Goal: Task Accomplishment & Management: Manage account settings

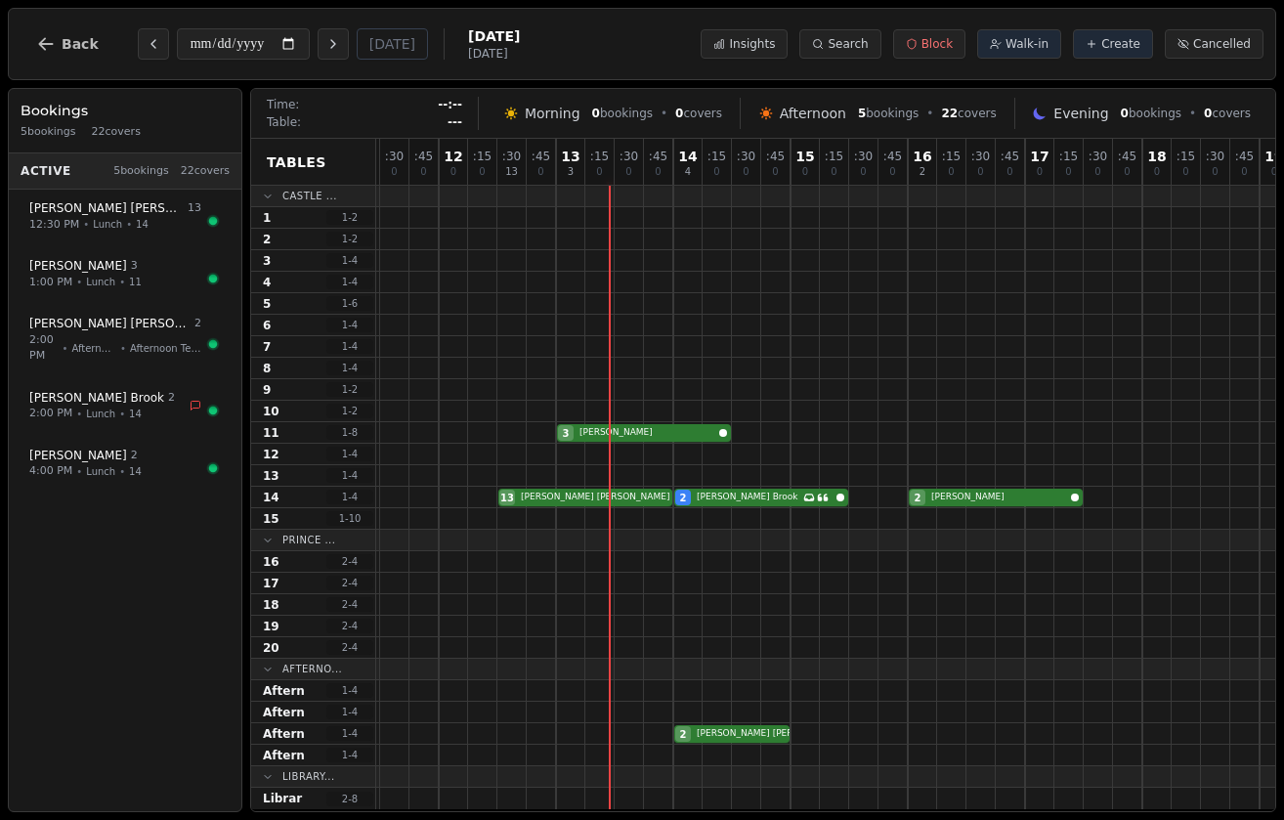
scroll to position [0, 434]
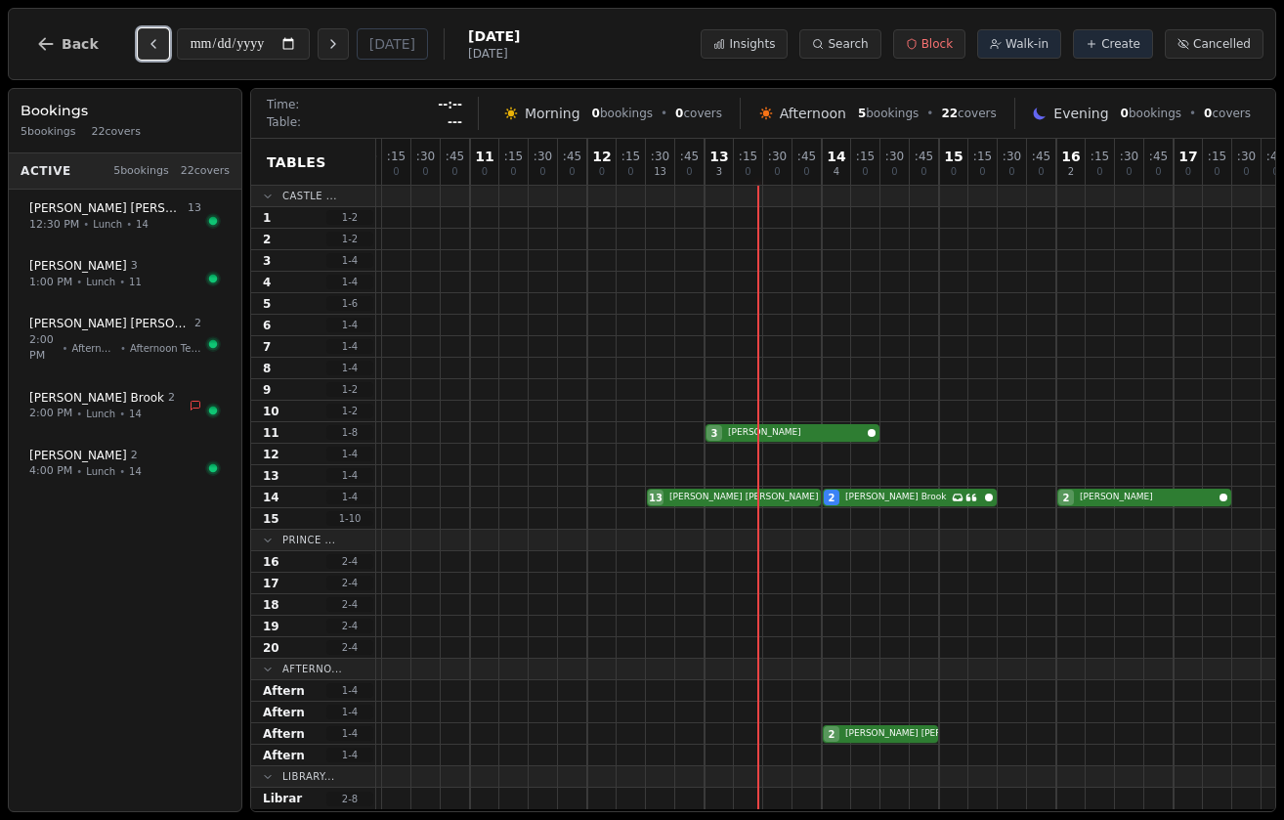
click at [139, 42] on button "Previous day" at bounding box center [153, 43] width 31 height 31
type input "**********"
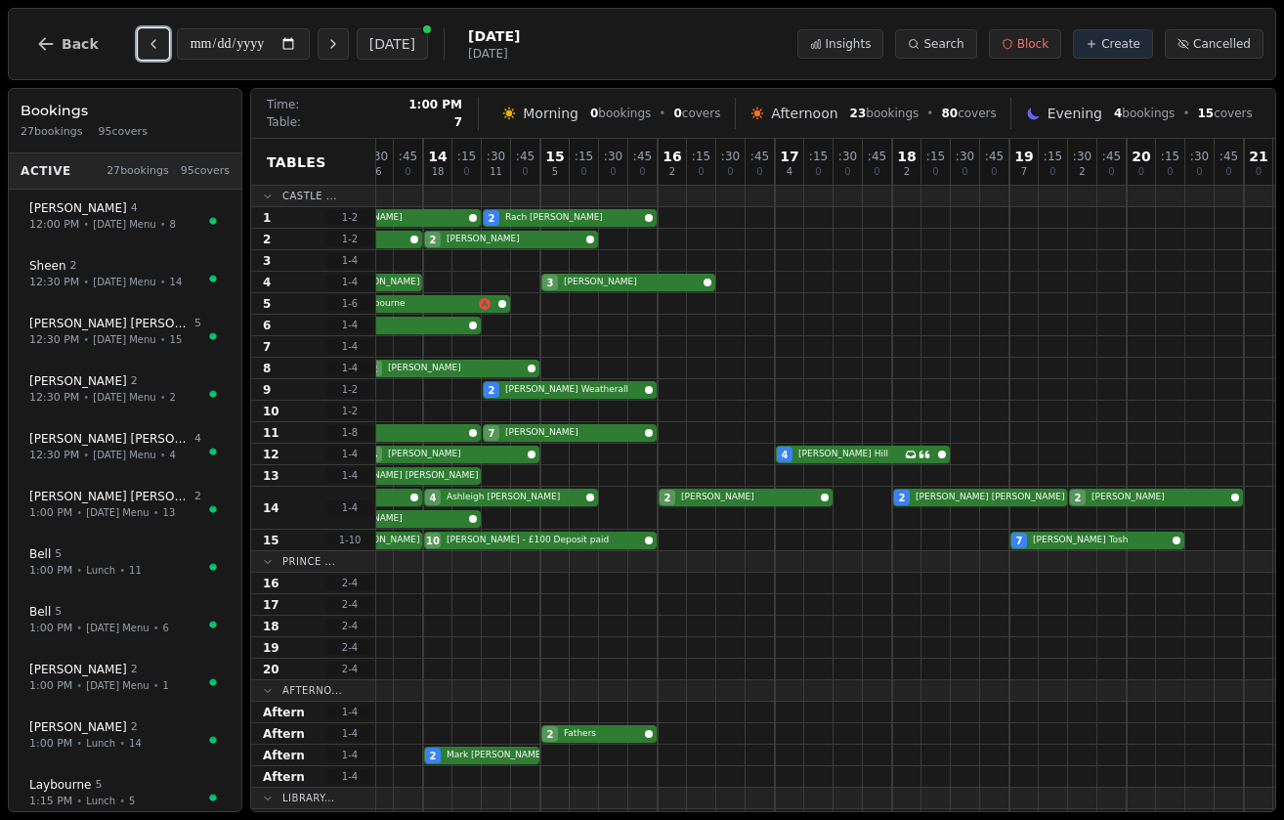
scroll to position [0, 918]
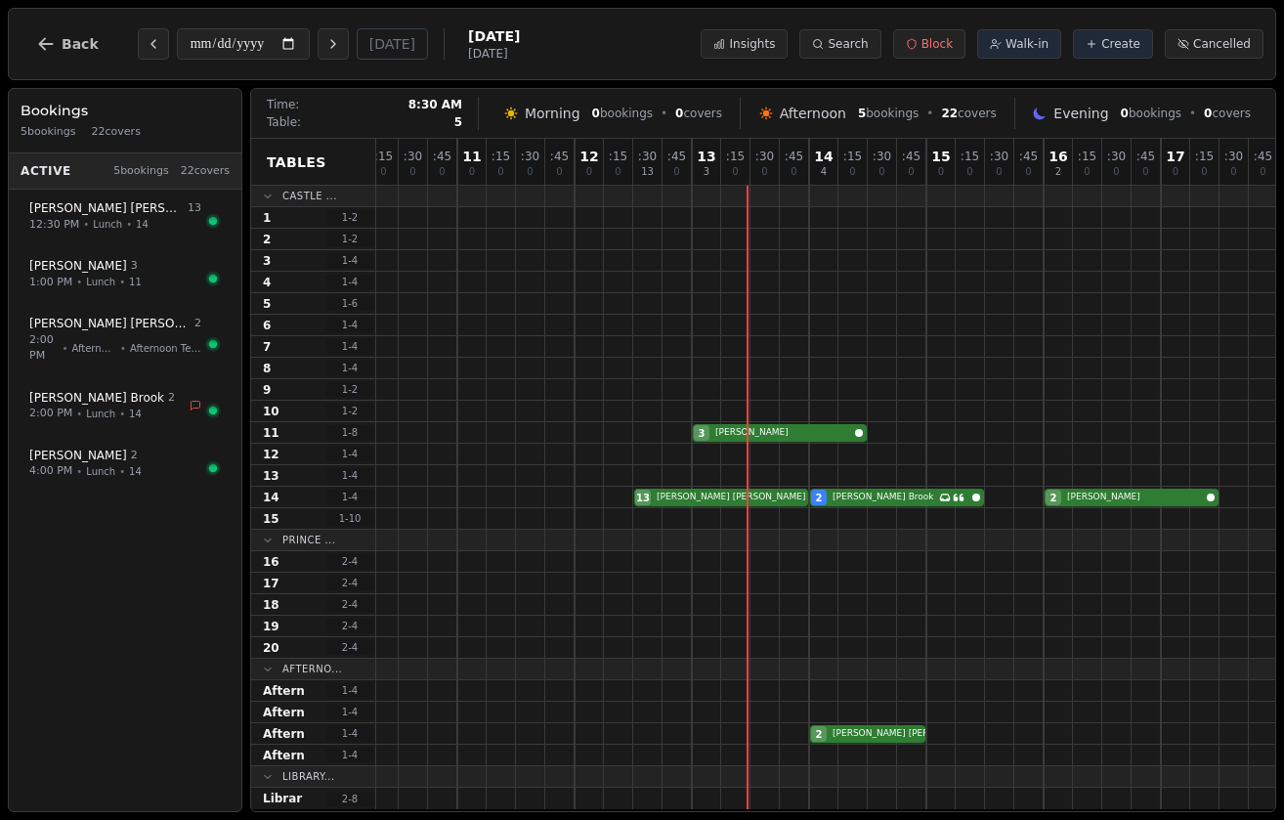
scroll to position [0, 806]
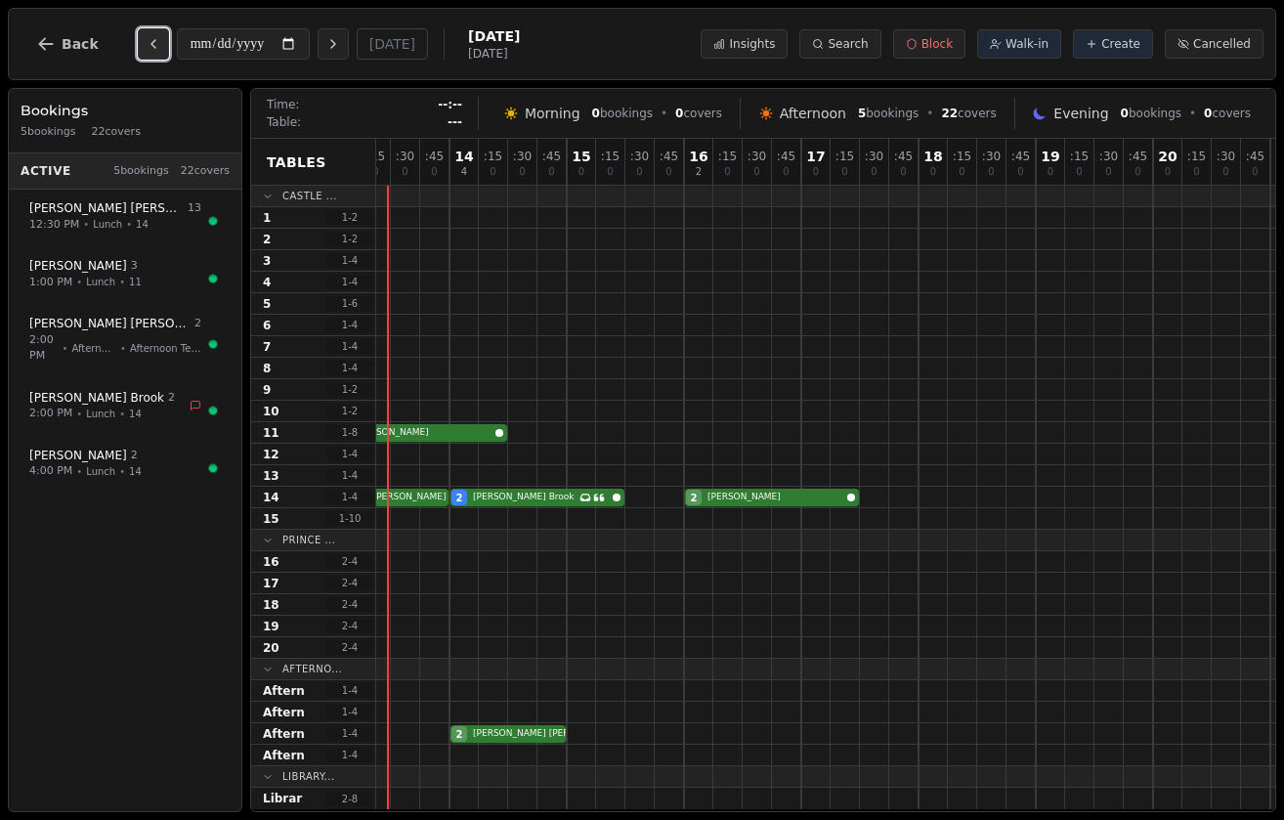
click at [149, 36] on icon "Previous day" at bounding box center [154, 44] width 16 height 16
type input "**********"
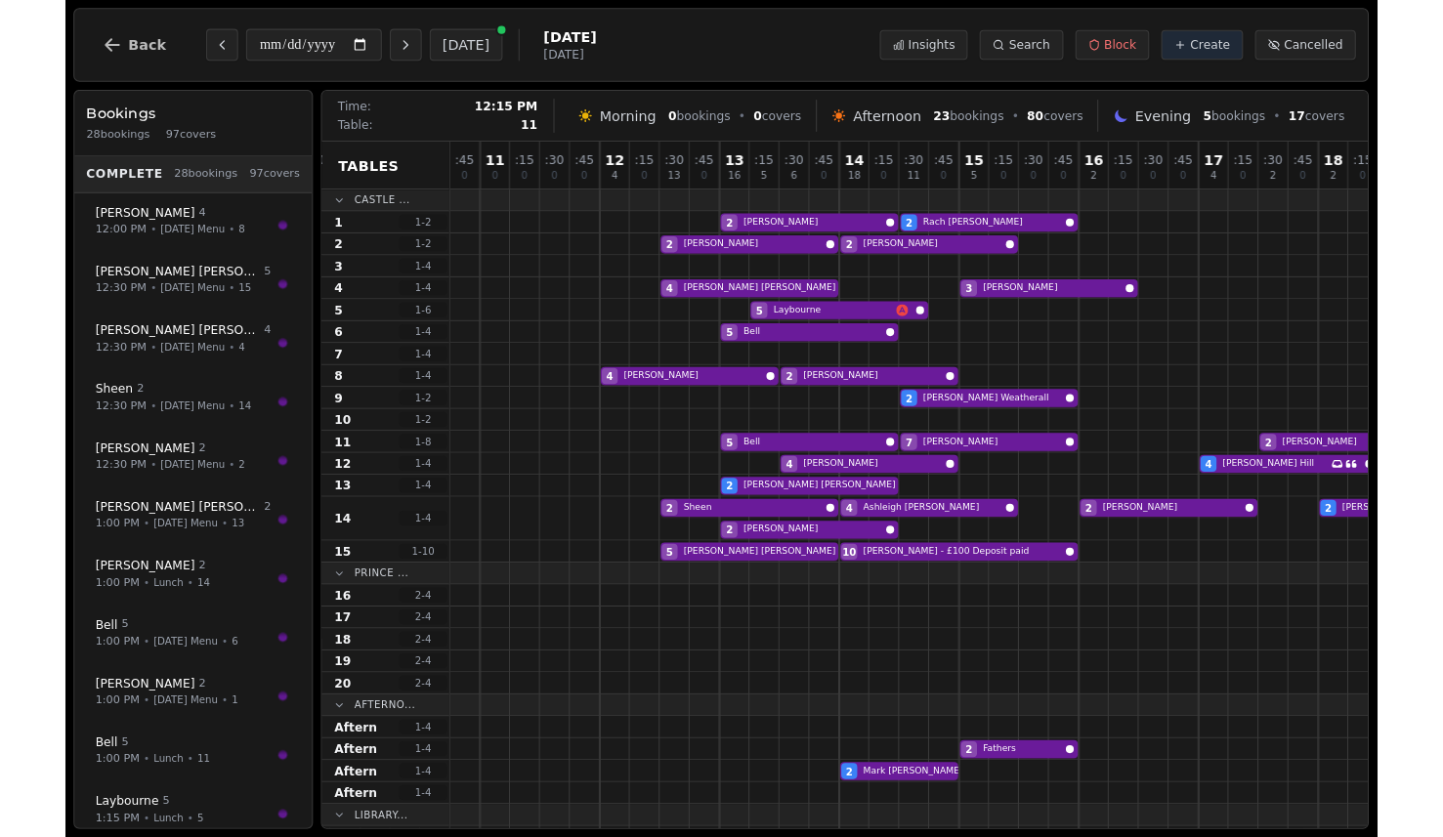
scroll to position [0, 504]
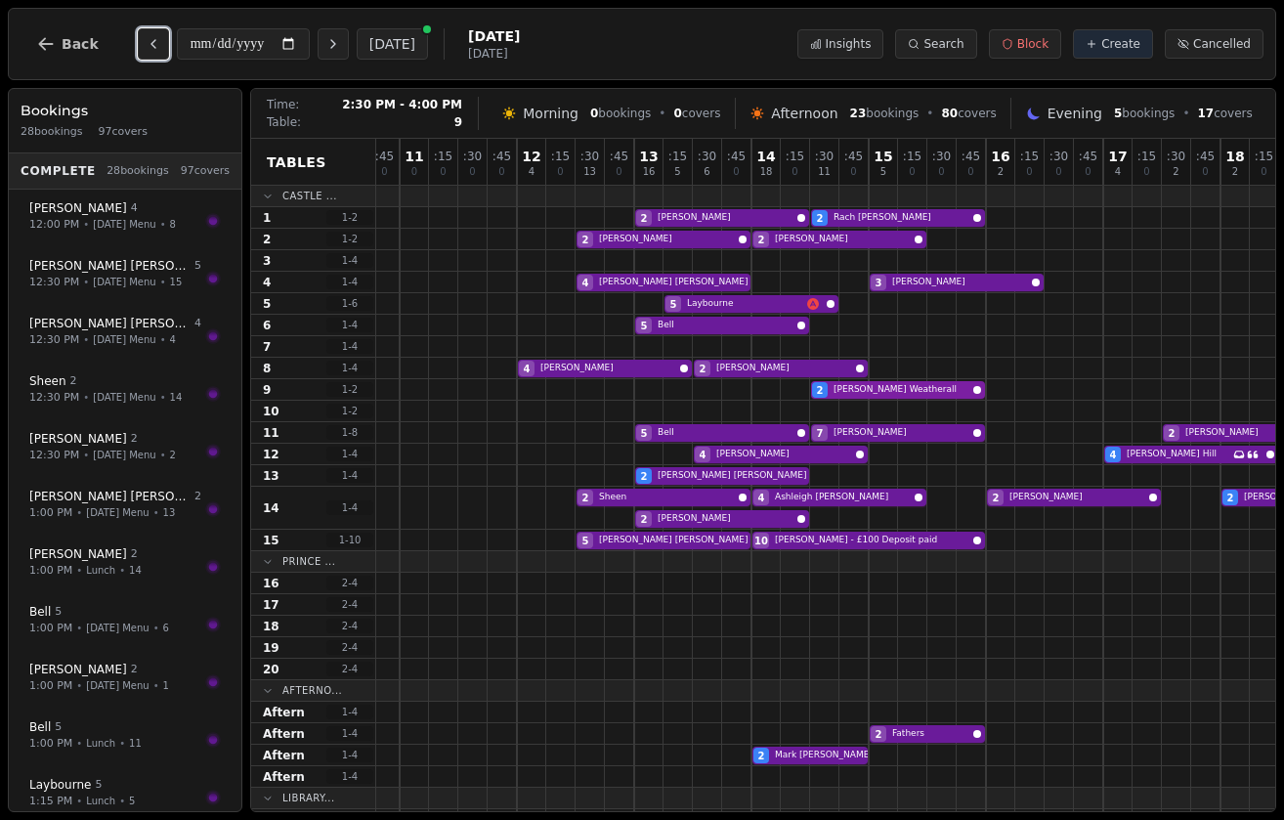
click at [911, 391] on div "2 Graham Weatherall" at bounding box center [780, 389] width 1817 height 21
select select "****"
select select "*"
select select "********"
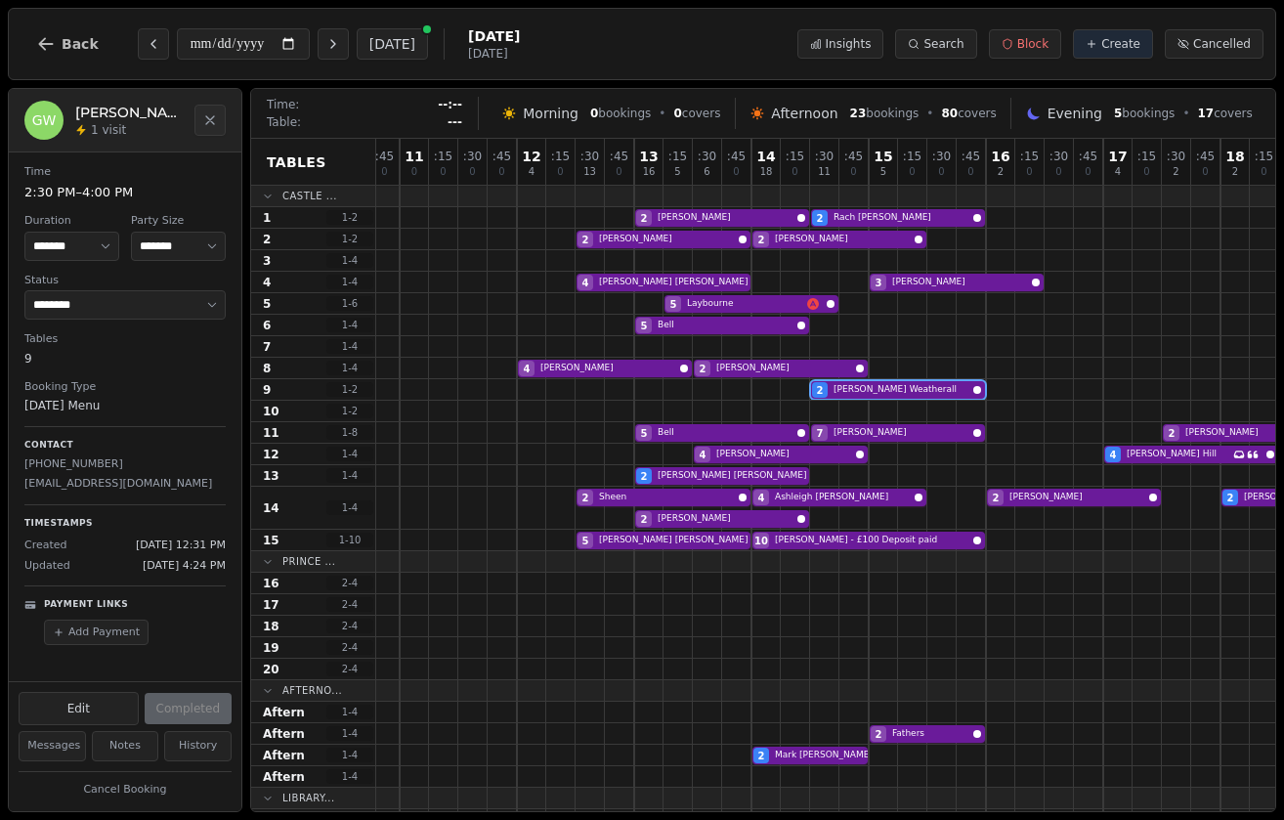
click at [122, 489] on p "grahamgrapefruit@gmail.com" at bounding box center [124, 484] width 201 height 17
copy p "grahamgrapefruit@gmail.com"
click at [65, 28] on button "Back" at bounding box center [68, 44] width 94 height 47
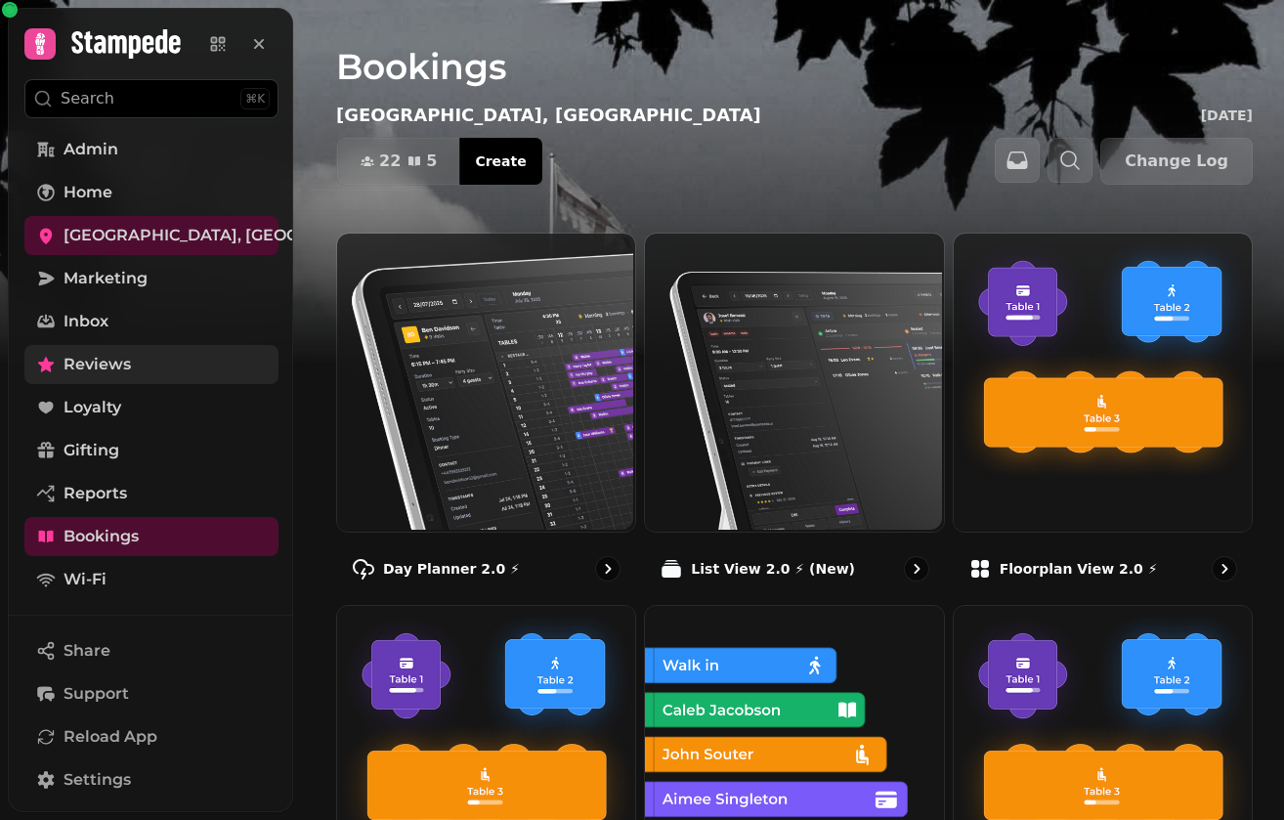
click at [190, 372] on link "Reviews" at bounding box center [151, 364] width 254 height 39
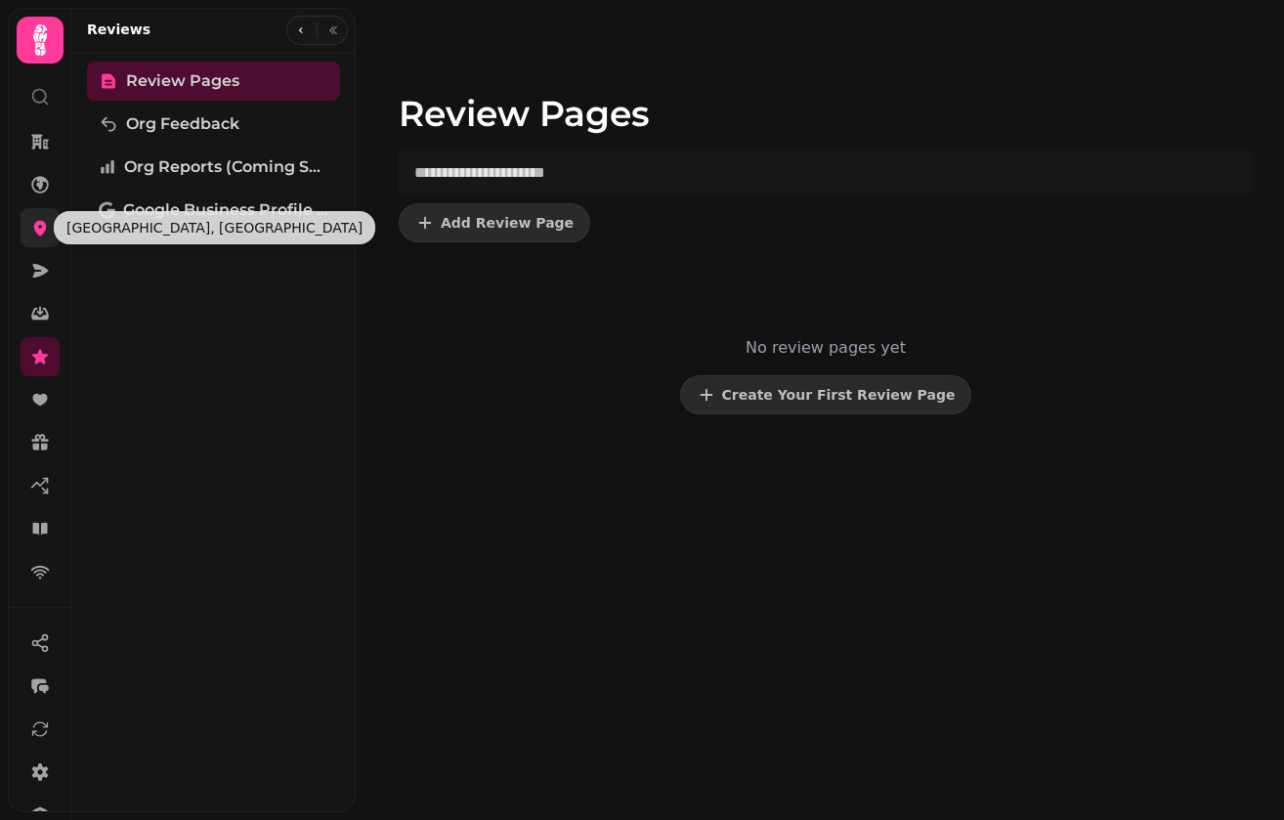
click at [43, 222] on icon at bounding box center [40, 229] width 13 height 16
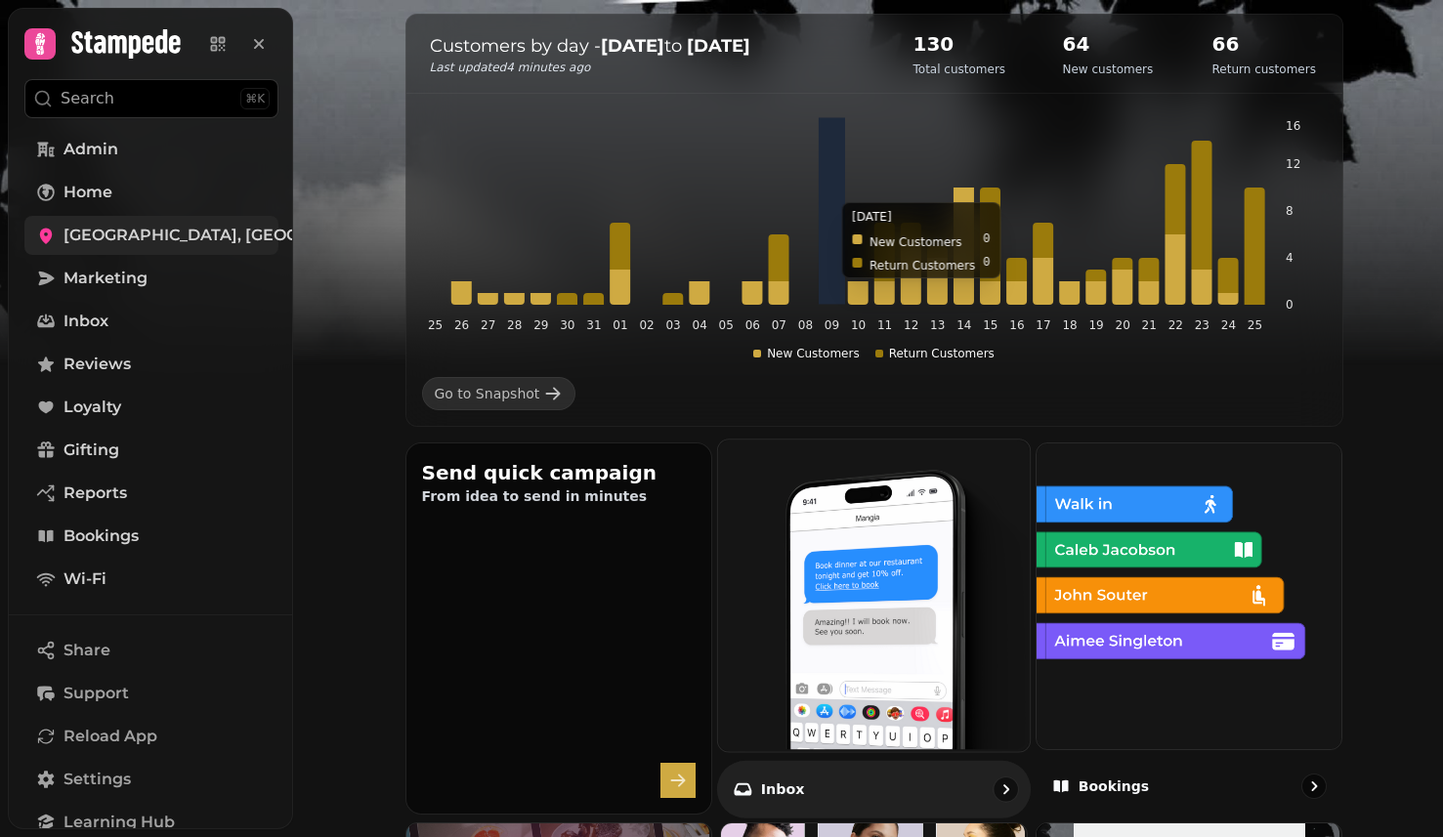
scroll to position [280, 0]
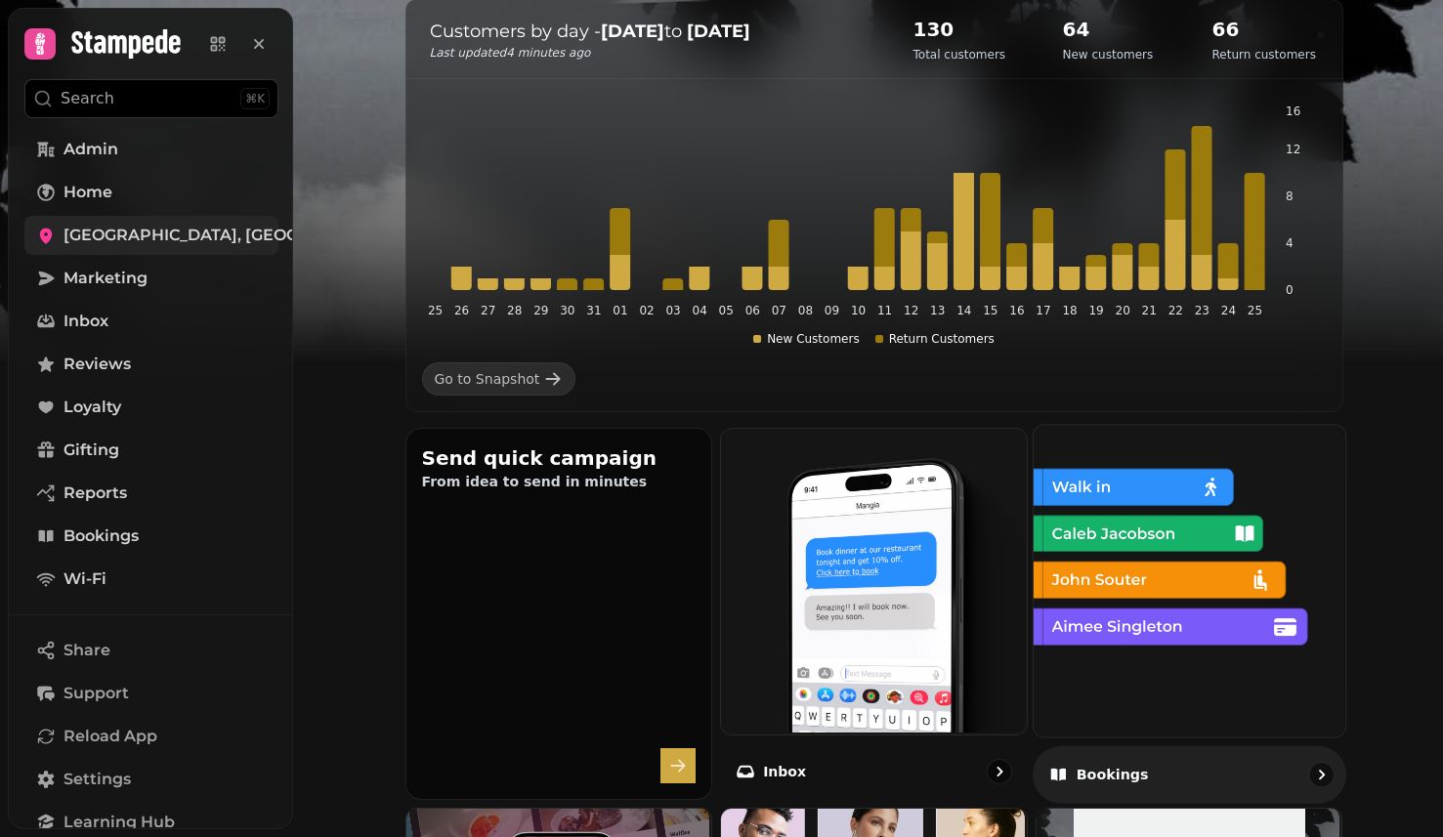
click at [1151, 592] on img at bounding box center [1188, 579] width 312 height 312
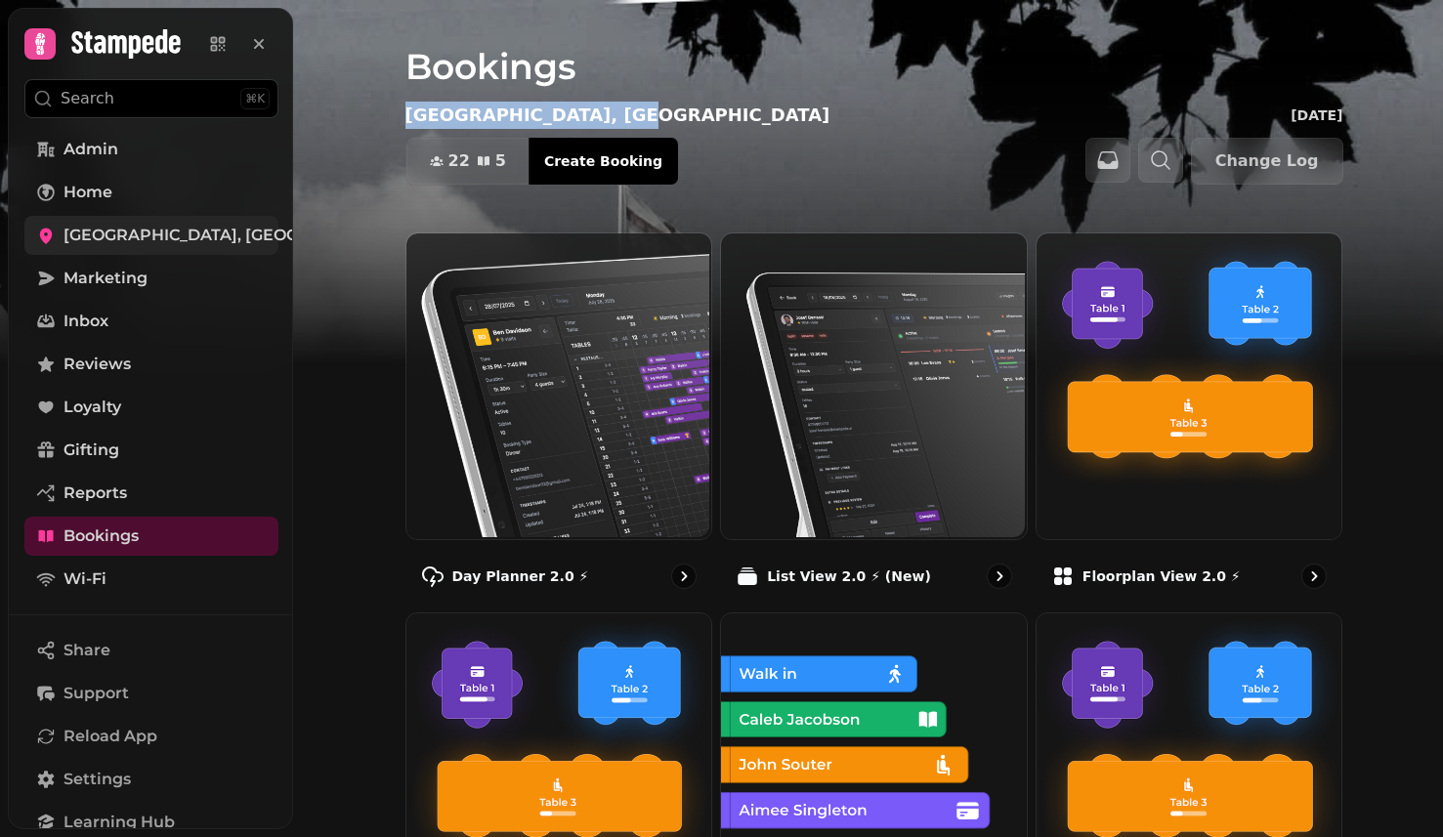
drag, startPoint x: 402, startPoint y: 116, endPoint x: 591, endPoint y: 116, distance: 189.6
click at [591, 116] on div "Bookings Walworth Castle Hotel, Tavern & Beer Garden Mon 25 Aug, 2025 22 5 Cove…" at bounding box center [874, 116] width 1001 height 233
copy p "Walworth Castle Hotel,"
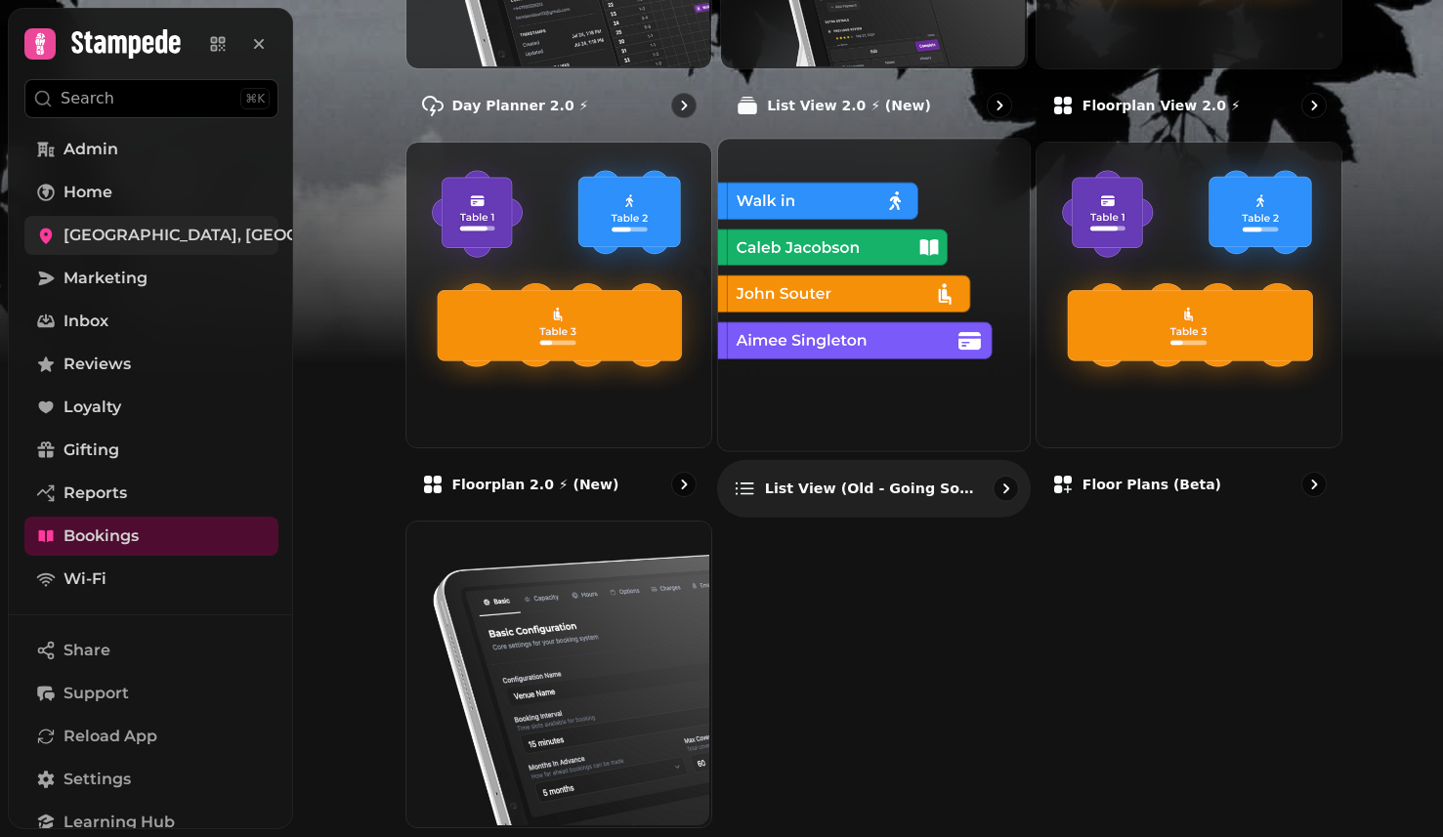
scroll to position [589, 0]
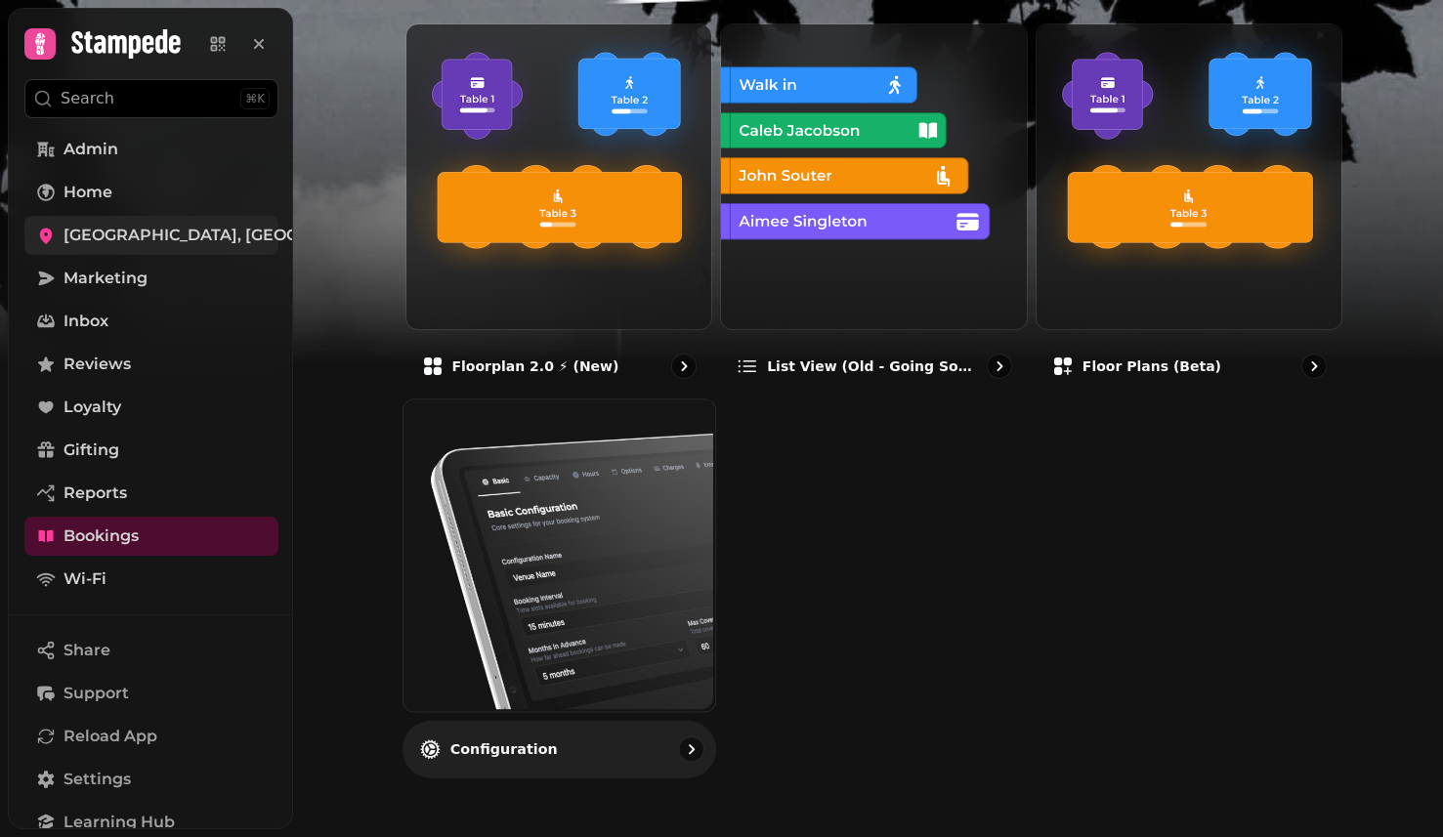
click at [566, 567] on img at bounding box center [557, 555] width 312 height 312
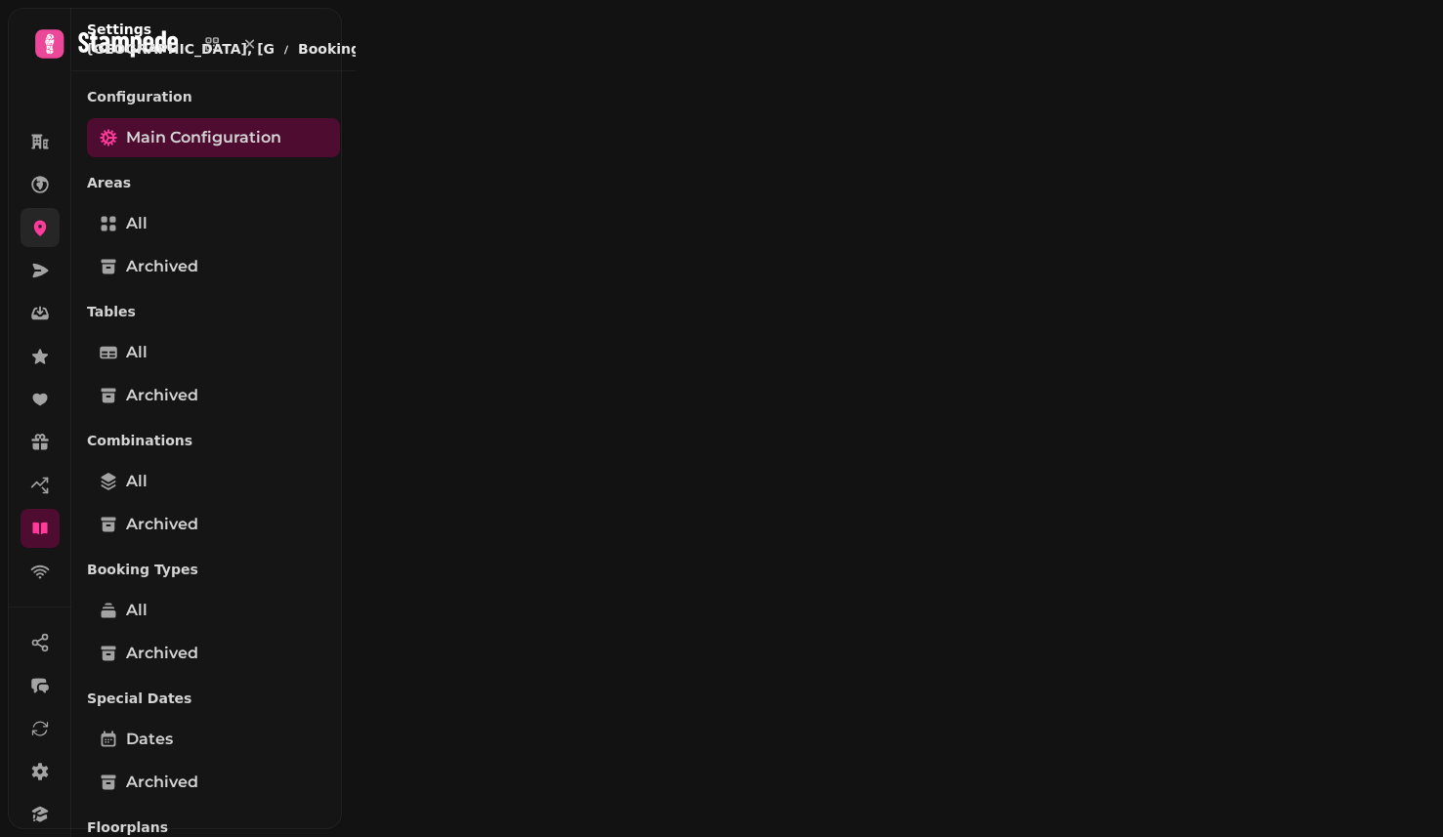
select select "**********"
select select "*"
select select "**"
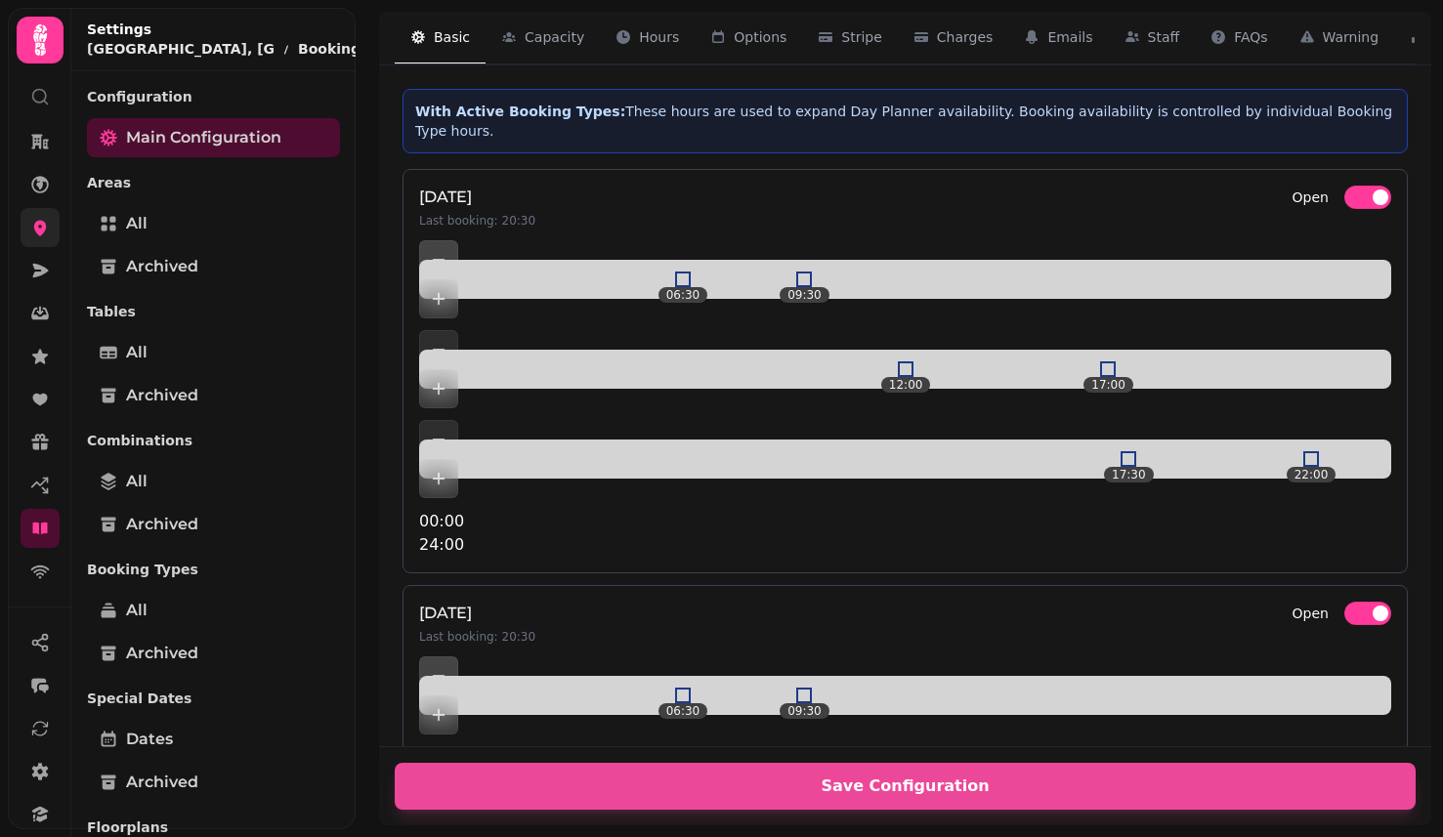
scroll to position [768, 0]
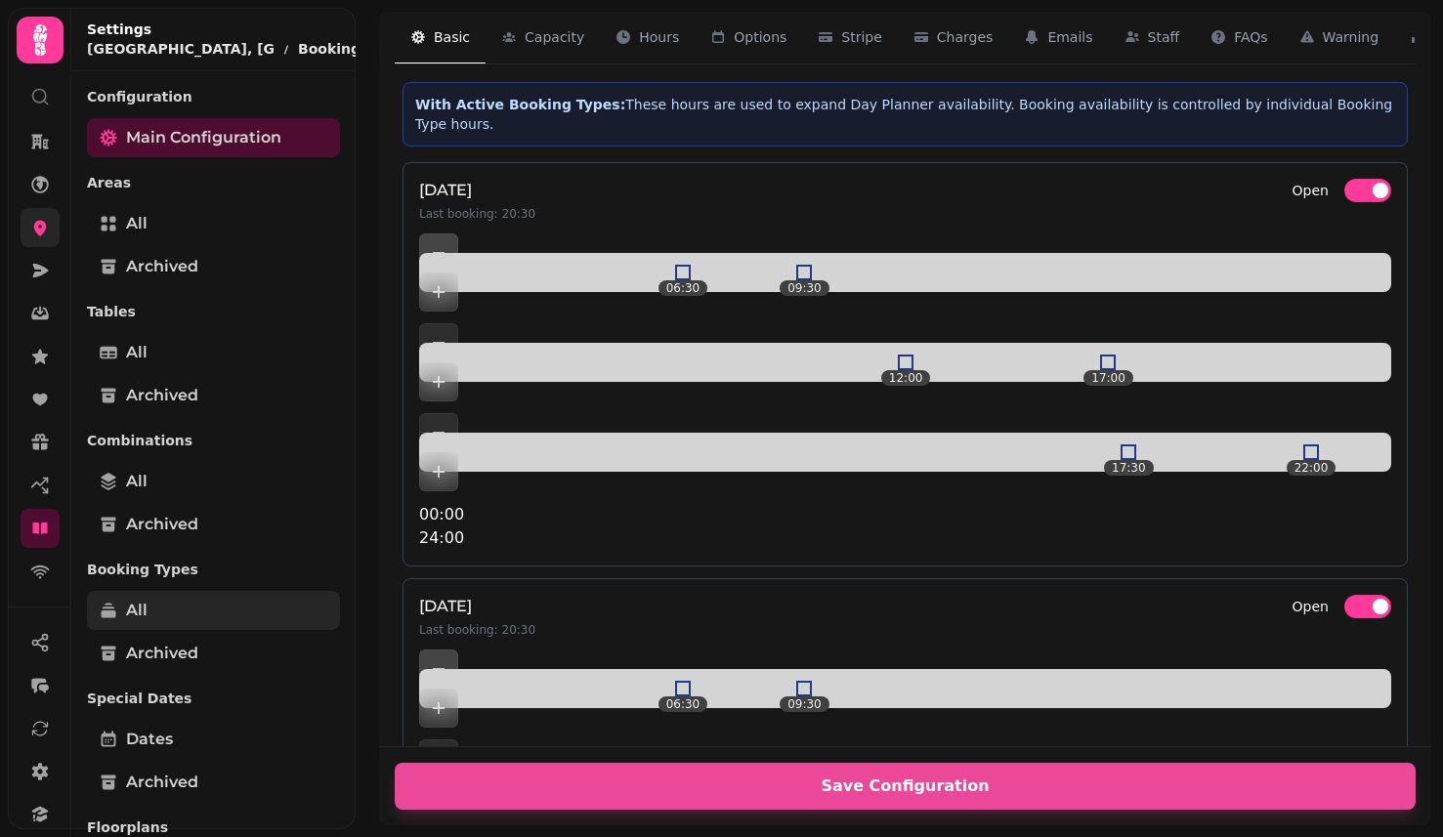
click at [211, 618] on link "All" at bounding box center [213, 610] width 253 height 39
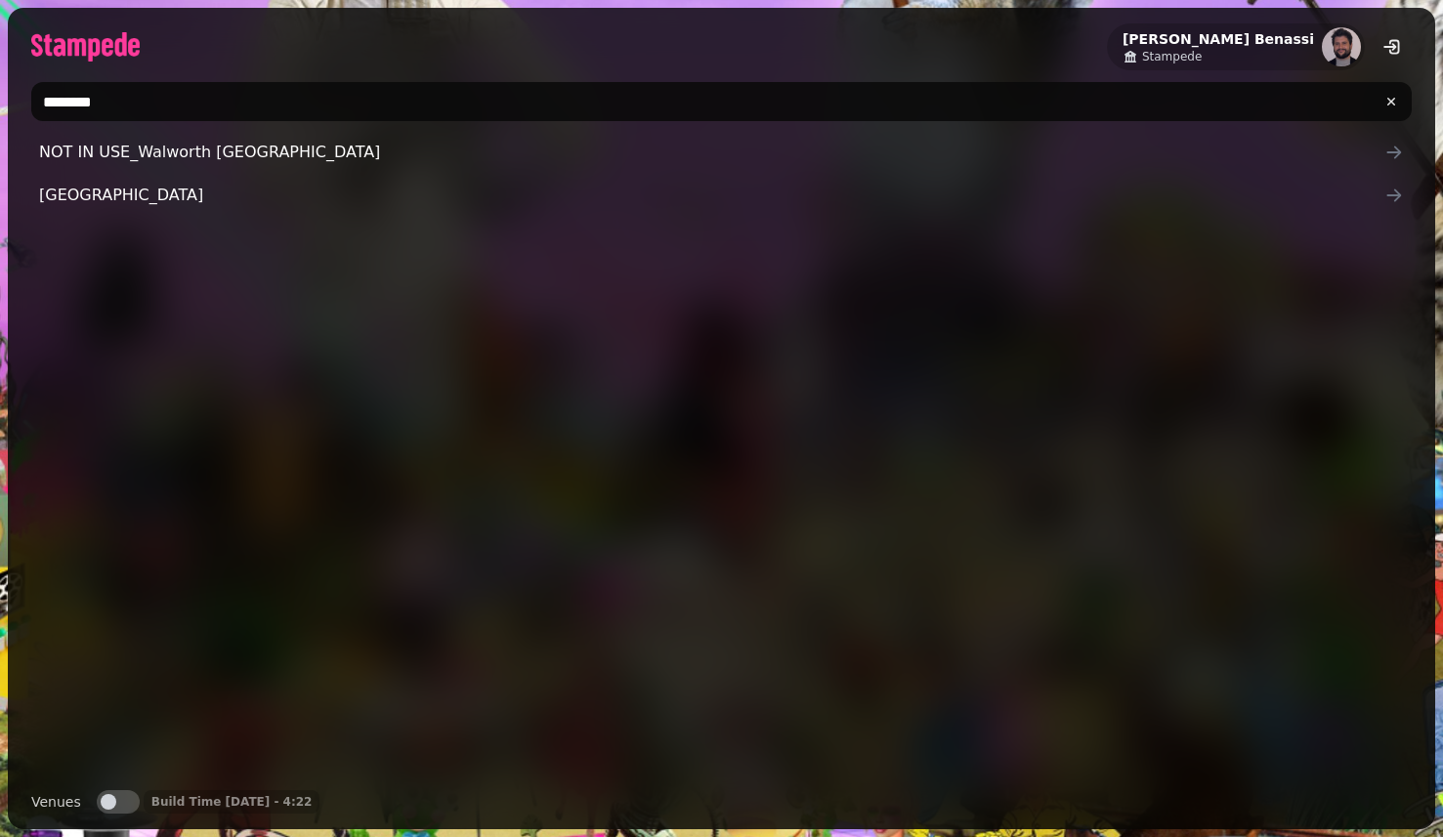
type input "********"
click at [149, 289] on div "NOT IN USE_Walworth [GEOGRAPHIC_DATA] [GEOGRAPHIC_DATA]" at bounding box center [721, 454] width 1381 height 642
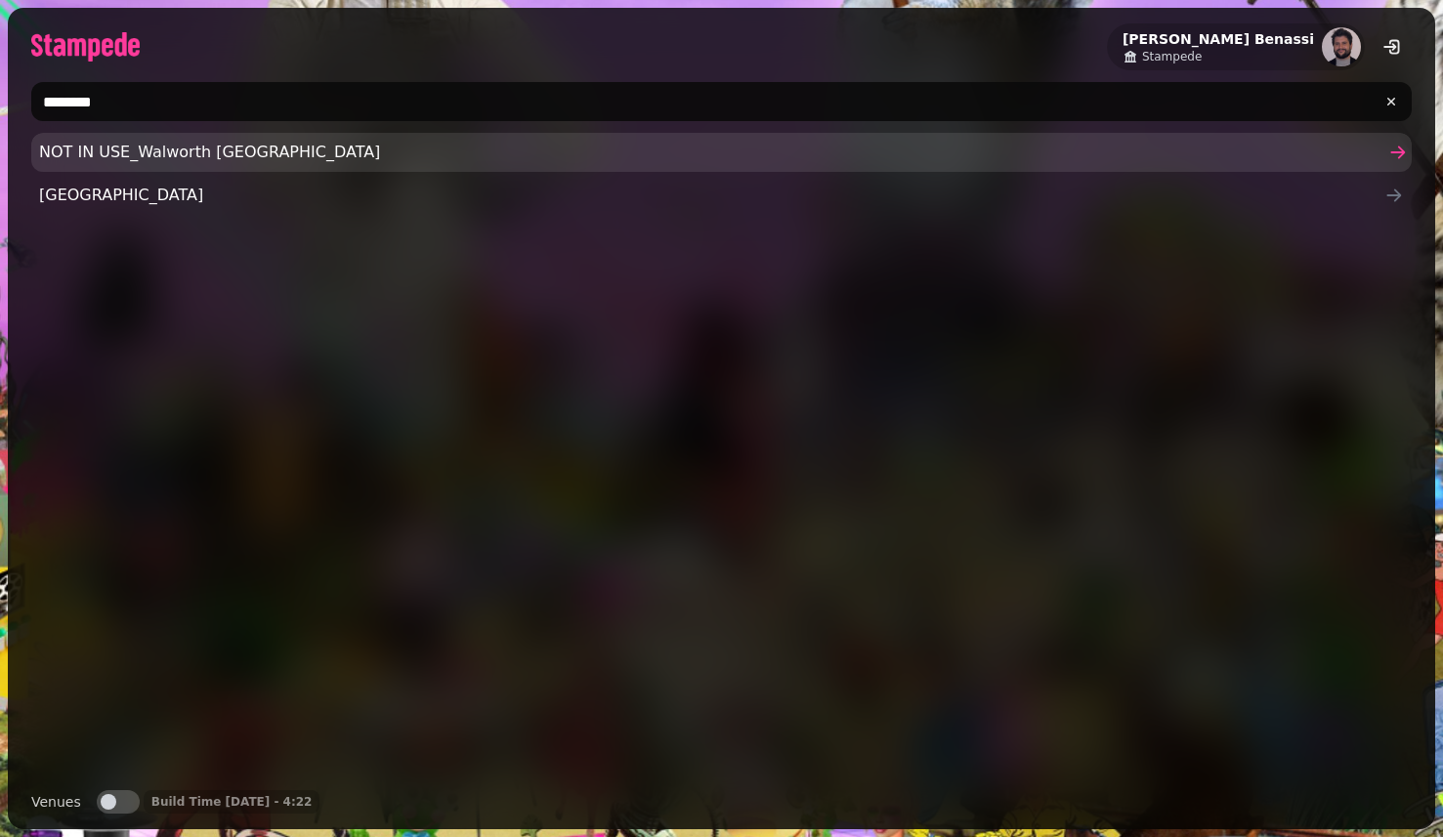
click at [149, 163] on link "NOT IN USE_Walworth Castle Hotel" at bounding box center [721, 152] width 1381 height 39
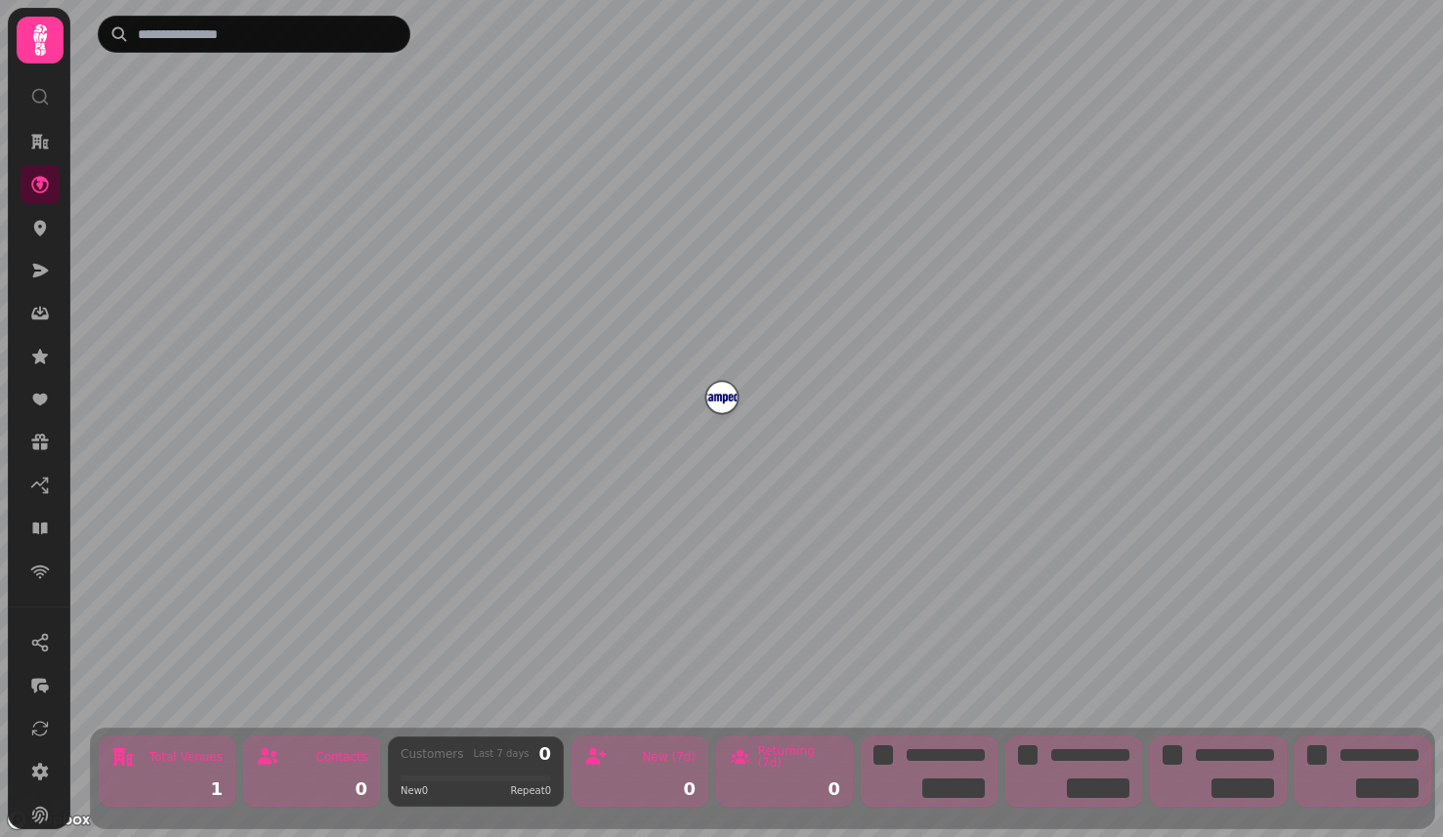
scroll to position [154, 0]
click at [33, 713] on link at bounding box center [40, 703] width 39 height 39
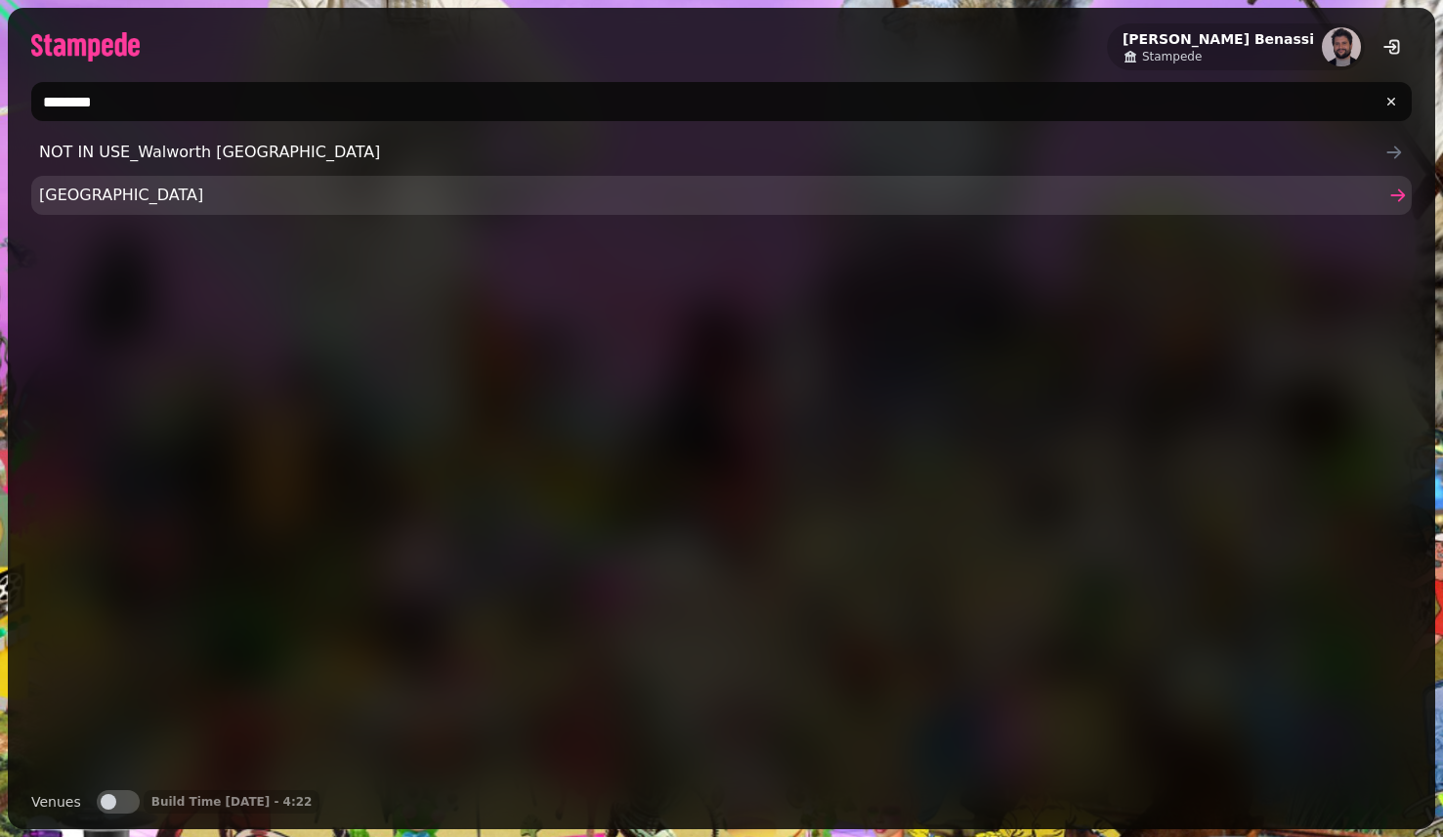
click at [323, 180] on link "Walworth Castle" at bounding box center [721, 195] width 1381 height 39
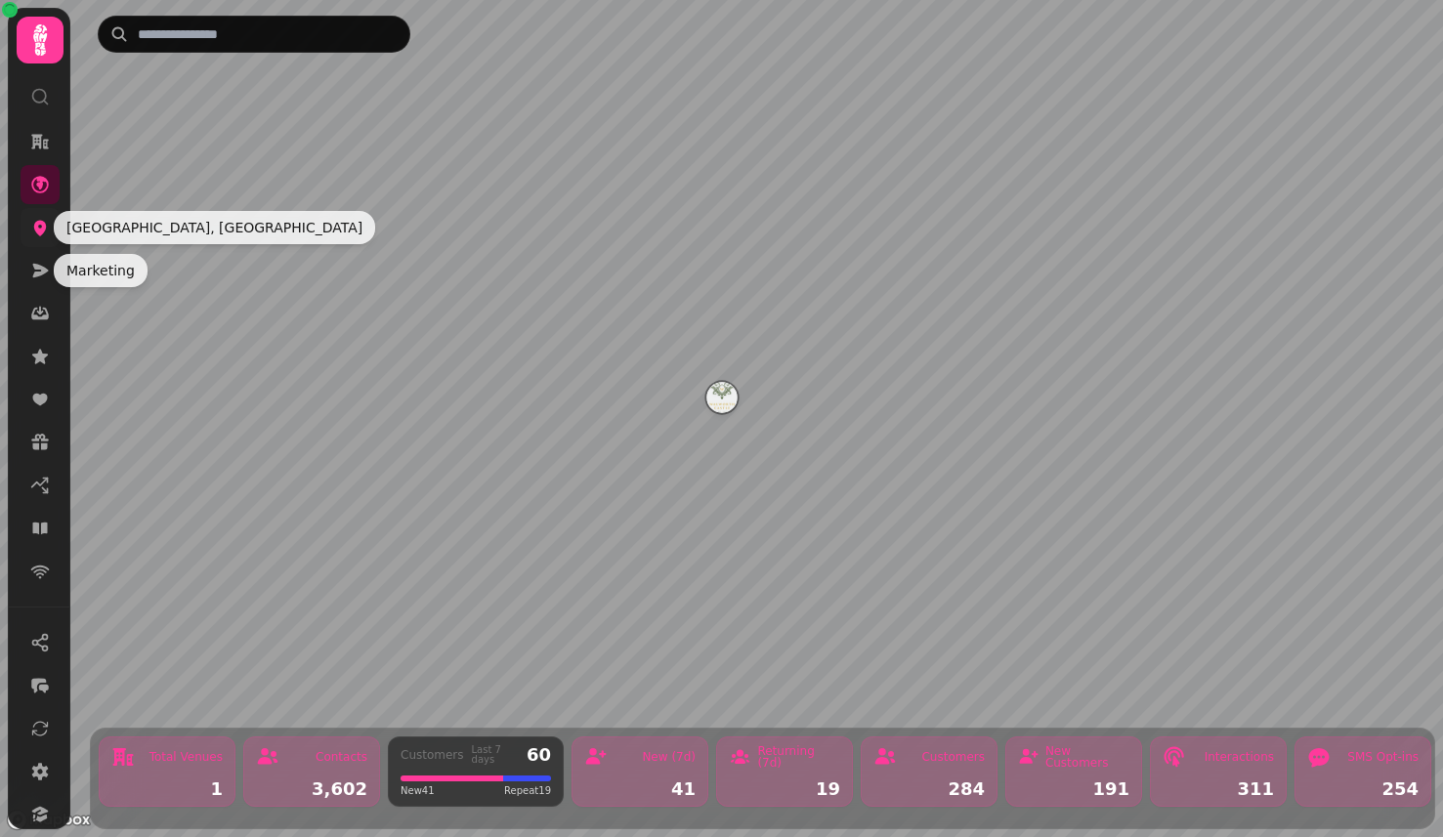
click at [39, 224] on icon at bounding box center [40, 229] width 13 height 16
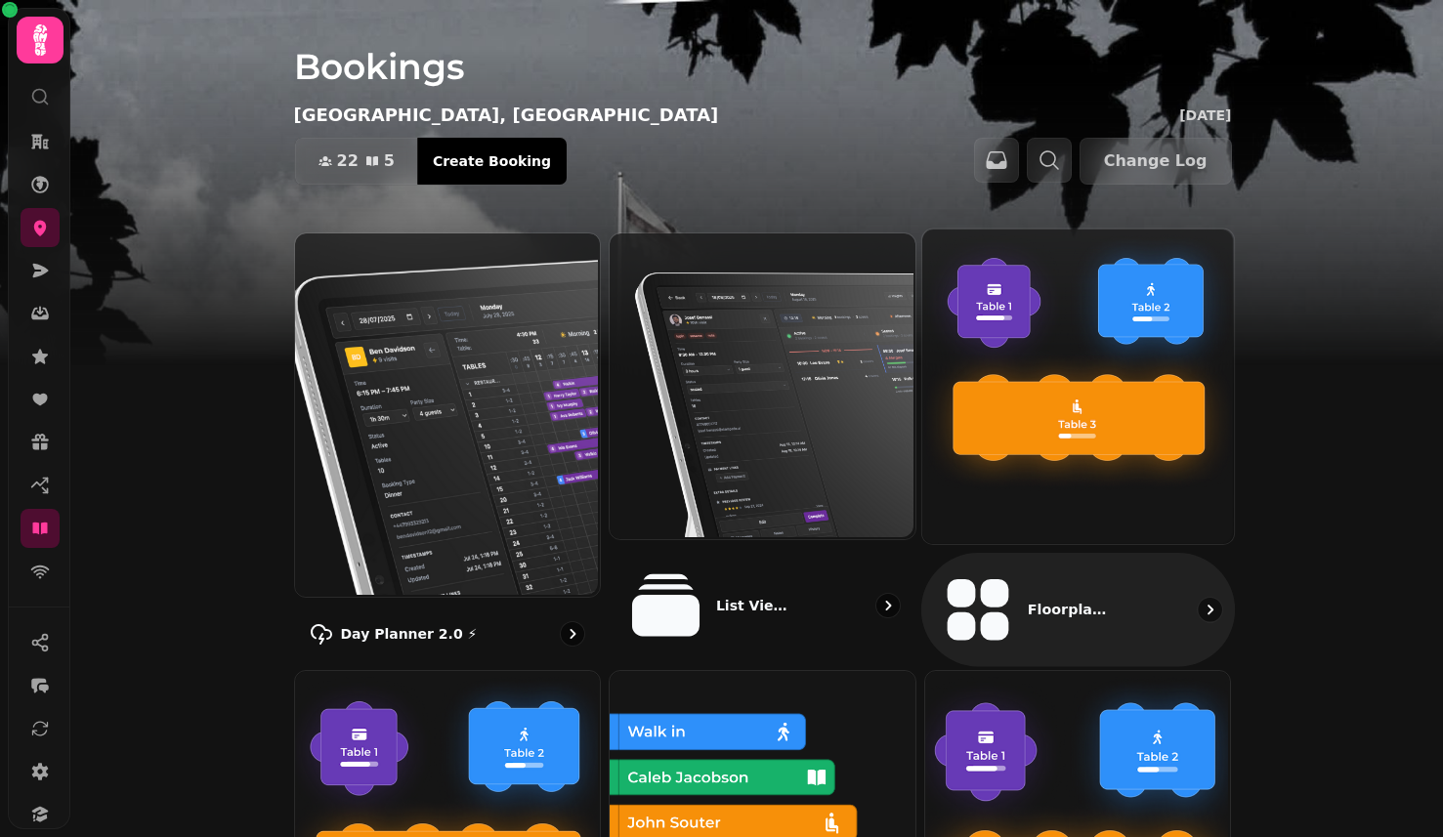
click at [1095, 433] on img at bounding box center [1076, 385] width 312 height 315
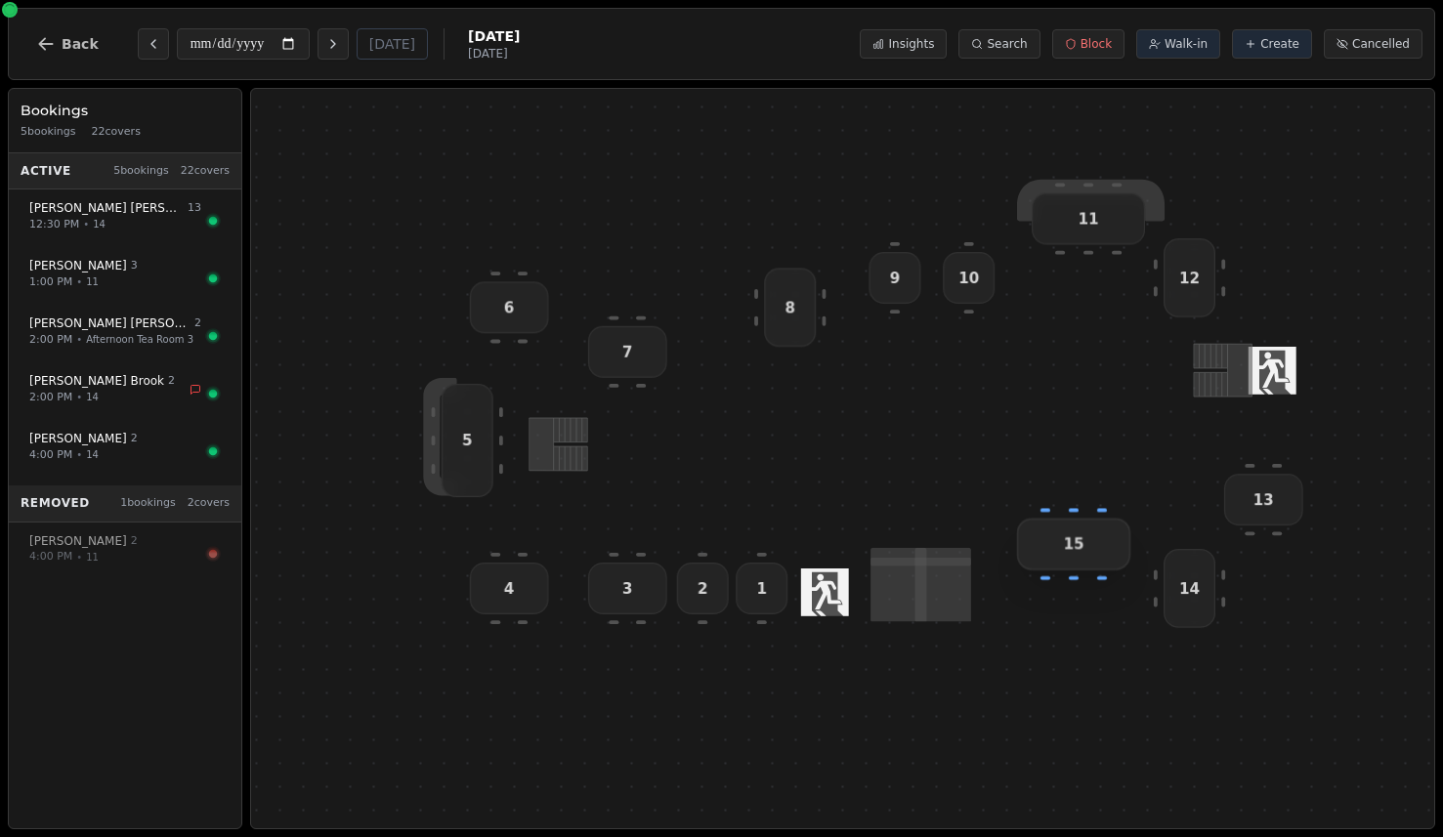
click at [1090, 545] on div "15" at bounding box center [1072, 544] width 113 height 52
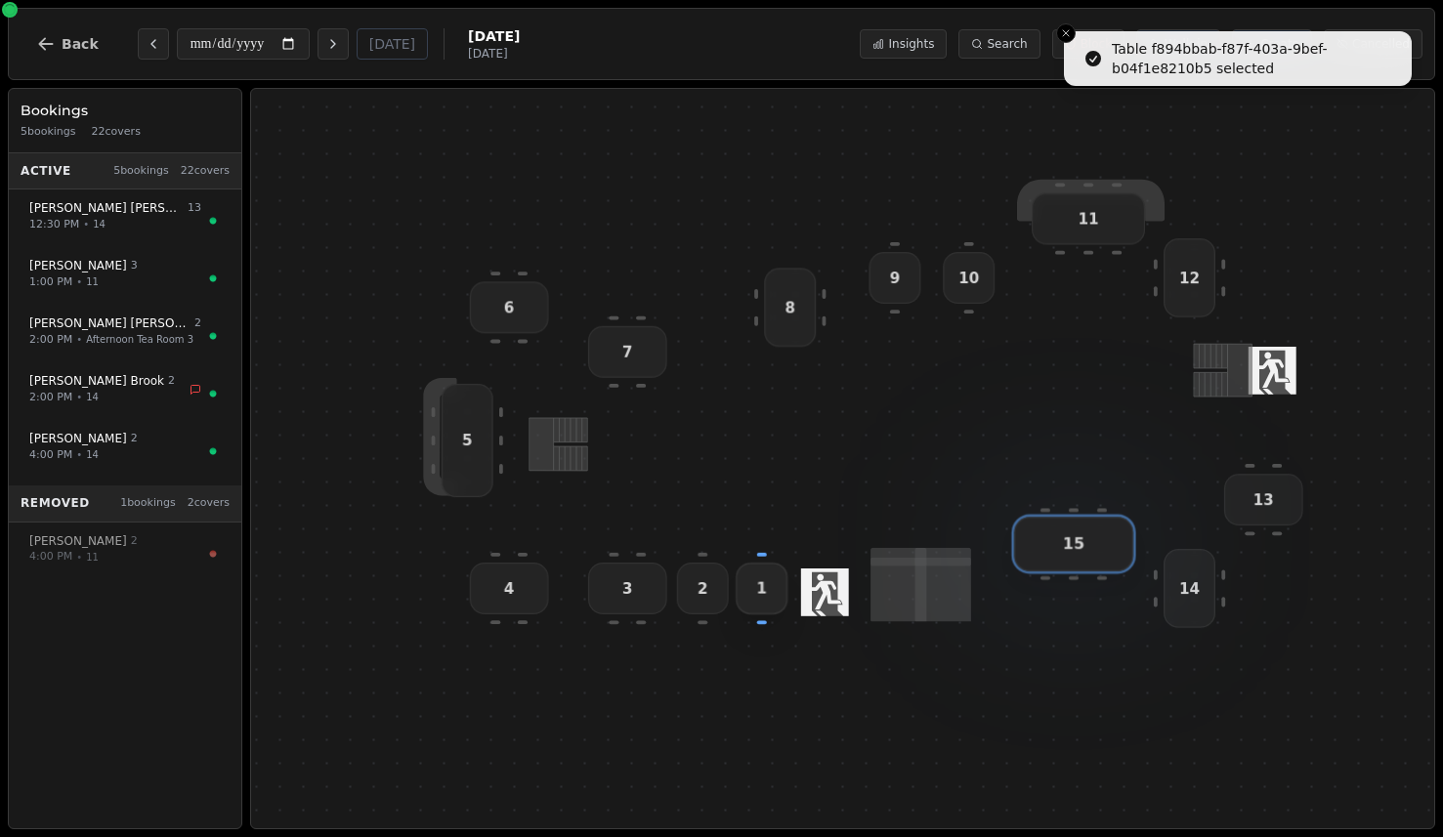
click at [757, 591] on span "1" at bounding box center [761, 588] width 11 height 20
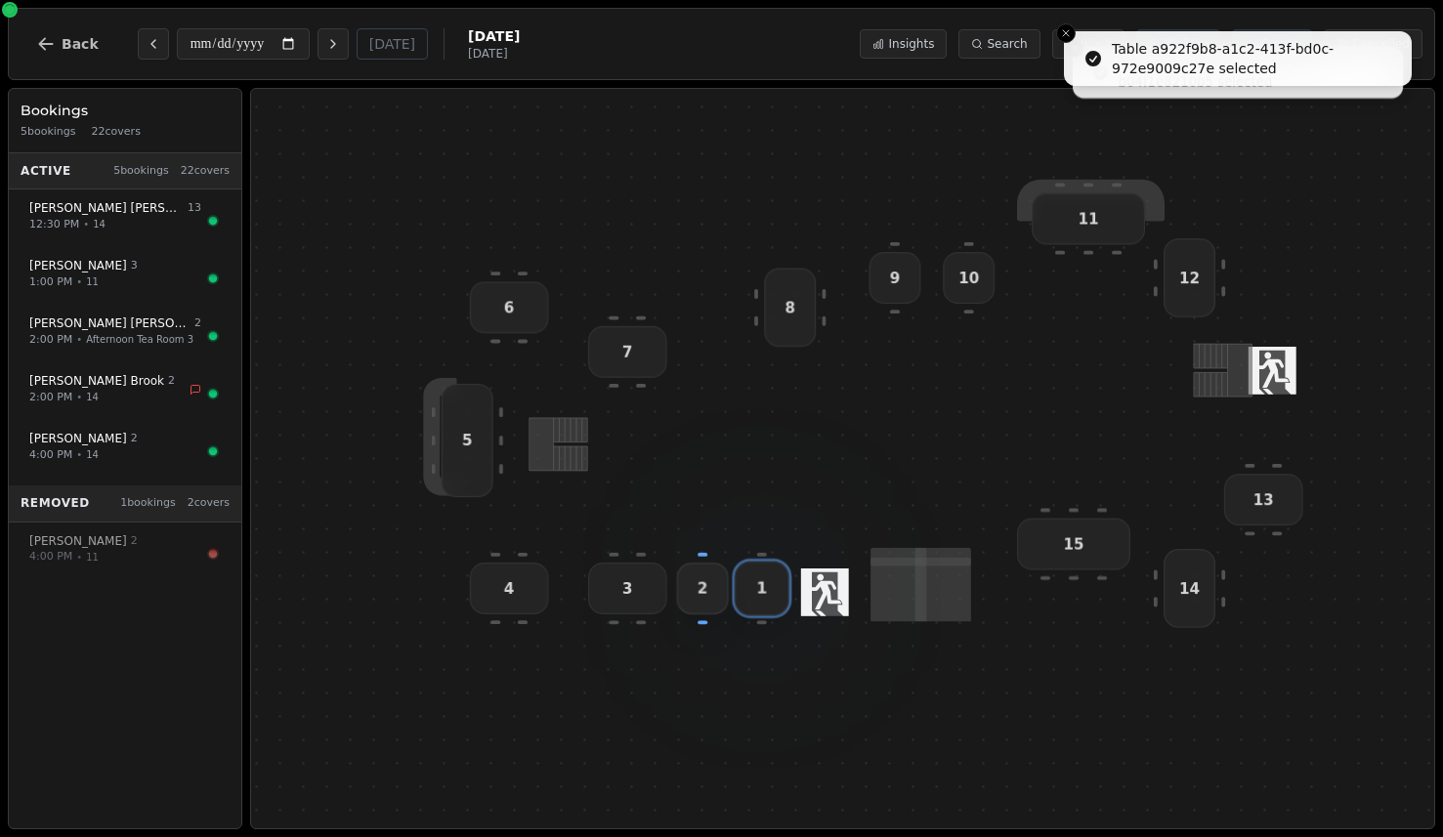
click at [695, 591] on div "2" at bounding box center [702, 588] width 52 height 52
click at [629, 599] on div "3" at bounding box center [626, 588] width 79 height 52
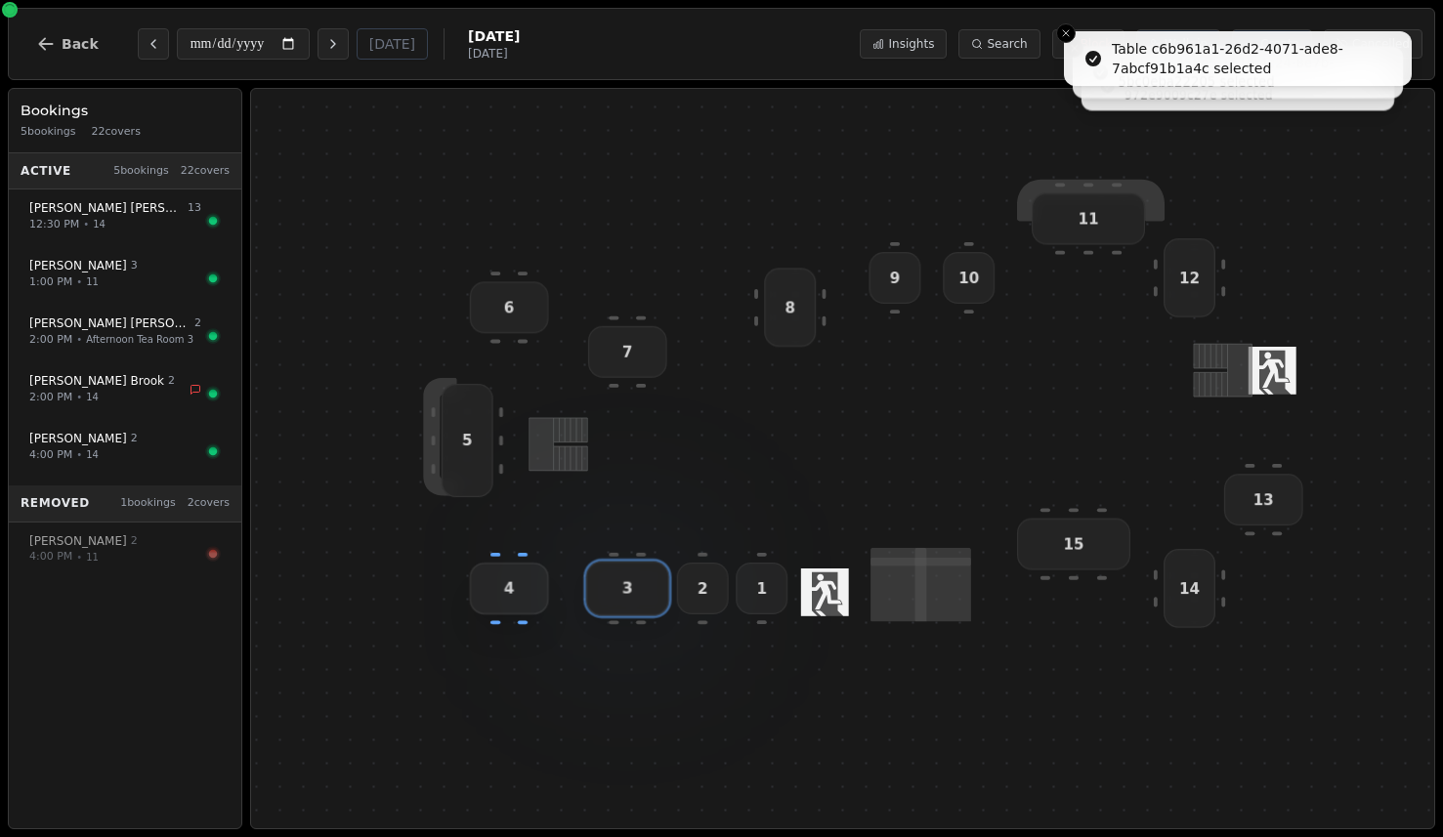
click at [529, 586] on div "4" at bounding box center [508, 588] width 79 height 52
click at [771, 593] on div "1" at bounding box center [762, 588] width 52 height 52
click at [702, 601] on div "2" at bounding box center [702, 588] width 52 height 52
click at [623, 600] on div "3" at bounding box center [626, 588] width 79 height 52
click at [621, 342] on div "7" at bounding box center [626, 351] width 79 height 52
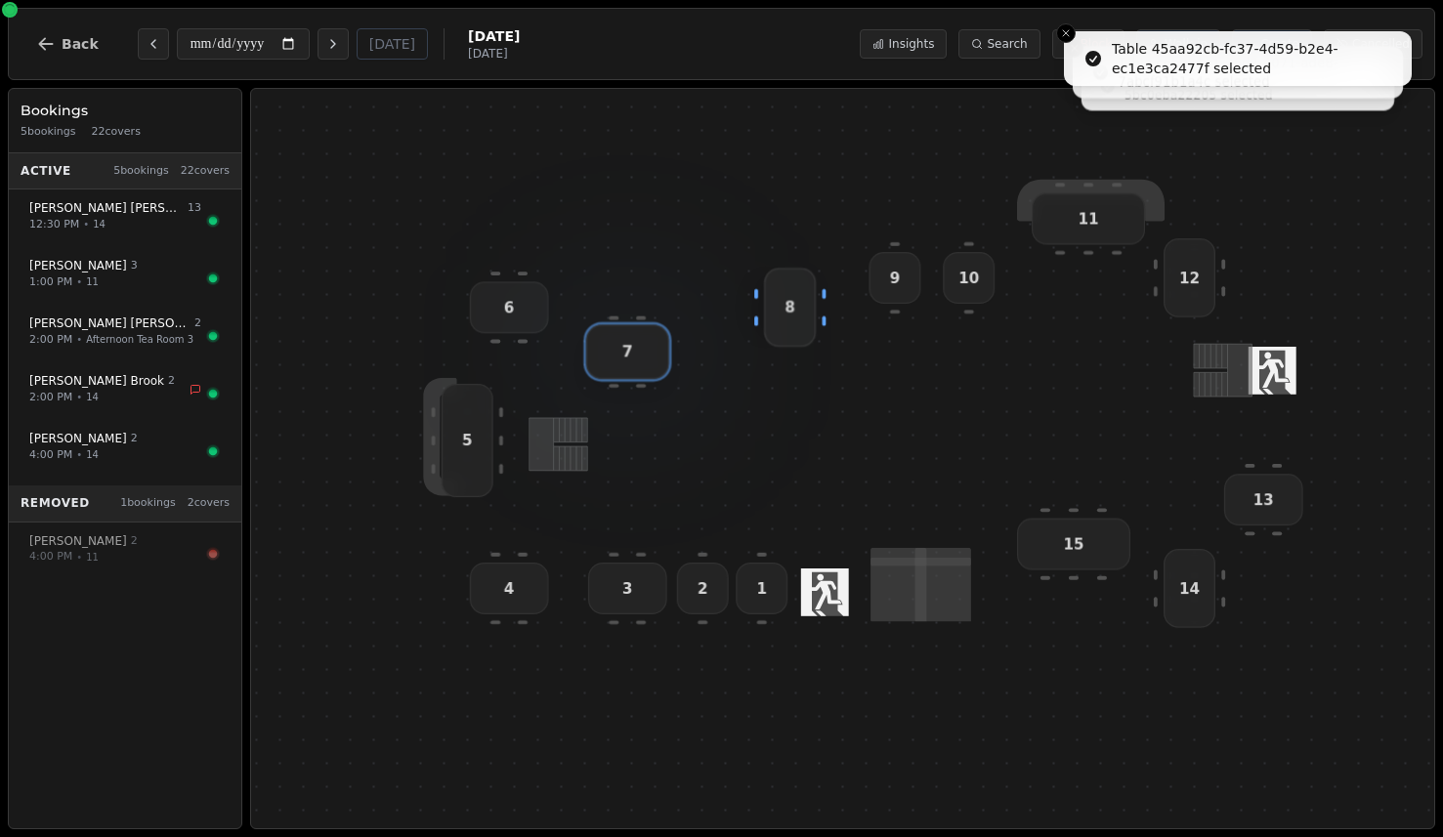
click at [812, 325] on div "8" at bounding box center [790, 307] width 52 height 79
click at [914, 278] on div "9" at bounding box center [895, 278] width 52 height 52
click at [991, 284] on div "10" at bounding box center [969, 278] width 52 height 52
click at [1116, 204] on div "11" at bounding box center [1088, 218] width 113 height 52
click at [65, 59] on button "Back" at bounding box center [68, 44] width 94 height 47
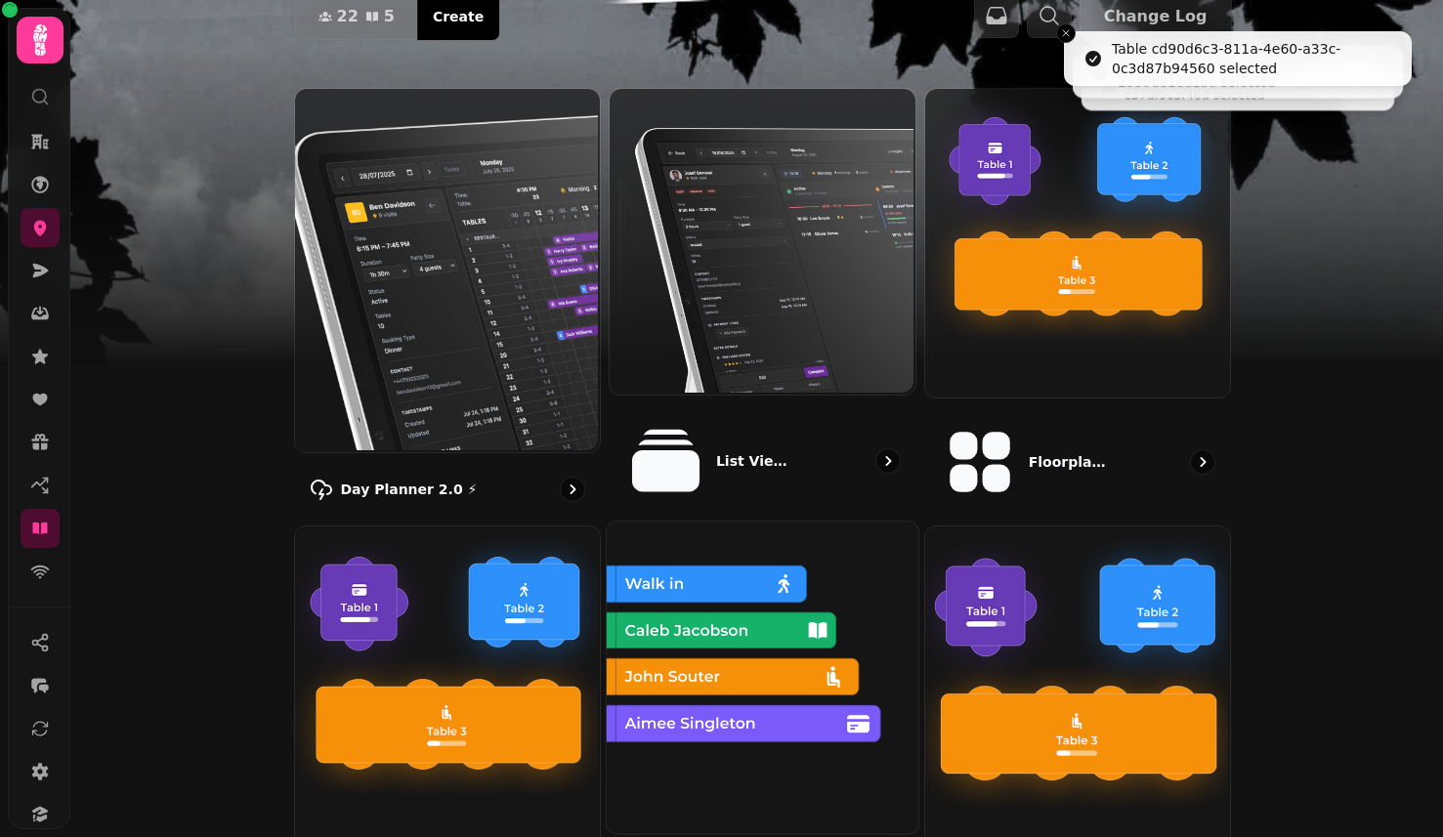
scroll to position [151, 0]
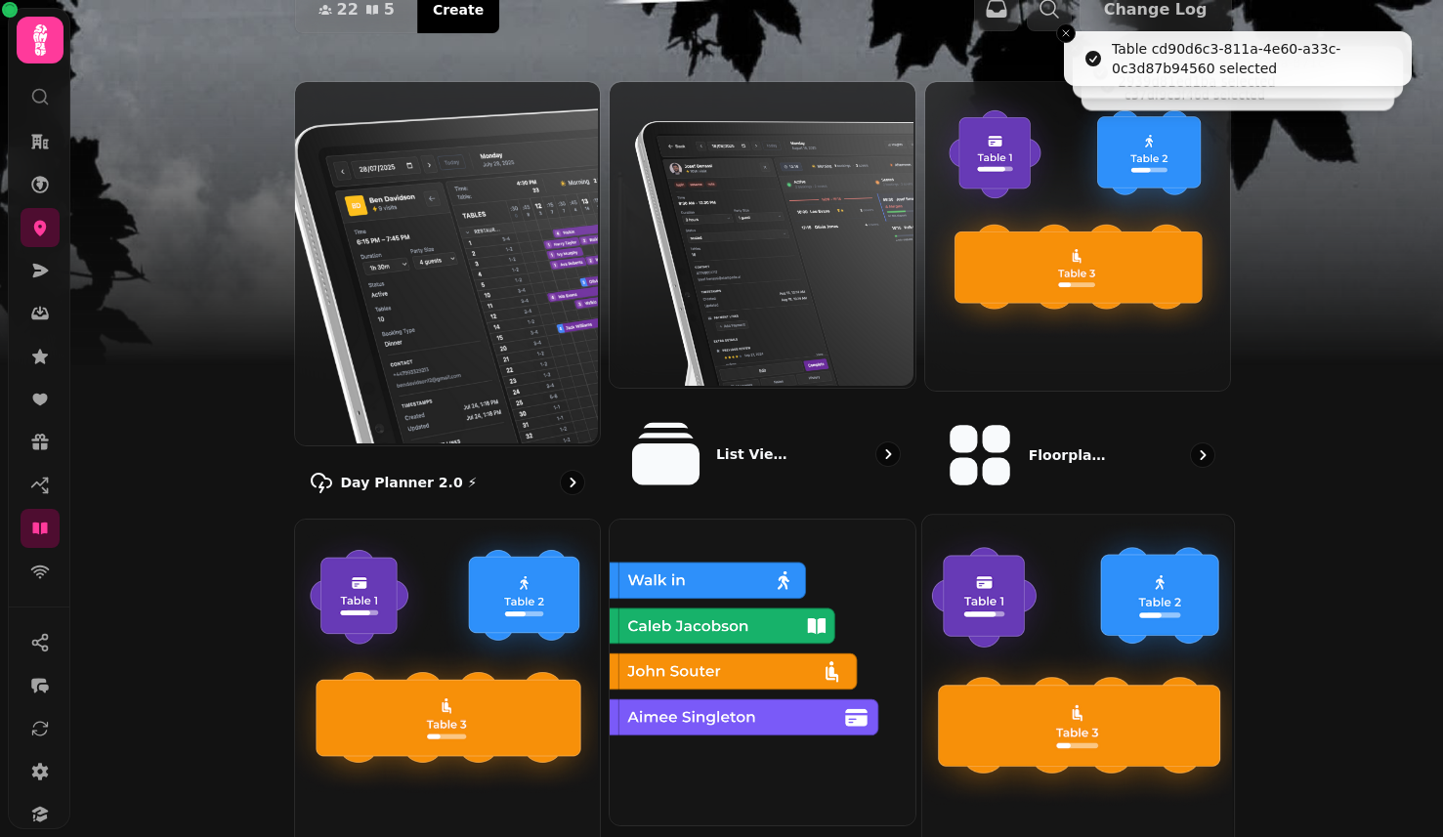
click at [1053, 642] on img at bounding box center [1076, 689] width 312 height 351
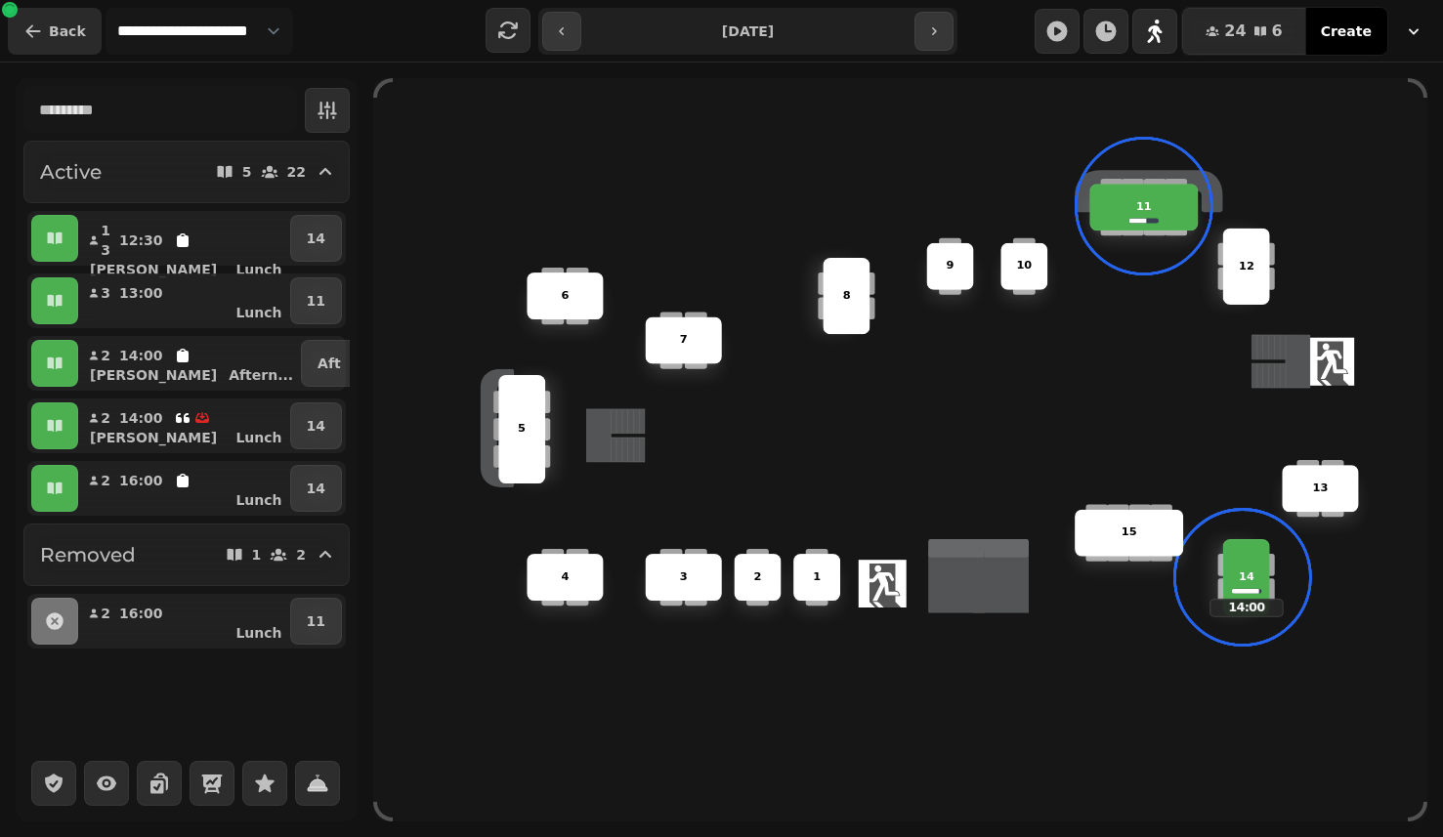
click at [55, 37] on span "Back" at bounding box center [67, 31] width 37 height 14
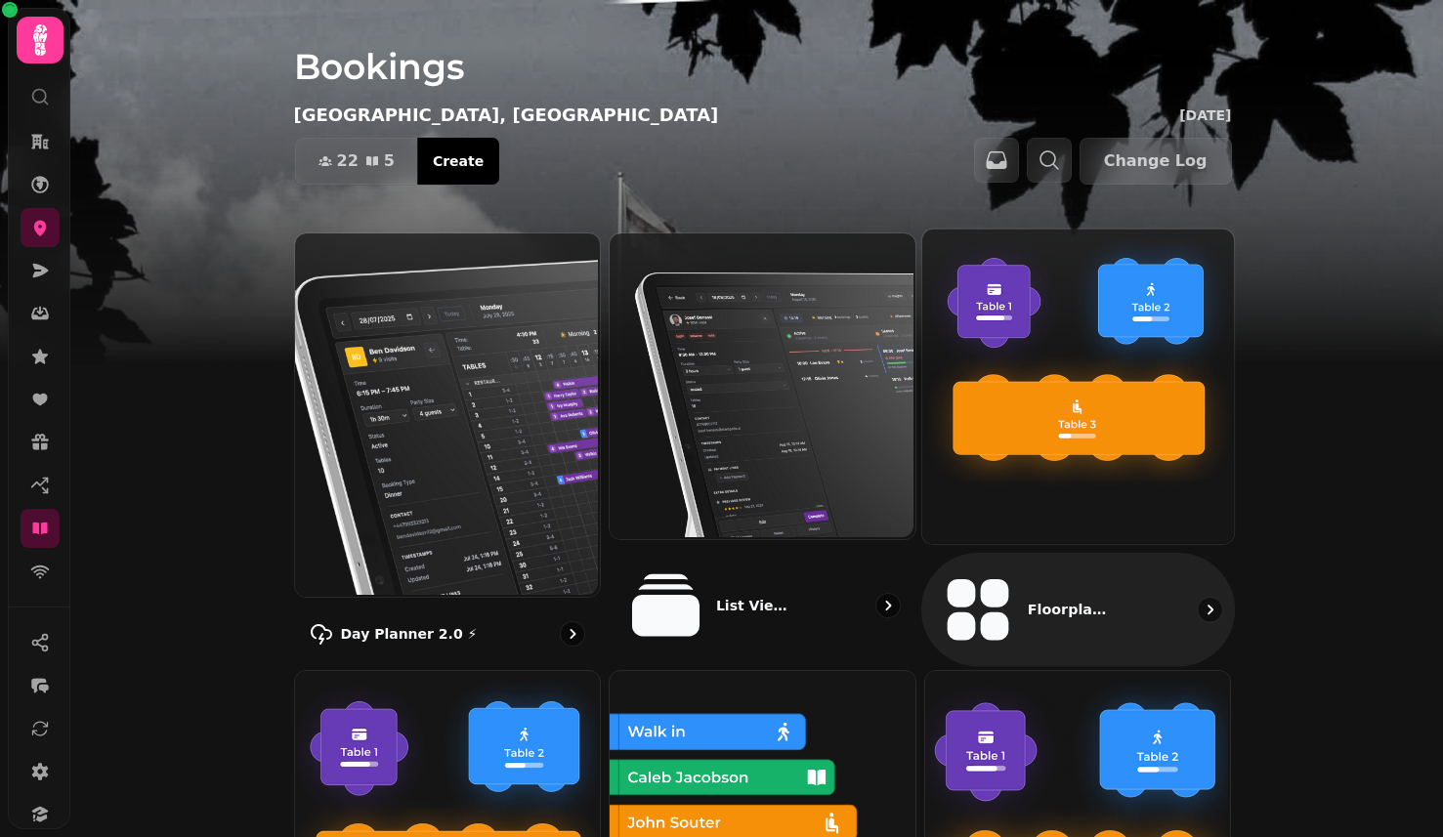
click at [1109, 414] on img at bounding box center [1076, 385] width 312 height 315
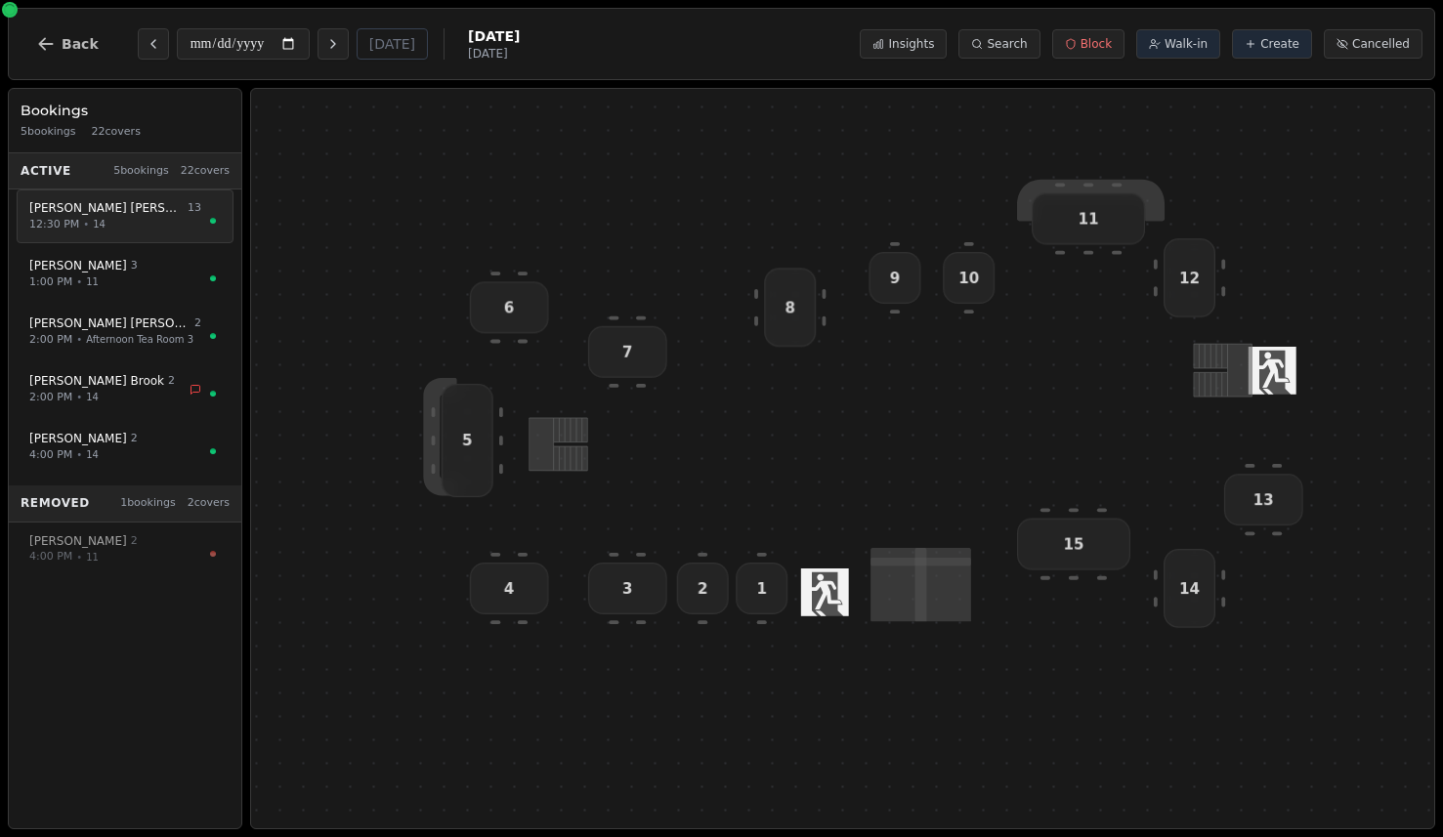
click at [120, 232] on button "Philip Robinson 13 12:30 PM • 14" at bounding box center [125, 217] width 217 height 54
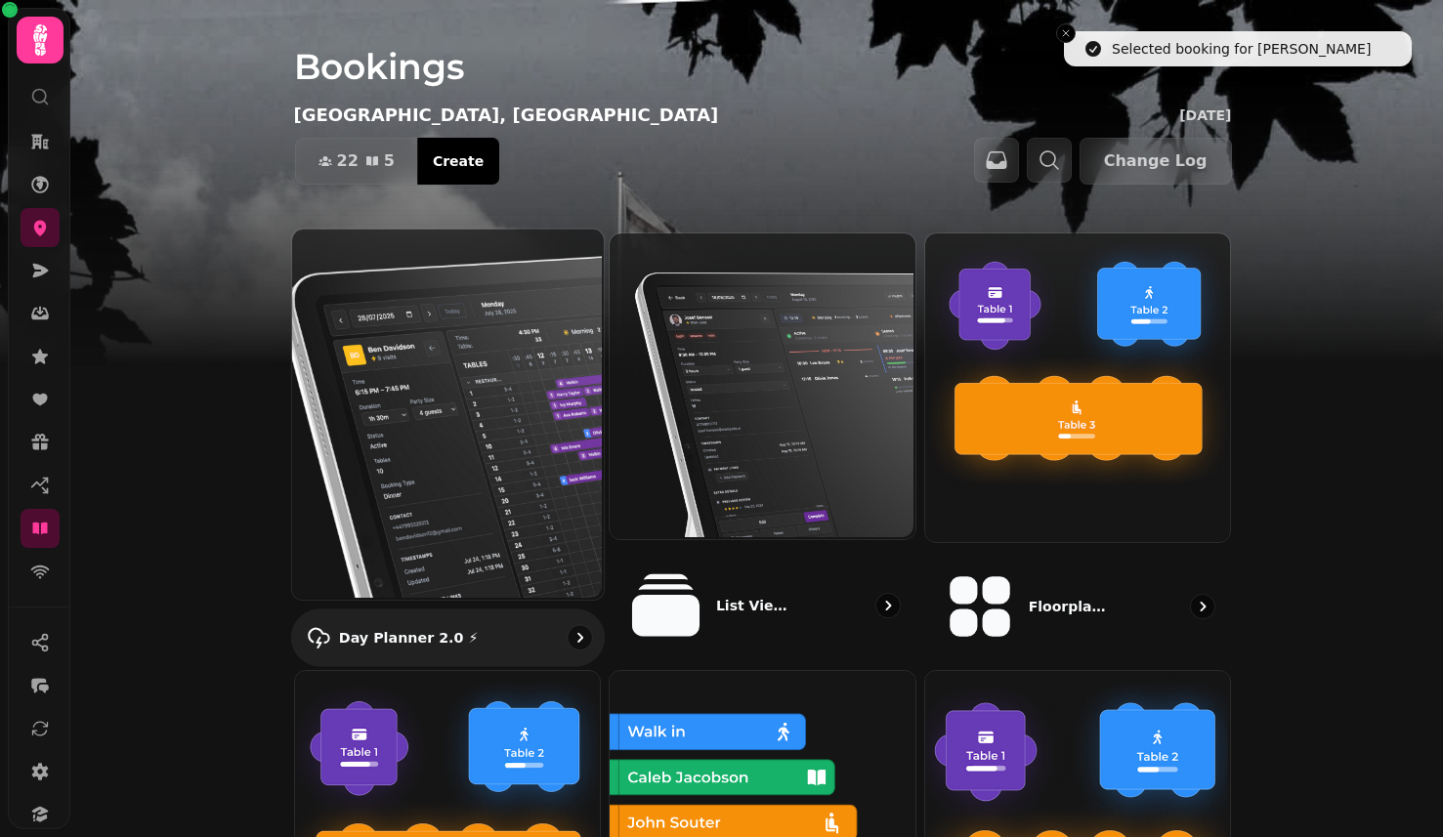
click at [483, 497] on img at bounding box center [445, 413] width 312 height 371
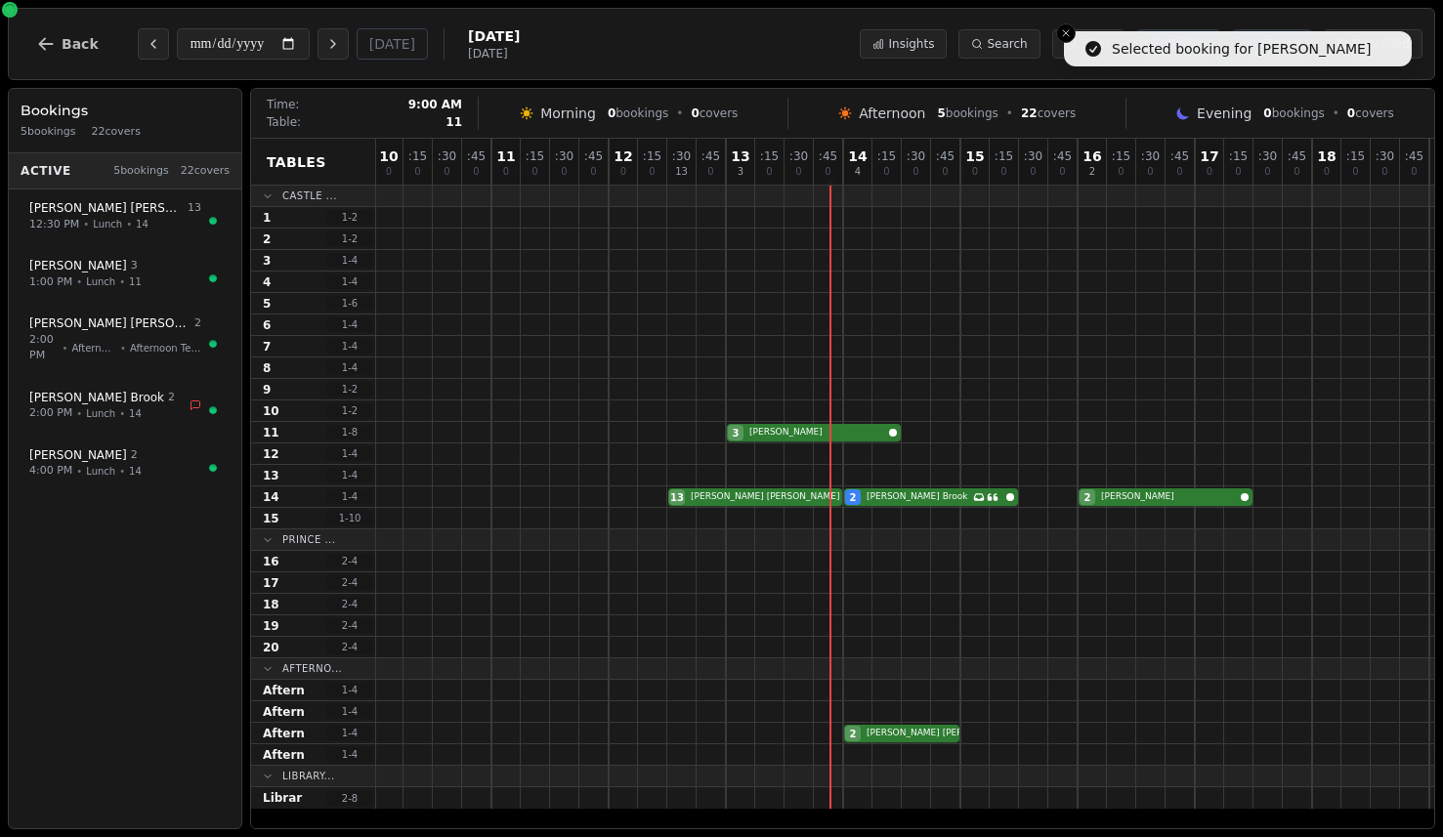
scroll to position [0, 599]
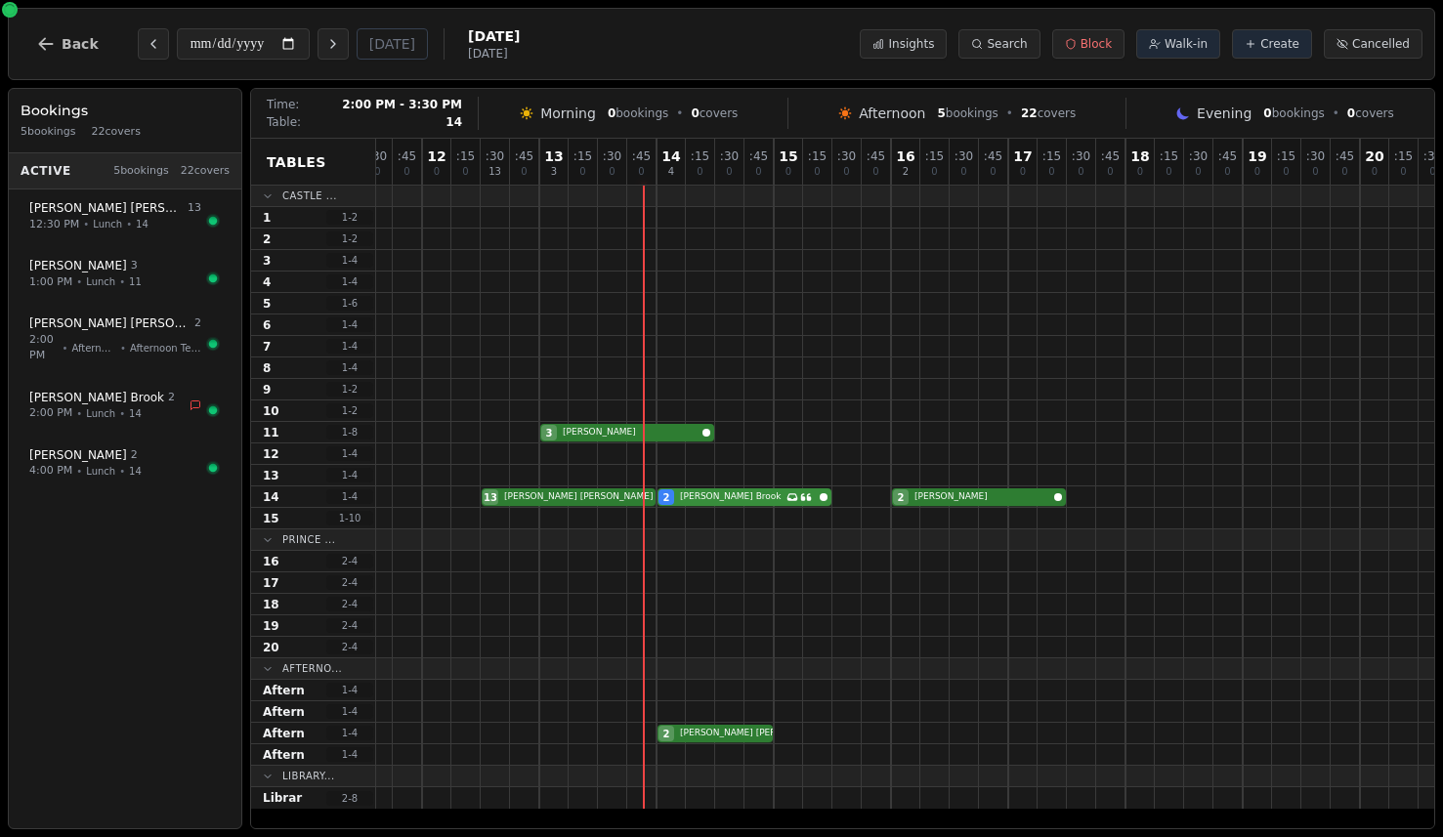
click at [751, 500] on div "13 Philip Robinson 2 Jennifer Brook Has conversation thread 2 Turnbull" at bounding box center [685, 497] width 1817 height 21
select select "****"
select select "*"
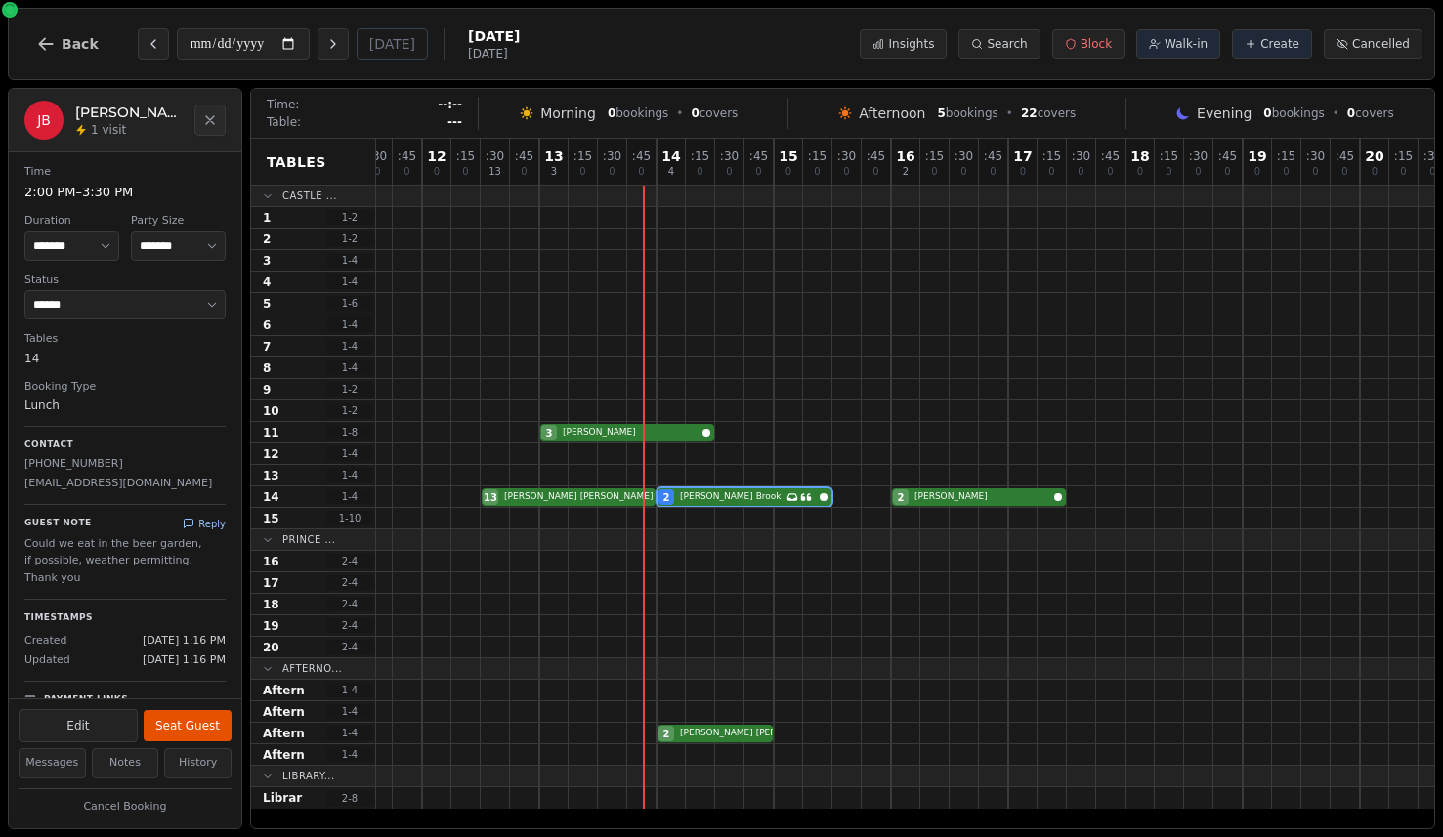
click at [194, 519] on icon at bounding box center [189, 524] width 12 height 12
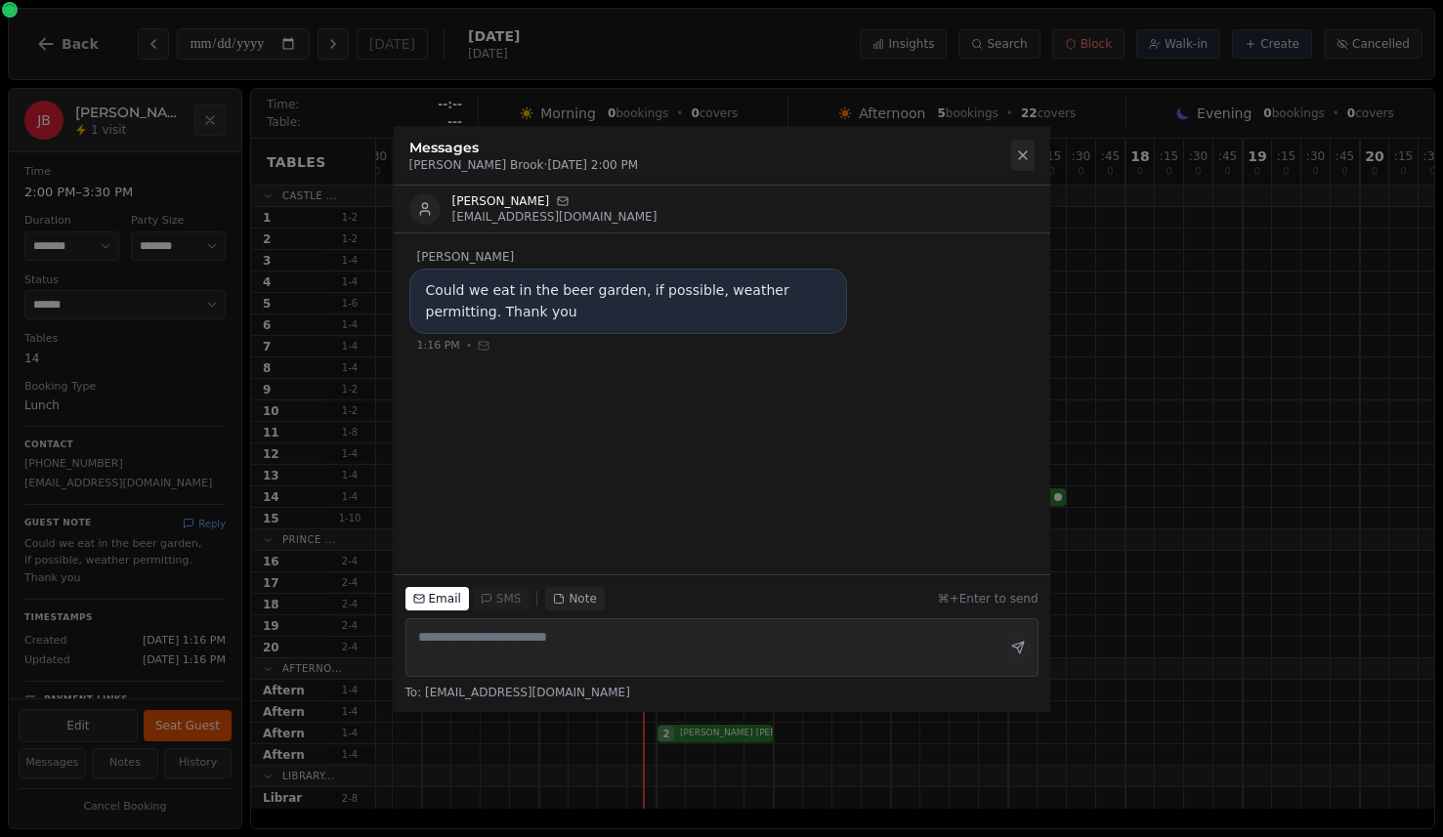
click at [1019, 149] on icon at bounding box center [1023, 156] width 16 height 16
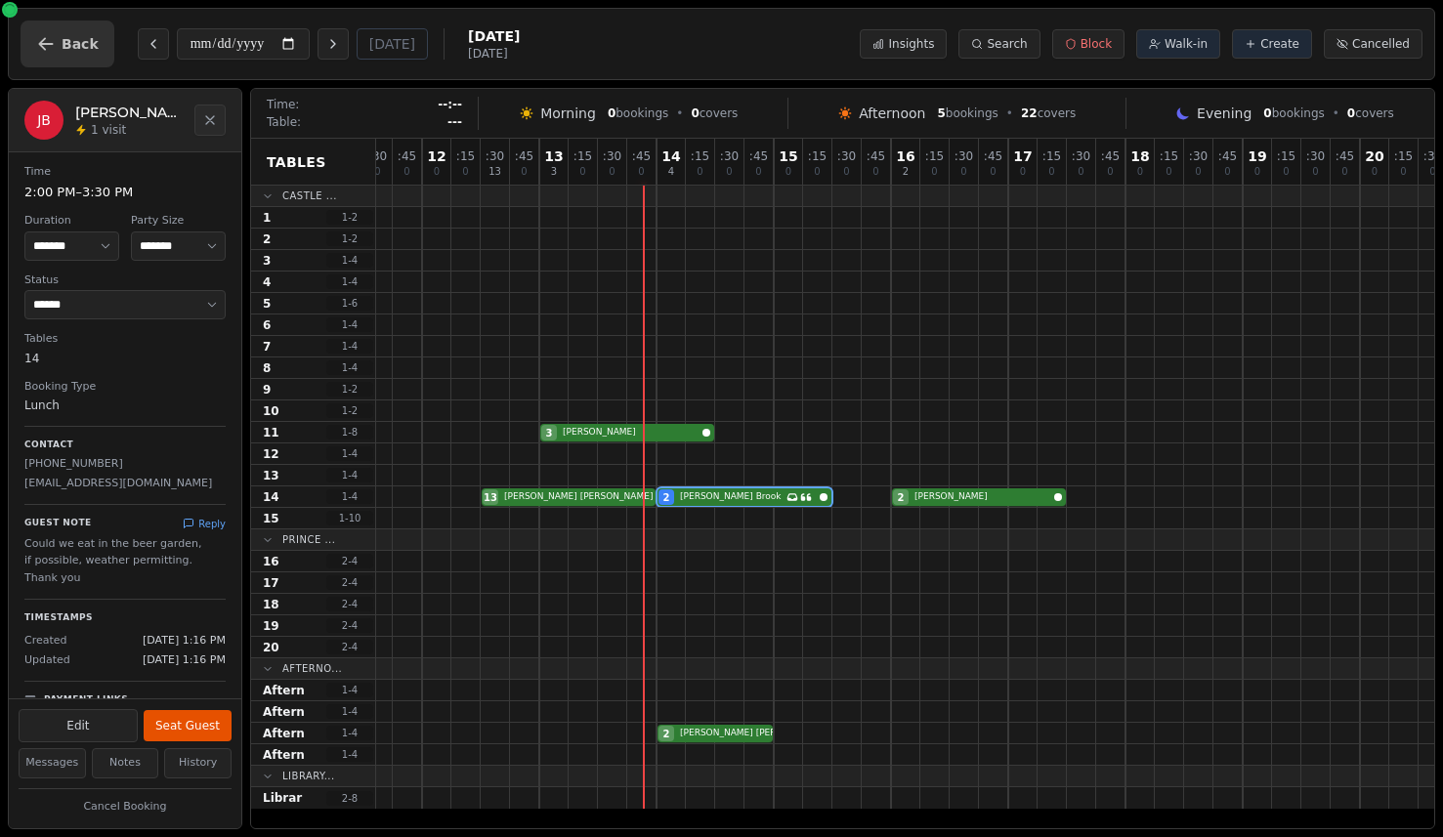
click at [94, 64] on button "Back" at bounding box center [68, 44] width 94 height 47
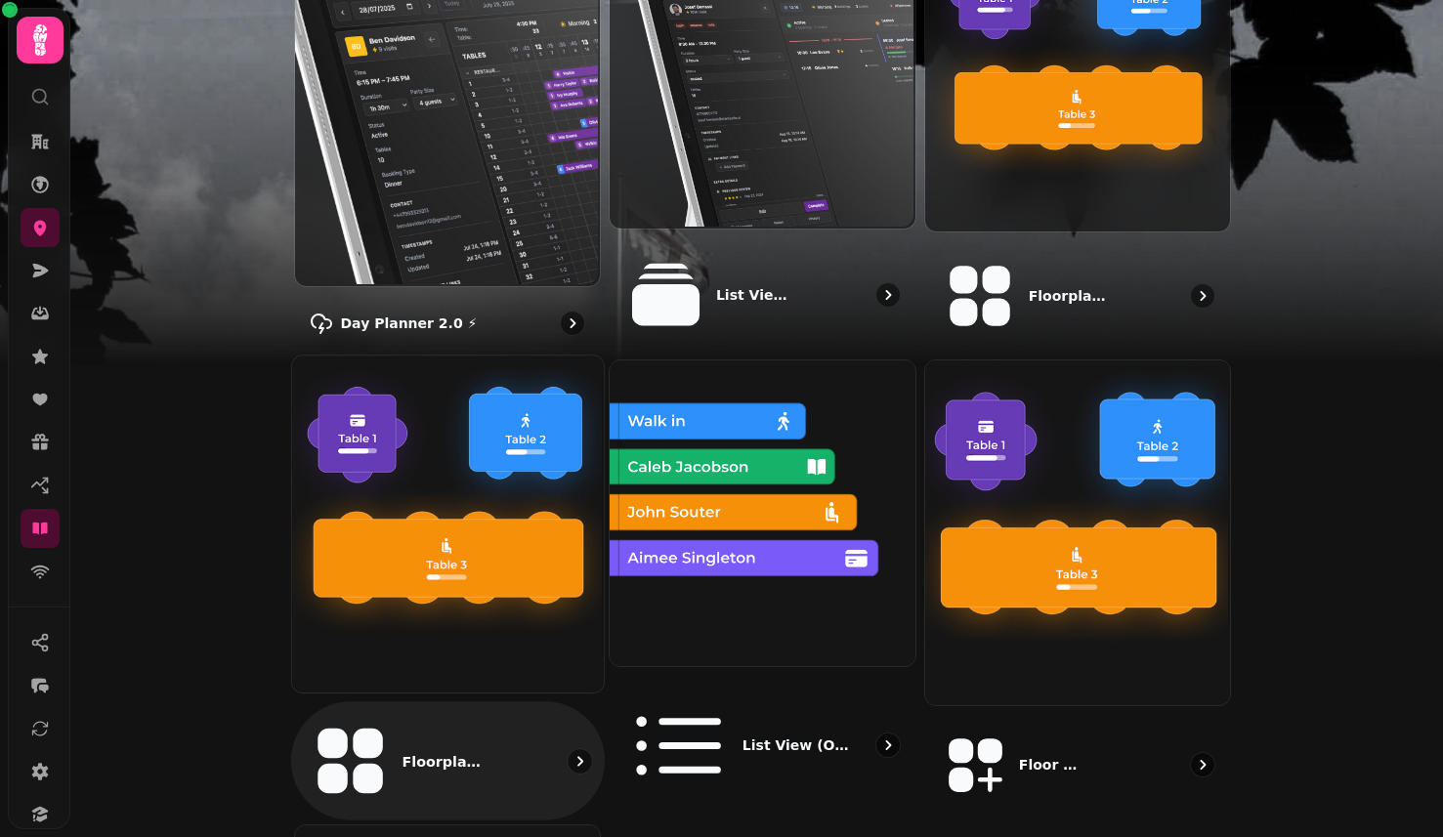
scroll to position [589, 0]
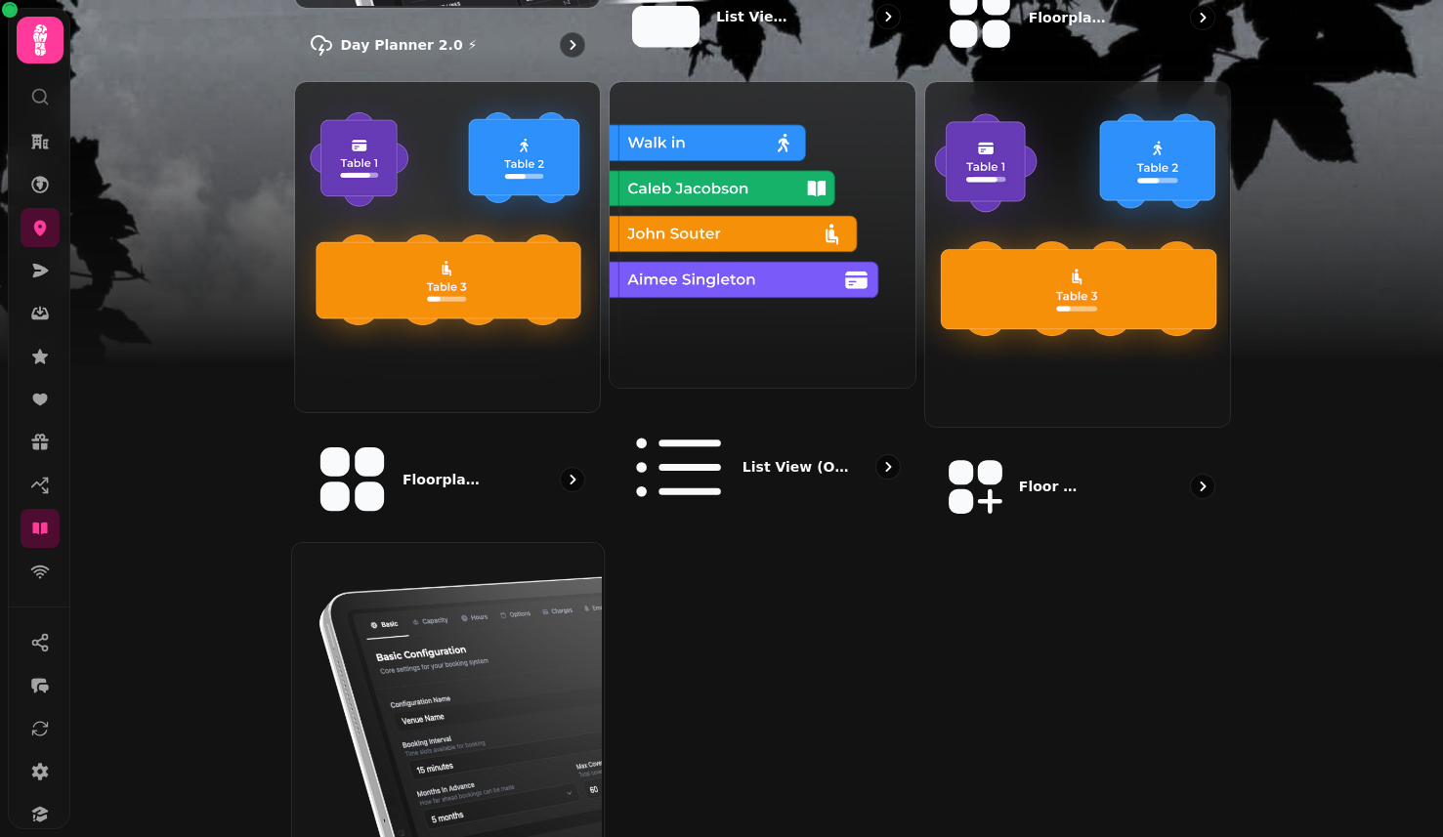
click at [551, 638] on img at bounding box center [445, 697] width 312 height 312
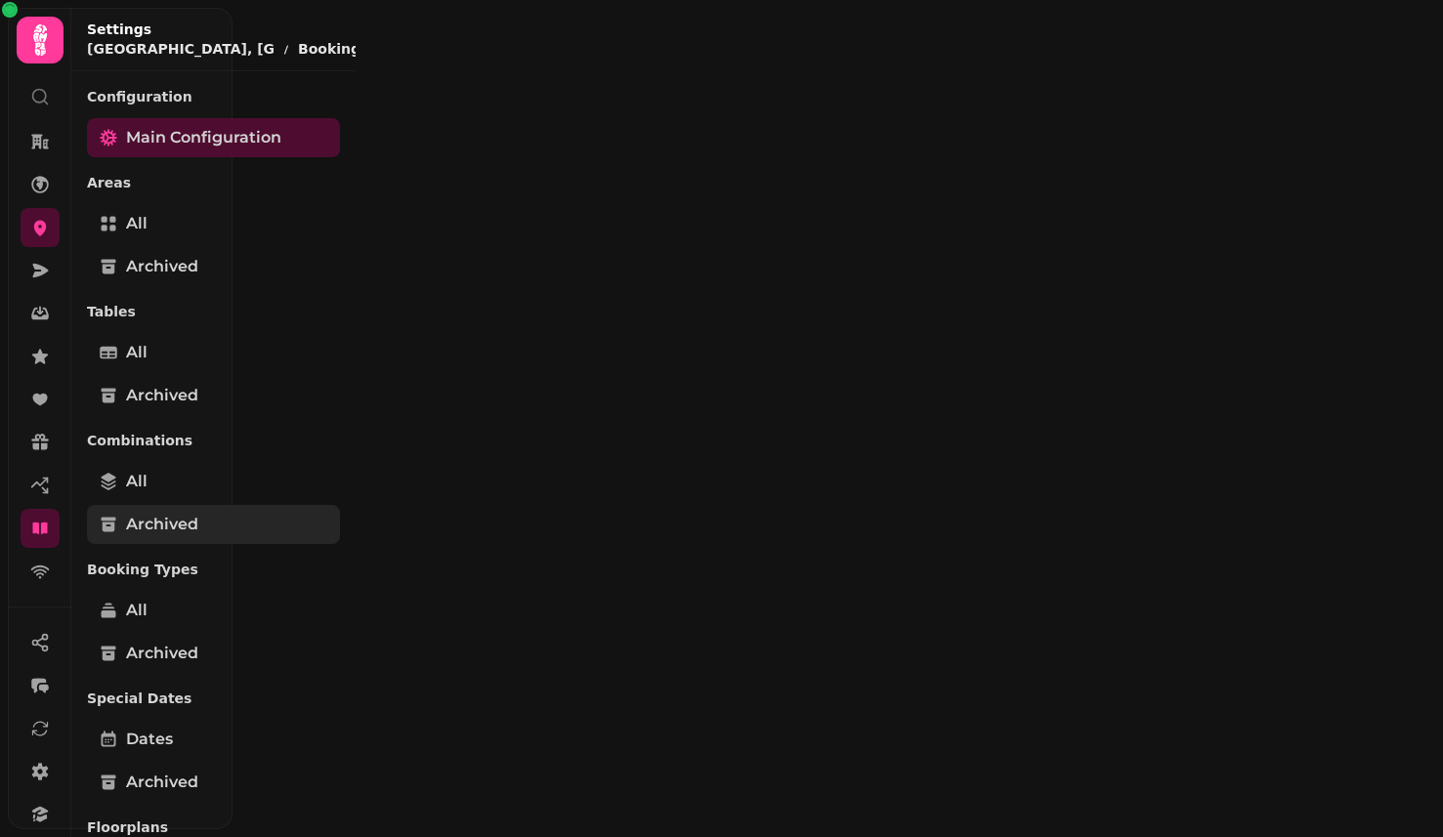
select select "**********"
select select "*"
select select "**"
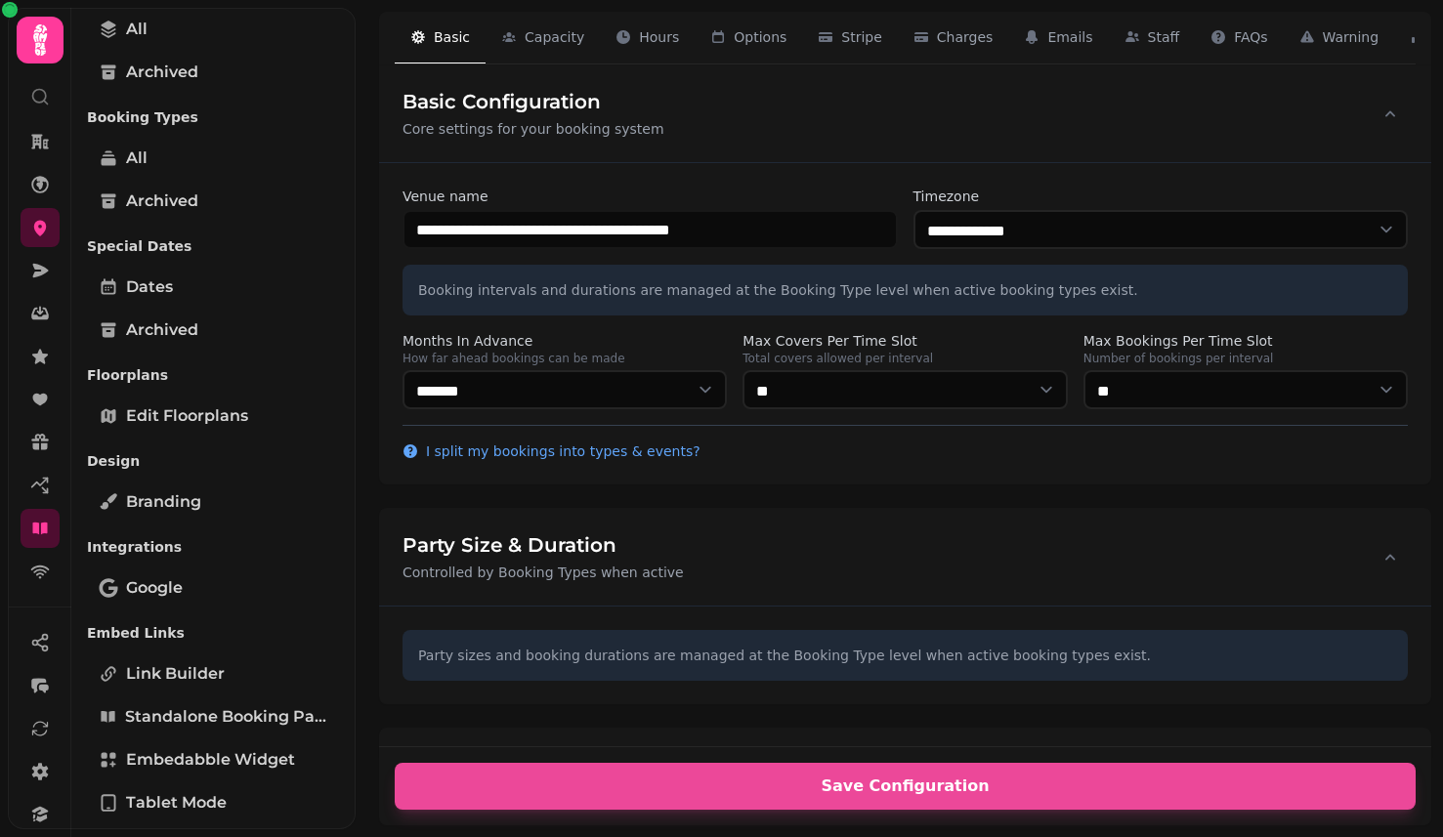
scroll to position [605, 0]
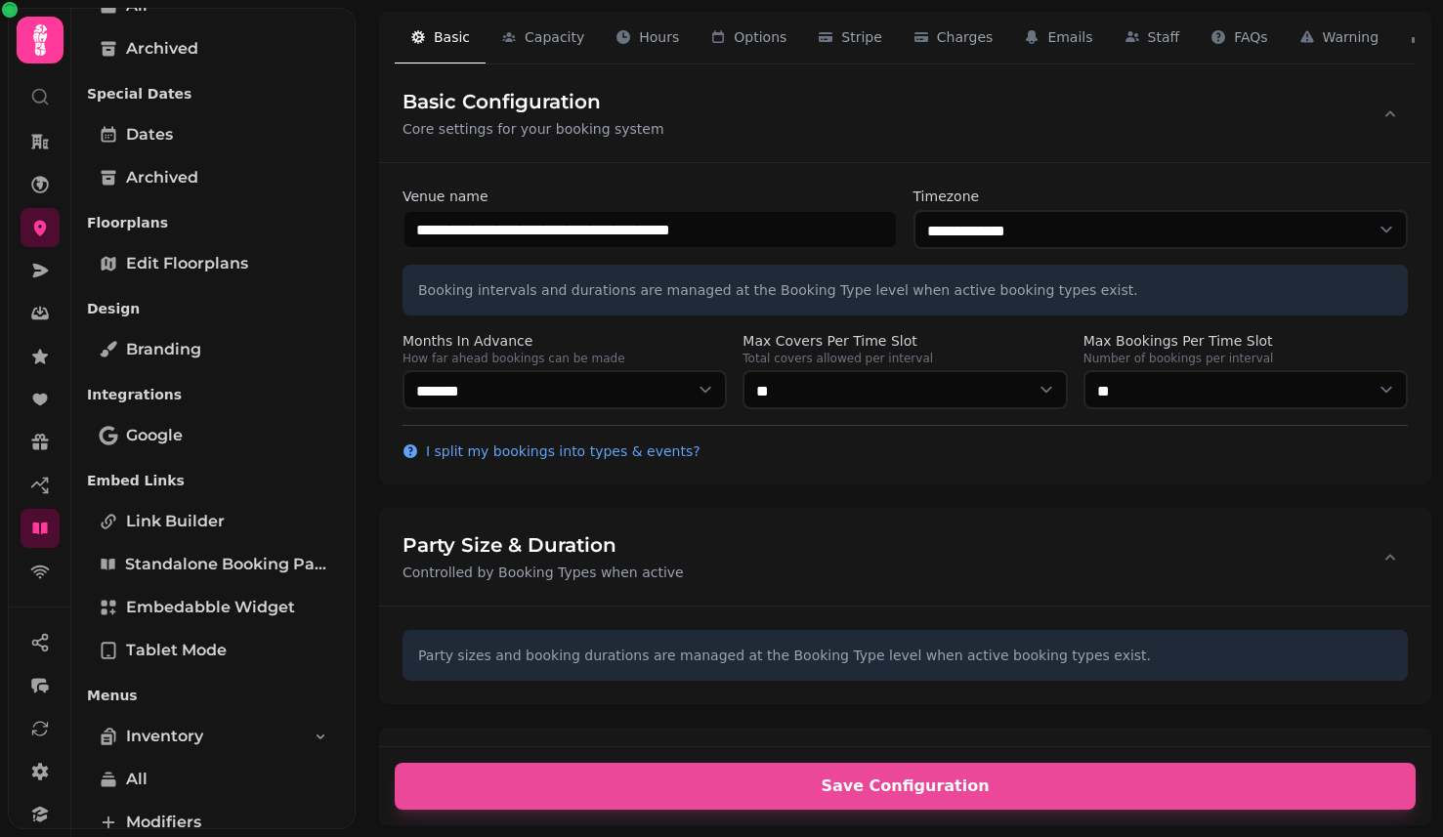
click at [211, 412] on div "Integrations Google" at bounding box center [213, 418] width 253 height 82
click at [216, 450] on link "Google" at bounding box center [213, 435] width 253 height 39
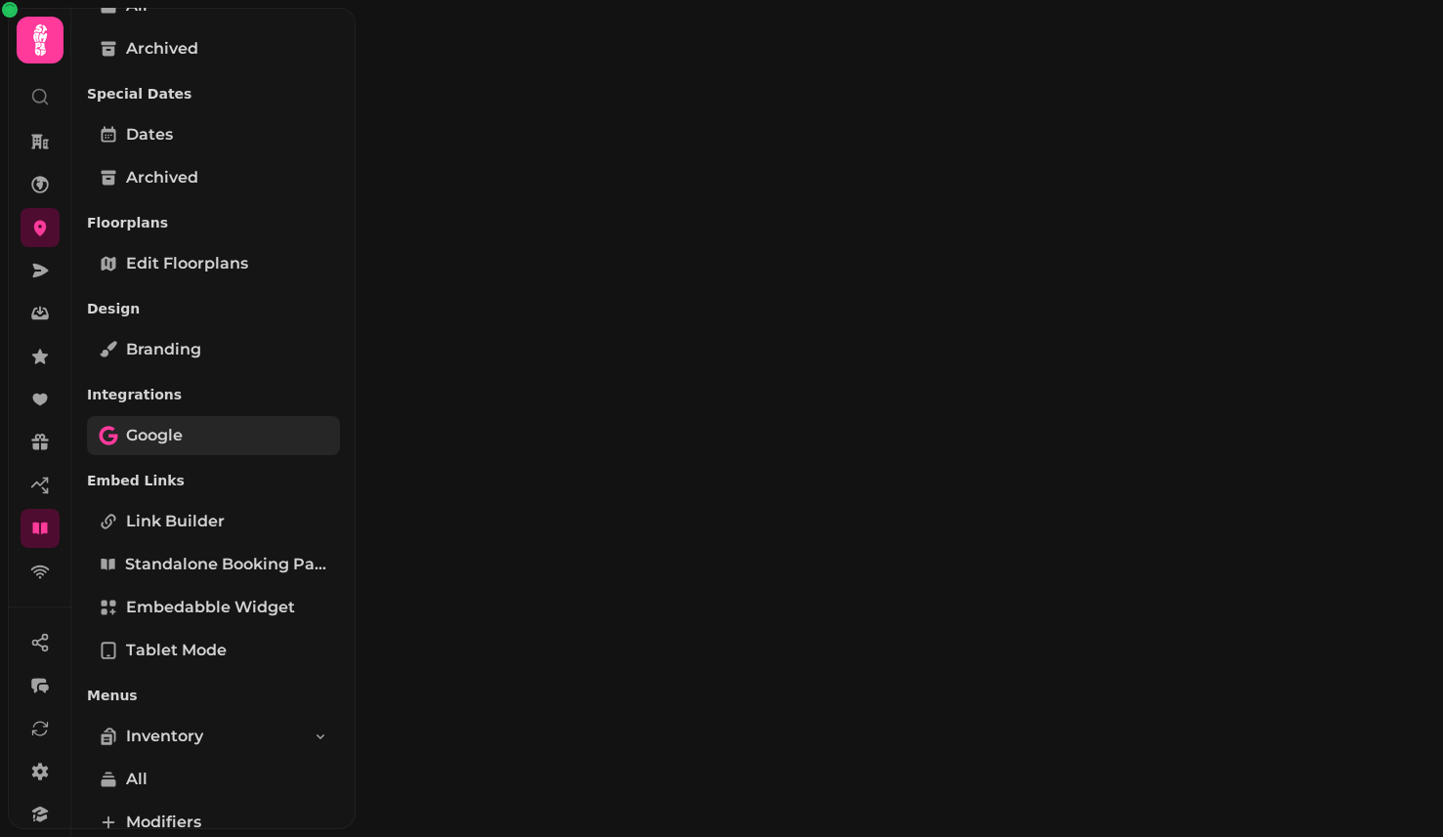
select select "**"
select select "****"
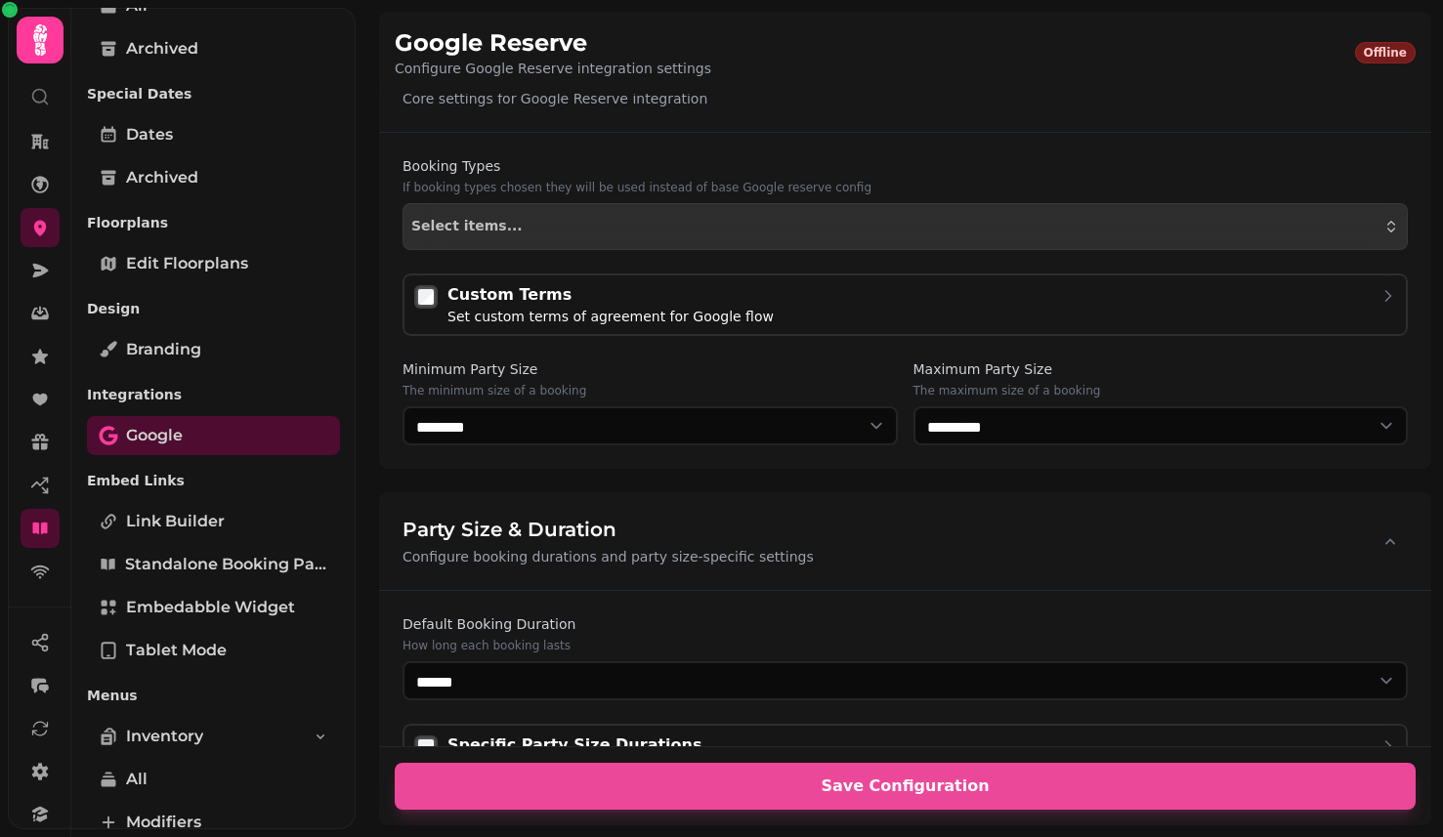
scroll to position [208, 0]
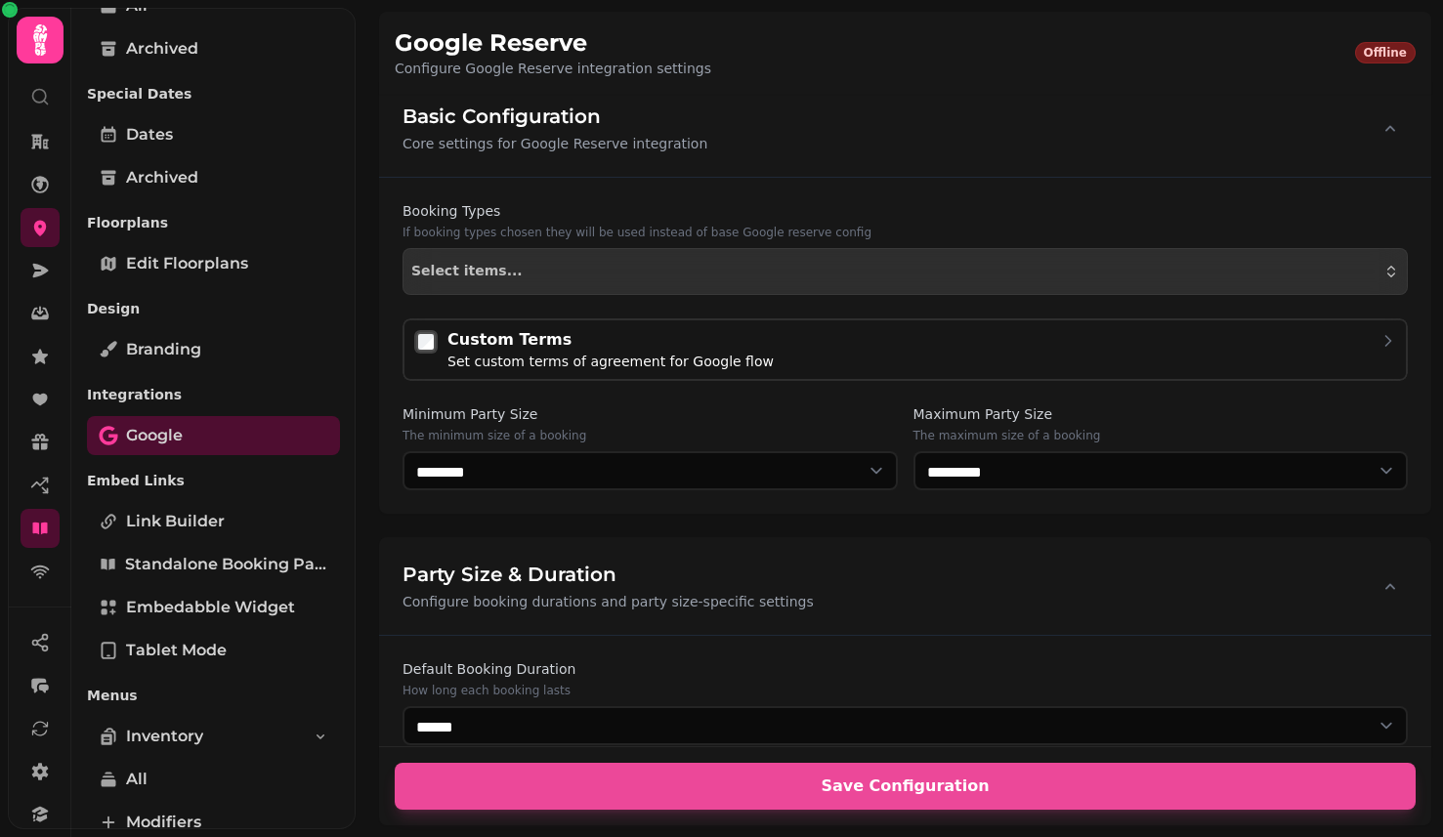
click at [712, 227] on div "Booking Types If booking types chosen they will be used instead of base Google …" at bounding box center [905, 248] width 1005 height 94
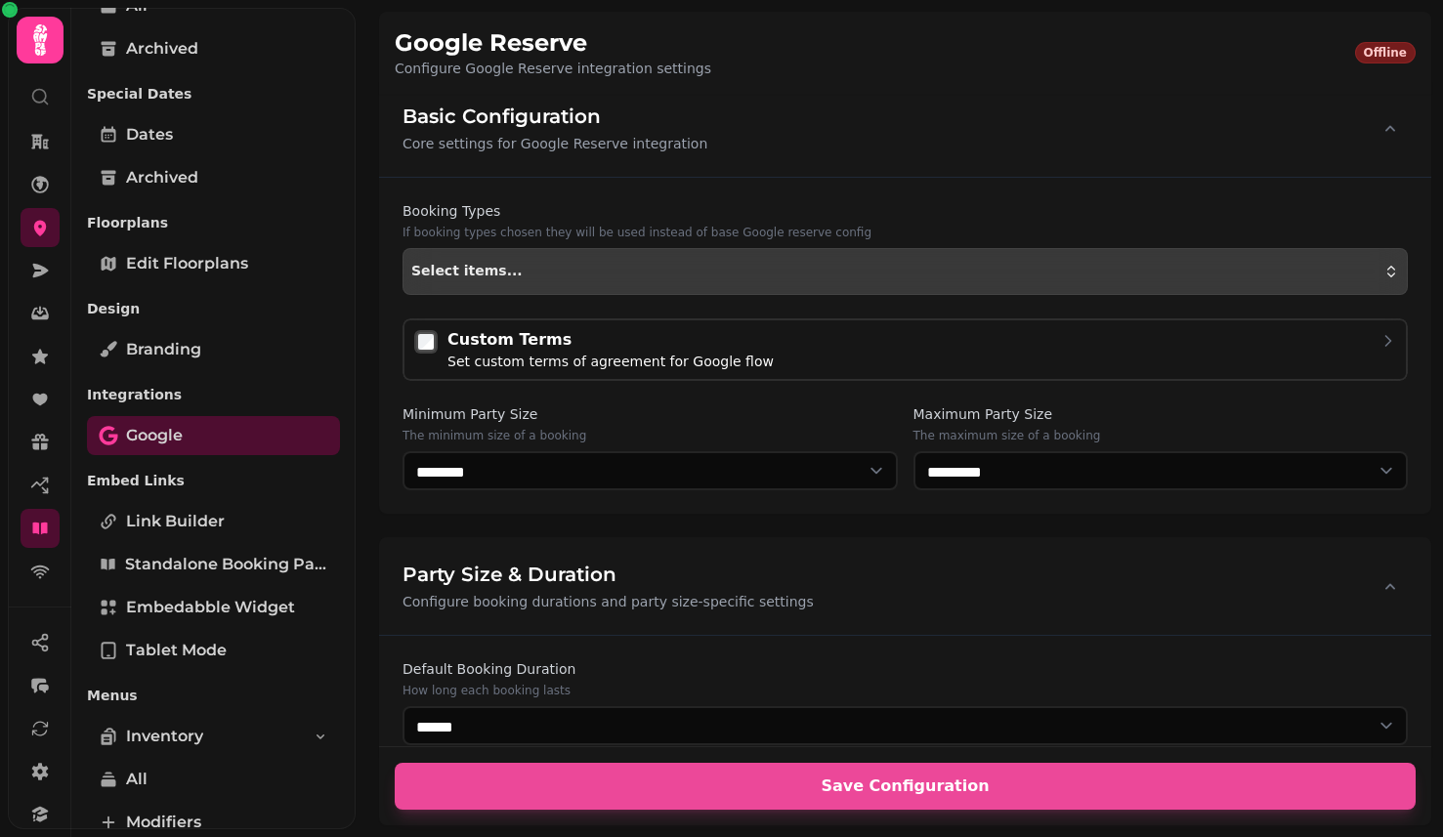
click at [705, 265] on button "Select items..." at bounding box center [905, 271] width 1005 height 47
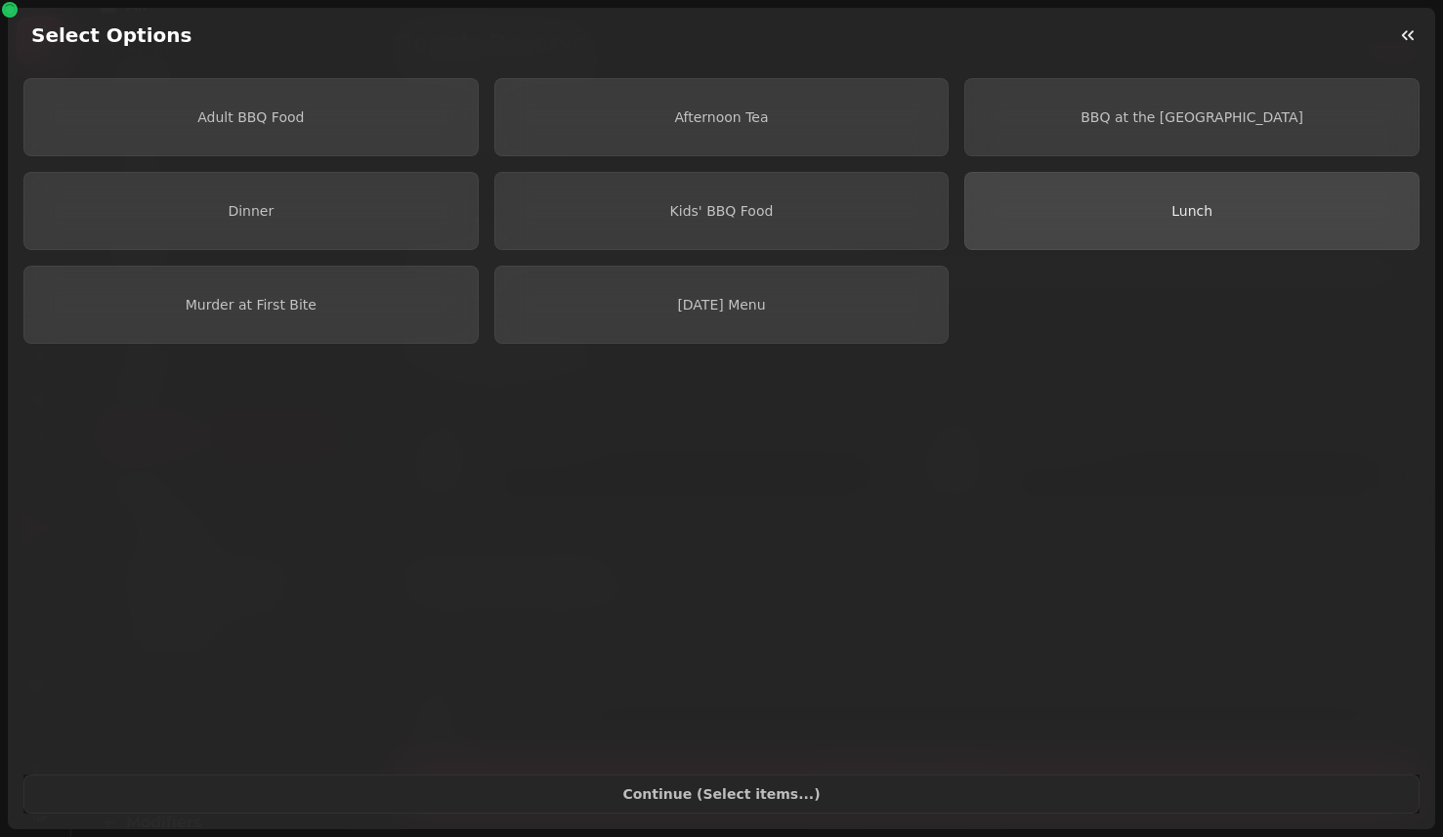
click at [1139, 189] on button "Lunch" at bounding box center [1191, 211] width 455 height 78
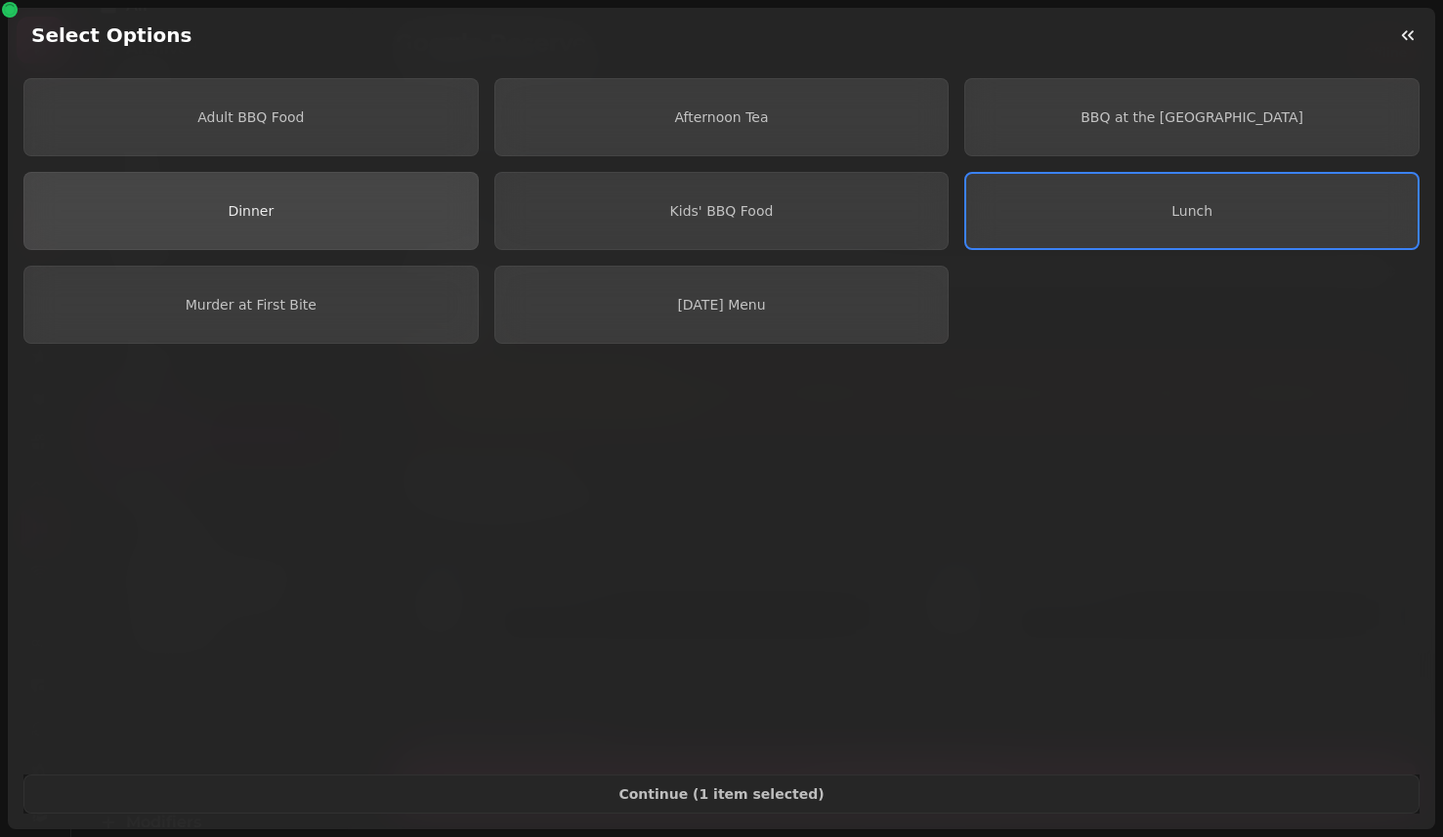
click at [421, 217] on span "Dinner" at bounding box center [251, 211] width 422 height 14
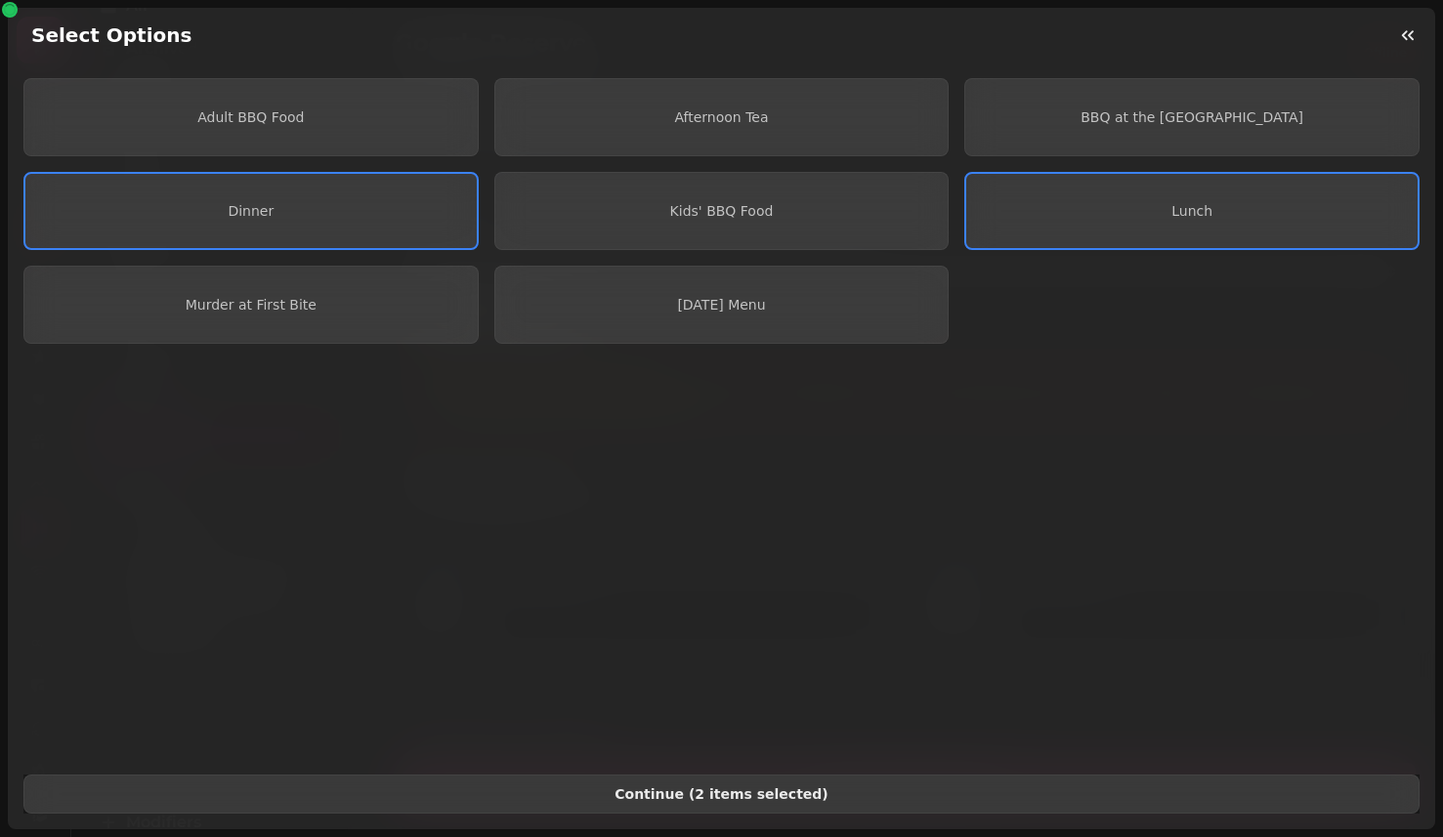
click at [808, 792] on span "Continue ( 2 items selected )" at bounding box center [721, 795] width 1363 height 14
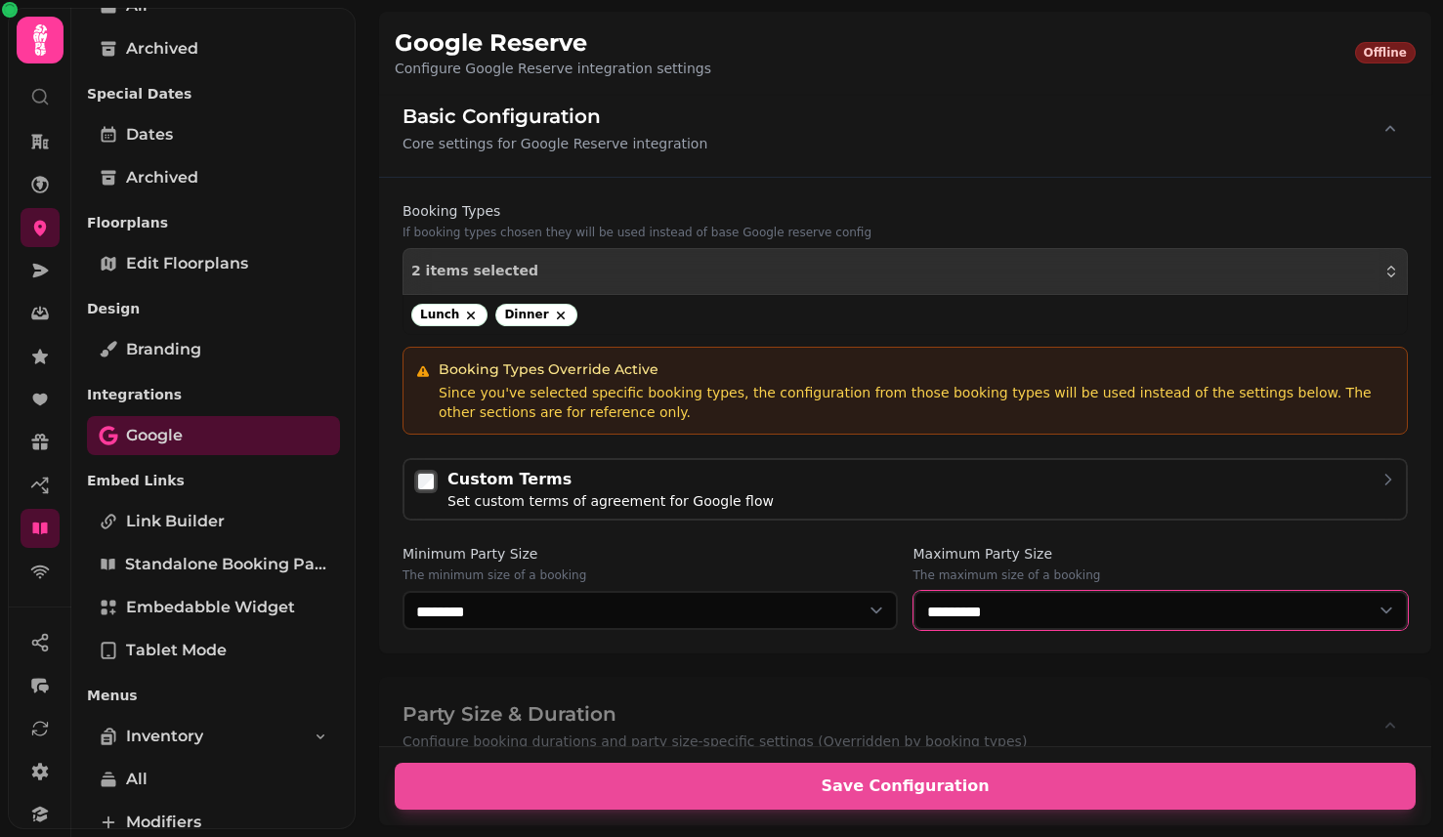
click at [1094, 593] on select "* ****** * ****** * ****** * ****** * ****** * ****** * ****** * ****** * *****…" at bounding box center [1161, 610] width 495 height 39
select select "*"
click at [914, 591] on select "* ****** * ****** * ****** * ****** * ****** * ****** * ****** * ****** * *****…" at bounding box center [1161, 610] width 495 height 39
click at [1059, 428] on div "Booking Types If booking types chosen they will be used instead of base Google …" at bounding box center [905, 415] width 1005 height 429
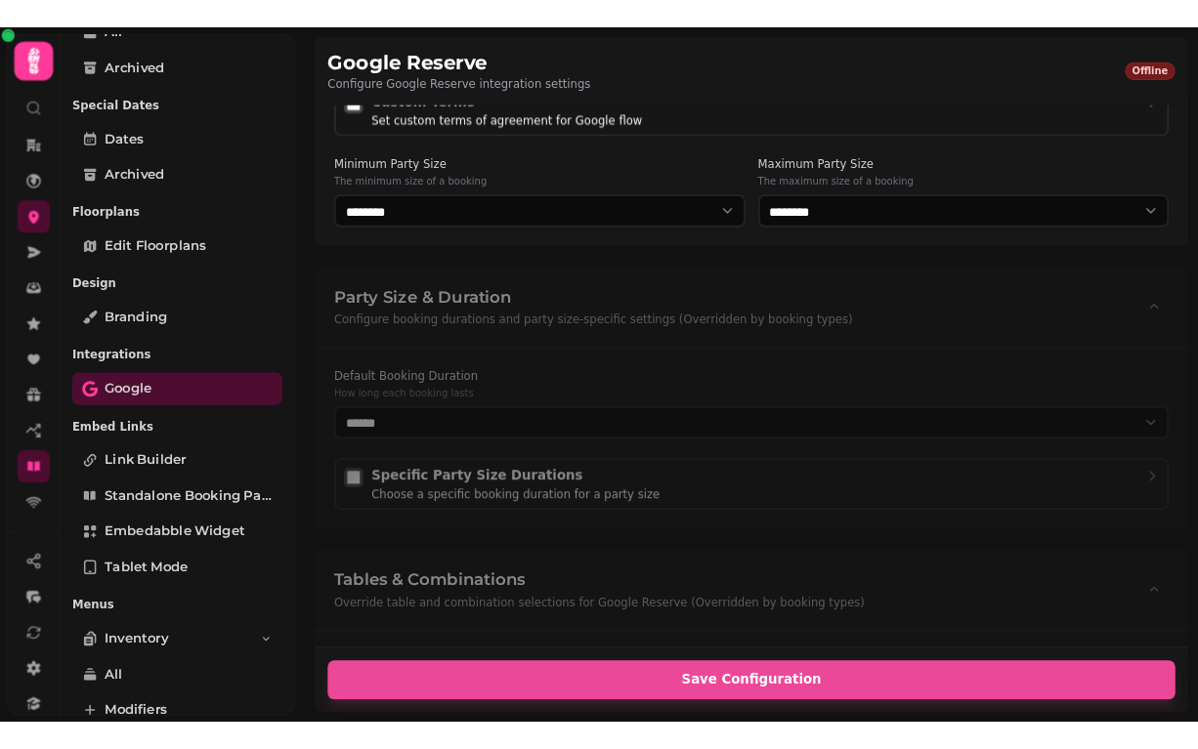
scroll to position [0, 0]
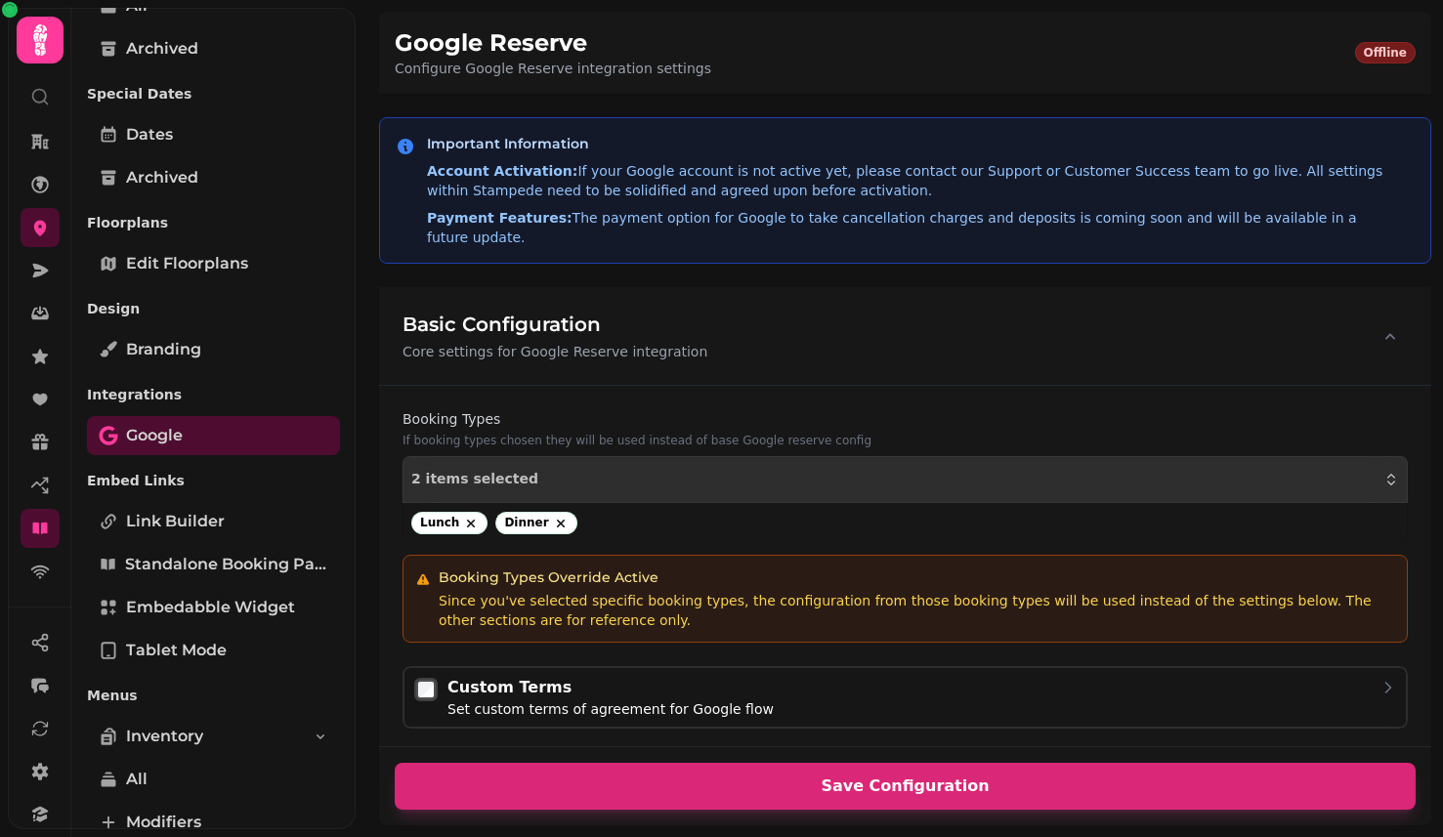
click at [970, 791] on span "Save Configuration" at bounding box center [905, 787] width 974 height 16
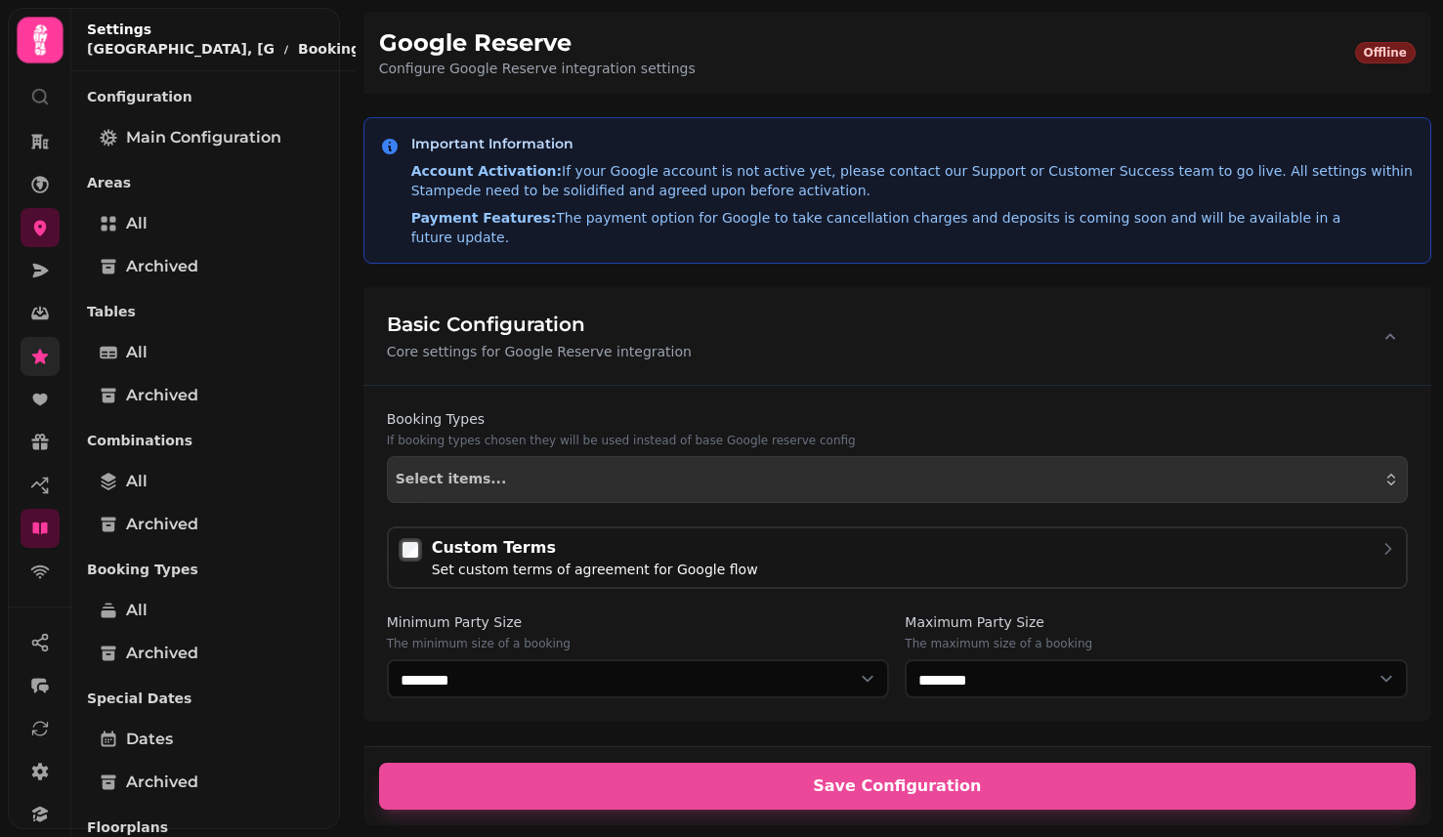
select select "**"
select select "****"
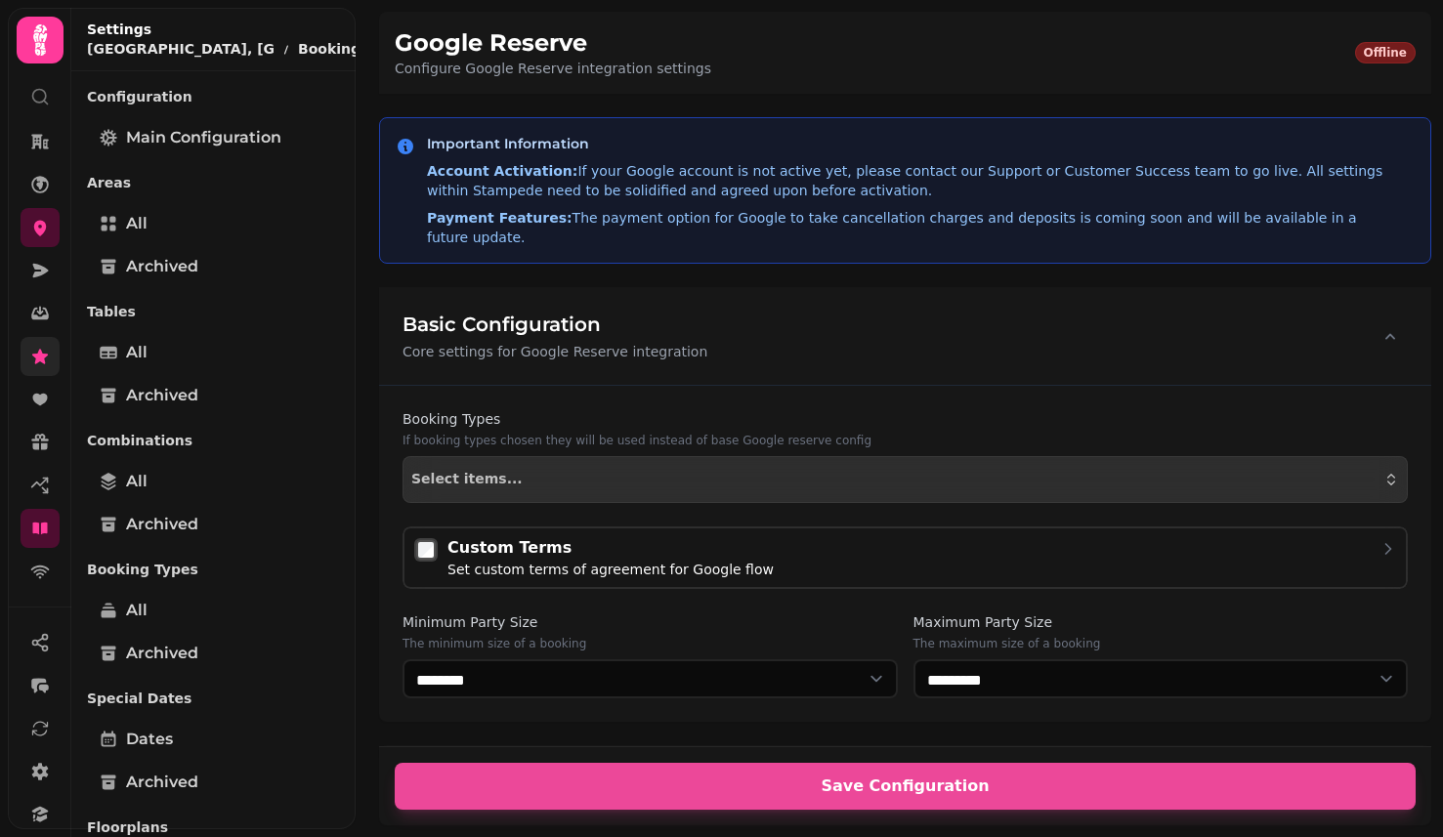
click at [178, 359] on link "All" at bounding box center [213, 352] width 253 height 39
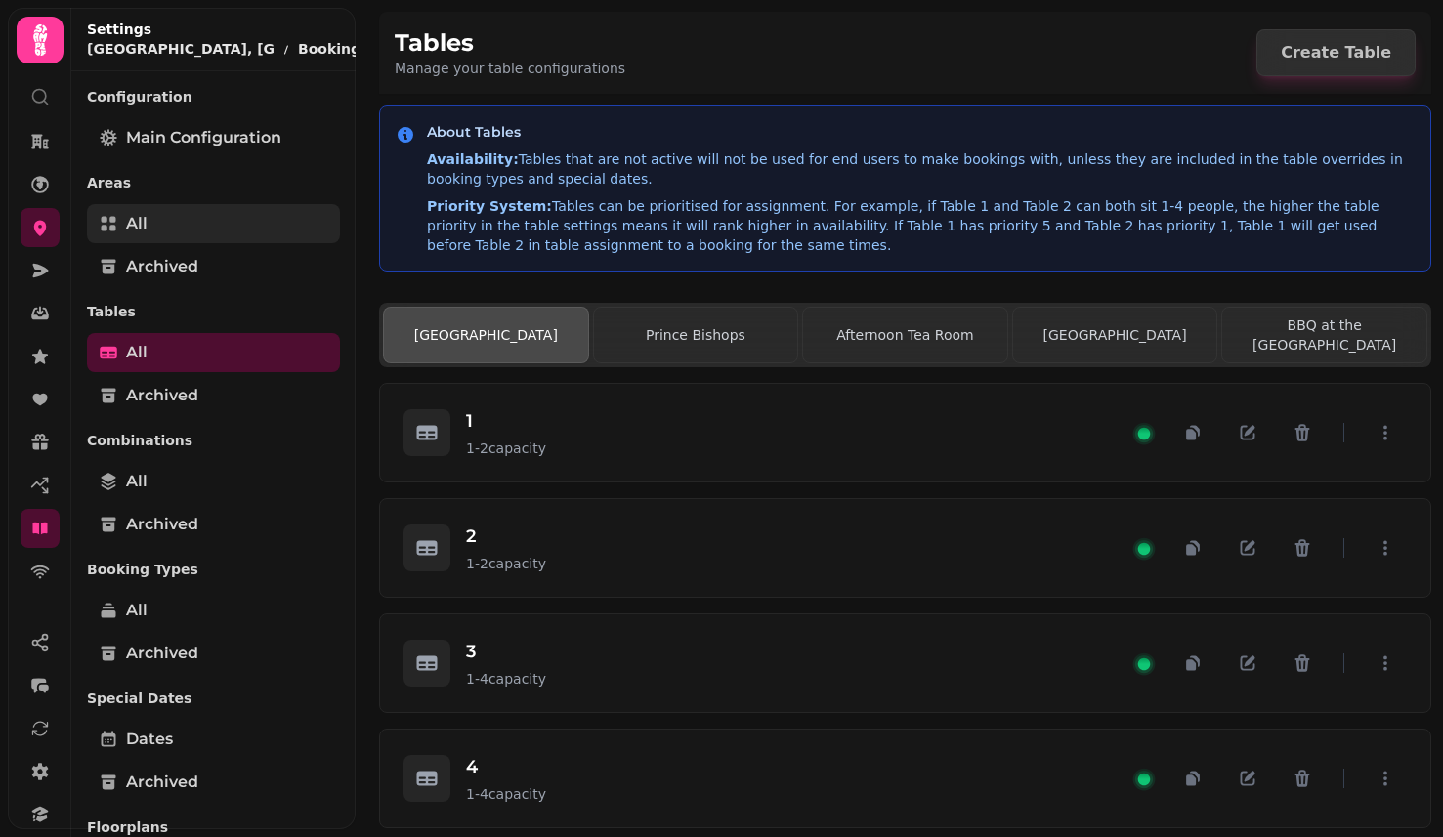
click at [178, 222] on link "All" at bounding box center [213, 223] width 253 height 39
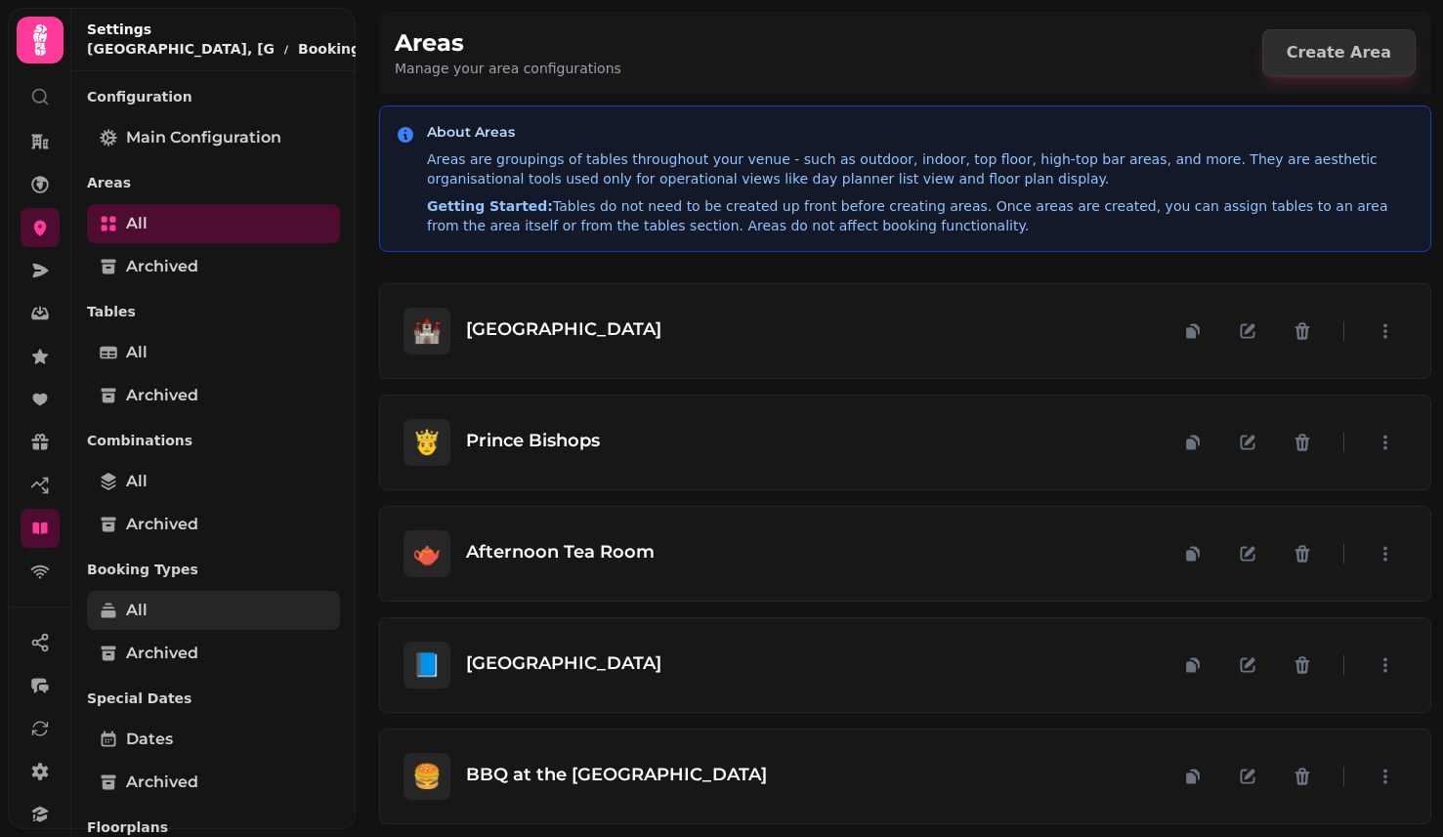
click at [198, 605] on link "All" at bounding box center [213, 610] width 253 height 39
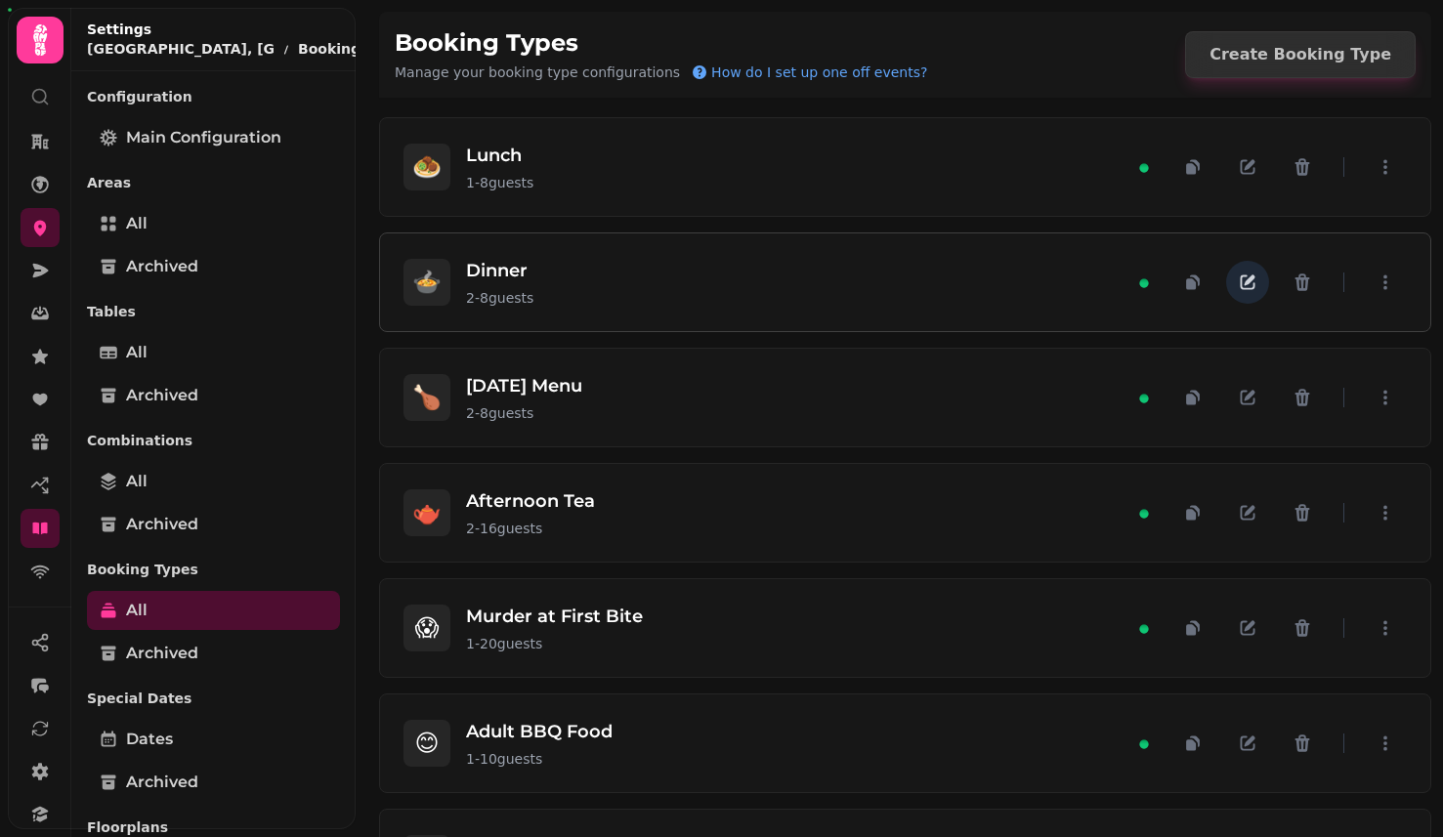
click at [1247, 284] on icon "button" at bounding box center [1248, 283] width 20 height 20
select select "*"
select select "****"
select select "**"
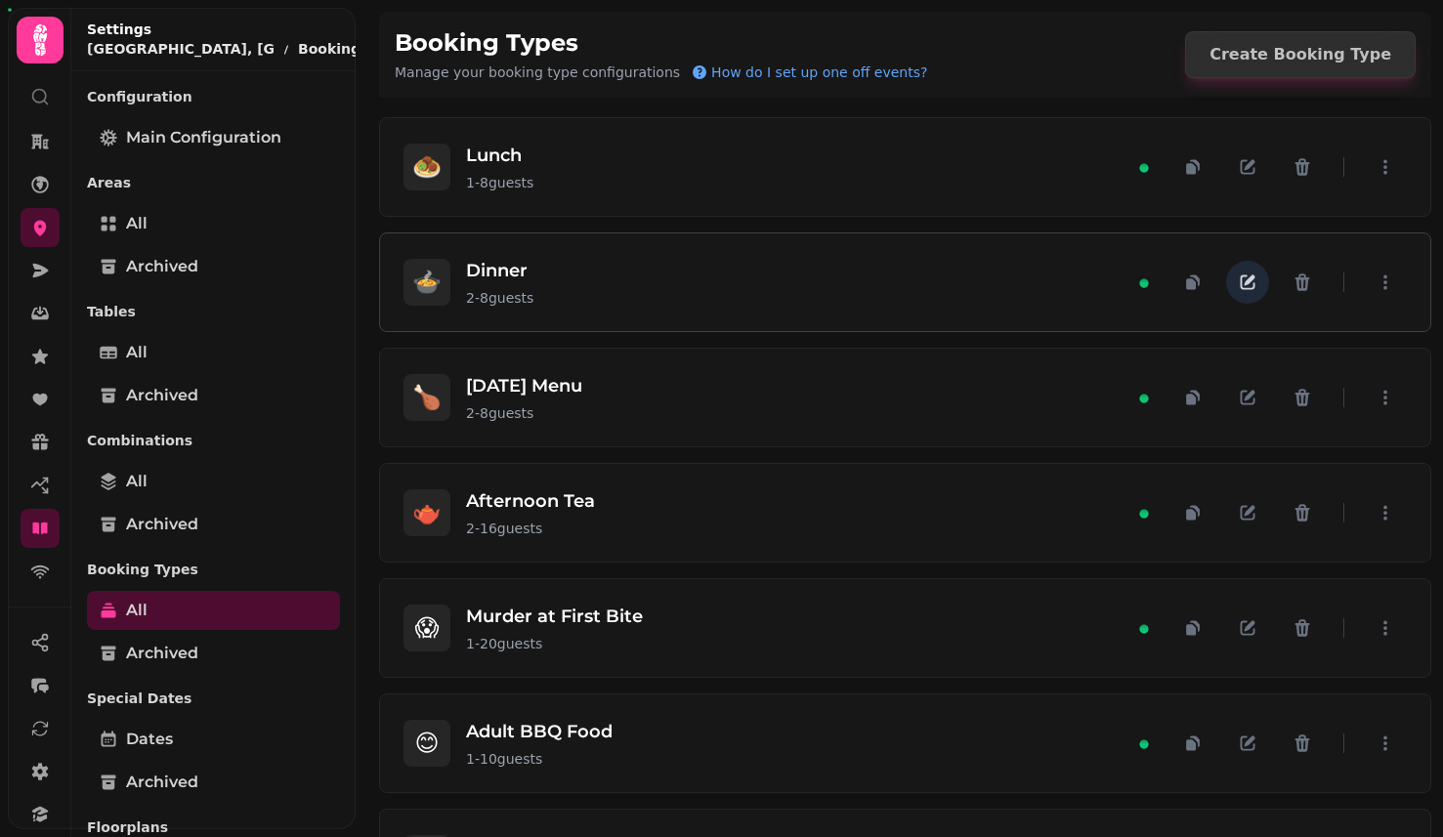
select select "****"
select select "**"
select select "****"
select select "******"
select select "****"
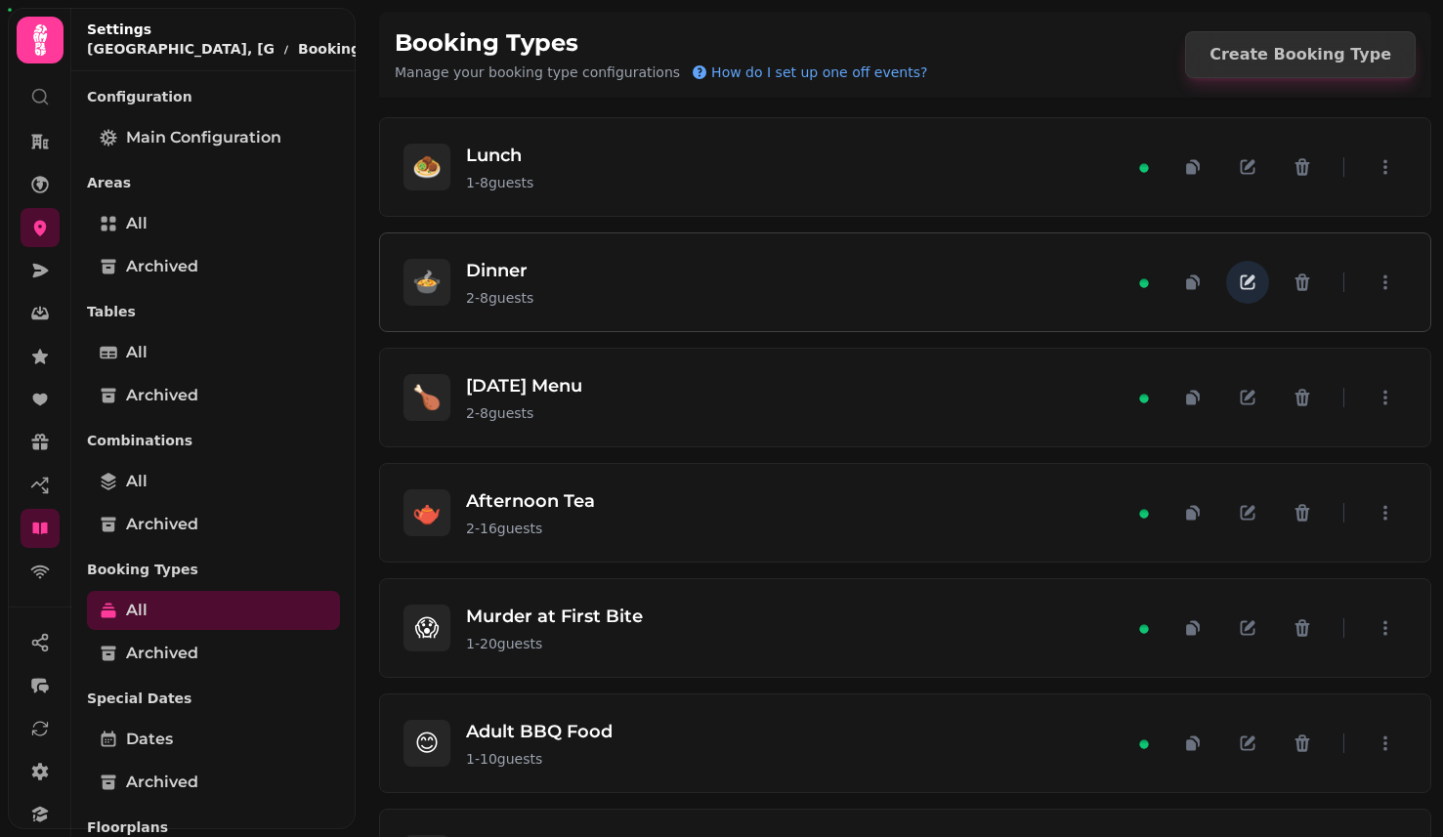
select select "**"
select select "****"
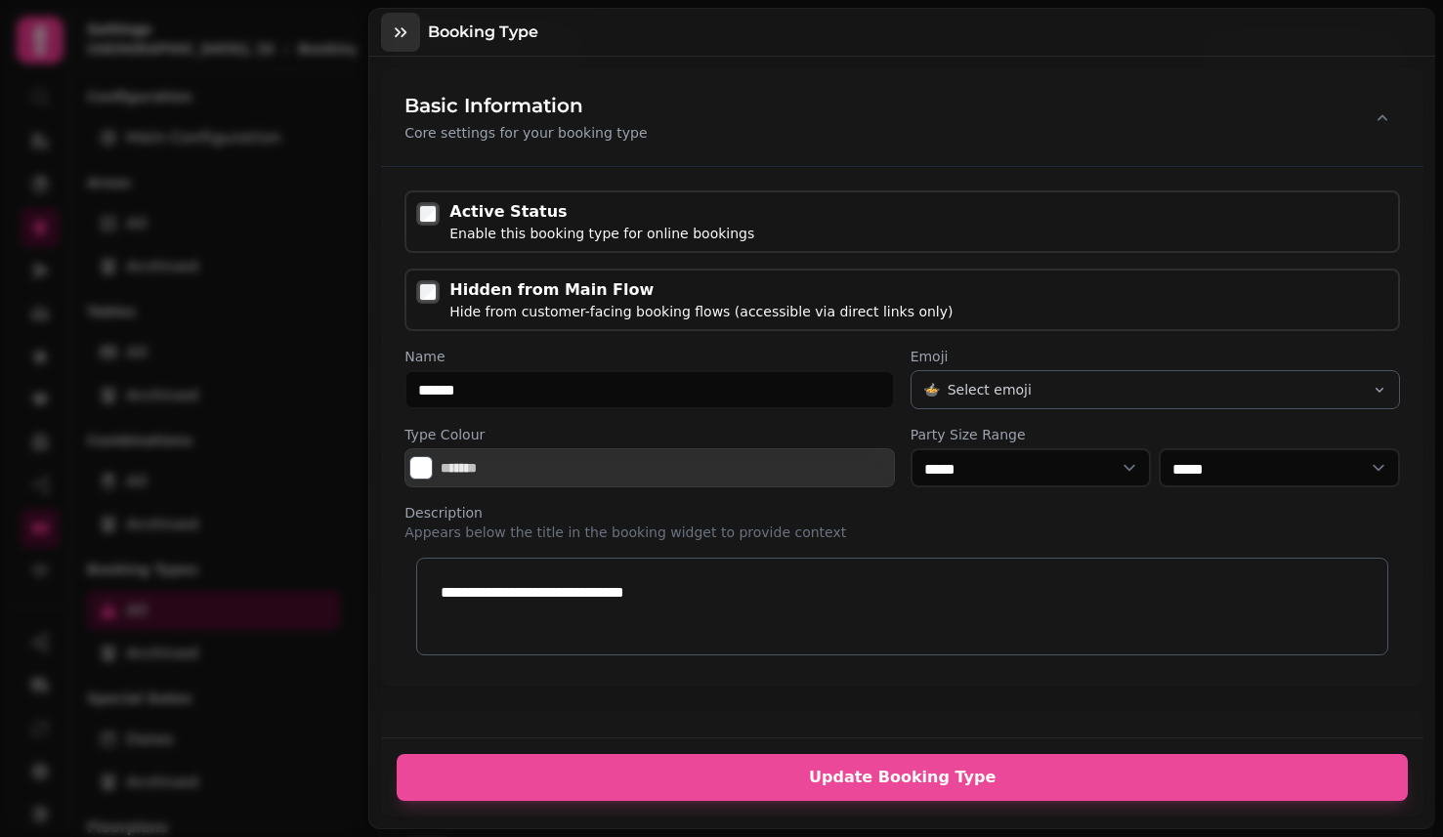
click at [401, 32] on icon "button" at bounding box center [401, 32] width 20 height 20
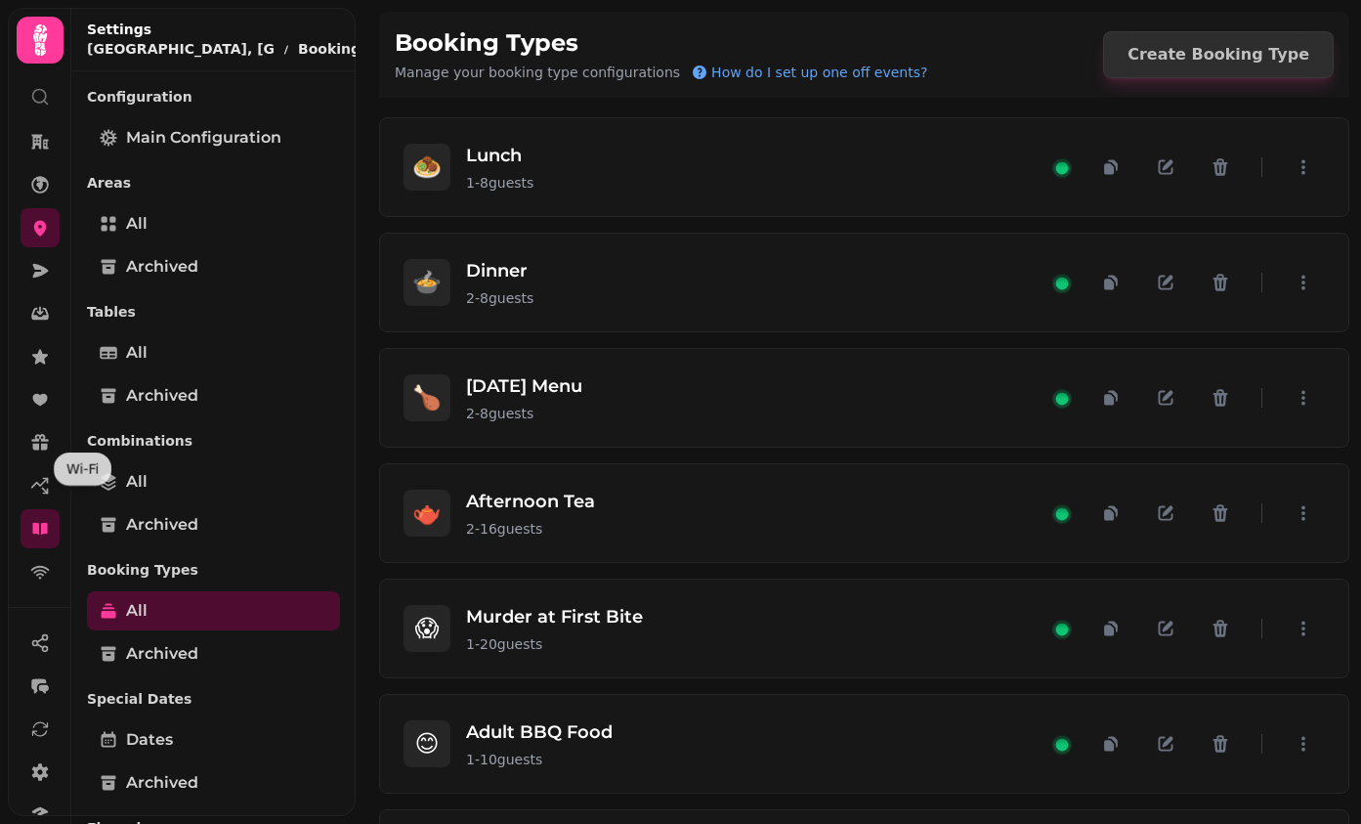
scroll to position [211, 0]
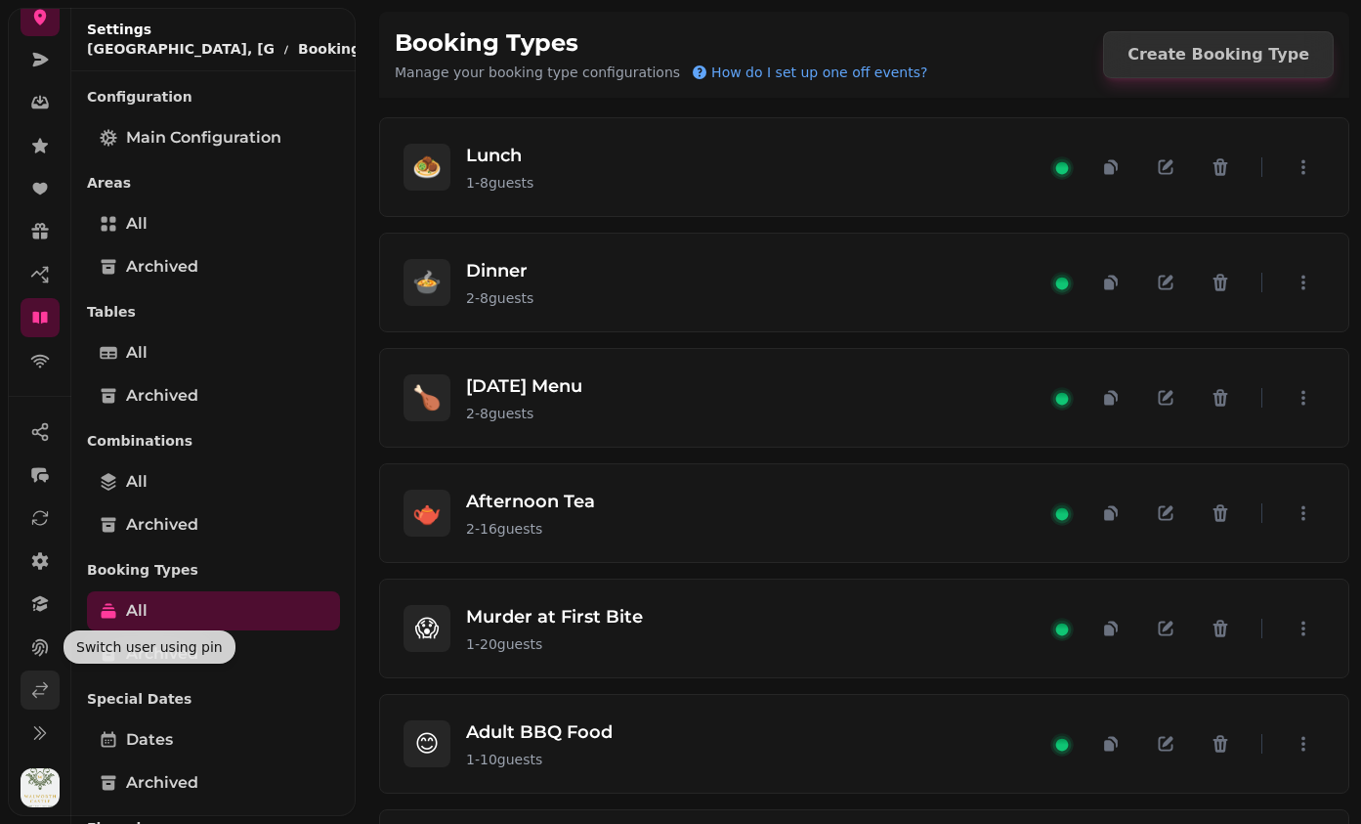
click at [31, 690] on icon at bounding box center [40, 690] width 20 height 20
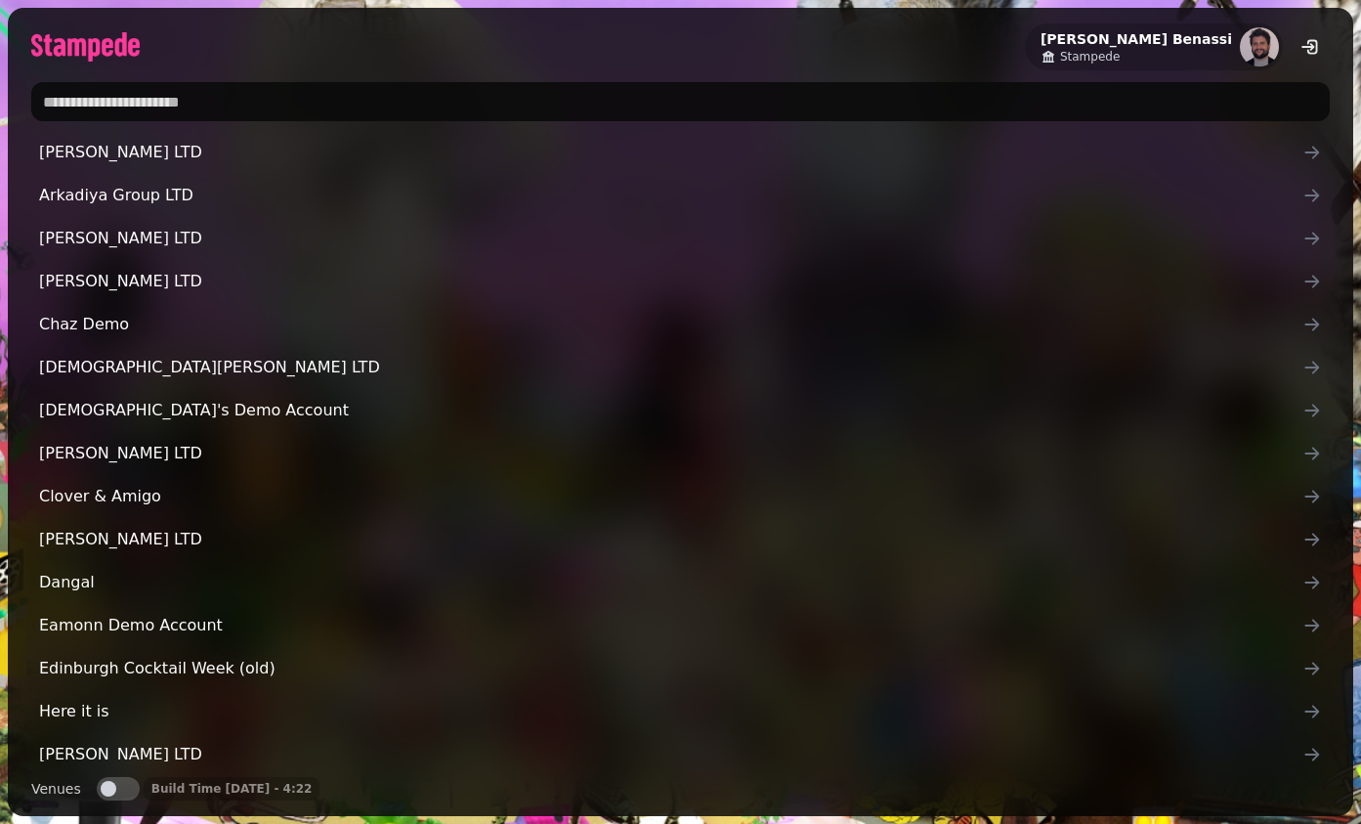
click at [491, 108] on input "text" at bounding box center [680, 101] width 1299 height 39
type input "*****"
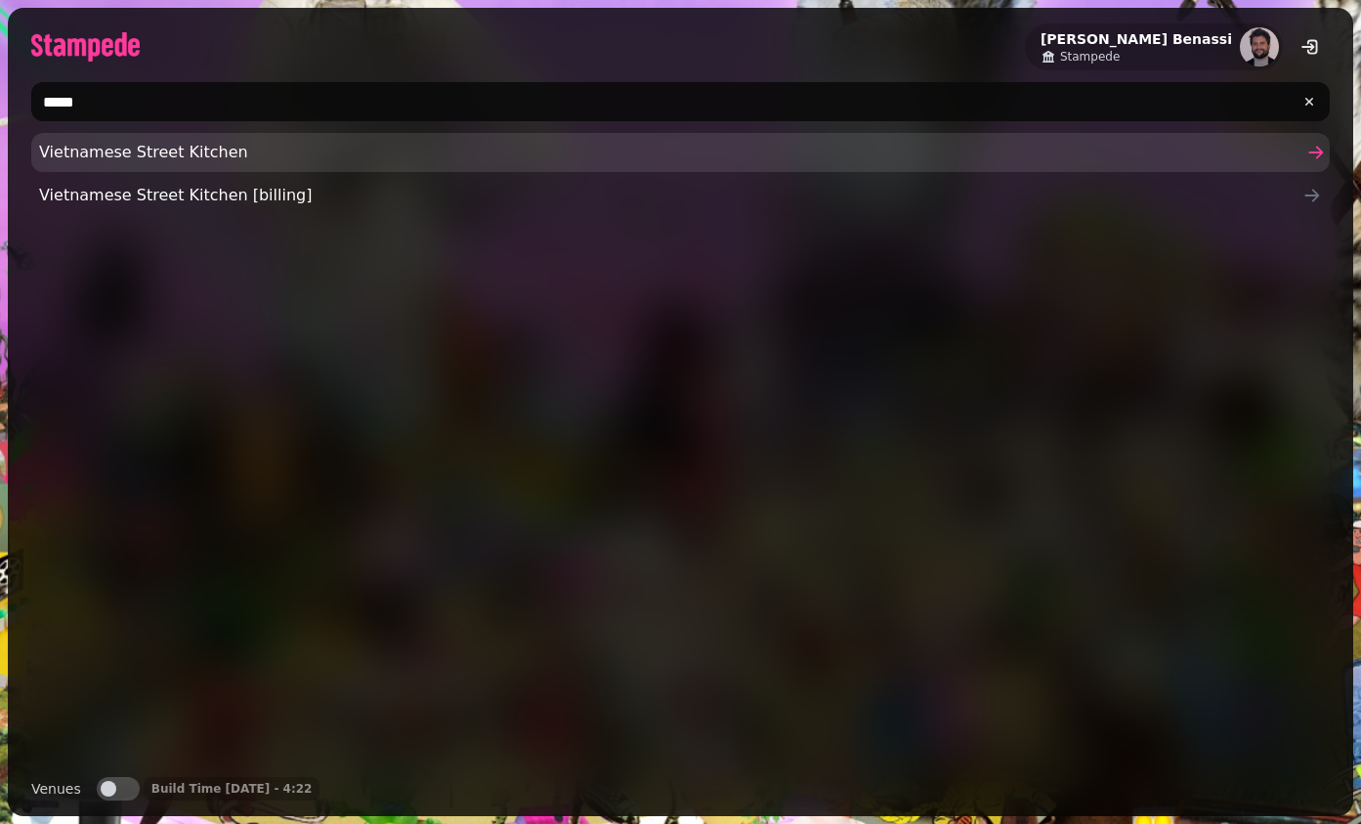
click at [494, 149] on span "Vietnamese Street Kitchen" at bounding box center [670, 152] width 1263 height 23
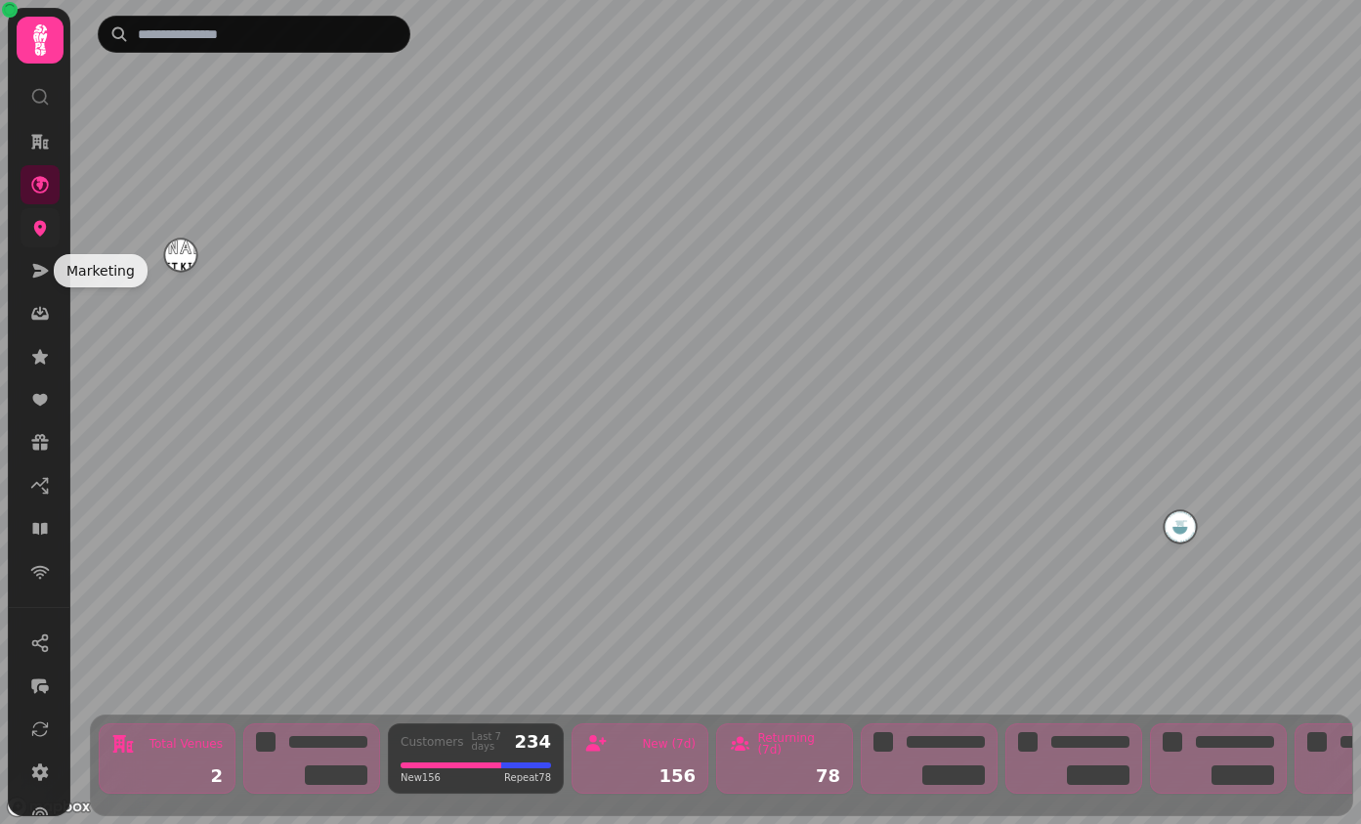
click at [43, 243] on link at bounding box center [40, 227] width 39 height 39
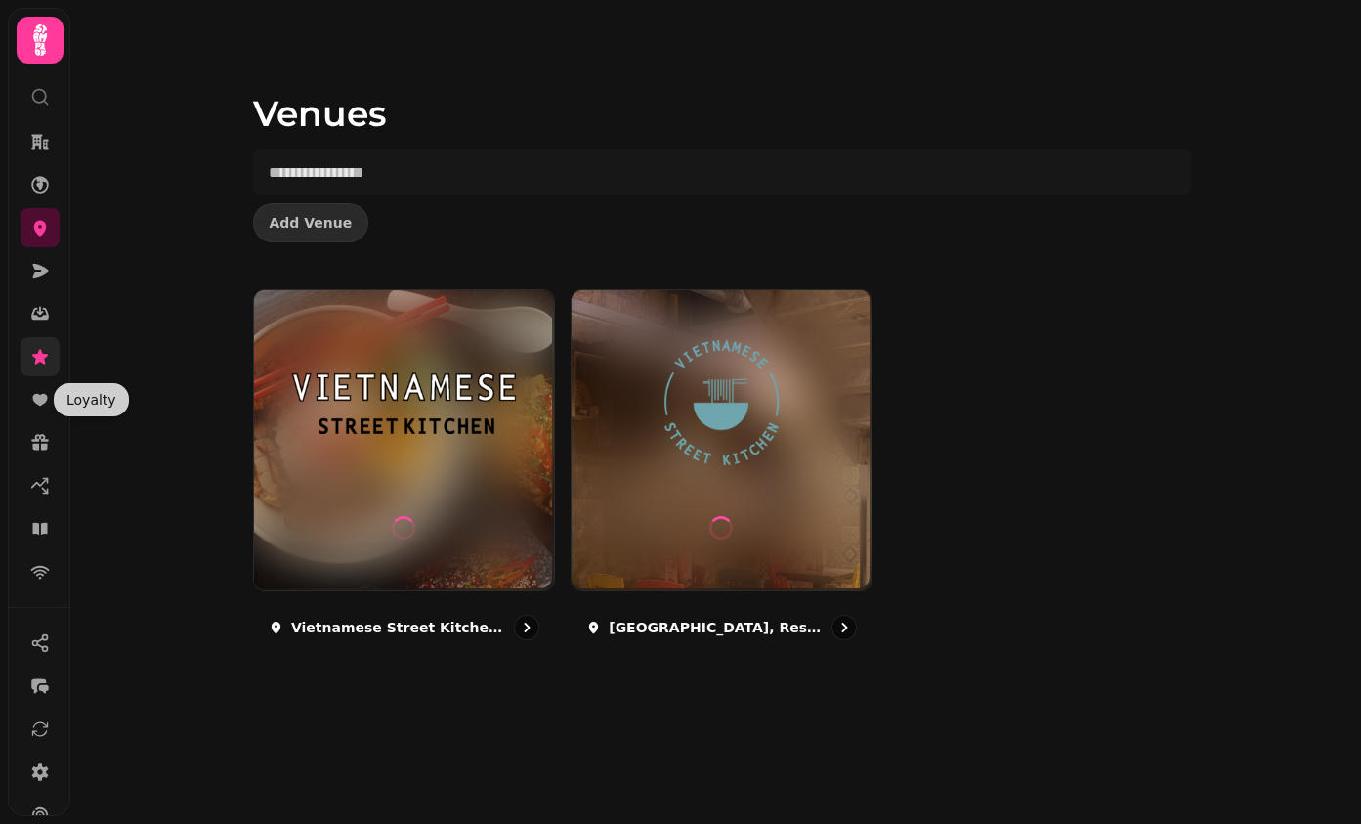
click at [37, 370] on link at bounding box center [40, 356] width 39 height 39
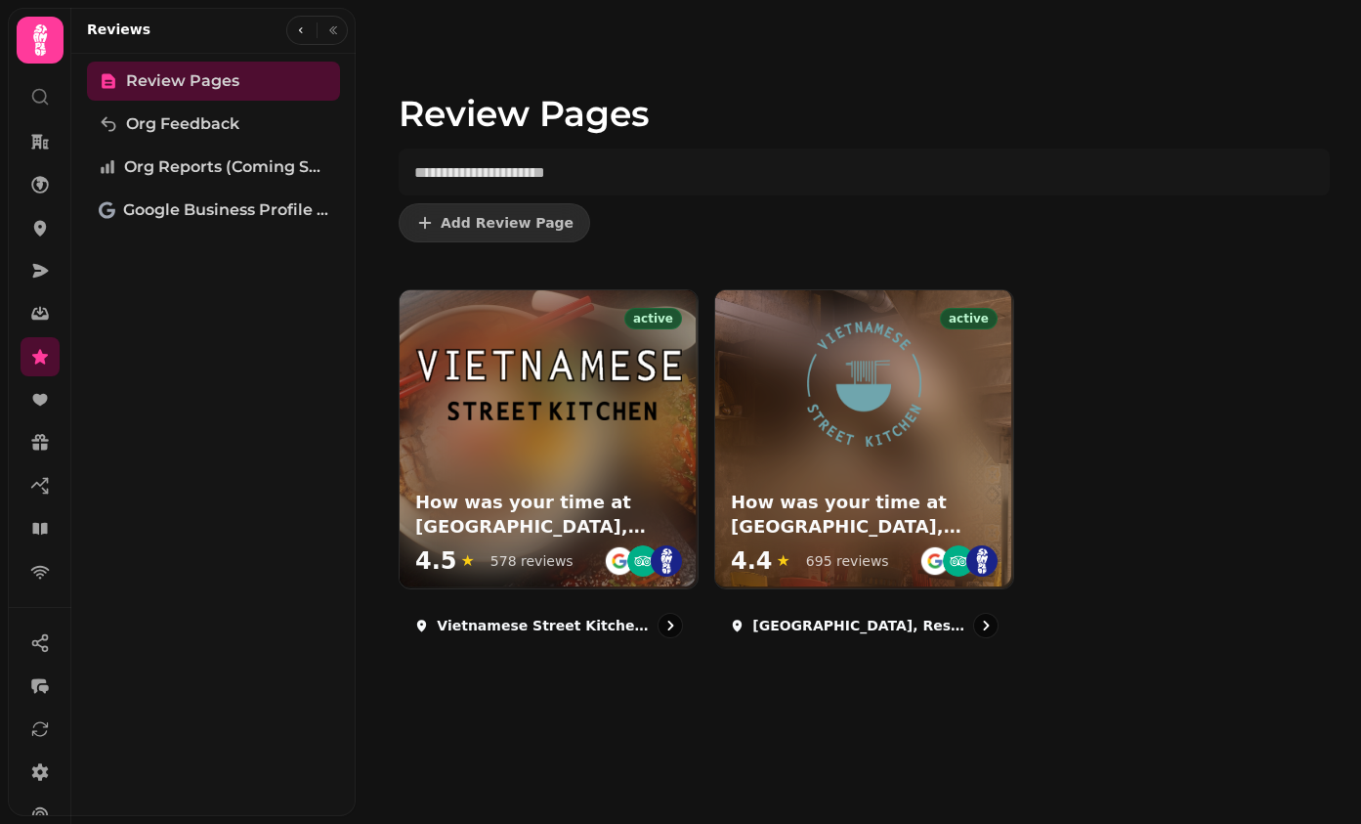
click at [499, 424] on div at bounding box center [549, 368] width 298 height 156
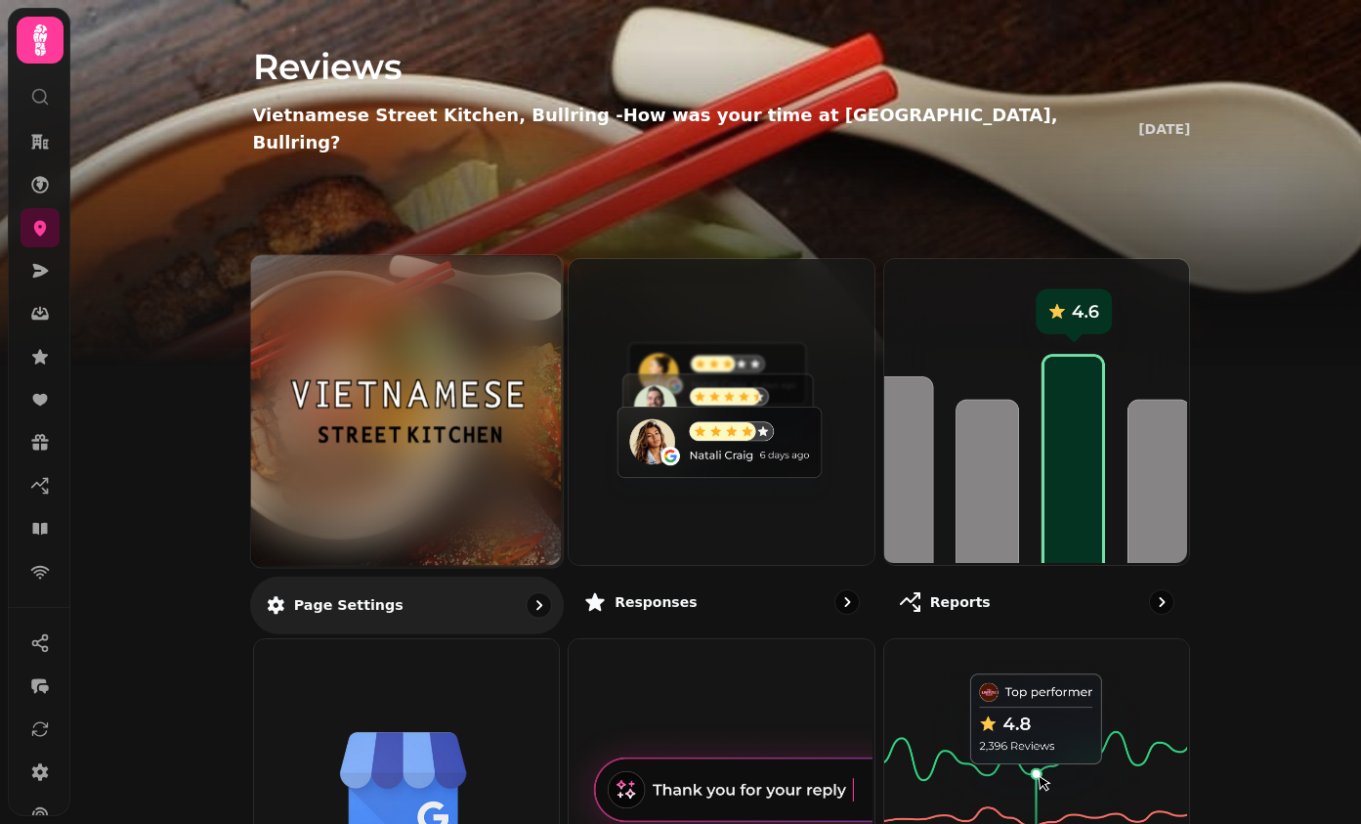
click at [480, 413] on img at bounding box center [406, 411] width 234 height 128
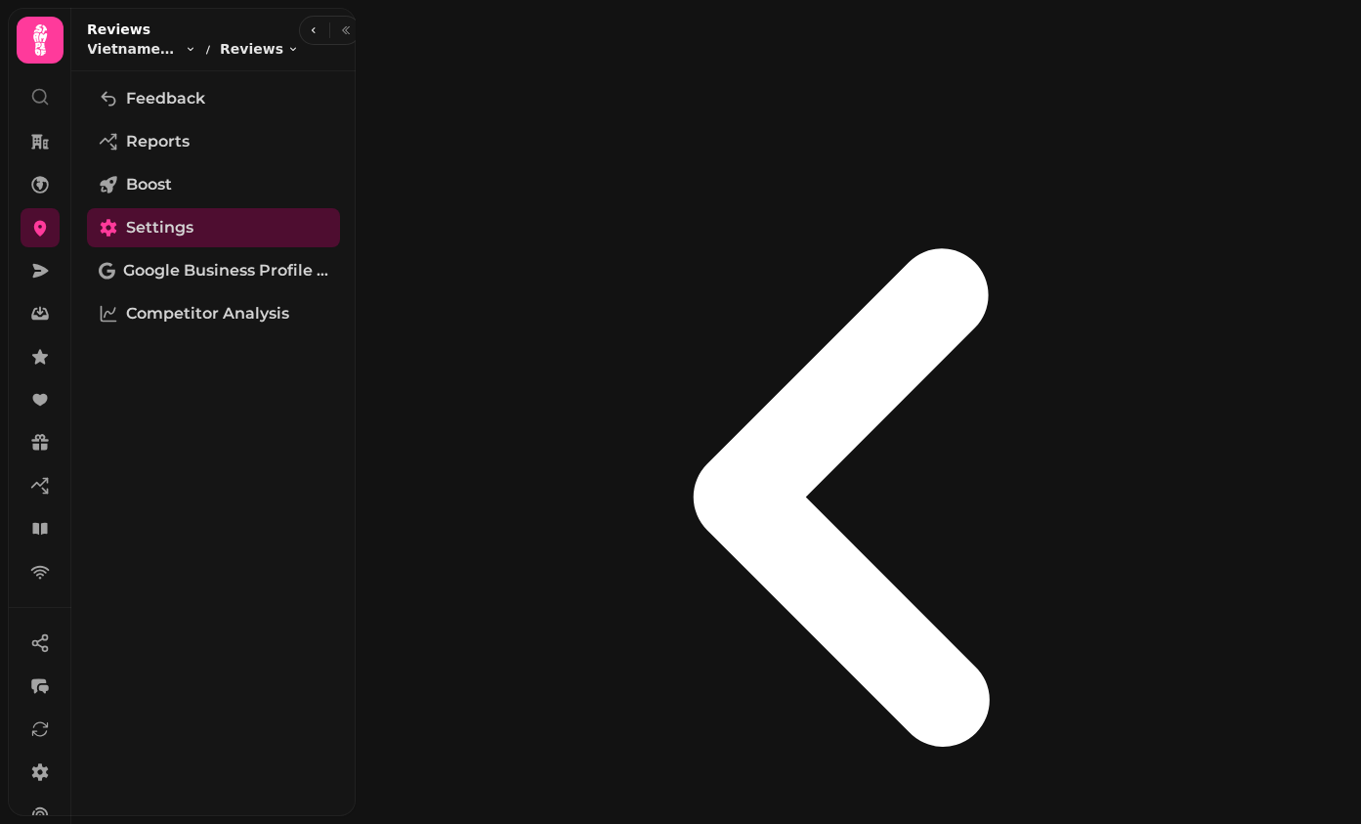
select select "**********"
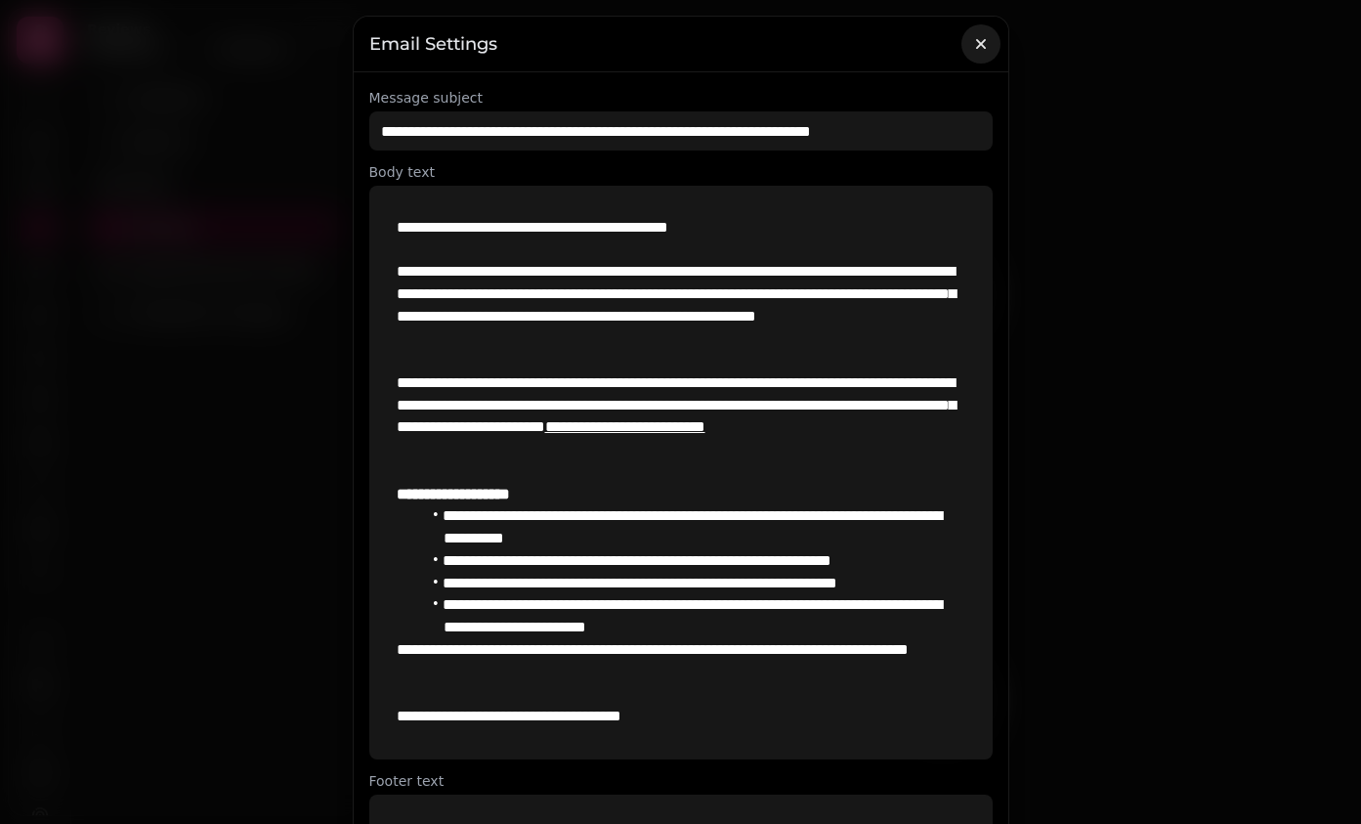
click at [982, 41] on icon "button" at bounding box center [980, 44] width 10 height 10
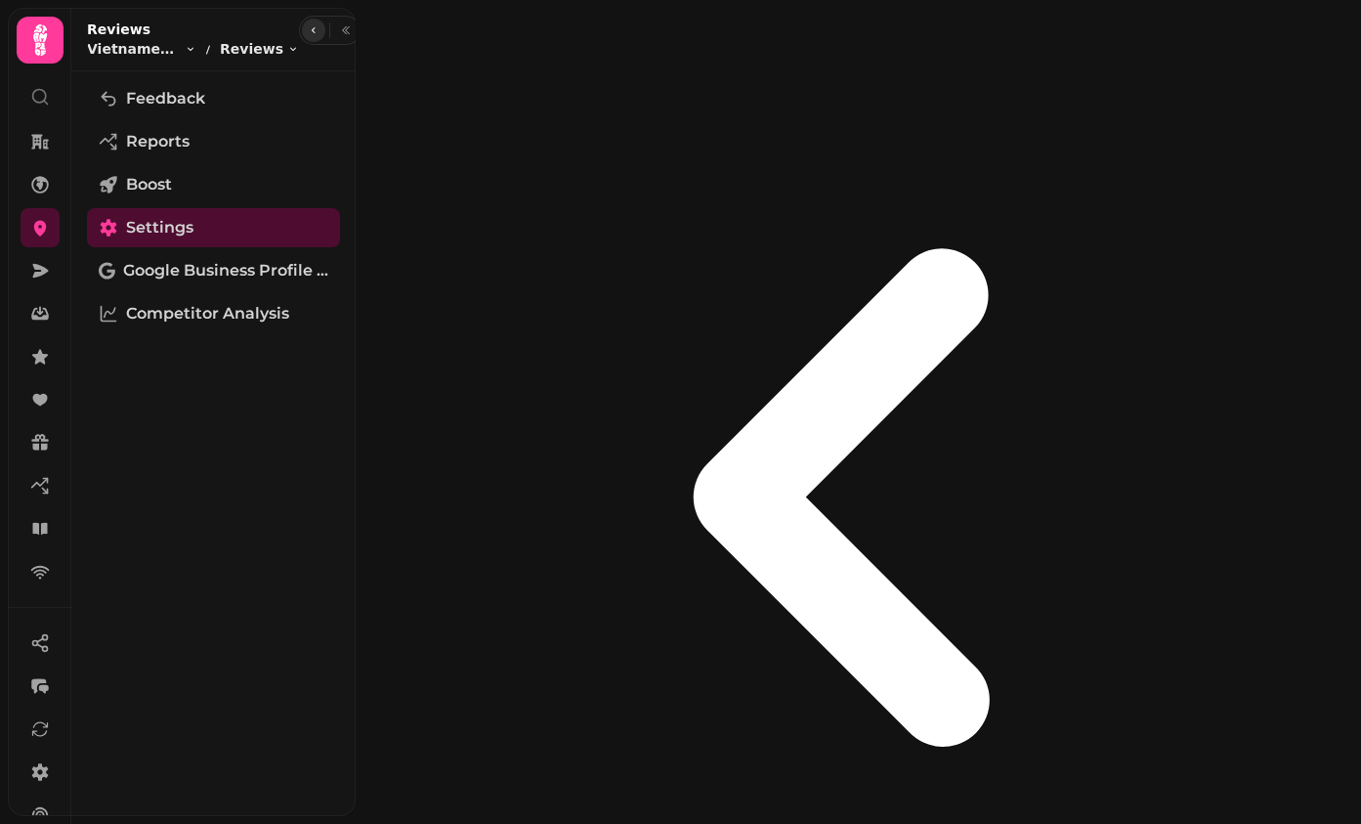
click at [308, 26] on icon "button" at bounding box center [314, 30] width 12 height 12
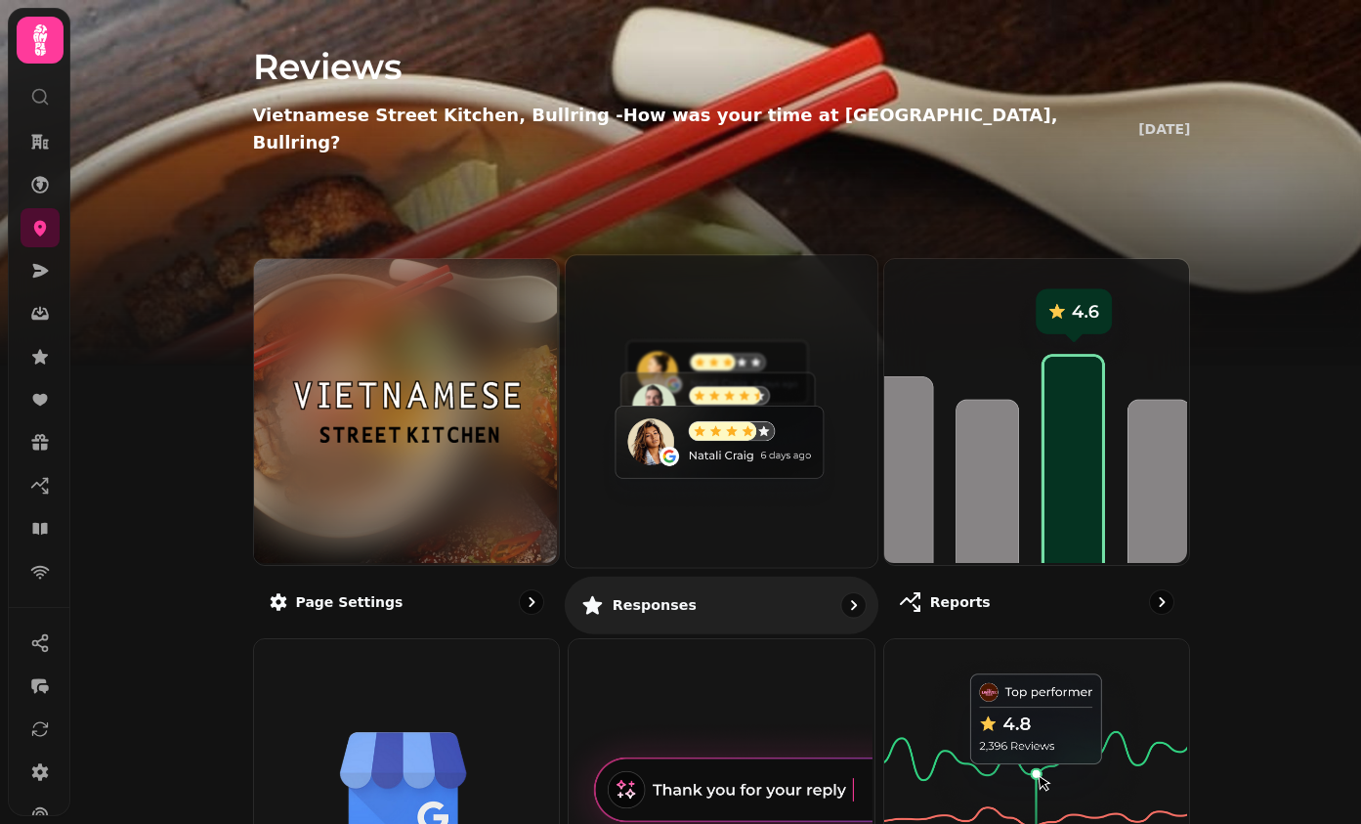
click at [732, 377] on img at bounding box center [720, 409] width 312 height 312
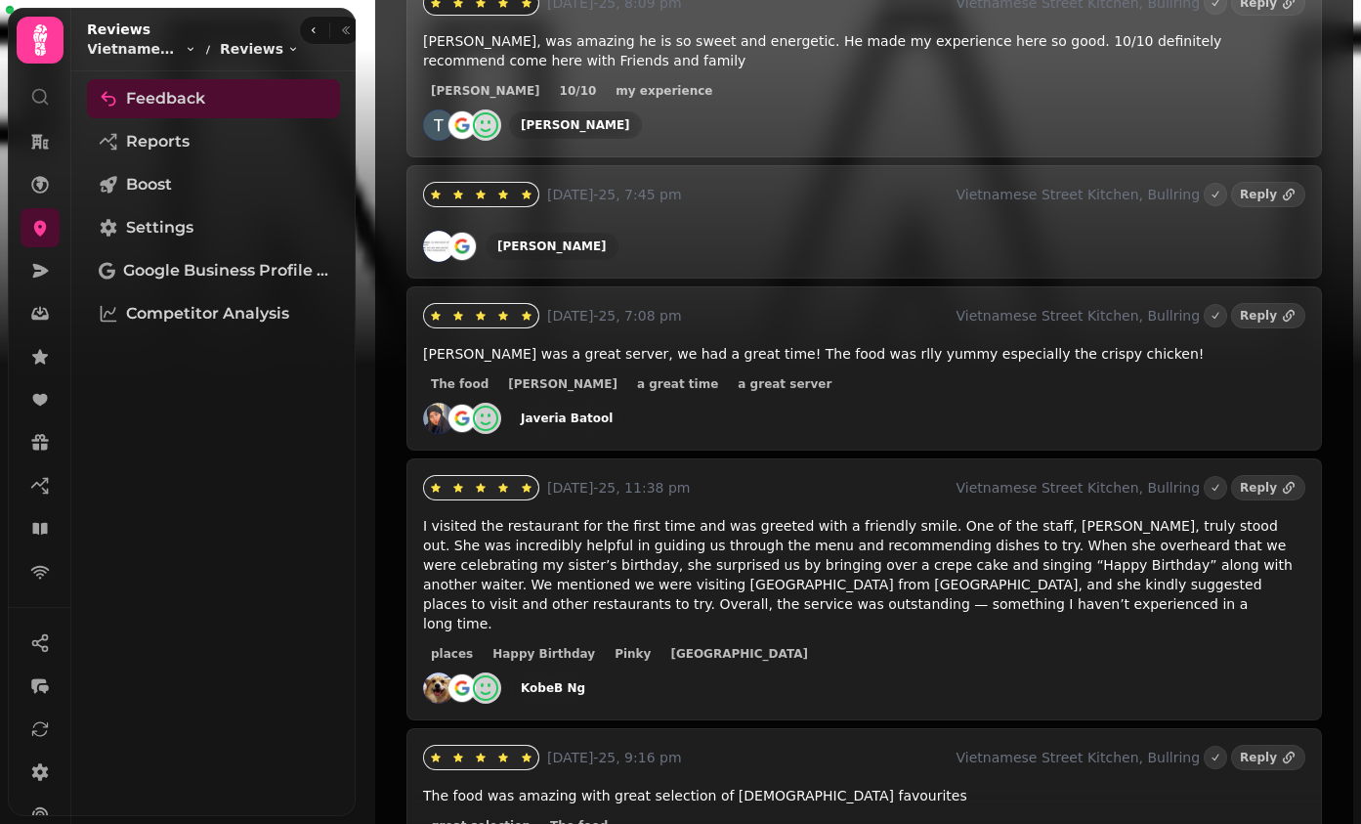
scroll to position [3676, 0]
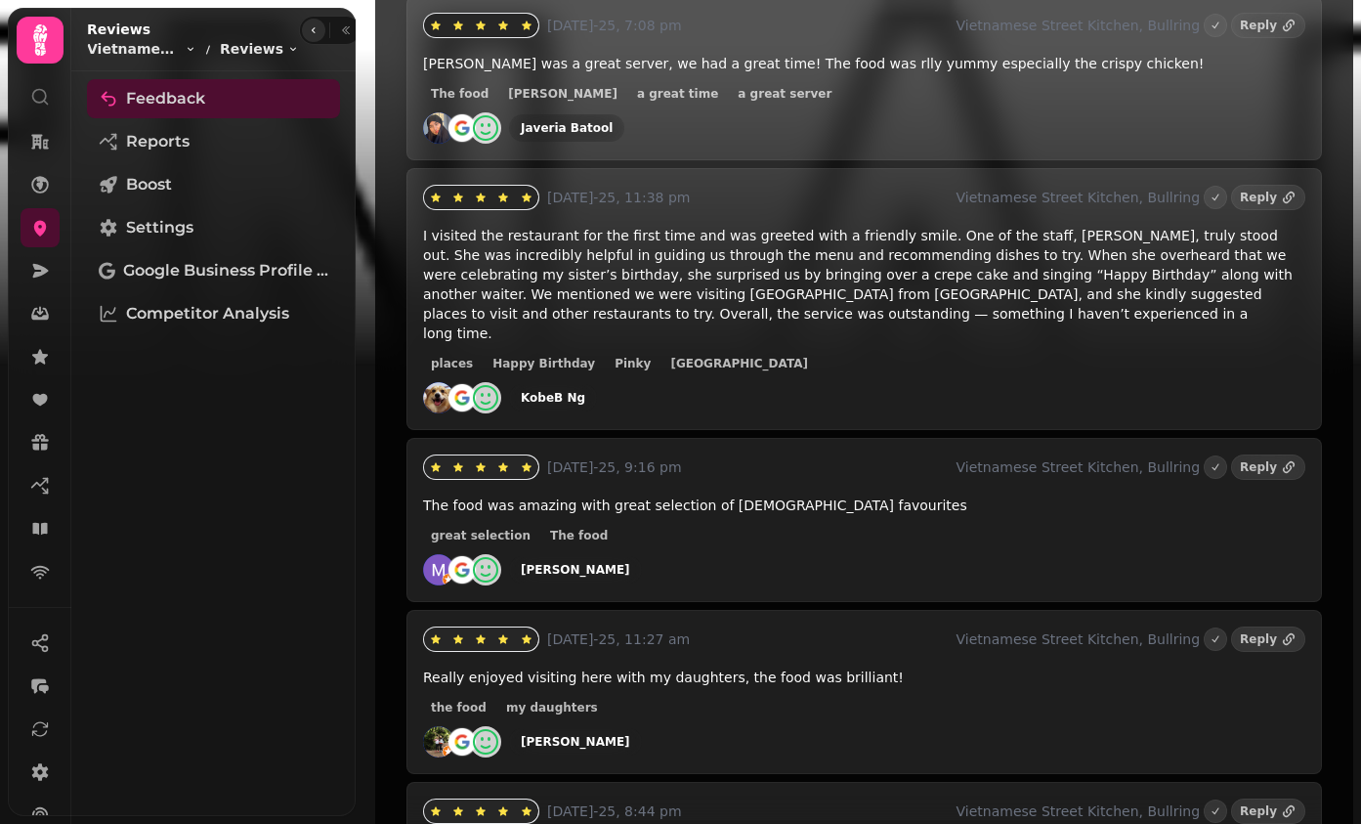
click at [304, 39] on button "button" at bounding box center [313, 30] width 23 height 23
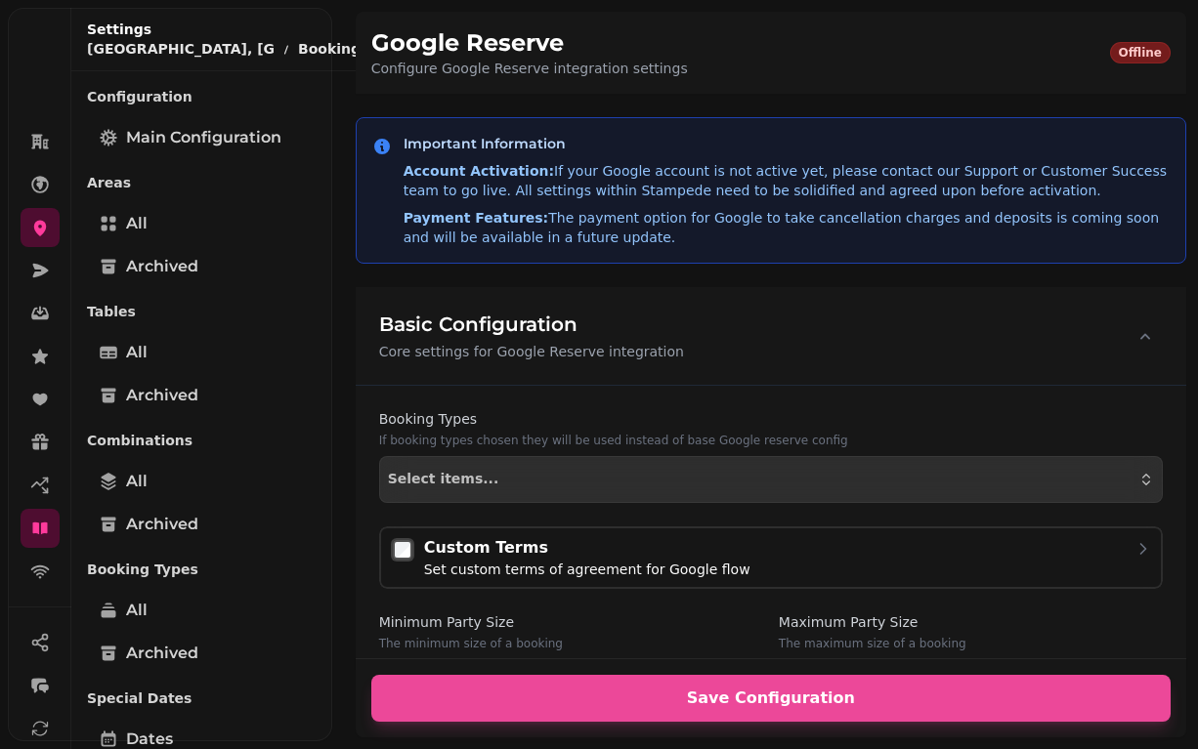
select select "*"
select select "****"
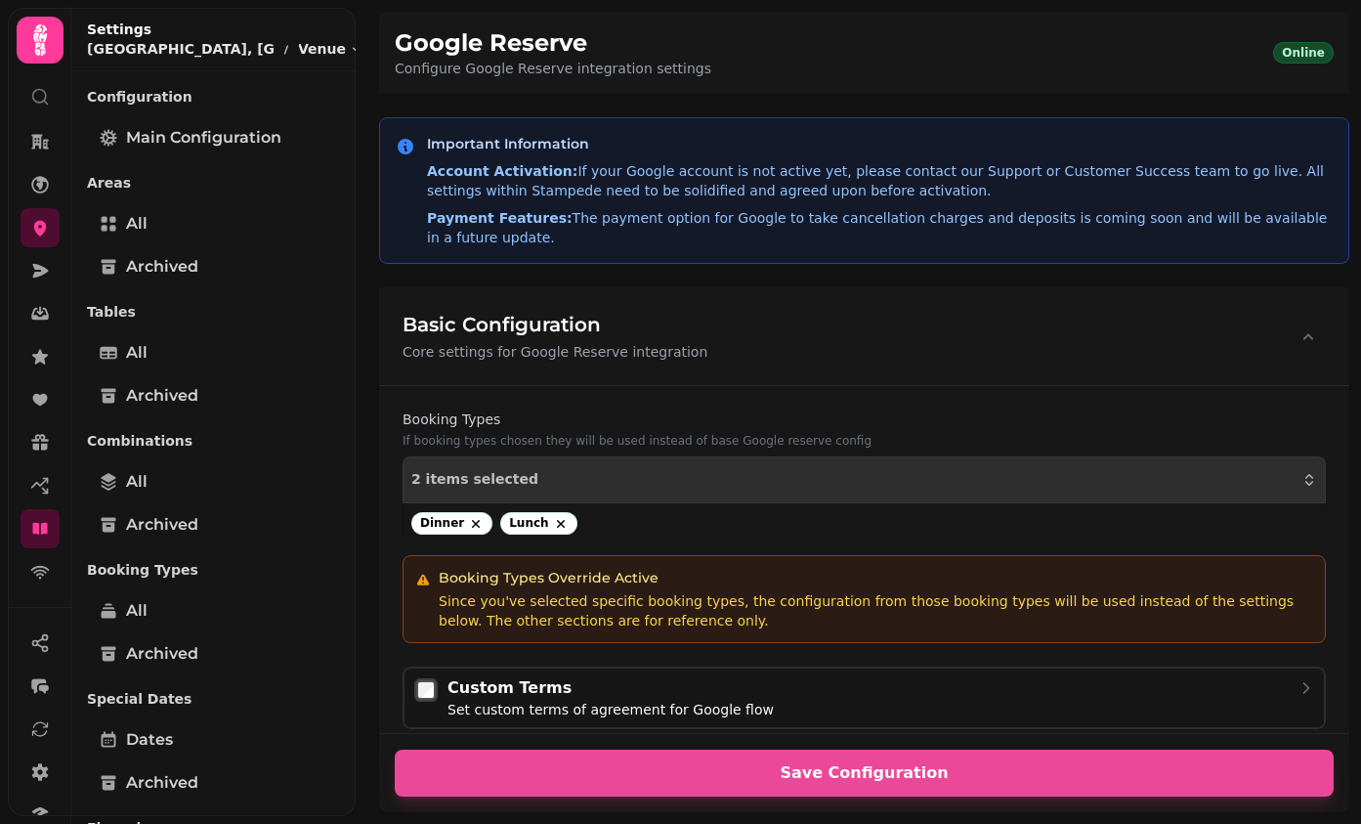
click at [567, 389] on div "Booking Types If booking types chosen they will be used instead of base Google …" at bounding box center [864, 623] width 970 height 477
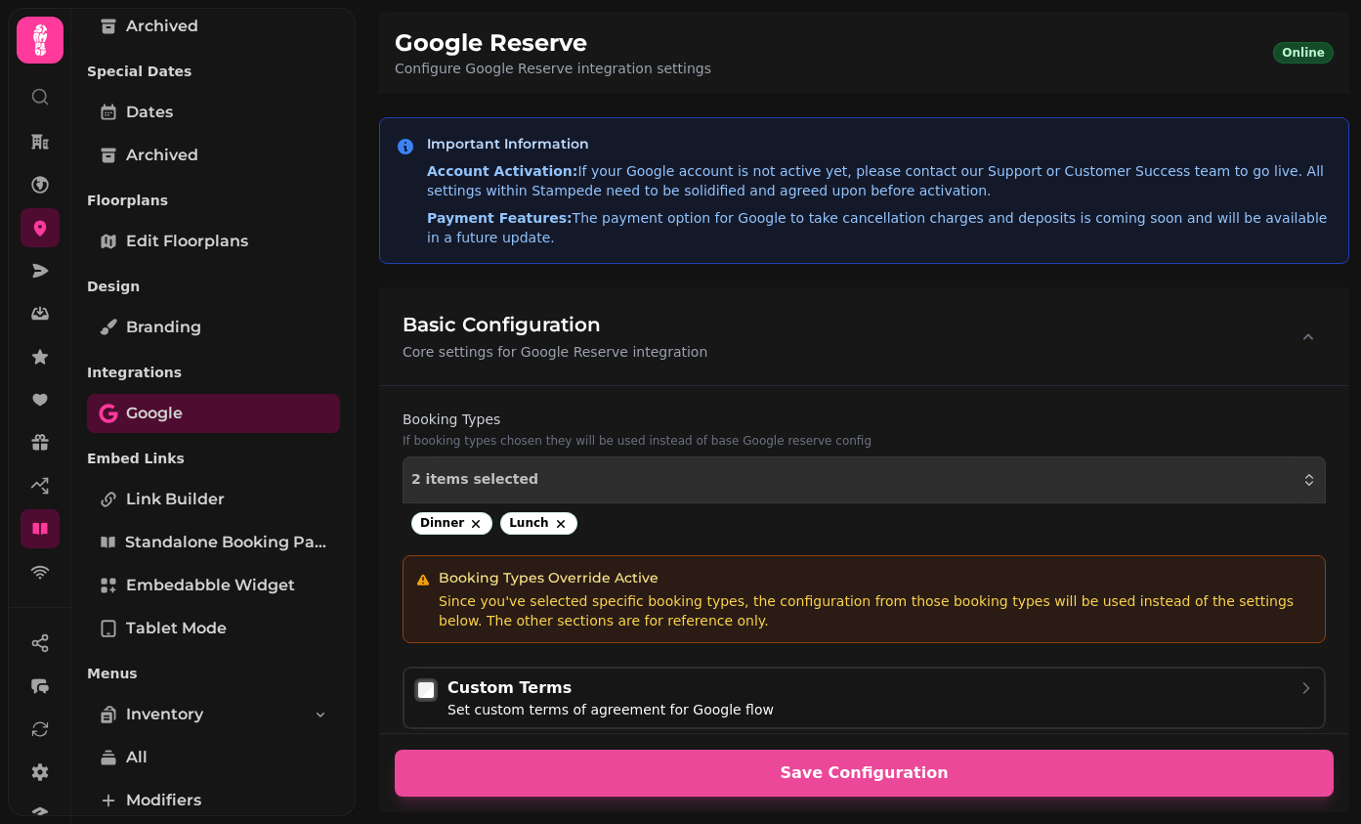
scroll to position [741, 0]
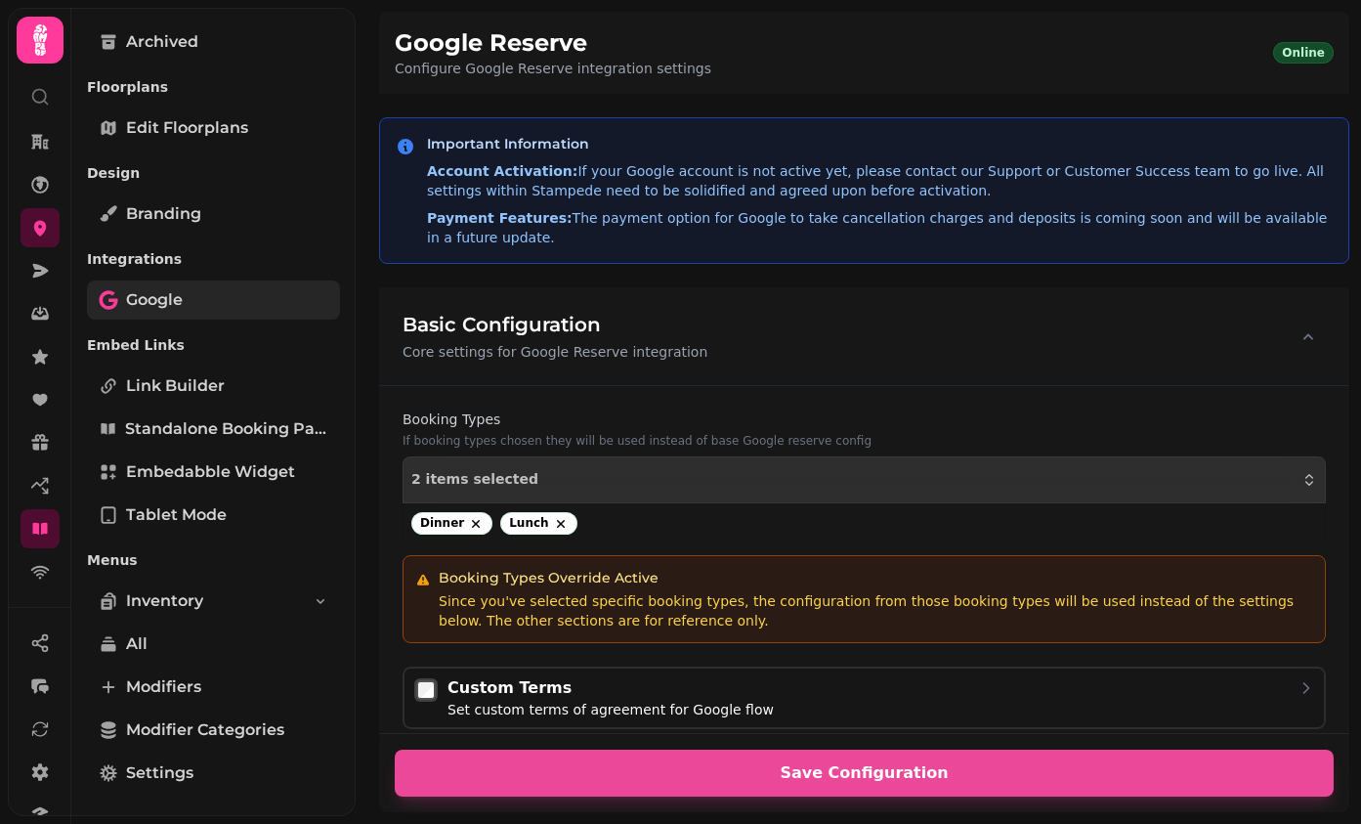
click at [173, 296] on span "Google" at bounding box center [154, 299] width 57 height 23
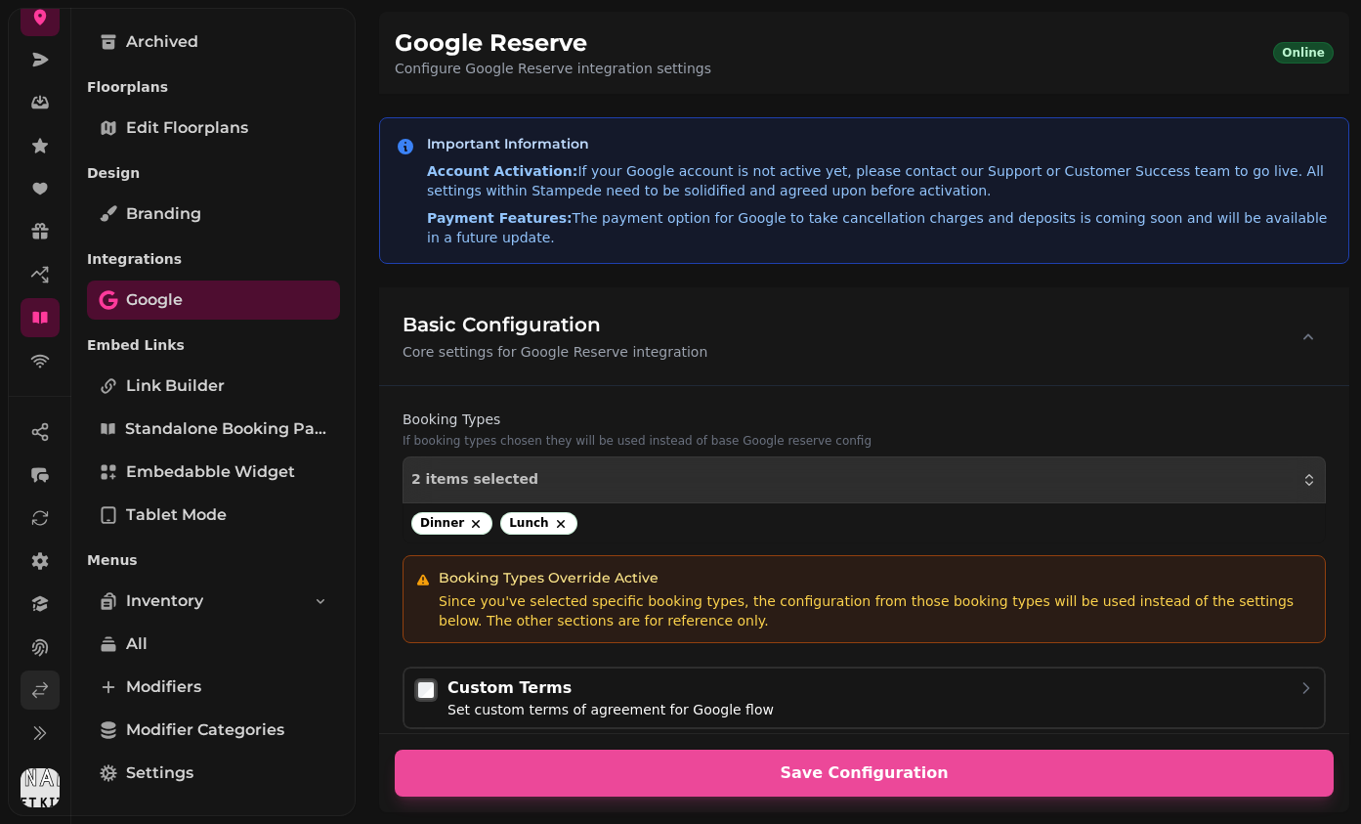
click at [33, 681] on icon at bounding box center [40, 690] width 20 height 20
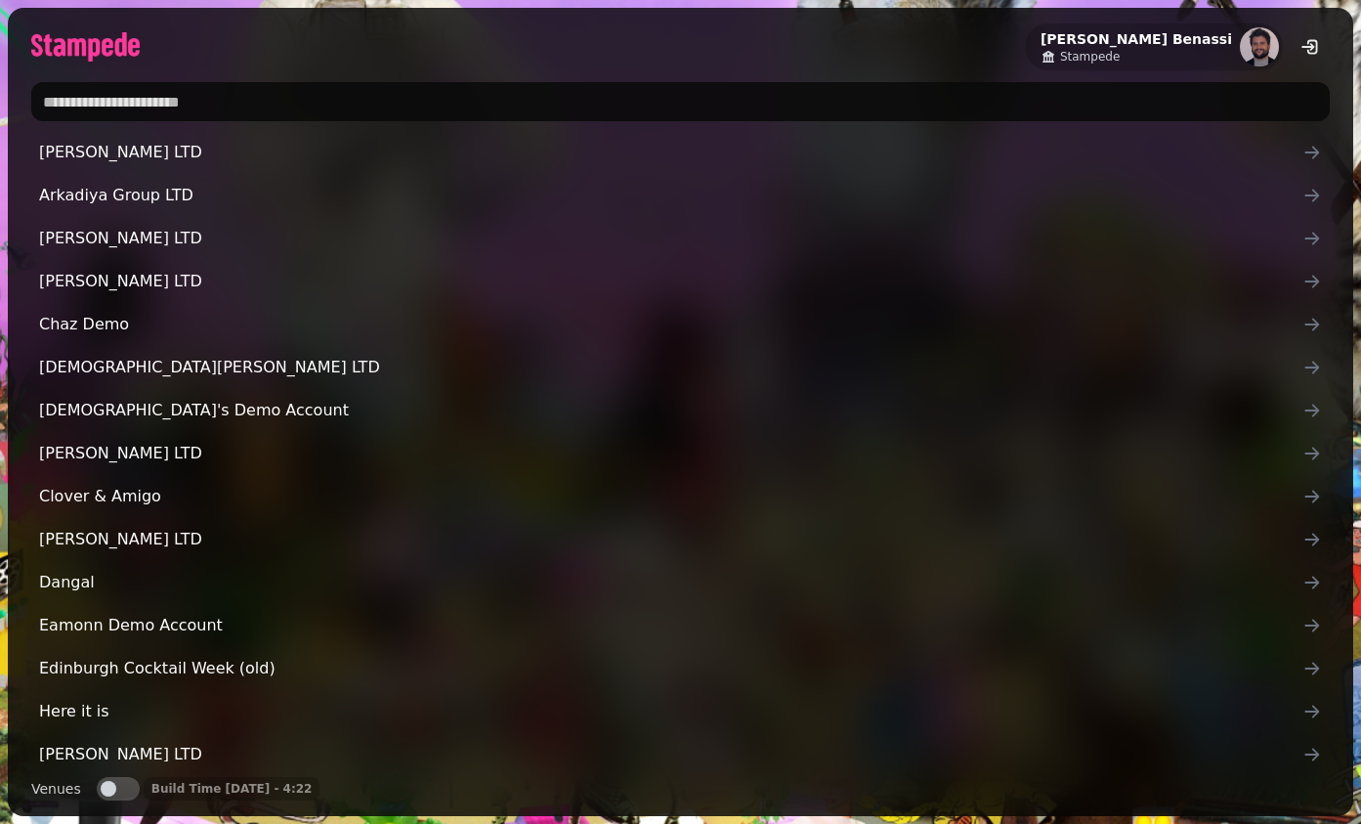
click at [205, 112] on input "text" at bounding box center [680, 101] width 1299 height 39
type input "****"
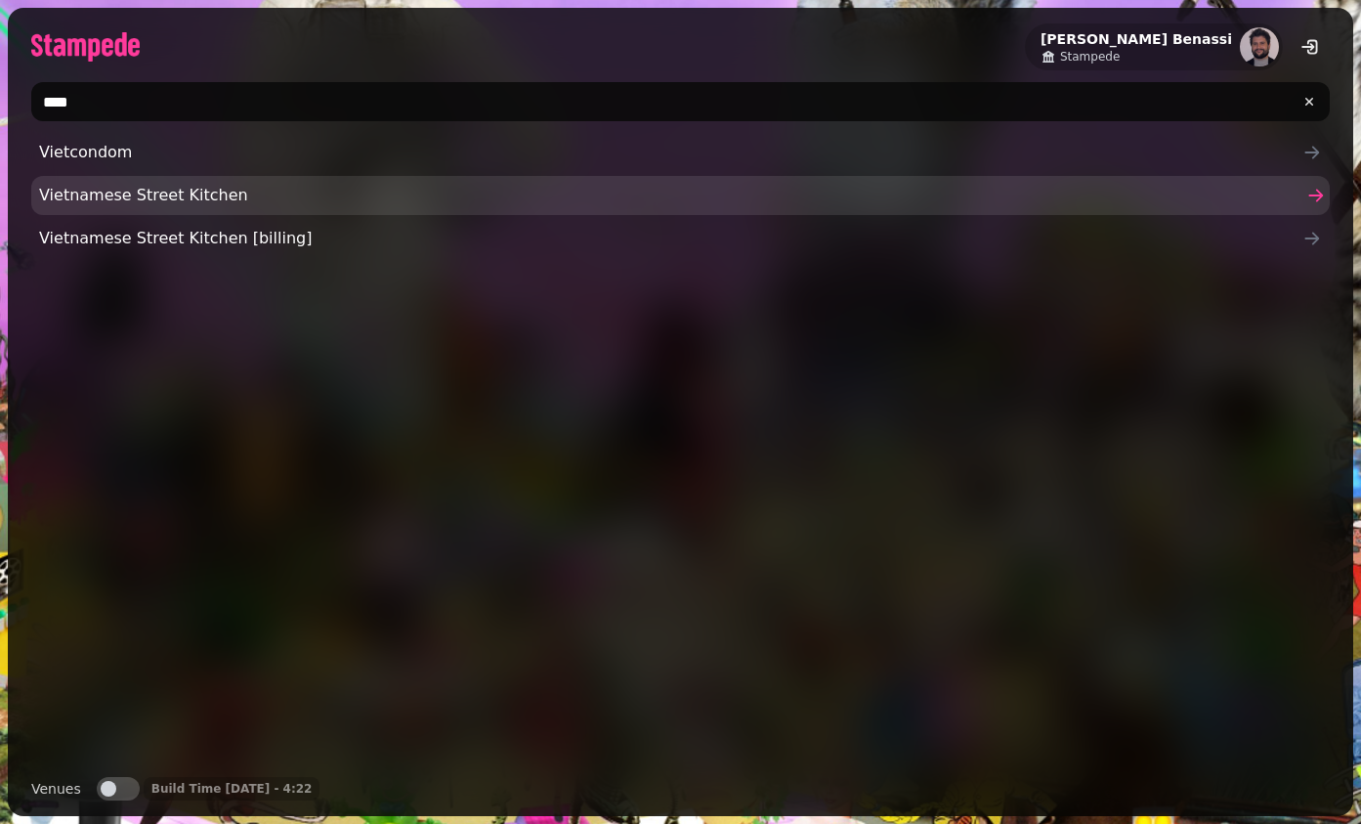
click at [116, 190] on span "Vietnamese Street Kitchen" at bounding box center [670, 195] width 1263 height 23
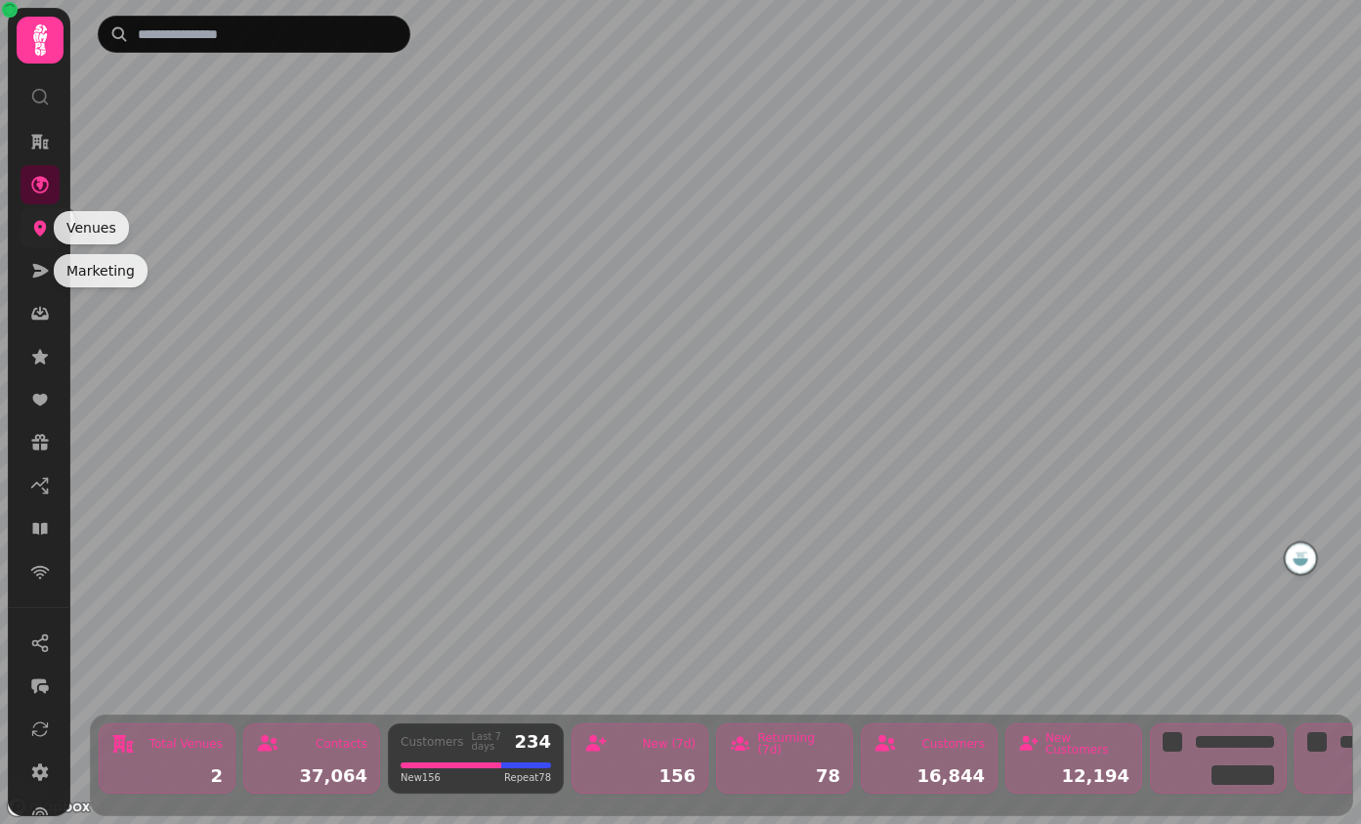
click at [39, 234] on icon at bounding box center [40, 229] width 13 height 16
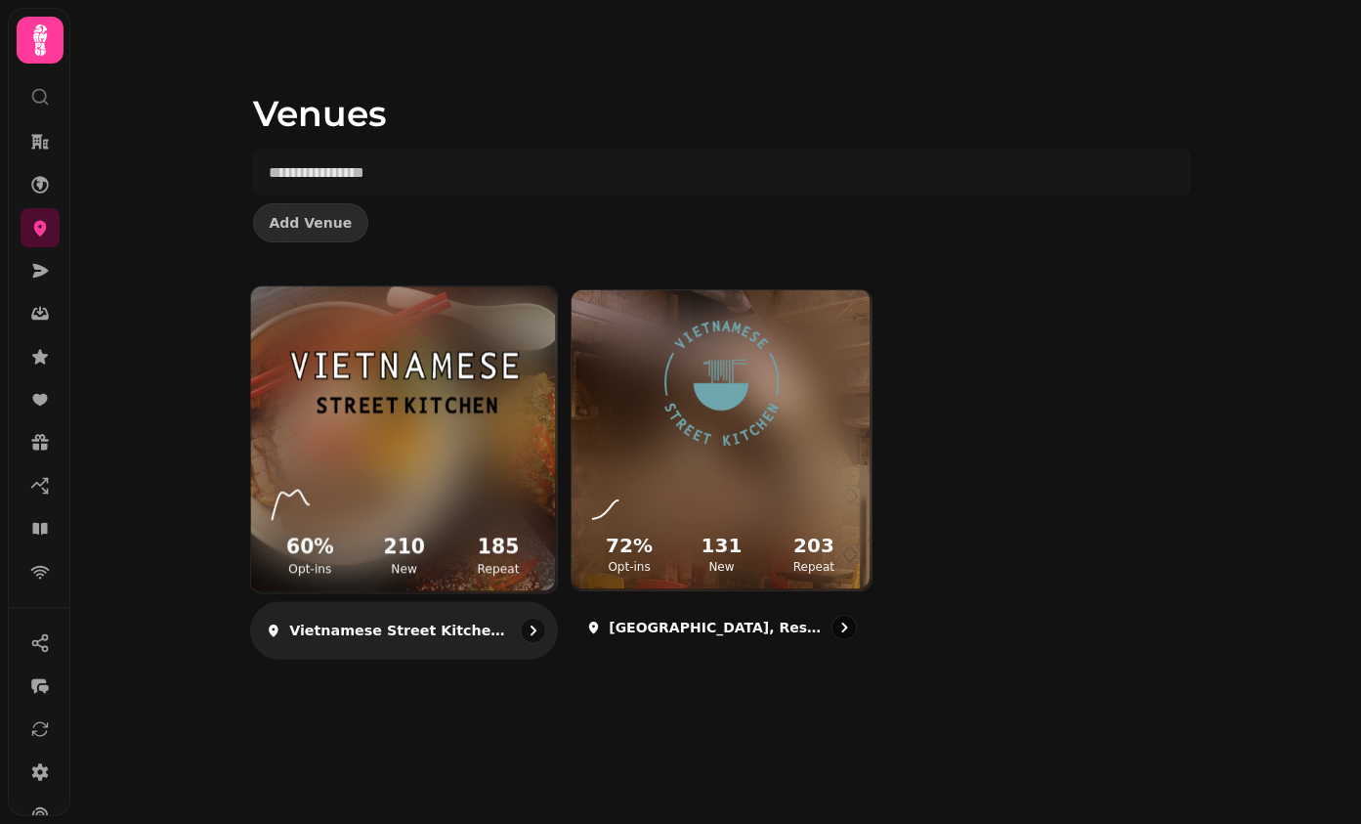
click at [348, 405] on img at bounding box center [404, 382] width 230 height 128
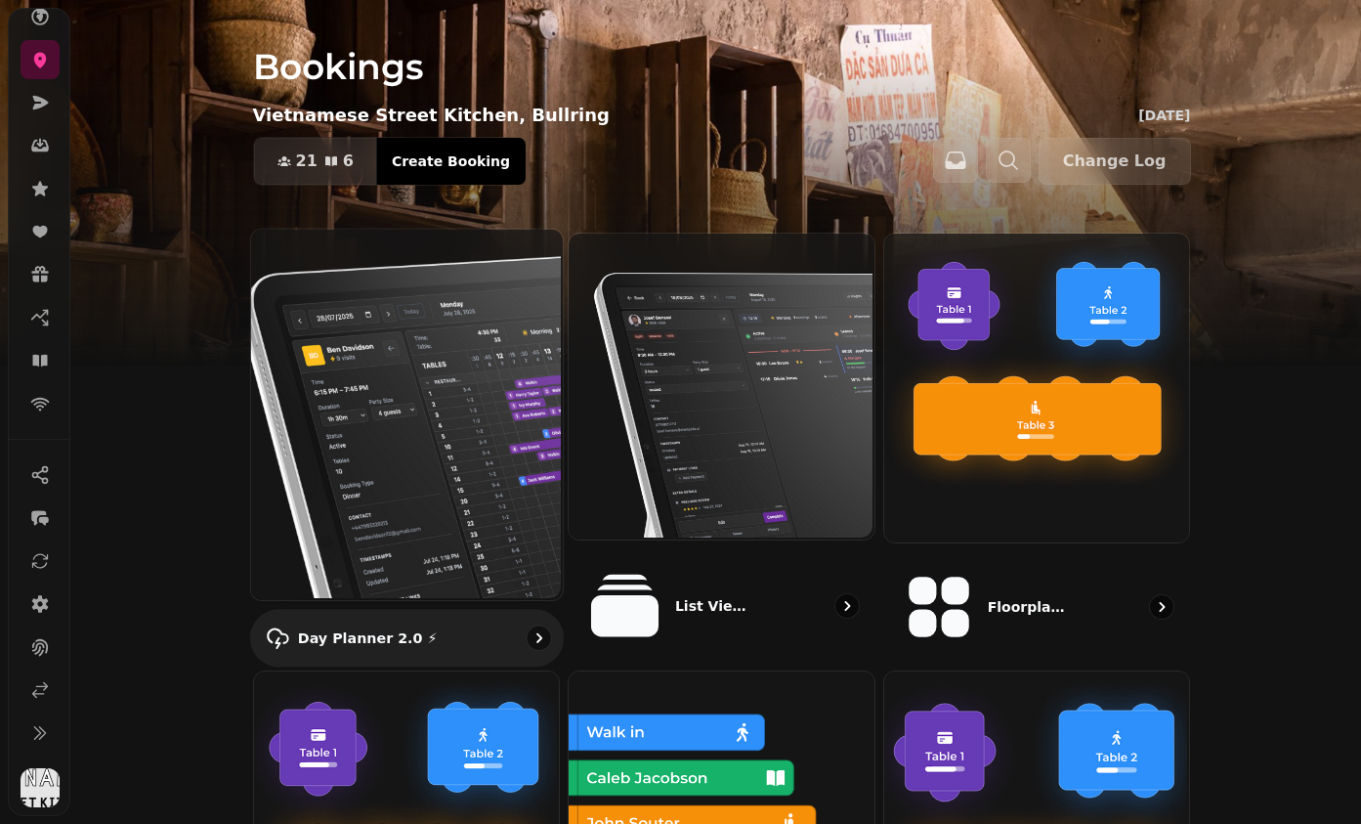
scroll to position [603, 0]
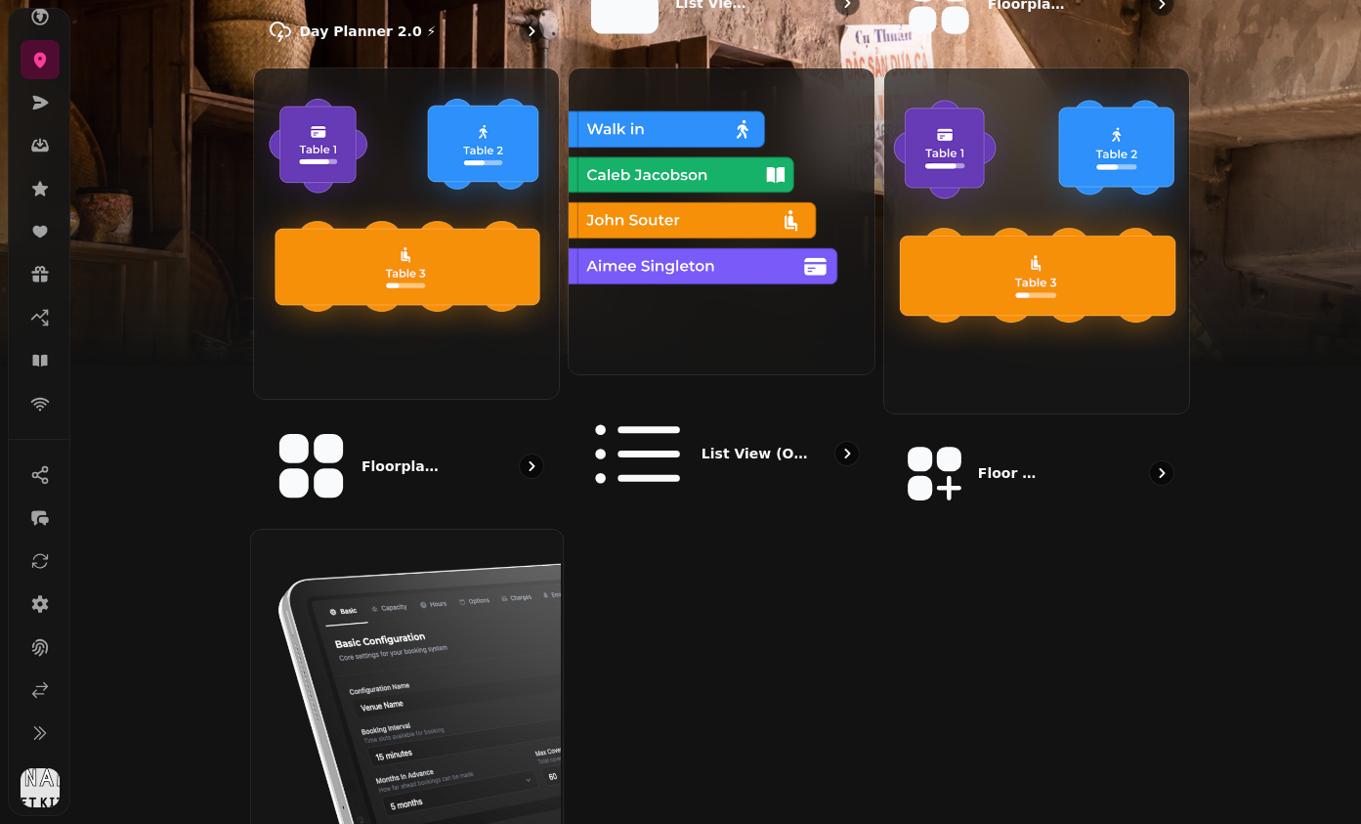
click at [473, 528] on img at bounding box center [404, 684] width 312 height 312
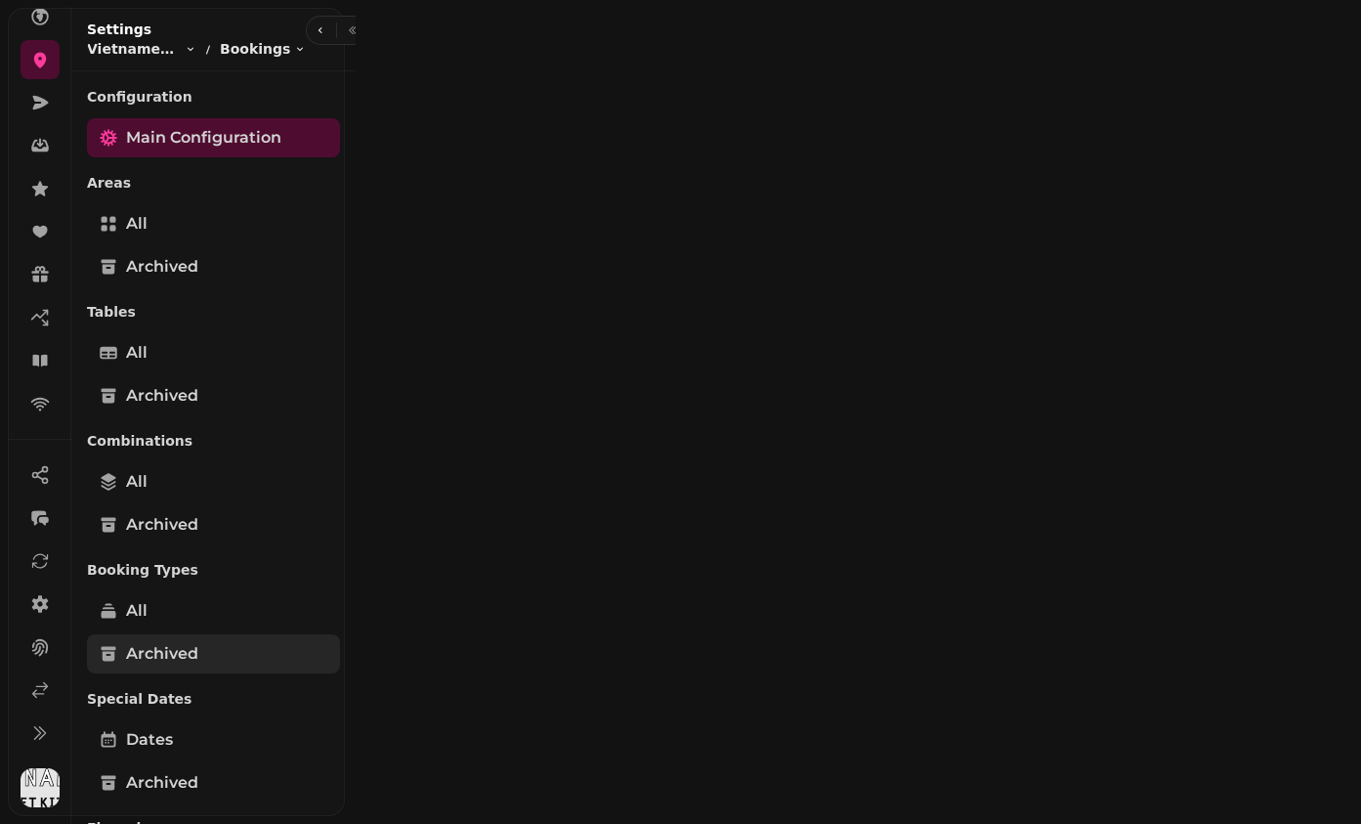
select select "**********"
select select "**"
select select "***"
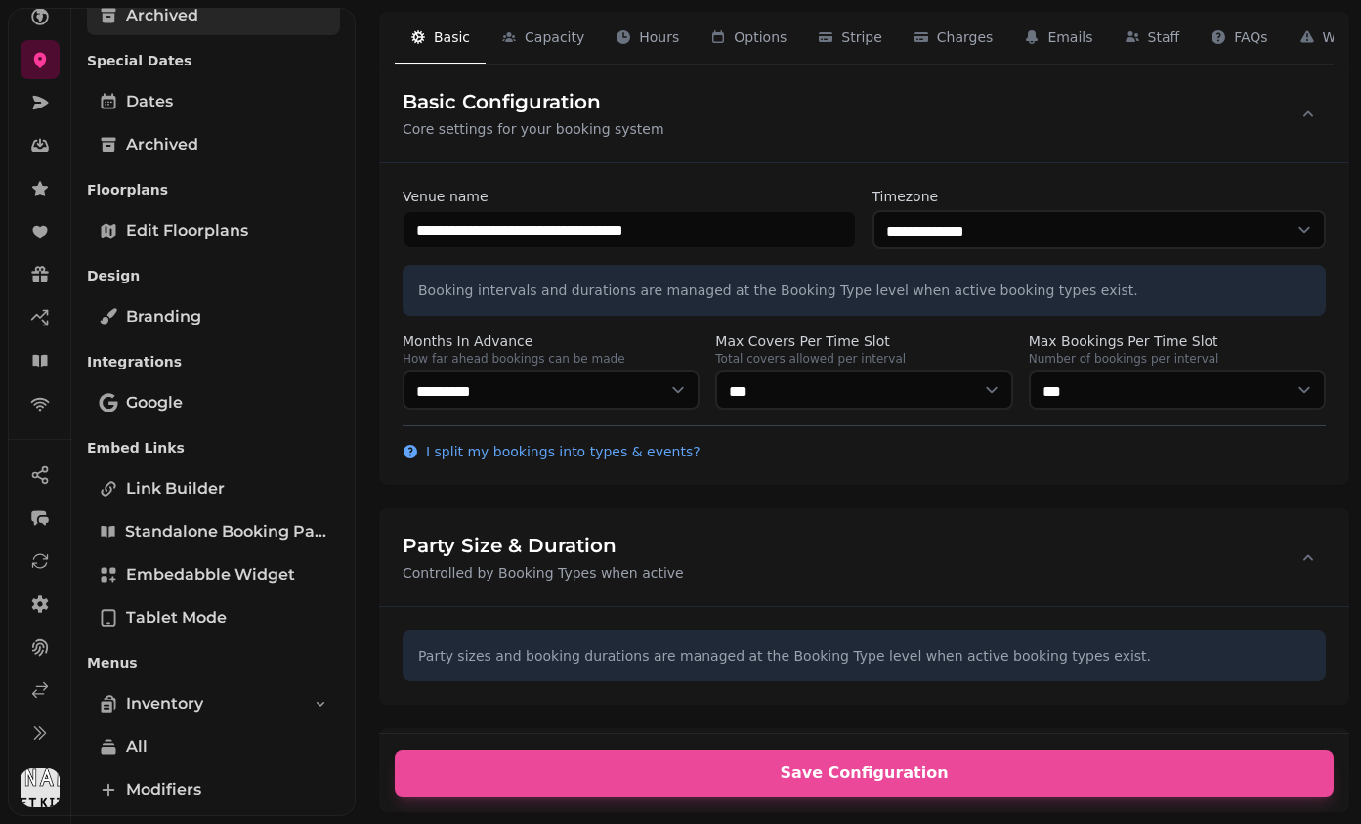
scroll to position [741, 0]
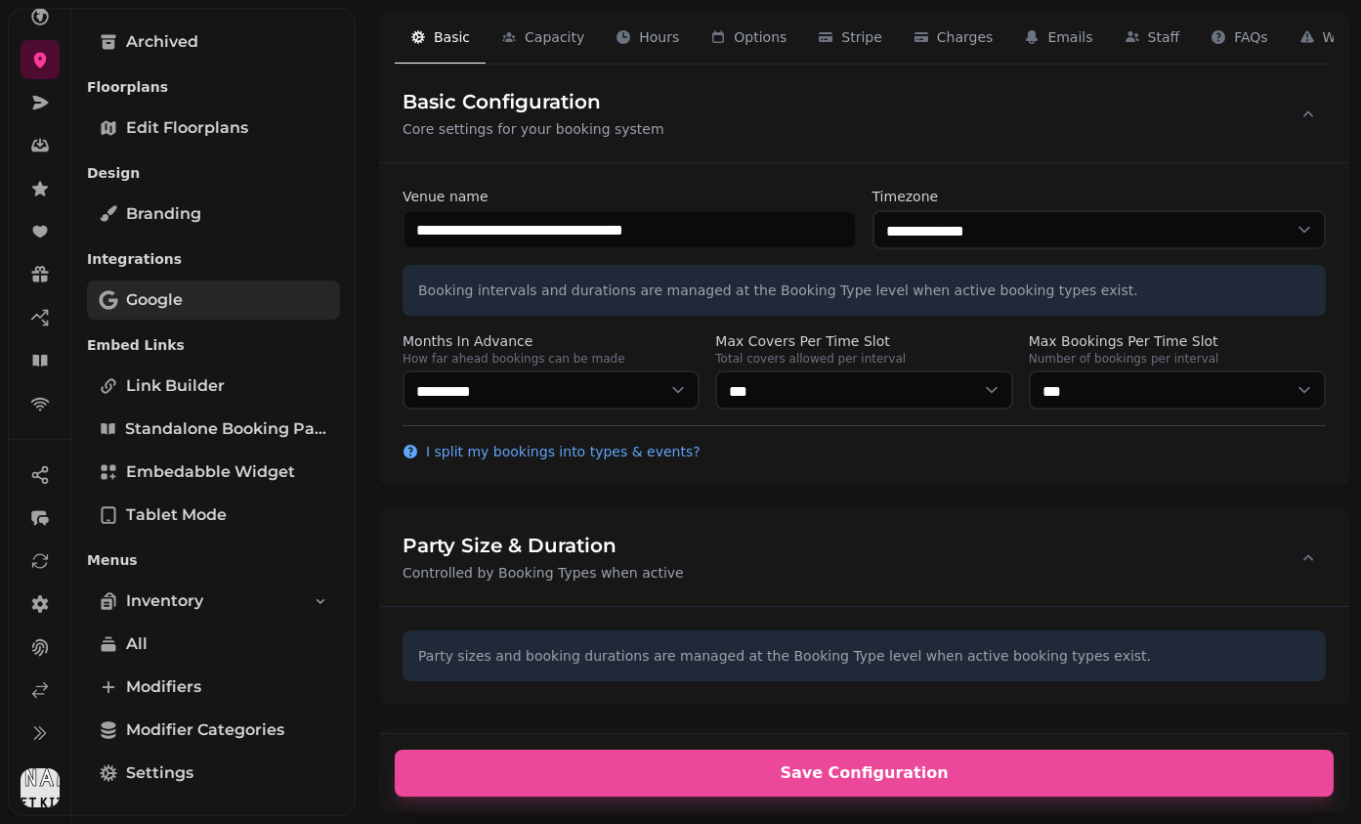
click at [180, 297] on span "Google" at bounding box center [154, 299] width 57 height 23
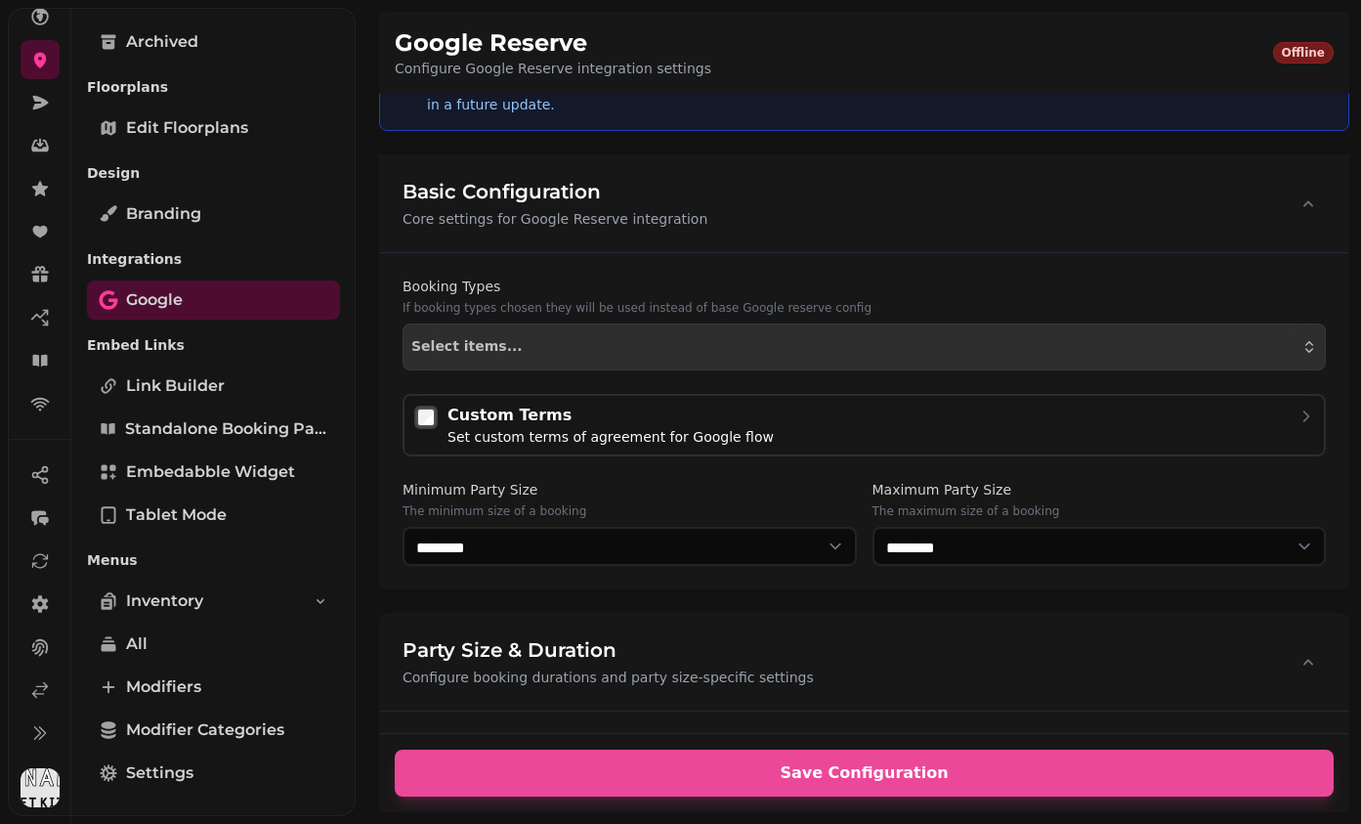
scroll to position [132, 0]
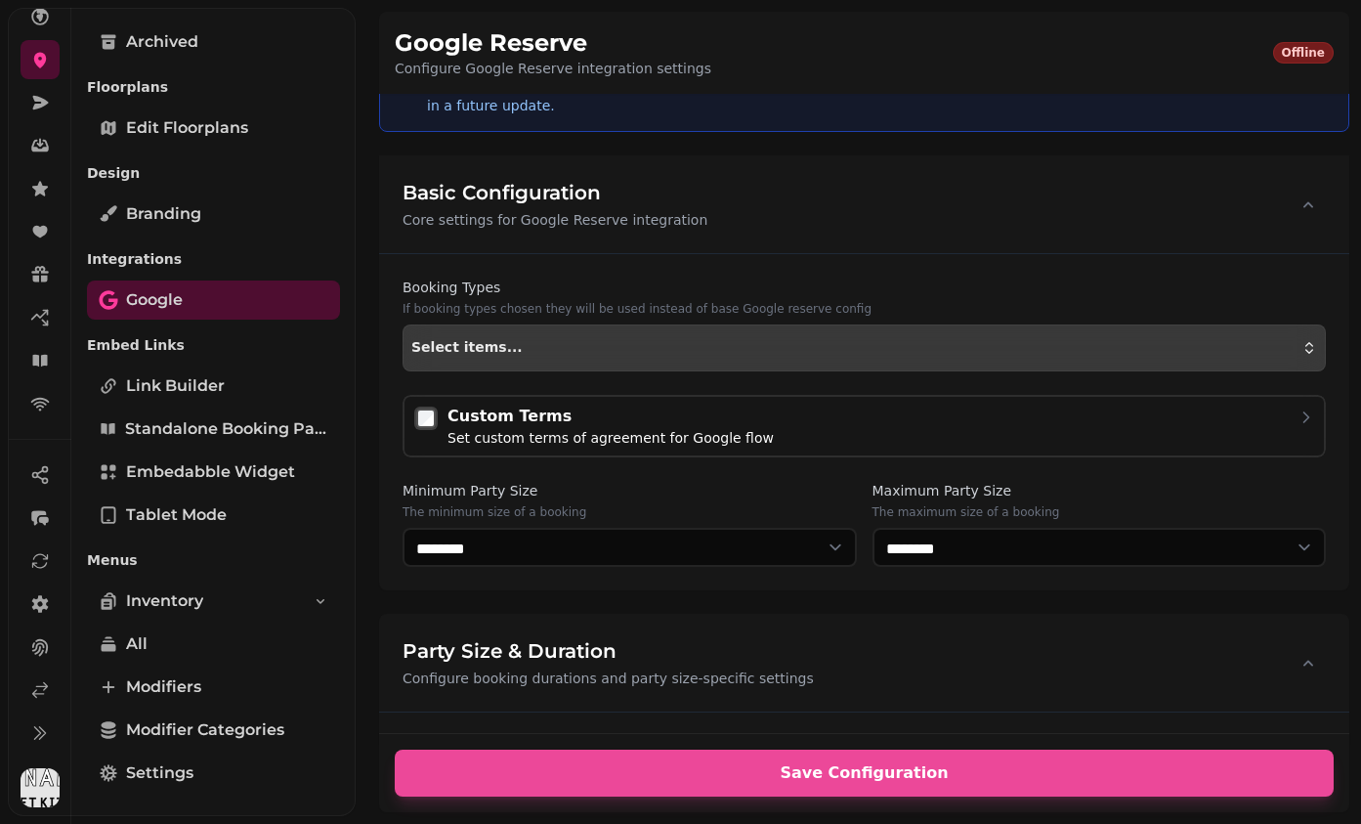
click at [716, 362] on button "Select items..." at bounding box center [864, 347] width 923 height 47
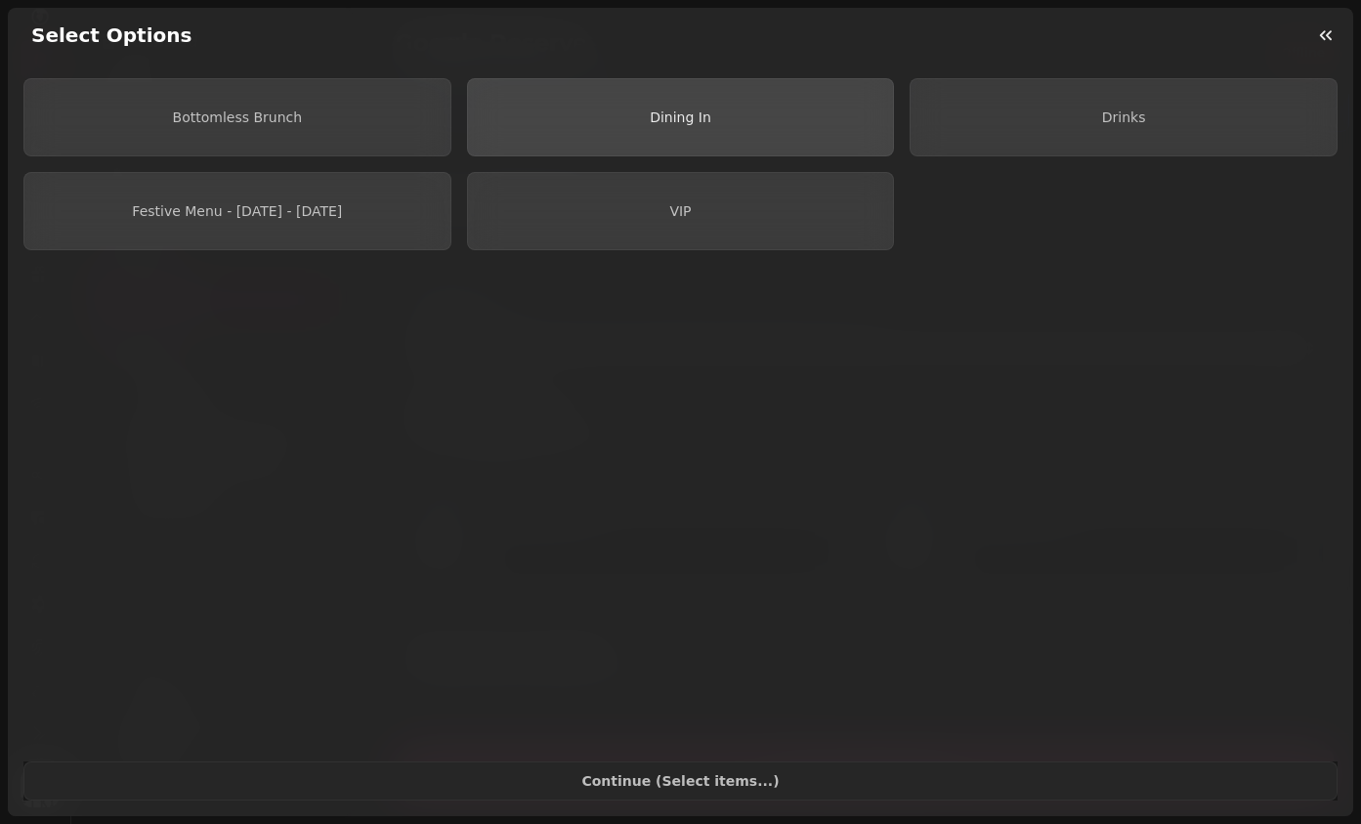
click at [685, 118] on span "Dining In" at bounding box center [681, 117] width 62 height 16
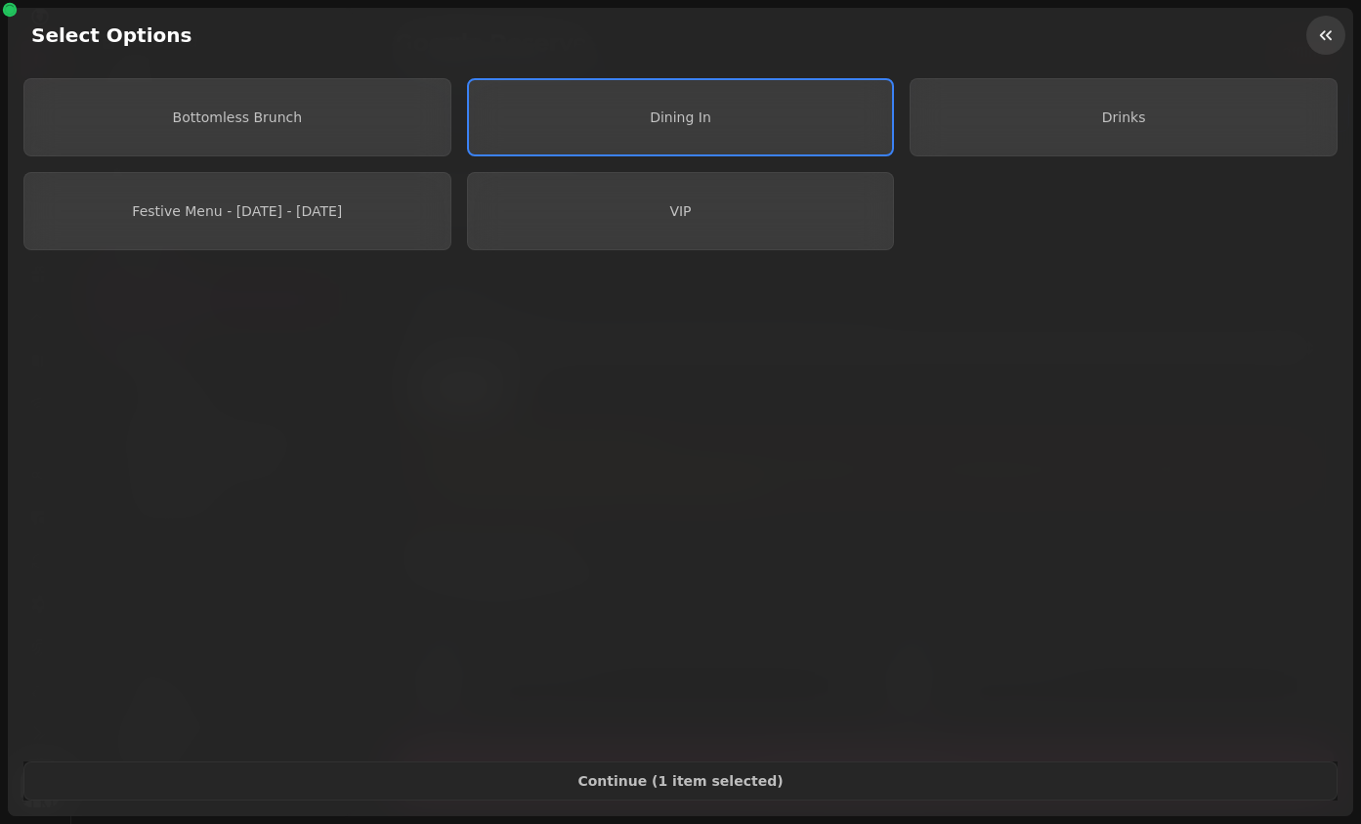
click at [1197, 25] on icon "button" at bounding box center [1326, 35] width 20 height 20
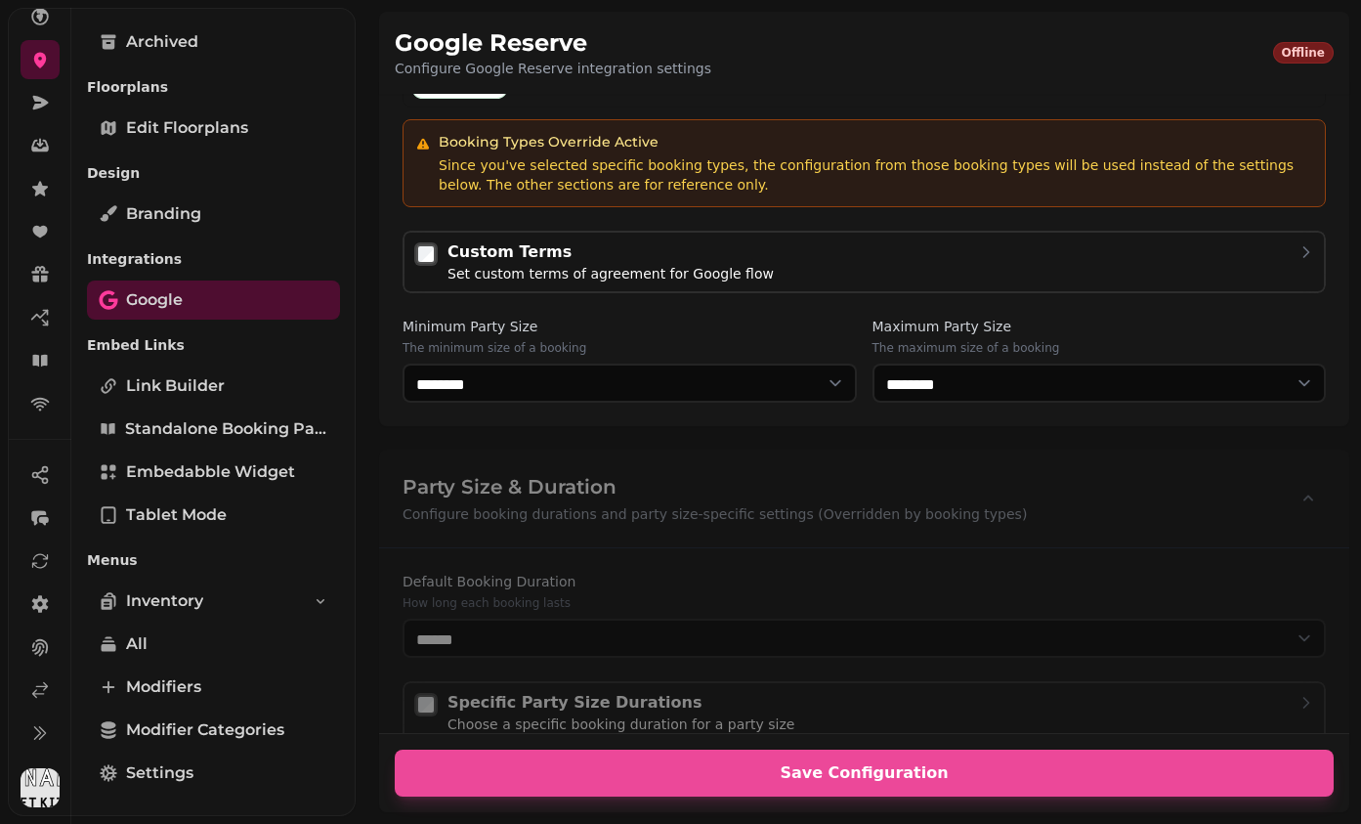
scroll to position [442, 0]
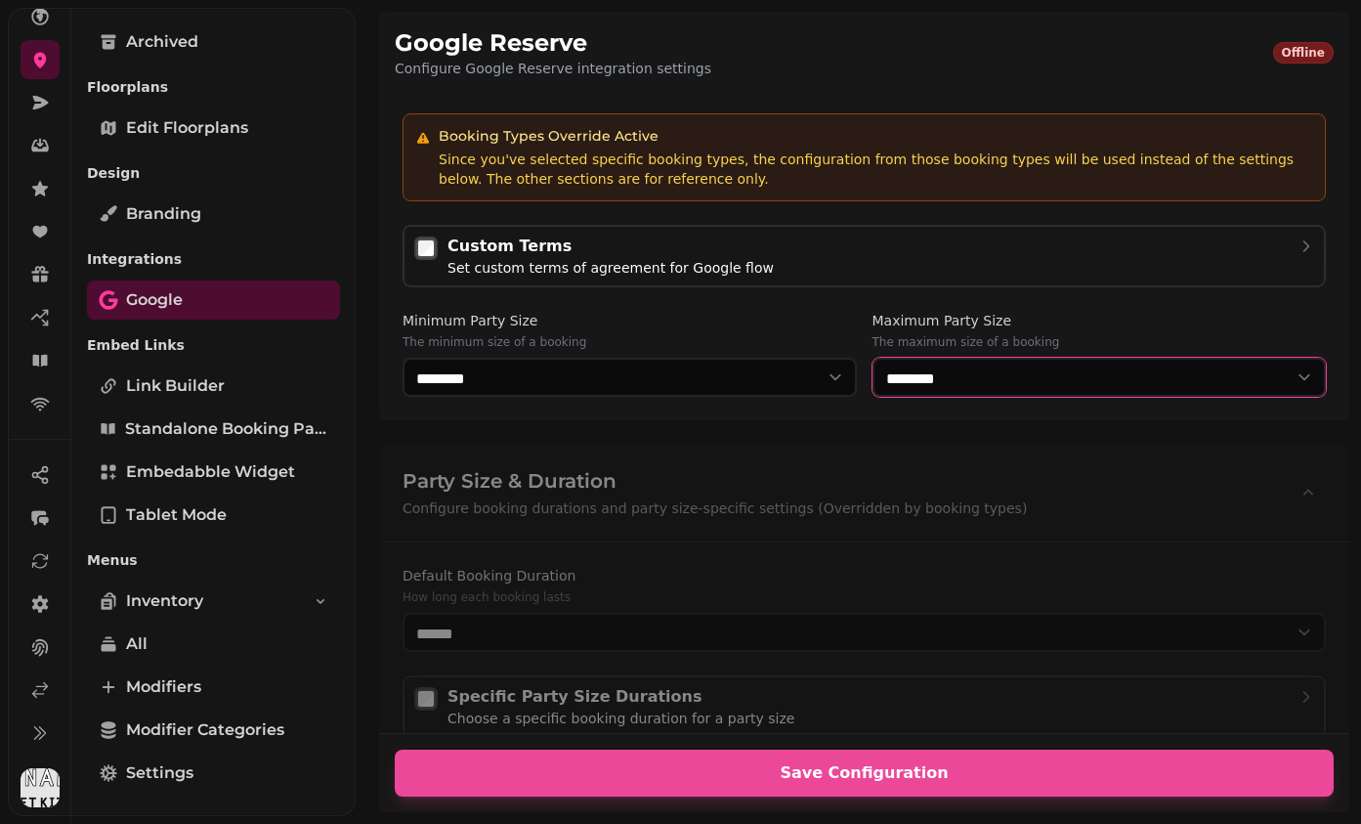
click at [988, 371] on select "* ****** * ****** * ****** * ****** * ****** * ****** * ****** * ****** * *****…" at bounding box center [1100, 377] width 454 height 39
select select "*"
click at [873, 358] on select "* ****** * ****** * ****** * ****** * ****** * ****** * ****** * ****** * *****…" at bounding box center [1100, 377] width 454 height 39
click at [818, 319] on label "Minimum Party Size" at bounding box center [630, 321] width 454 height 20
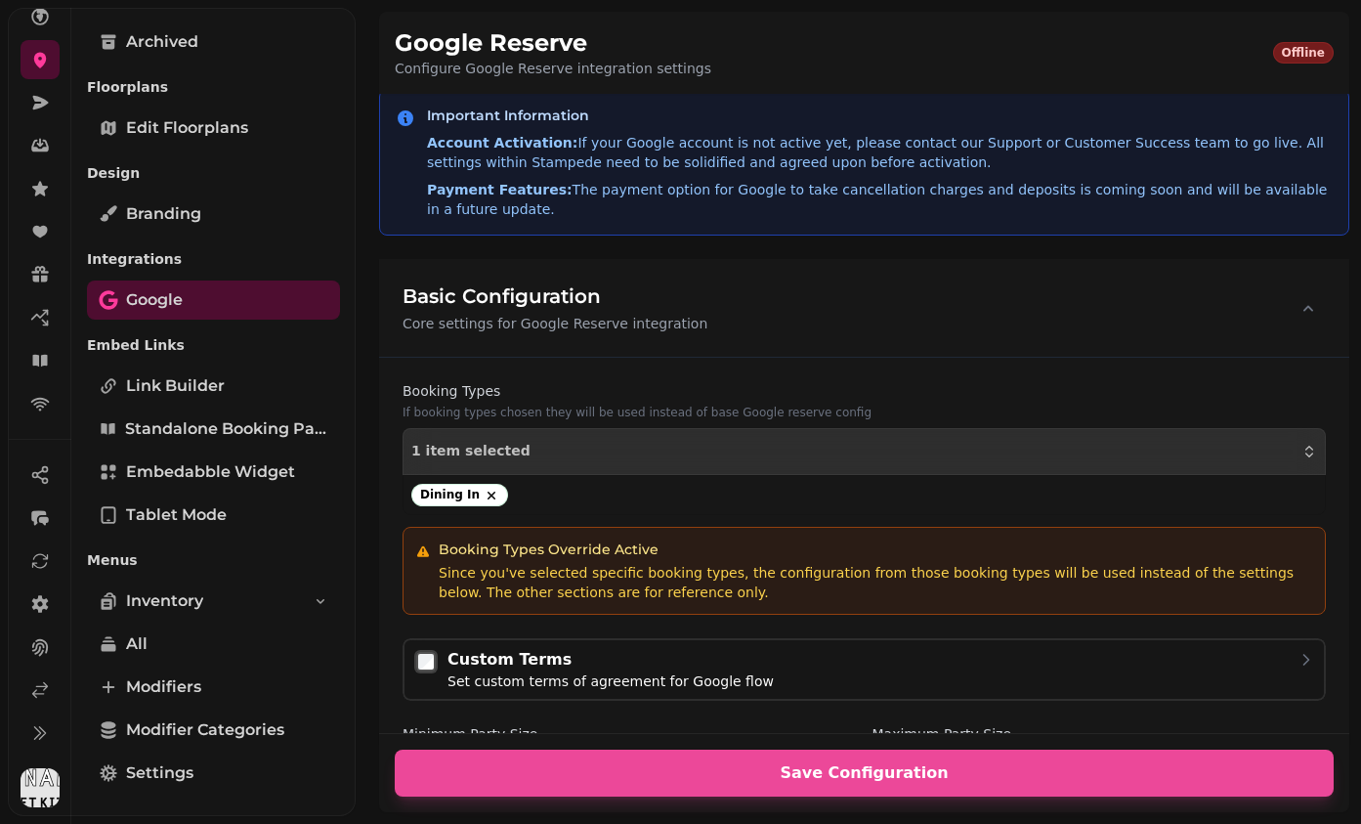
scroll to position [0, 0]
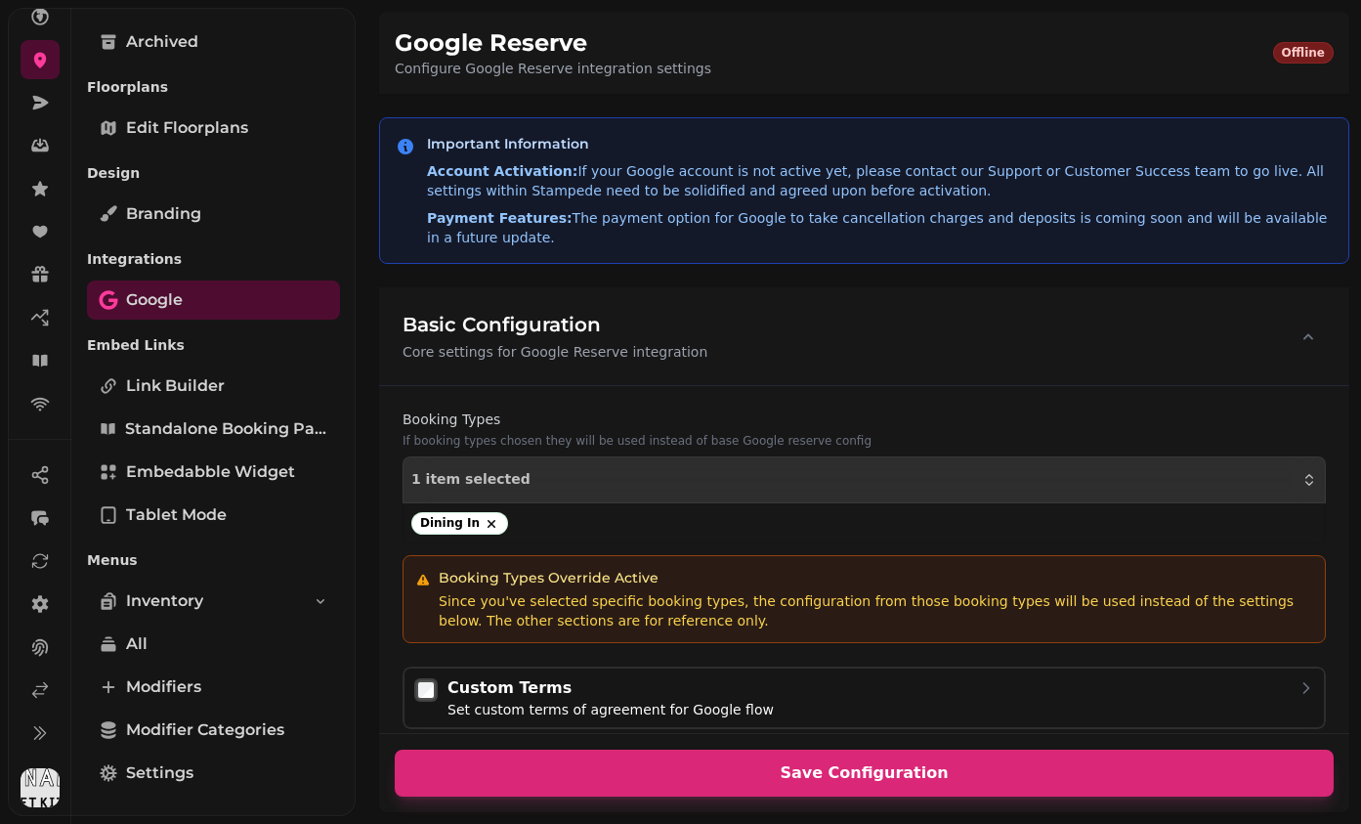
click at [844, 748] on span "Save Configuration" at bounding box center [864, 773] width 892 height 16
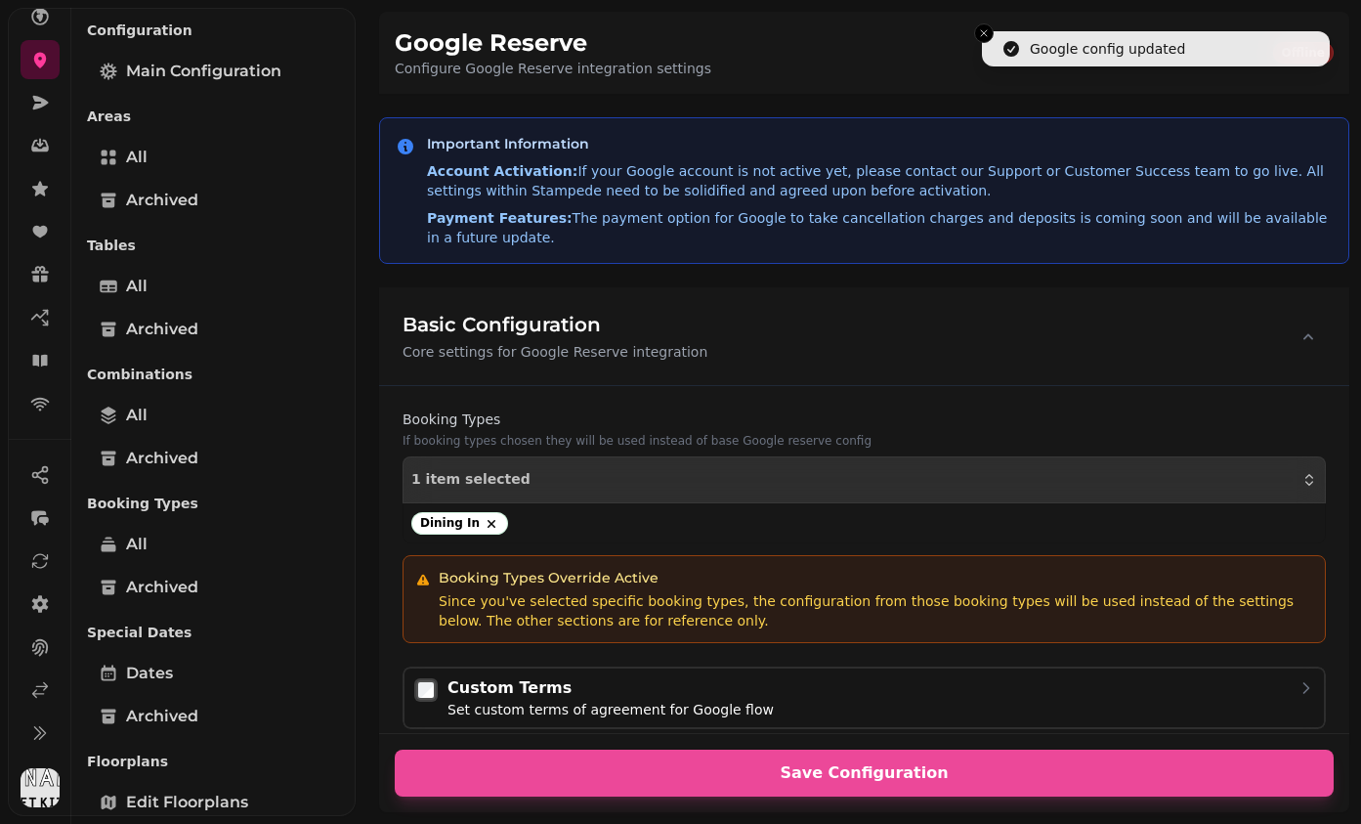
scroll to position [62, 0]
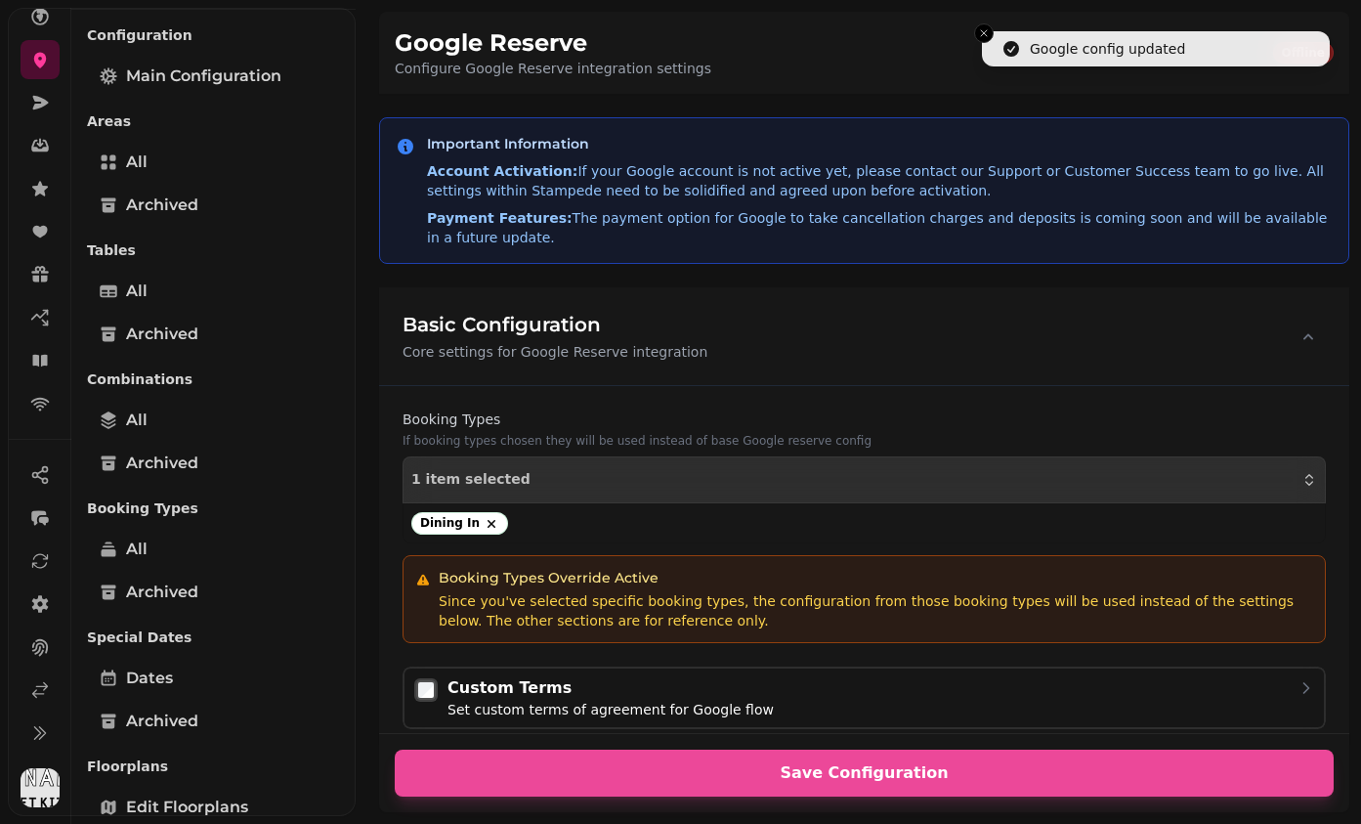
click at [205, 311] on div "All Archived" at bounding box center [213, 313] width 253 height 82
click at [224, 558] on link "All" at bounding box center [213, 549] width 253 height 39
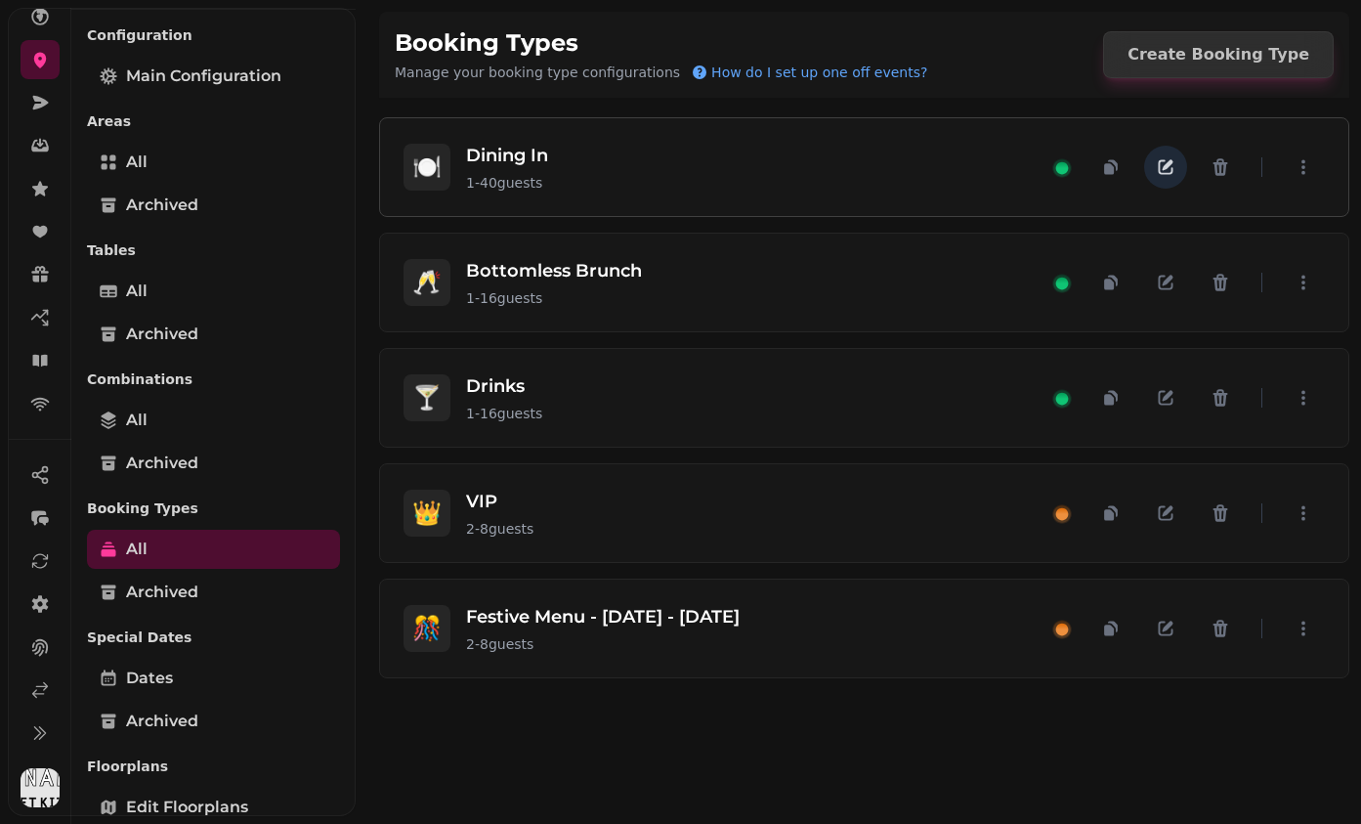
click at [1163, 171] on icon "button" at bounding box center [1166, 167] width 20 height 20
select select "**"
select select "****"
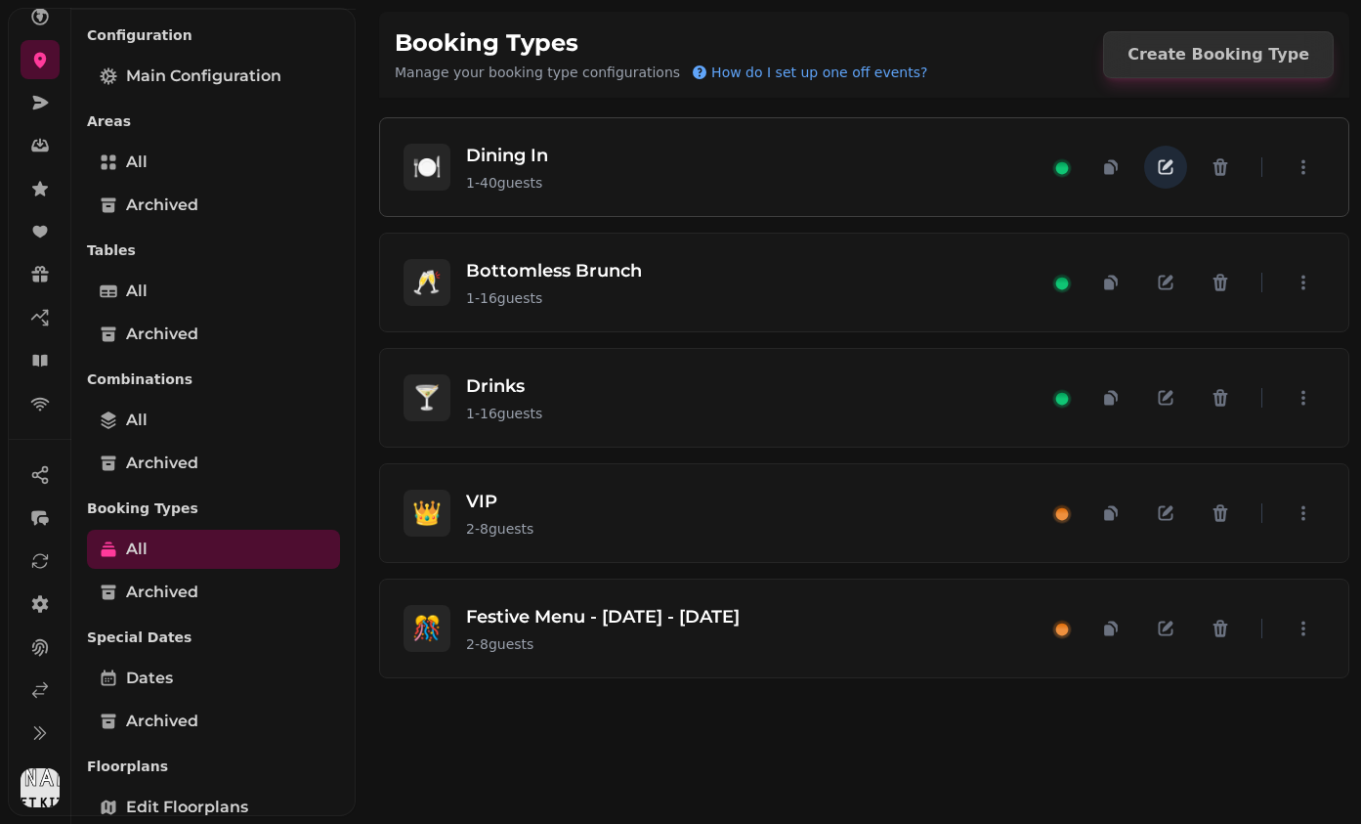
select select "*****"
select select "*"
select select "****"
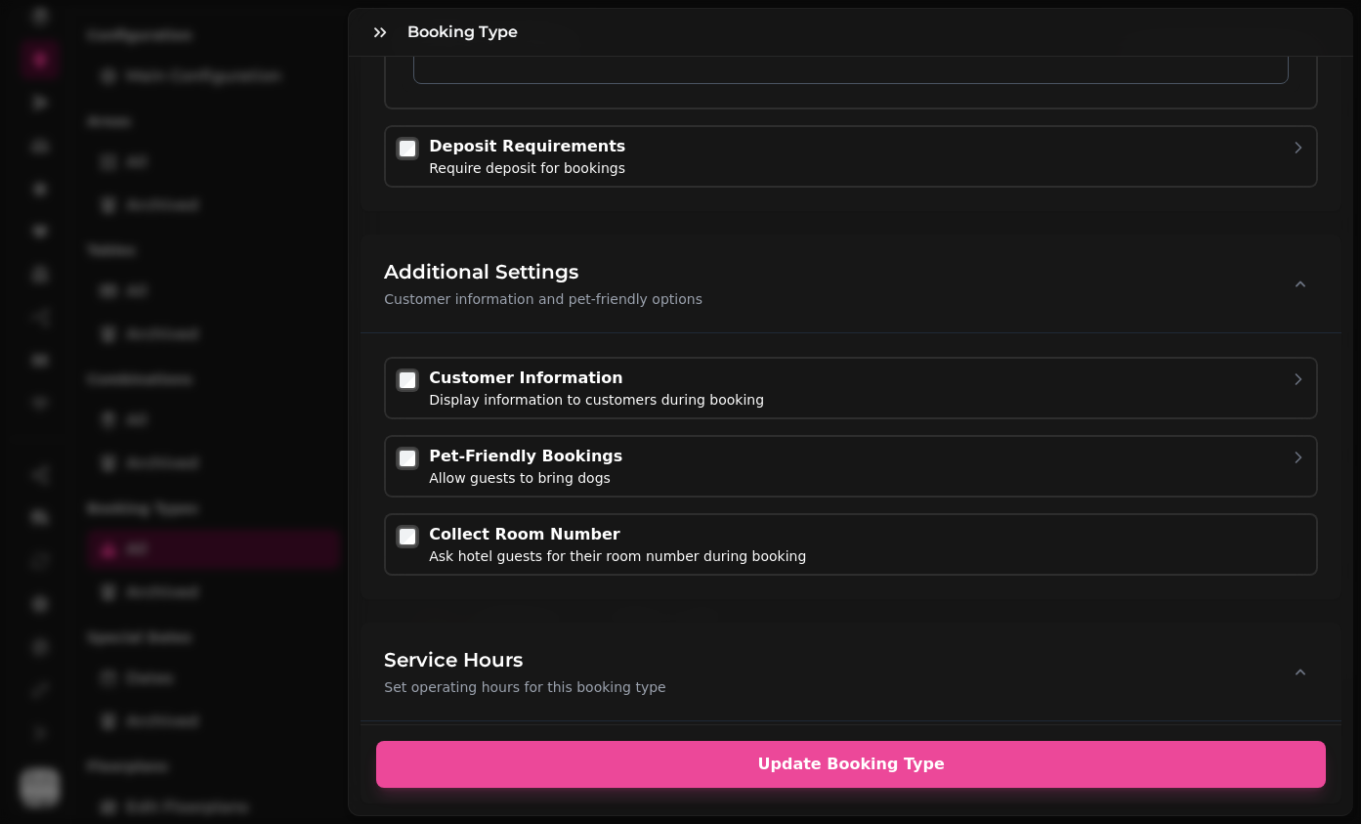
scroll to position [2991, 0]
click at [393, 20] on button "button" at bounding box center [380, 32] width 39 height 39
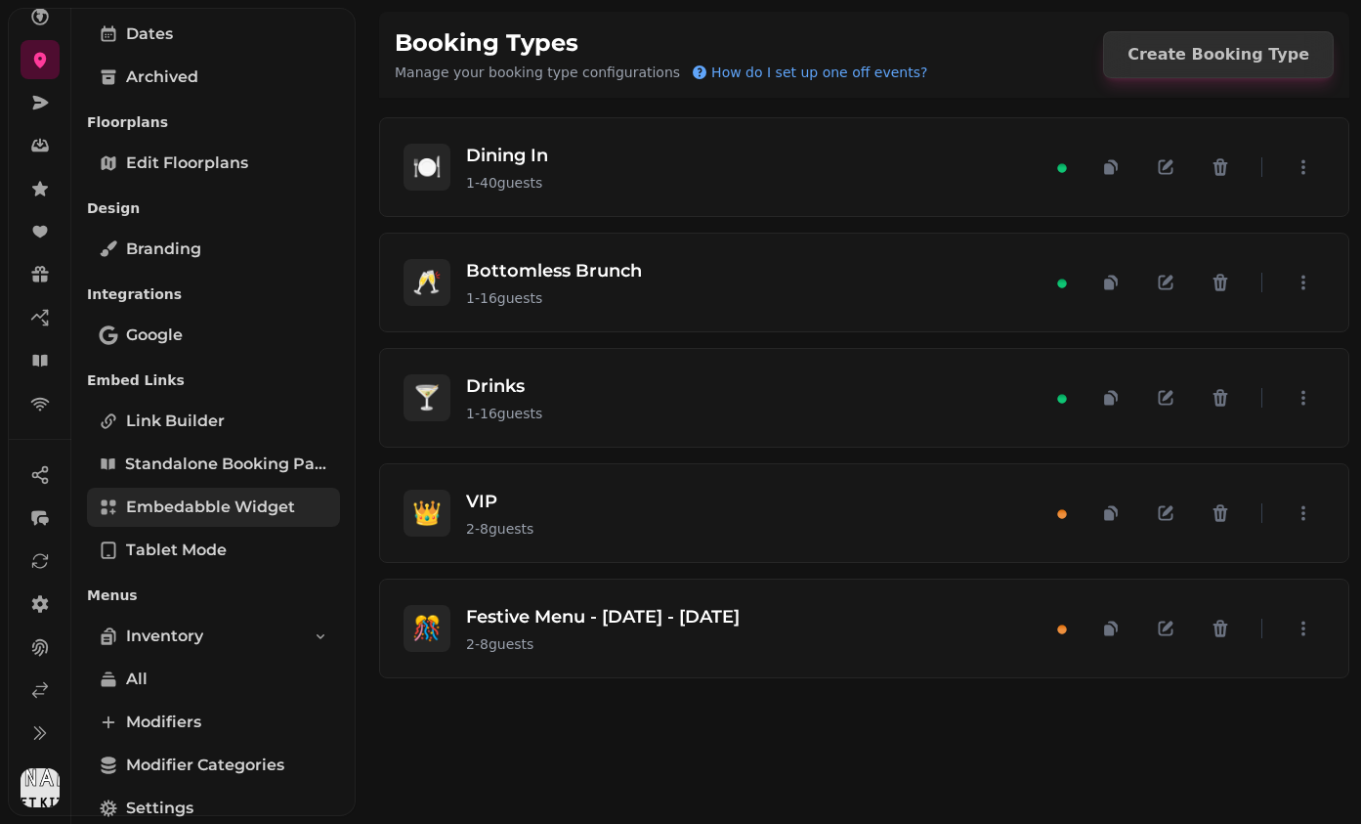
scroll to position [730, 0]
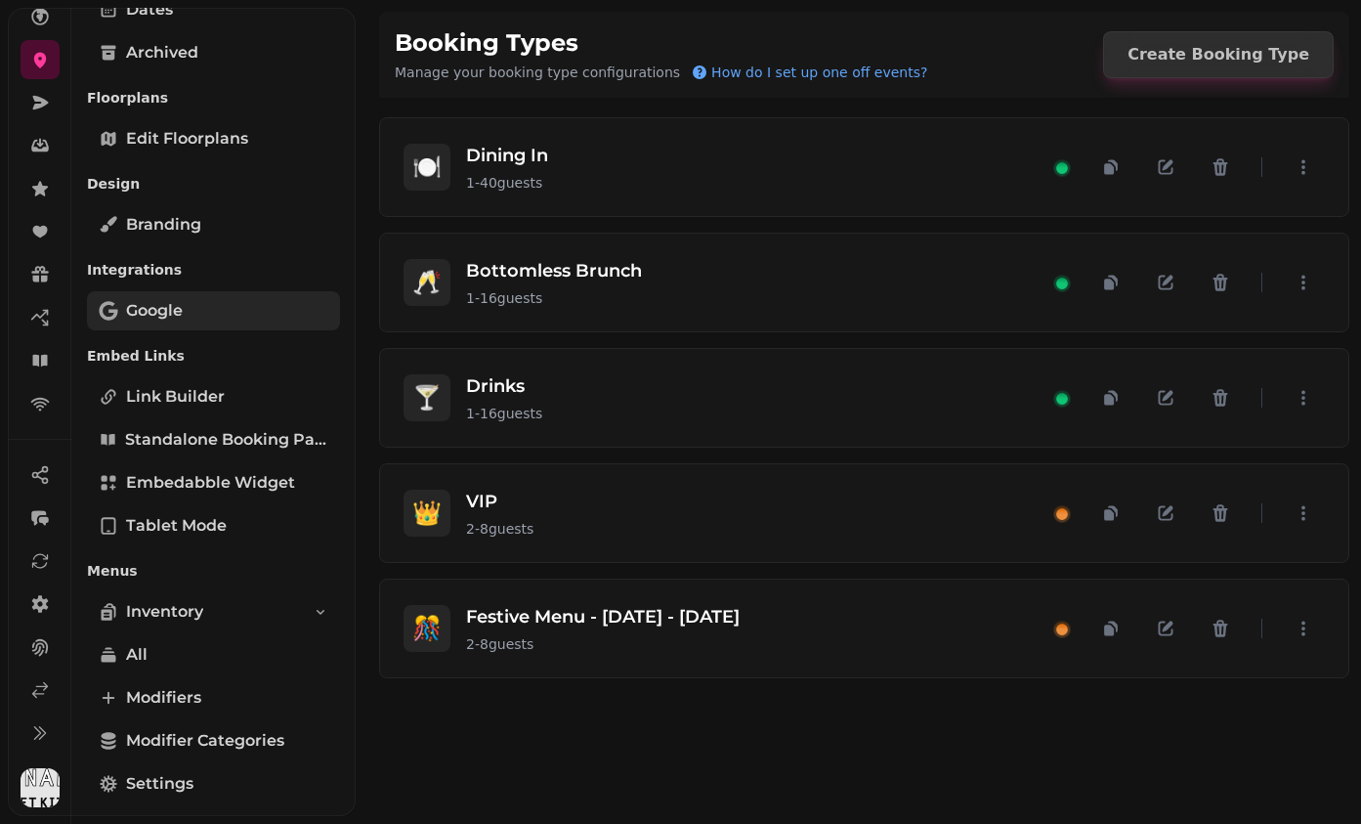
click at [175, 296] on link "Google" at bounding box center [213, 310] width 253 height 39
select select "**"
select select "****"
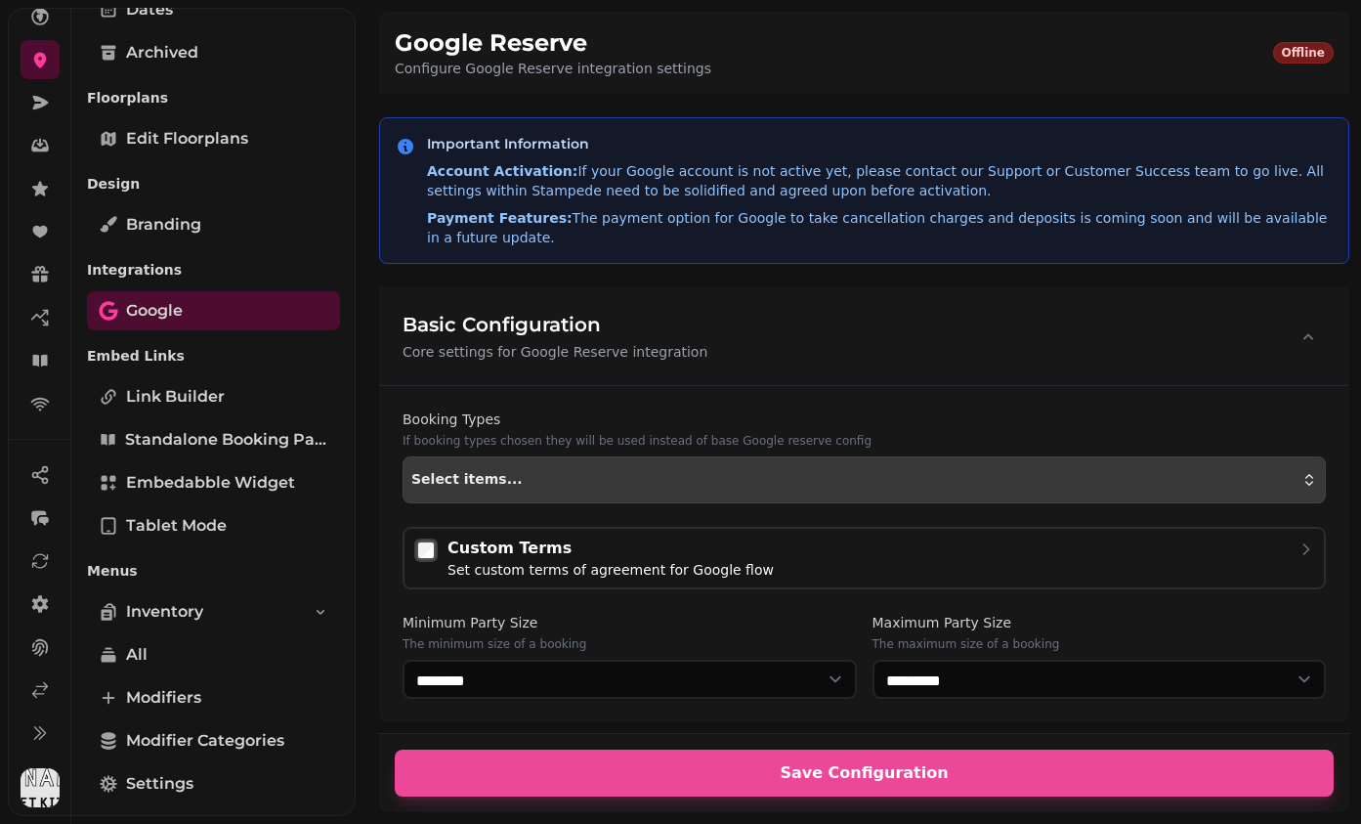
scroll to position [226, 0]
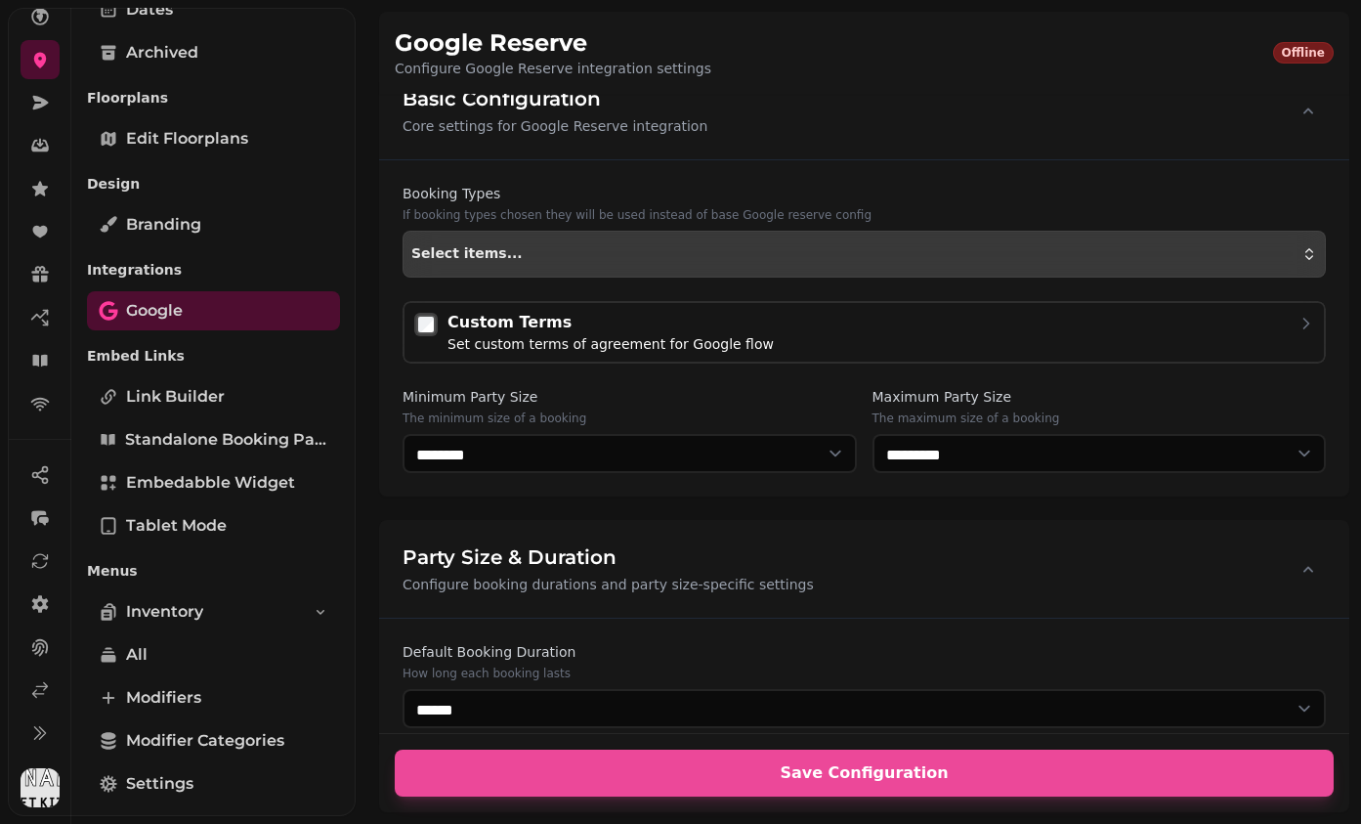
click at [672, 260] on div "Select items..." at bounding box center [864, 254] width 906 height 16
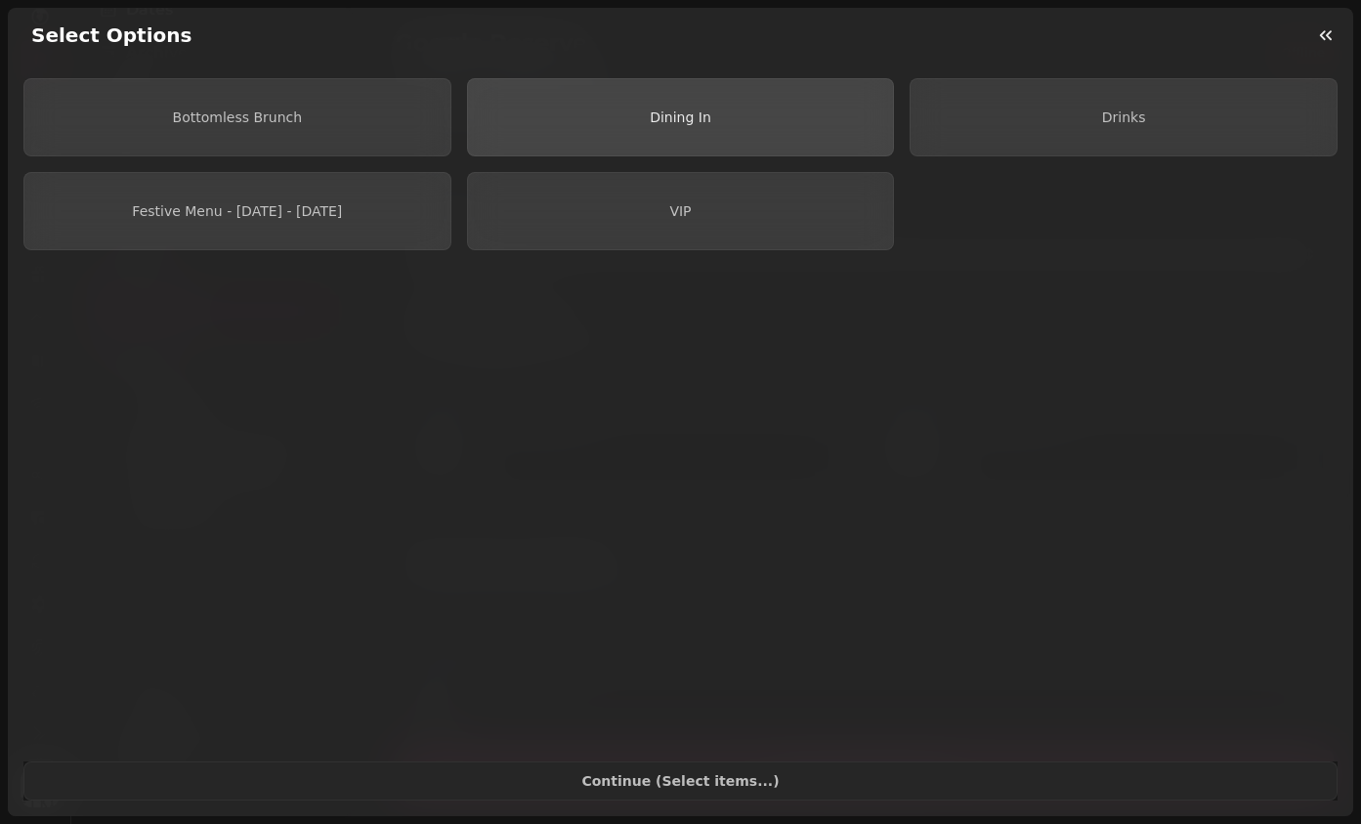
click at [675, 129] on button "Dining In" at bounding box center [681, 117] width 428 height 78
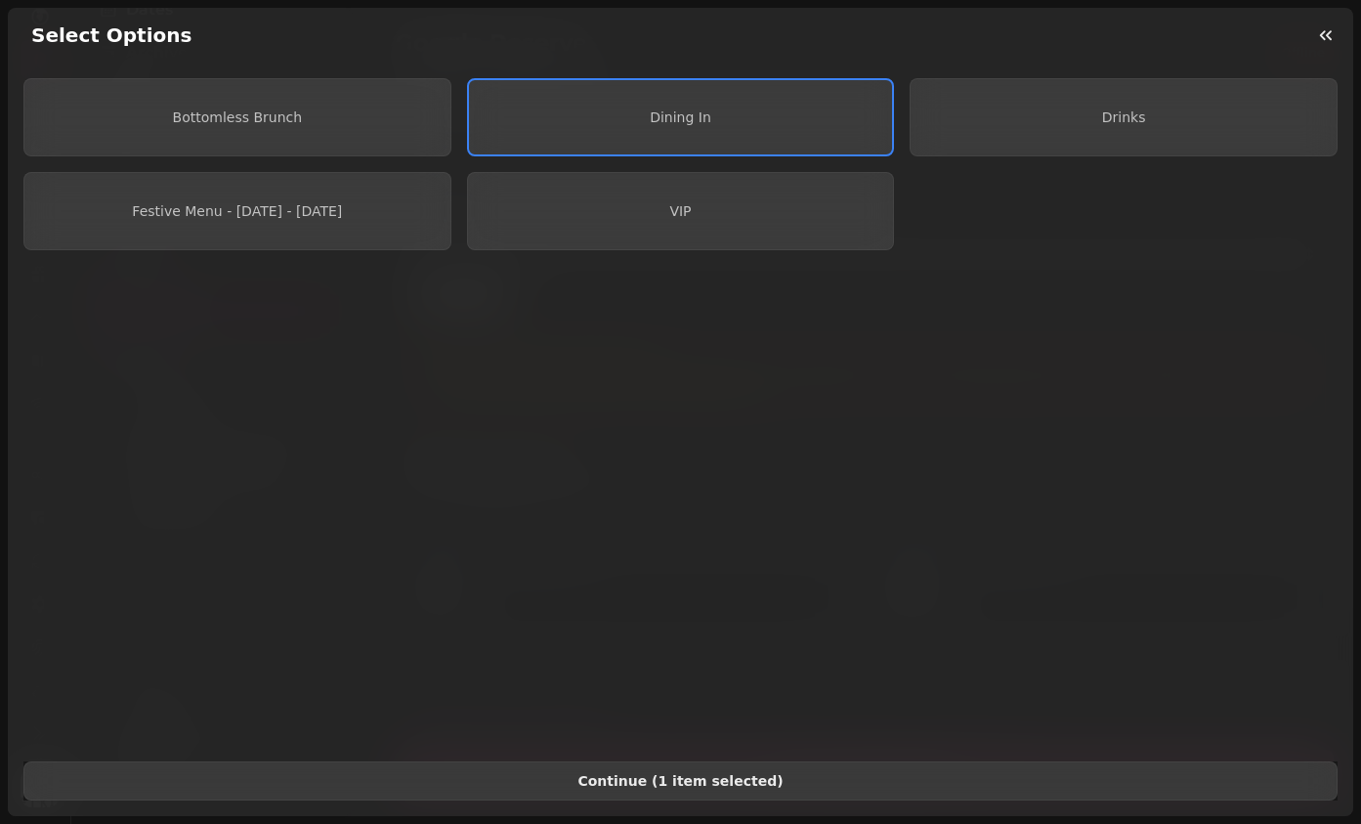
click at [721, 748] on span "Continue ( 1 item selected )" at bounding box center [680, 781] width 1281 height 14
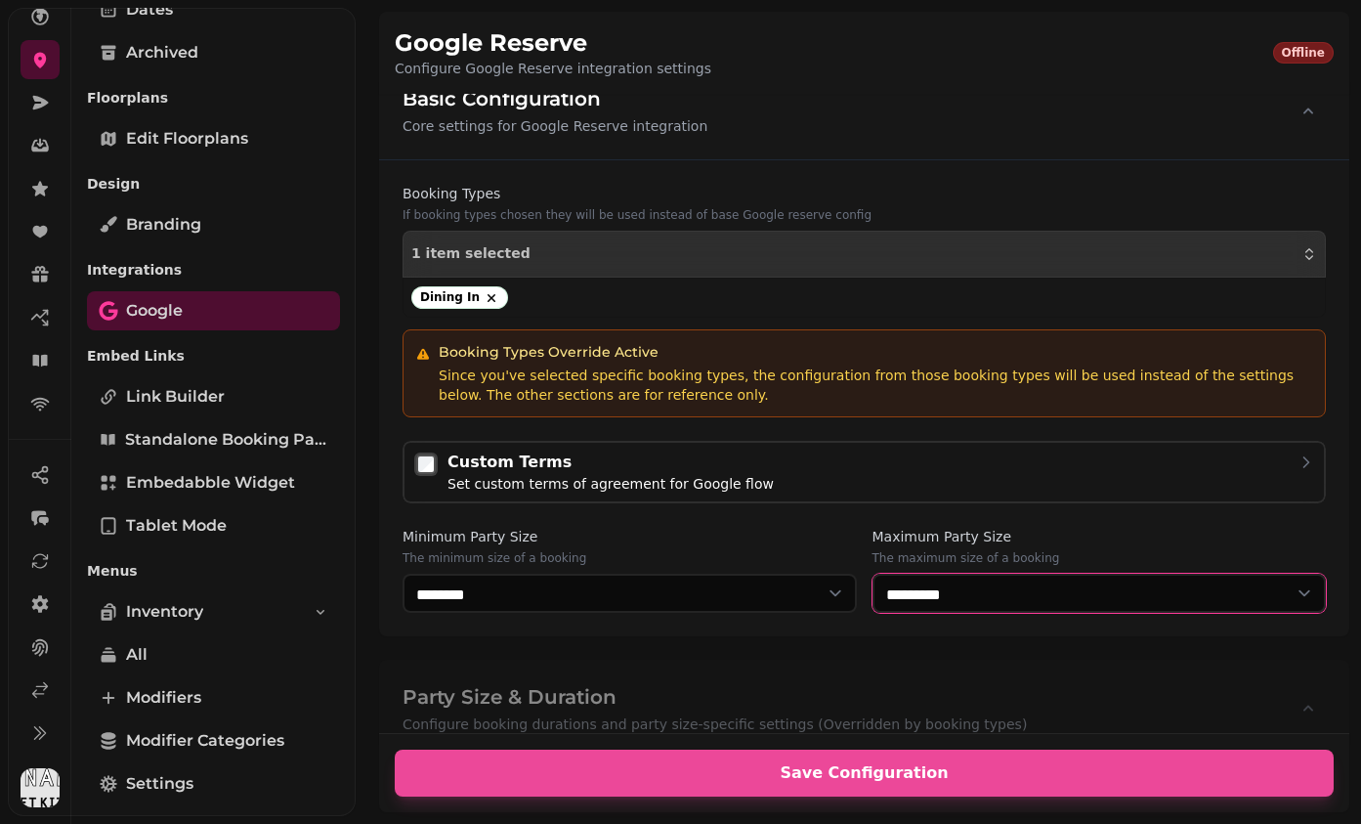
click at [1018, 600] on select "* ****** * ****** * ****** * ****** * ****** * ****** * ****** * ****** * *****…" at bounding box center [1100, 593] width 454 height 39
select select "*"
click at [873, 574] on select "* ****** * ****** * ****** * ****** * ****** * ****** * ****** * ****** * *****…" at bounding box center [1100, 593] width 454 height 39
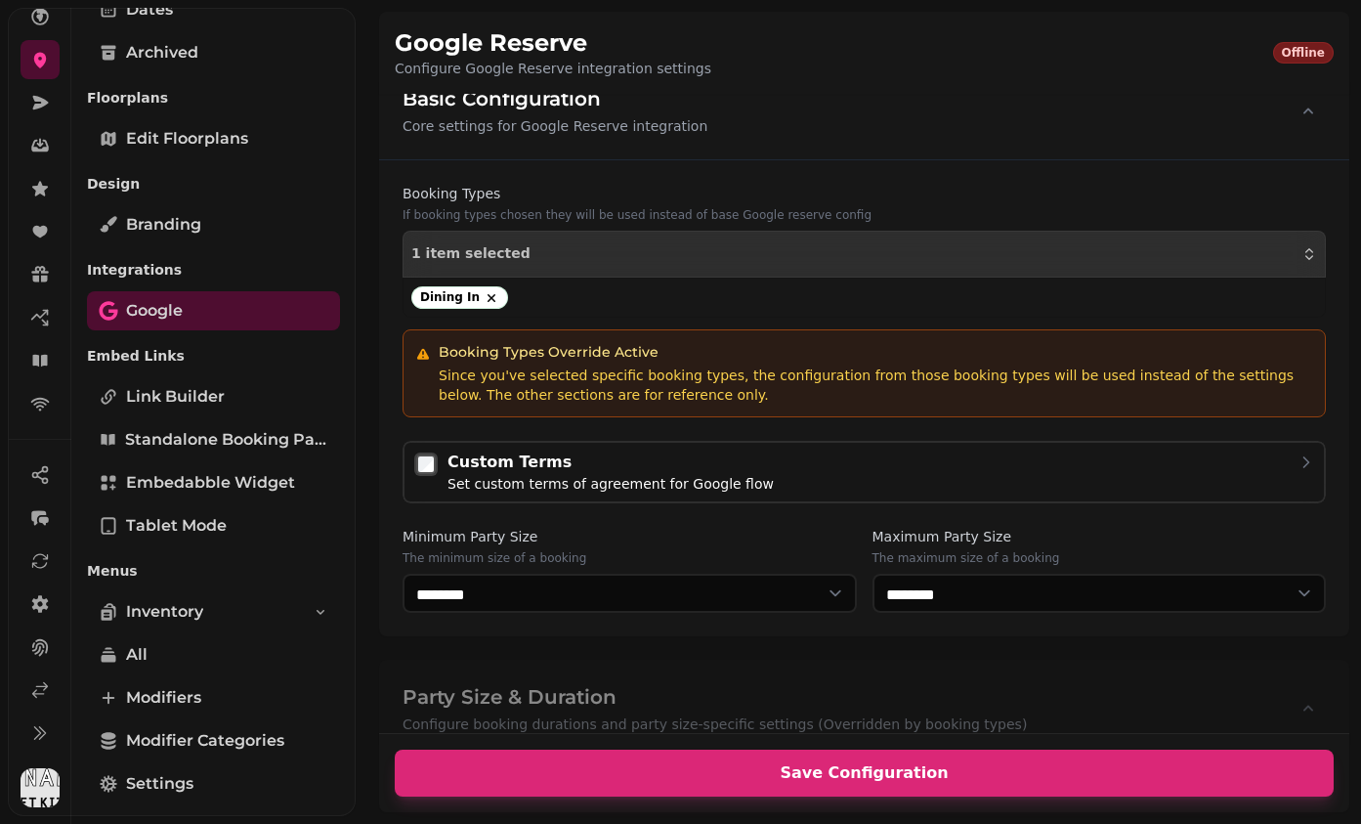
click at [832, 748] on button "Save Configuration" at bounding box center [864, 772] width 939 height 47
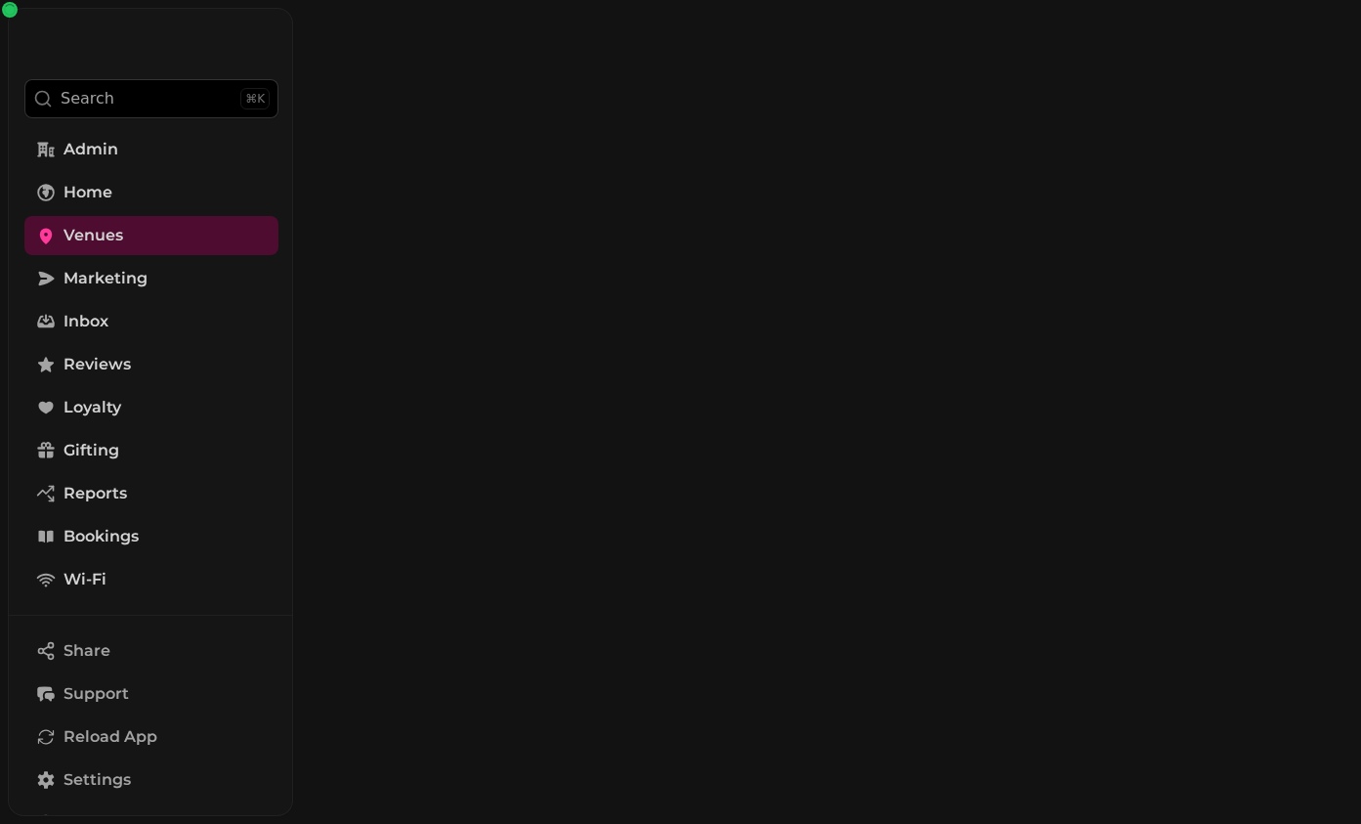
select select "*"
select select "****"
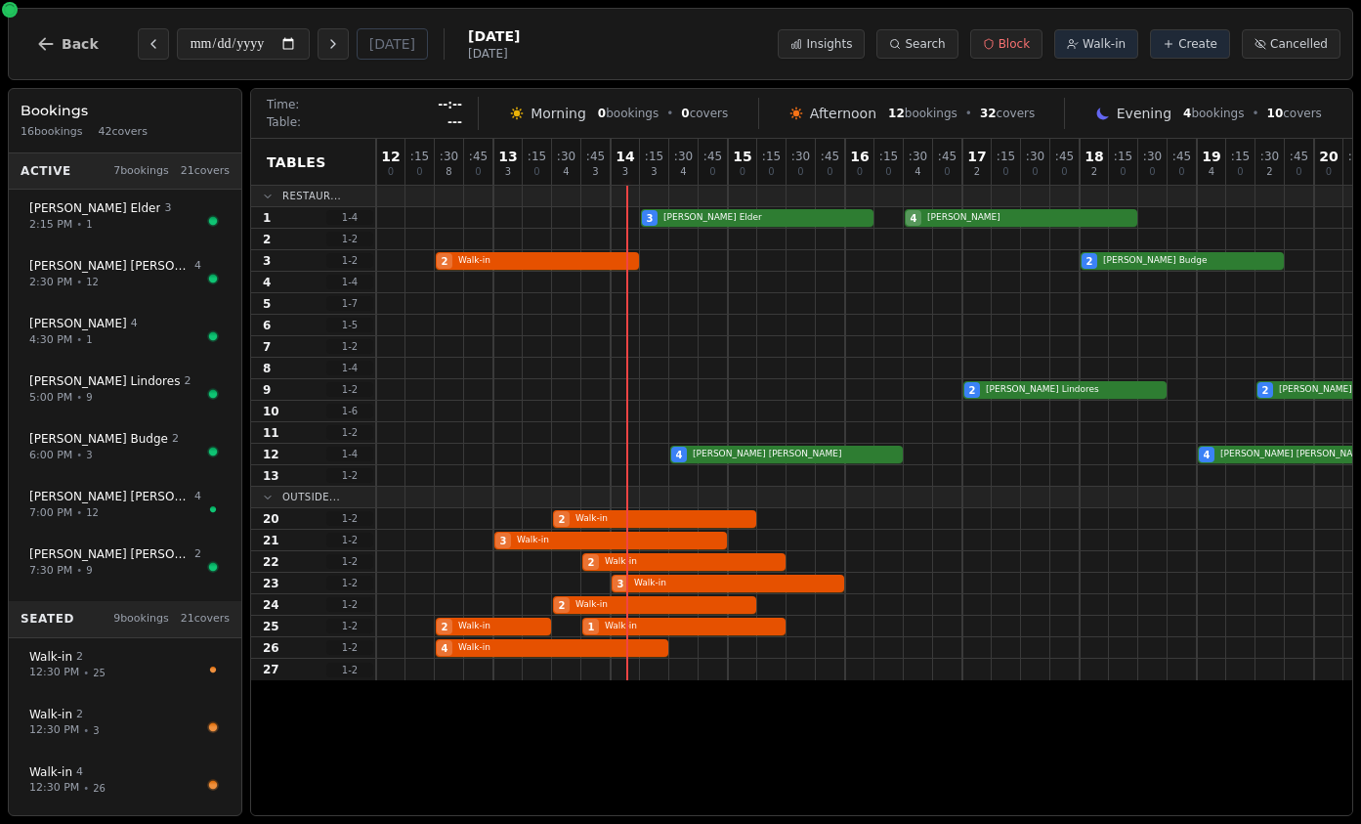
click at [1105, 53] on button "Walk-in" at bounding box center [1096, 43] width 84 height 29
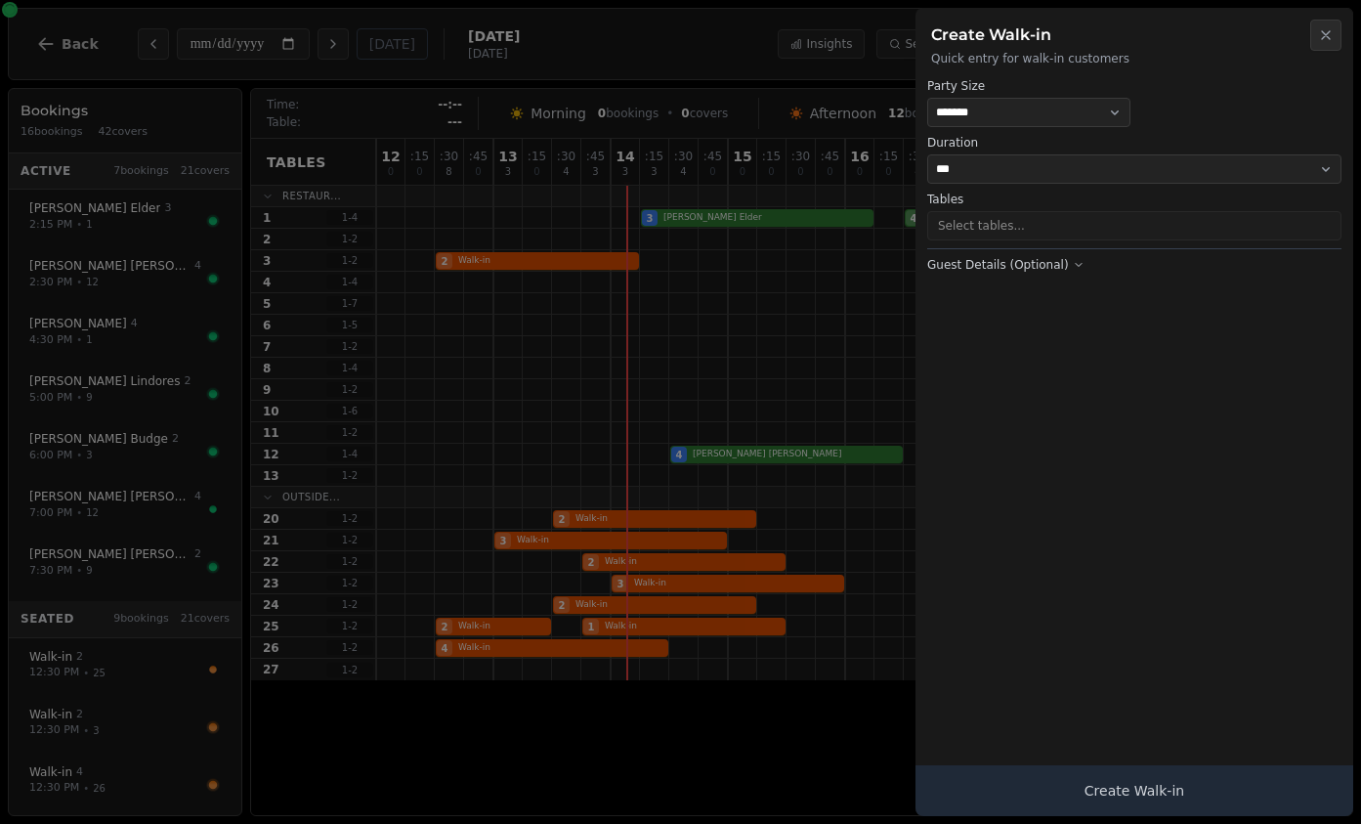
select select "****"
click at [1033, 227] on button "1 table selected" at bounding box center [1134, 225] width 414 height 29
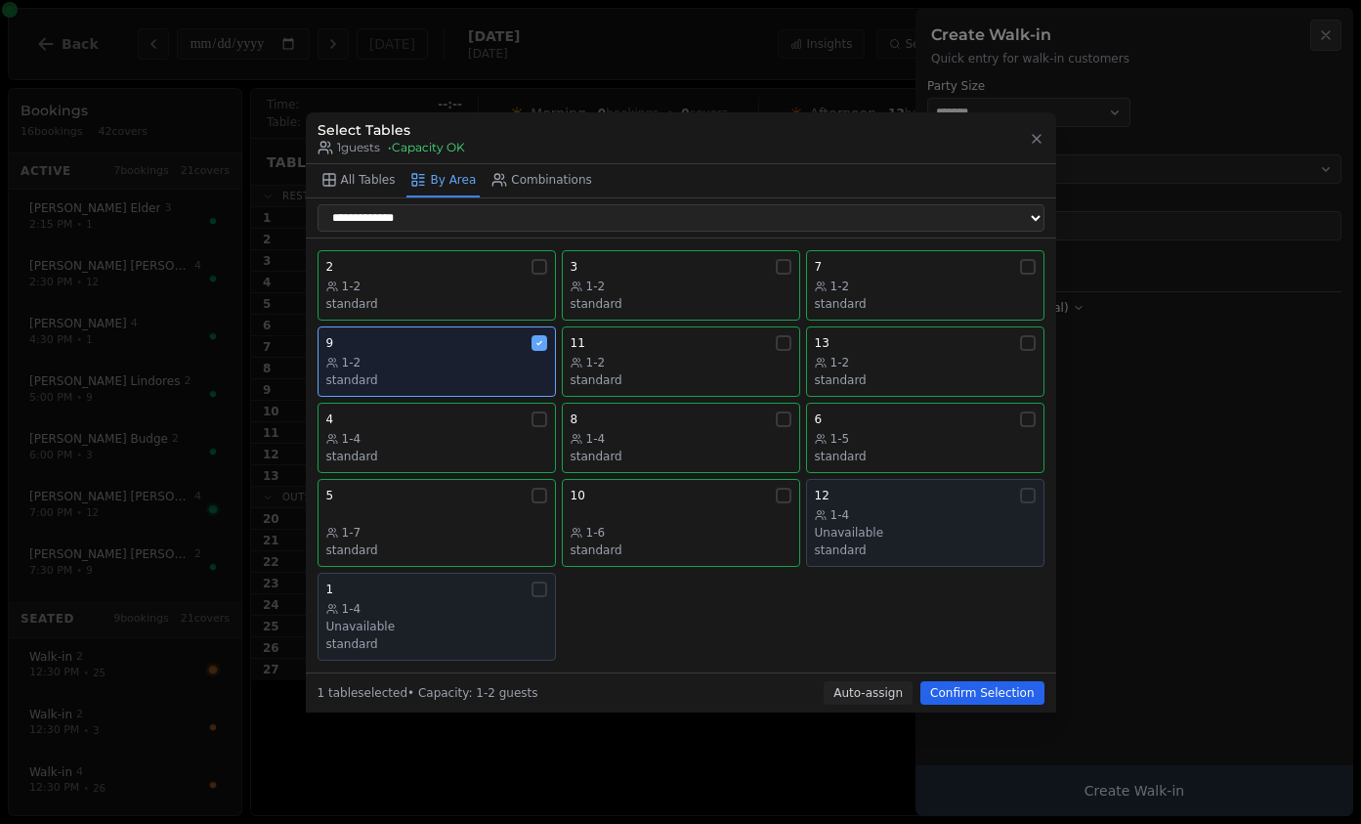
click at [807, 222] on select "**********" at bounding box center [681, 217] width 727 height 27
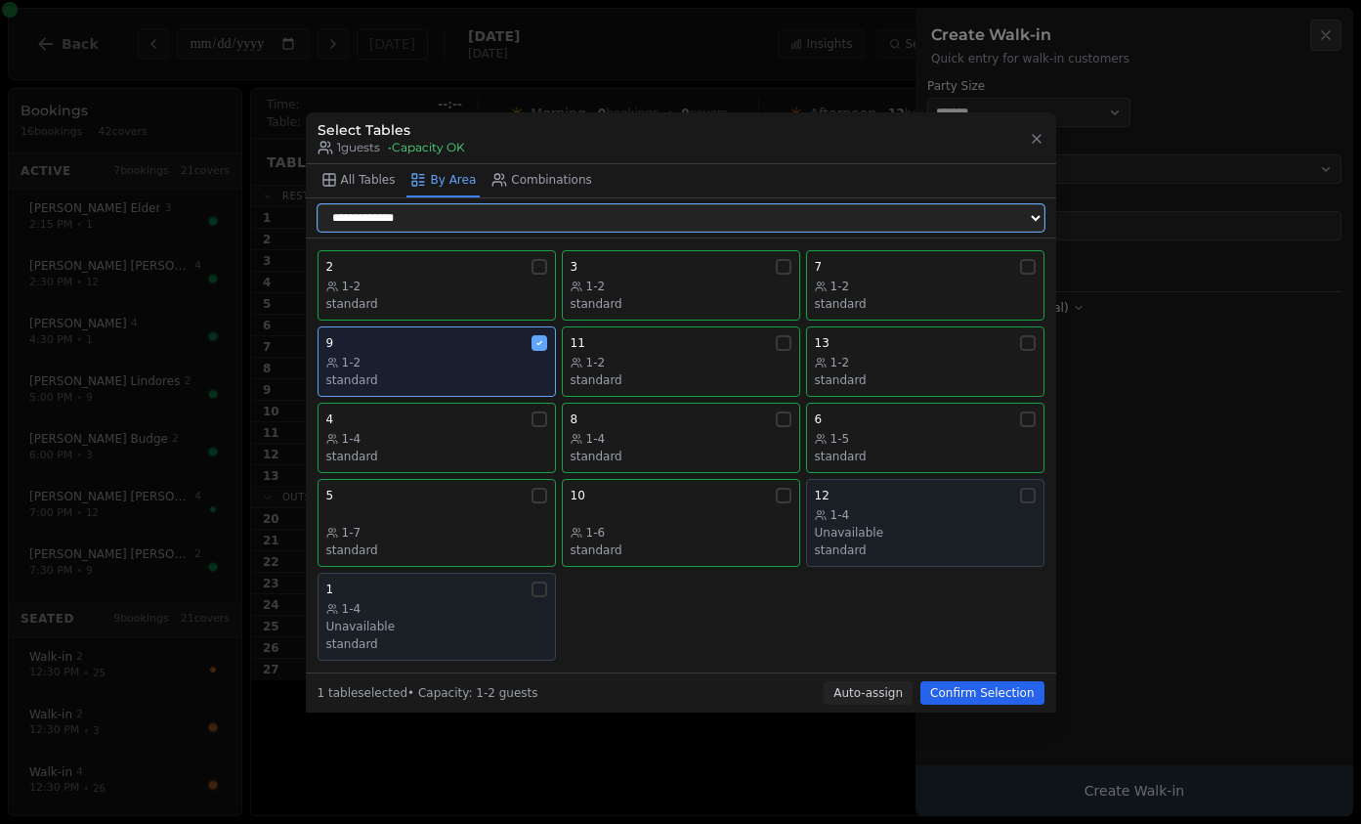
select select "**********"
click at [318, 232] on select "**********" at bounding box center [681, 217] width 727 height 27
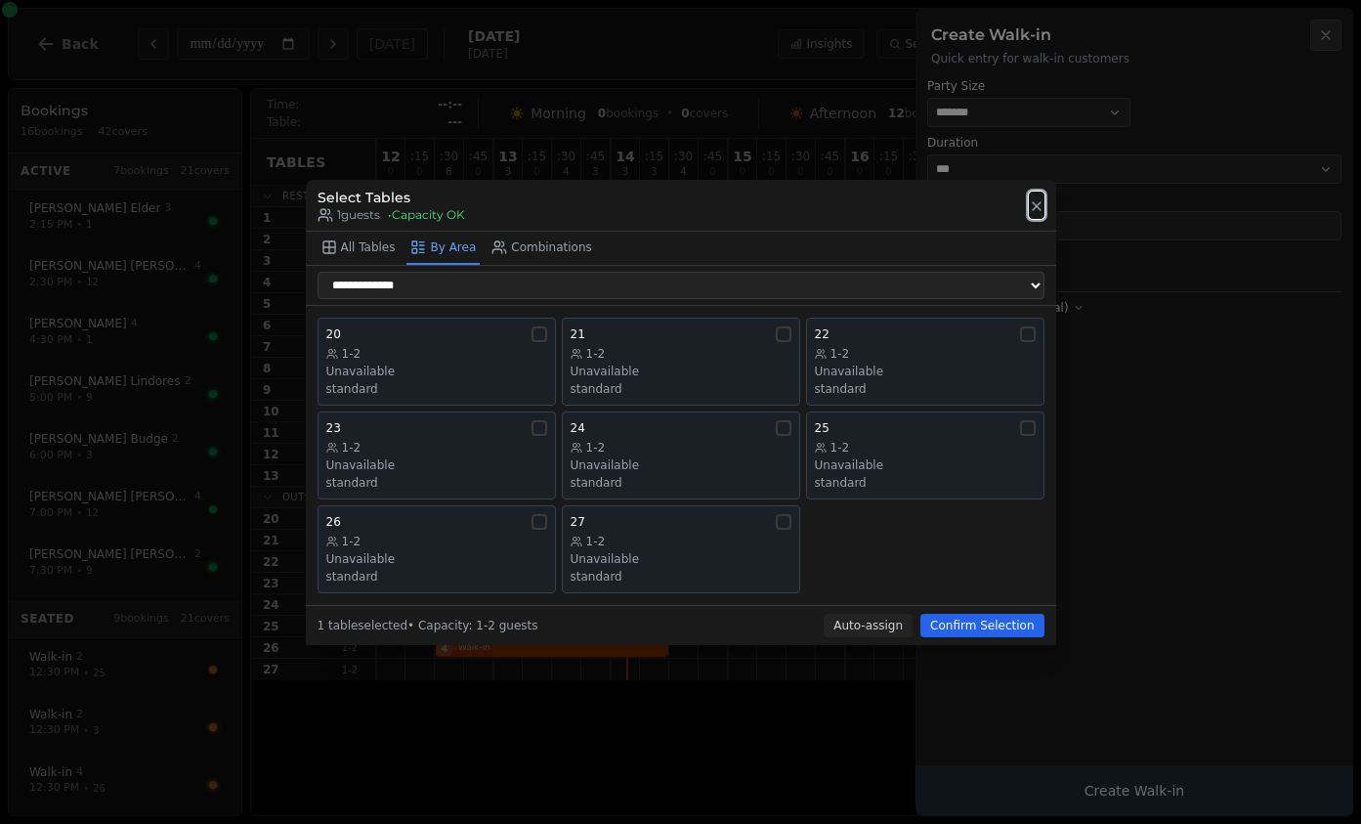
click at [1035, 203] on icon "button" at bounding box center [1037, 206] width 8 height 8
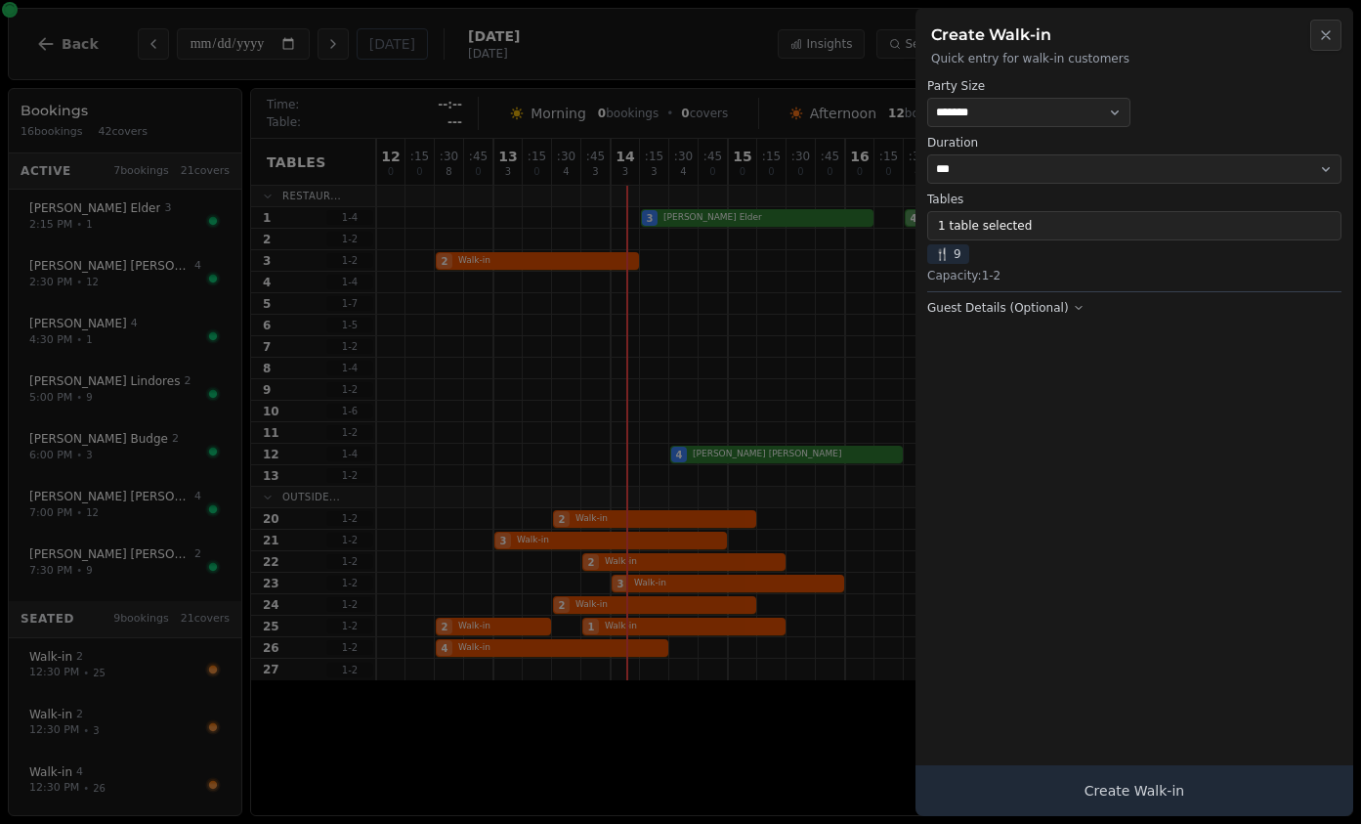
click at [1327, 32] on icon "button" at bounding box center [1326, 35] width 8 height 8
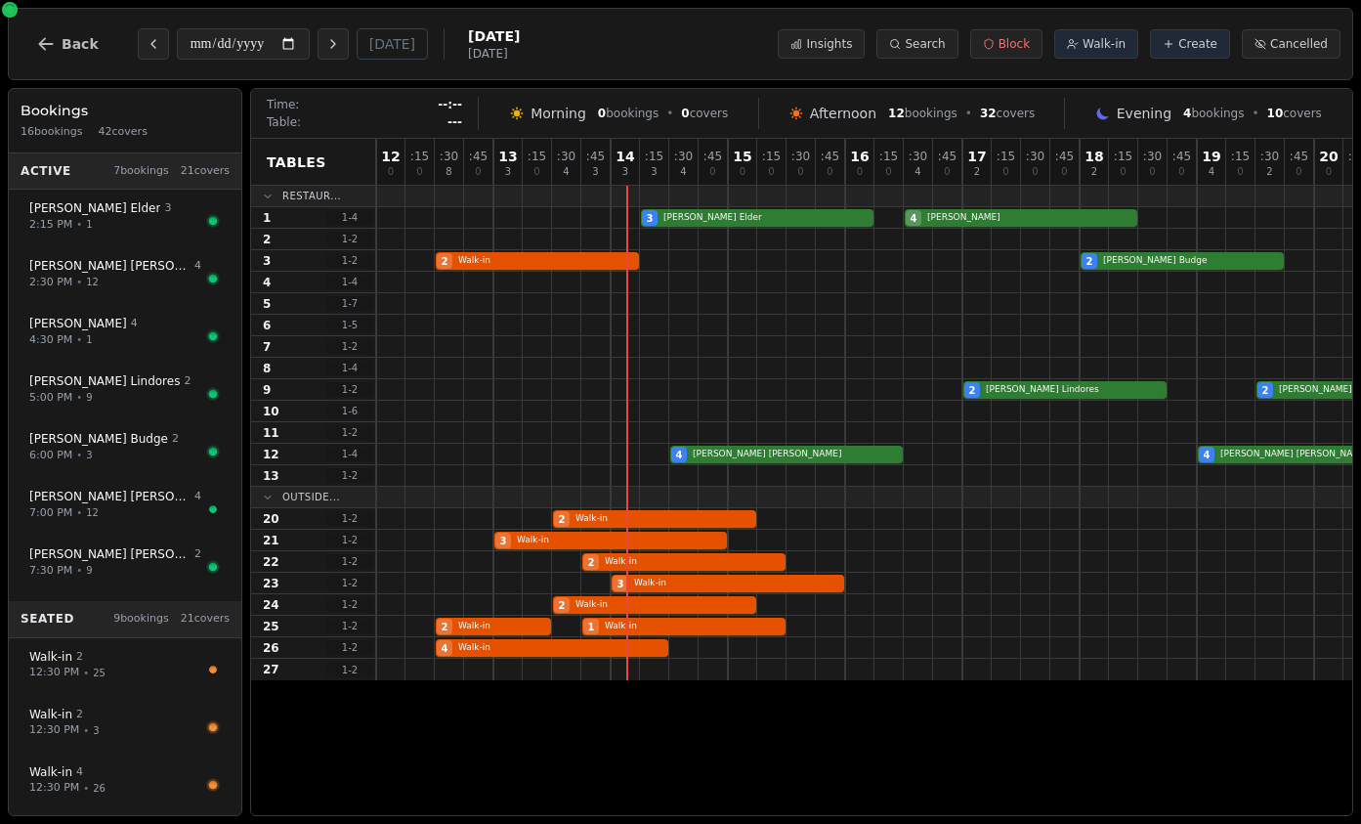
click at [58, 17] on div "**********" at bounding box center [680, 44] width 1345 height 72
click at [60, 37] on button "Back" at bounding box center [68, 44] width 94 height 47
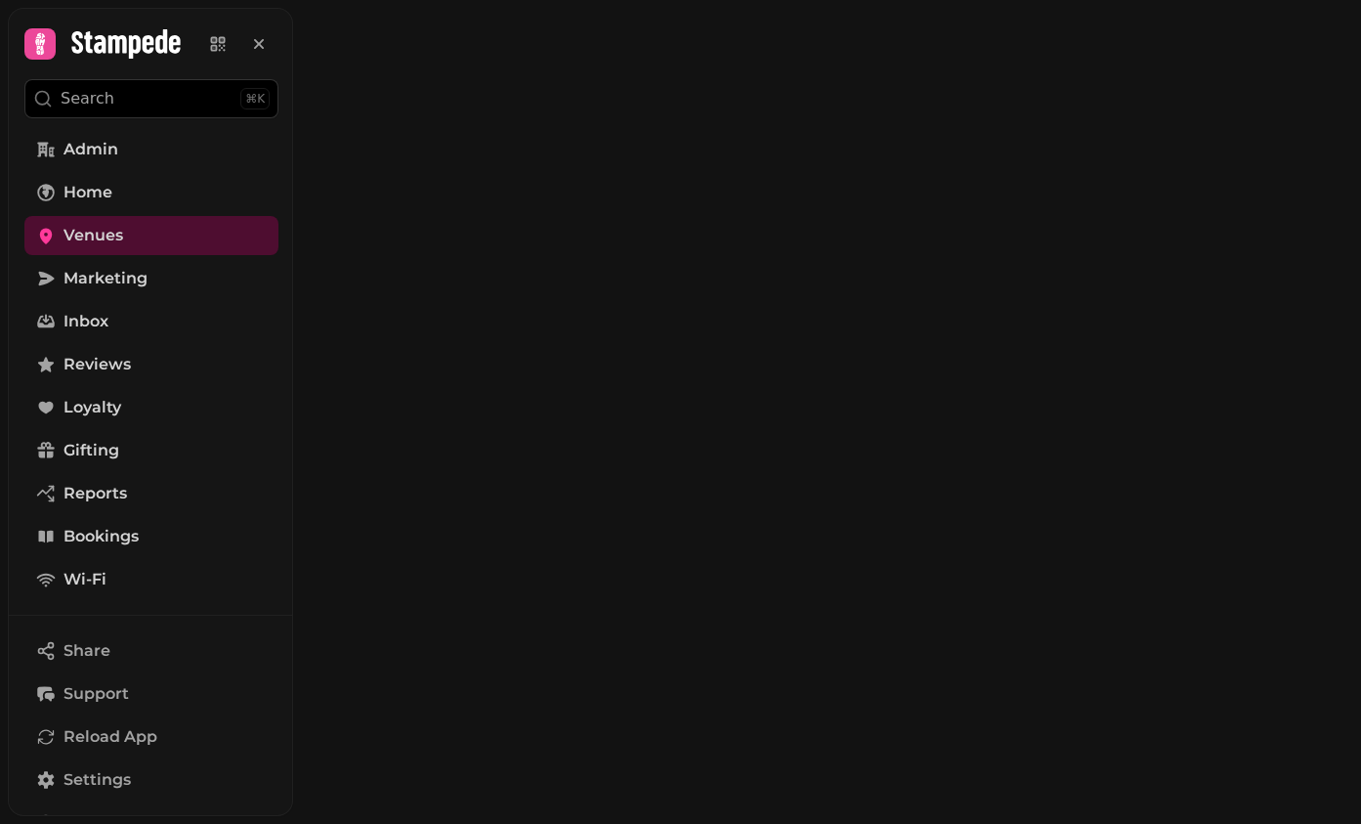
select select "*"
select select "****"
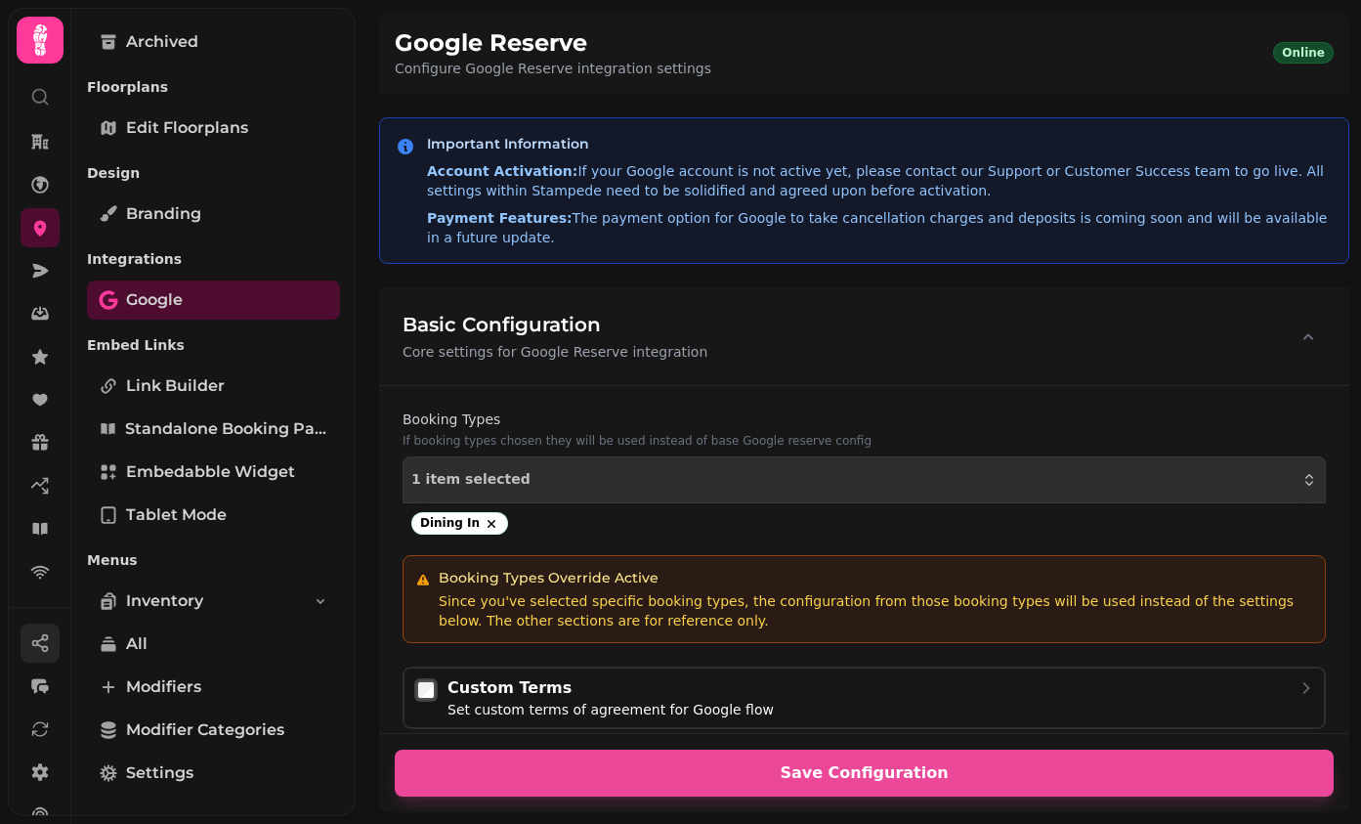
scroll to position [168, 0]
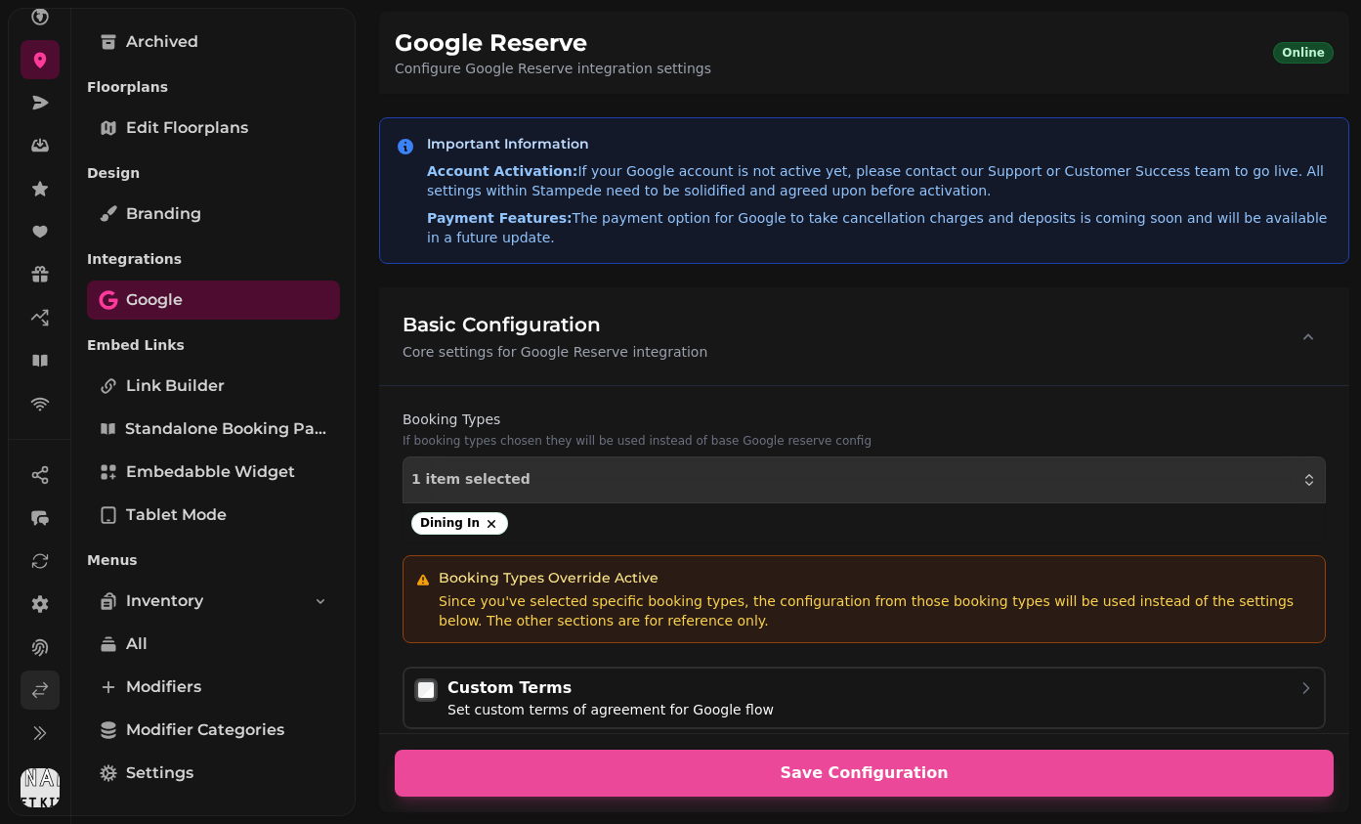
click at [36, 678] on link at bounding box center [40, 689] width 39 height 39
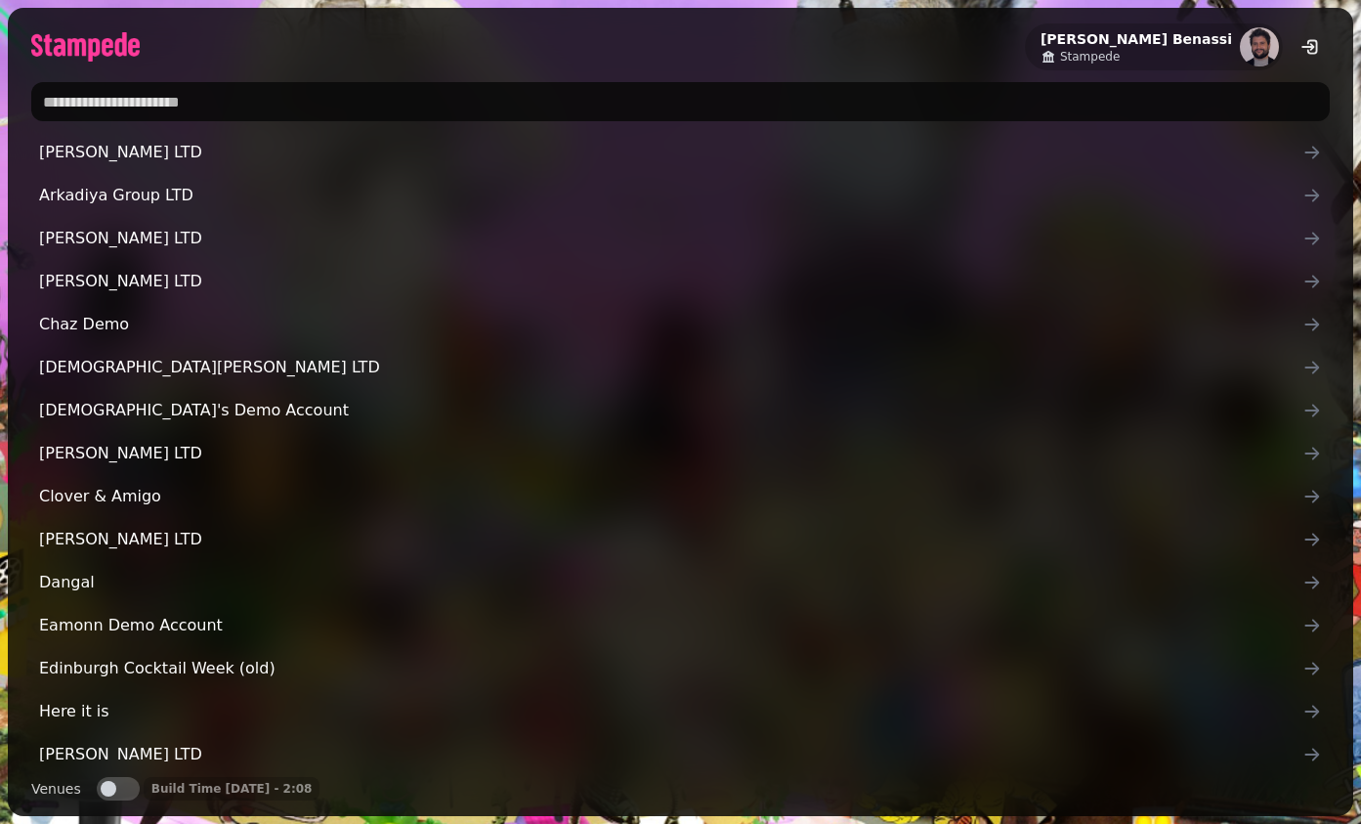
click at [325, 94] on input "text" at bounding box center [680, 101] width 1299 height 39
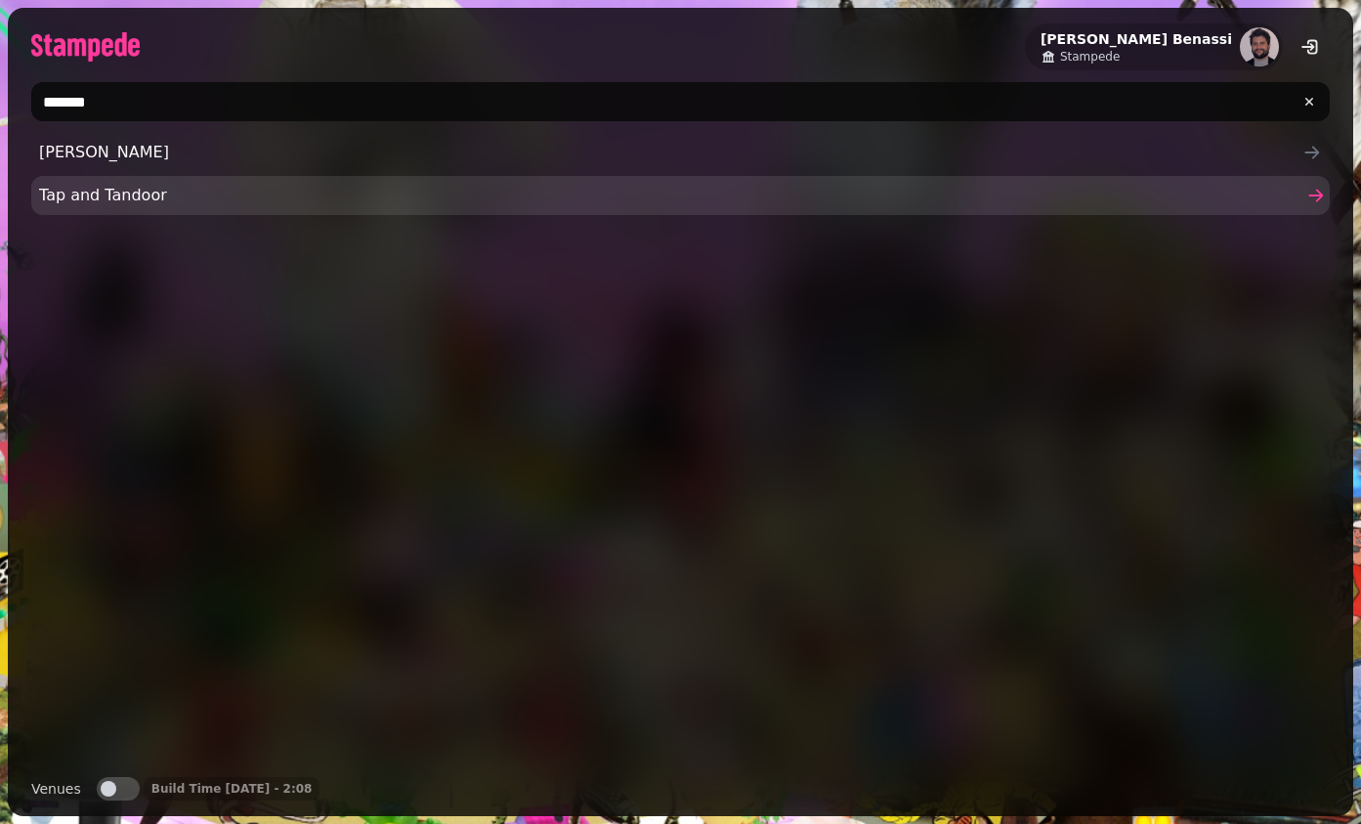
type input "*******"
click at [304, 189] on span "Tap and Tandoor" at bounding box center [670, 195] width 1263 height 23
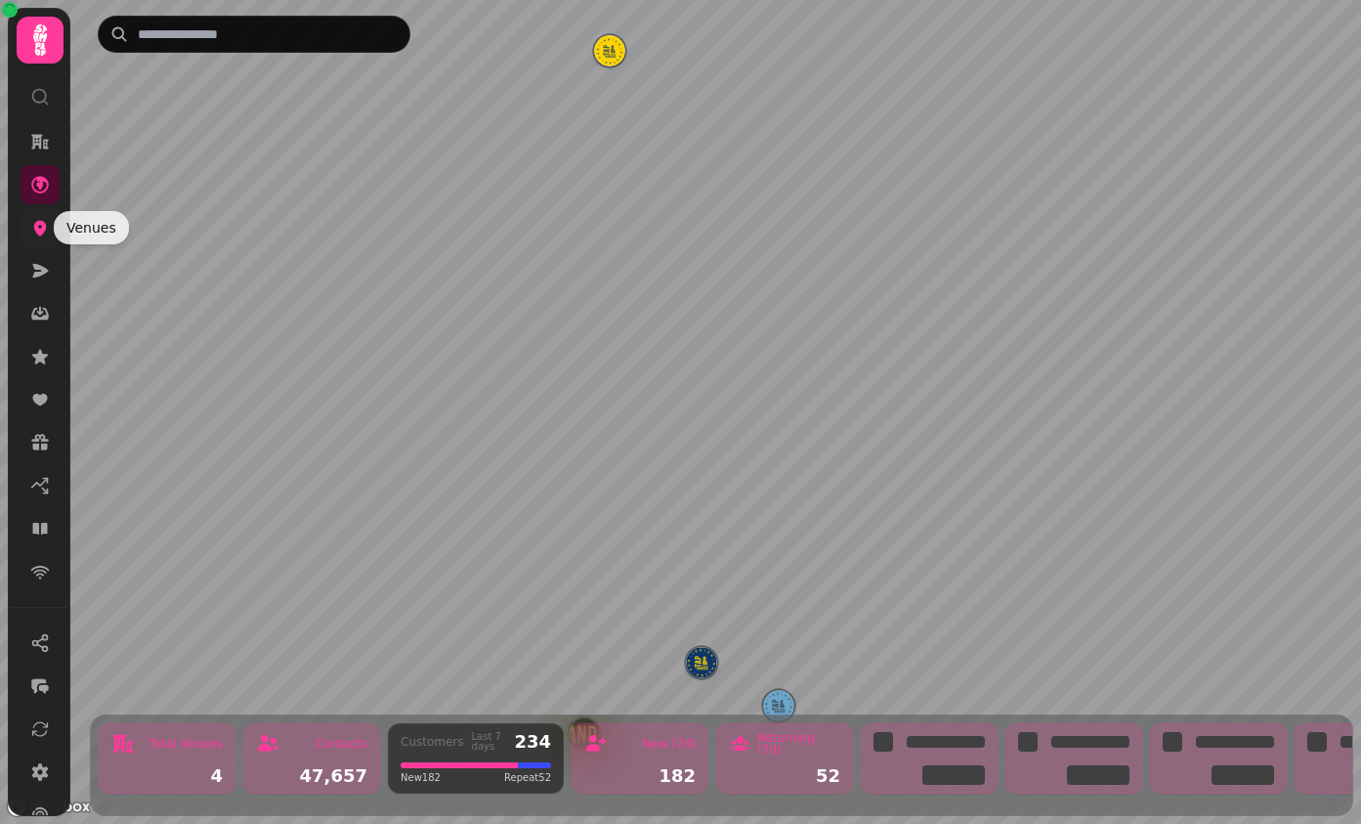
click at [28, 236] on link at bounding box center [40, 227] width 39 height 39
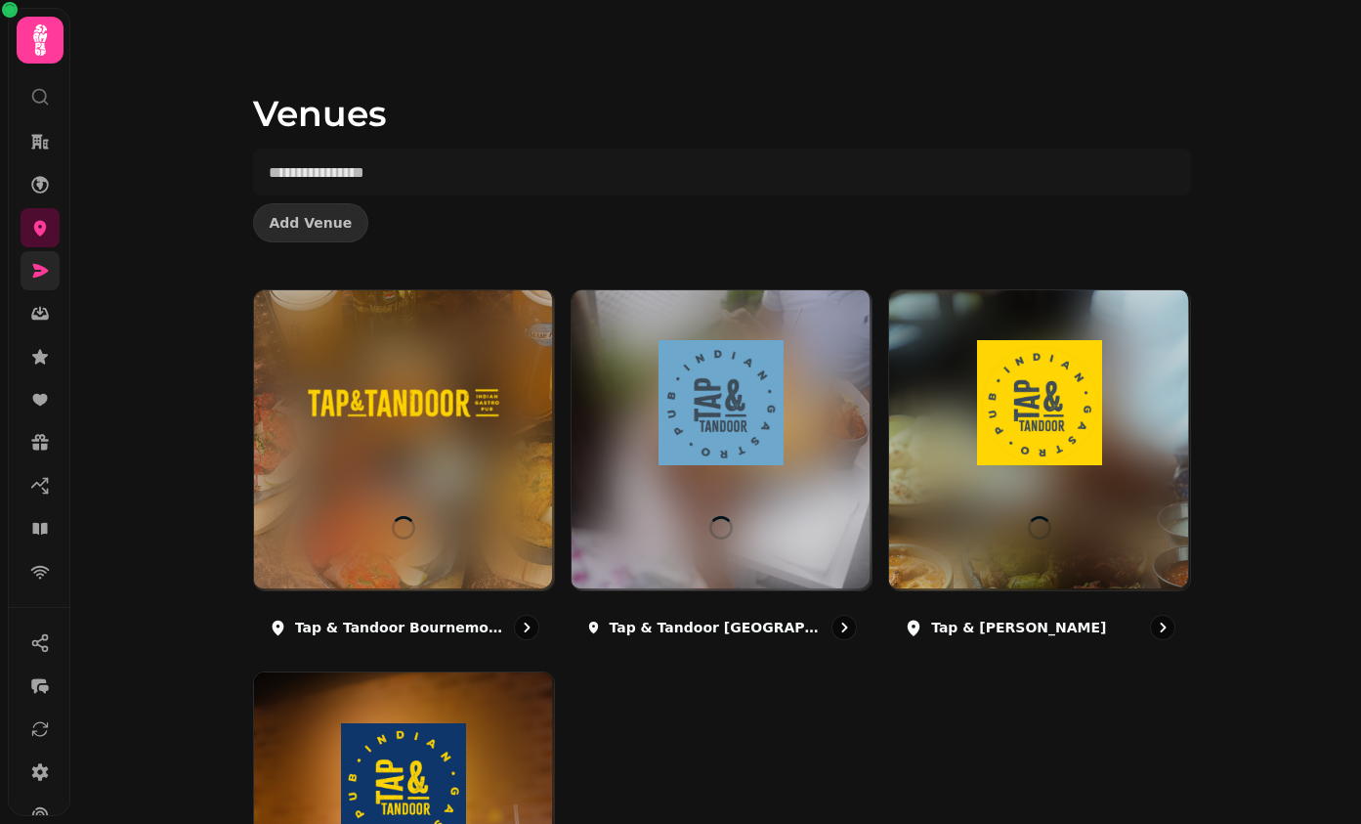
click at [40, 276] on icon at bounding box center [41, 271] width 16 height 14
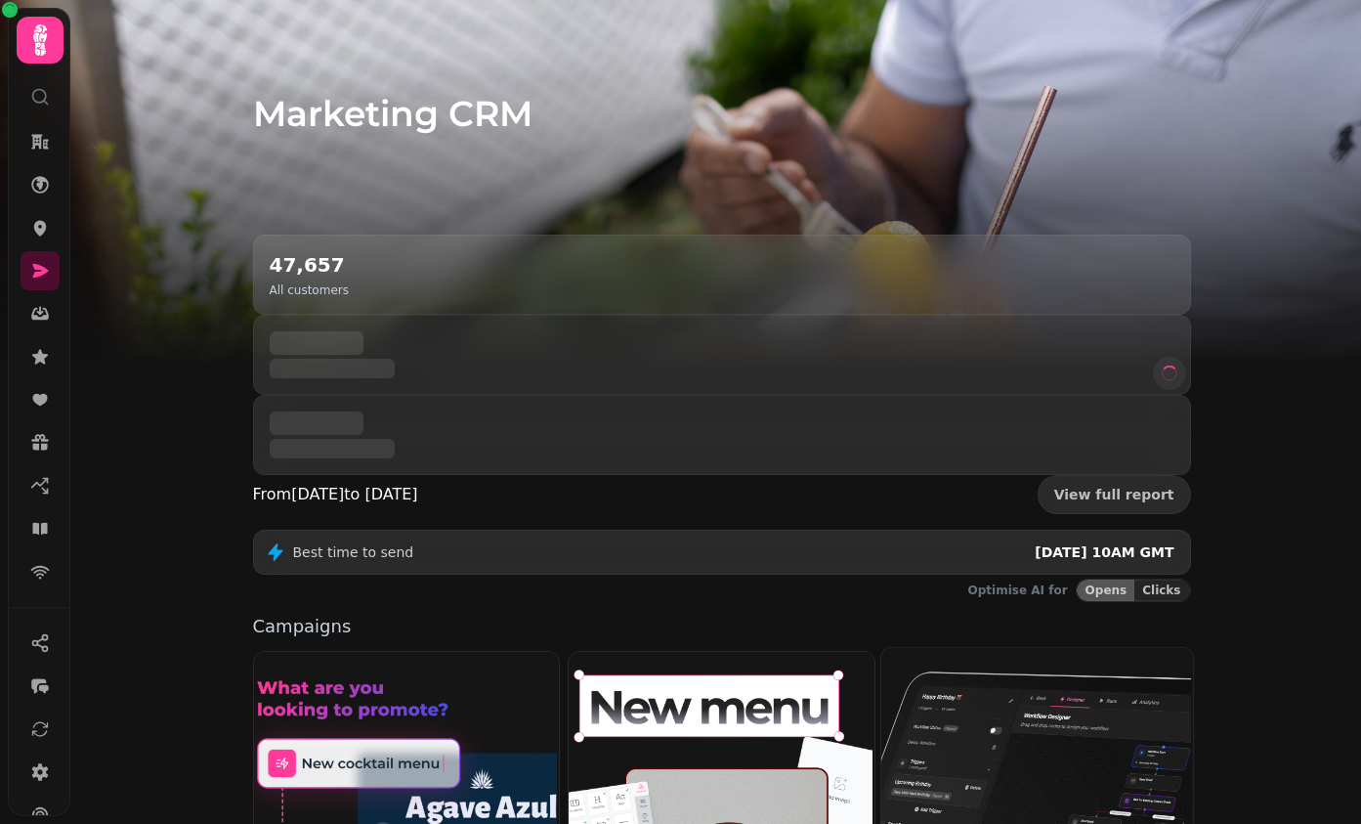
click at [1049, 646] on img at bounding box center [1035, 802] width 312 height 312
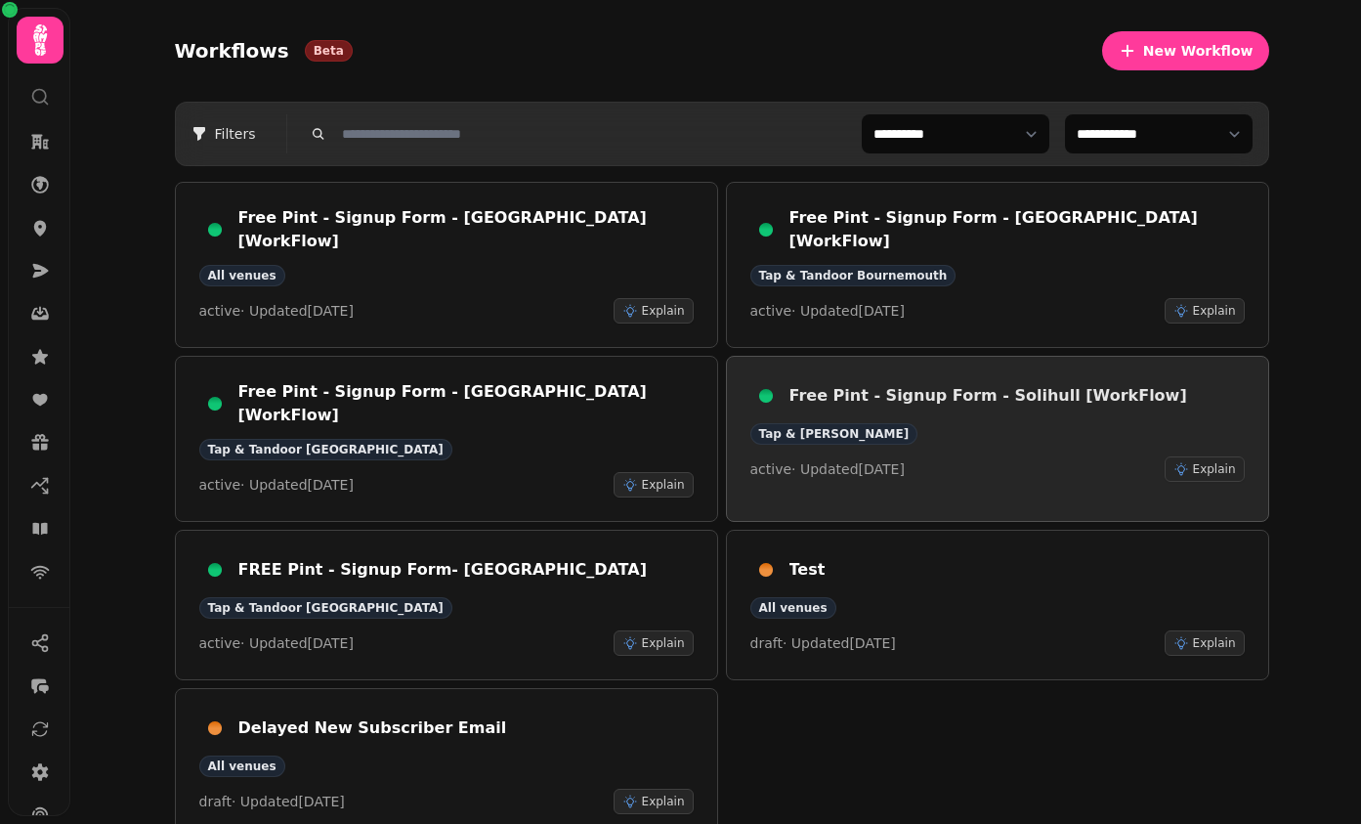
click at [1017, 423] on div "Tap & Tandoor Solihull" at bounding box center [997, 433] width 494 height 21
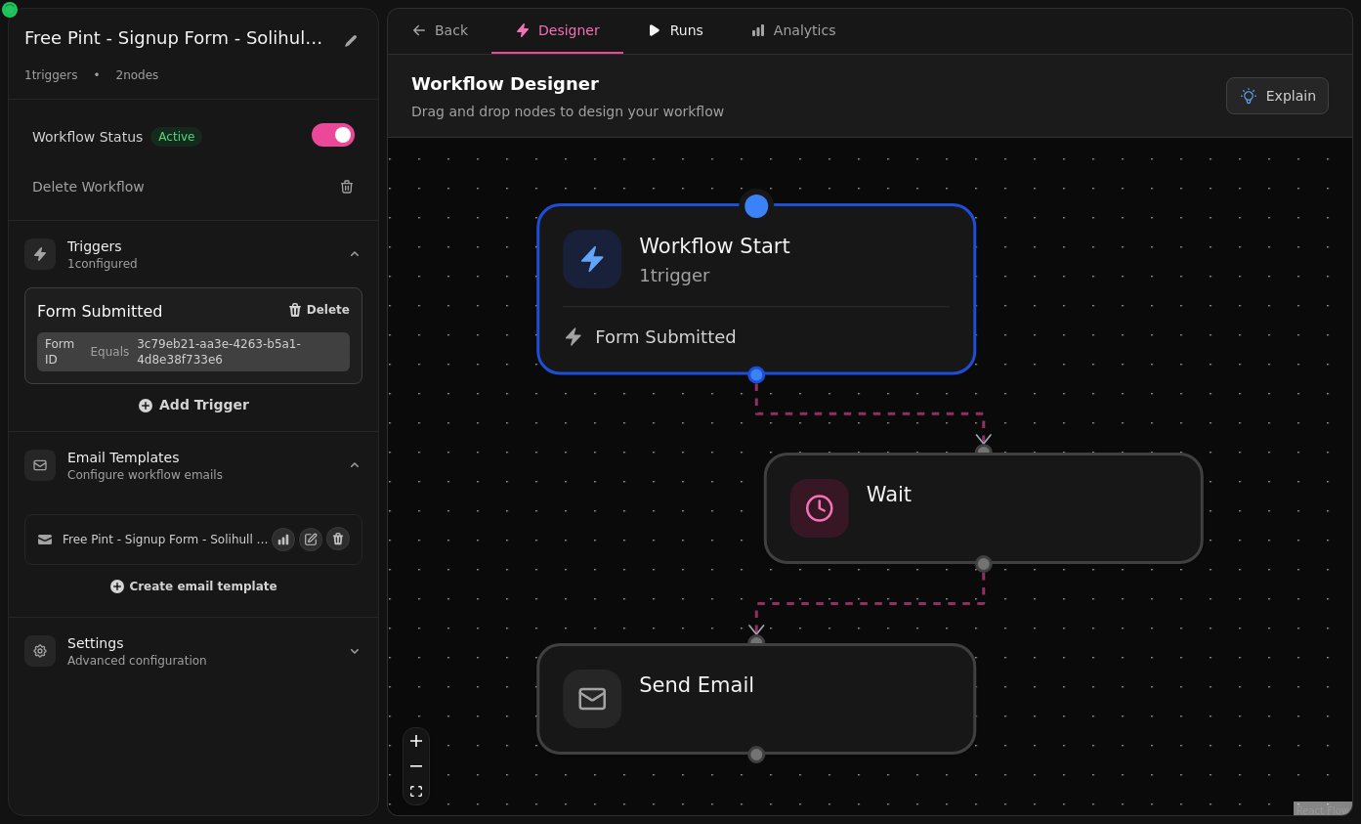
click at [662, 40] on button "Runs" at bounding box center [675, 31] width 104 height 45
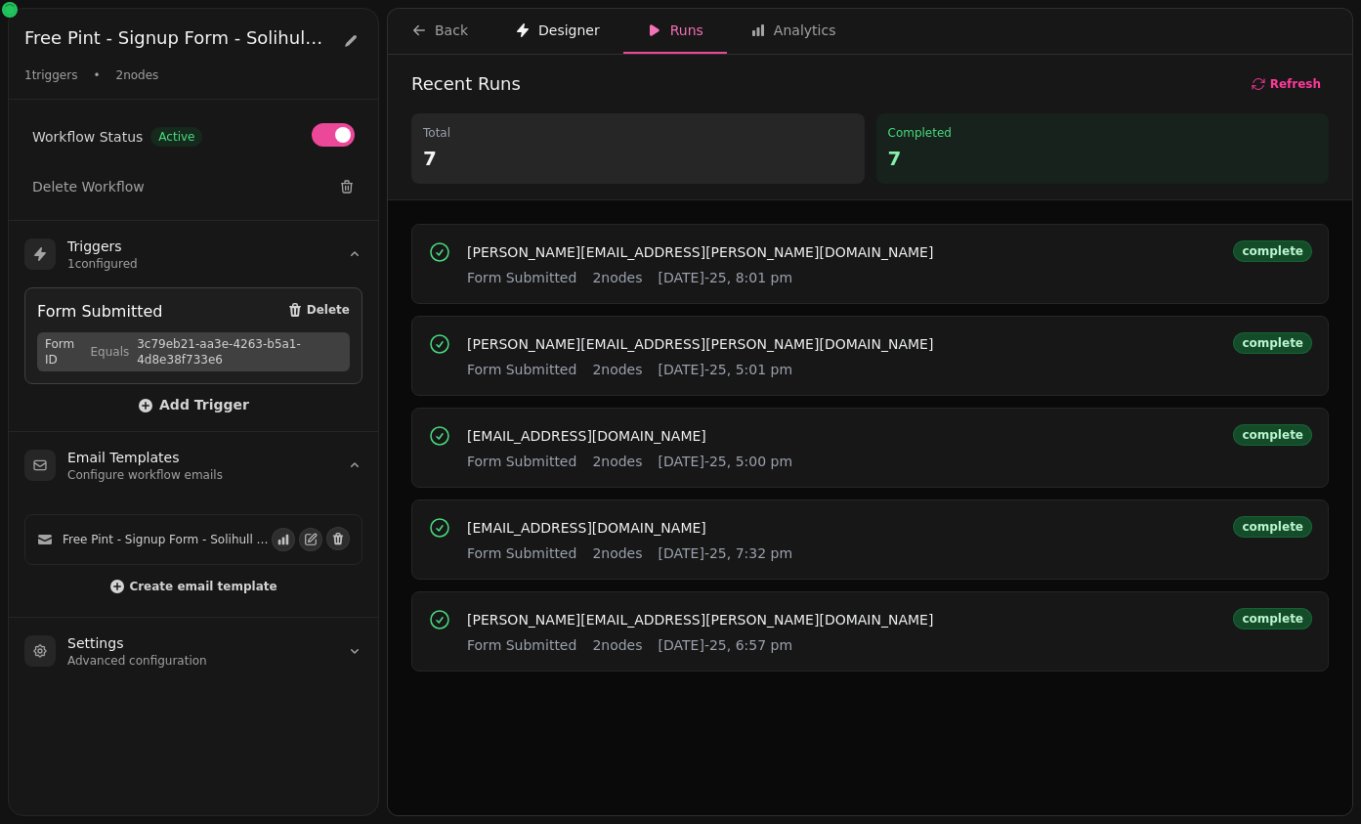
click at [588, 37] on div "Designer" at bounding box center [557, 31] width 85 height 20
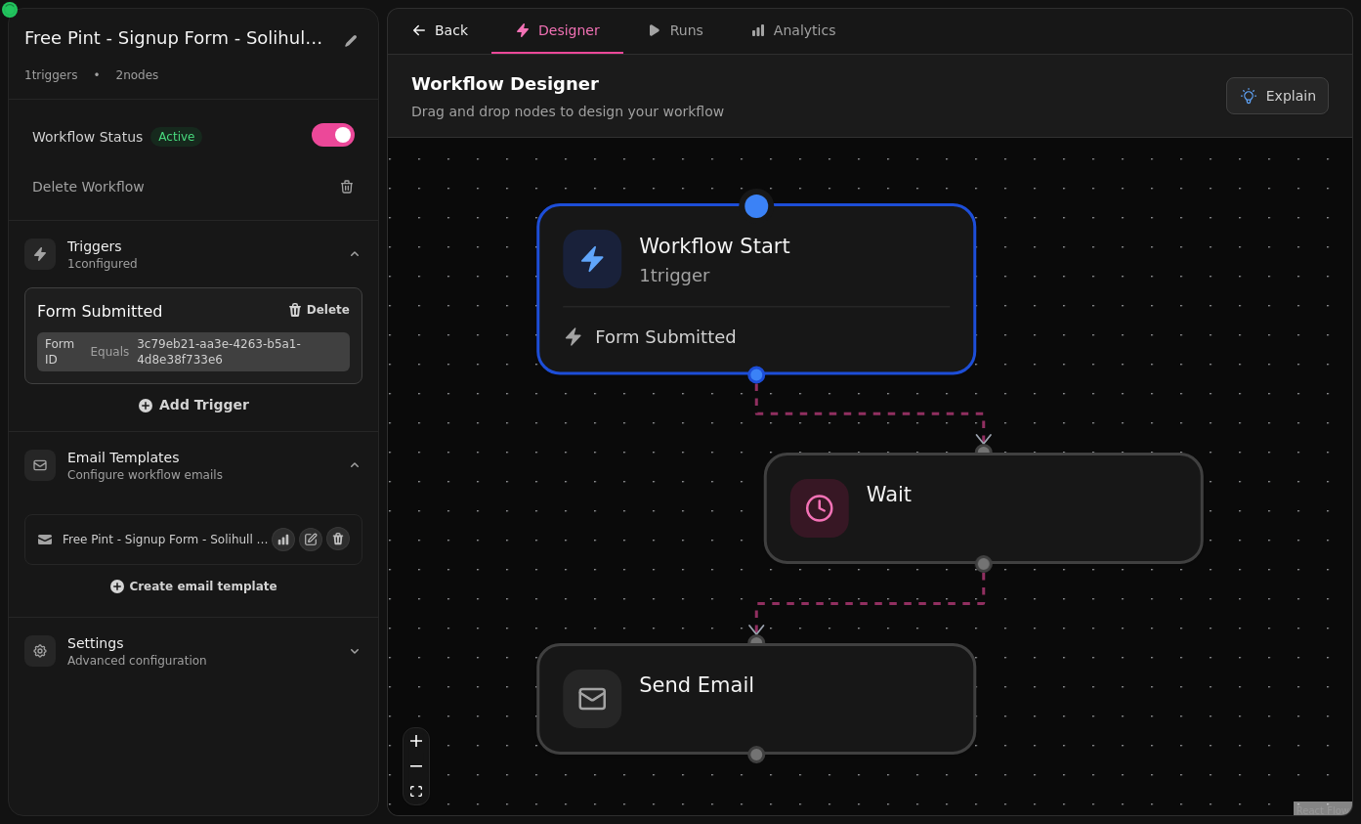
click at [466, 37] on div "Back" at bounding box center [439, 31] width 57 height 20
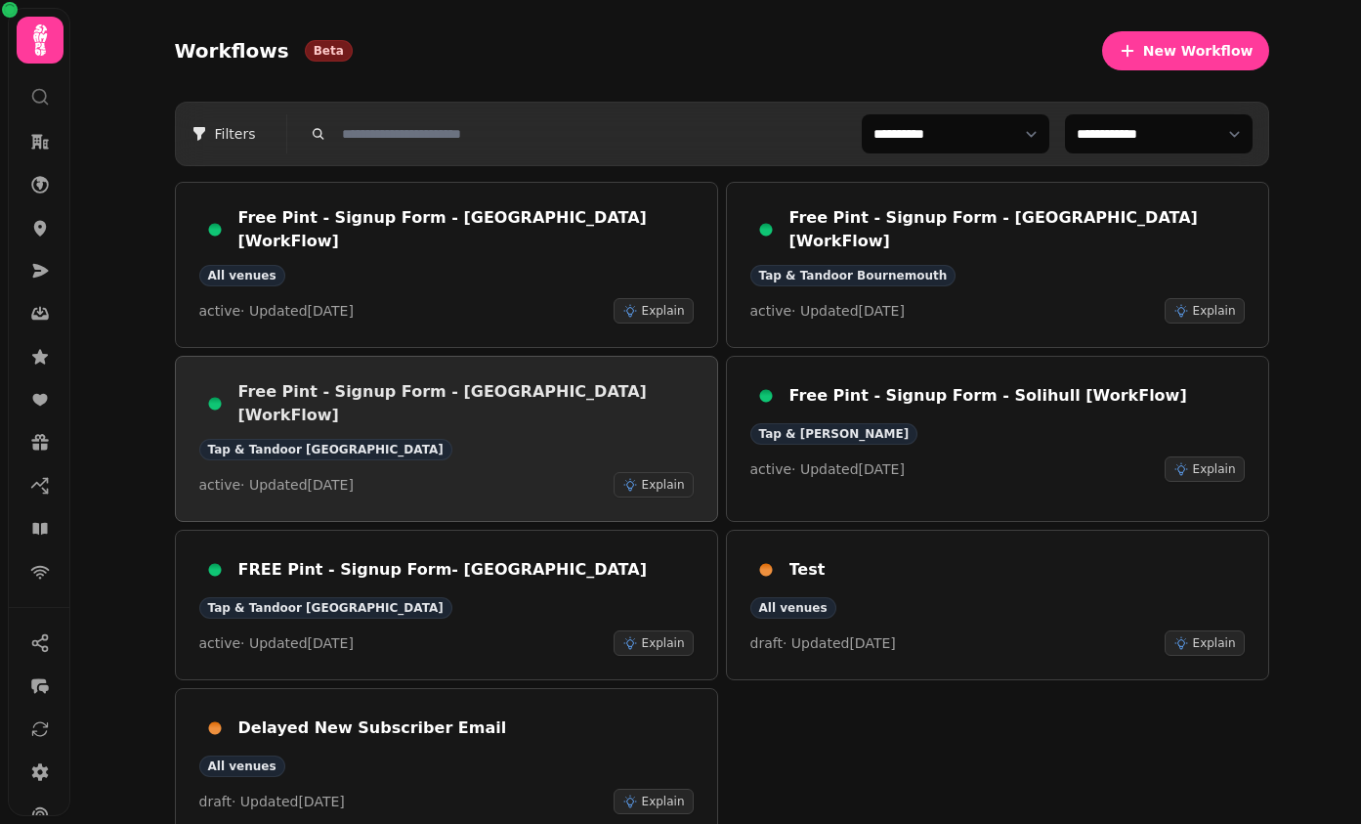
click at [472, 394] on div "Free Pint - Signup Form - Portsmouth [WorkFlow]" at bounding box center [446, 403] width 494 height 47
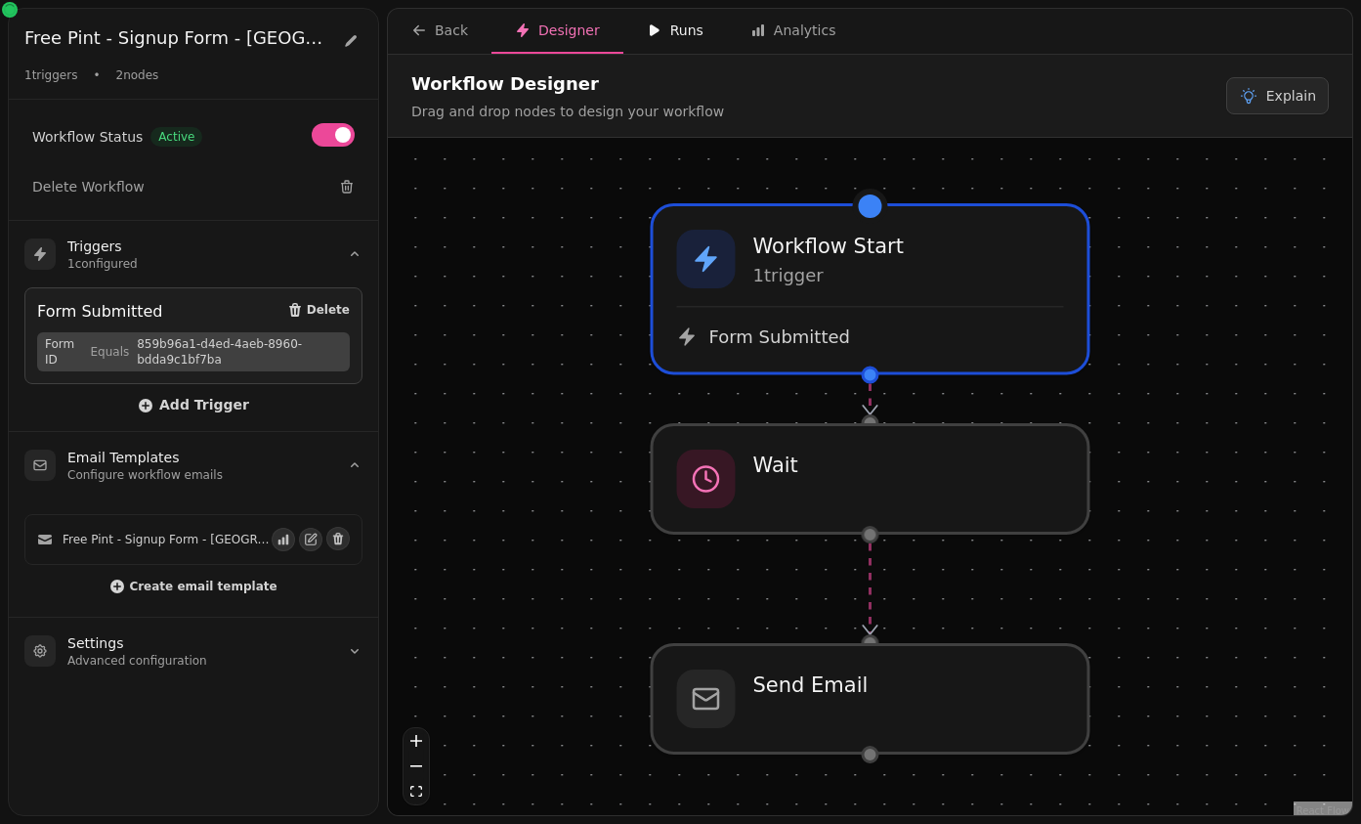
click at [650, 30] on icon "button" at bounding box center [655, 30] width 10 height 12
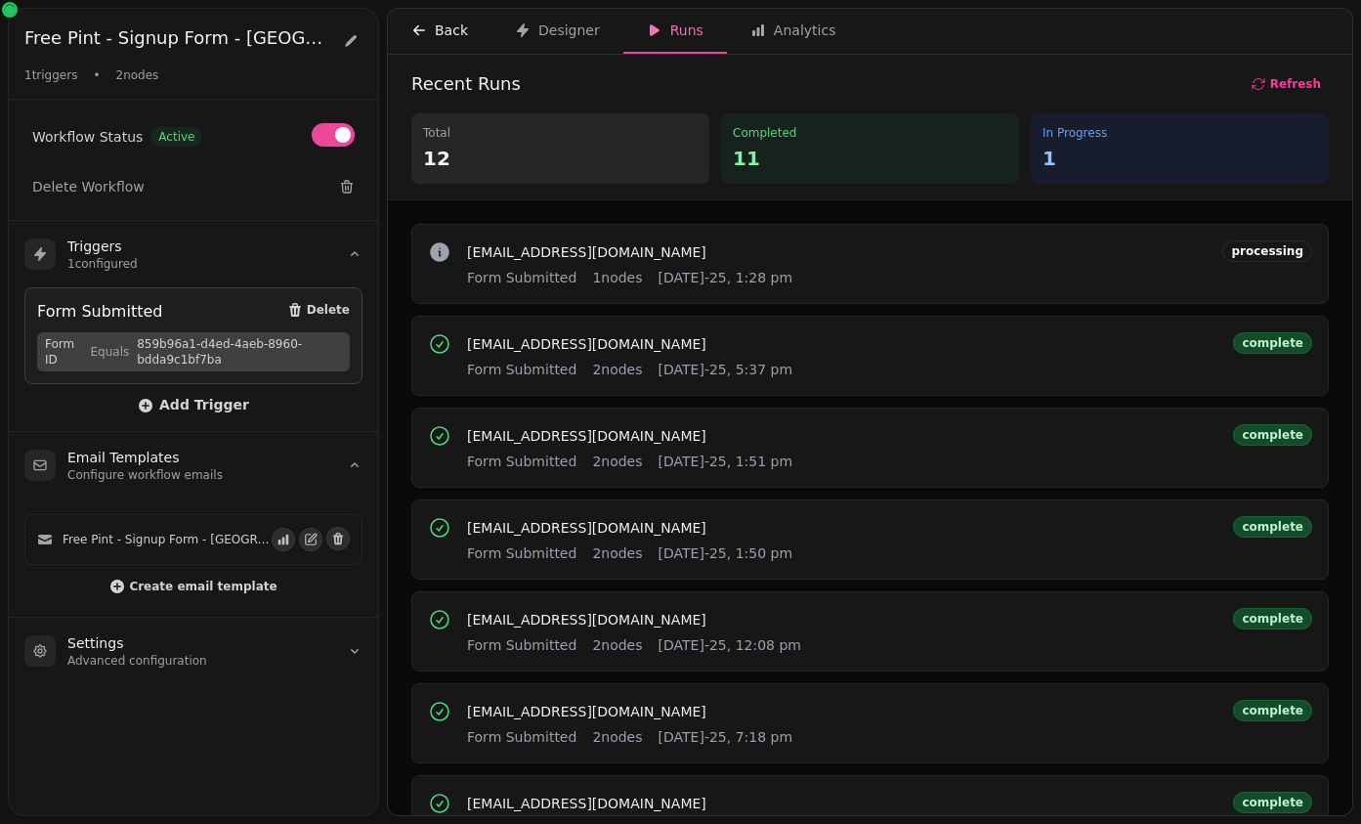
click at [455, 34] on div "Back" at bounding box center [439, 31] width 57 height 20
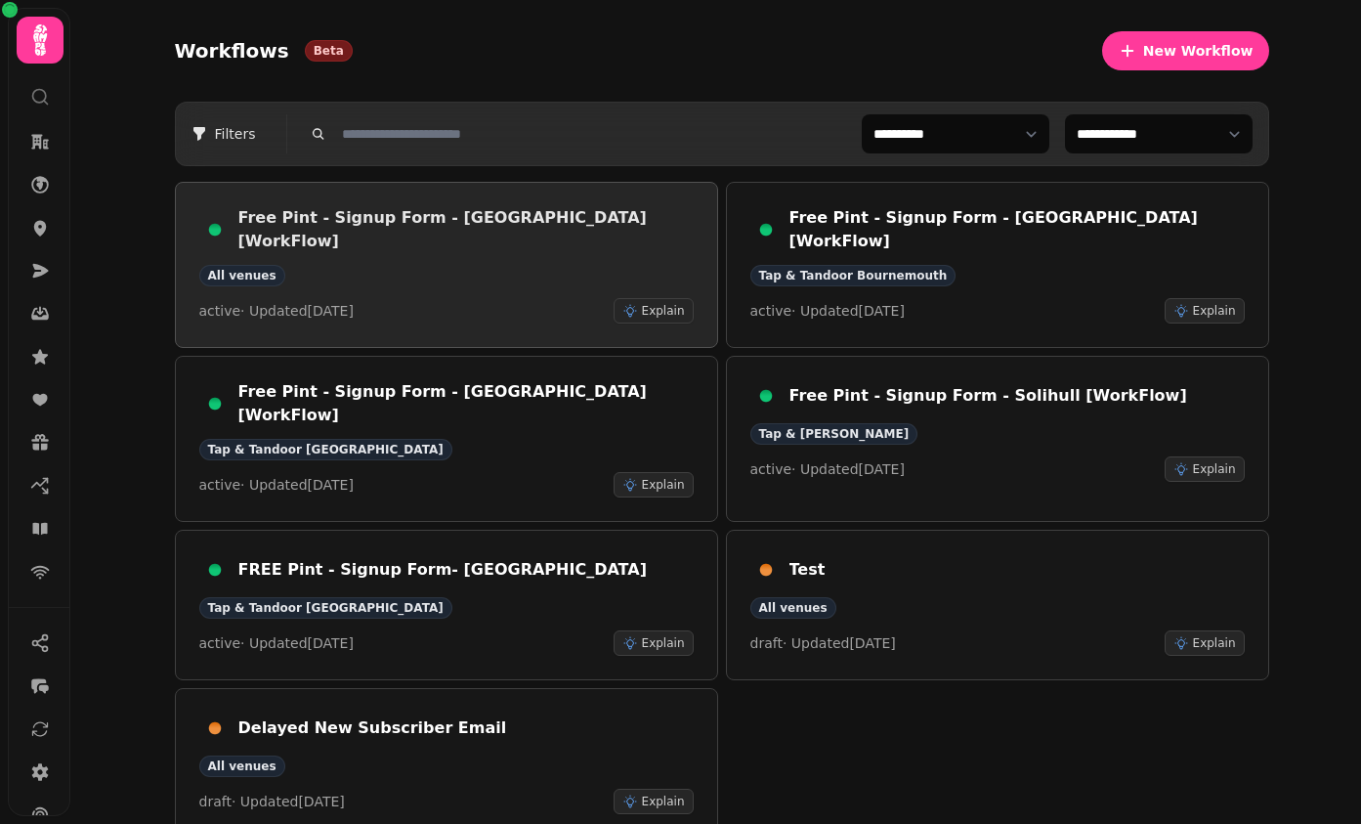
click at [450, 276] on div "Free Pint - Signup Form - Peterborough [WorkFlow] All venues active · Updated 2…" at bounding box center [446, 264] width 494 height 117
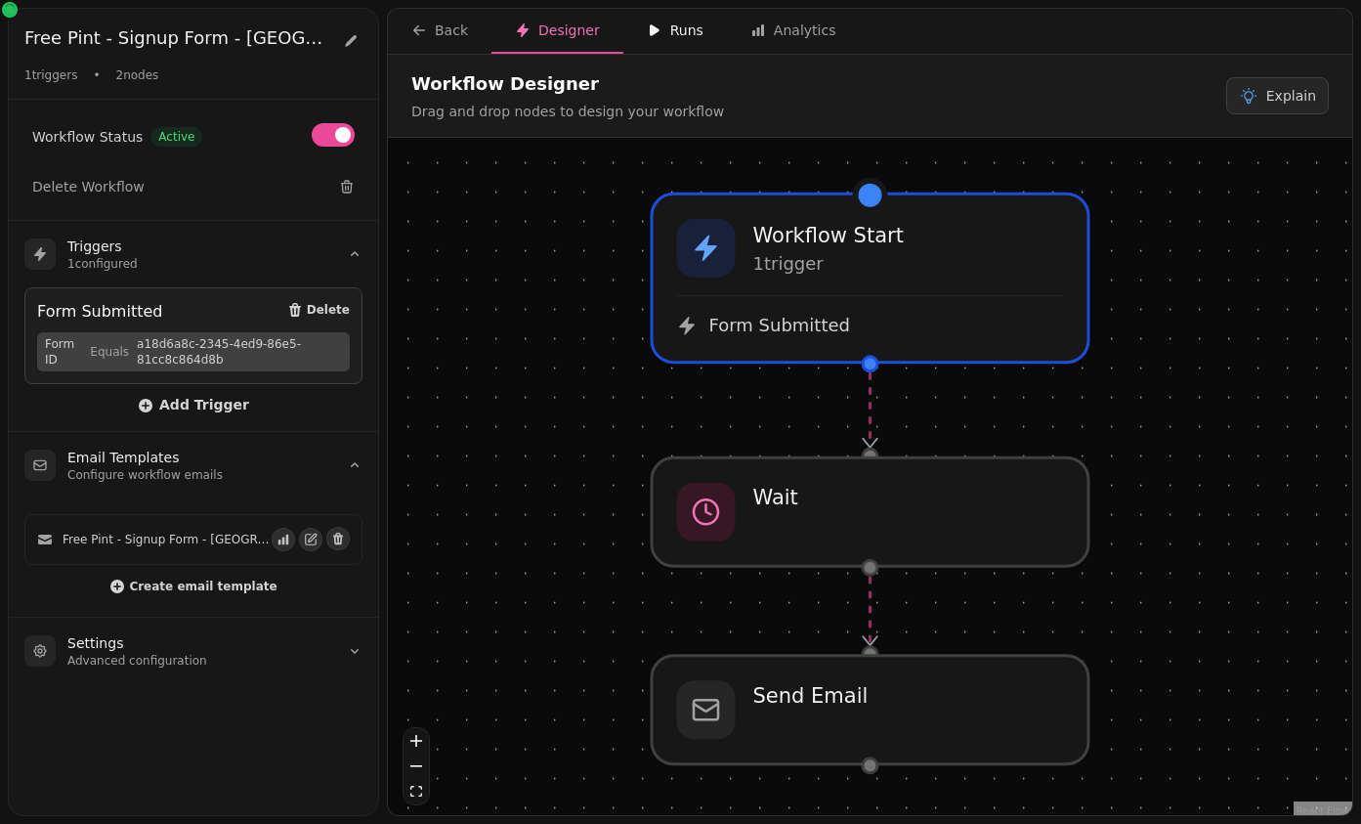
click at [674, 25] on div "Runs" at bounding box center [675, 31] width 57 height 20
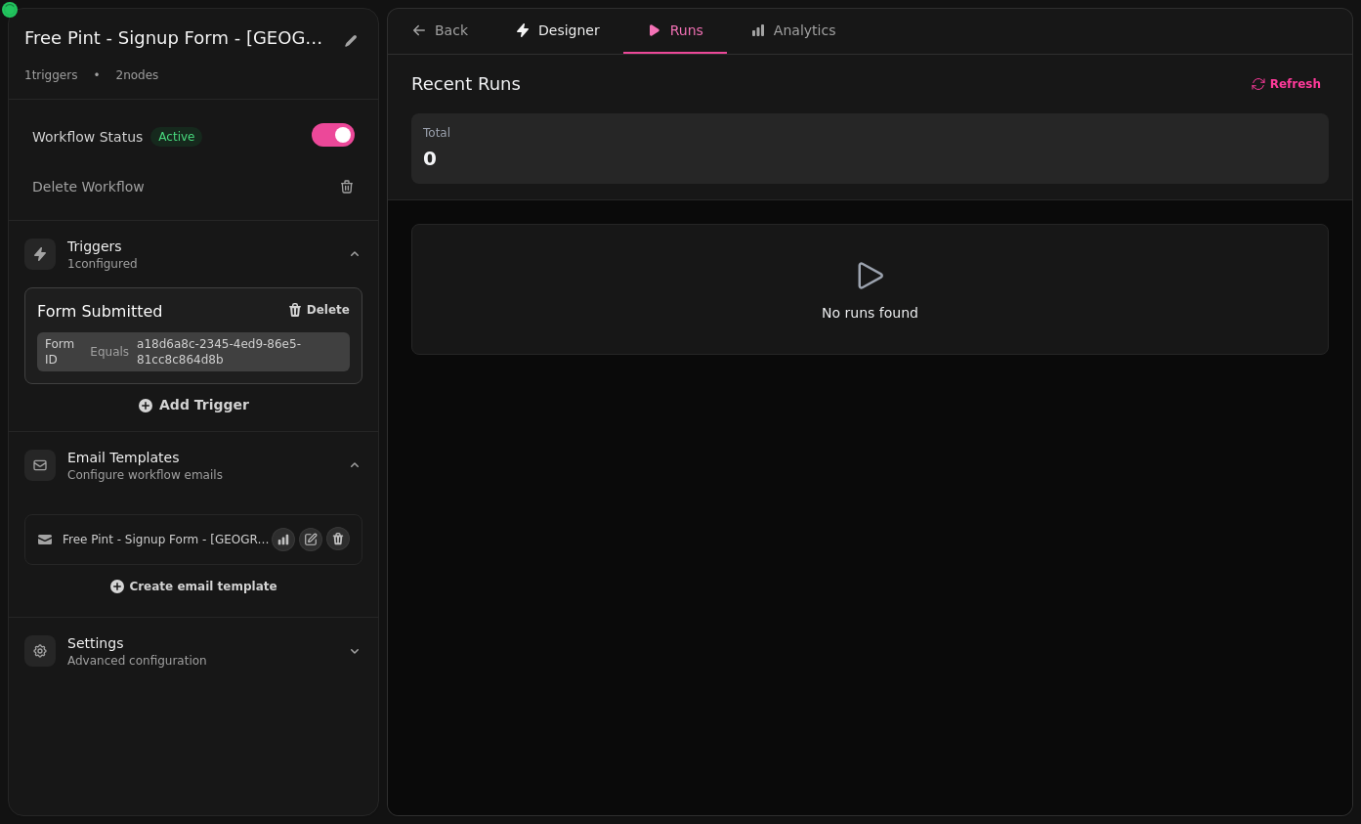
click at [571, 35] on div "Designer" at bounding box center [557, 31] width 85 height 20
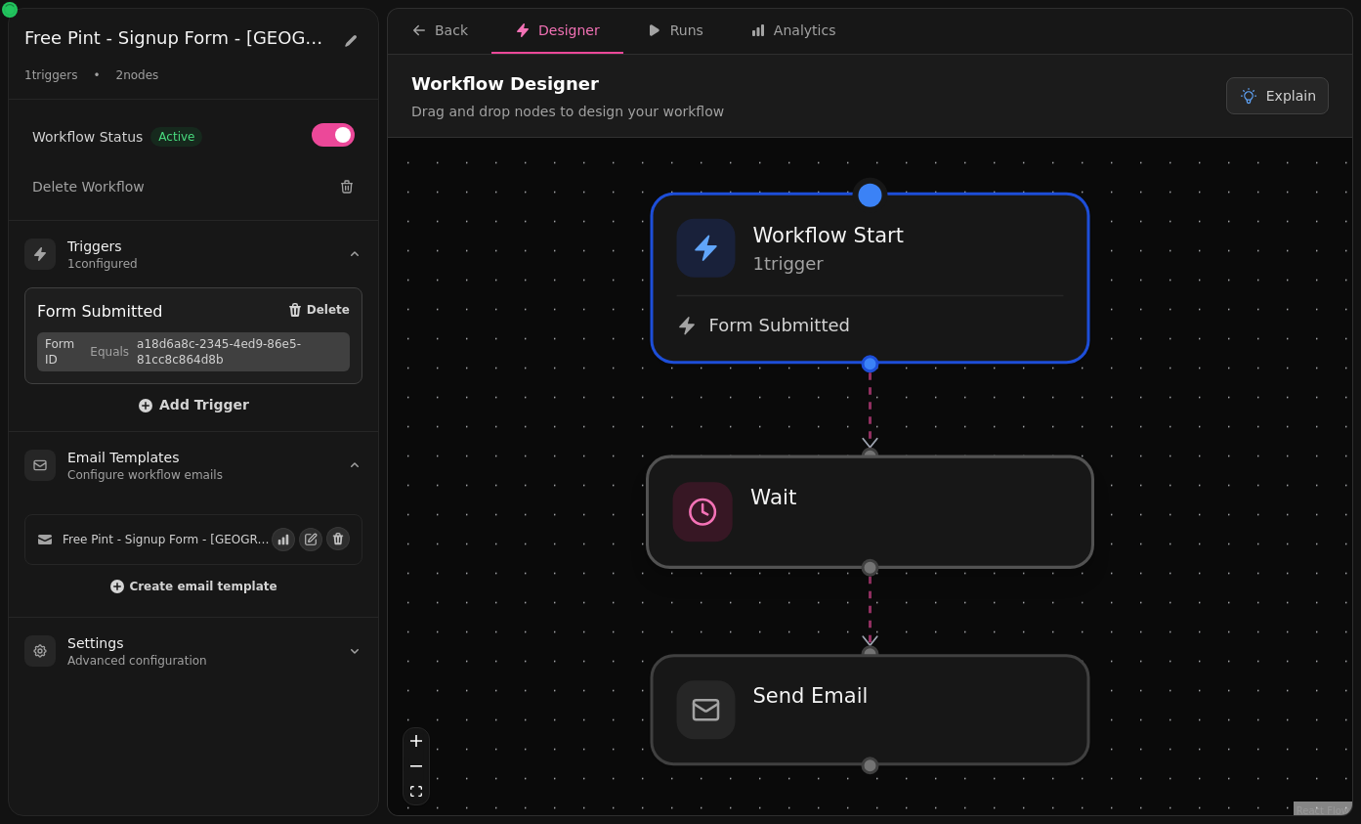
click at [761, 531] on div at bounding box center [871, 511] width 446 height 110
select select "*****"
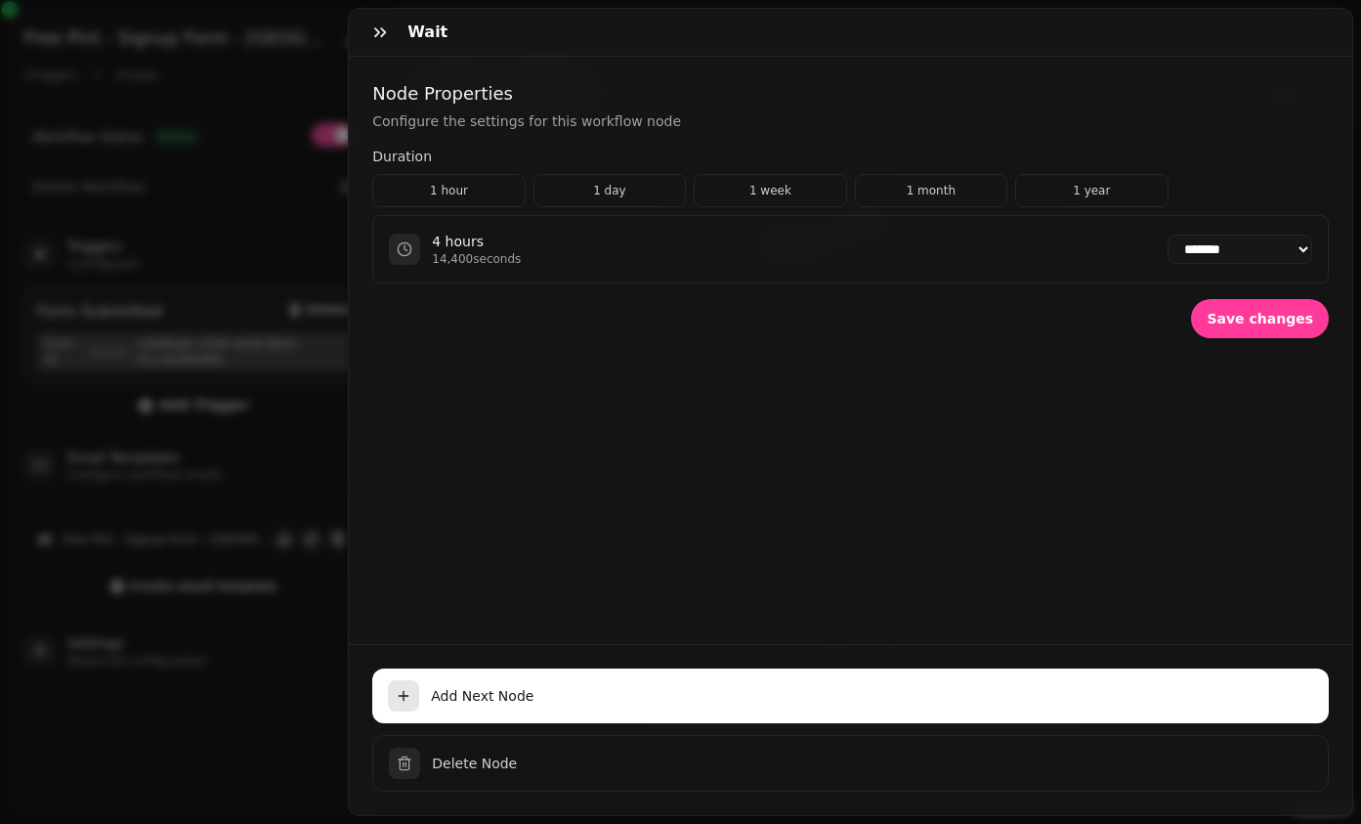
click at [1183, 249] on select "**********" at bounding box center [1240, 249] width 145 height 29
click at [383, 40] on icon "button" at bounding box center [380, 32] width 20 height 20
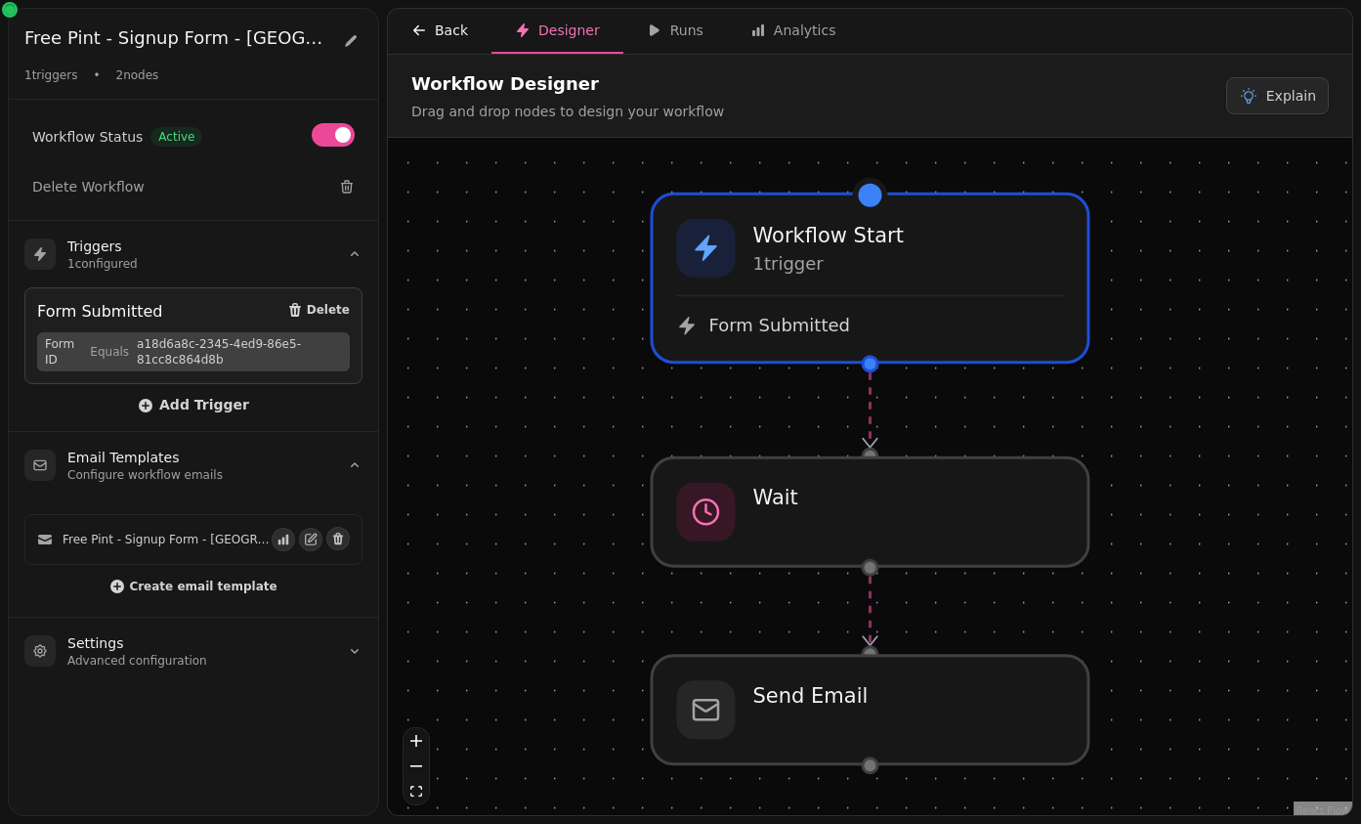
click at [428, 29] on div "Back" at bounding box center [439, 31] width 57 height 20
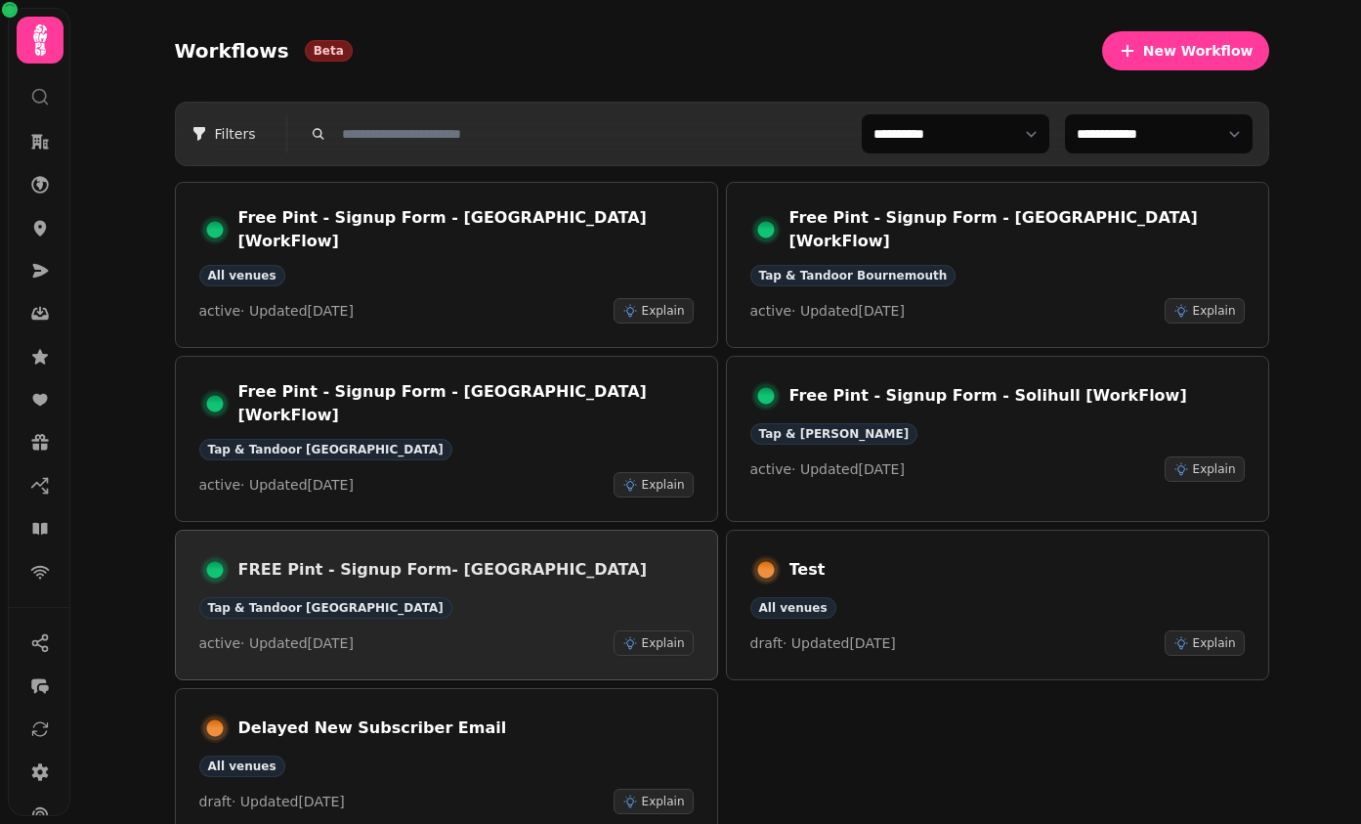
click at [524, 597] on div "Tap & Tandoor Southampton" at bounding box center [446, 607] width 494 height 21
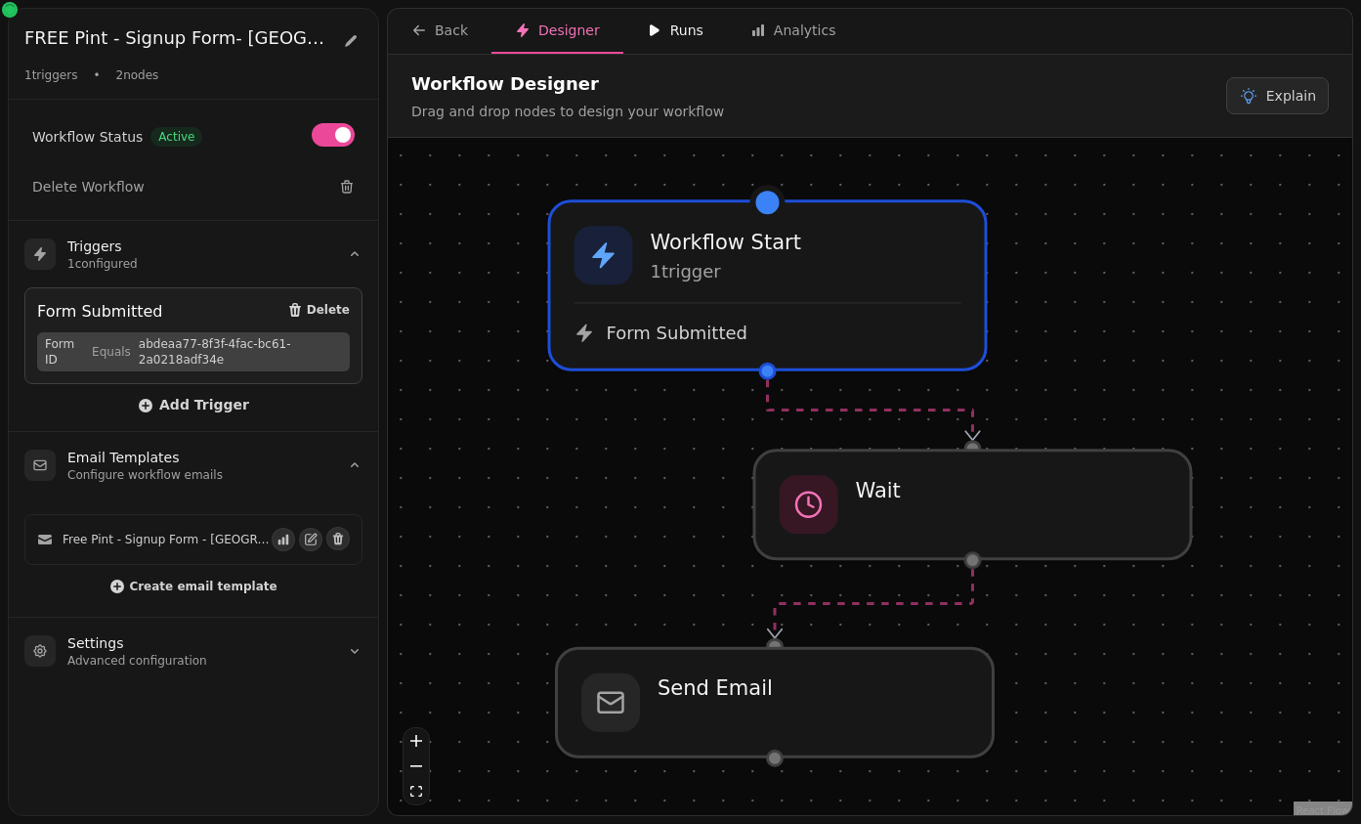
click at [667, 16] on button "Runs" at bounding box center [675, 31] width 104 height 45
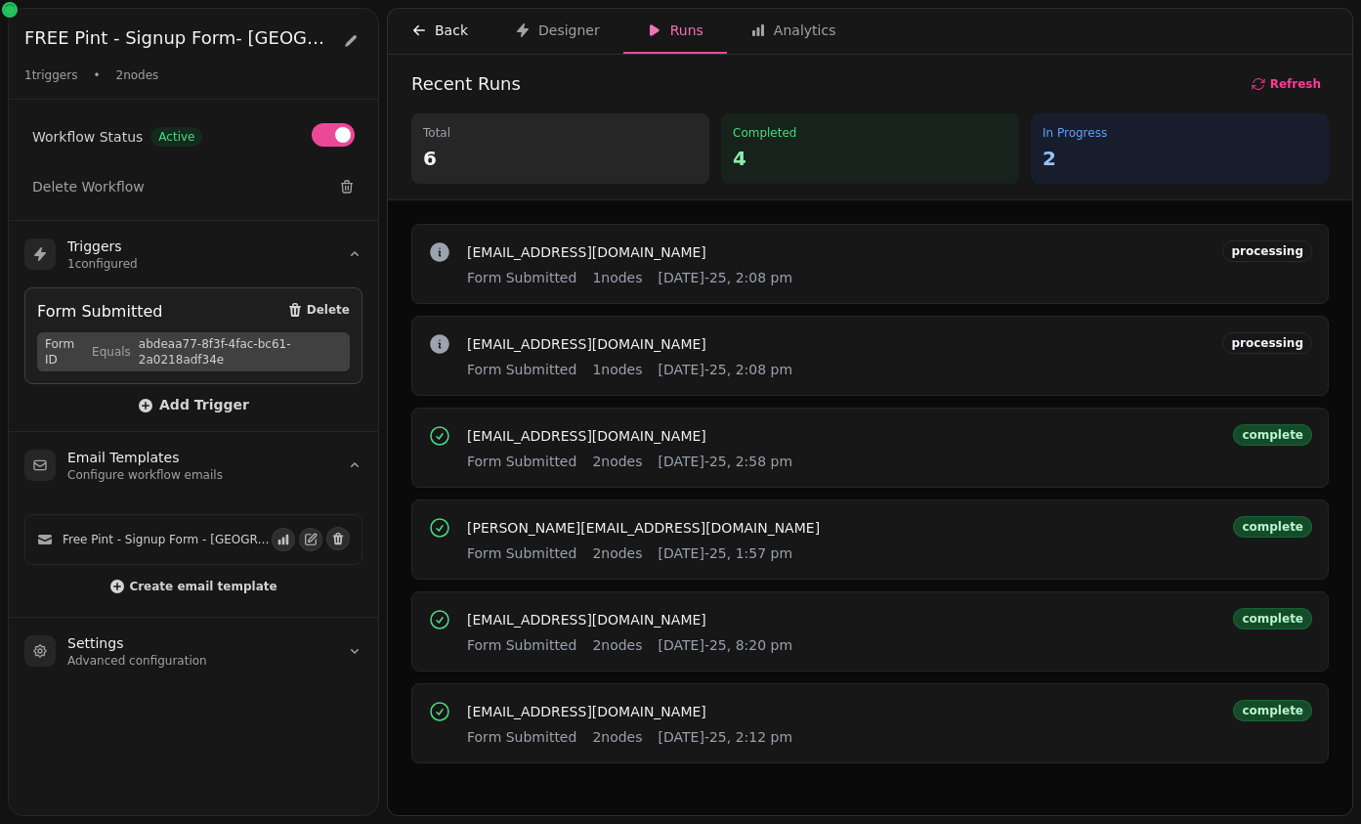
click at [442, 22] on div "Back" at bounding box center [439, 31] width 57 height 20
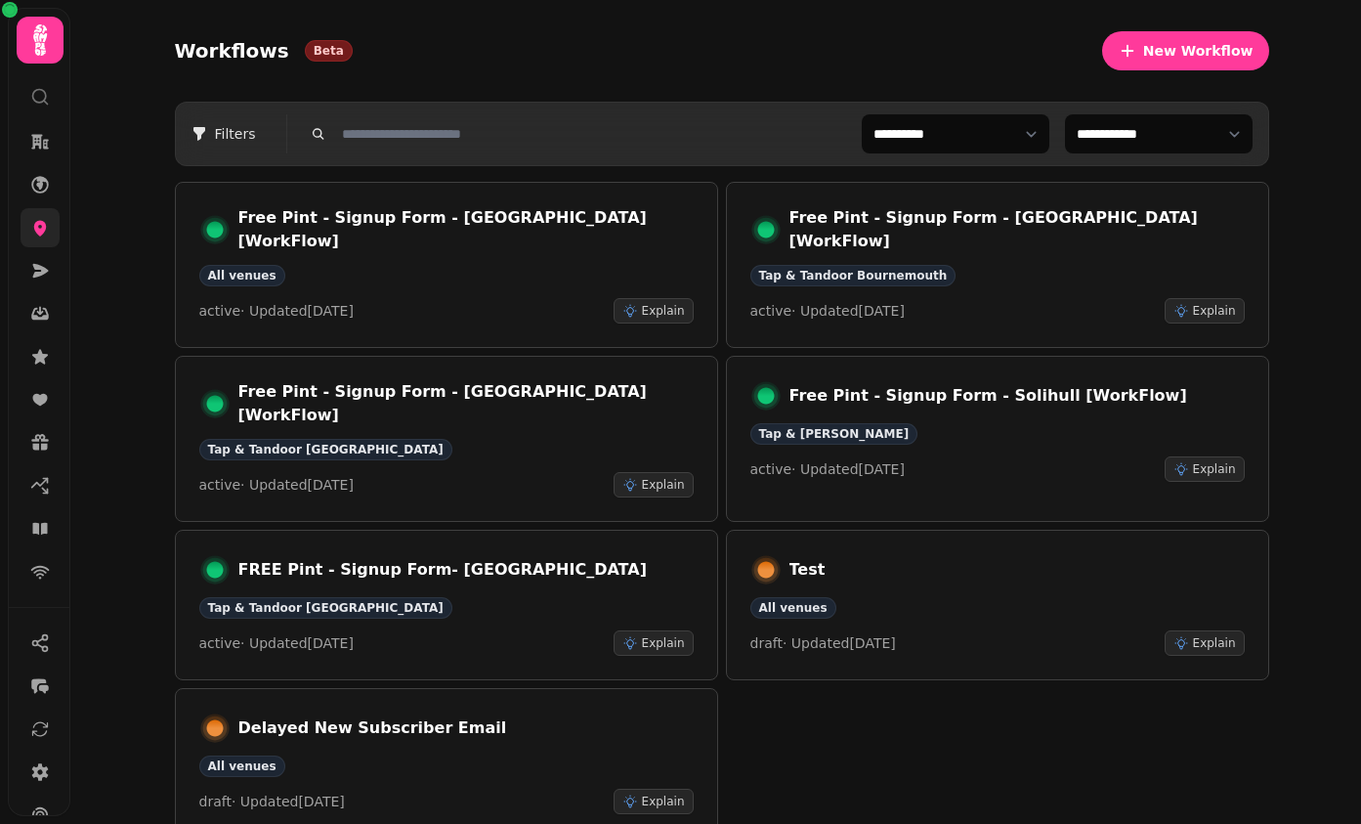
click at [41, 238] on link at bounding box center [40, 227] width 39 height 39
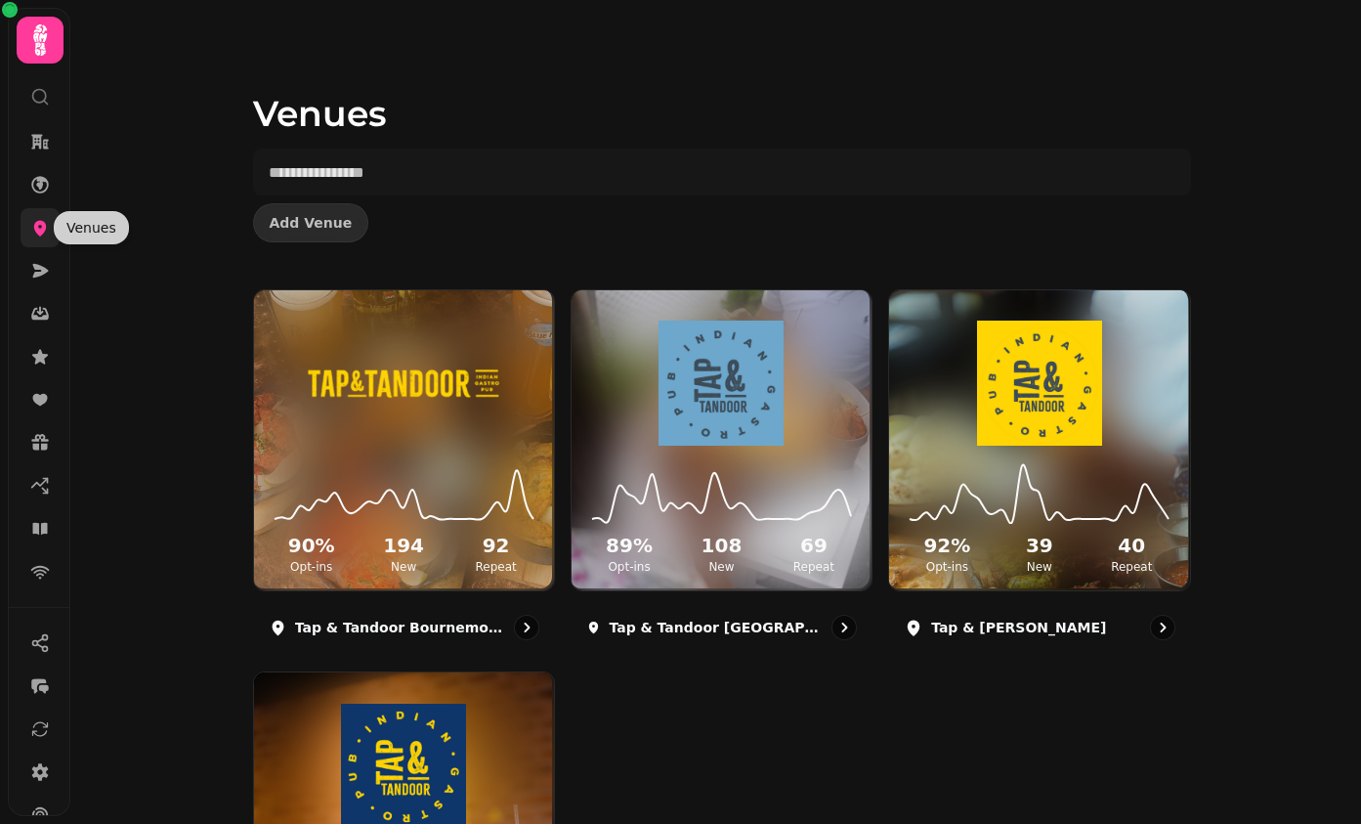
click at [46, 231] on icon at bounding box center [40, 228] width 20 height 20
click at [45, 266] on icon at bounding box center [40, 271] width 20 height 20
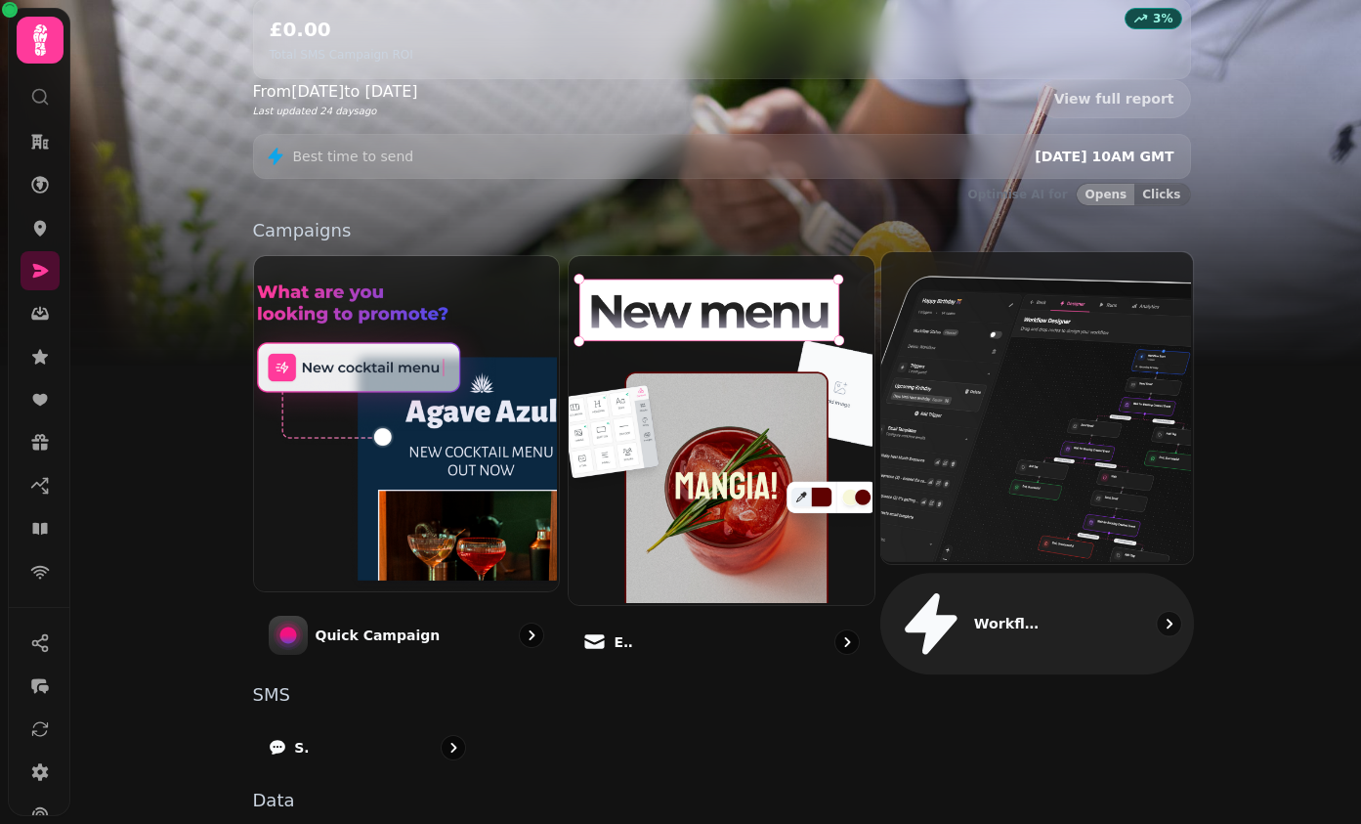
click at [976, 340] on img at bounding box center [1035, 406] width 312 height 312
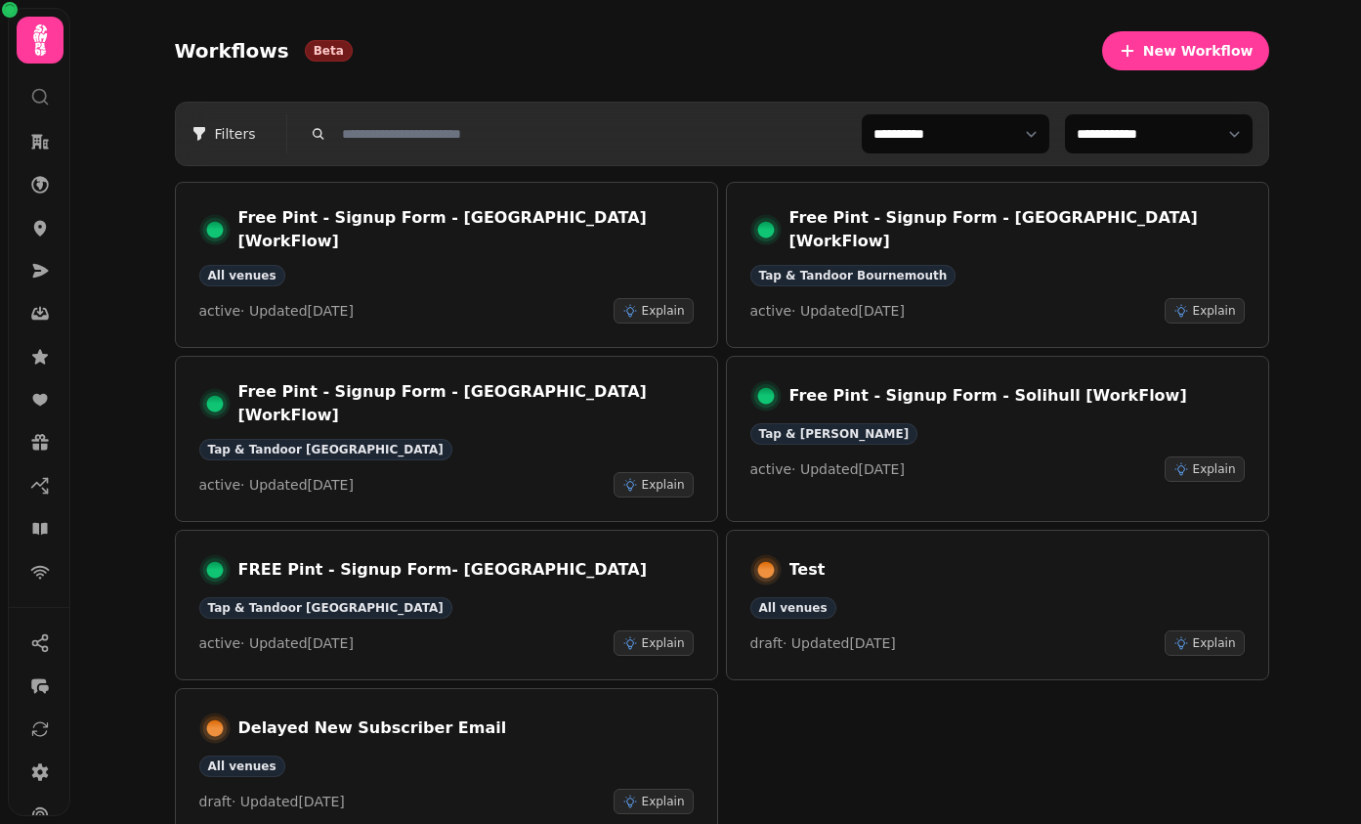
scroll to position [113, 0]
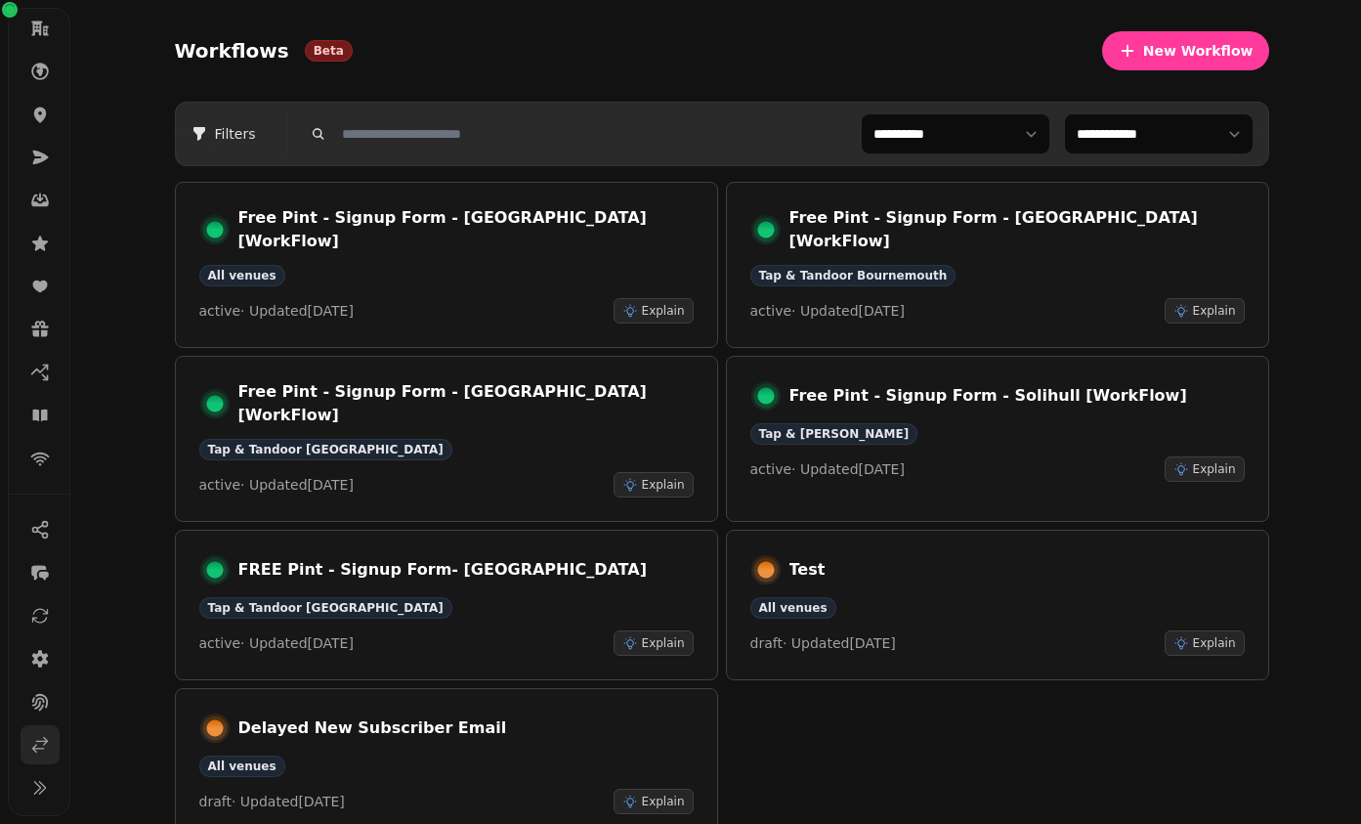
click at [42, 742] on icon at bounding box center [40, 745] width 20 height 20
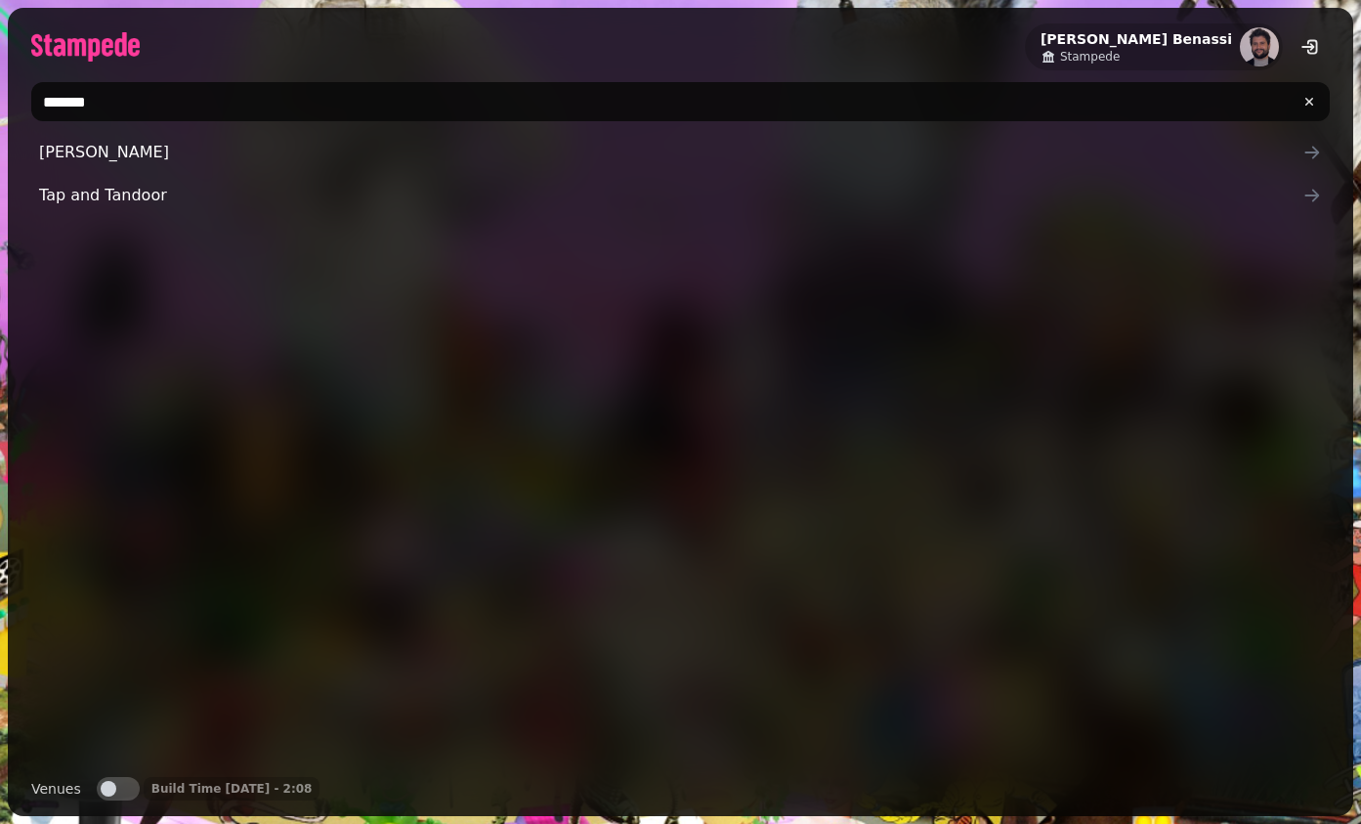
click at [320, 92] on input "*******" at bounding box center [680, 101] width 1299 height 39
type input "*********"
click at [84, 275] on div "Pizza Pilgrims Pizza Pilgrims Demo" at bounding box center [680, 447] width 1299 height 628
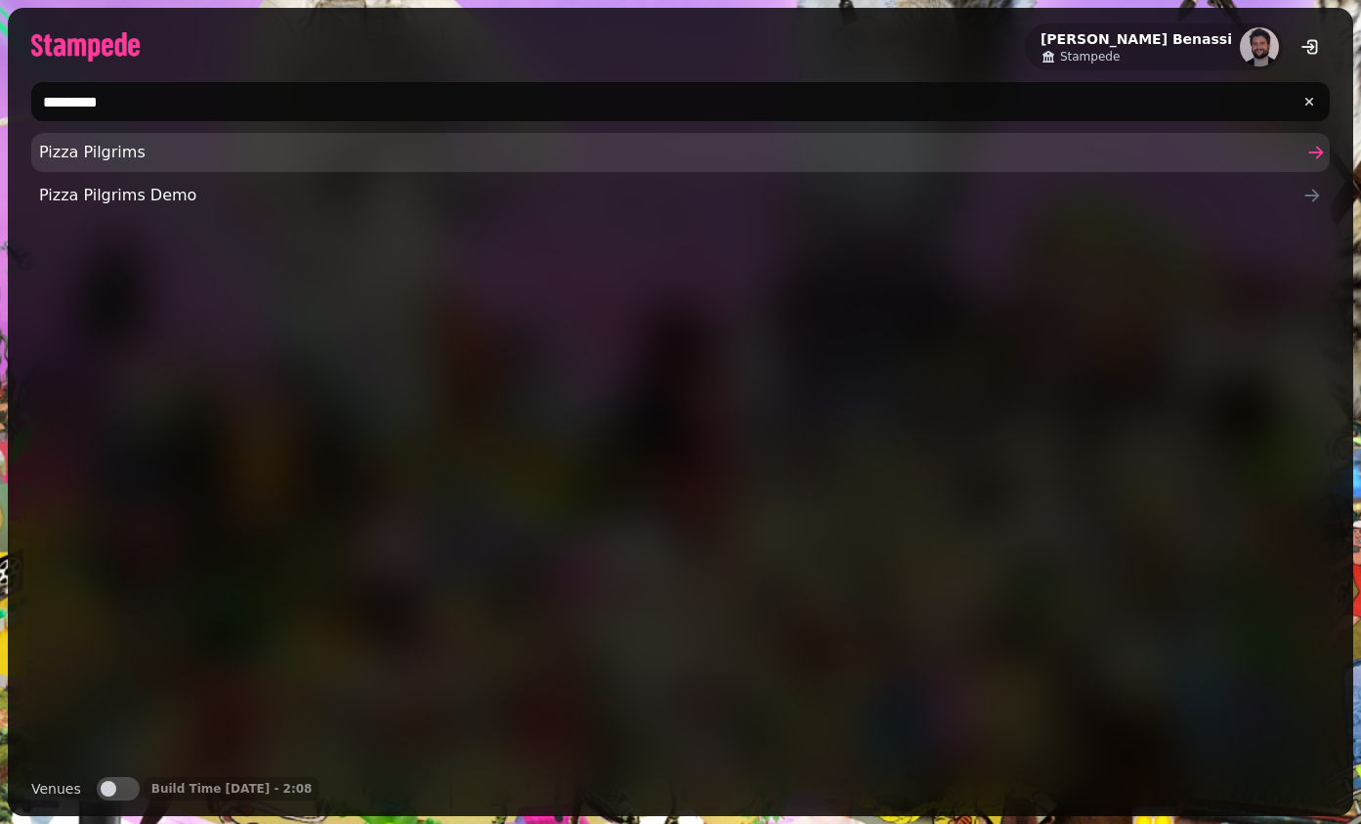
click at [94, 158] on span "Pizza Pilgrims" at bounding box center [670, 152] width 1263 height 23
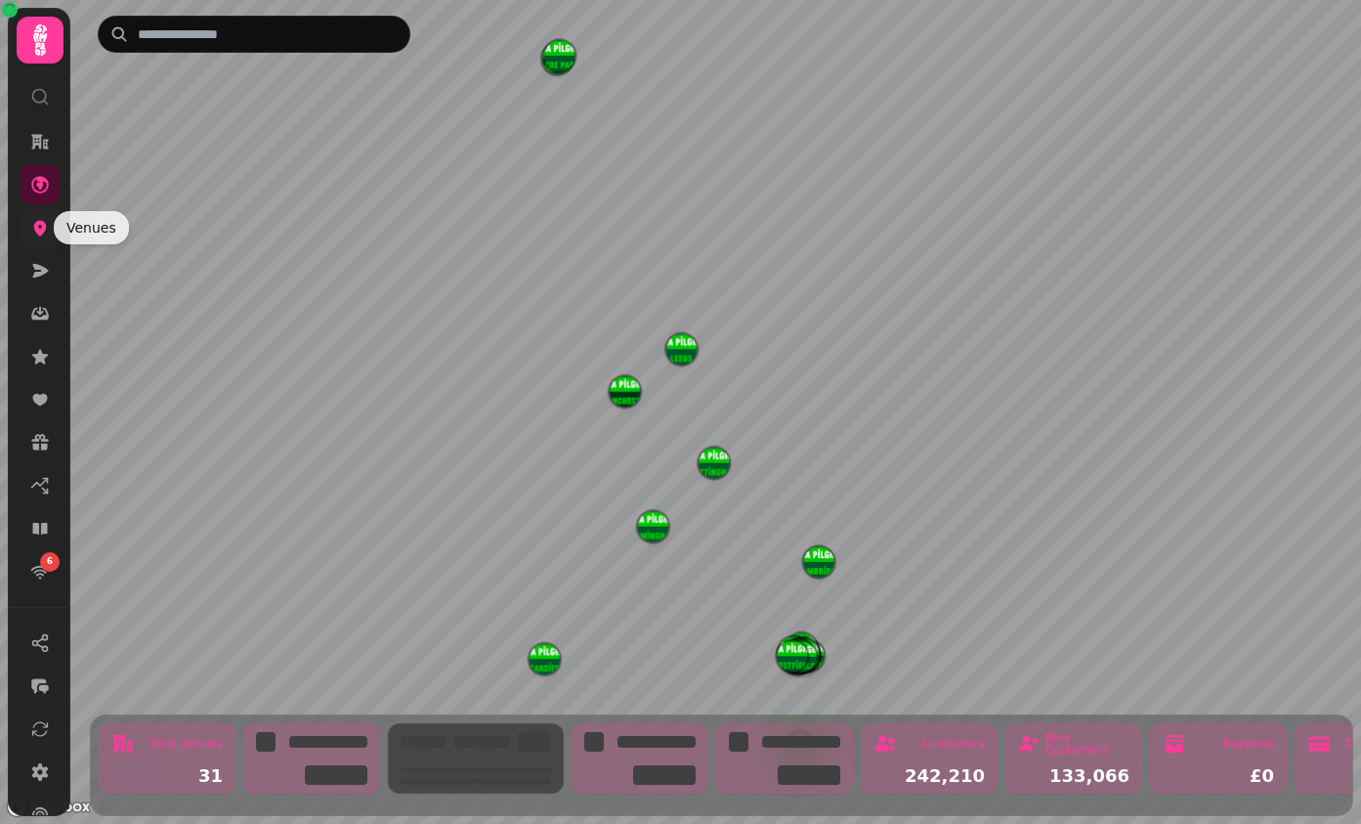
click at [49, 226] on icon at bounding box center [40, 228] width 20 height 20
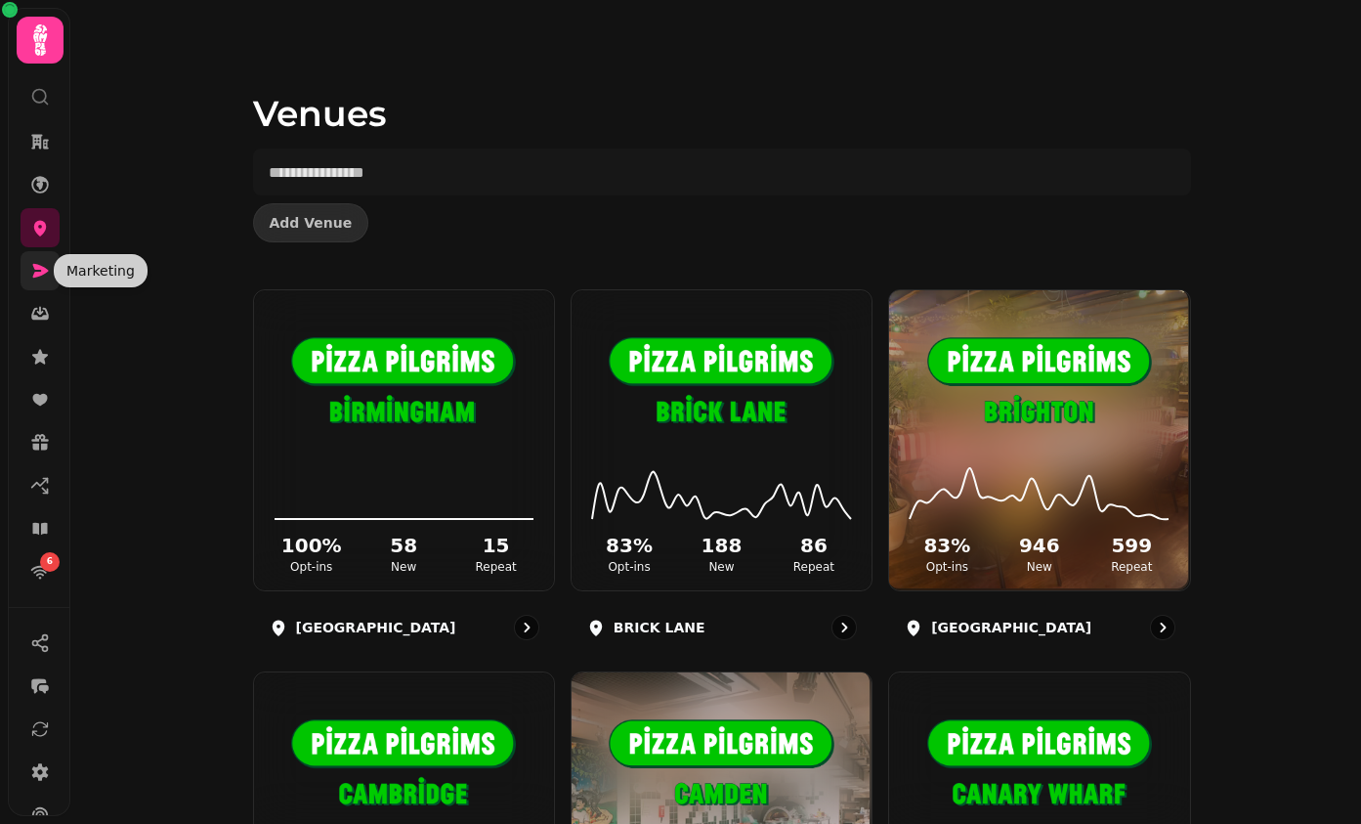
click at [41, 273] on icon at bounding box center [41, 271] width 16 height 14
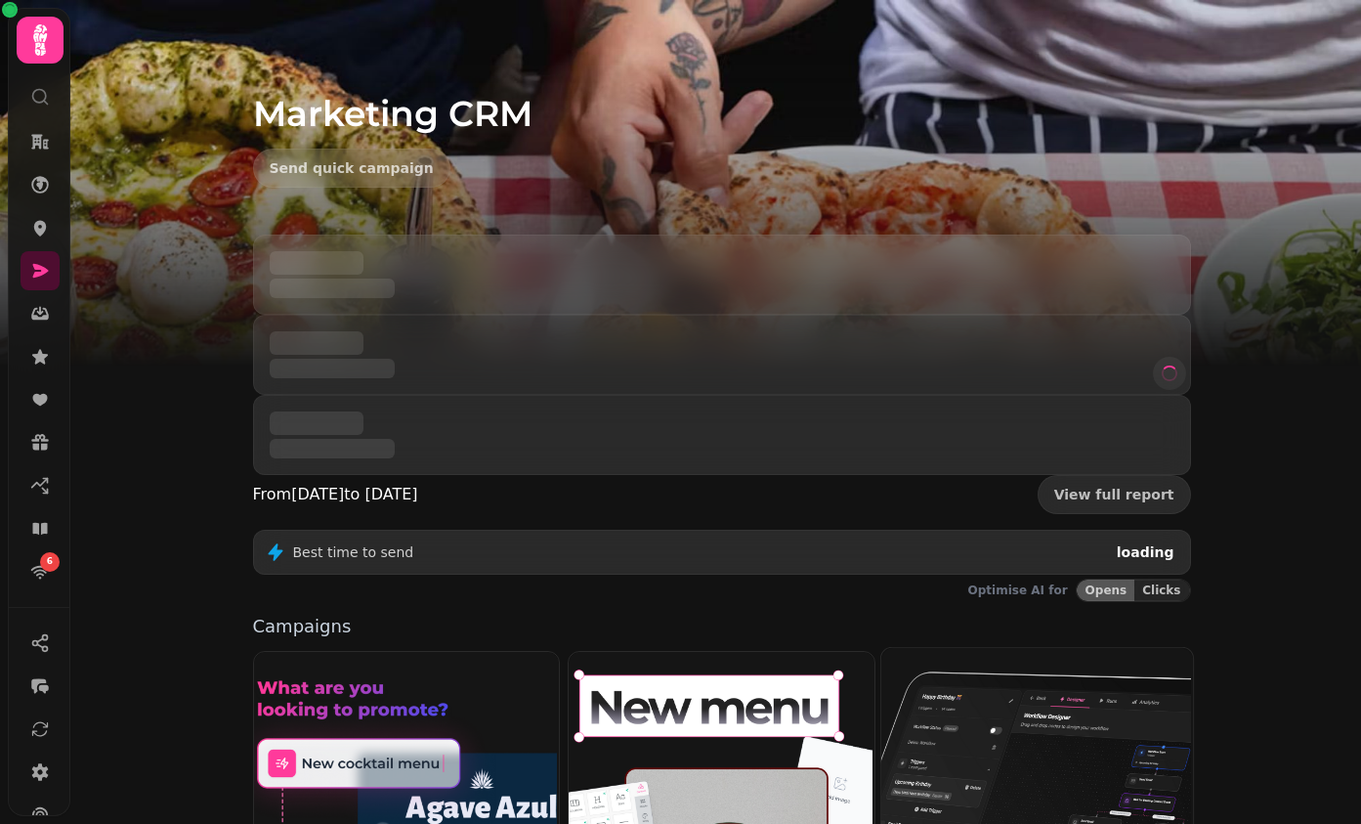
click at [1056, 646] on img at bounding box center [1035, 802] width 312 height 312
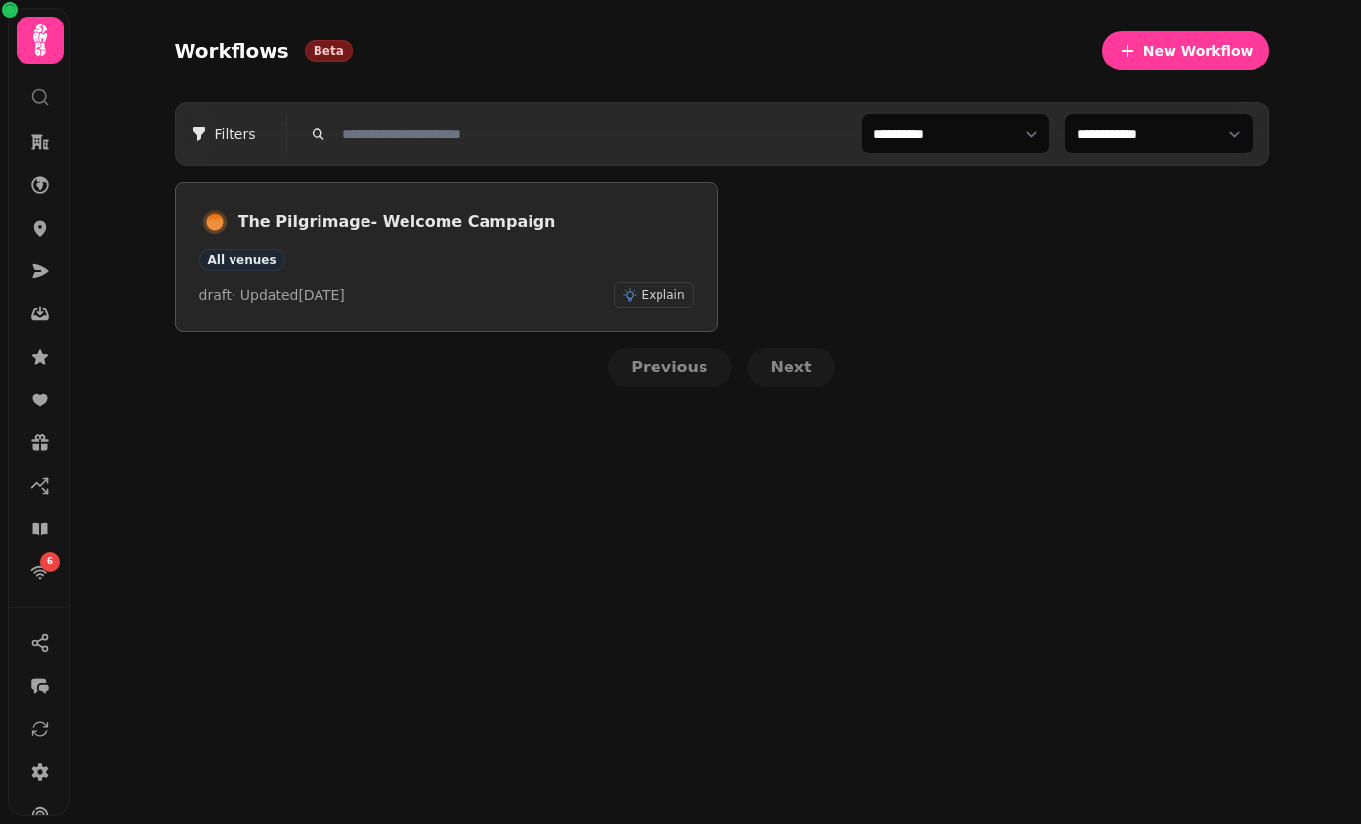
click at [439, 241] on div "The Pilgrimage- Welcome Campaign All venues draft · Updated 22 Aug 2025 Explain" at bounding box center [446, 257] width 494 height 102
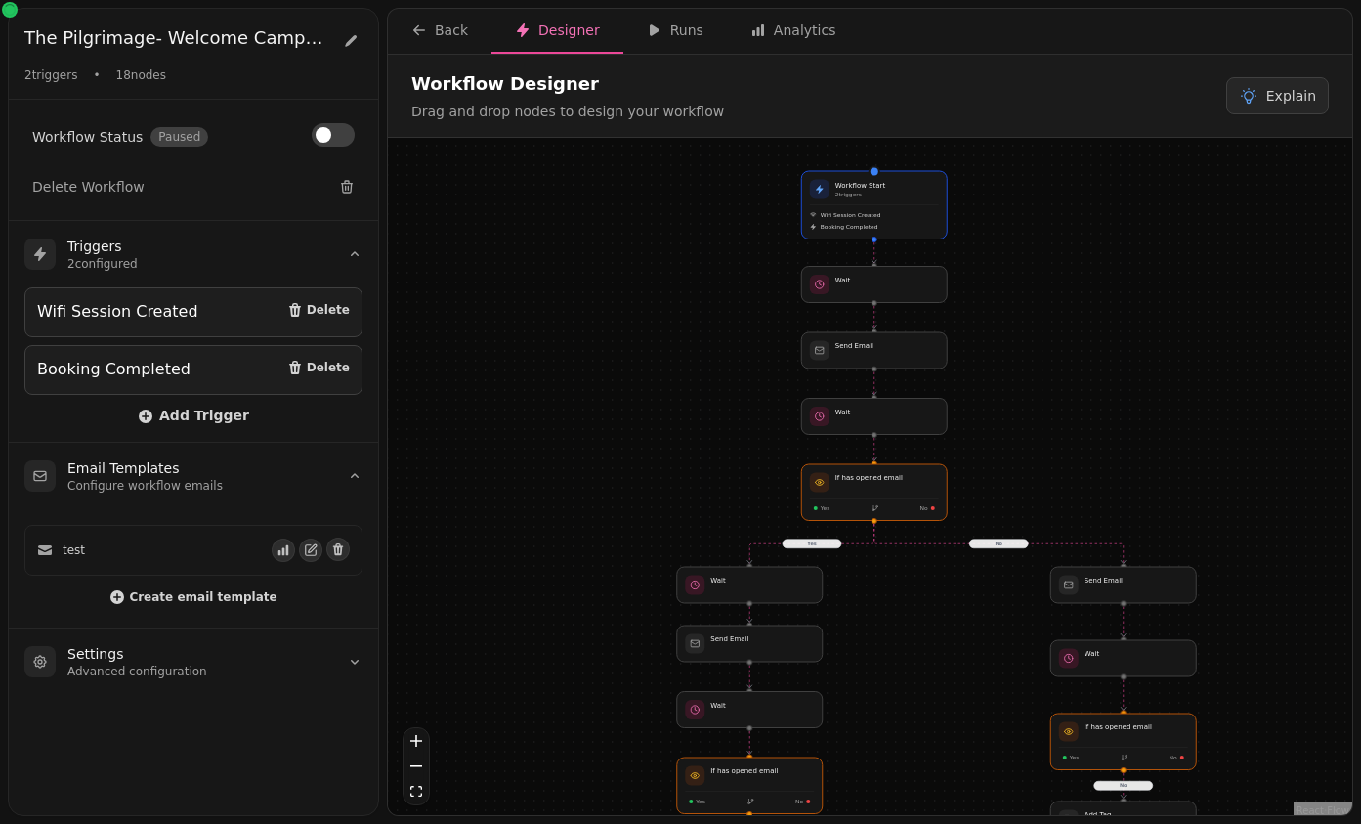
drag, startPoint x: 846, startPoint y: 530, endPoint x: 869, endPoint y: 658, distance: 130.0
click at [869, 658] on div "Yes No No No Yes Workflow Start 2 trigger s Wifi Session Created Booking Comple…" at bounding box center [870, 479] width 964 height 682
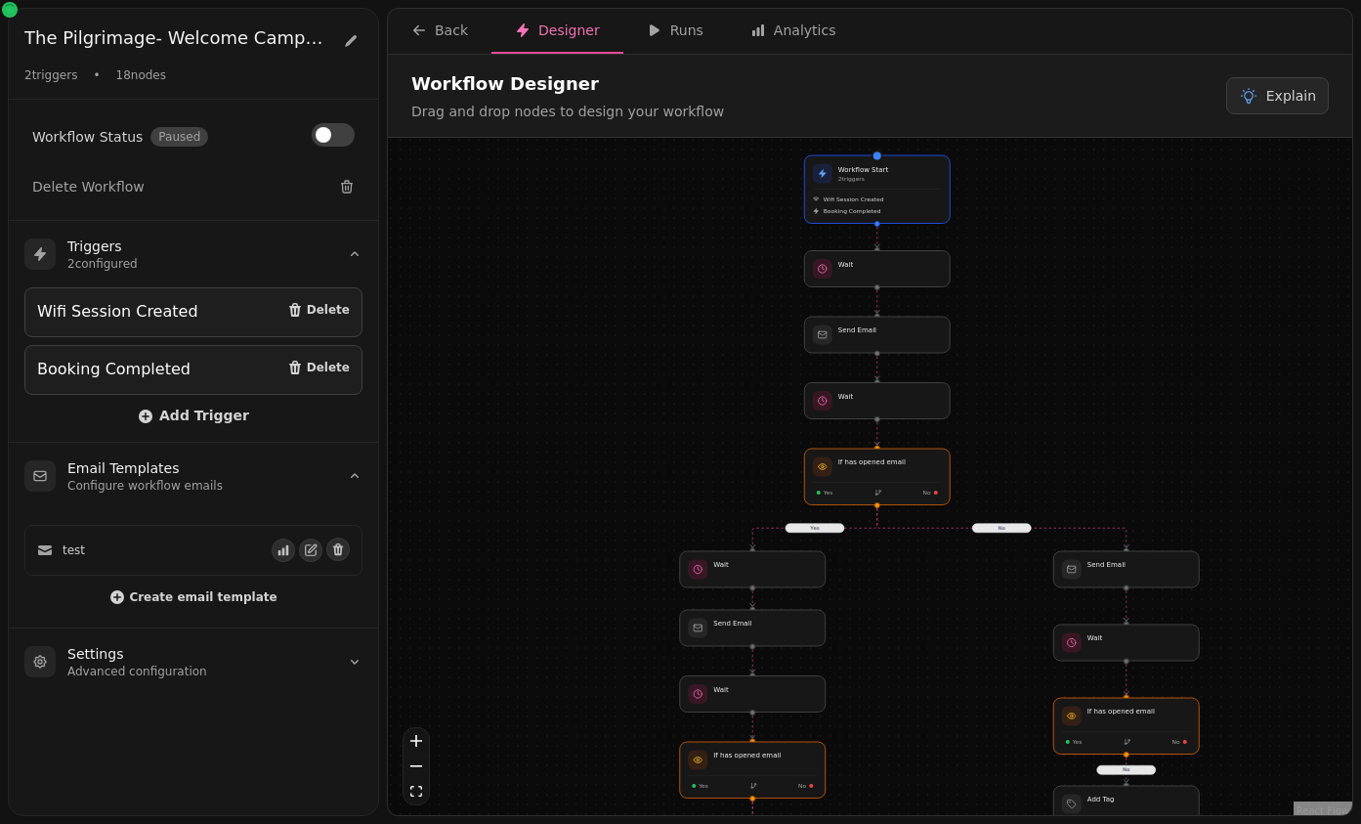
drag, startPoint x: 869, startPoint y: 658, endPoint x: 872, endPoint y: 642, distance: 15.9
click at [872, 642] on div "Yes No No No Yes Workflow Start 2 trigger s Wifi Session Created Booking Comple…" at bounding box center [870, 479] width 964 height 682
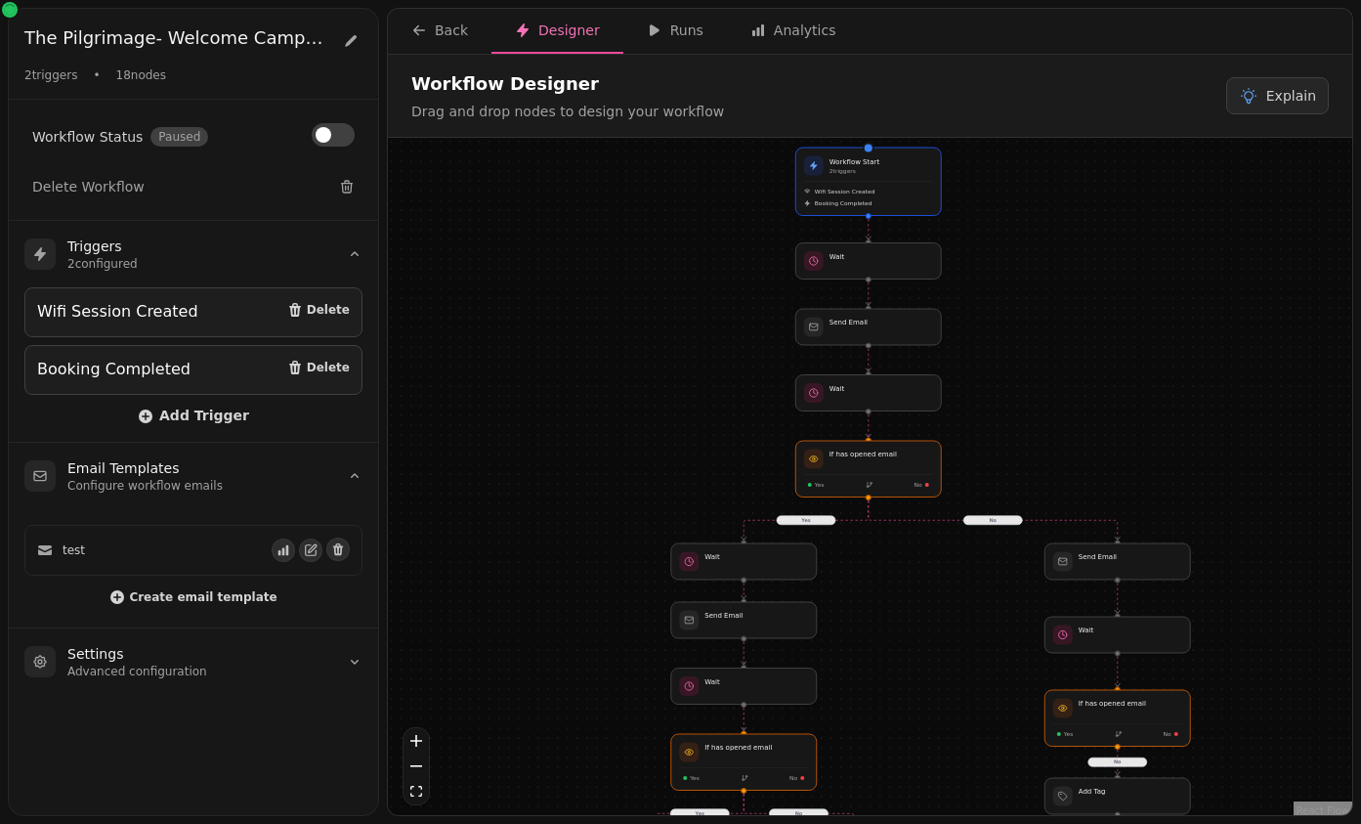
drag, startPoint x: 931, startPoint y: 637, endPoint x: 922, endPoint y: 629, distance: 11.8
click at [922, 629] on div "Yes No No No Yes Workflow Start 2 trigger s Wifi Session Created Booking Comple…" at bounding box center [870, 479] width 964 height 682
click at [754, 569] on div at bounding box center [743, 561] width 149 height 37
click at [413, 29] on icon "button" at bounding box center [419, 30] width 12 height 10
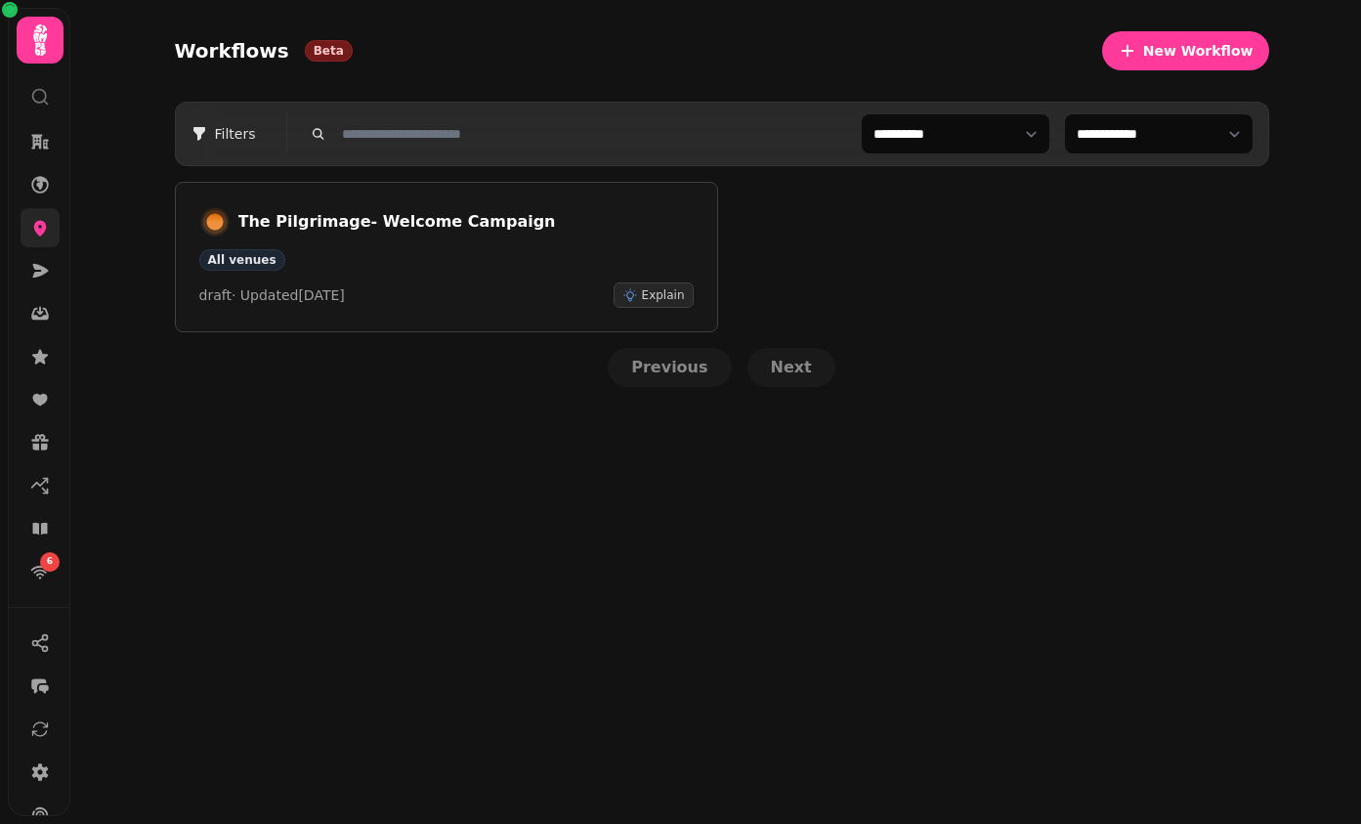
click at [53, 220] on link at bounding box center [40, 227] width 39 height 39
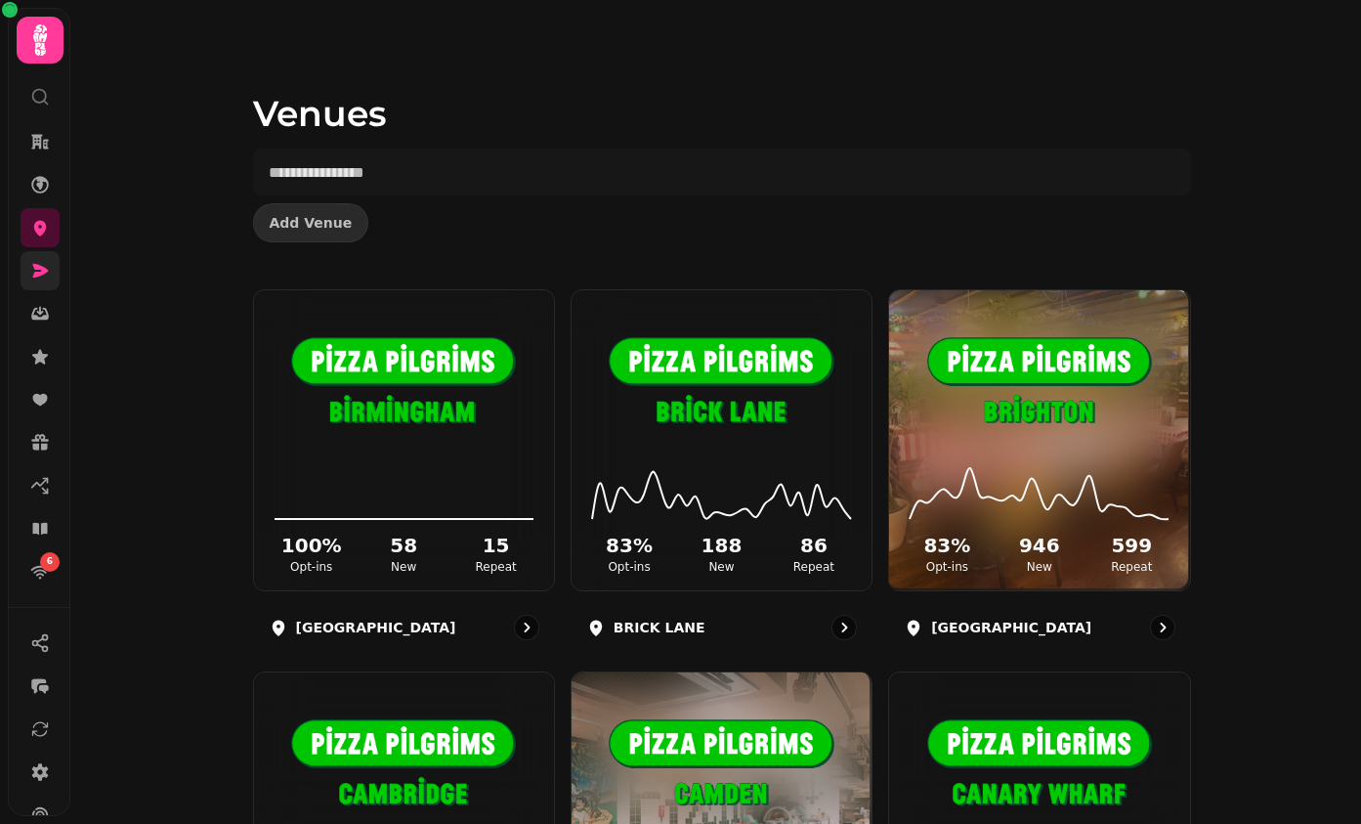
click at [41, 275] on icon at bounding box center [41, 271] width 16 height 14
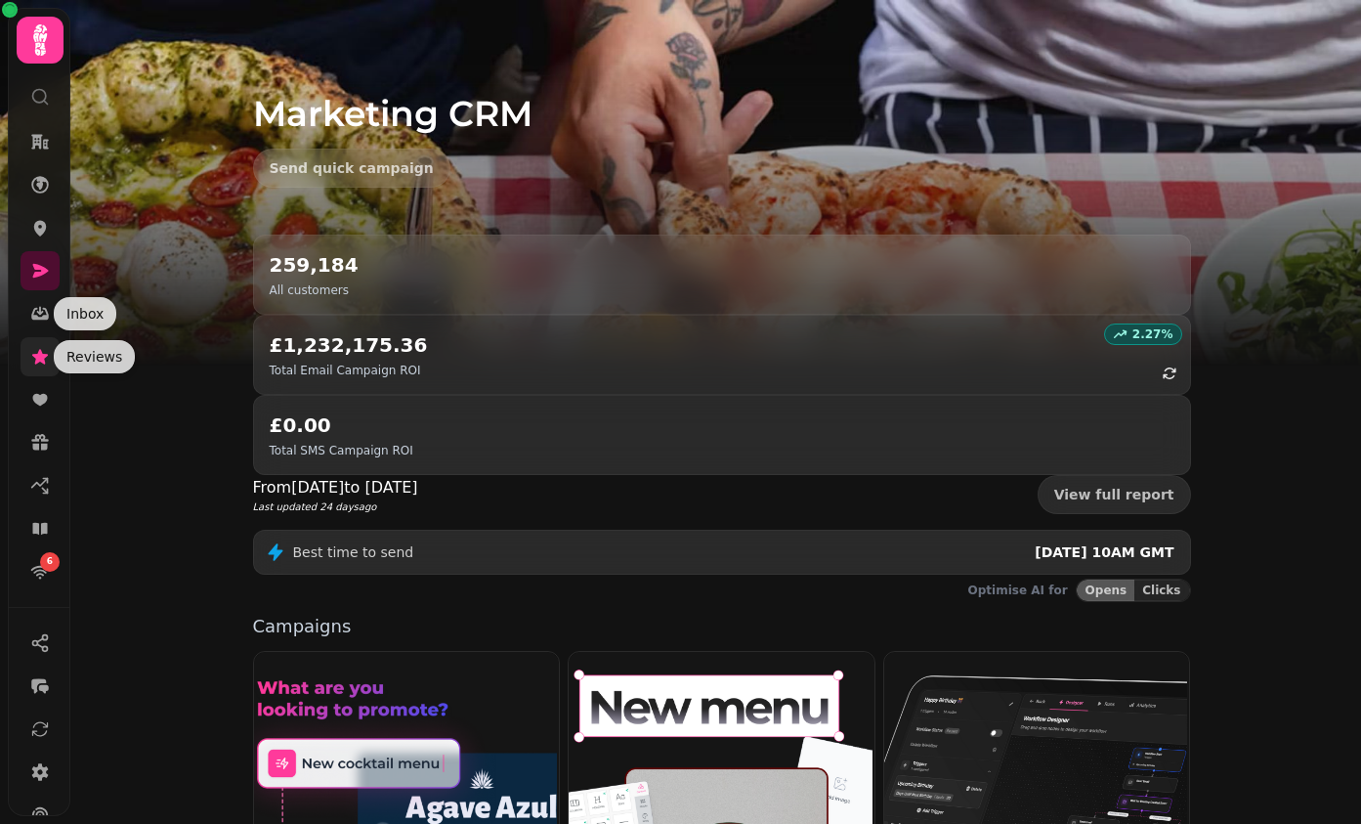
click at [40, 348] on icon at bounding box center [40, 357] width 20 height 20
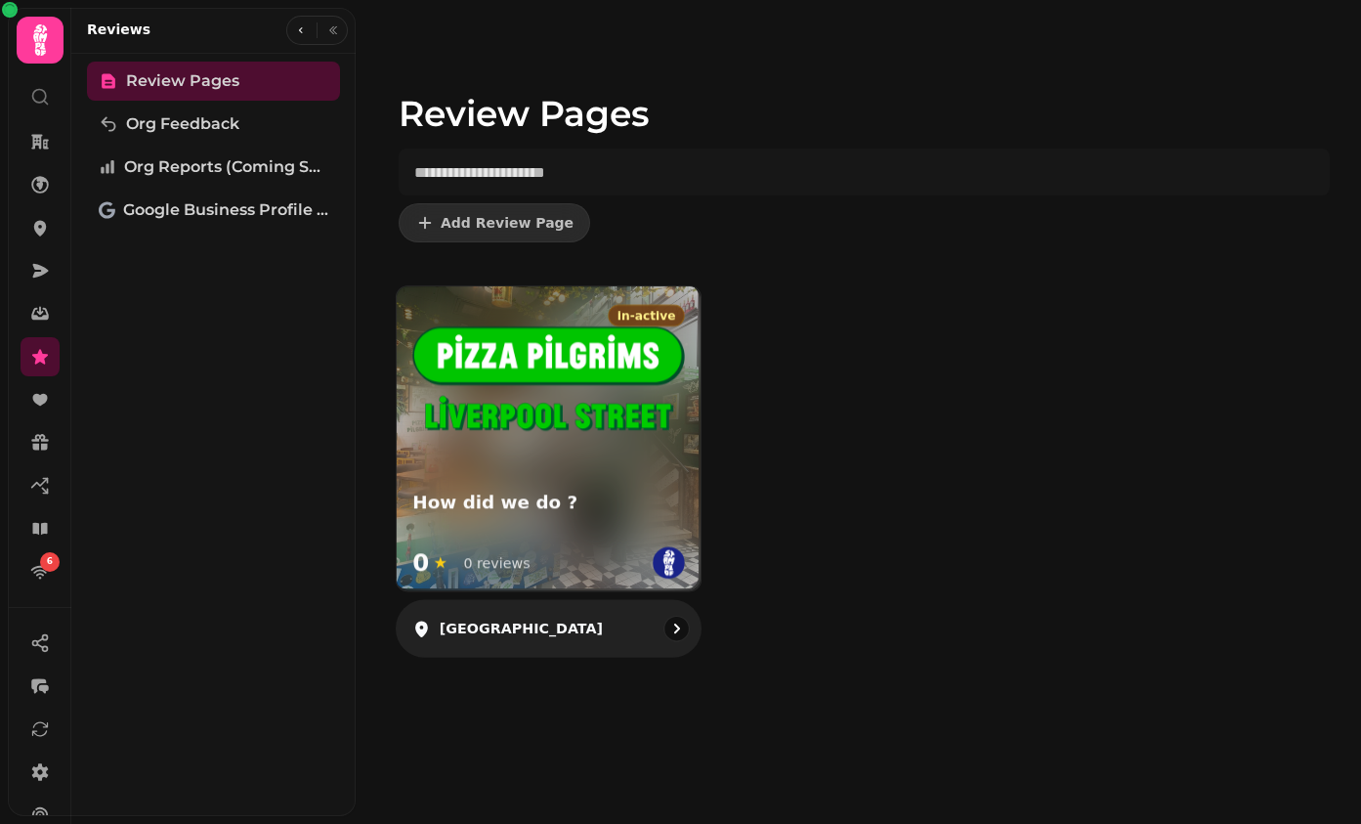
click at [617, 437] on img at bounding box center [548, 382] width 272 height 112
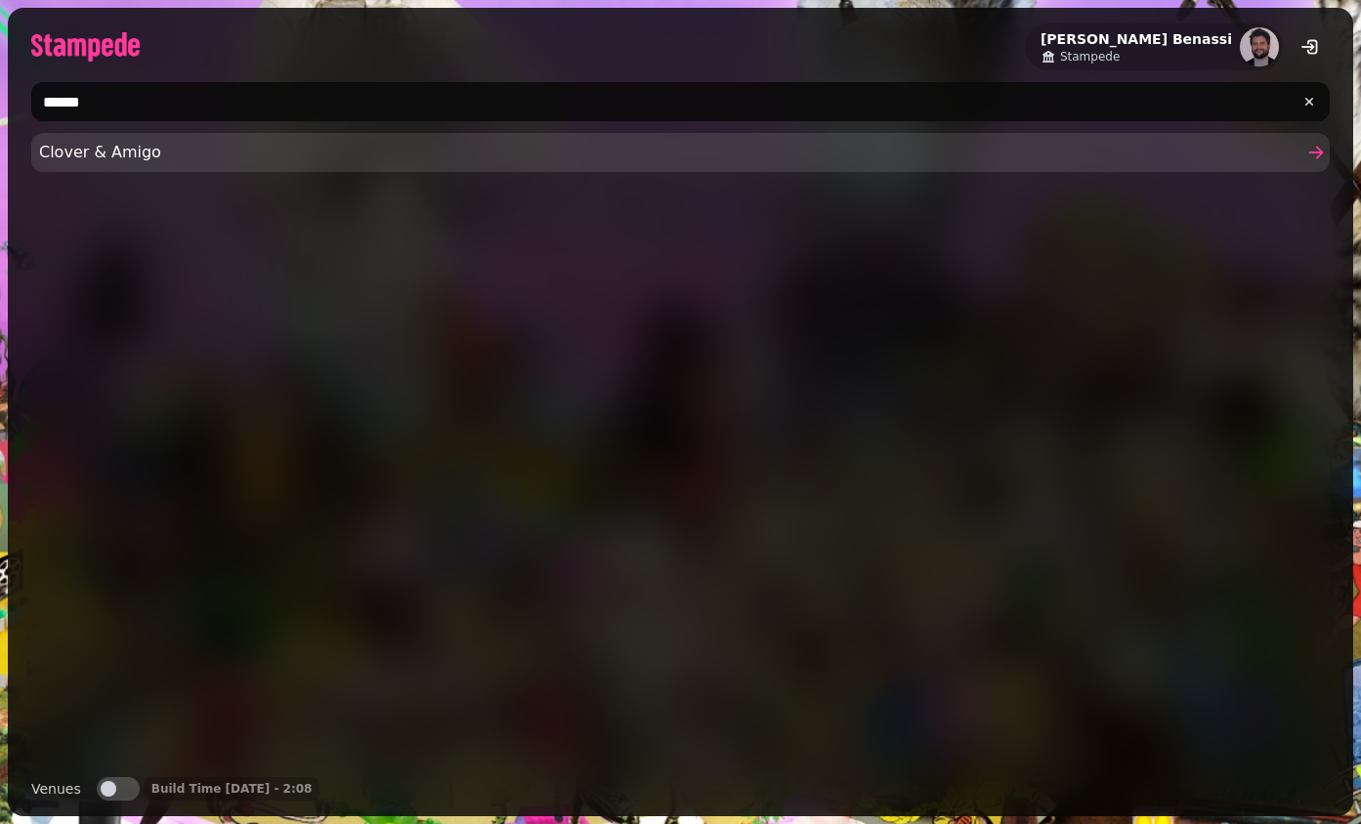
type input "******"
click at [176, 153] on span "Clover & Amigo" at bounding box center [670, 152] width 1263 height 23
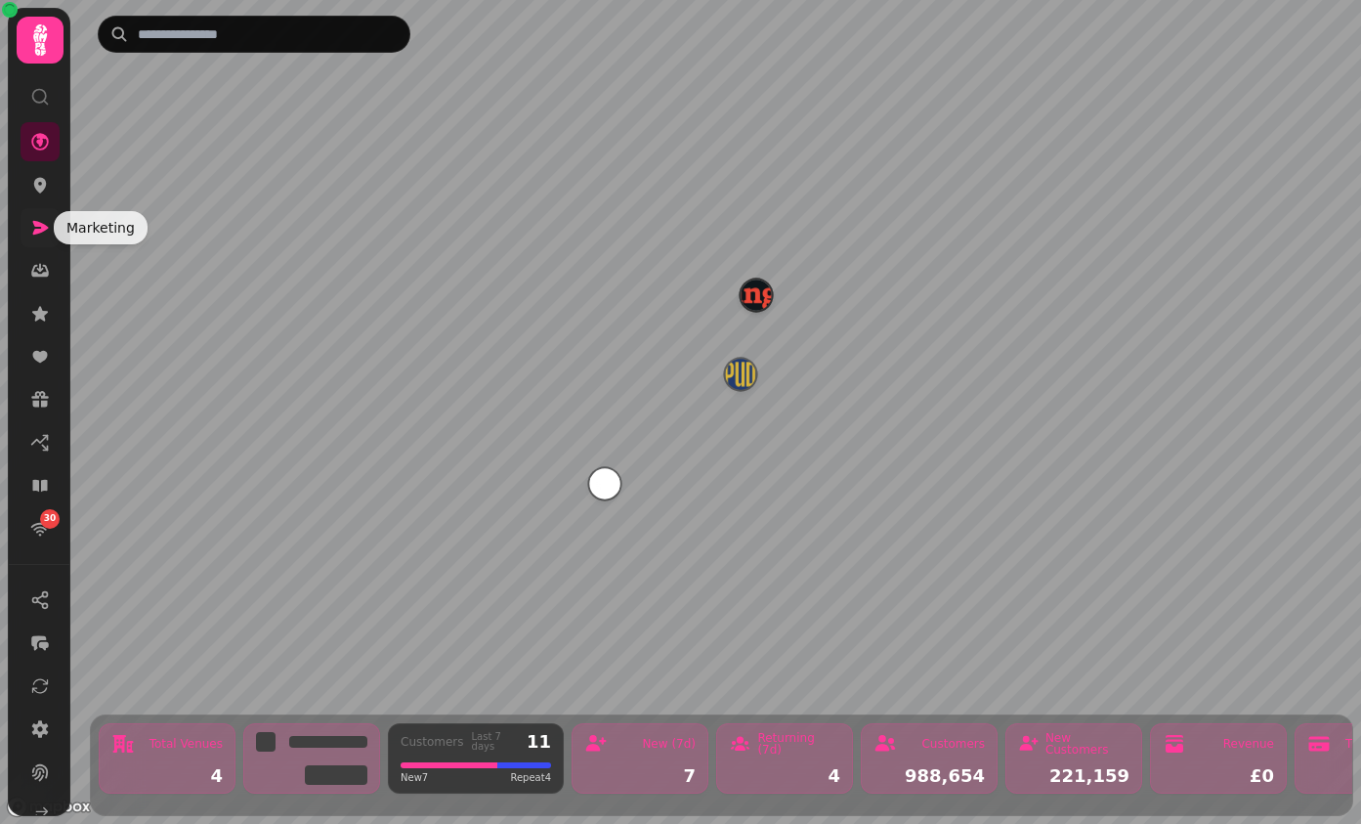
click at [41, 231] on icon at bounding box center [41, 228] width 16 height 14
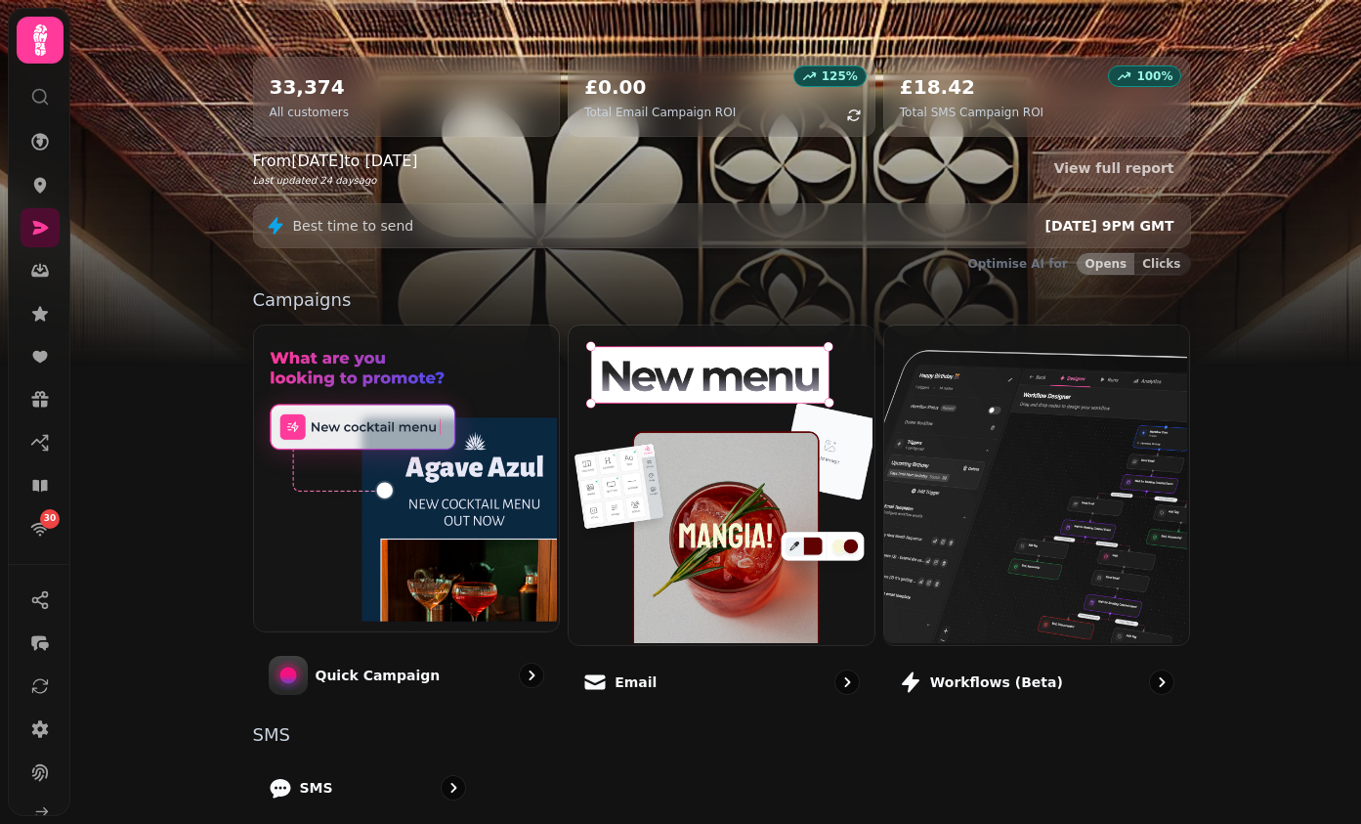
scroll to position [171, 0]
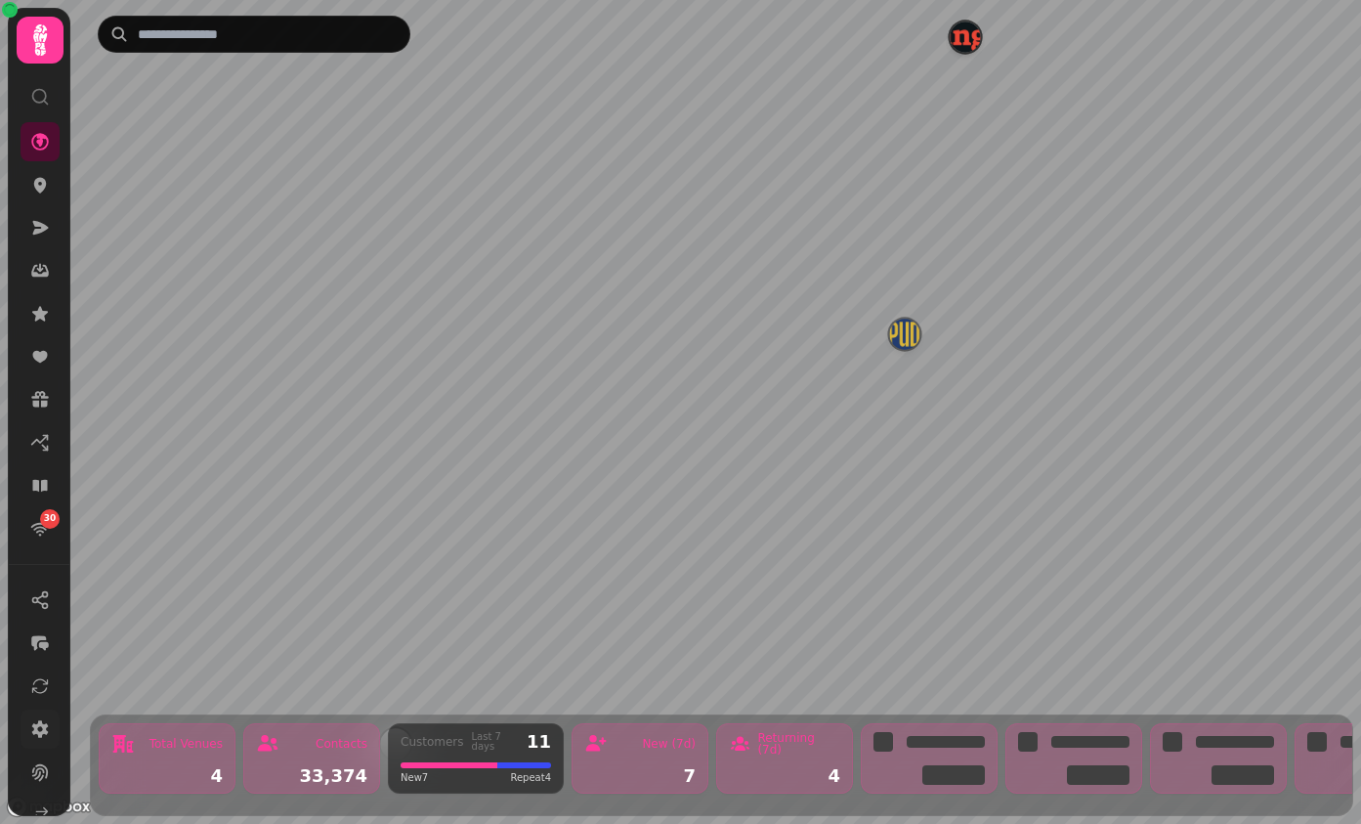
scroll to position [70, 0]
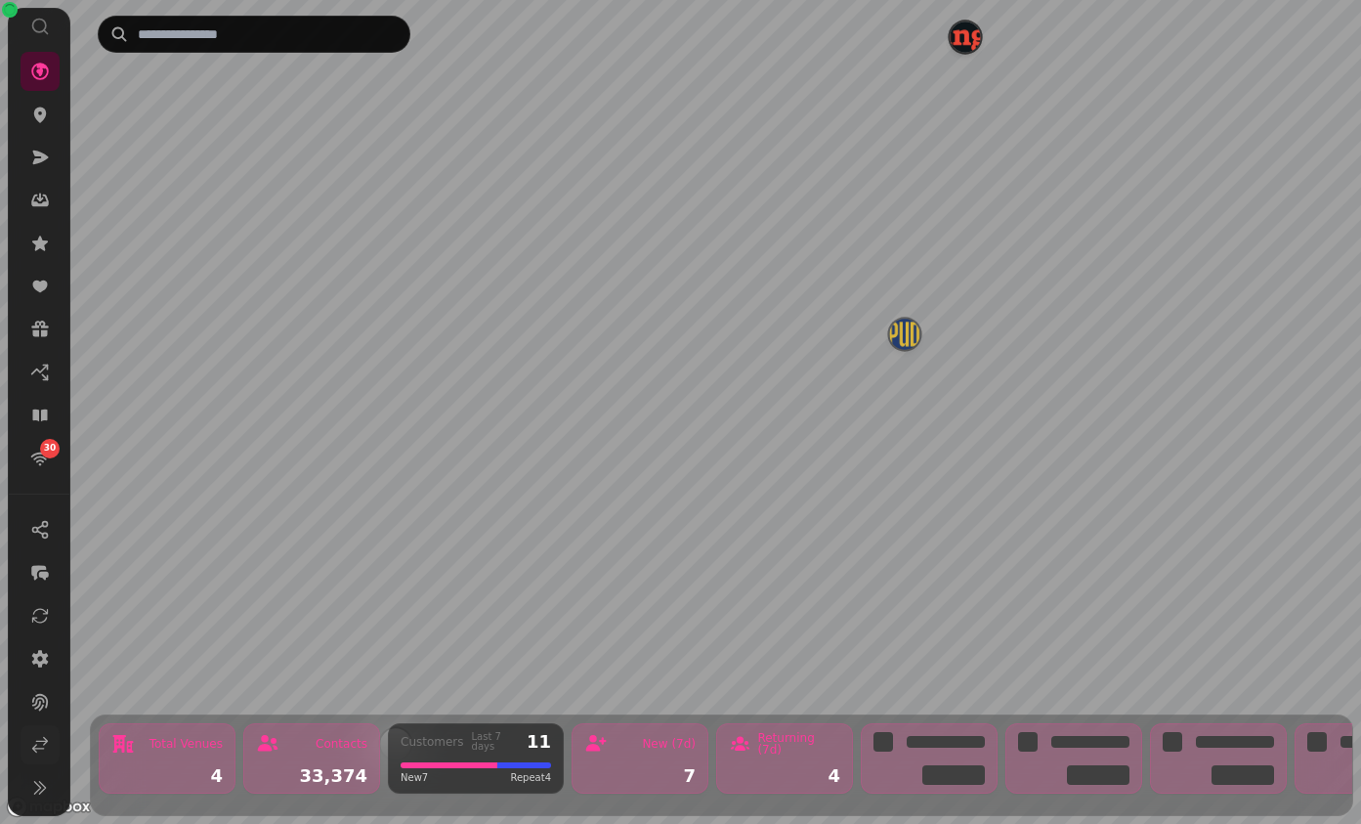
click at [30, 739] on icon at bounding box center [40, 745] width 20 height 20
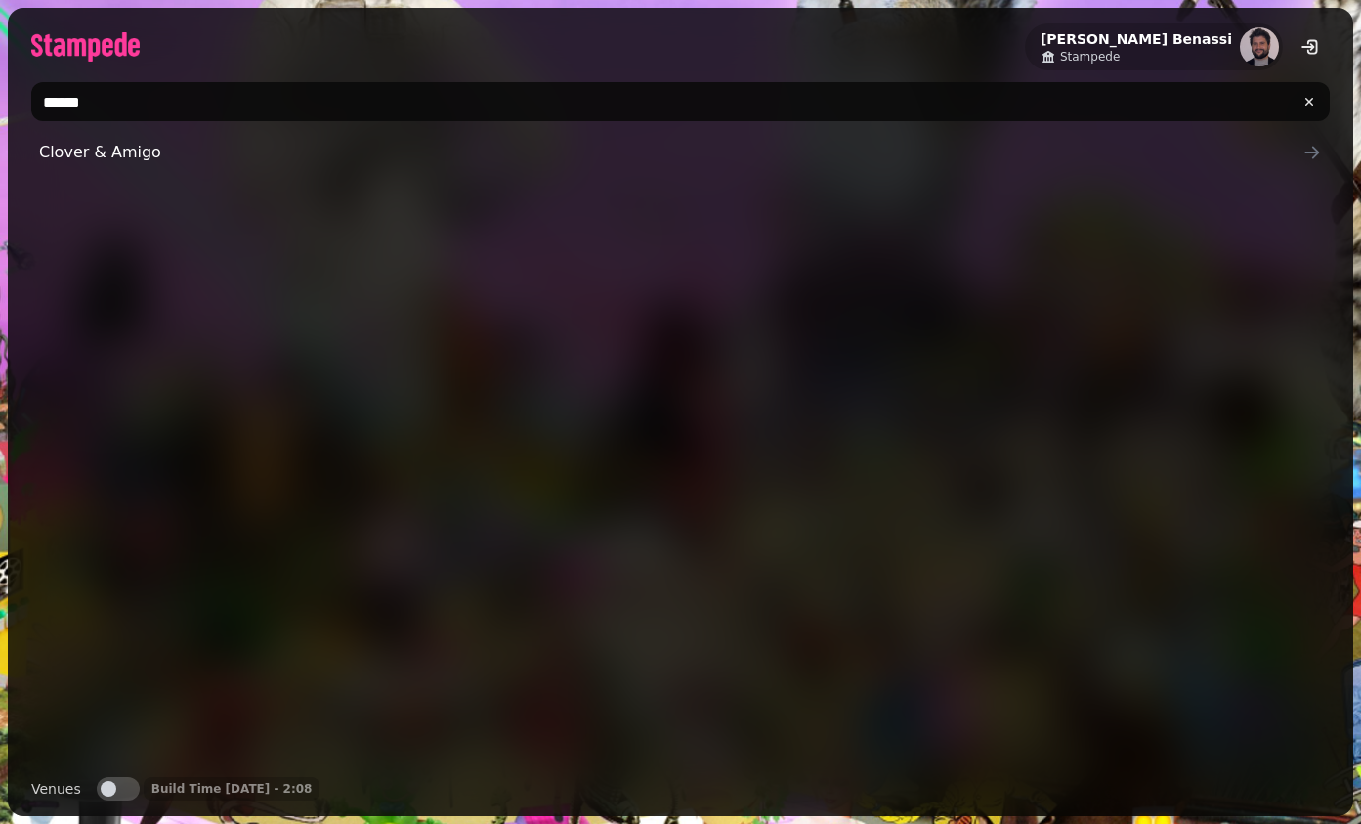
click at [256, 88] on input "******" at bounding box center [680, 101] width 1299 height 39
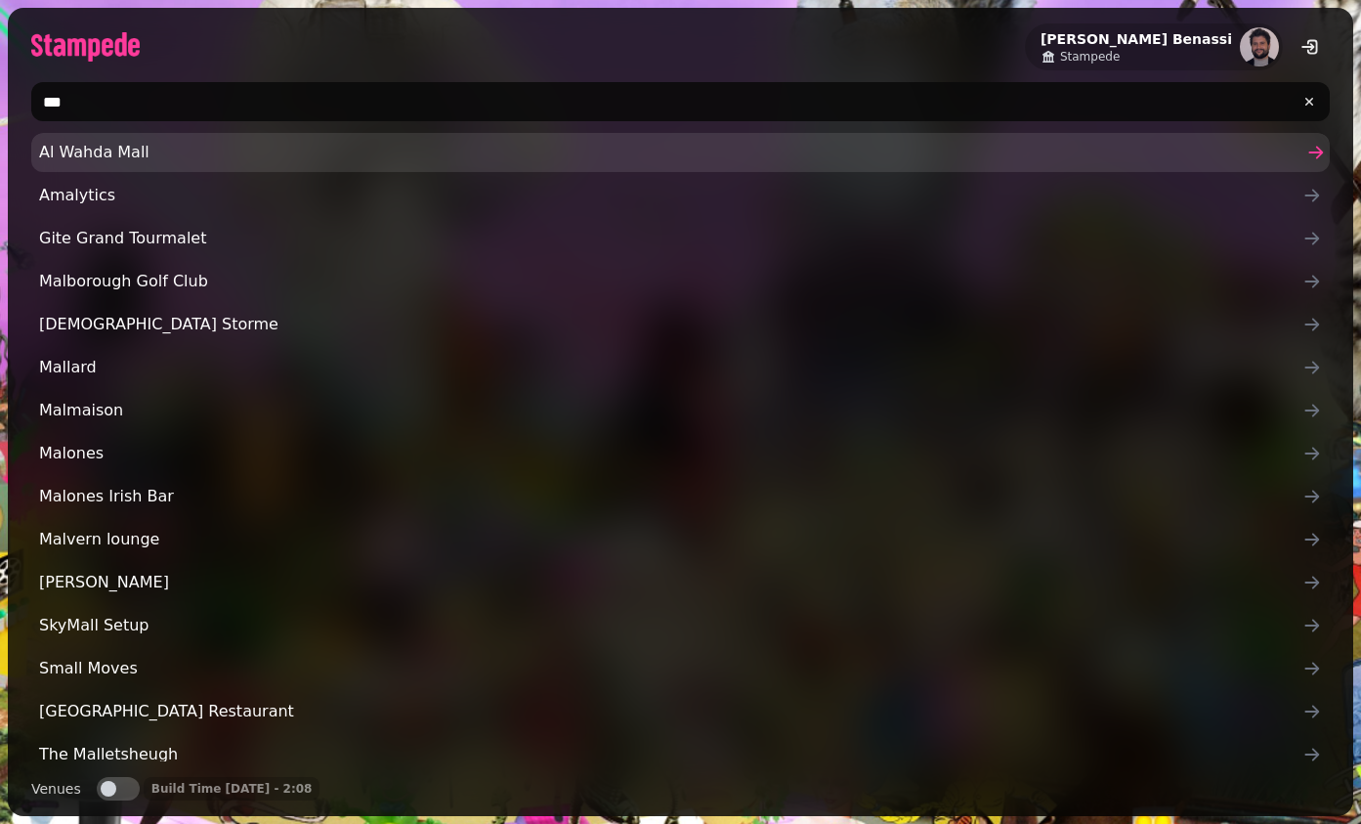
type input "**********"
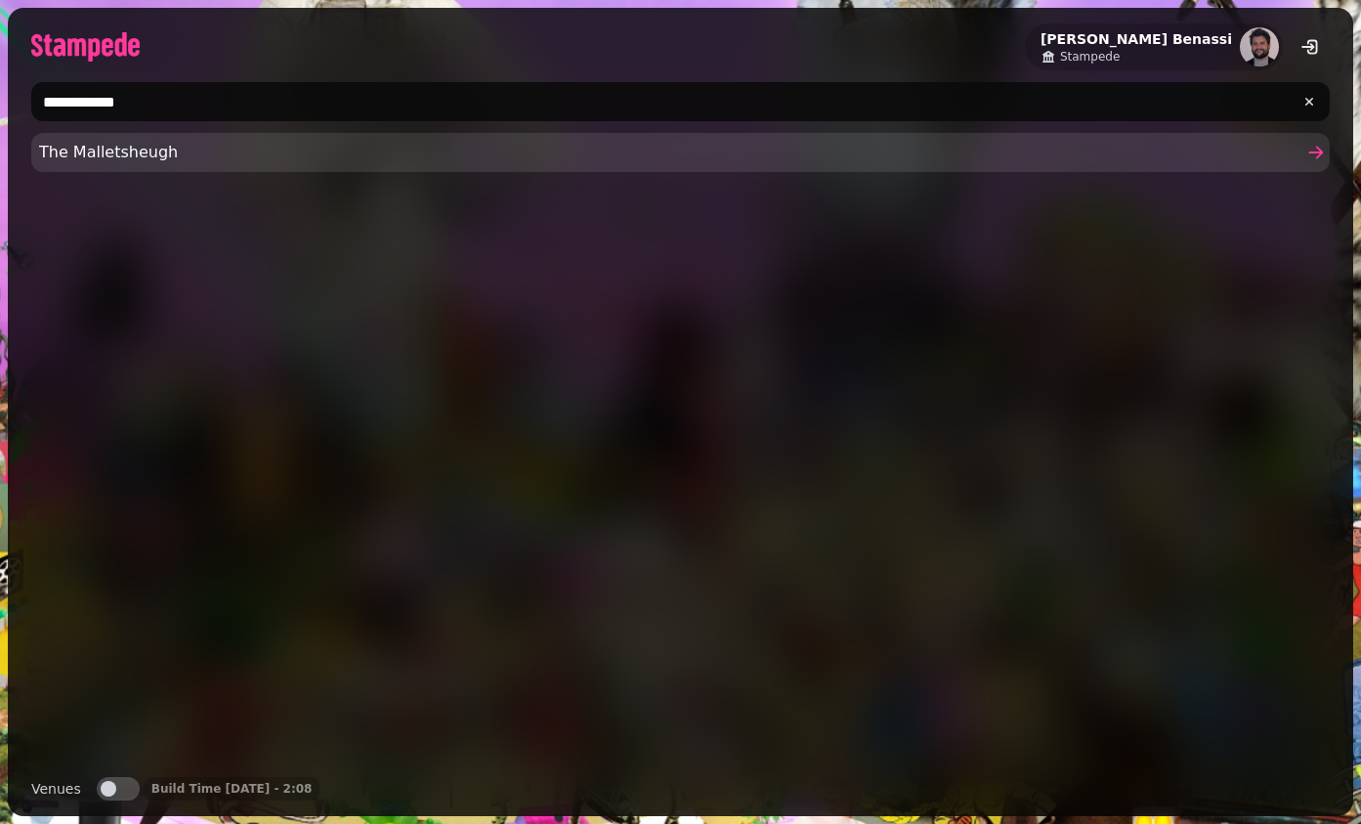
click at [156, 150] on span "The Malletsheugh" at bounding box center [670, 152] width 1263 height 23
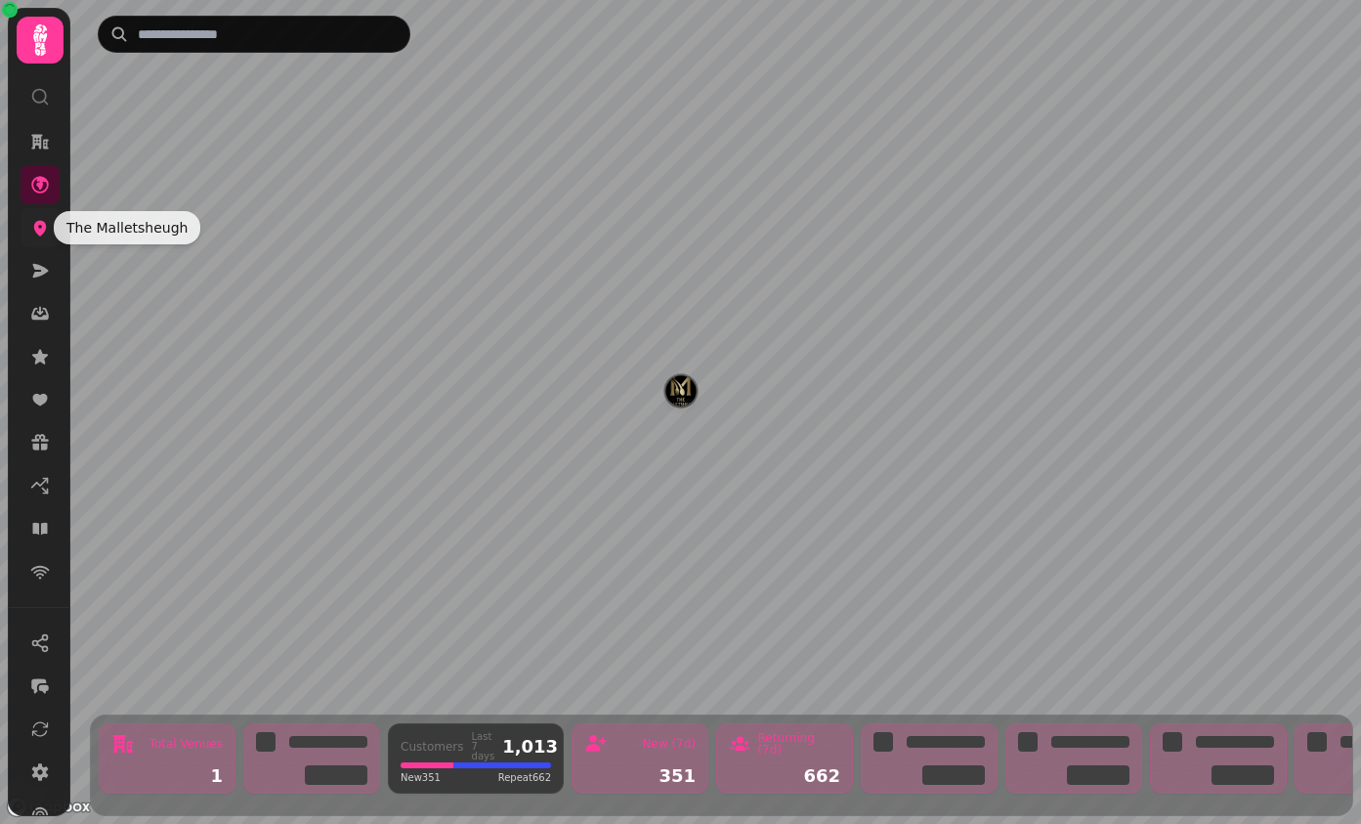
click at [43, 233] on icon at bounding box center [40, 229] width 13 height 16
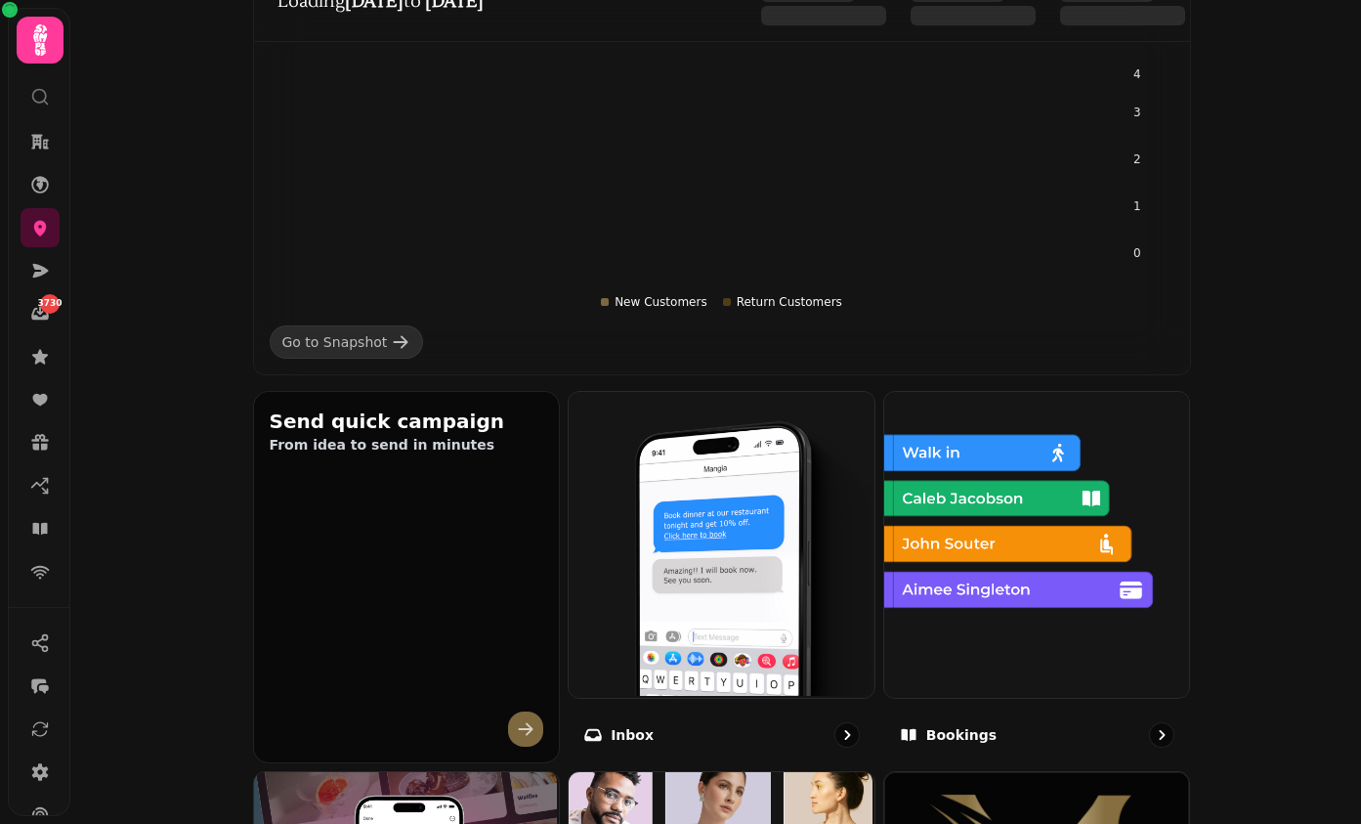
scroll to position [396, 0]
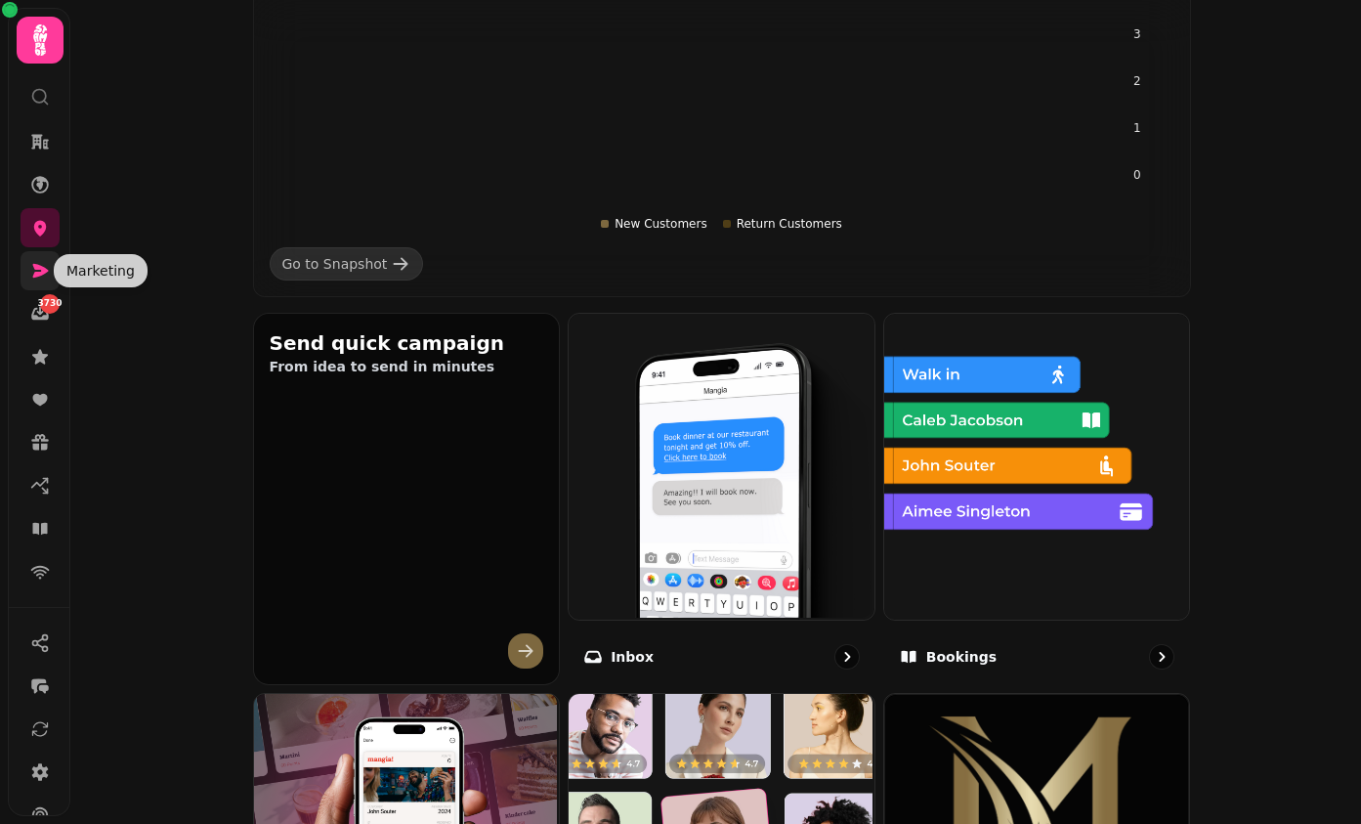
click at [44, 266] on icon at bounding box center [40, 271] width 20 height 20
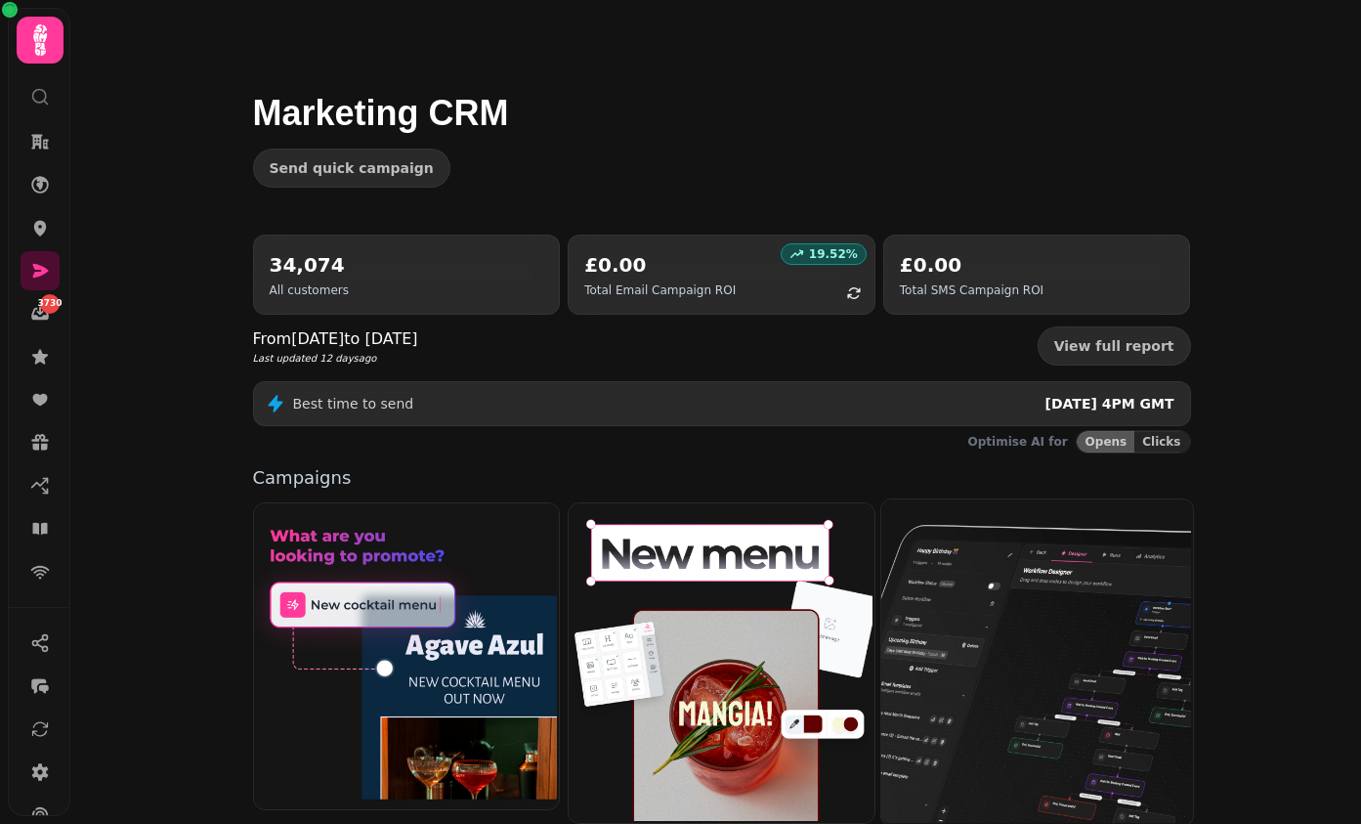
click at [1018, 644] on img at bounding box center [1035, 659] width 312 height 325
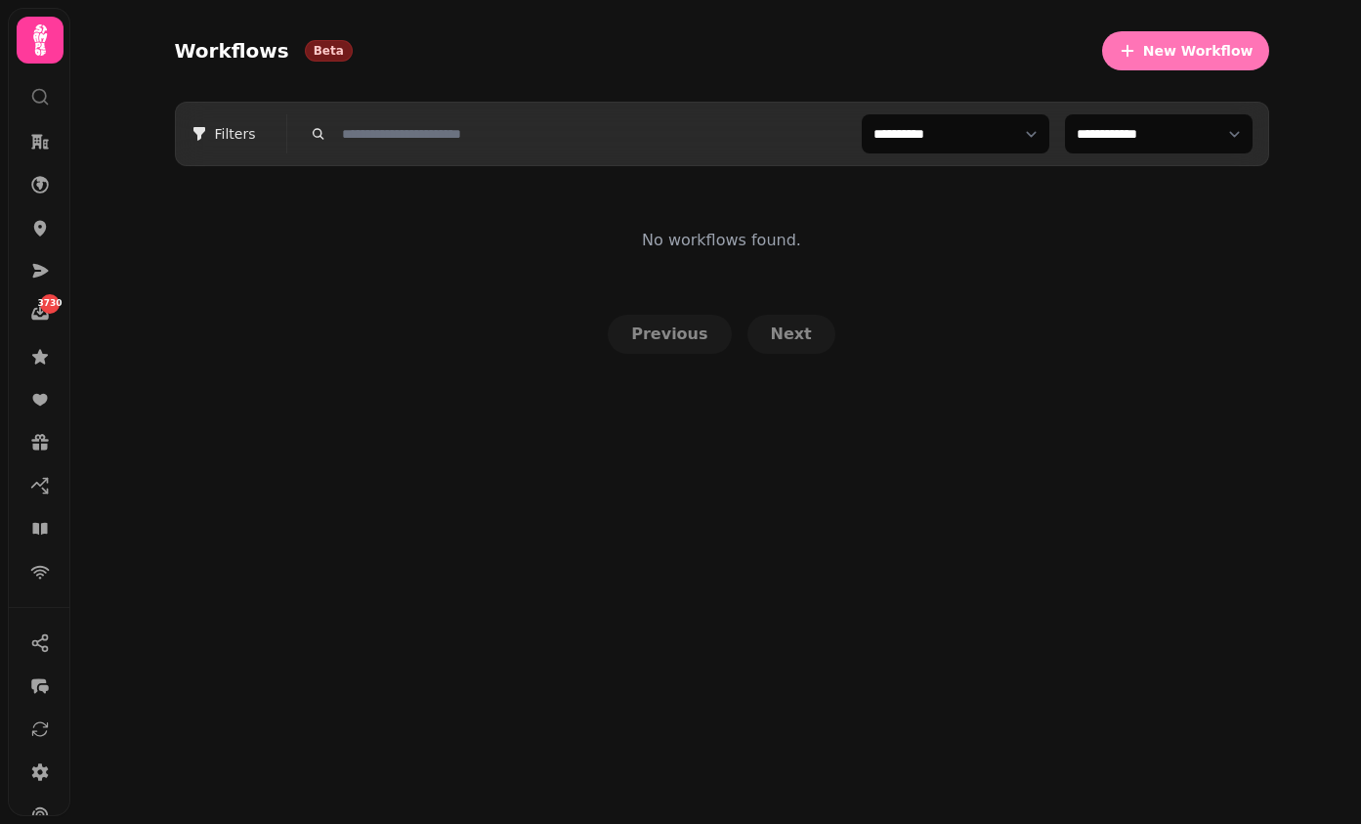
click at [1162, 40] on button "New Workflow" at bounding box center [1185, 50] width 167 height 39
select select "***"
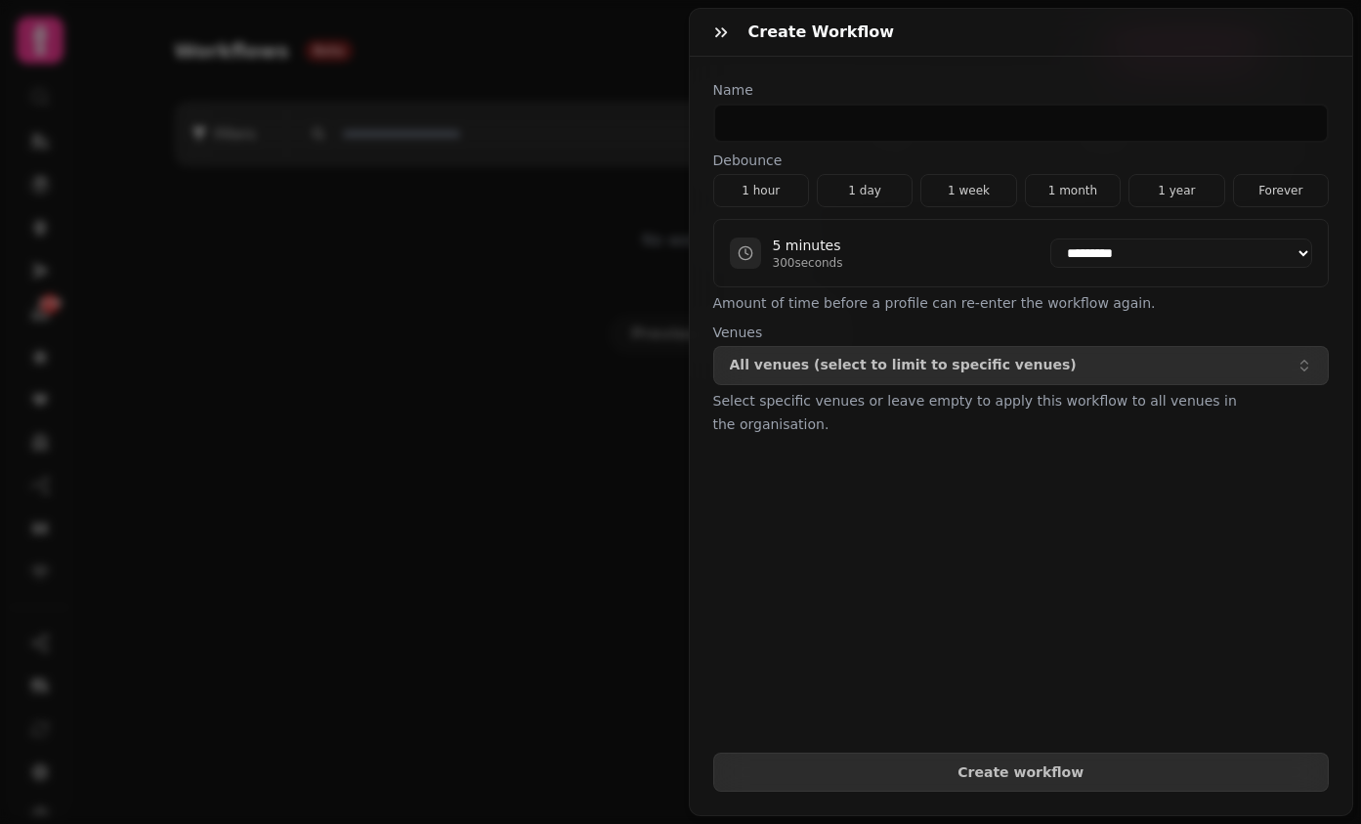
click at [699, 38] on div "Create Workflow" at bounding box center [1021, 33] width 663 height 48
click at [718, 38] on icon "button" at bounding box center [721, 32] width 20 height 20
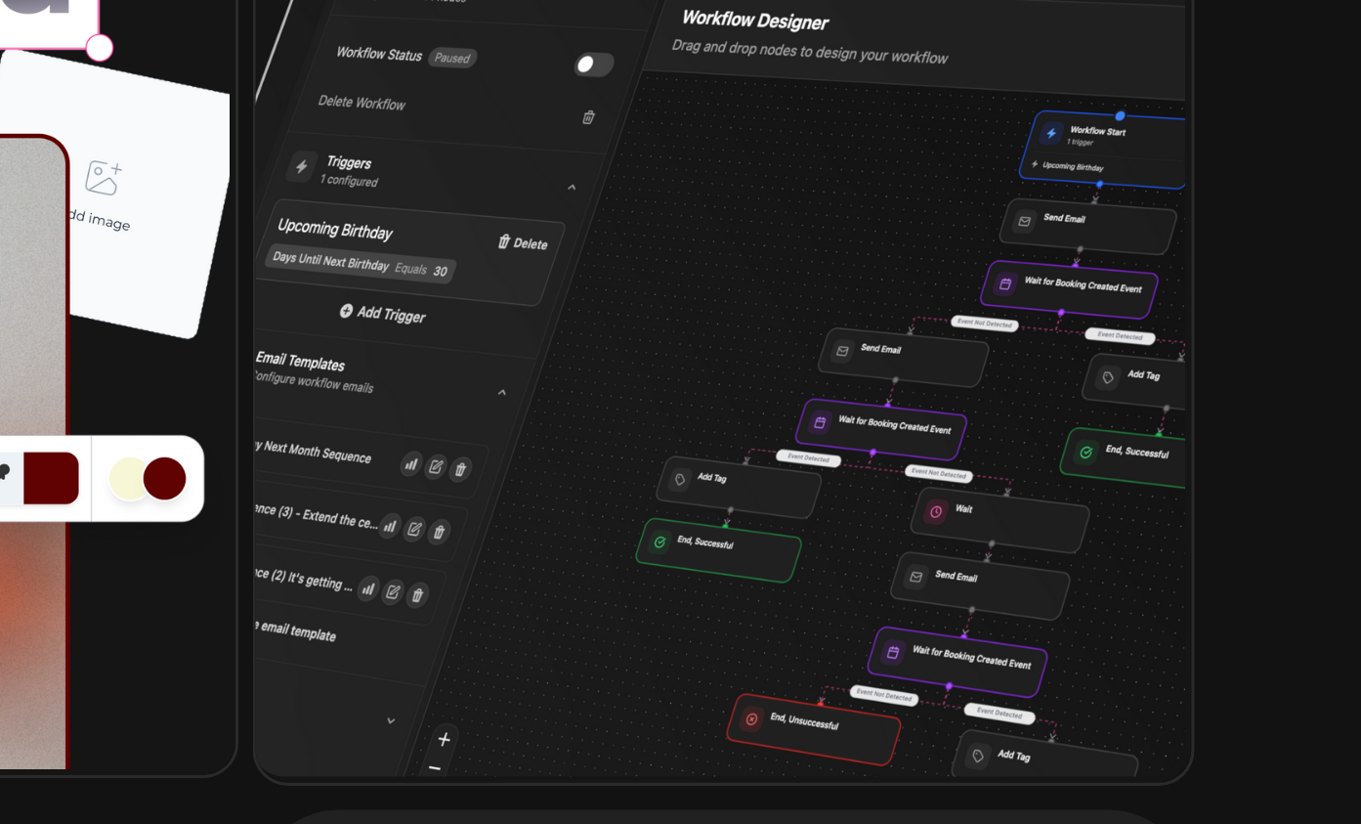
scroll to position [274, 0]
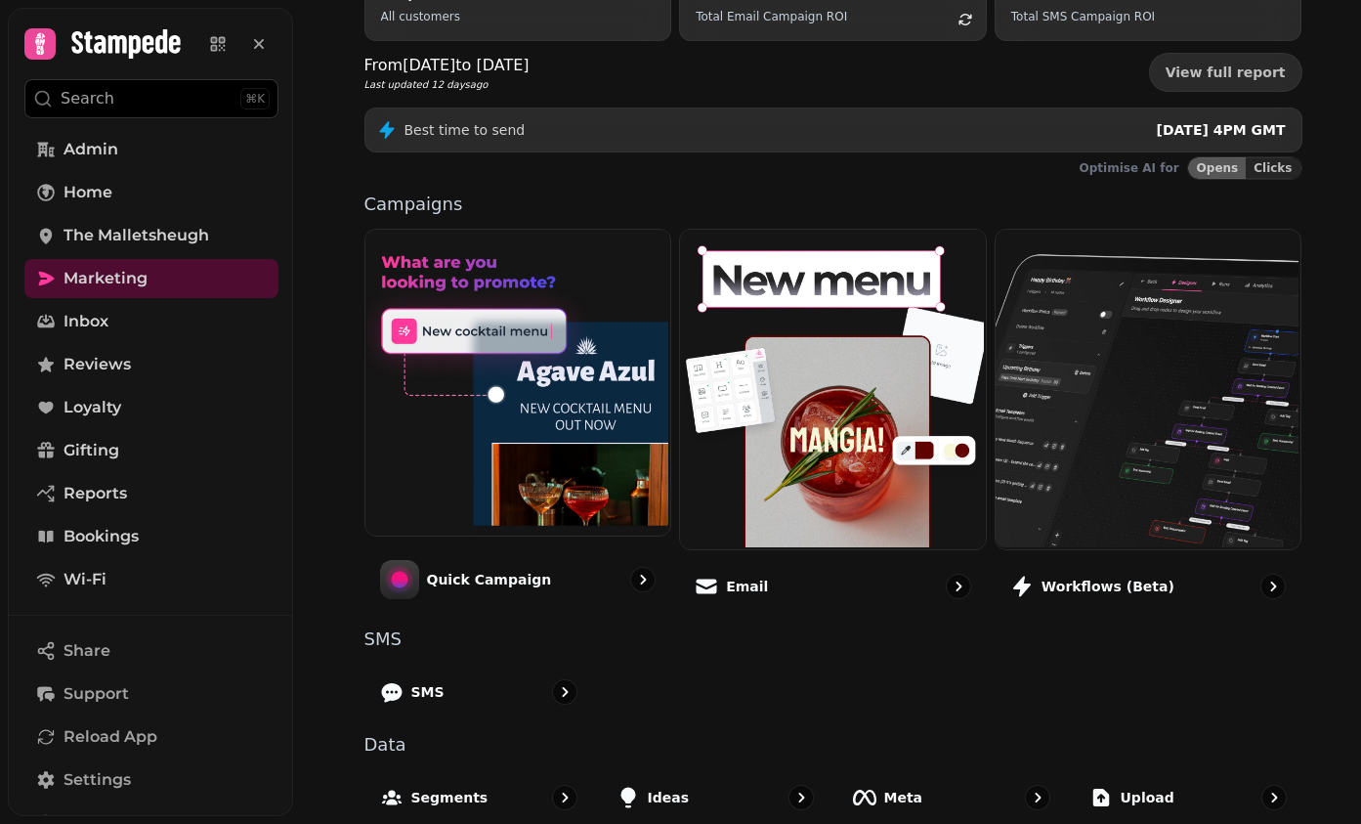
click at [936, 703] on div "SMS" at bounding box center [833, 691] width 938 height 57
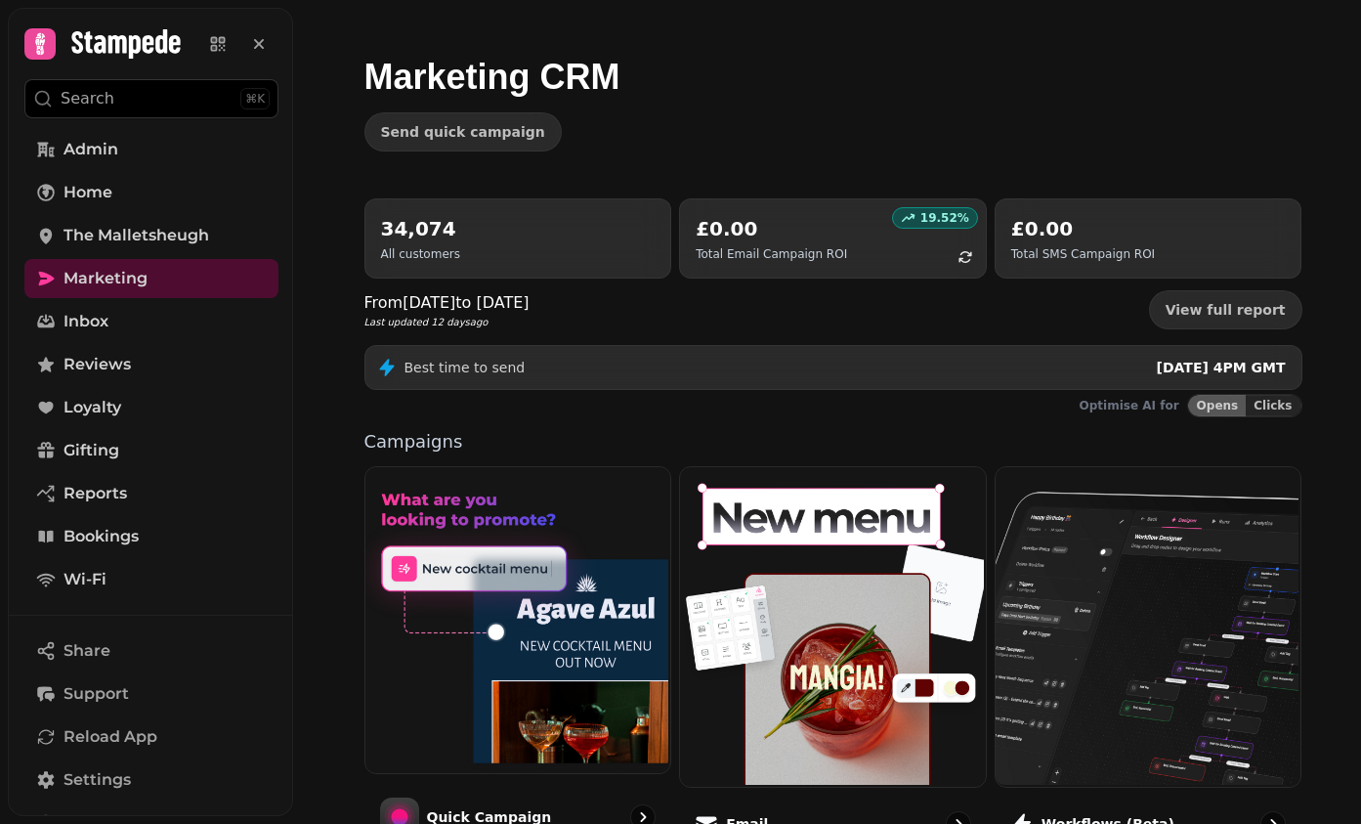
scroll to position [0, 0]
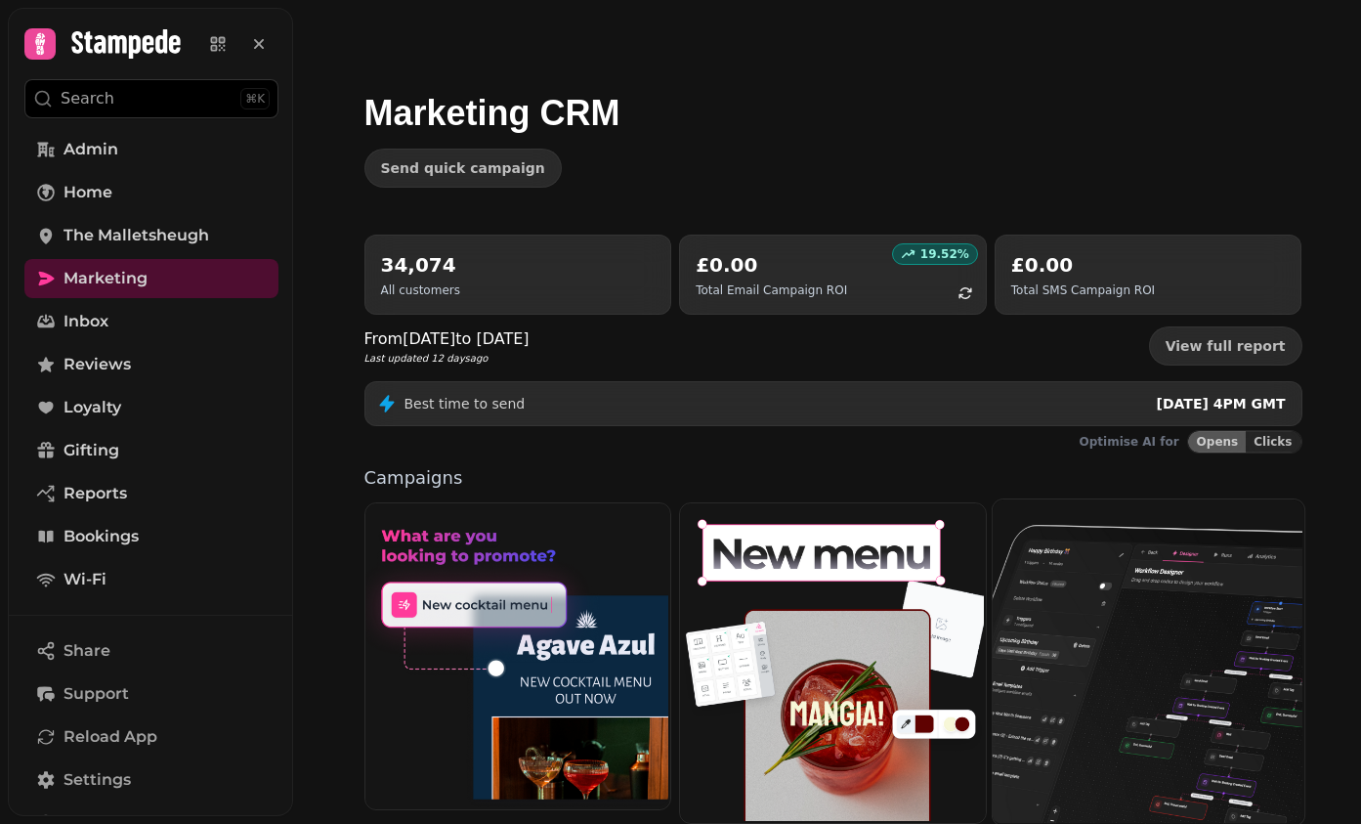
click at [1115, 697] on img at bounding box center [1147, 659] width 312 height 325
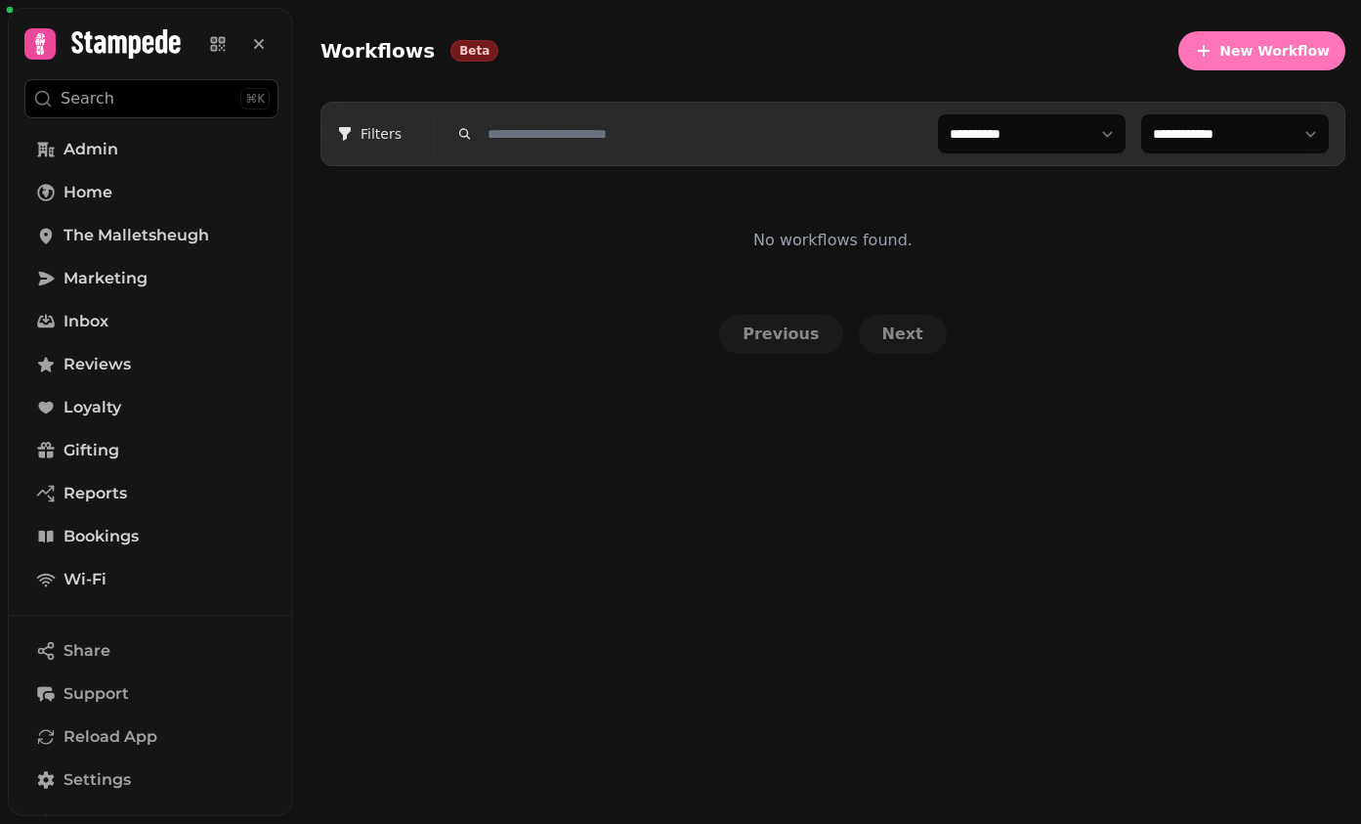
click at [1255, 50] on span "New Workflow" at bounding box center [1274, 51] width 110 height 14
select select "***"
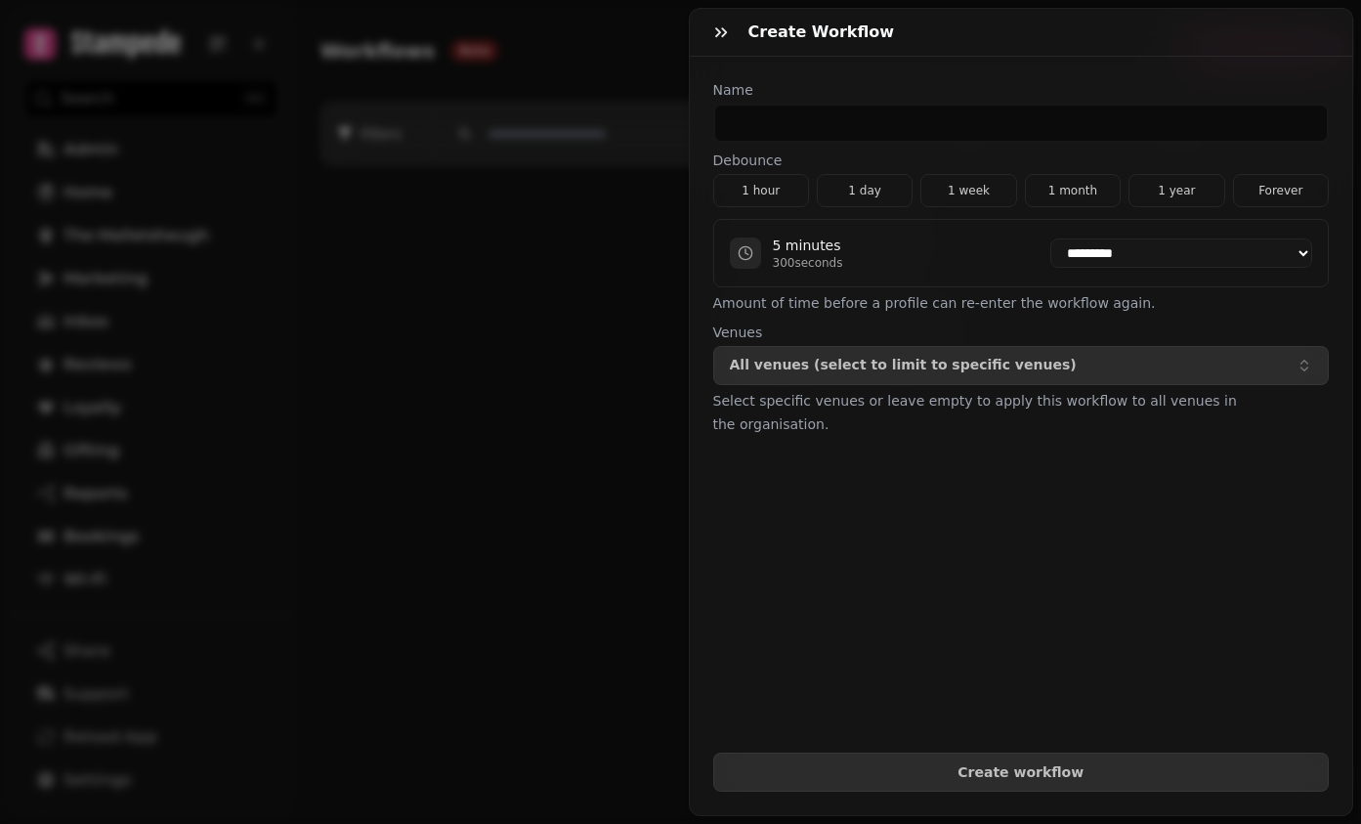
click at [923, 119] on input "text" at bounding box center [1021, 123] width 617 height 39
click at [1034, 167] on label "Debounce" at bounding box center [1021, 160] width 617 height 20
click at [1050, 257] on select "**********" at bounding box center [1181, 252] width 262 height 29
click at [722, 28] on icon "button" at bounding box center [721, 32] width 12 height 10
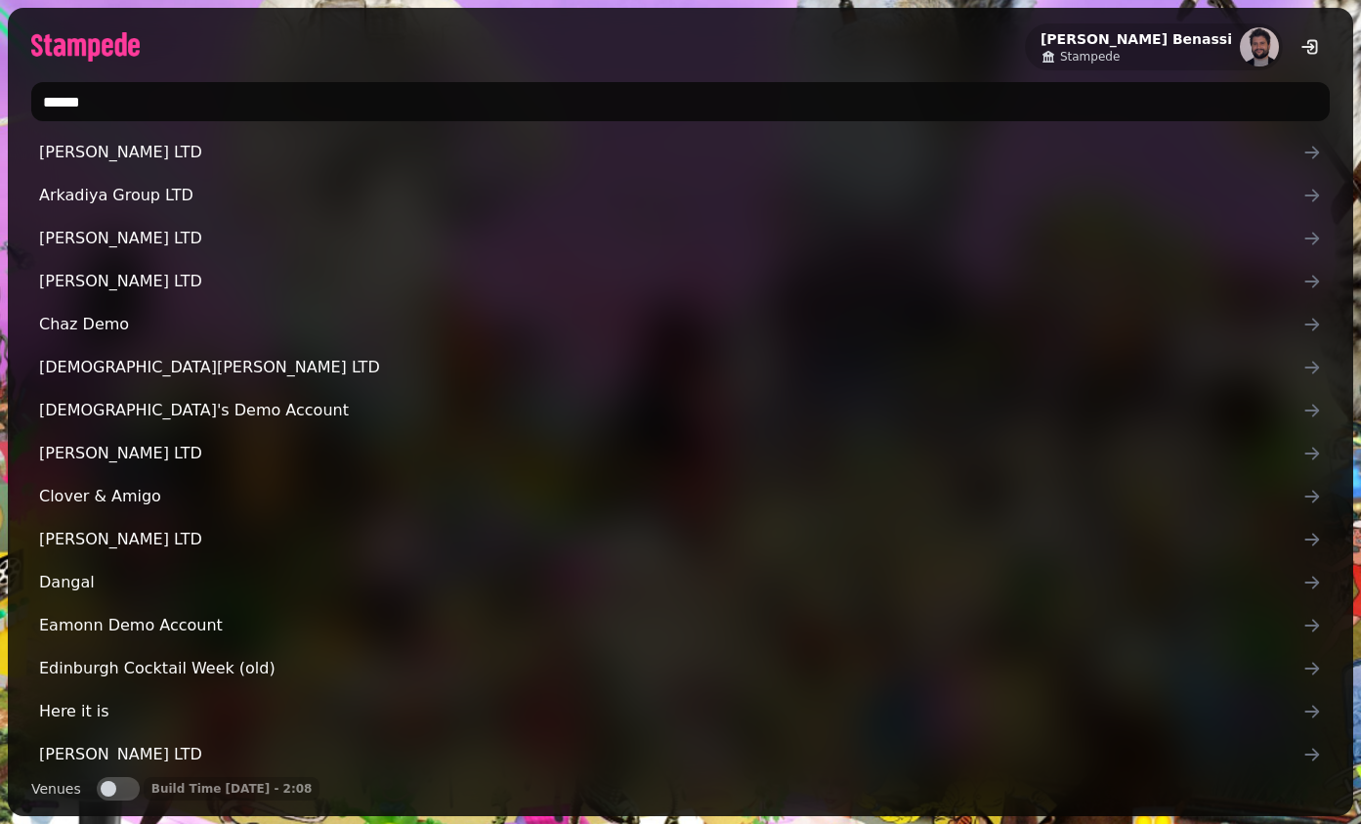
type input "*******"
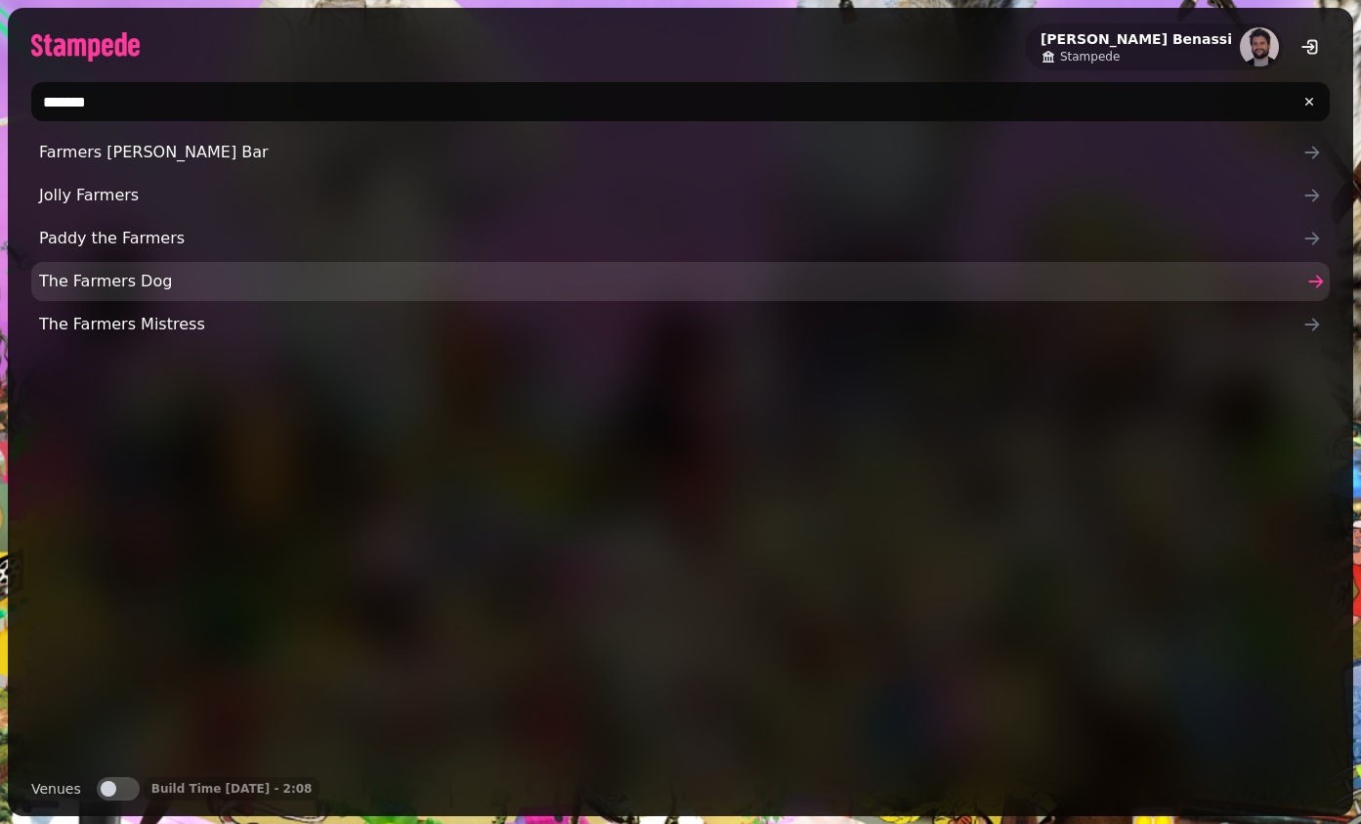
click at [241, 271] on span "The Farmers Dog" at bounding box center [670, 281] width 1263 height 23
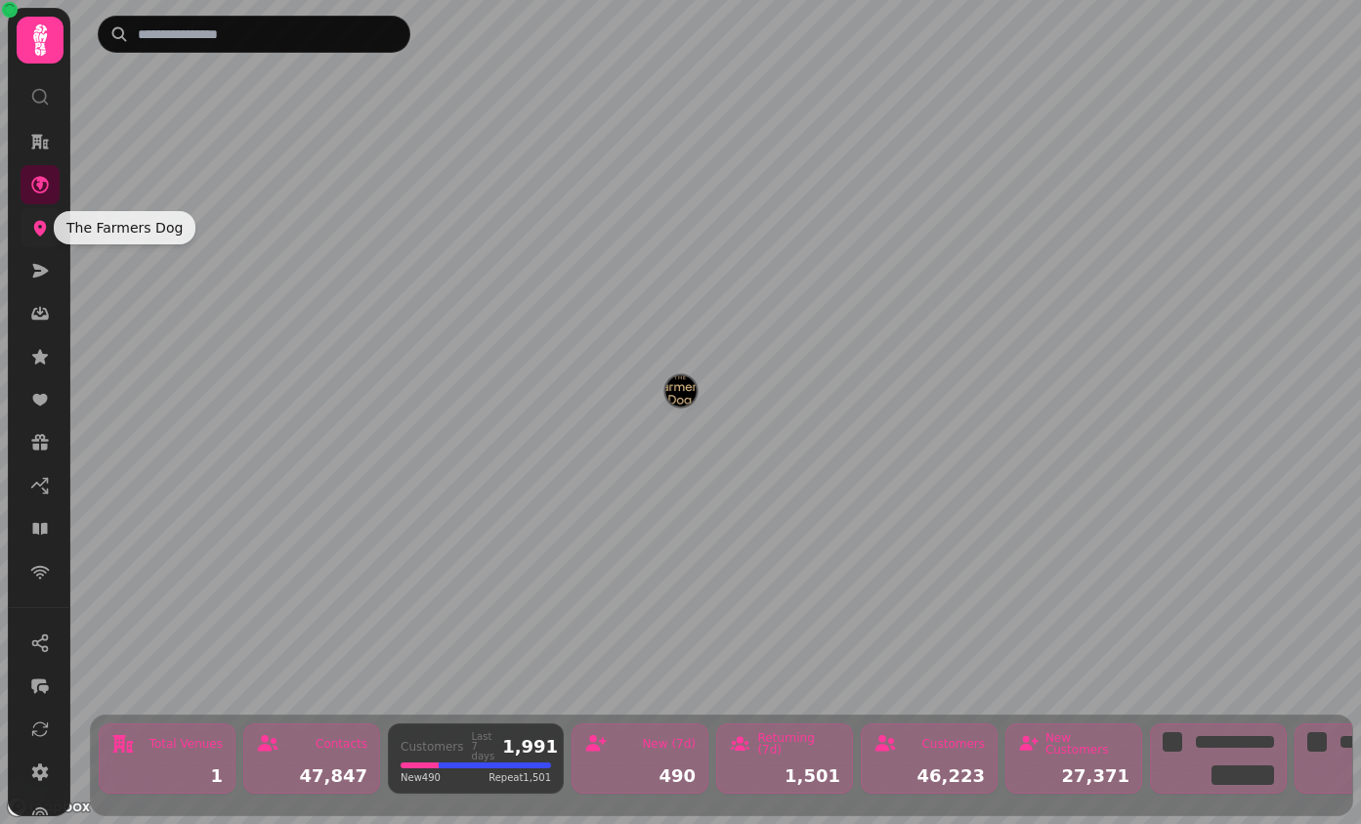
click at [43, 226] on icon at bounding box center [40, 229] width 13 height 16
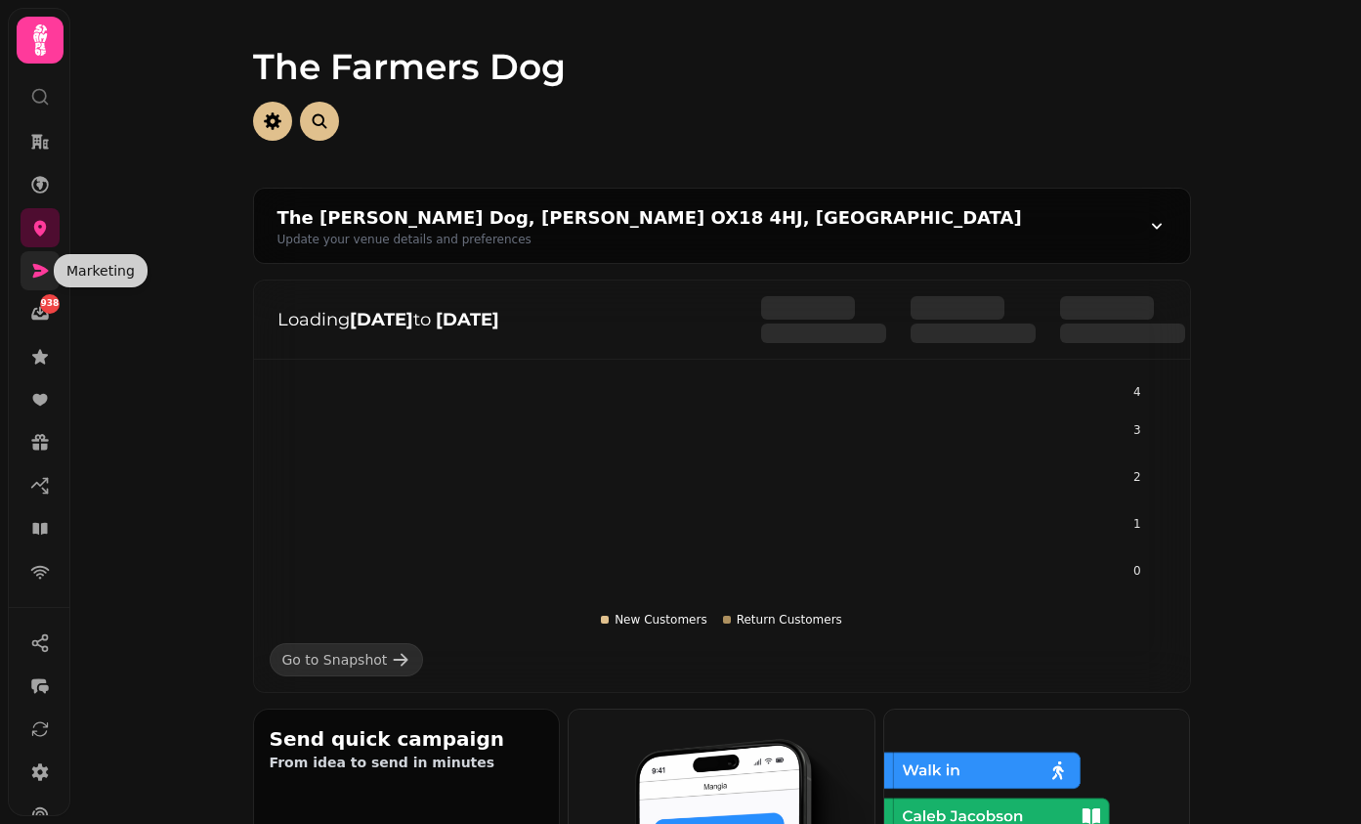
click at [40, 272] on icon at bounding box center [41, 271] width 16 height 14
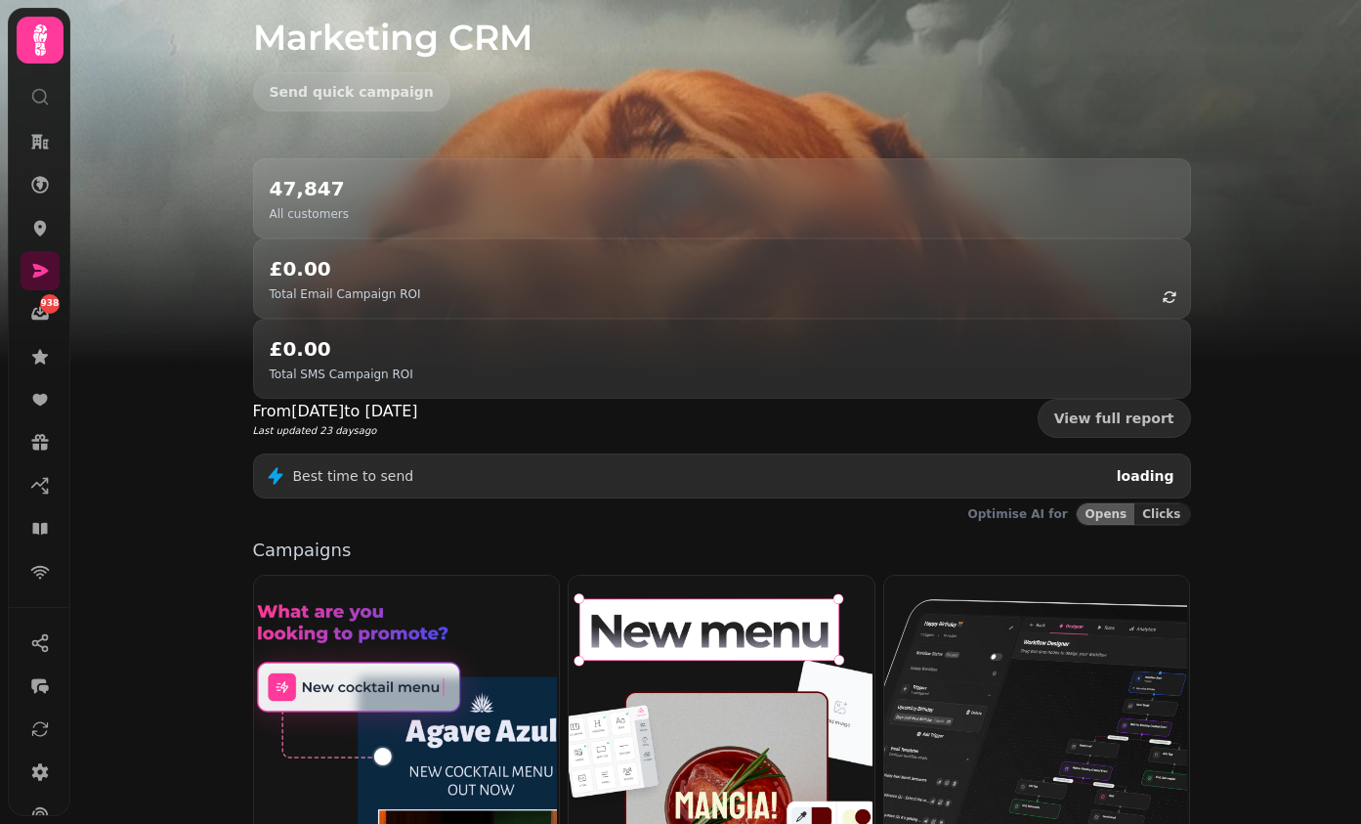
scroll to position [161, 0]
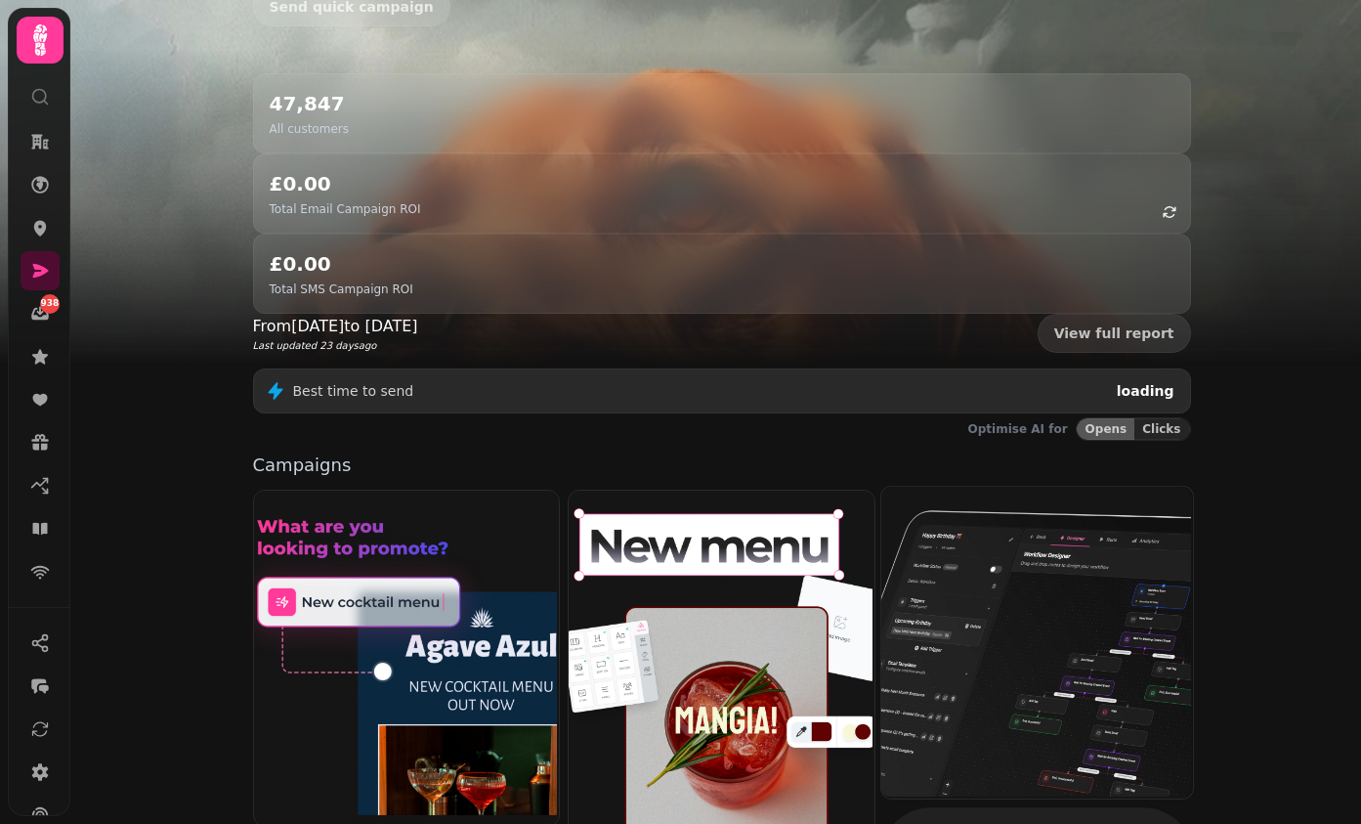
click at [1065, 485] on img at bounding box center [1035, 641] width 312 height 312
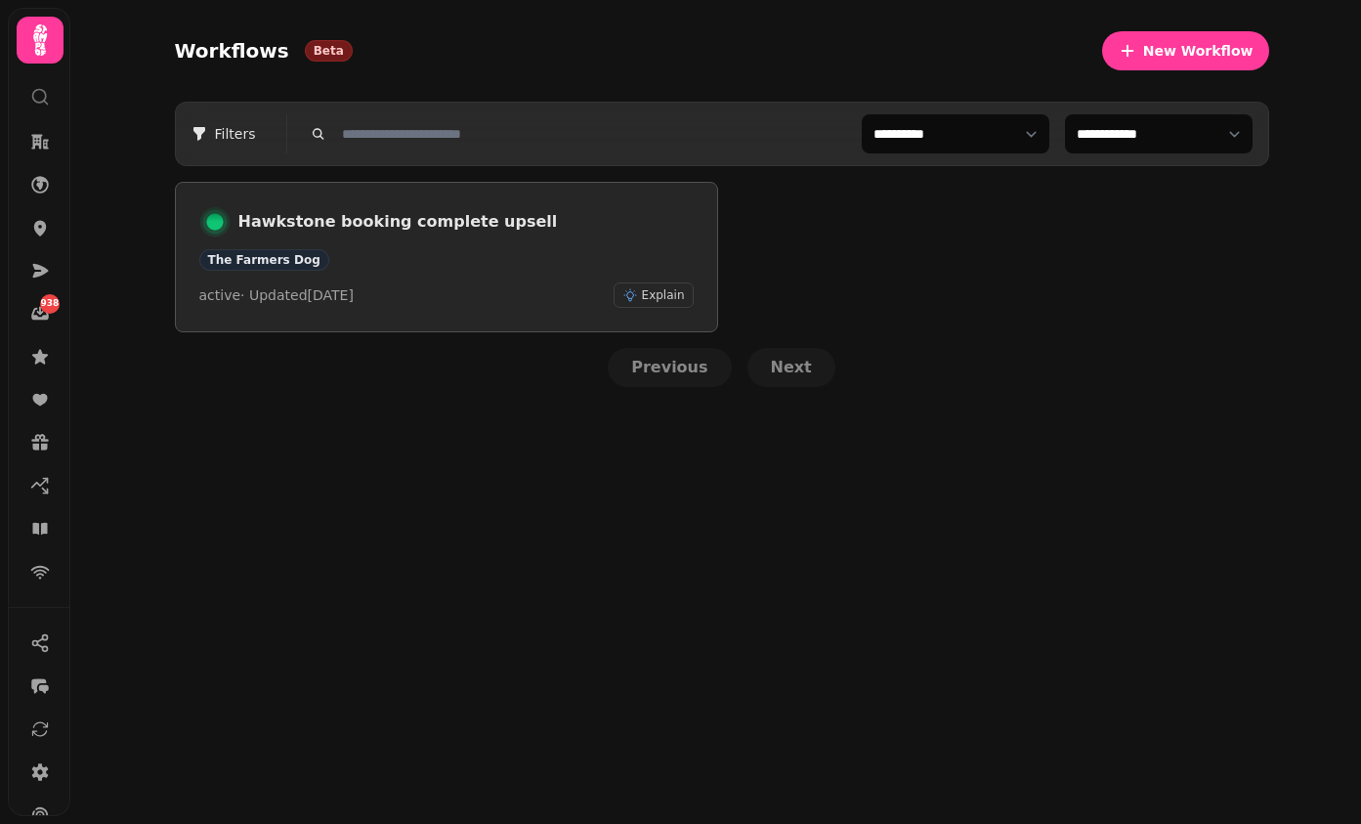
click at [440, 253] on div "The Farmers Dog" at bounding box center [446, 259] width 494 height 21
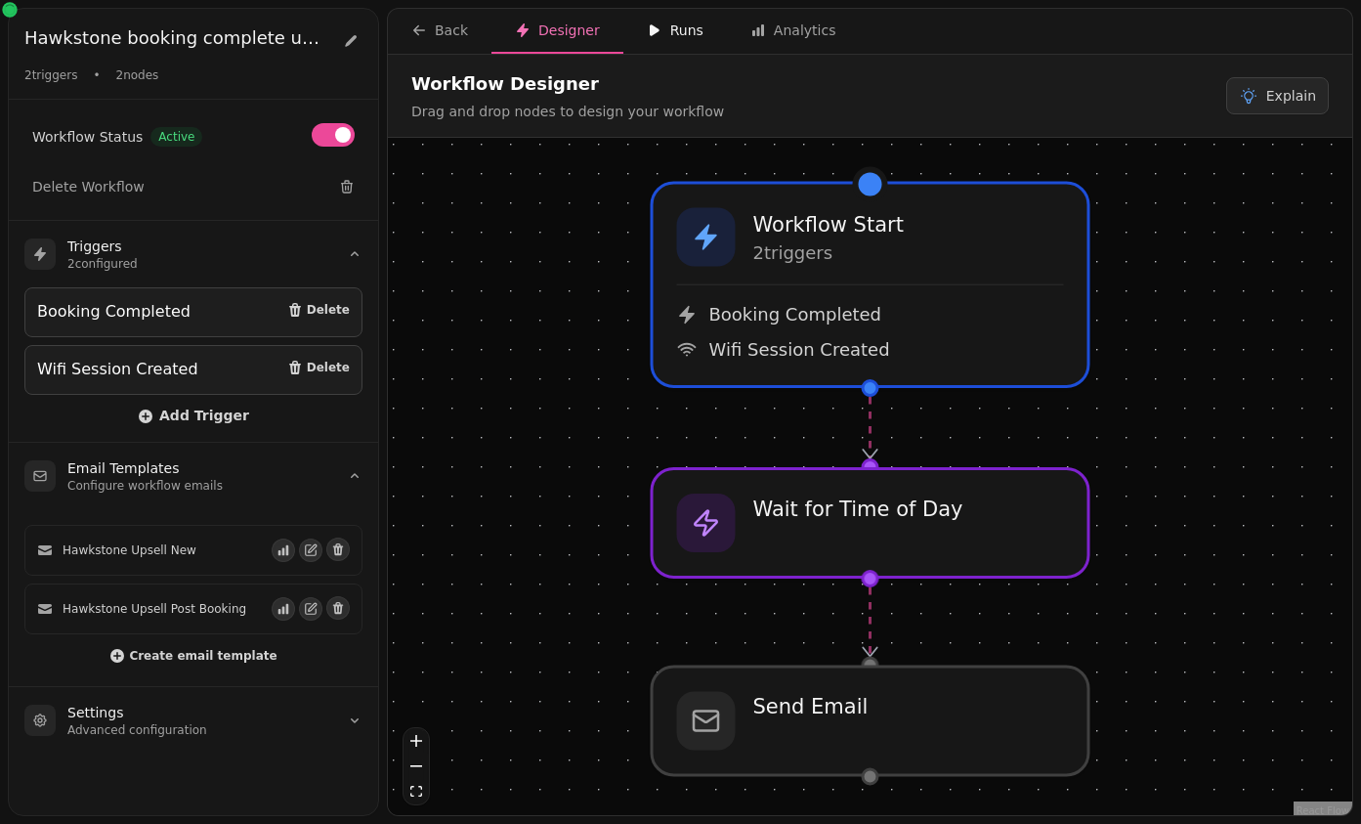
click at [650, 28] on icon "button" at bounding box center [655, 30] width 10 height 12
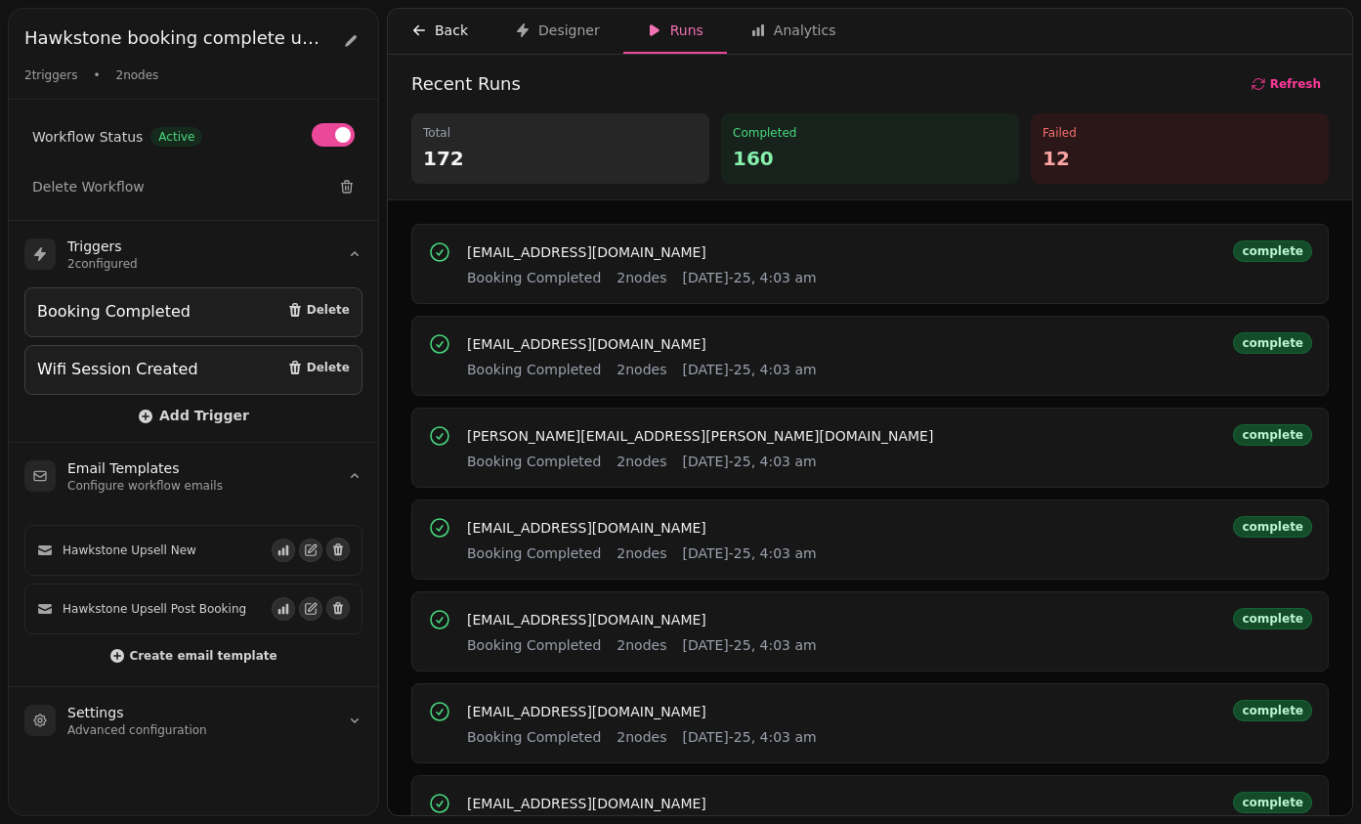
click at [437, 27] on div "Back" at bounding box center [439, 31] width 57 height 20
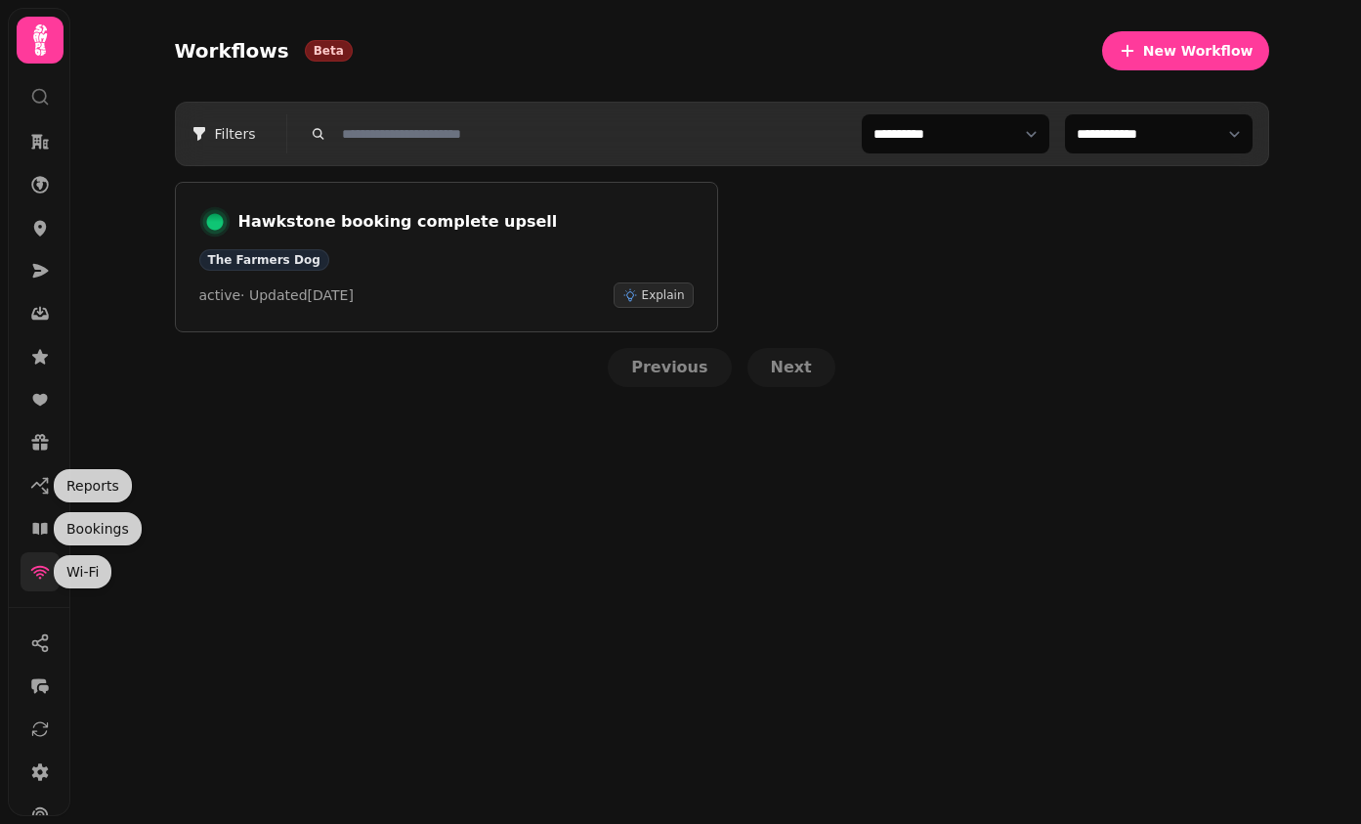
click at [45, 565] on icon at bounding box center [40, 572] width 20 height 20
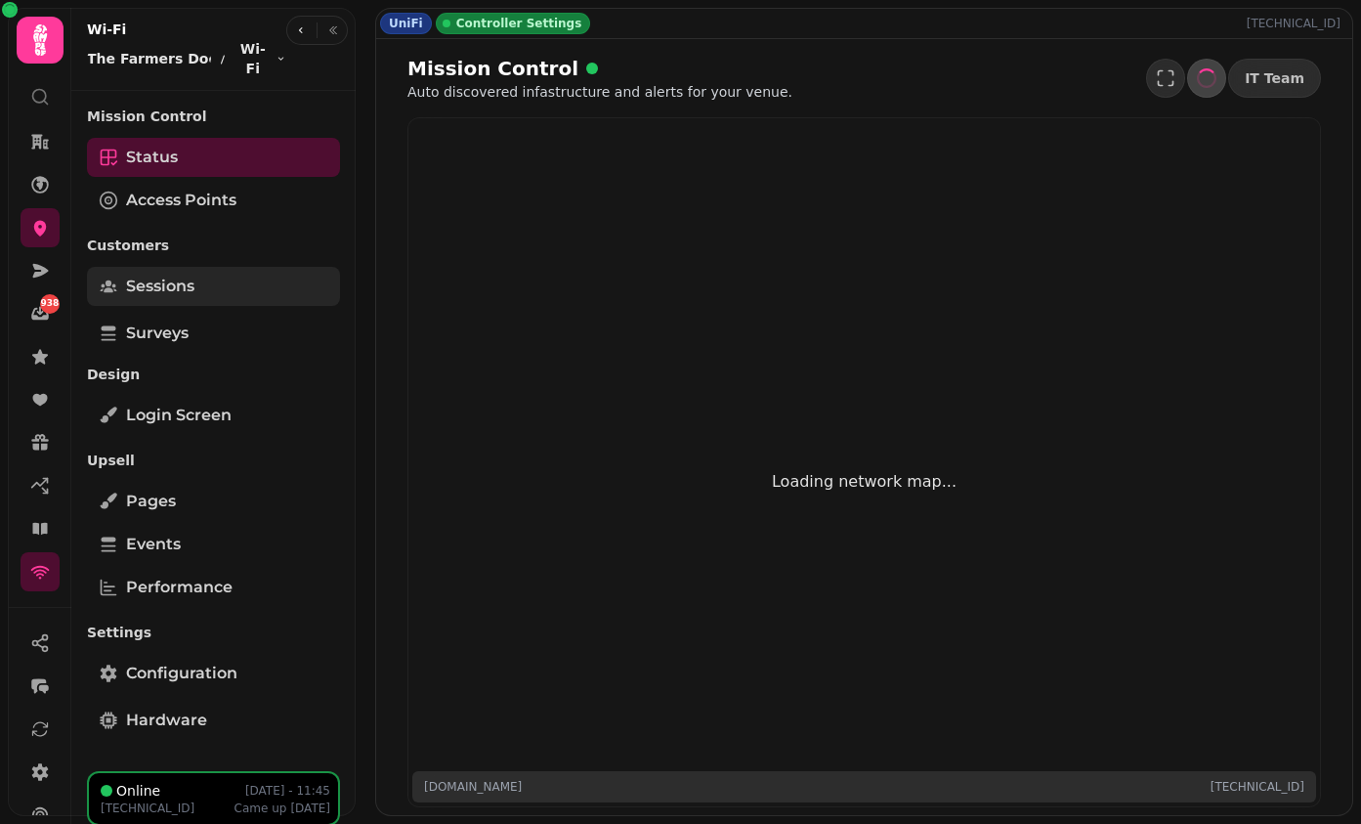
click at [170, 275] on span "Sessions" at bounding box center [160, 286] width 68 height 23
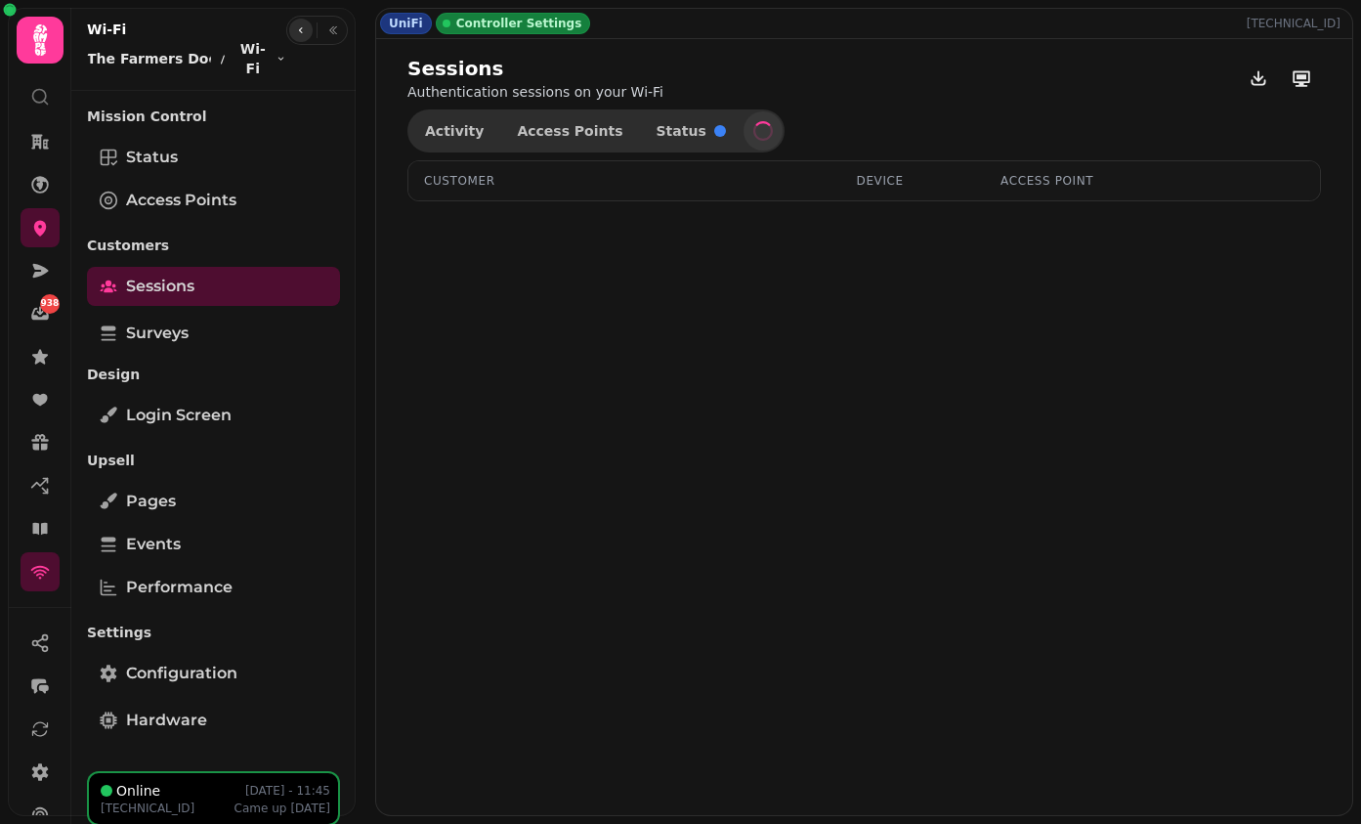
click at [294, 29] on button "button" at bounding box center [300, 30] width 23 height 23
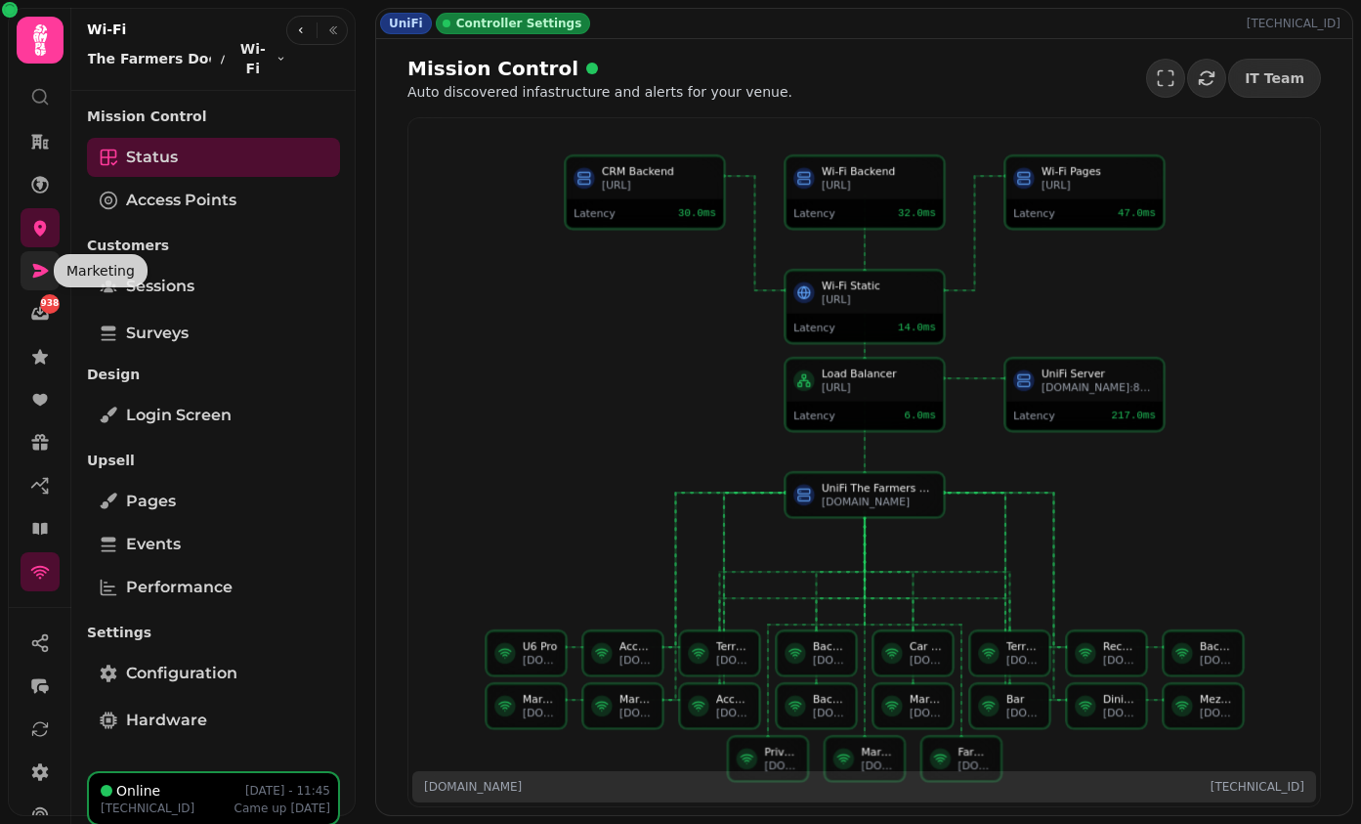
click at [43, 278] on icon at bounding box center [40, 271] width 20 height 20
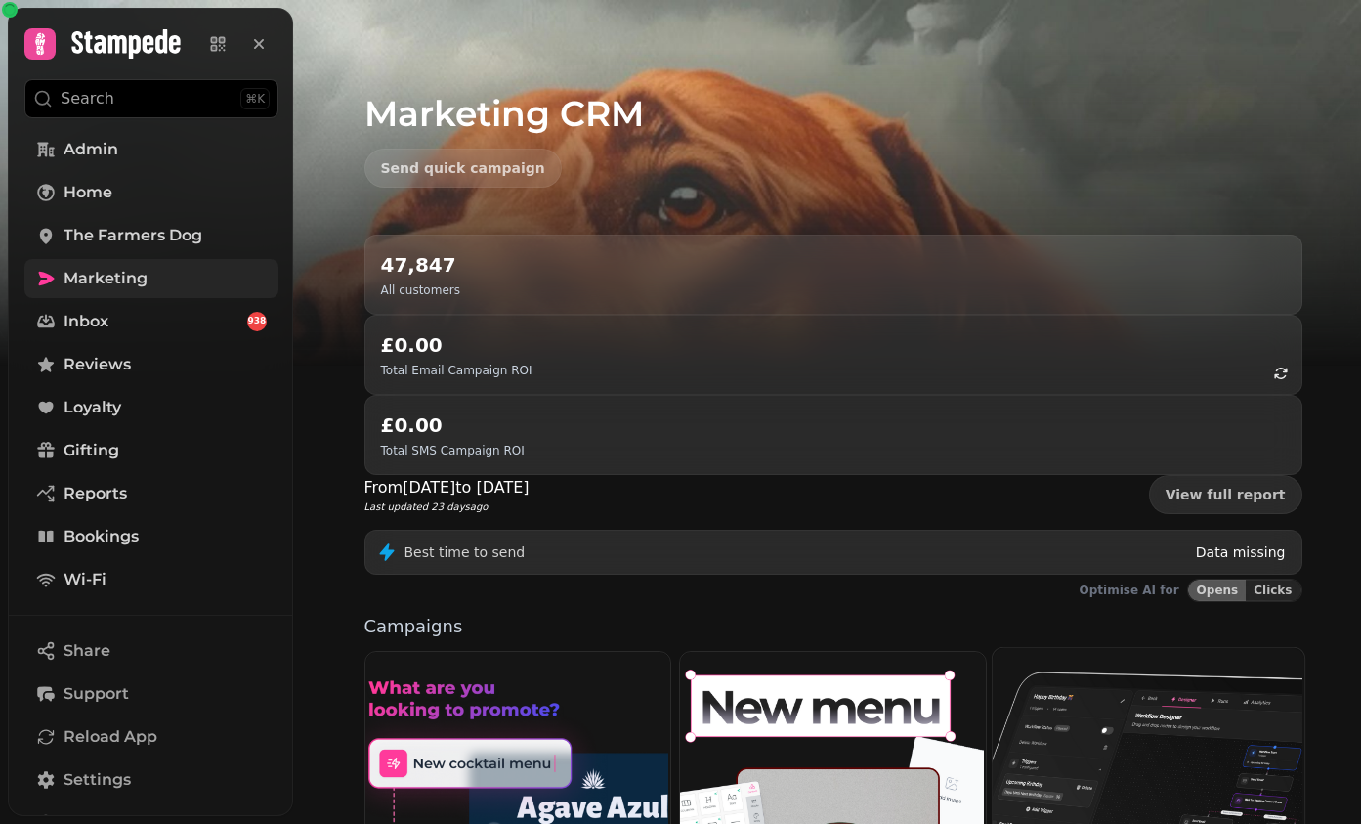
click at [1125, 646] on img at bounding box center [1147, 802] width 312 height 312
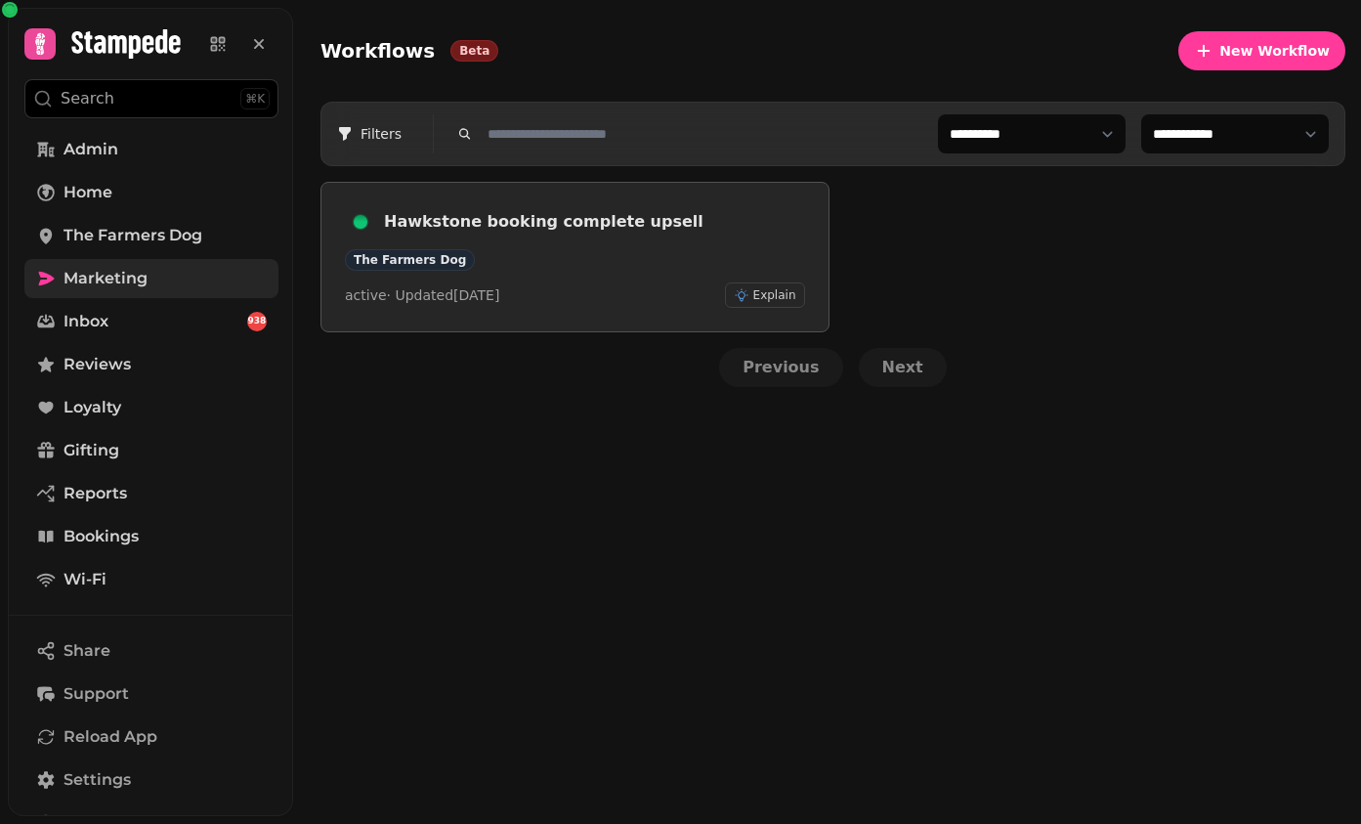
click at [400, 212] on h3 "Hawkstone booking complete upsell" at bounding box center [594, 221] width 421 height 23
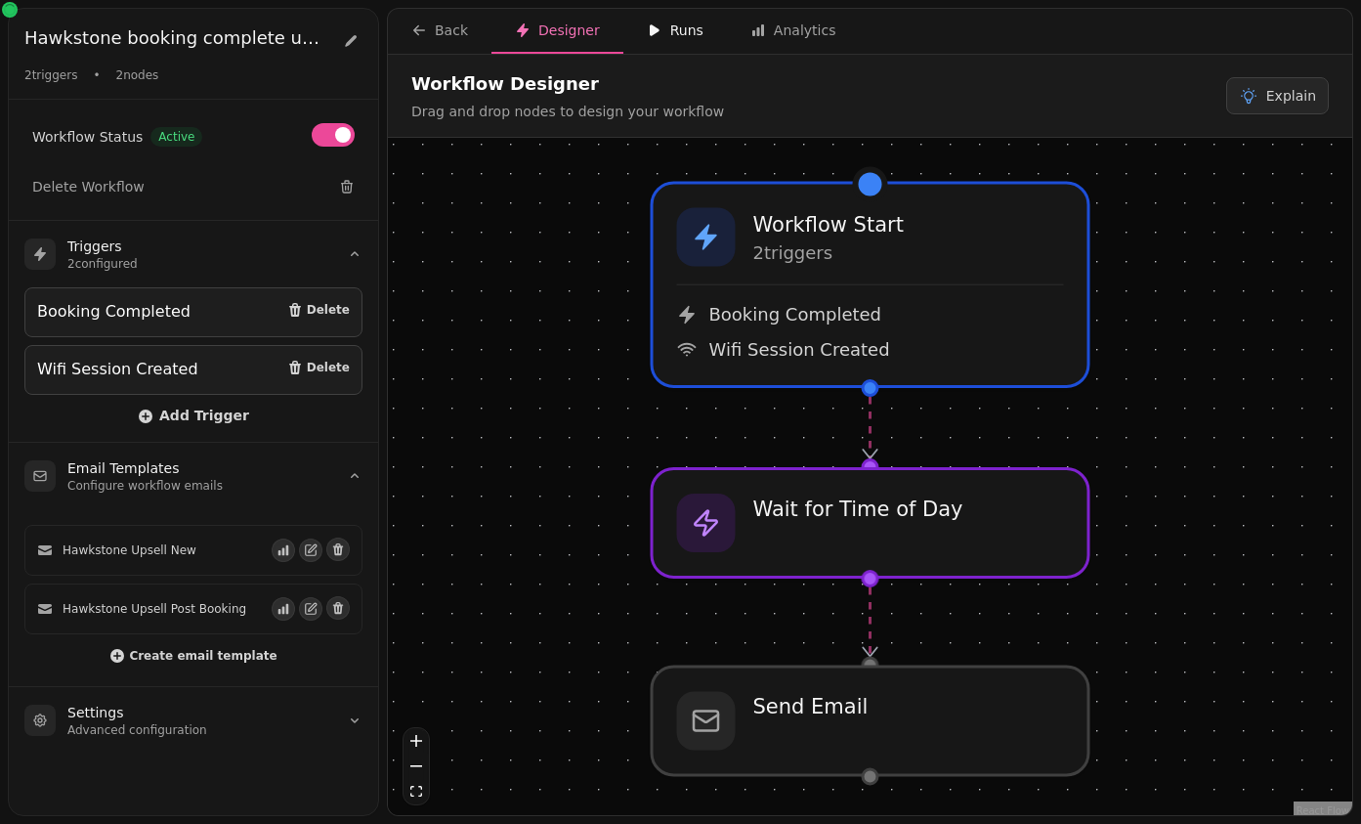
click at [682, 31] on div "Runs" at bounding box center [675, 31] width 57 height 20
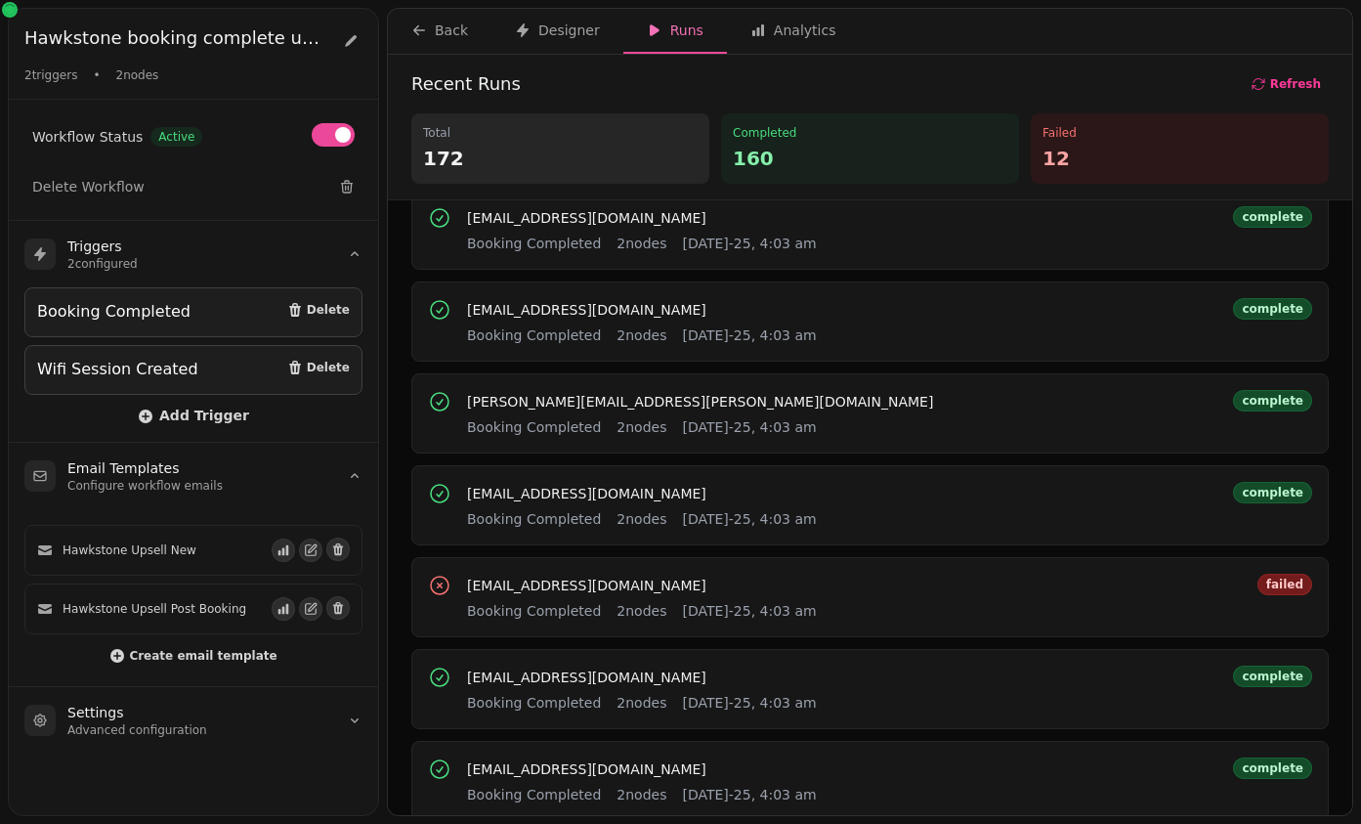
scroll to position [835, 0]
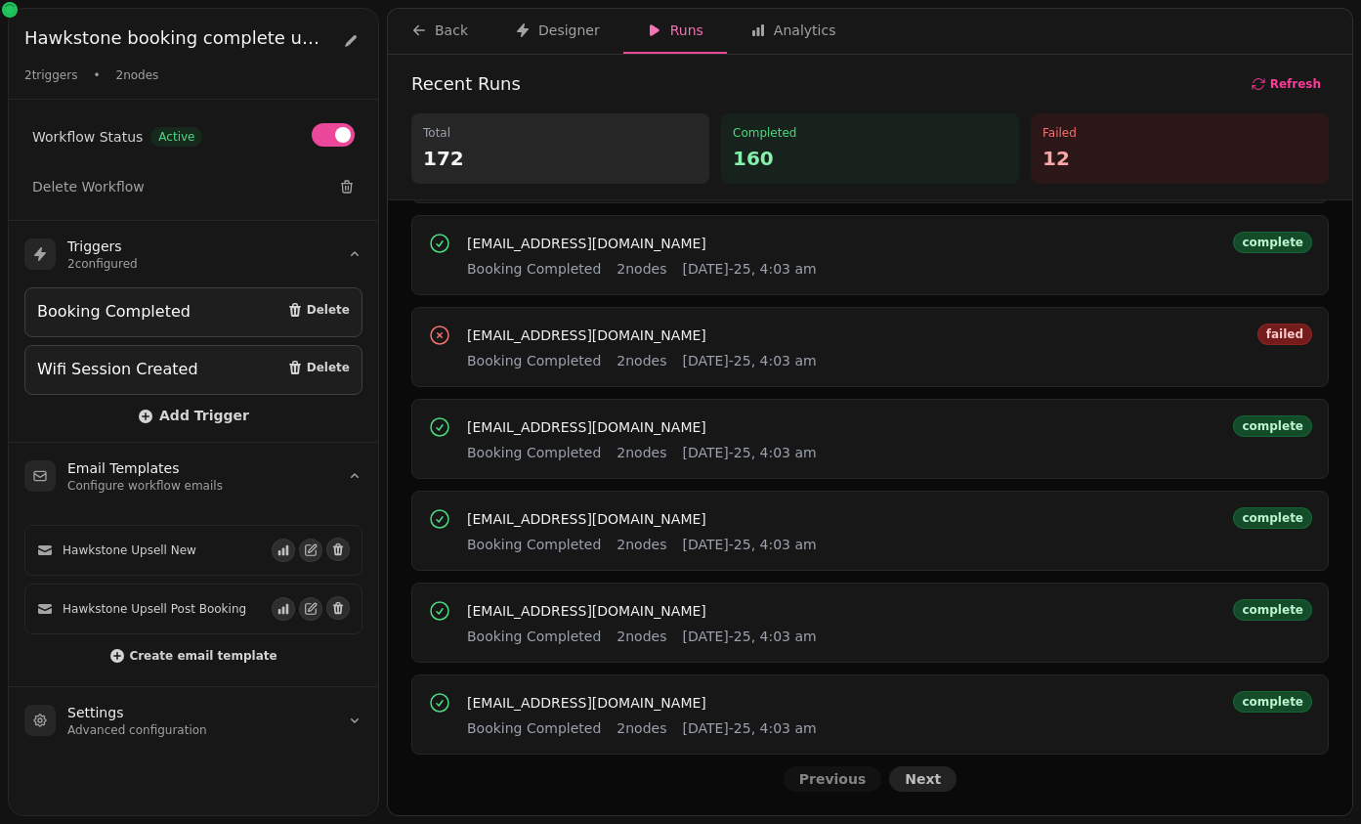
click at [919, 786] on span "Next" at bounding box center [923, 779] width 36 height 14
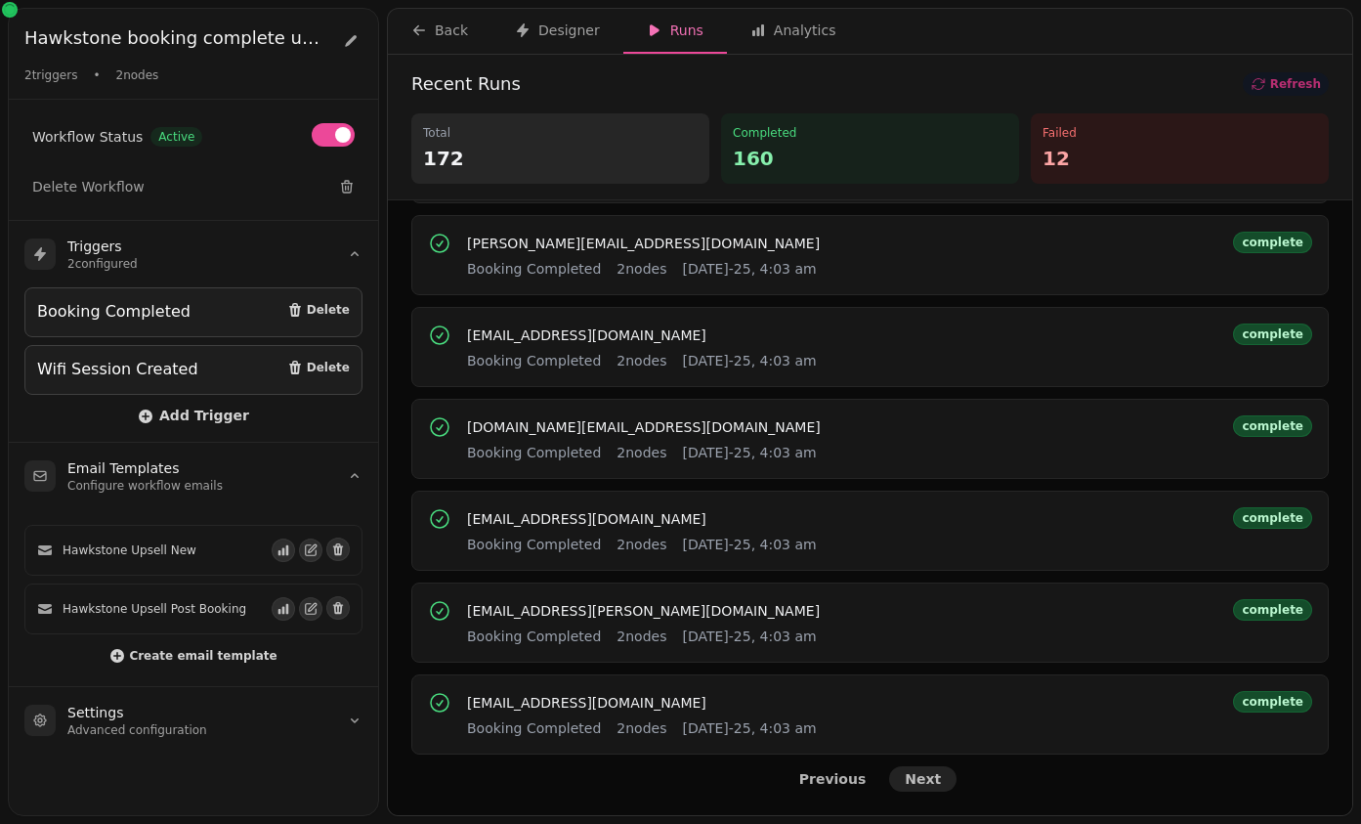
click at [919, 786] on span "Next" at bounding box center [923, 779] width 36 height 14
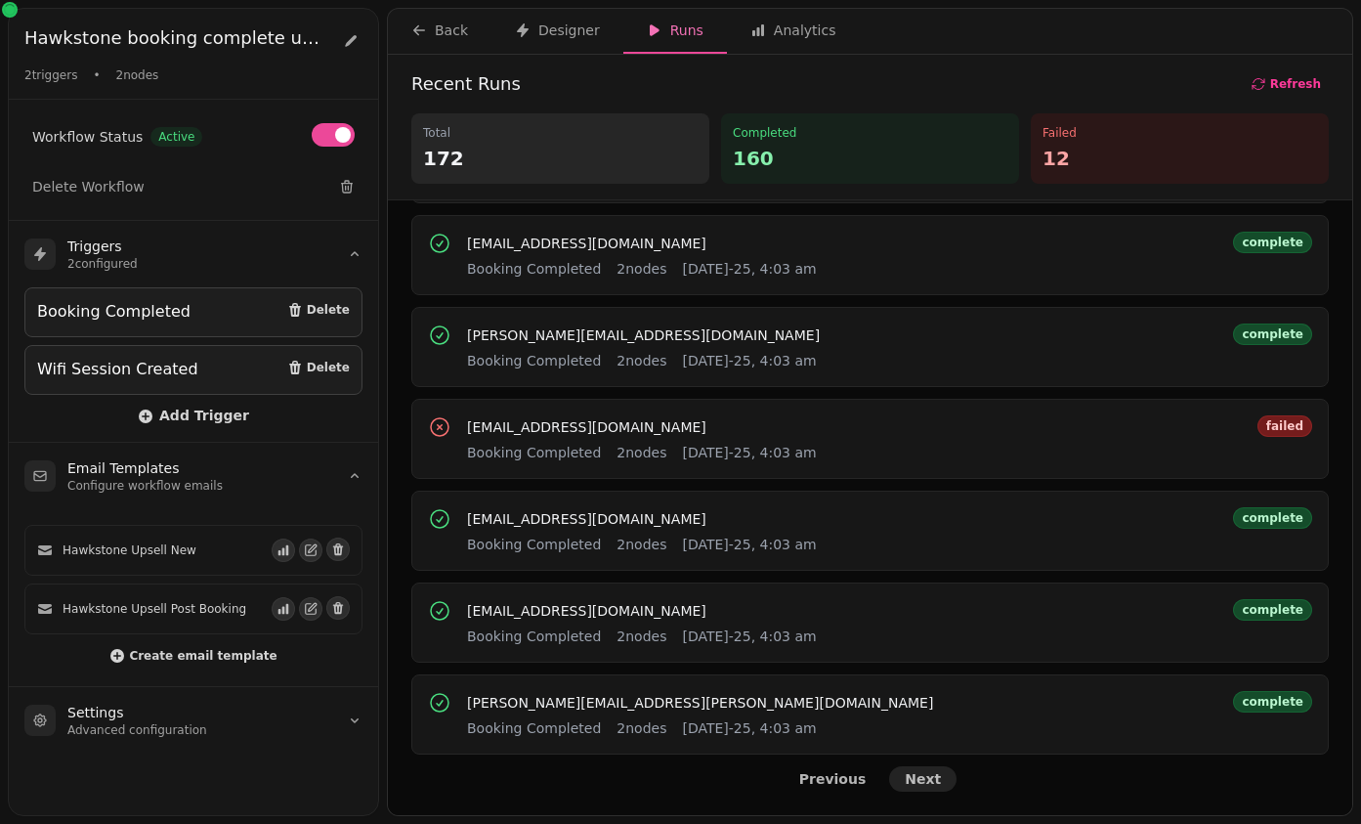
click at [919, 786] on span "Next" at bounding box center [923, 779] width 36 height 14
click at [927, 781] on span "Next" at bounding box center [923, 779] width 36 height 14
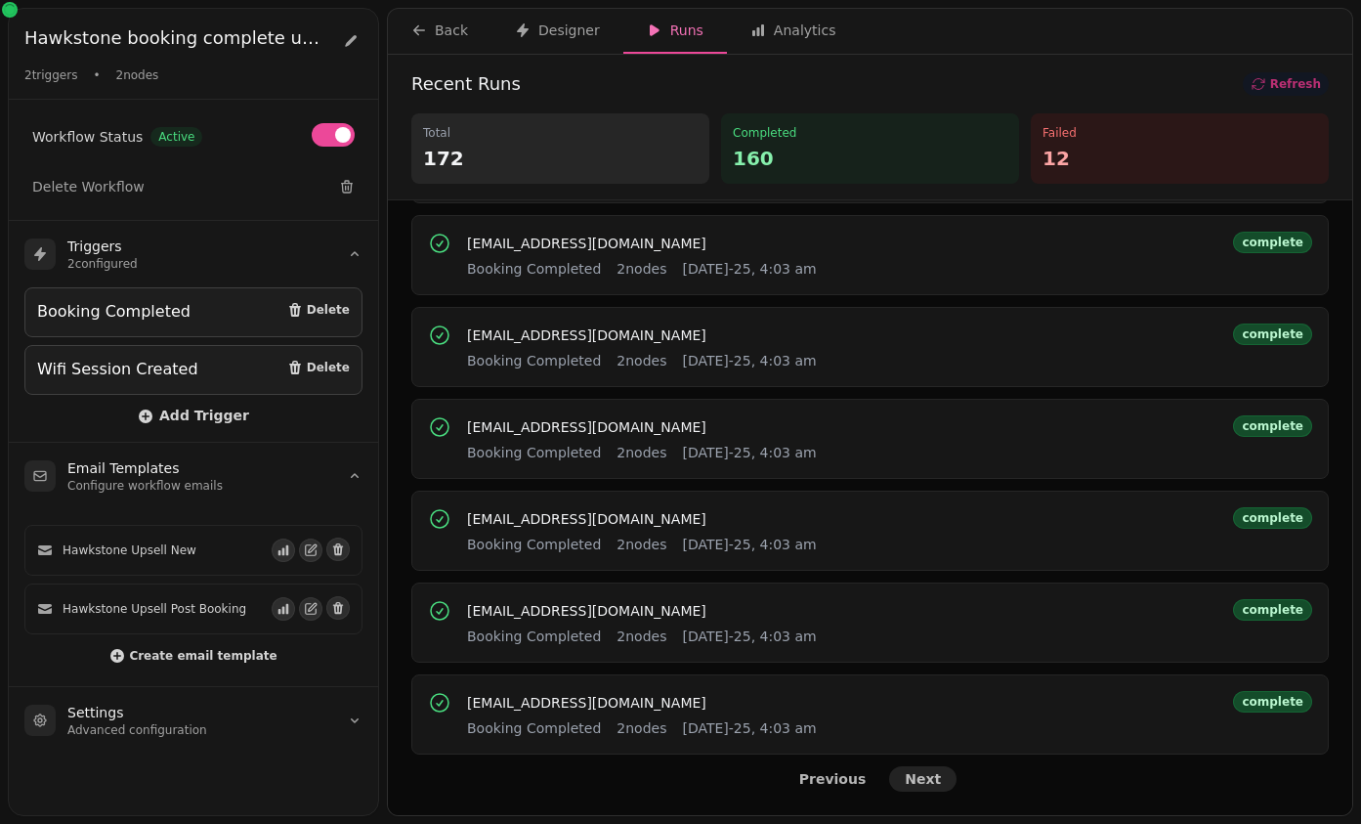
click at [927, 781] on span "Next" at bounding box center [923, 779] width 36 height 14
click at [846, 786] on span "Previous" at bounding box center [832, 779] width 67 height 14
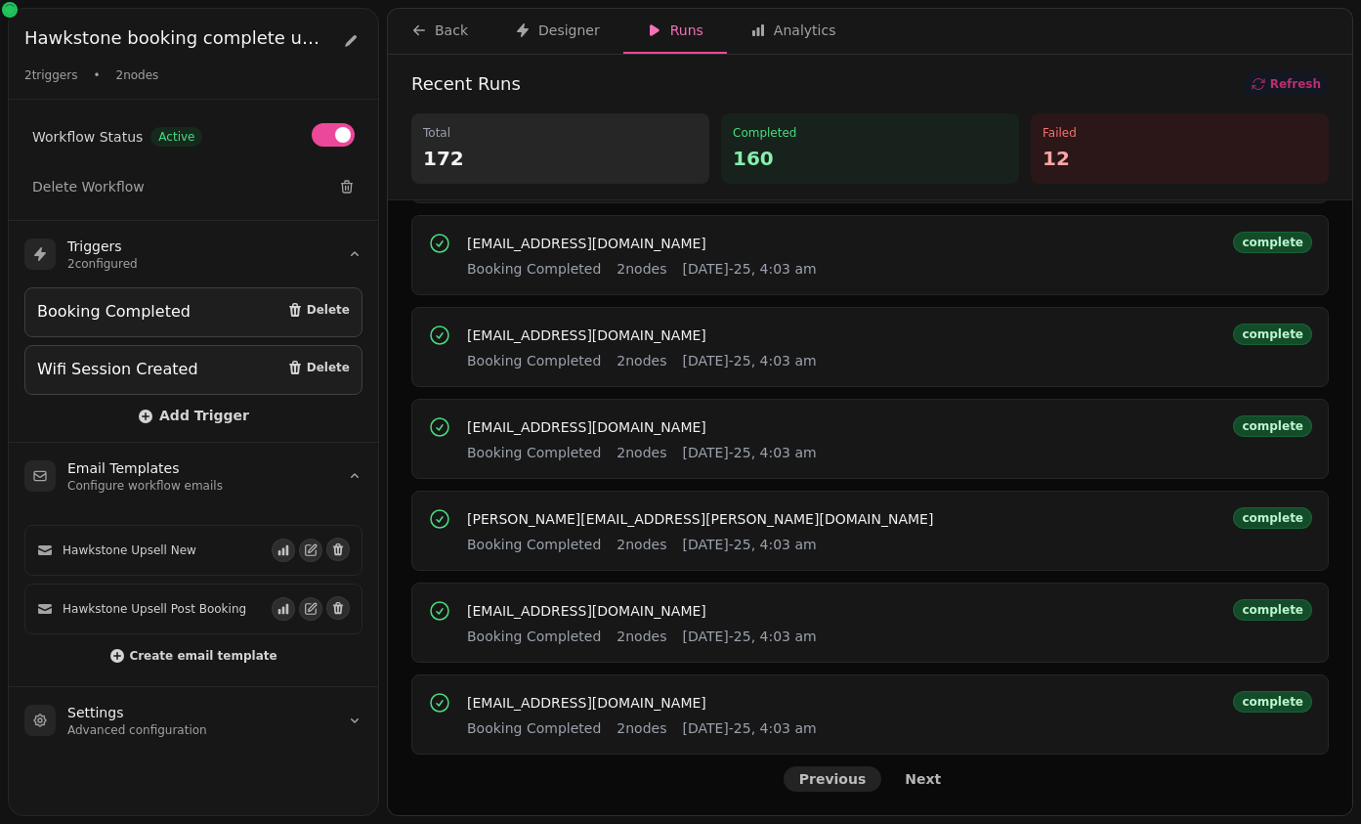
click at [846, 786] on span "Previous" at bounding box center [832, 779] width 67 height 14
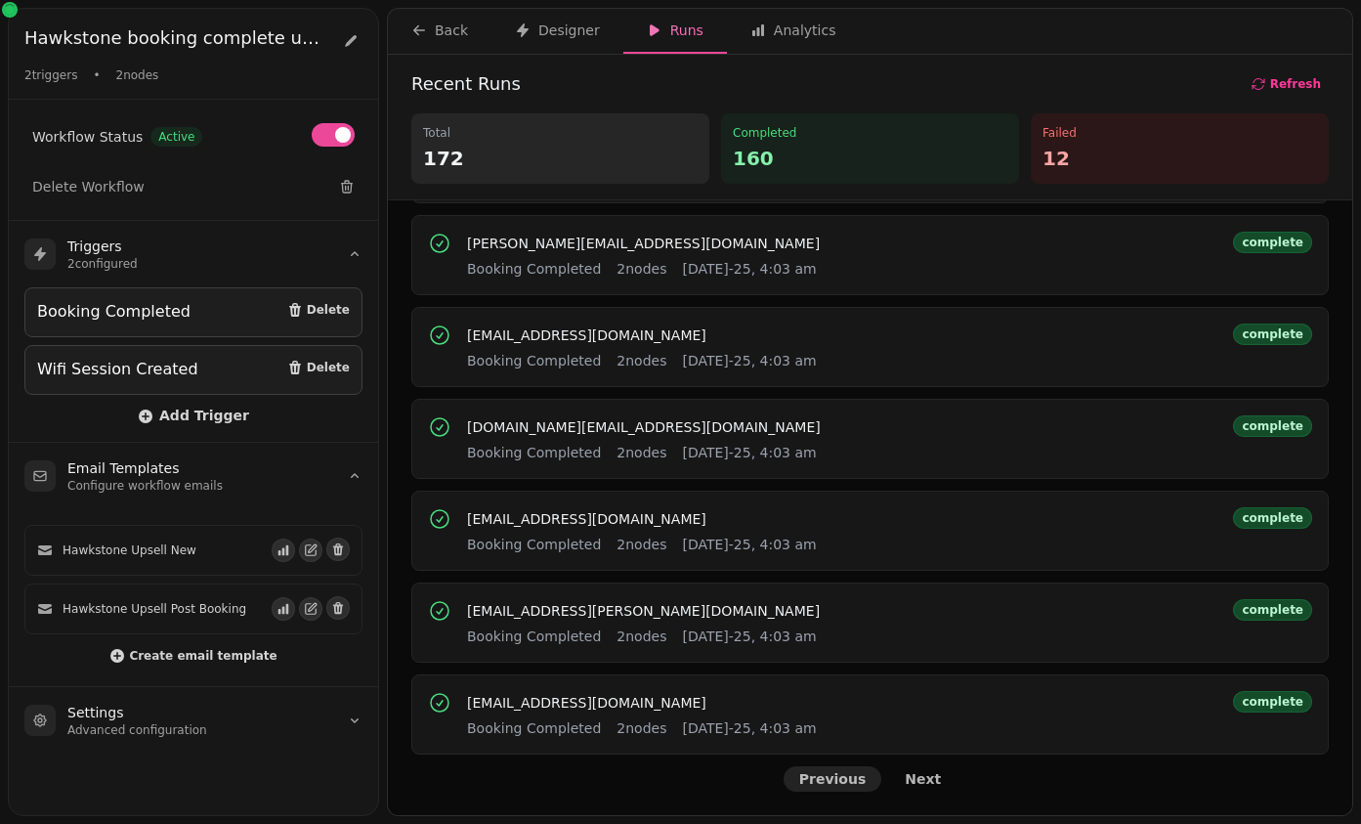
click at [846, 786] on span "Previous" at bounding box center [832, 779] width 67 height 14
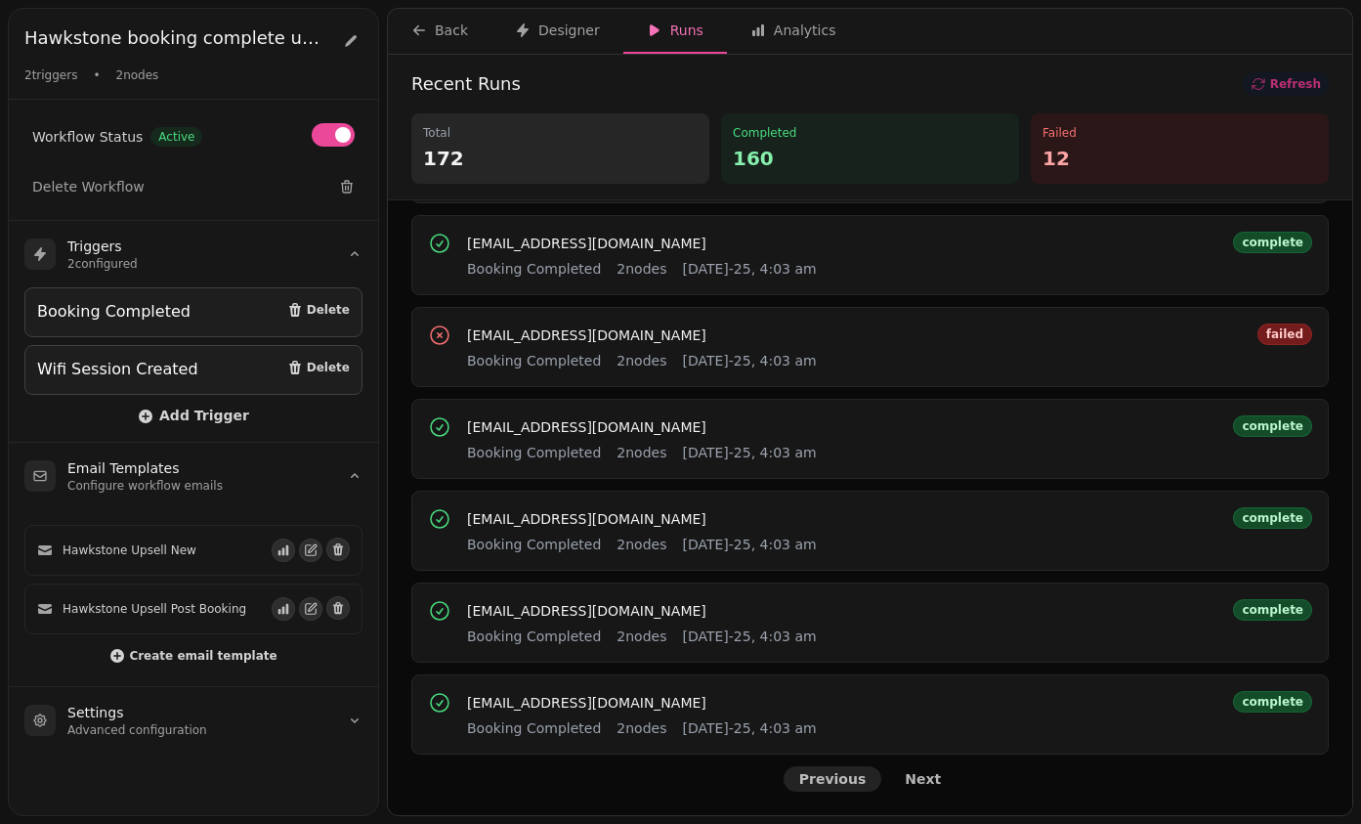
click at [846, 786] on span "Previous" at bounding box center [832, 779] width 67 height 14
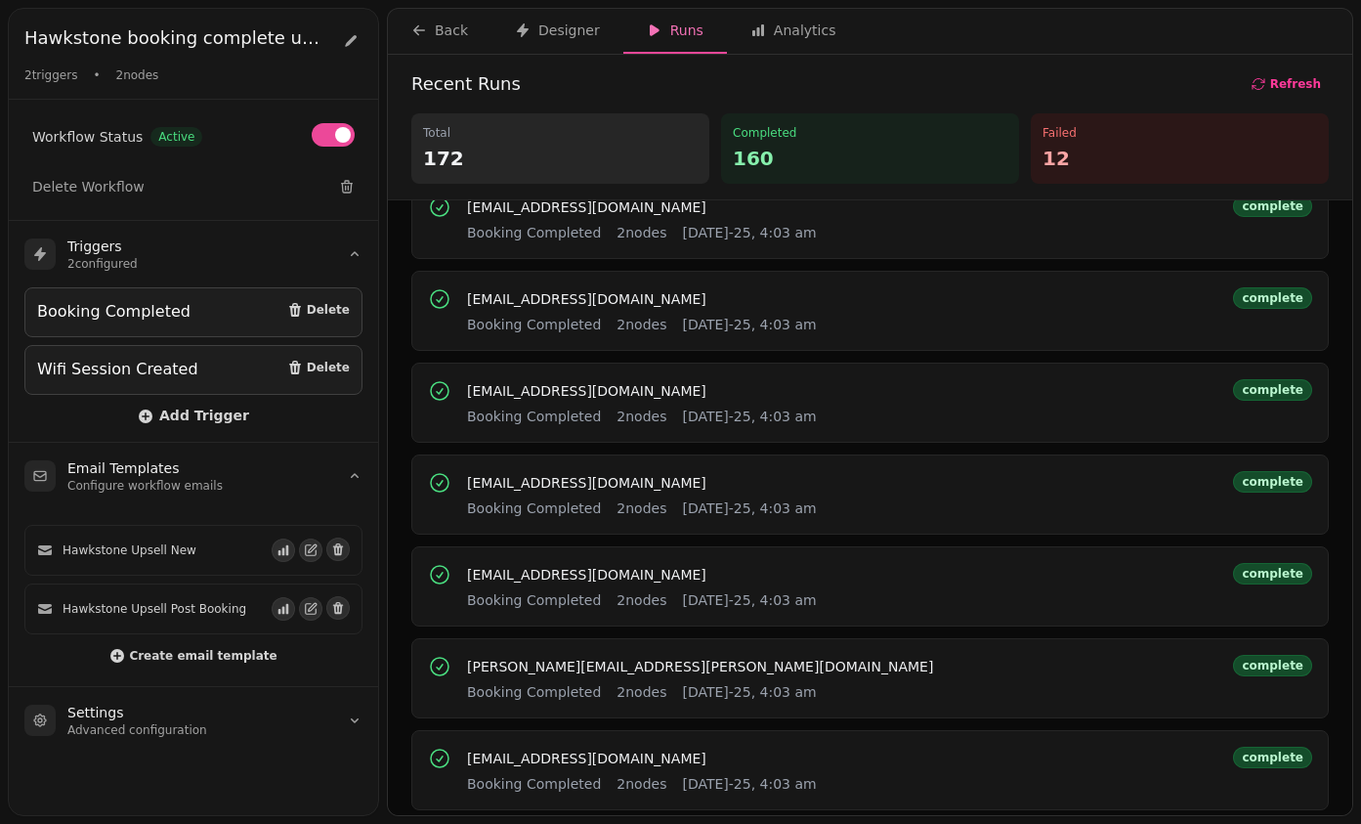
scroll to position [0, 0]
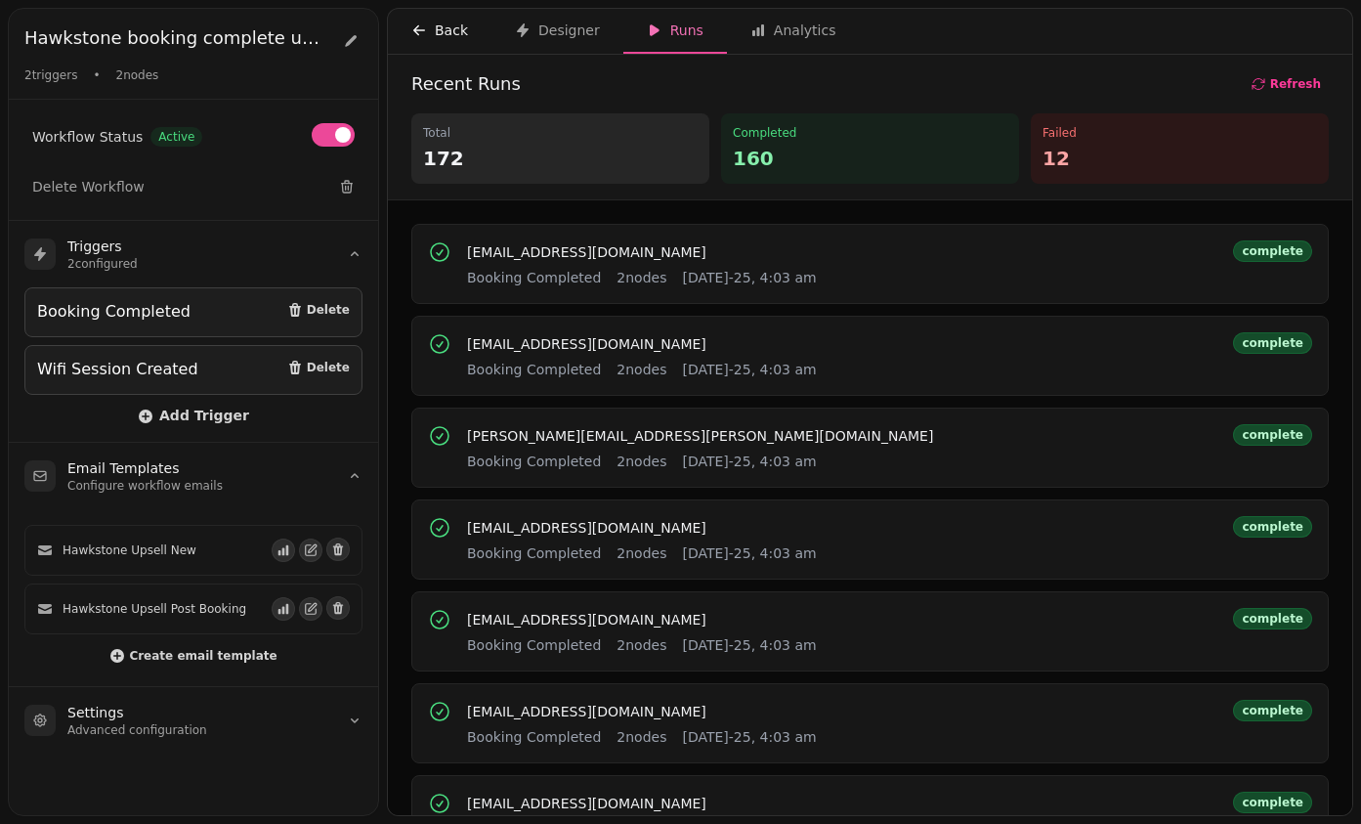
click at [425, 25] on icon "button" at bounding box center [419, 30] width 16 height 16
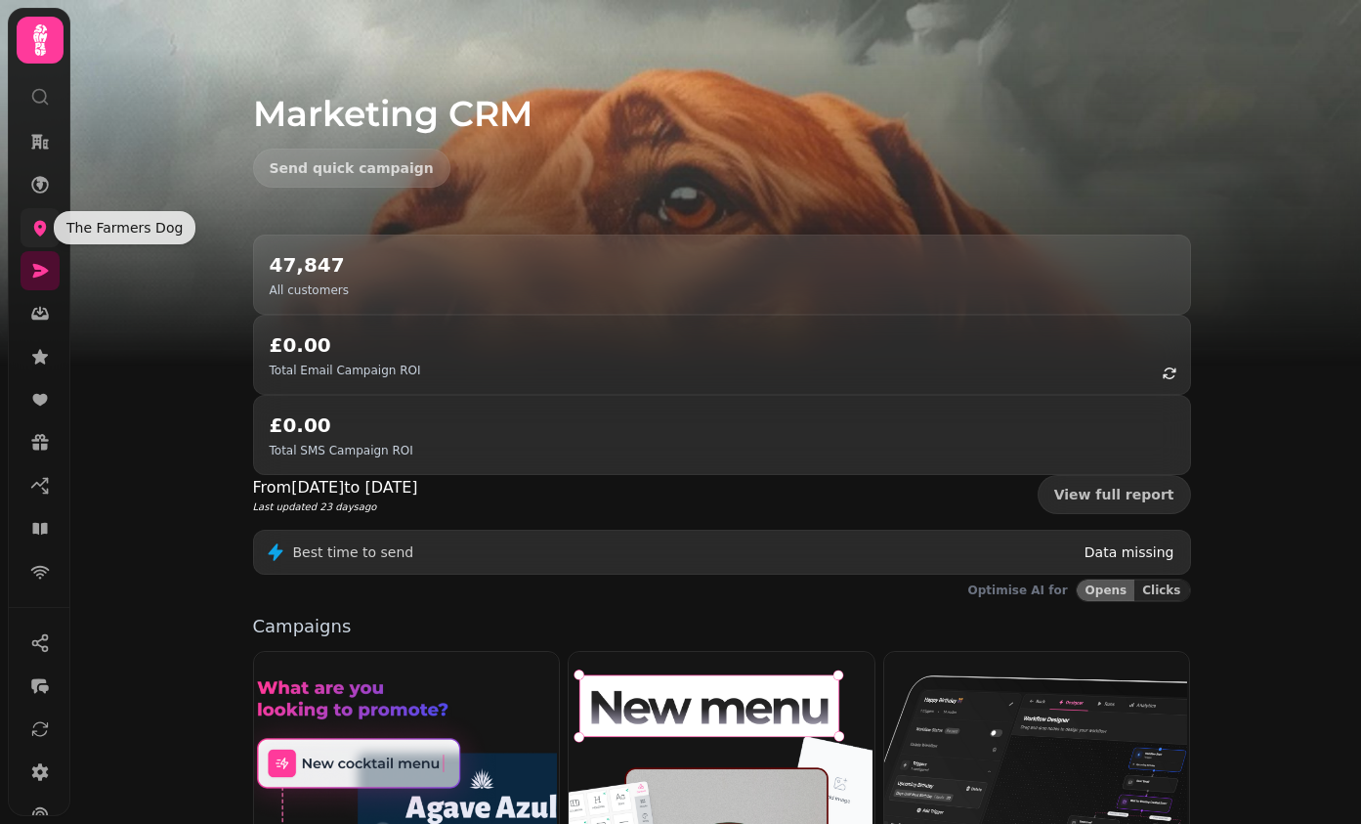
click at [40, 234] on icon at bounding box center [40, 229] width 13 height 16
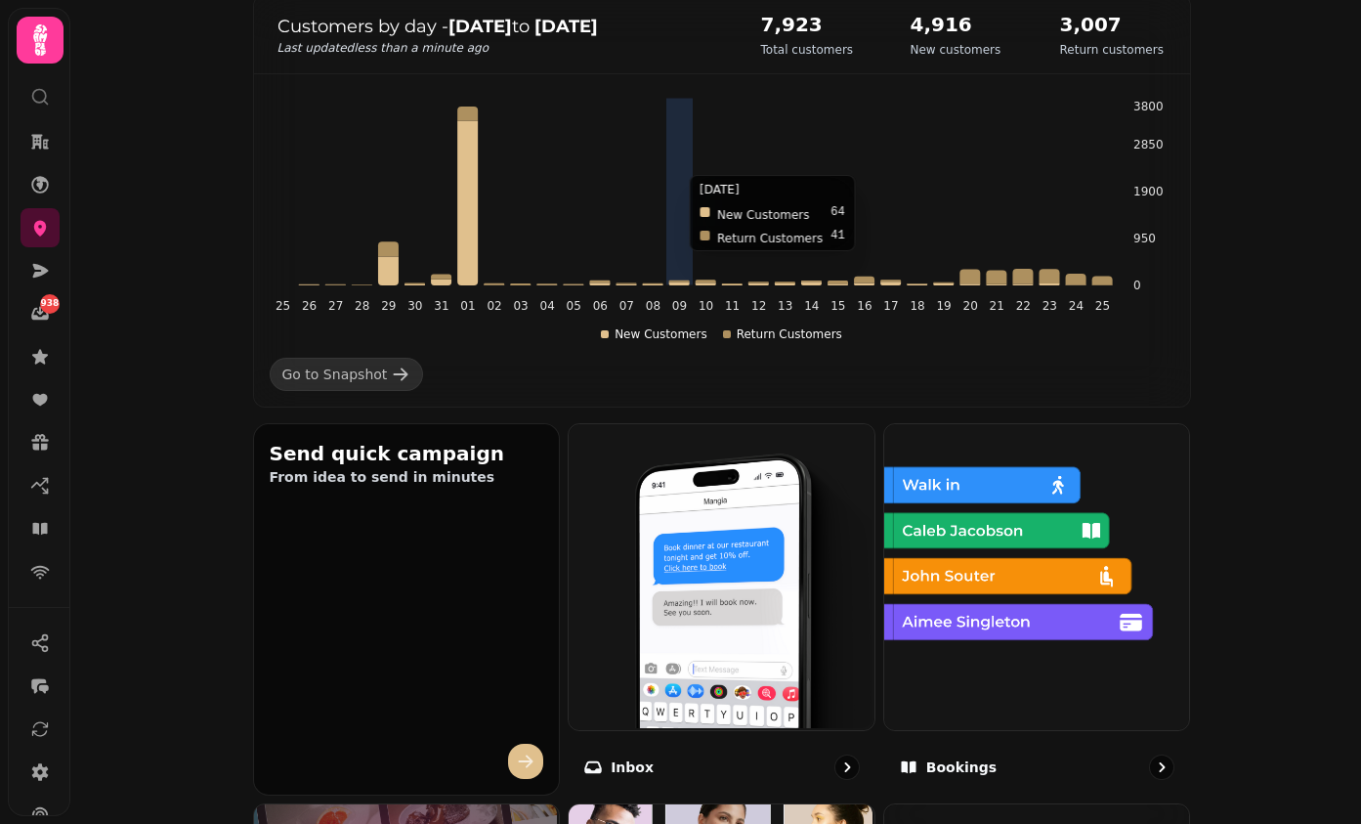
scroll to position [356, 0]
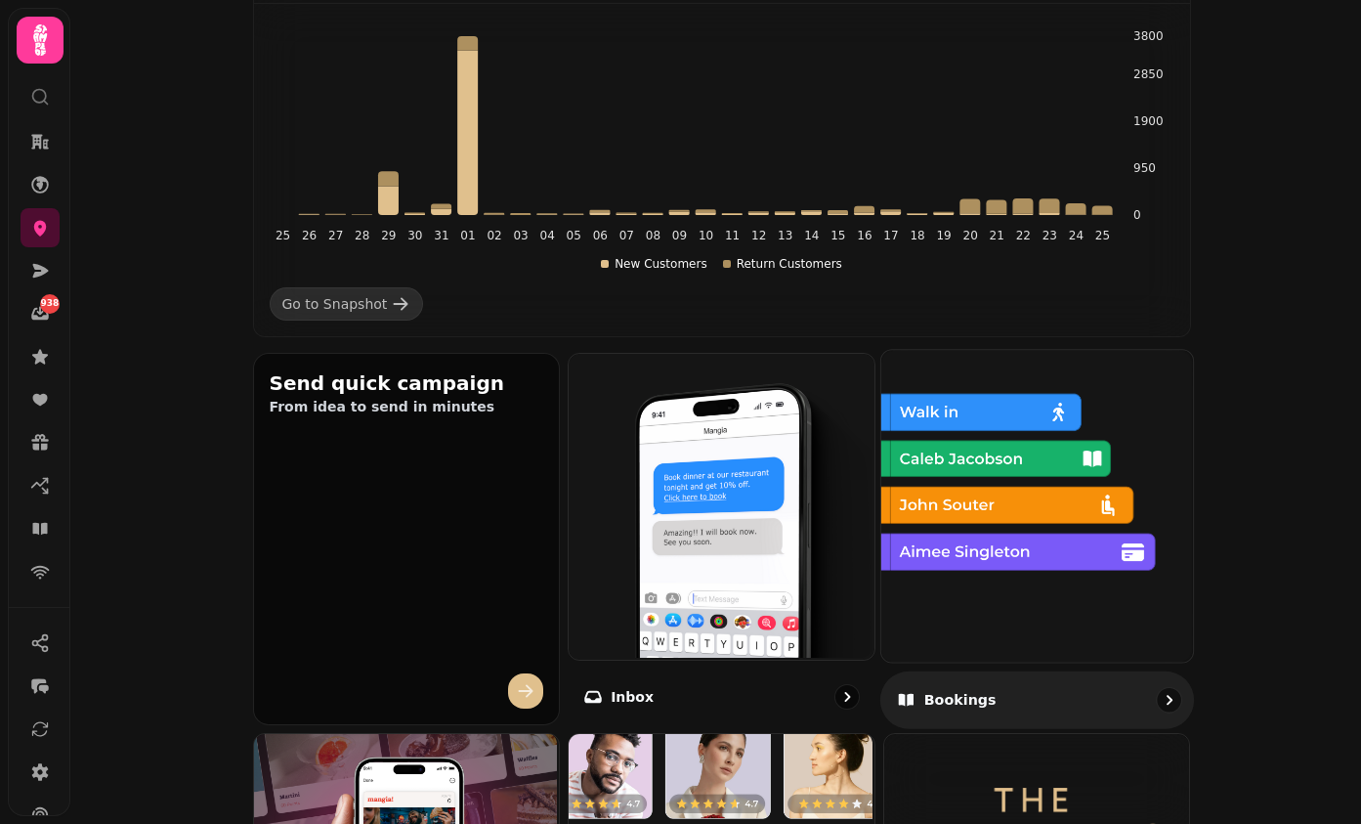
click at [1124, 476] on img at bounding box center [1035, 504] width 312 height 312
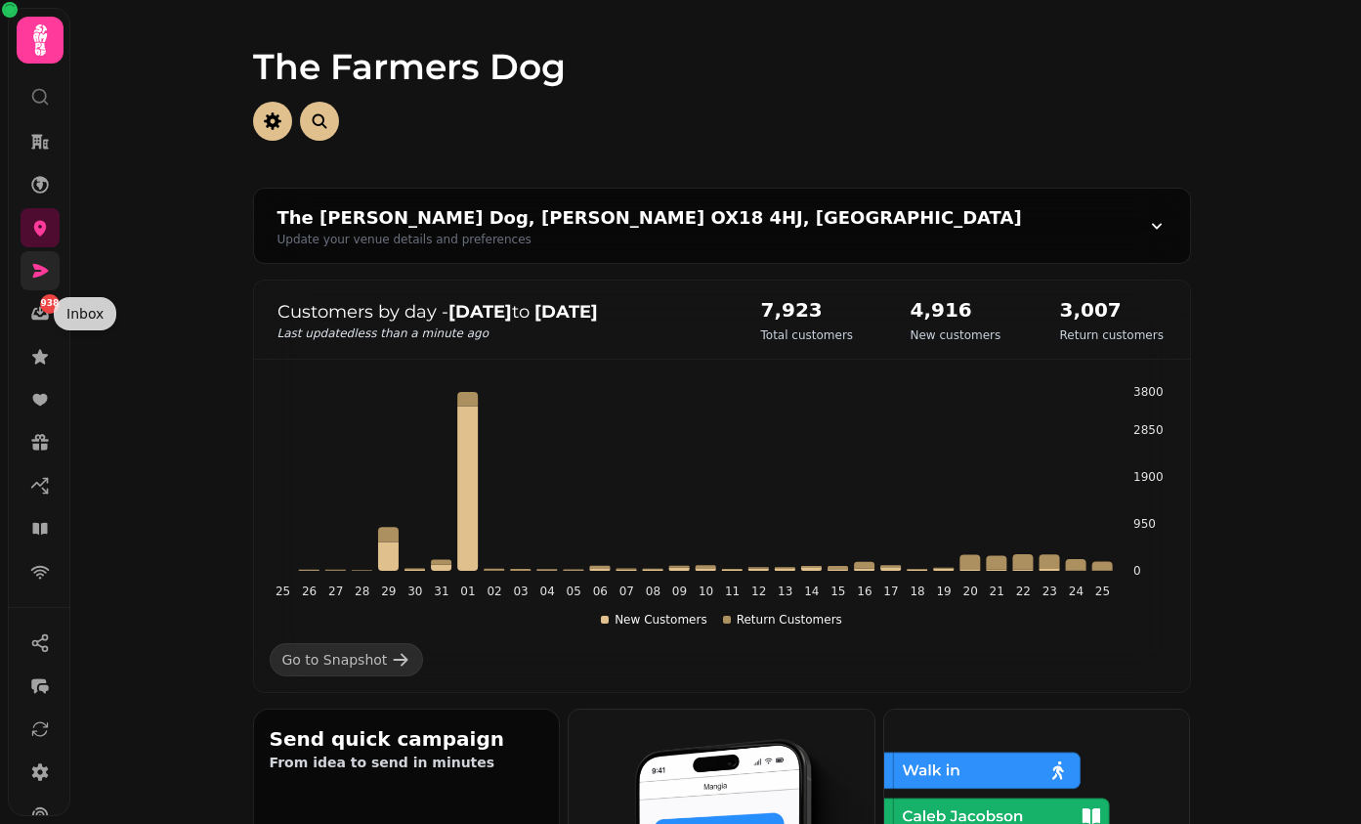
click at [40, 270] on icon at bounding box center [40, 271] width 20 height 20
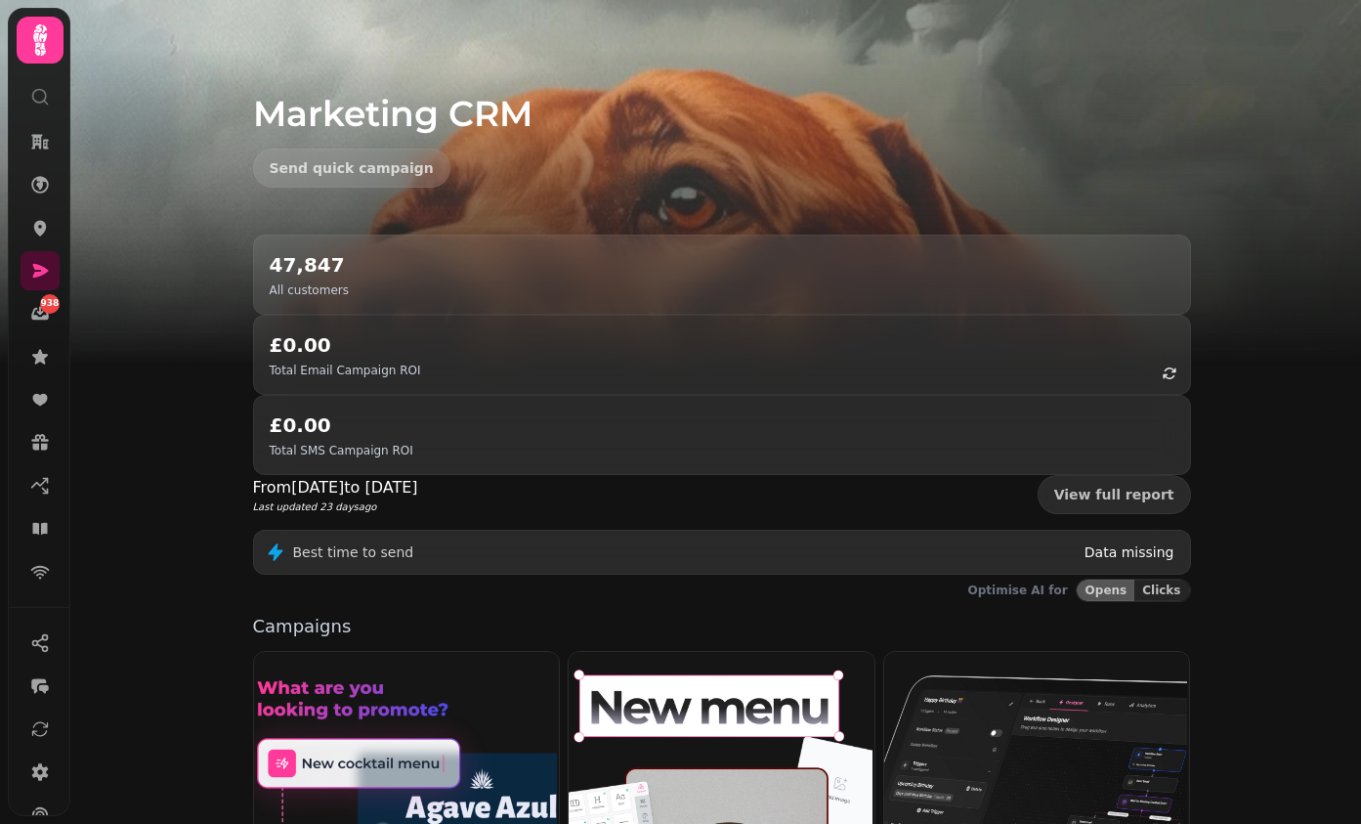
click at [87, 320] on img at bounding box center [680, 244] width 1361 height 489
click at [41, 576] on icon at bounding box center [40, 572] width 20 height 20
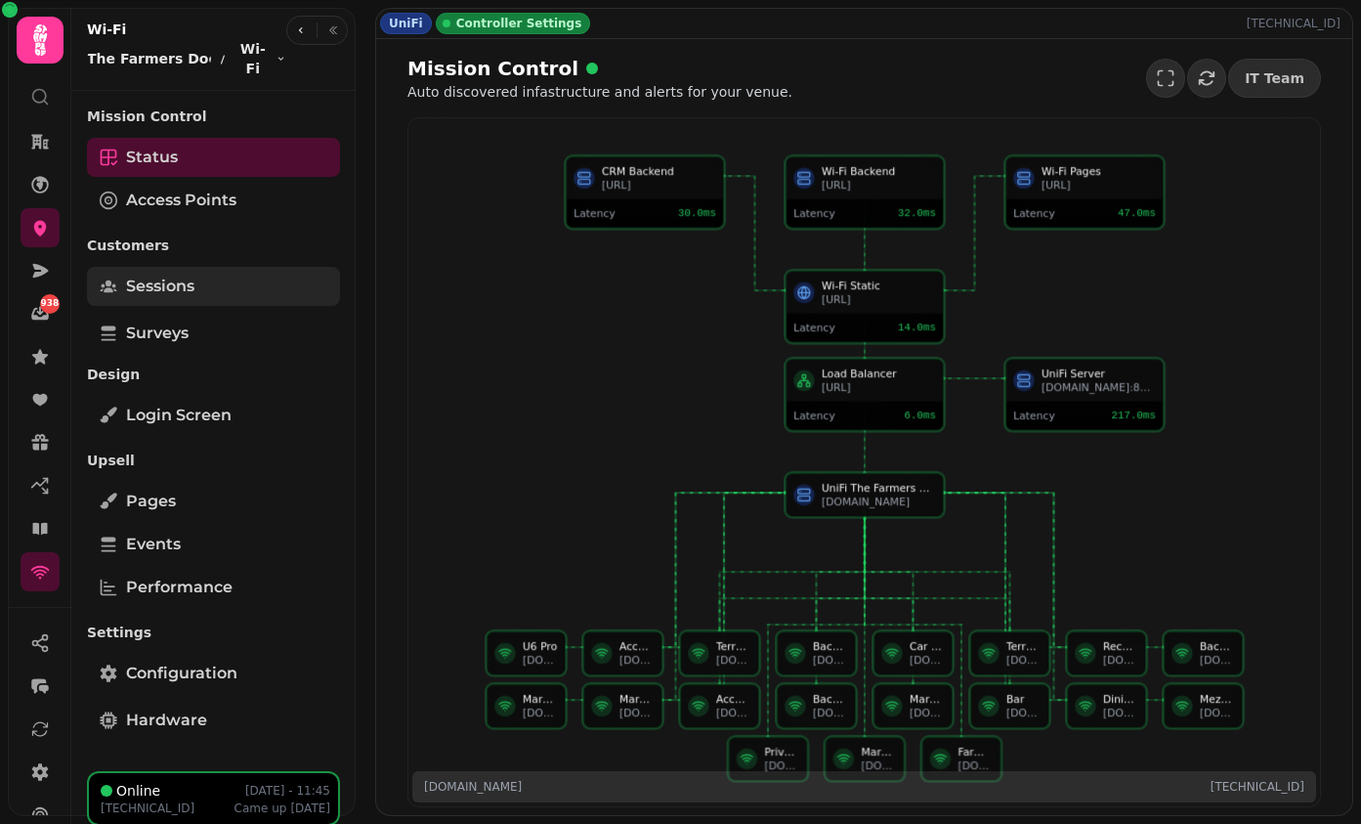
click at [230, 267] on link "Sessions" at bounding box center [213, 286] width 253 height 39
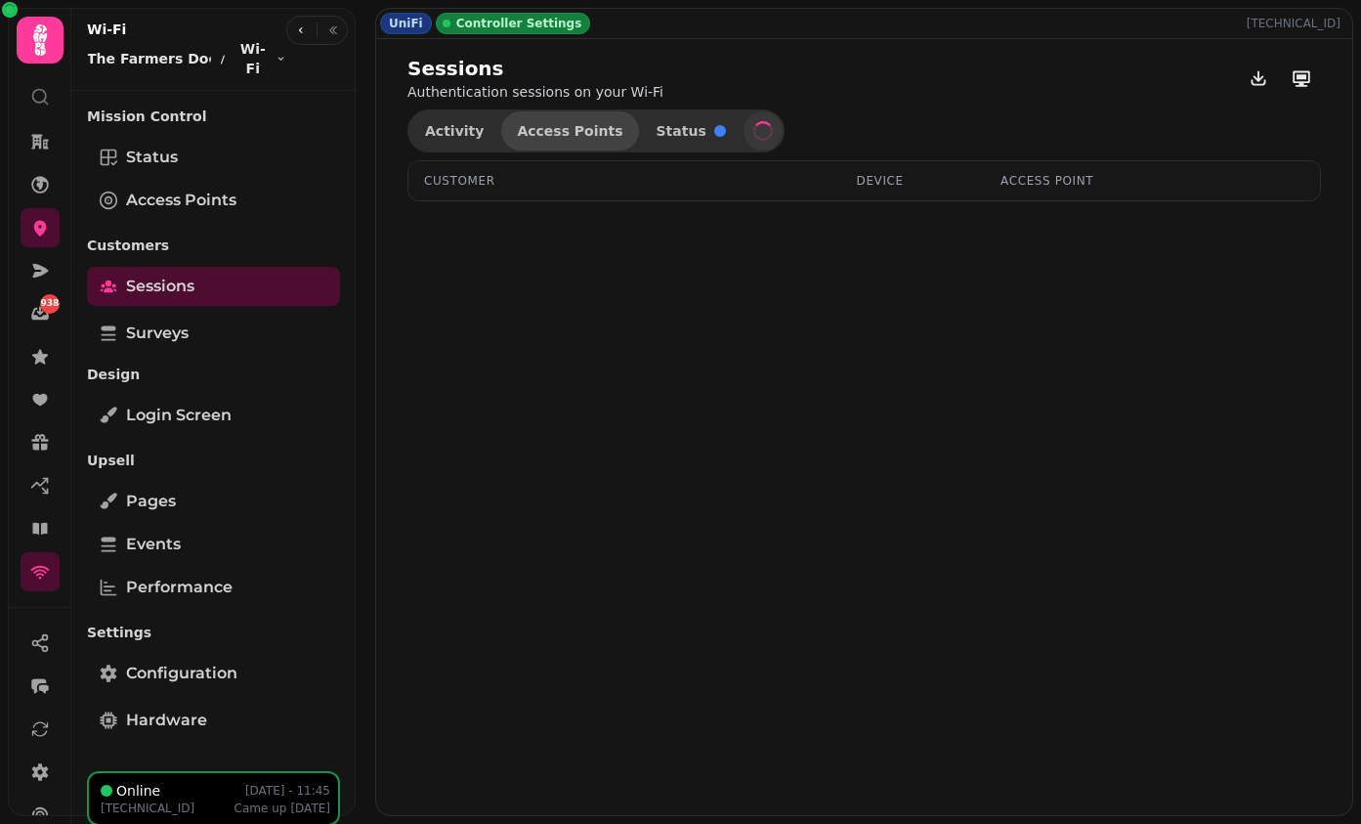
click at [533, 135] on span "Access Points" at bounding box center [570, 131] width 106 height 14
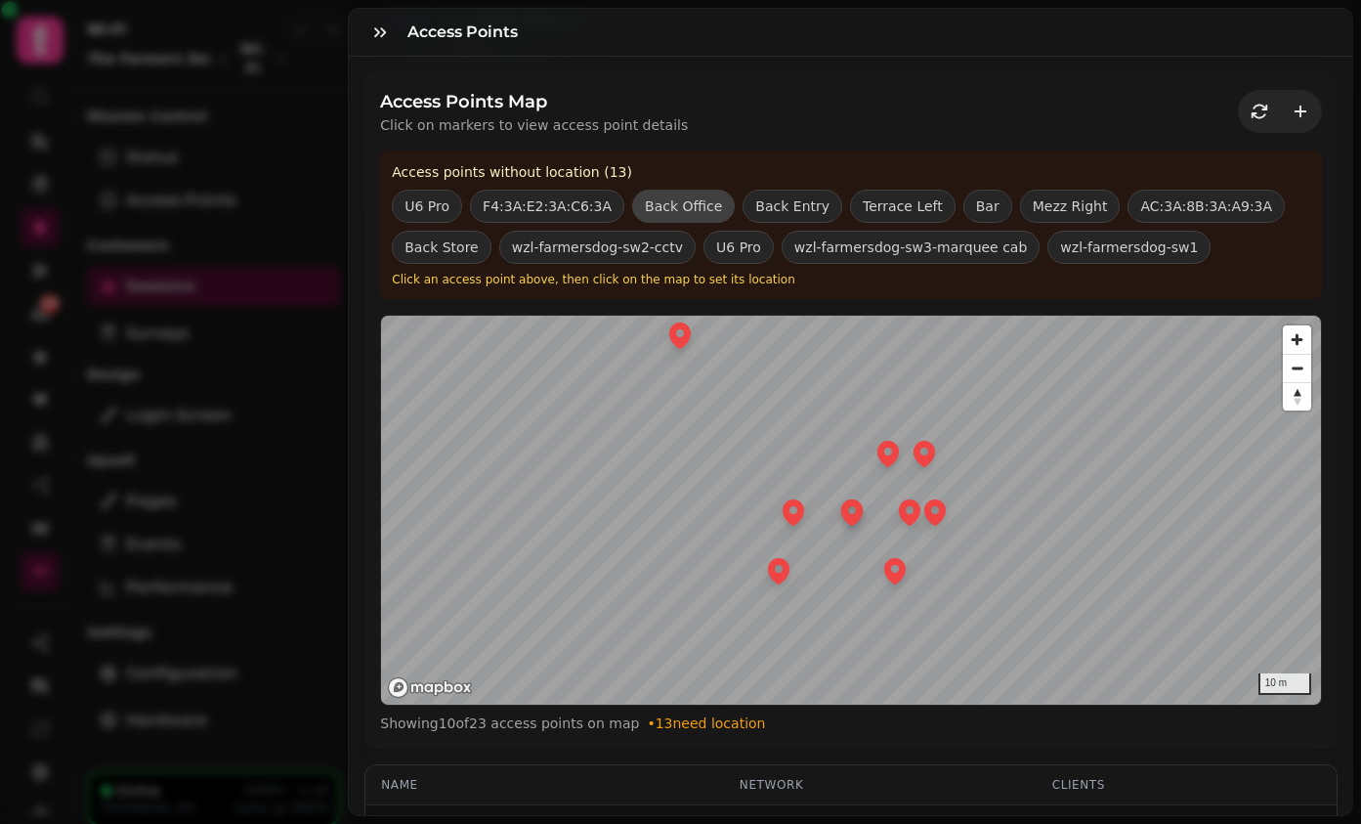
click at [668, 205] on button "Back Office" at bounding box center [683, 206] width 103 height 33
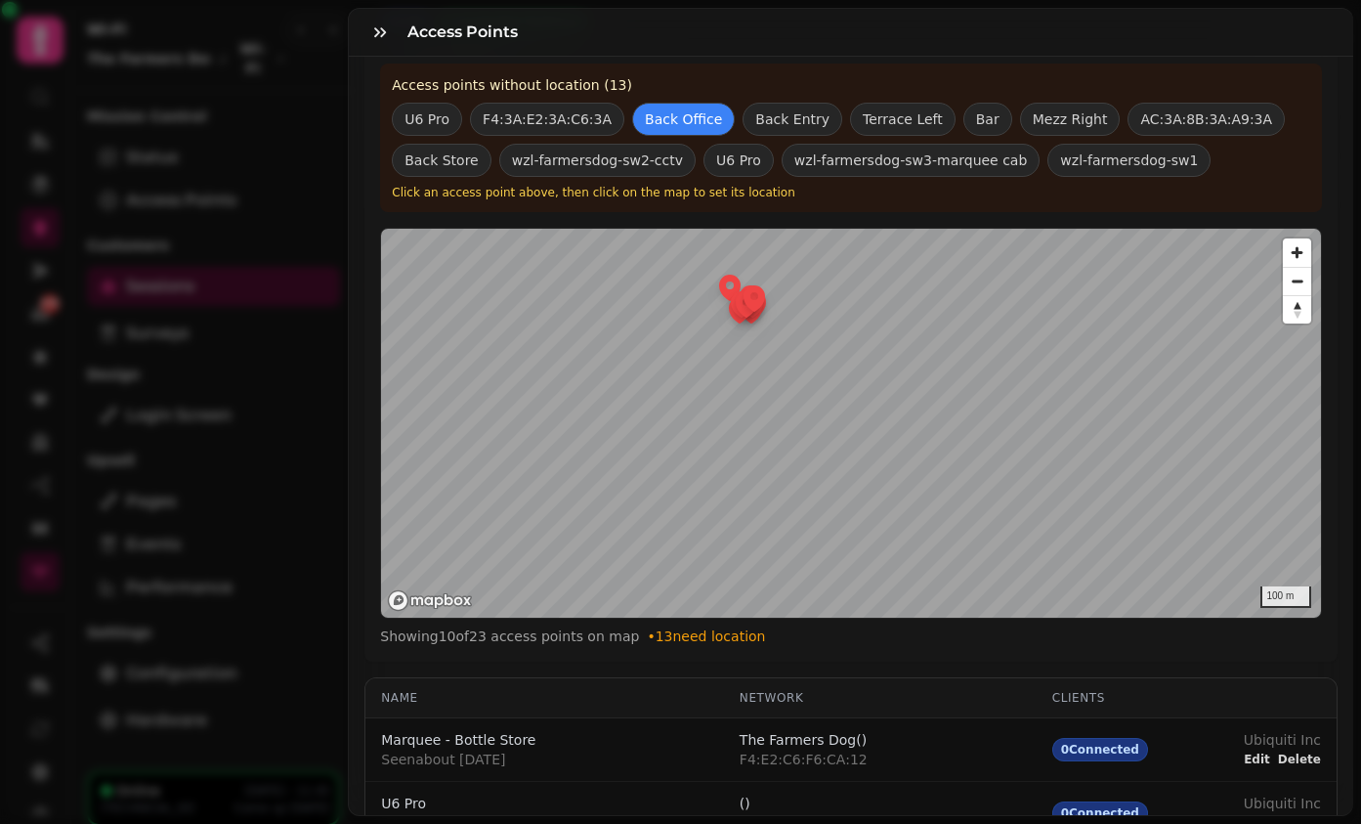
scroll to position [73, 0]
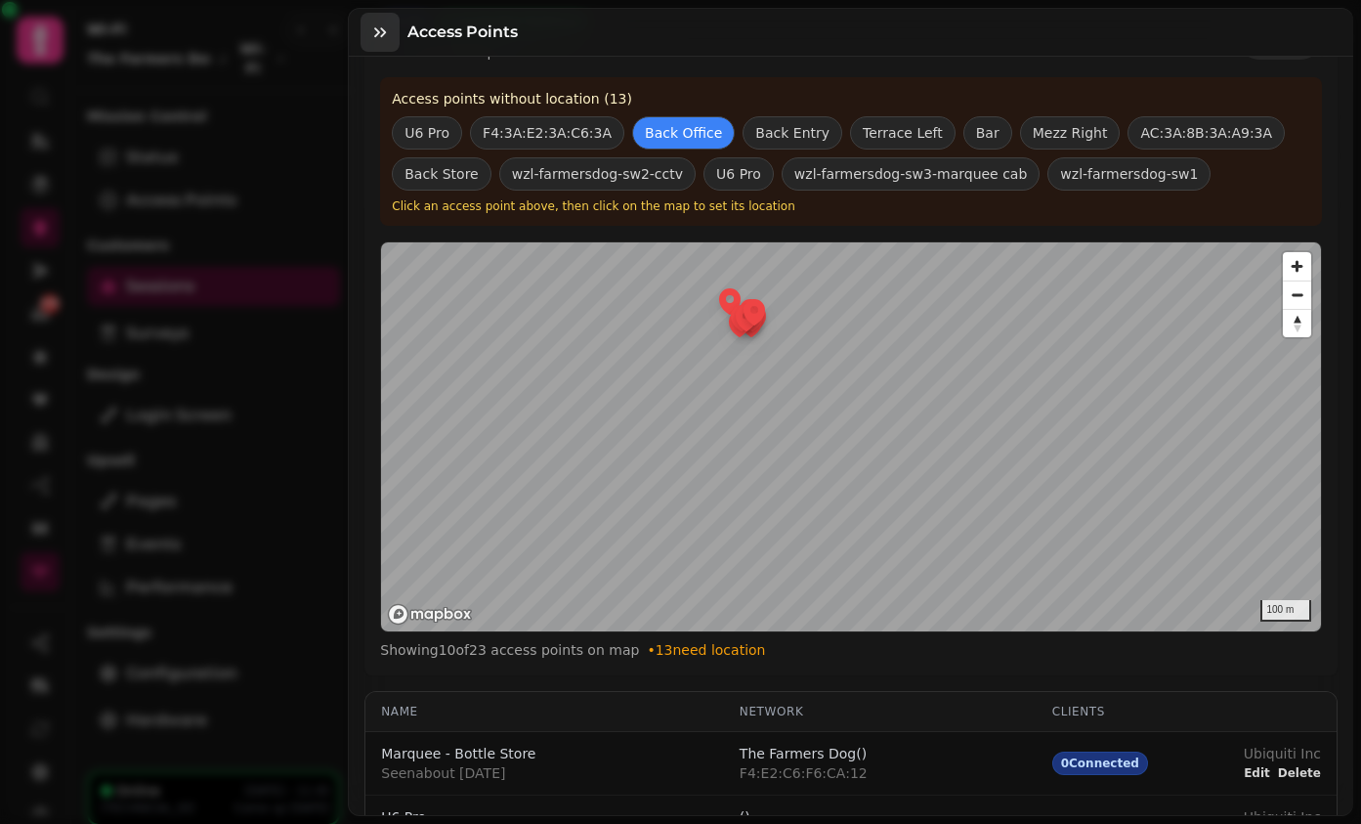
click at [372, 28] on icon "button" at bounding box center [380, 32] width 20 height 20
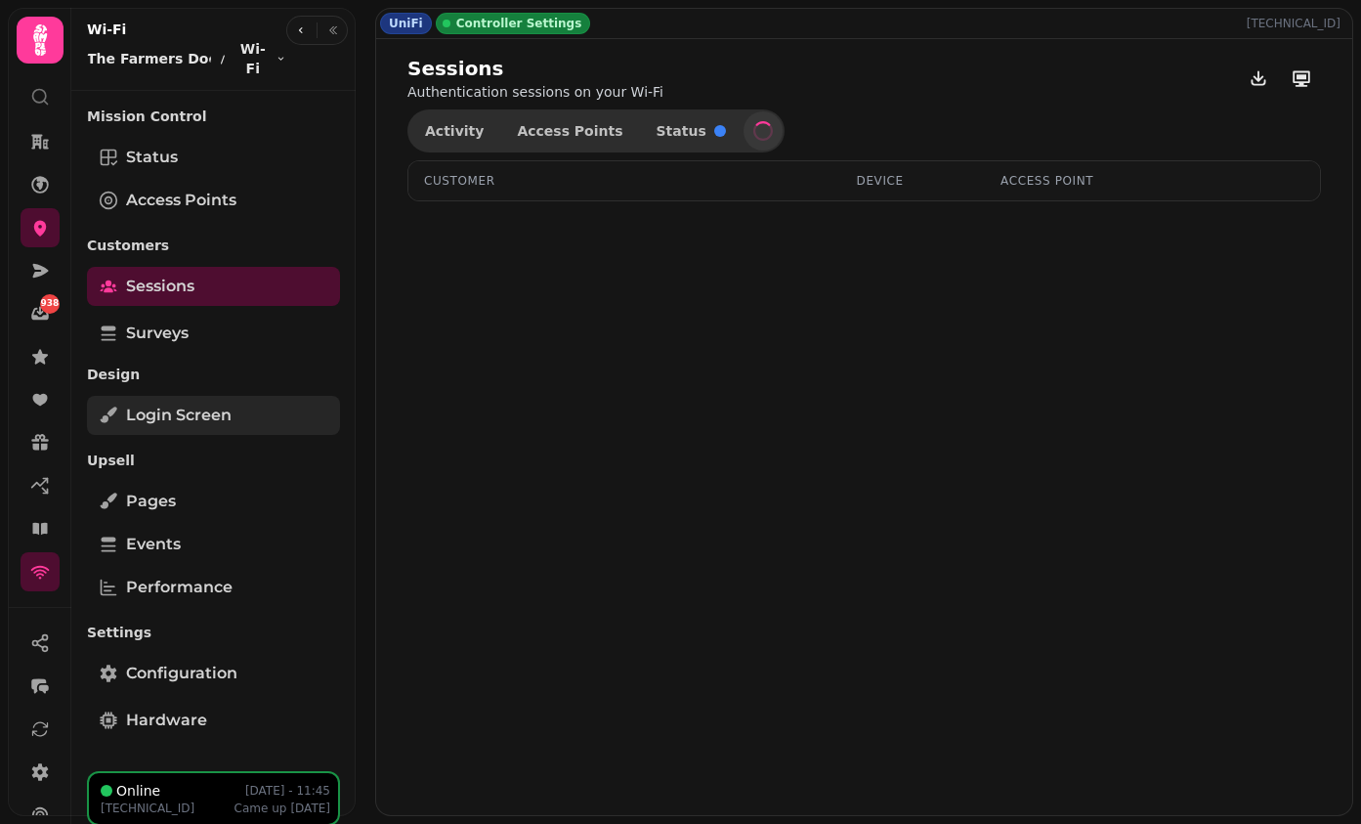
click at [263, 397] on link "Login screen" at bounding box center [213, 415] width 253 height 39
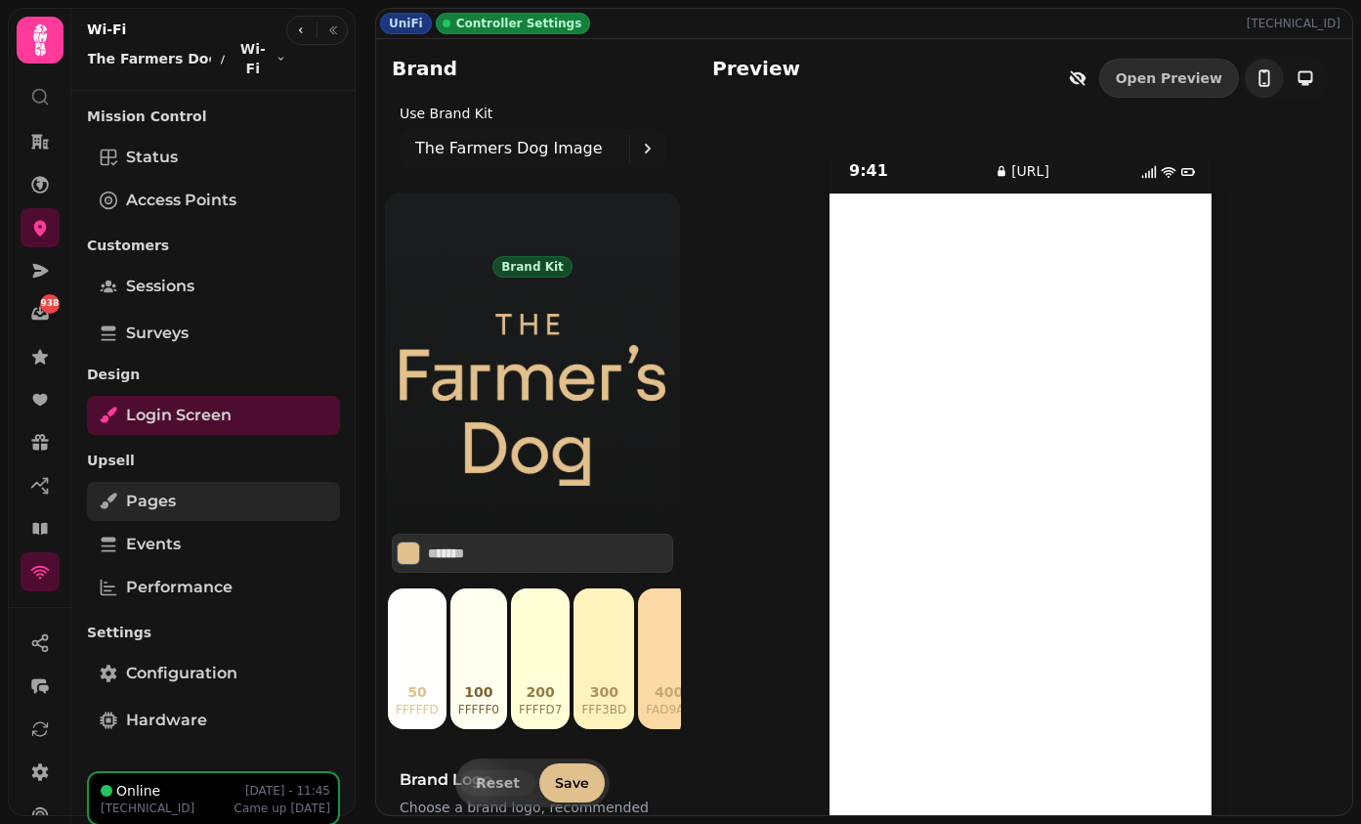
click at [254, 482] on link "Pages" at bounding box center [213, 501] width 253 height 39
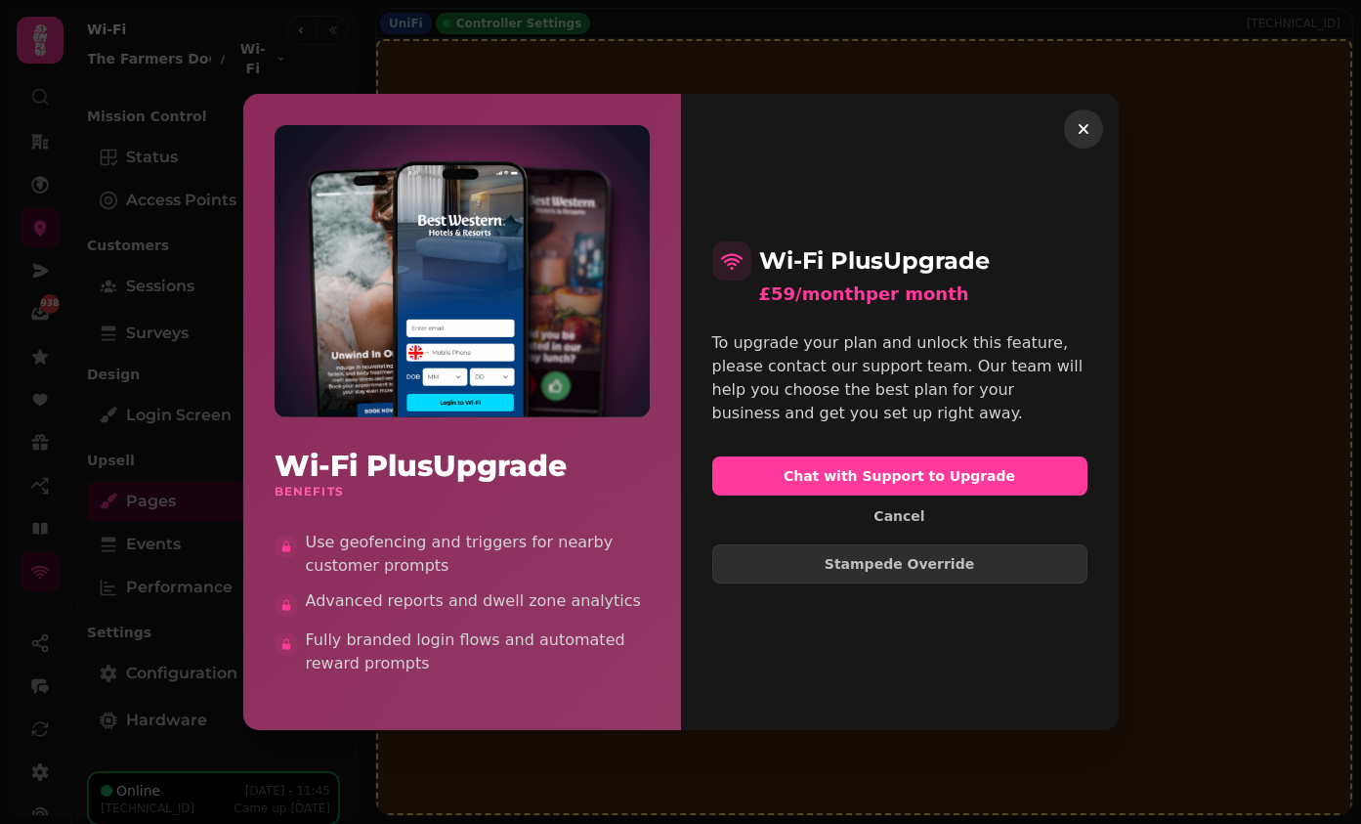
click at [1076, 134] on icon "button" at bounding box center [1084, 129] width 20 height 20
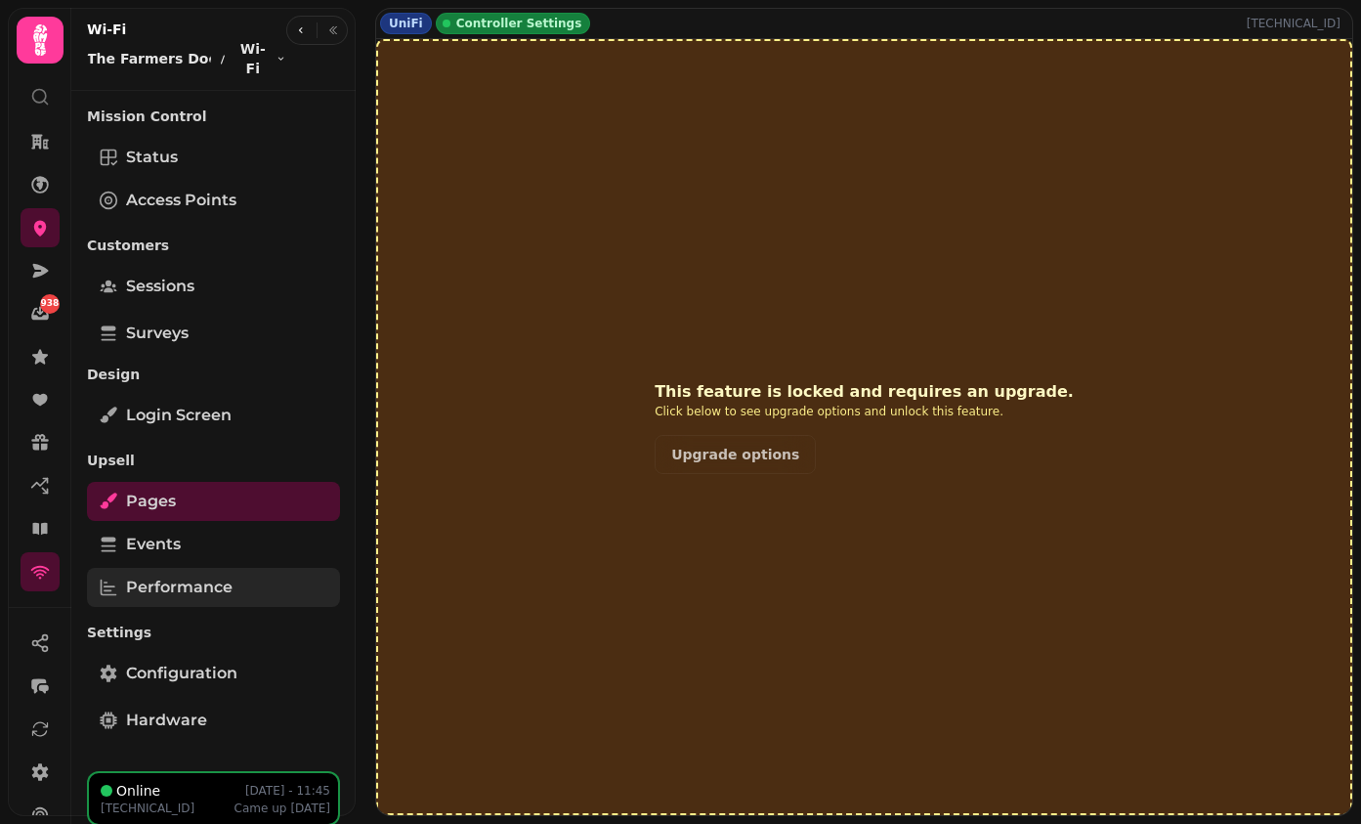
click at [195, 576] on span "Performance" at bounding box center [179, 587] width 107 height 23
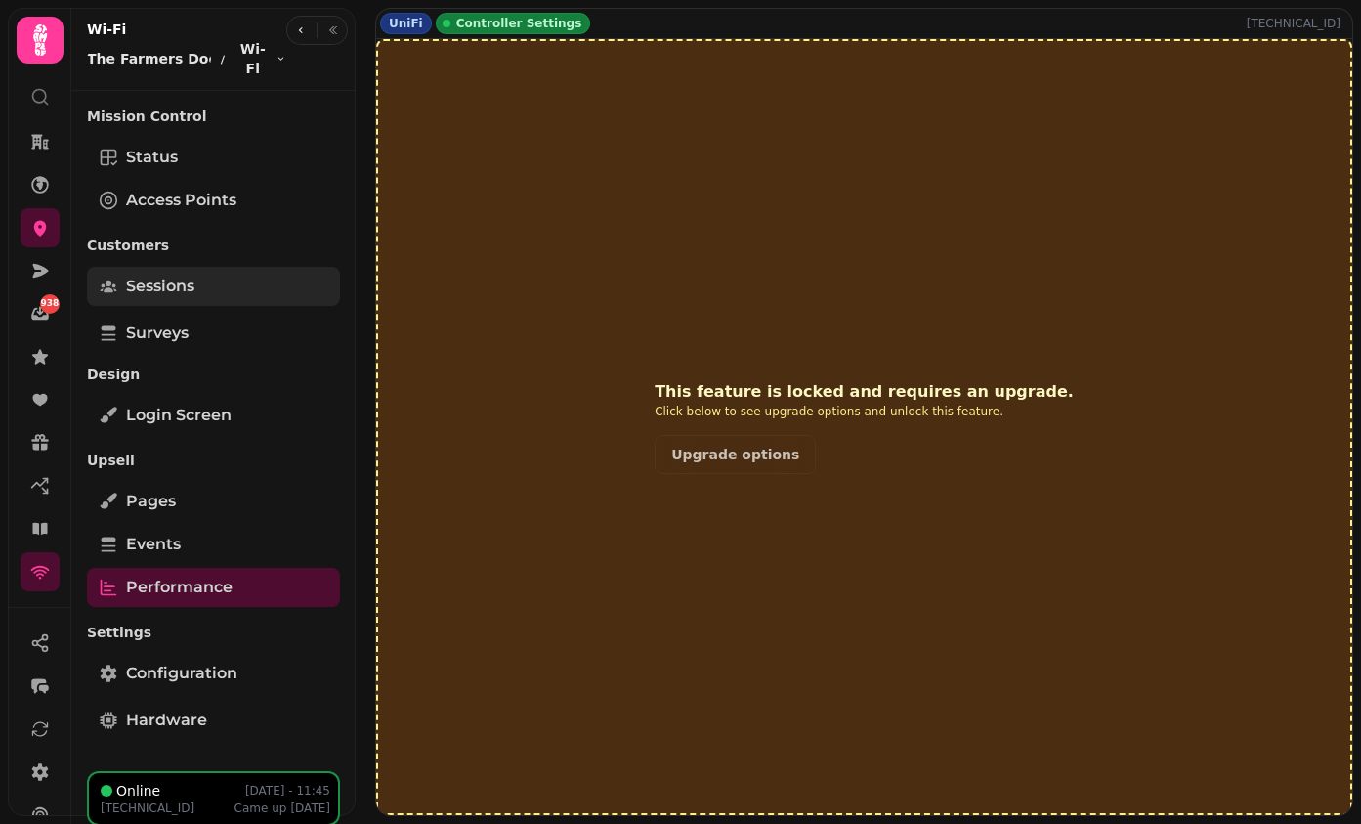
click at [152, 276] on span "Sessions" at bounding box center [160, 286] width 68 height 23
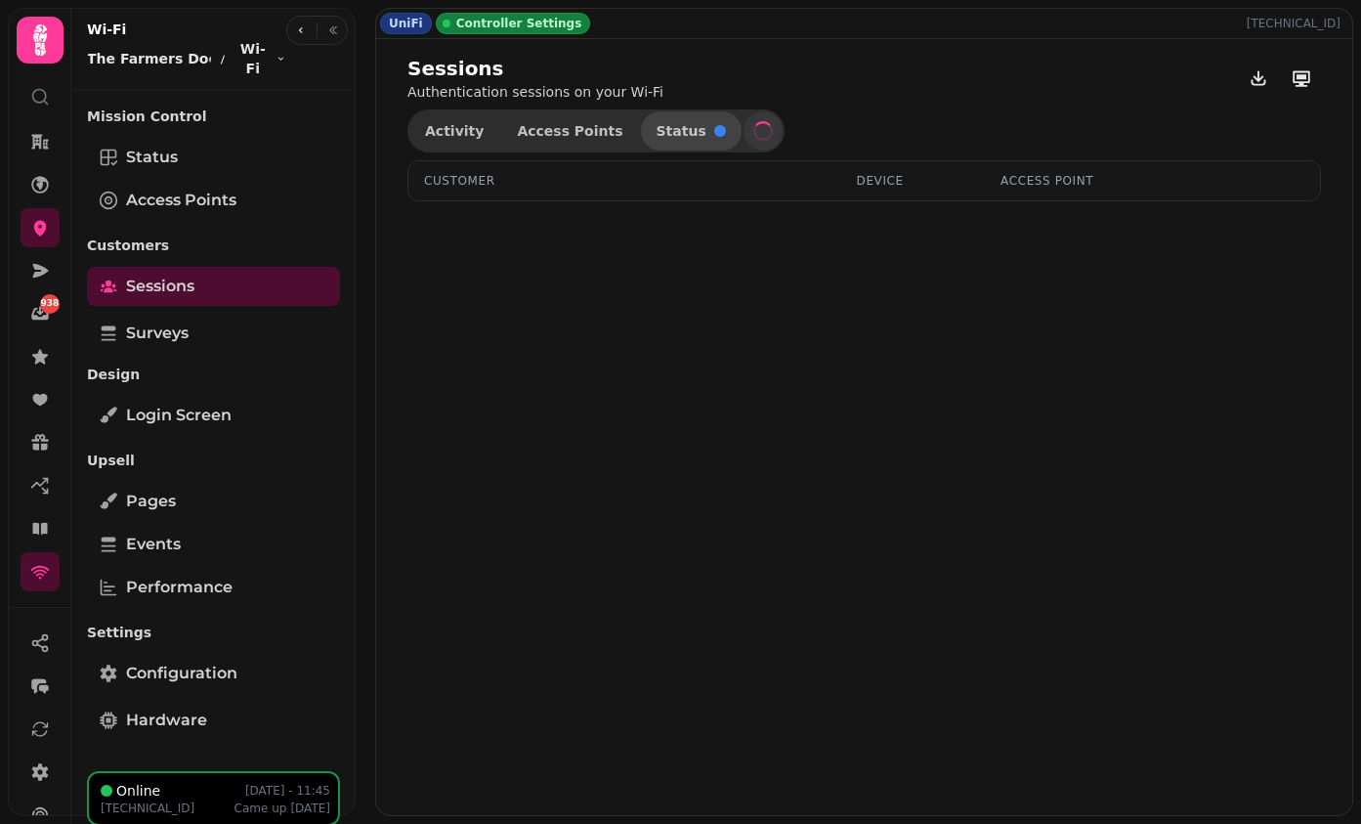
click at [672, 136] on span "Status" at bounding box center [682, 131] width 50 height 14
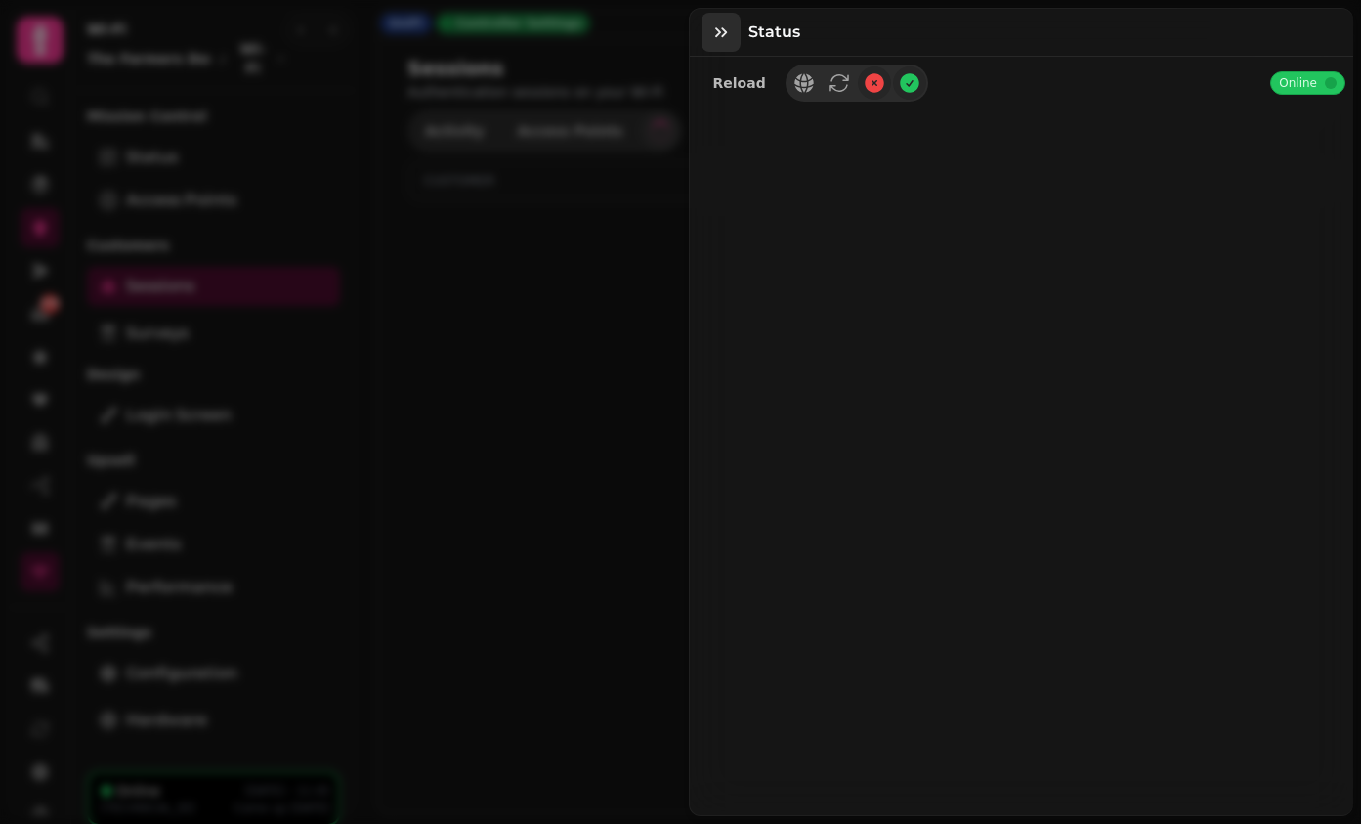
click at [728, 24] on icon "button" at bounding box center [721, 32] width 20 height 20
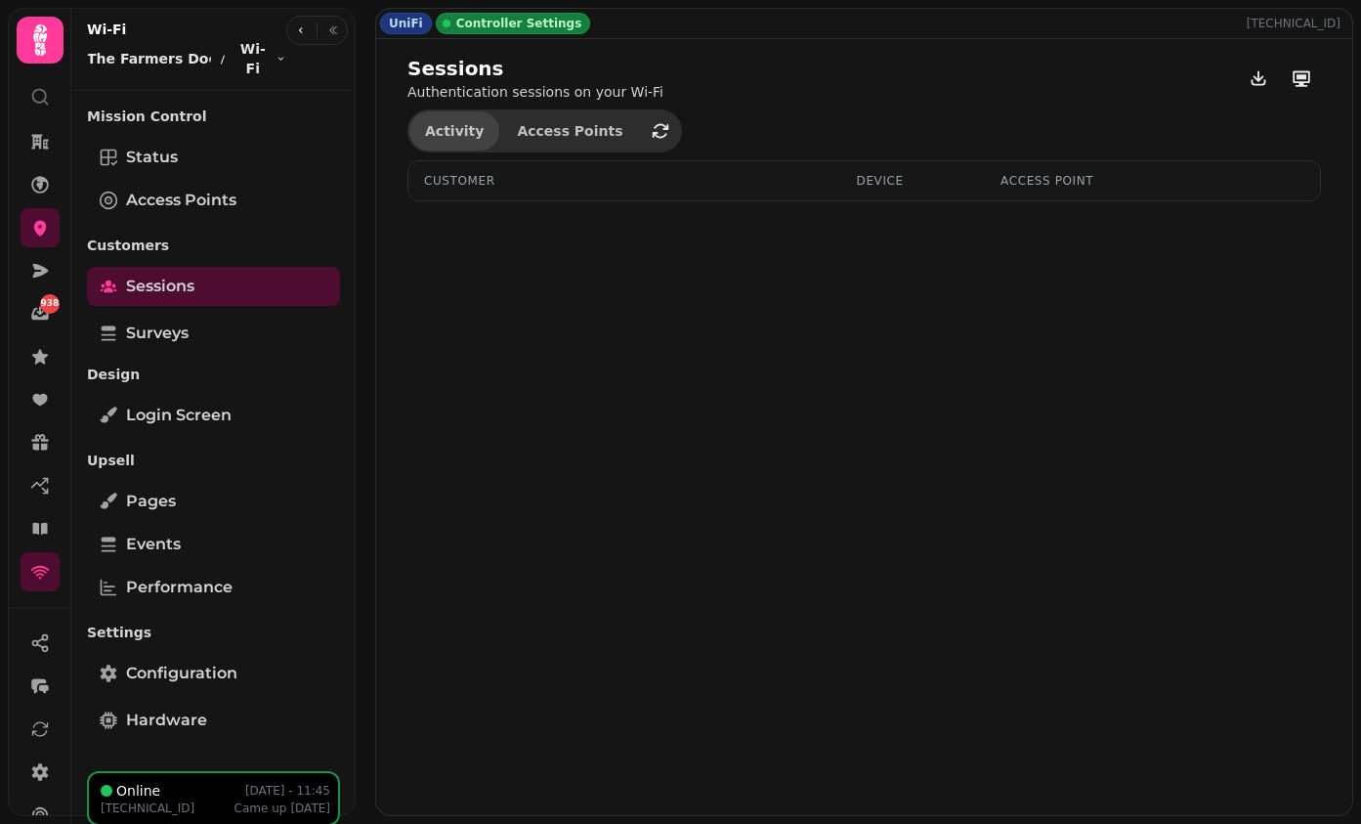
click at [461, 143] on button "Activity" at bounding box center [454, 130] width 90 height 39
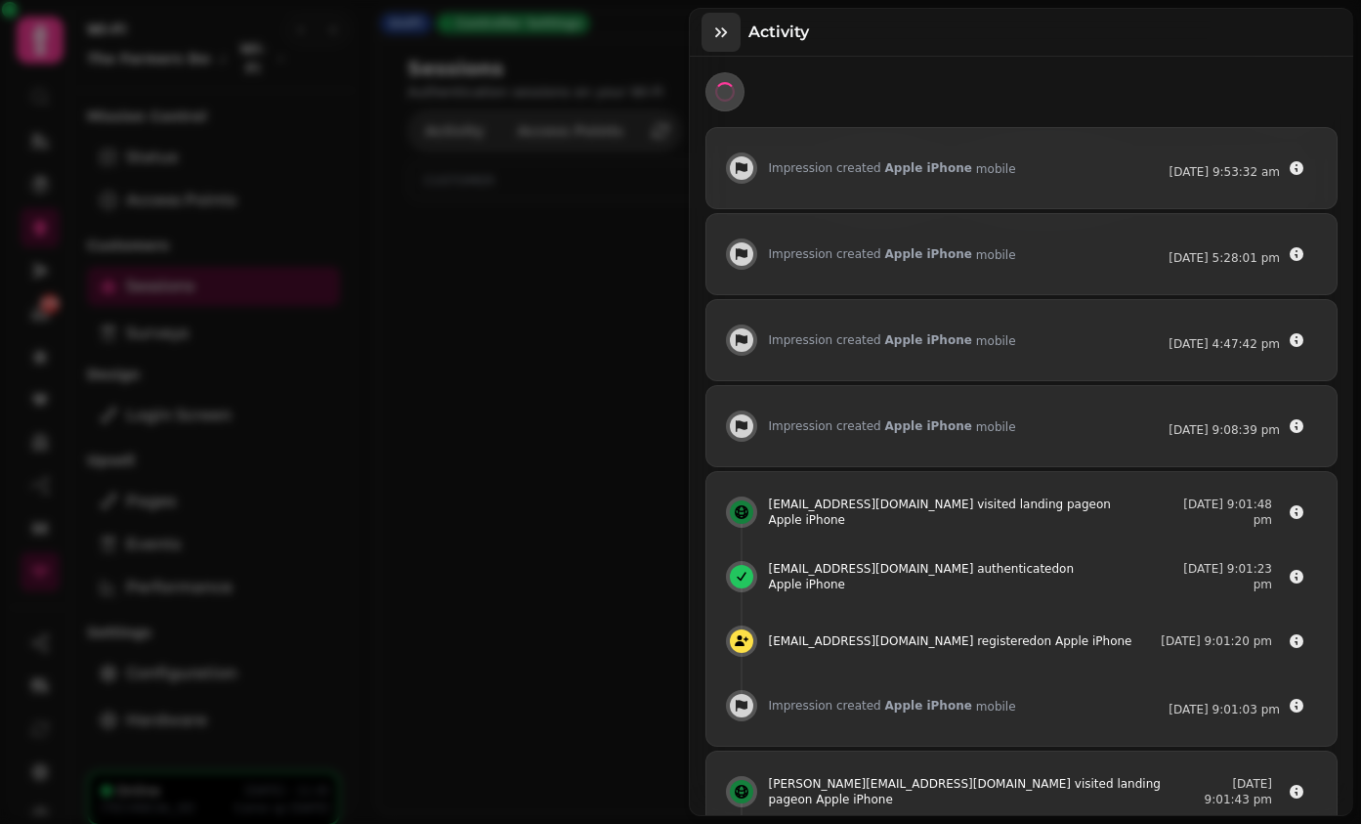
click at [725, 30] on icon "button" at bounding box center [721, 32] width 20 height 20
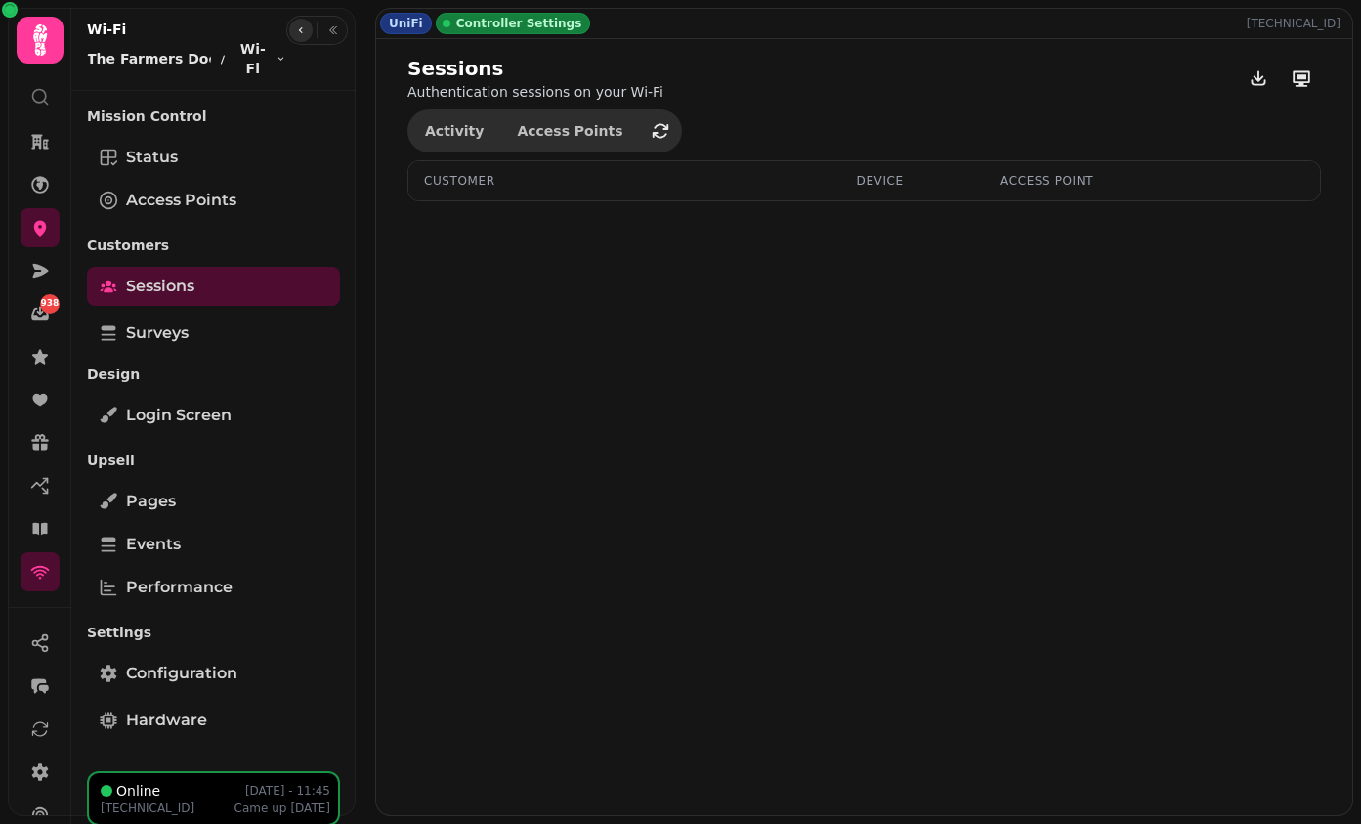
click at [302, 29] on icon "button" at bounding box center [301, 30] width 12 height 12
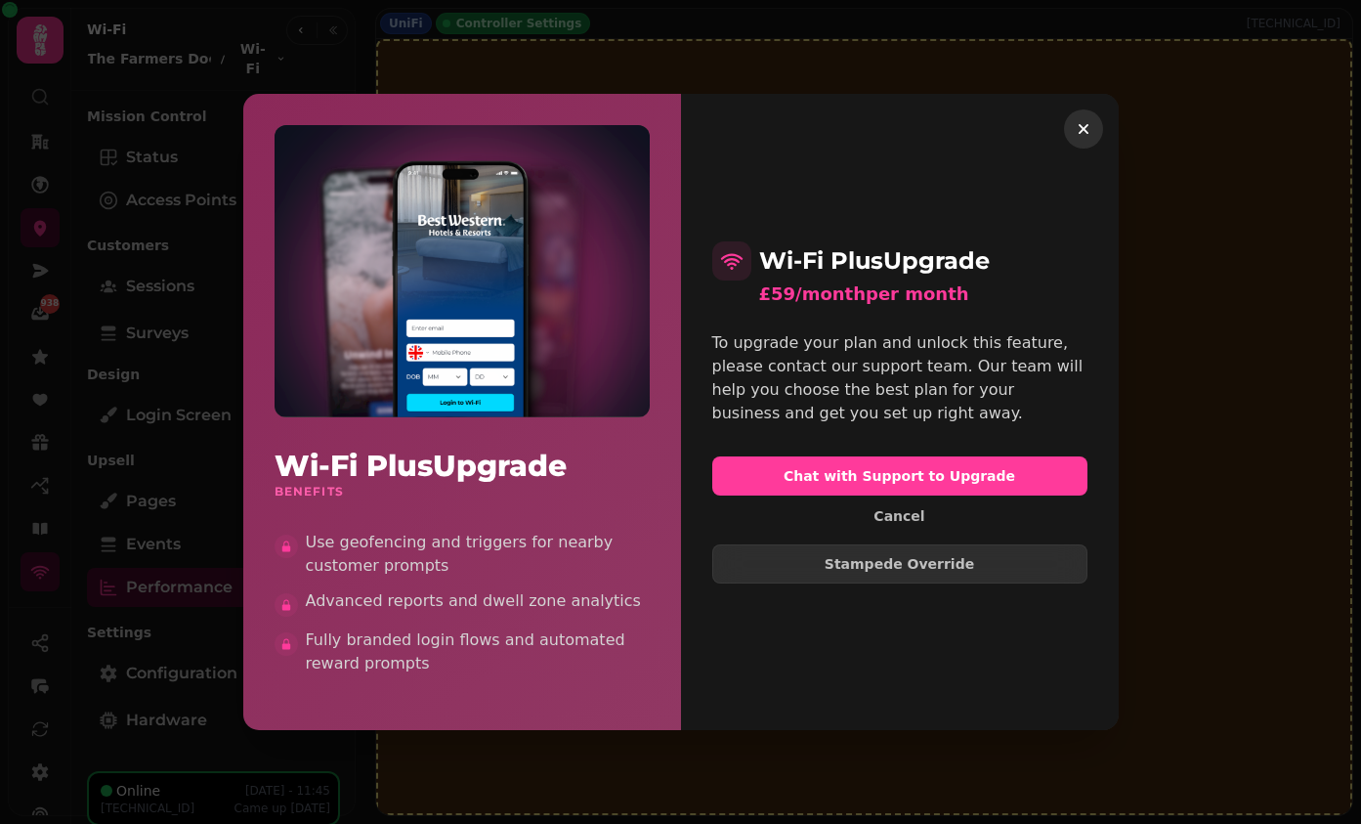
click at [1085, 140] on button "button" at bounding box center [1083, 128] width 39 height 39
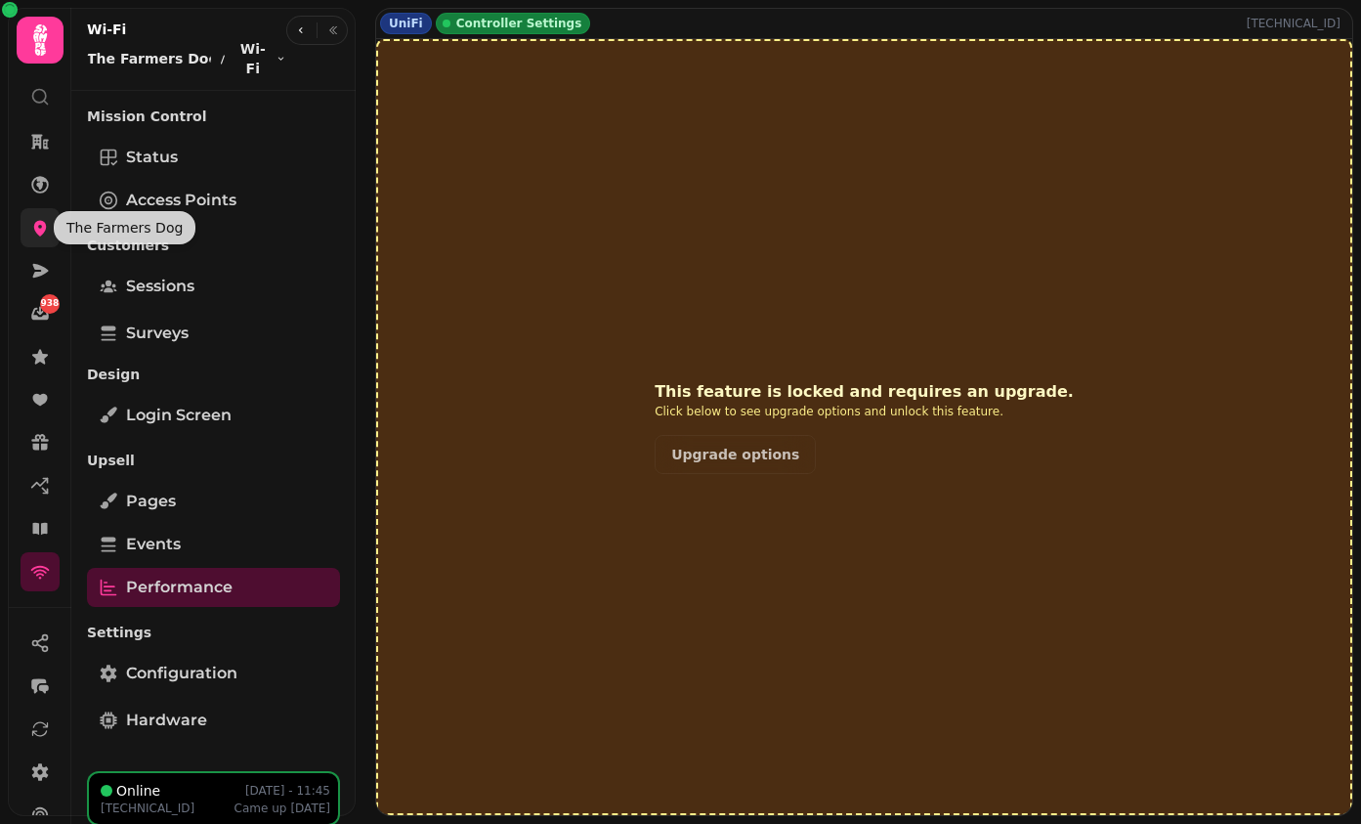
click at [28, 229] on link at bounding box center [40, 227] width 39 height 39
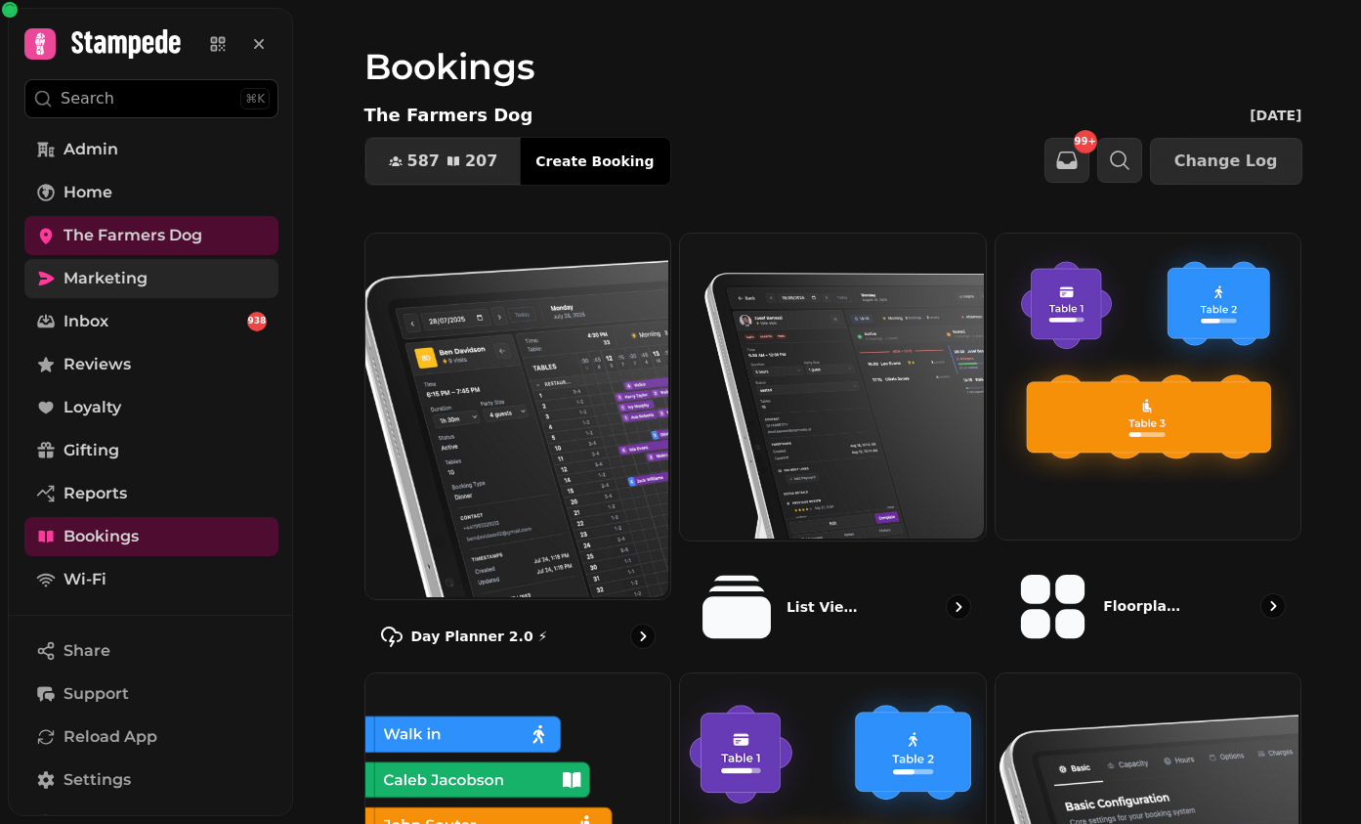
click at [226, 295] on link "Marketing" at bounding box center [151, 278] width 254 height 39
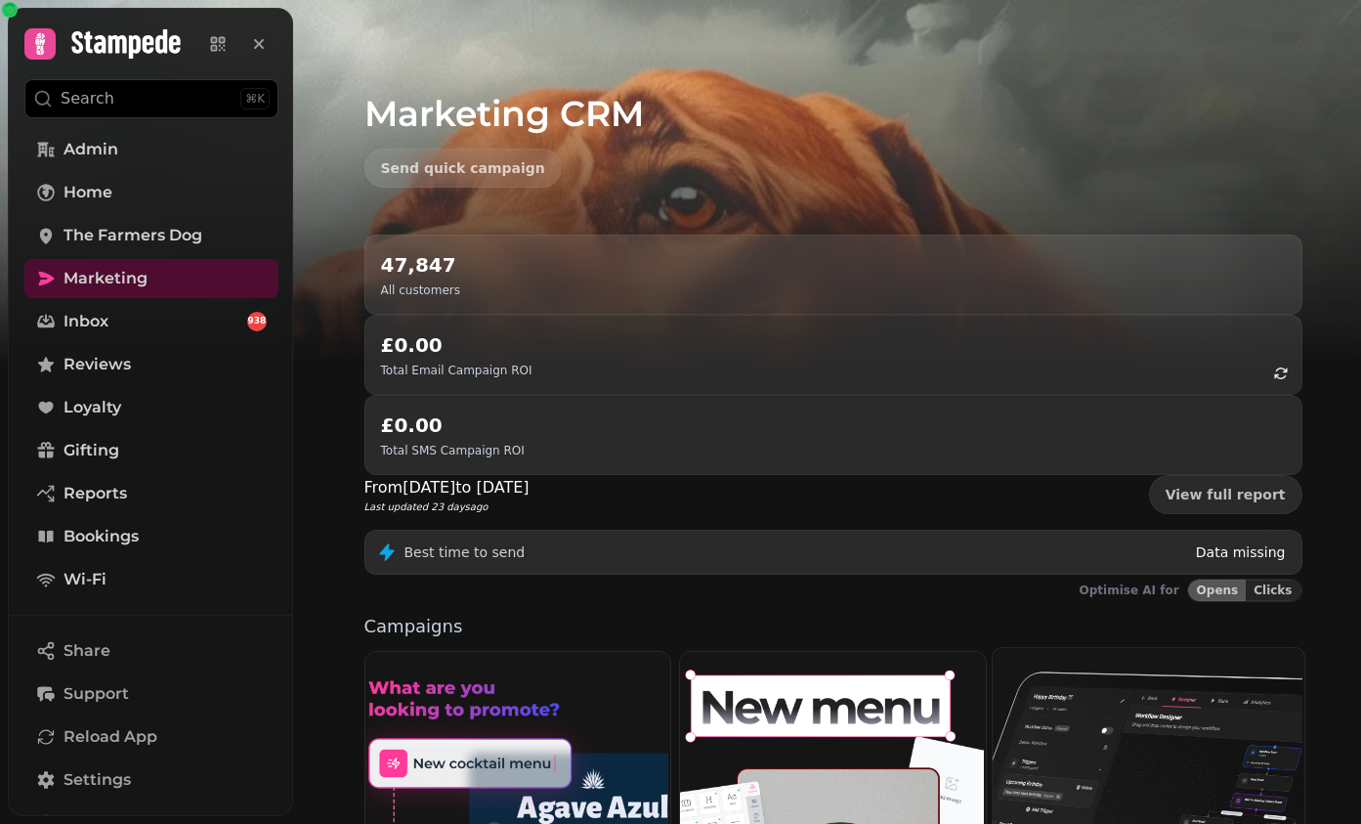
click at [1027, 646] on img at bounding box center [1147, 802] width 312 height 312
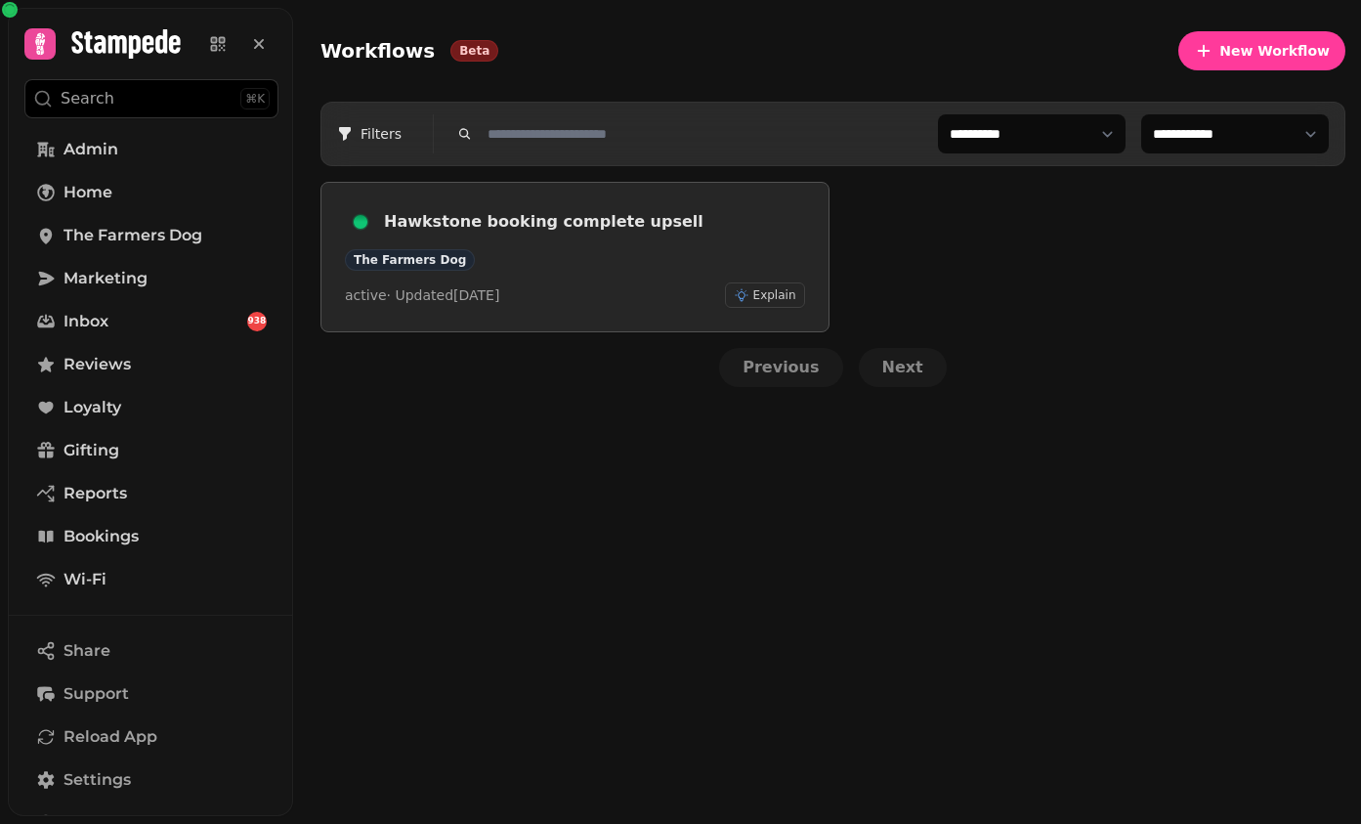
click at [519, 235] on div "Hawkstone booking complete upsell" at bounding box center [575, 221] width 460 height 31
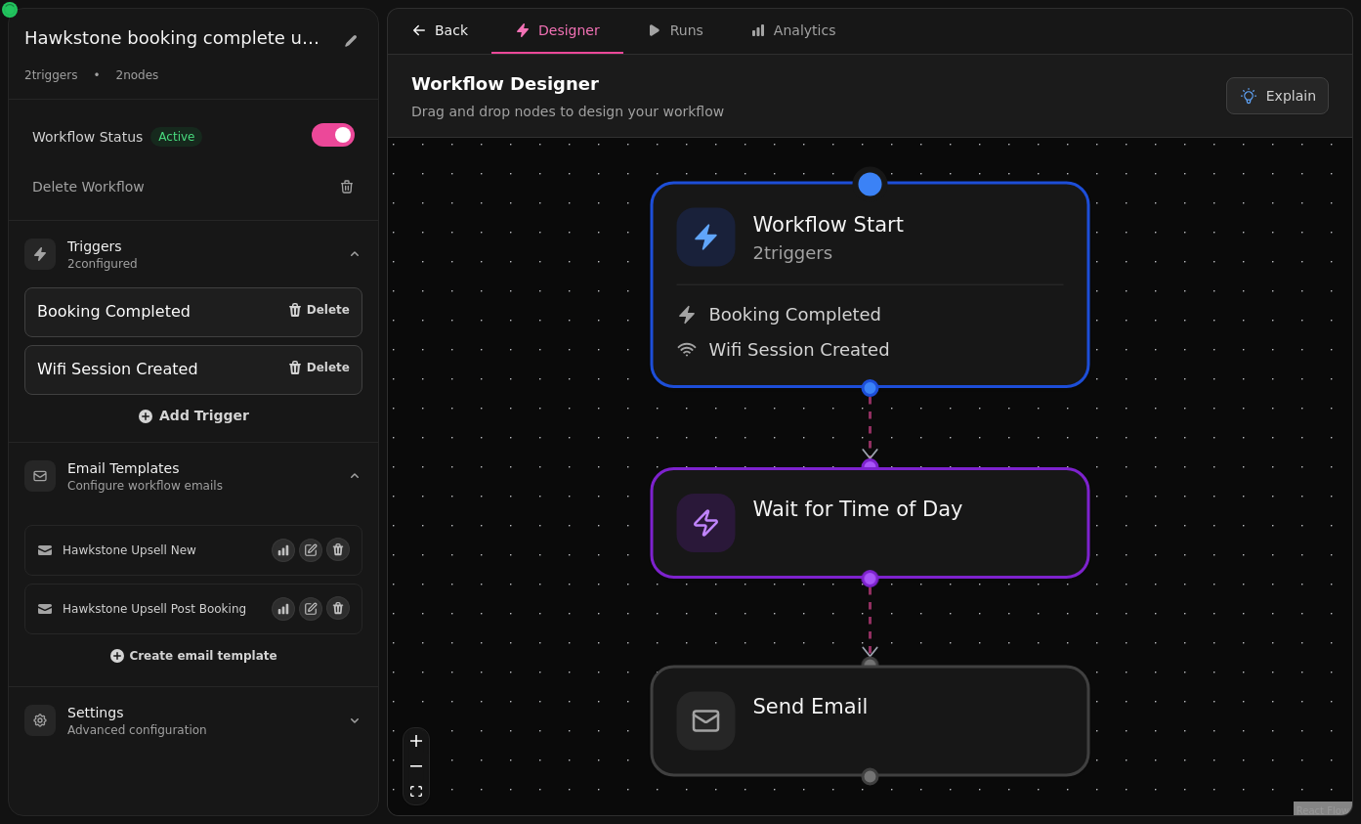
click at [444, 21] on div "Back" at bounding box center [439, 31] width 57 height 20
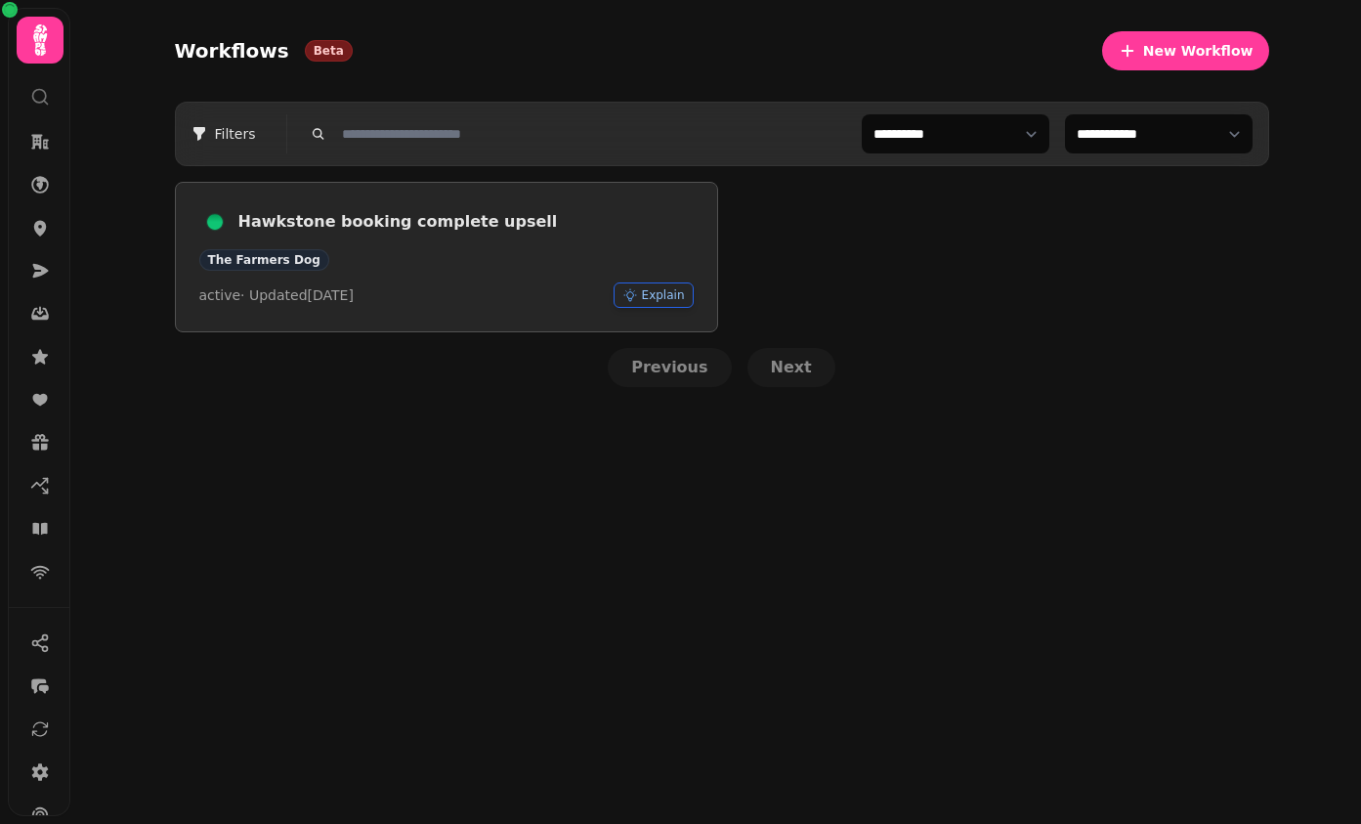
click at [662, 305] on button "Explain" at bounding box center [654, 294] width 80 height 25
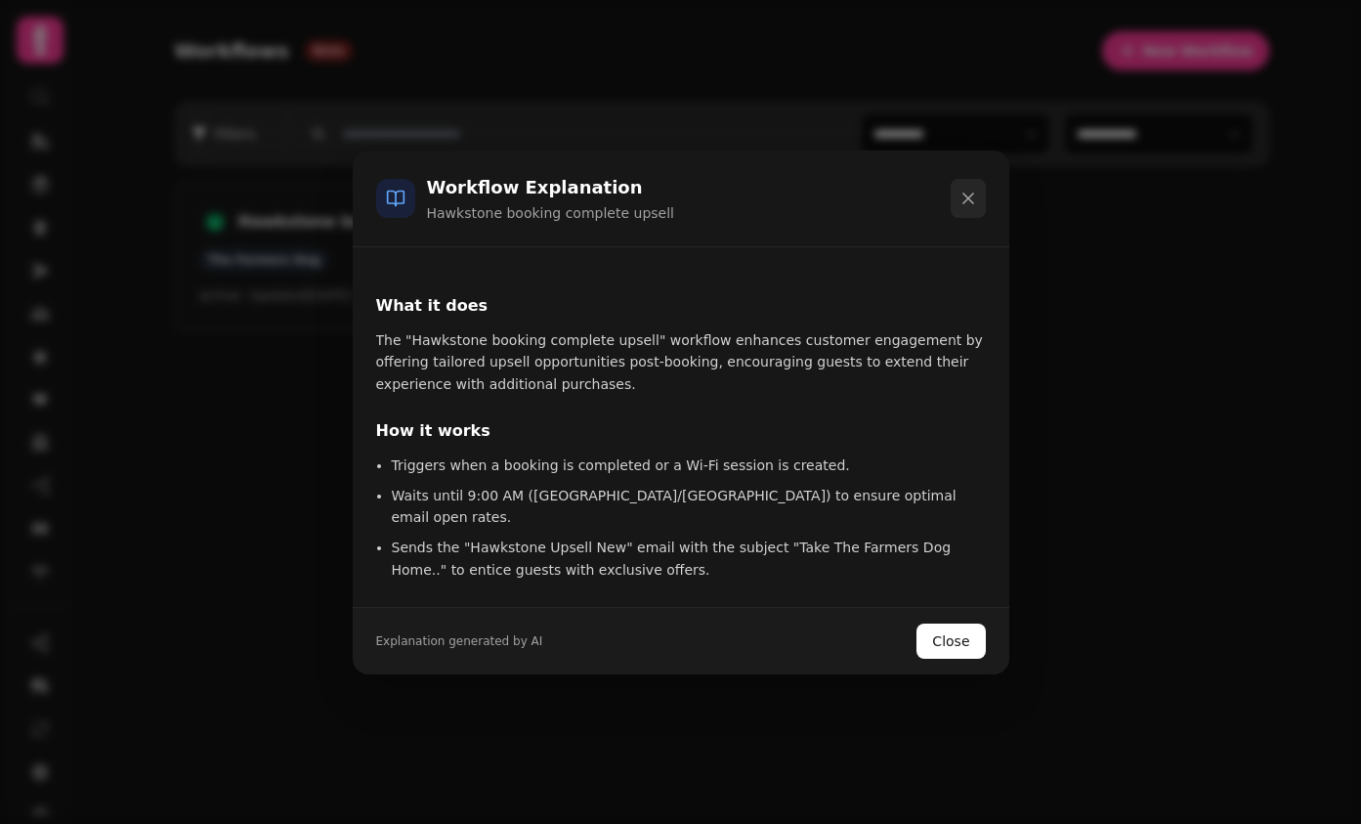
click at [962, 202] on icon "button" at bounding box center [969, 199] width 20 height 20
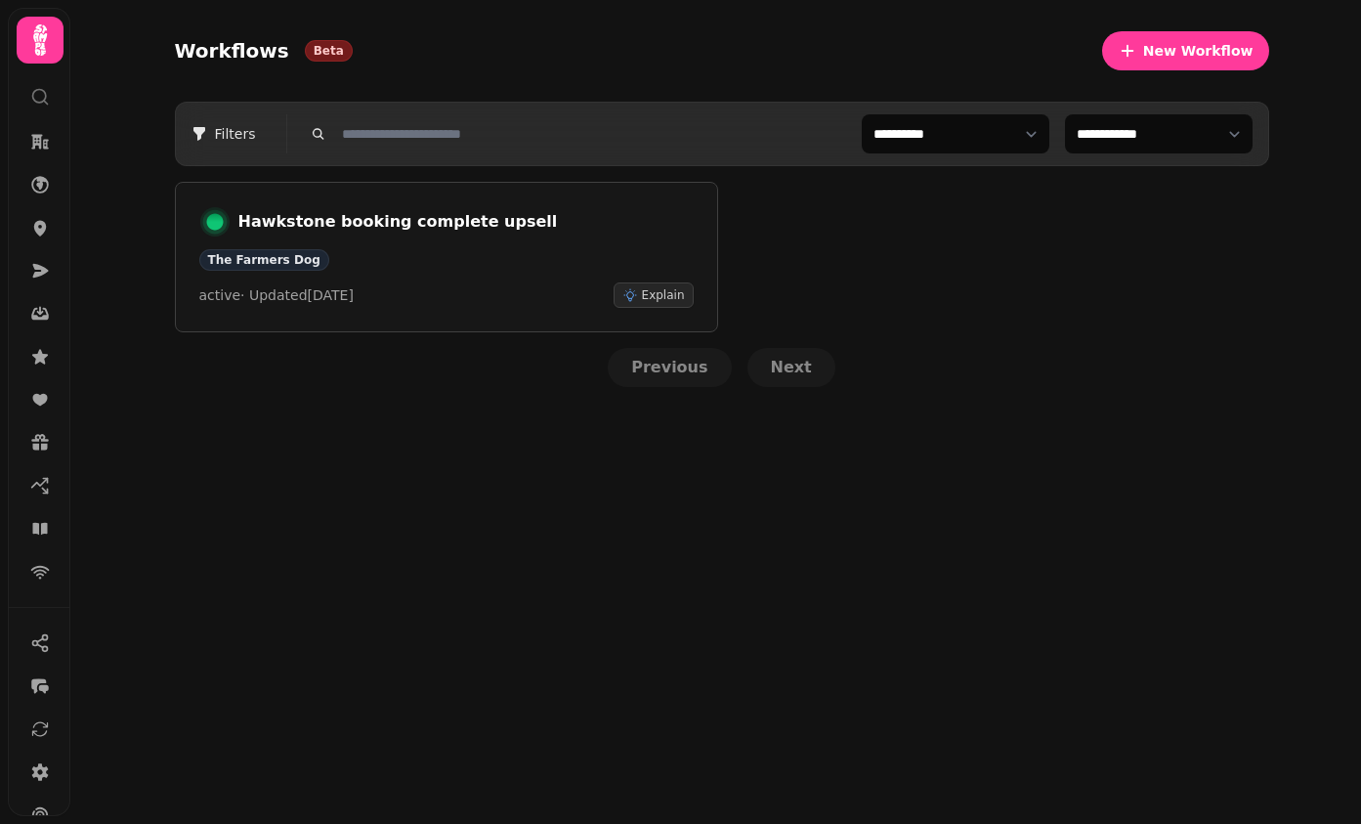
click at [938, 299] on div "Hawkstone booking complete upsell The Farmers Dog active · Updated [DATE] Expla…" at bounding box center [722, 257] width 1094 height 150
click at [38, 232] on icon at bounding box center [40, 229] width 13 height 16
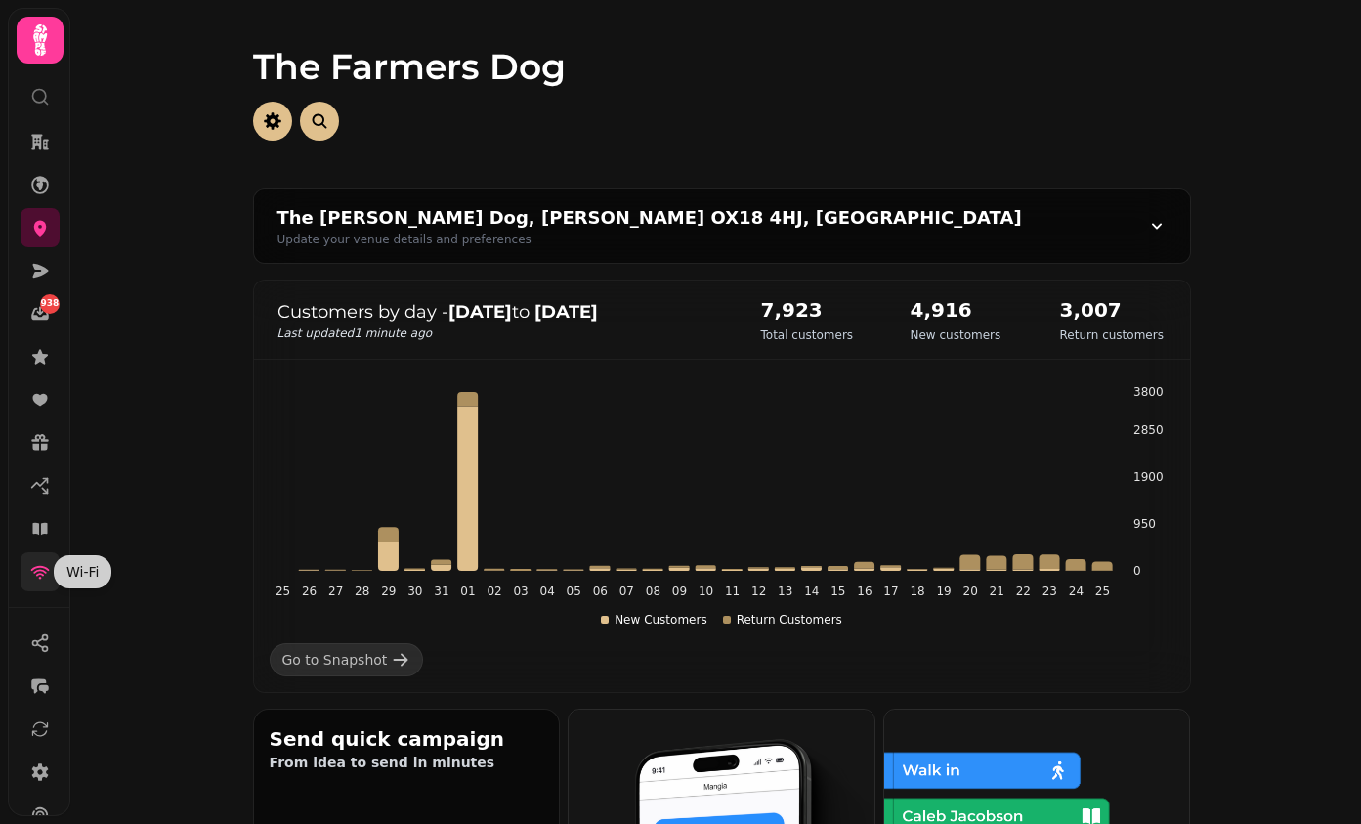
click at [40, 567] on icon at bounding box center [40, 573] width 19 height 14
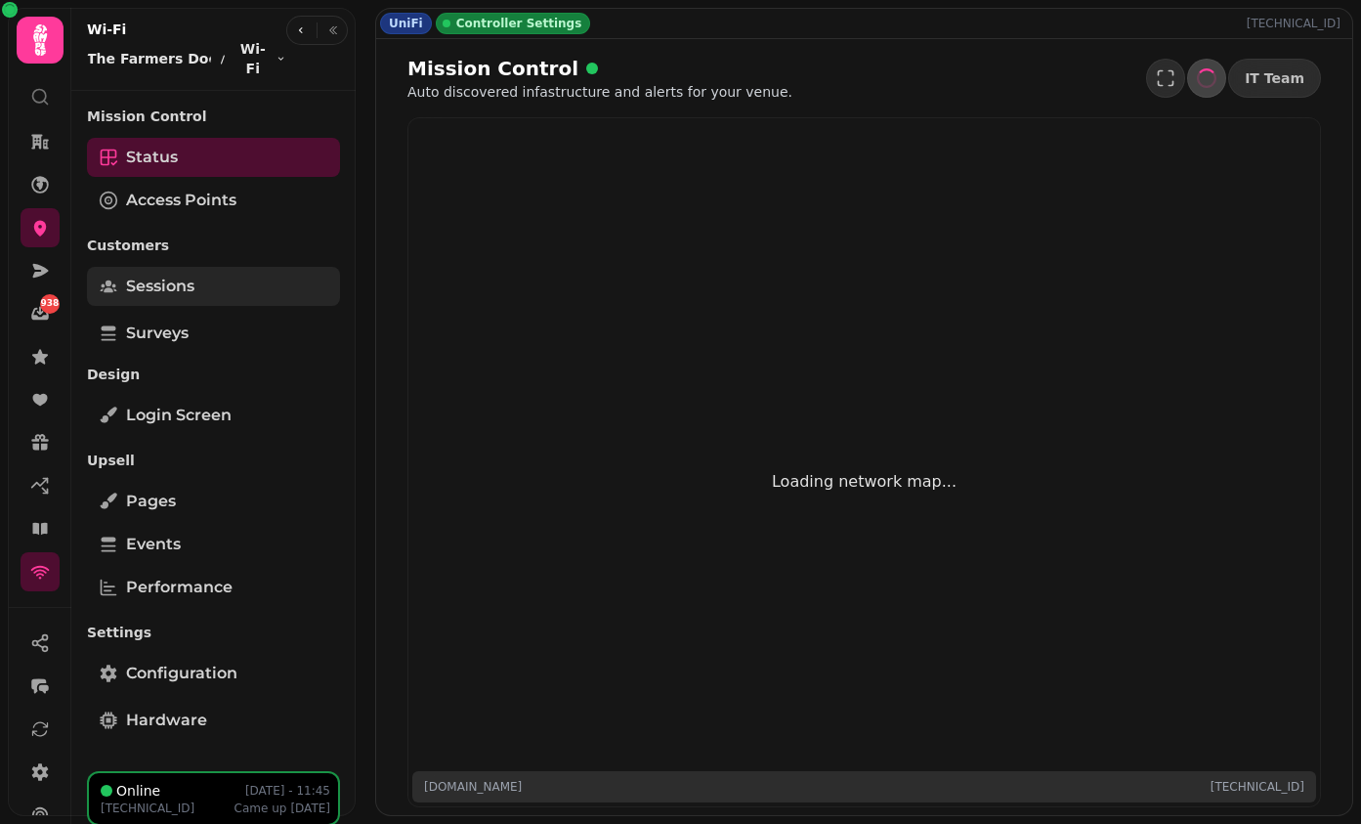
click at [249, 267] on link "Sessions" at bounding box center [213, 286] width 253 height 39
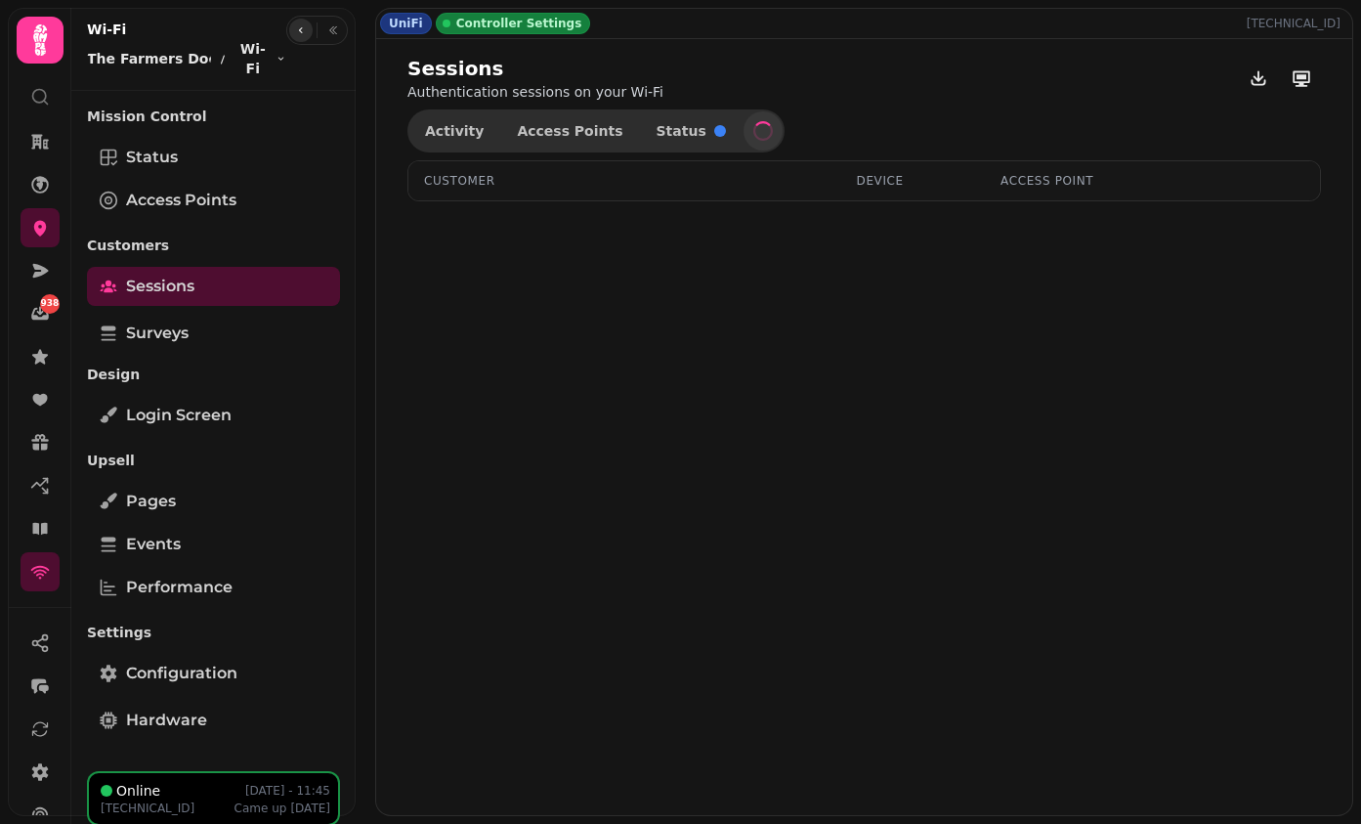
click at [305, 33] on icon "button" at bounding box center [301, 30] width 12 height 12
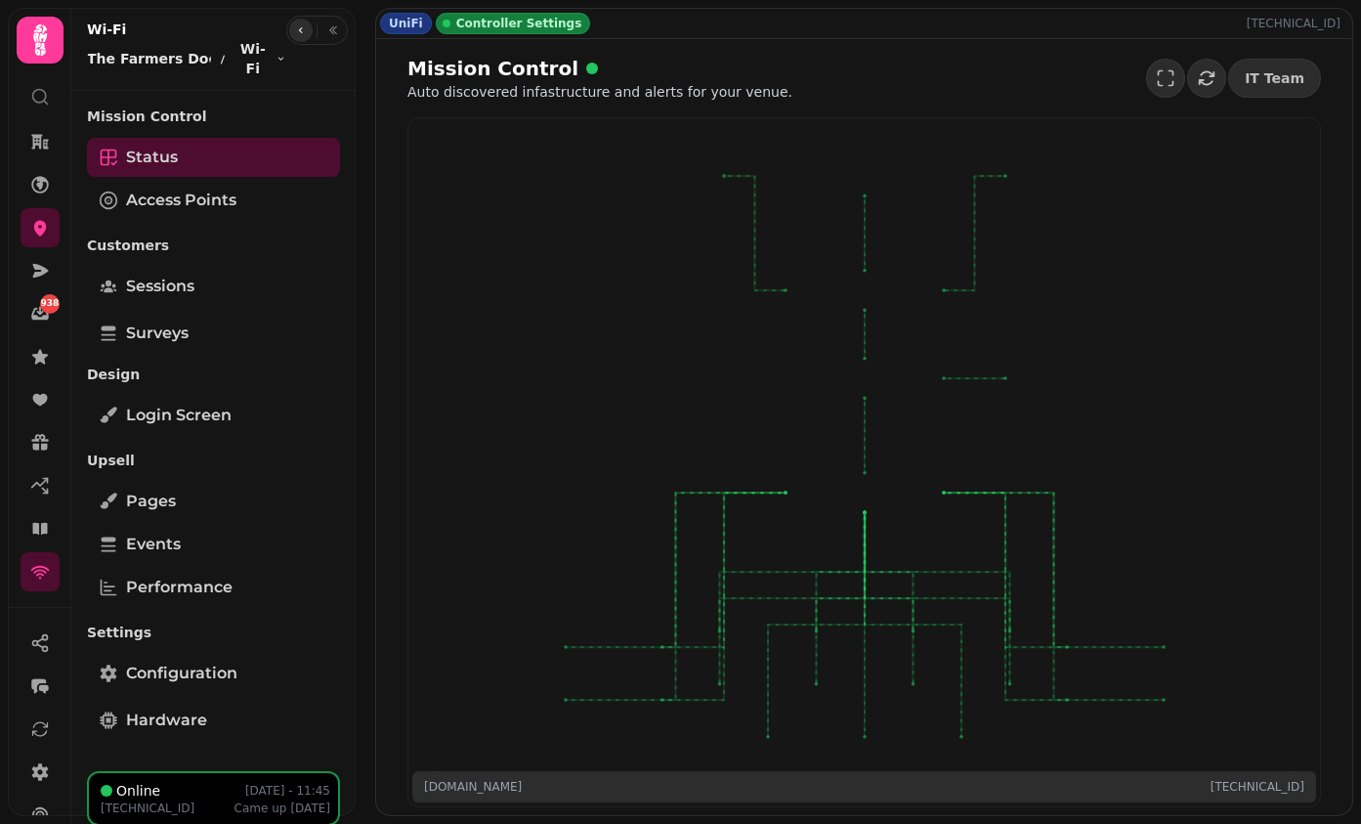
click at [305, 33] on icon "button" at bounding box center [301, 30] width 12 height 12
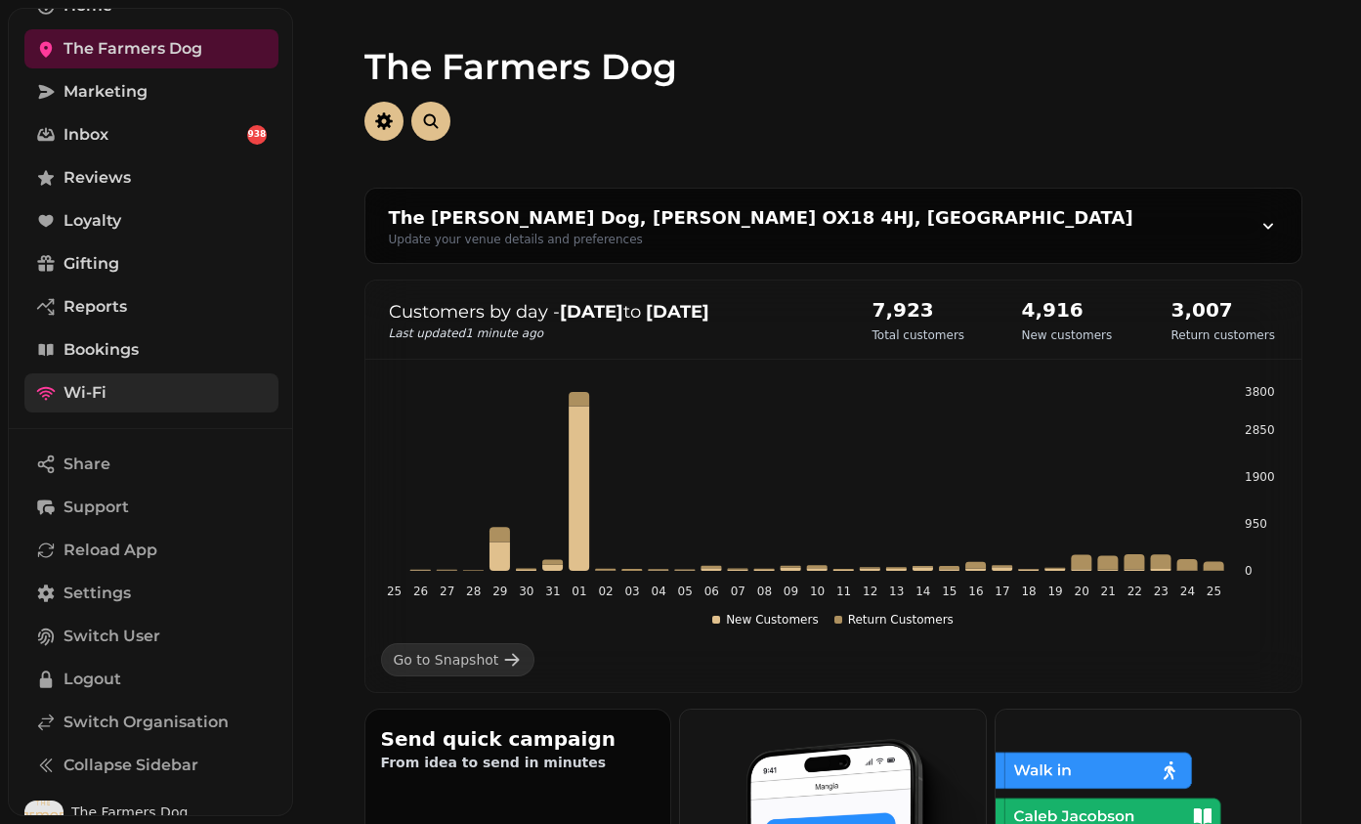
scroll to position [219, 0]
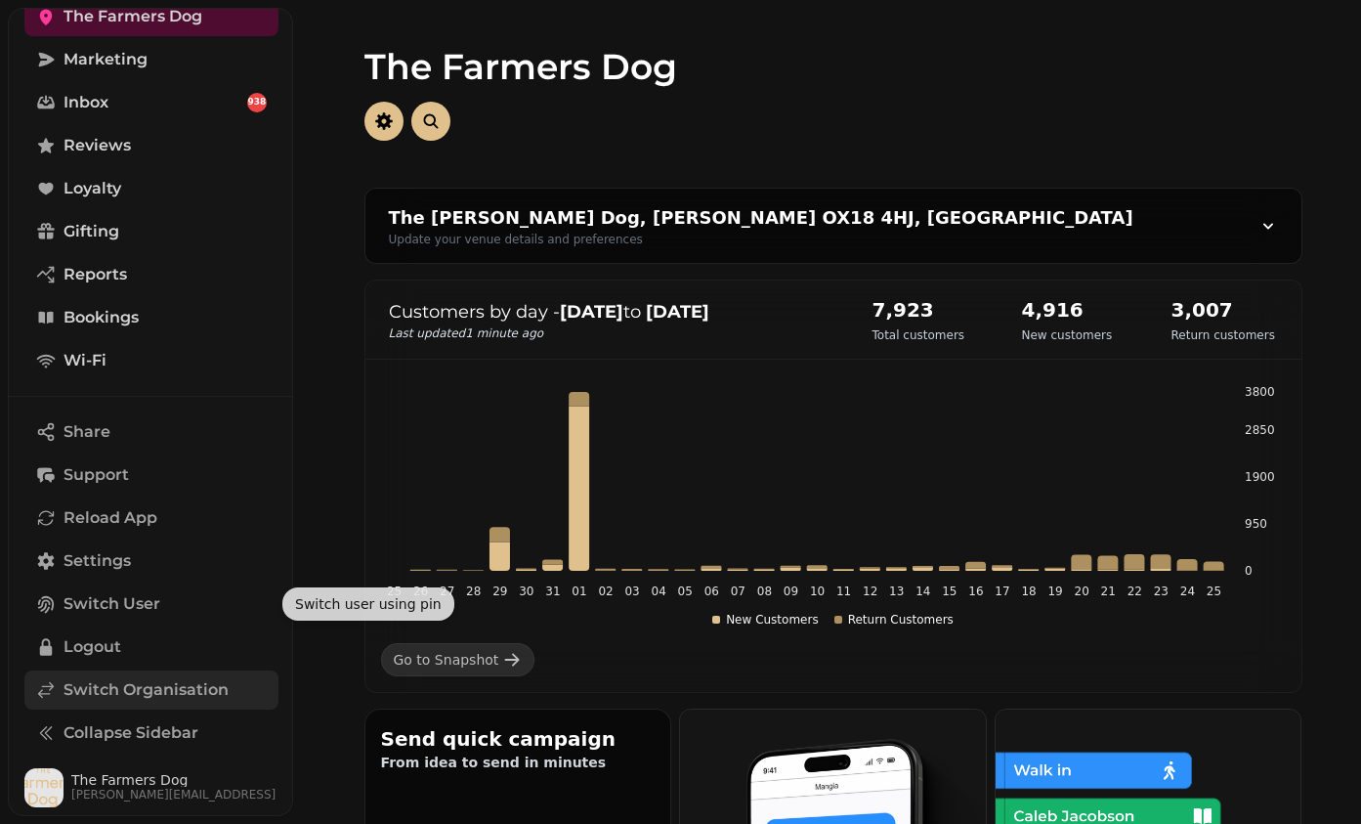
click at [132, 691] on span "Switch Organisation" at bounding box center [146, 689] width 165 height 23
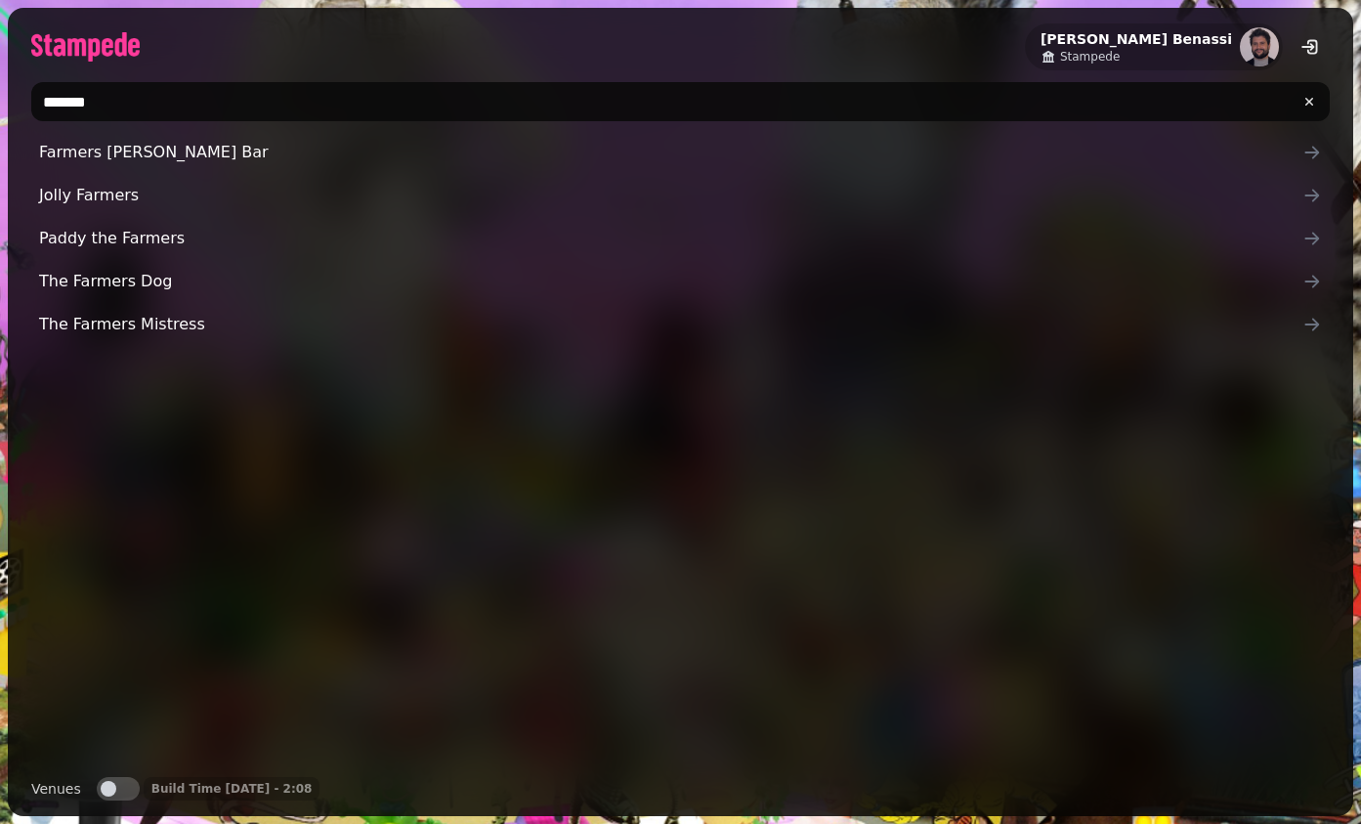
click at [265, 99] on input "*******" at bounding box center [680, 101] width 1299 height 39
type input "*****"
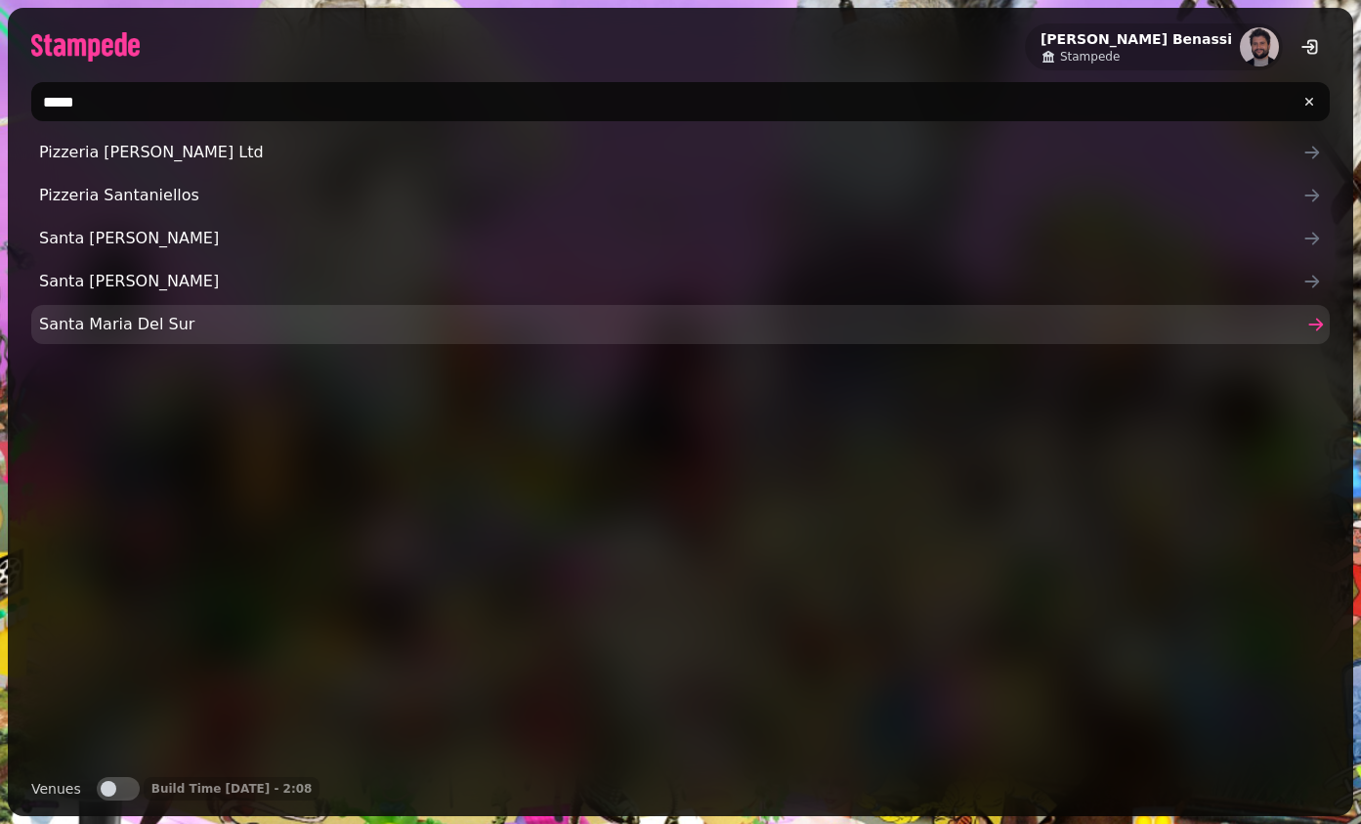
click at [253, 308] on link "Santa Maria Del Sur" at bounding box center [680, 324] width 1299 height 39
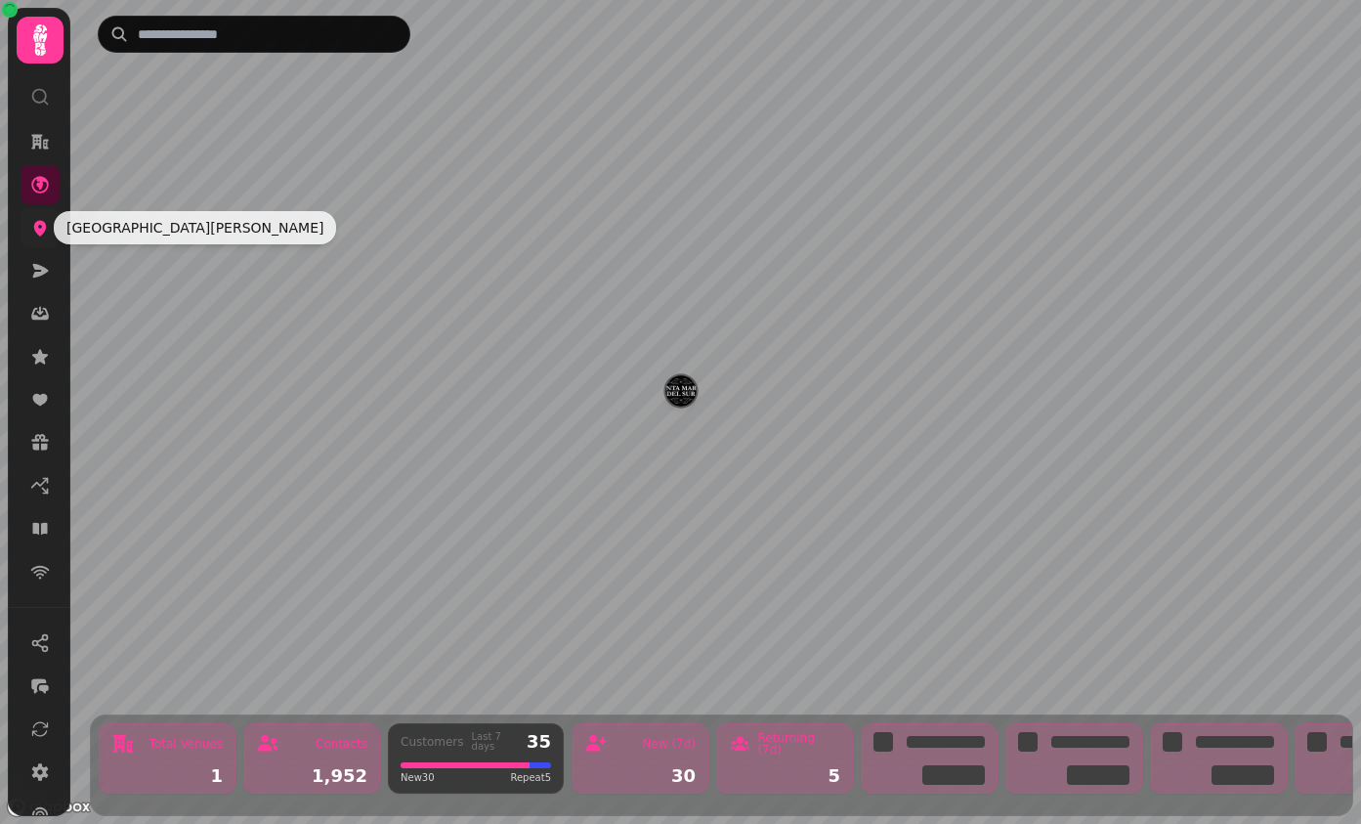
click at [47, 223] on icon at bounding box center [40, 228] width 20 height 20
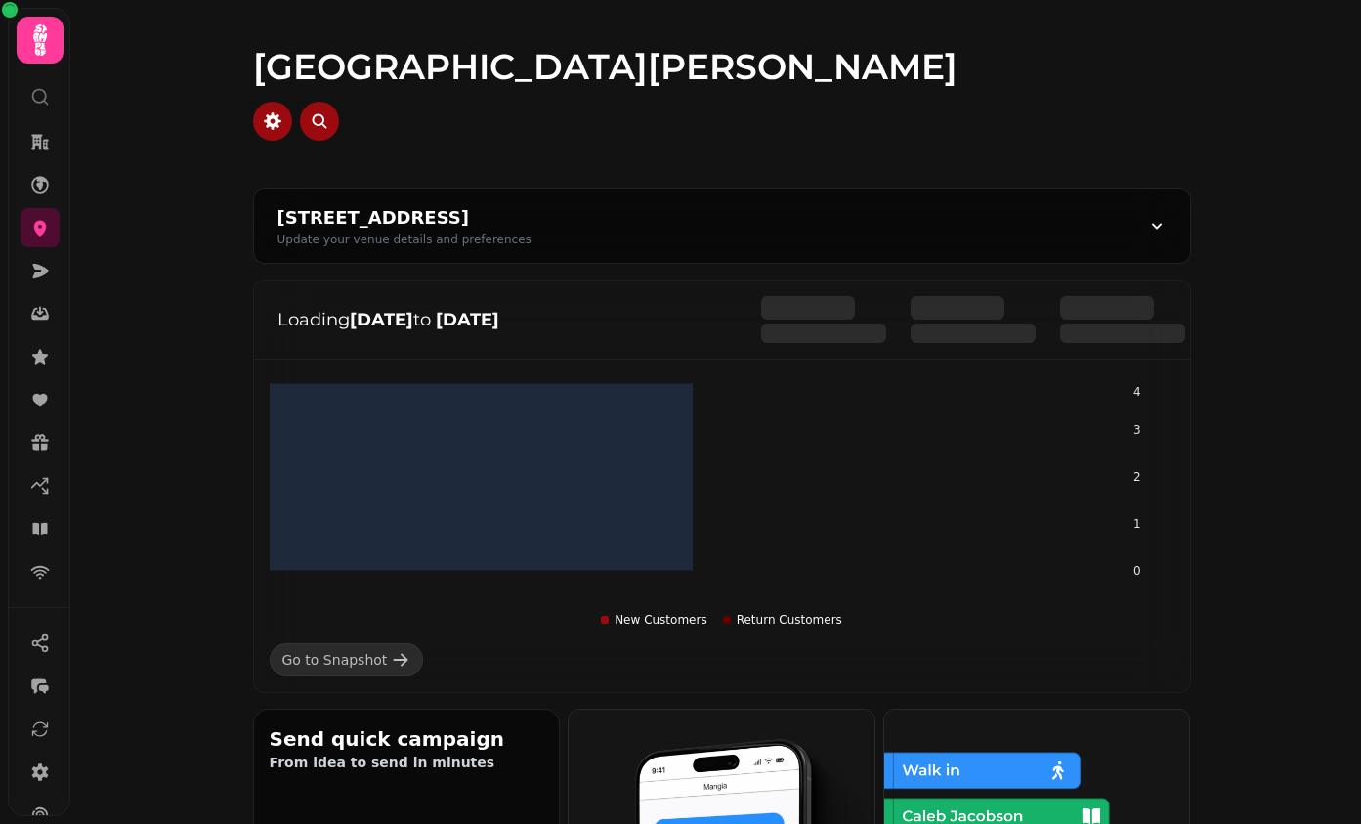
scroll to position [195, 0]
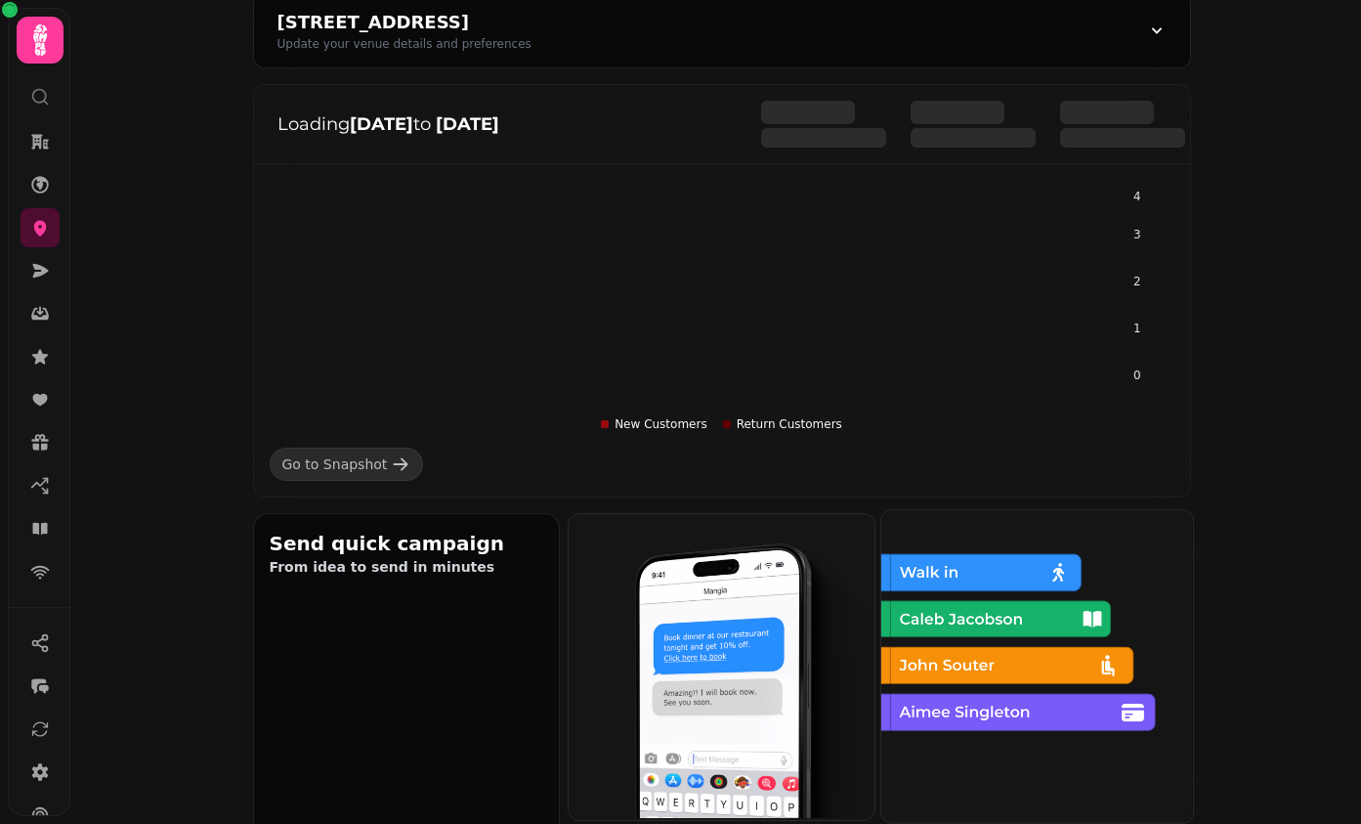
click at [1028, 595] on img at bounding box center [1035, 664] width 312 height 312
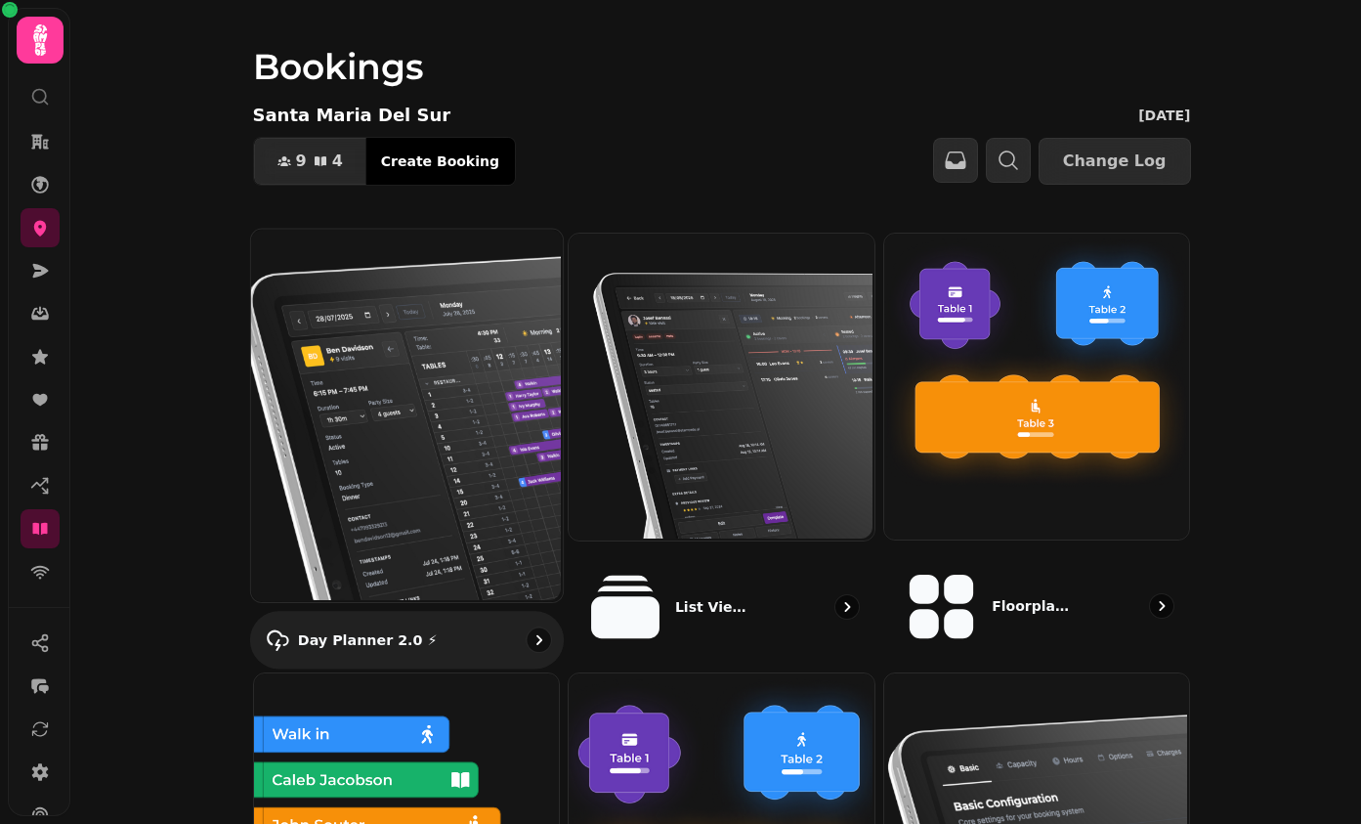
click at [507, 292] on img at bounding box center [404, 414] width 312 height 373
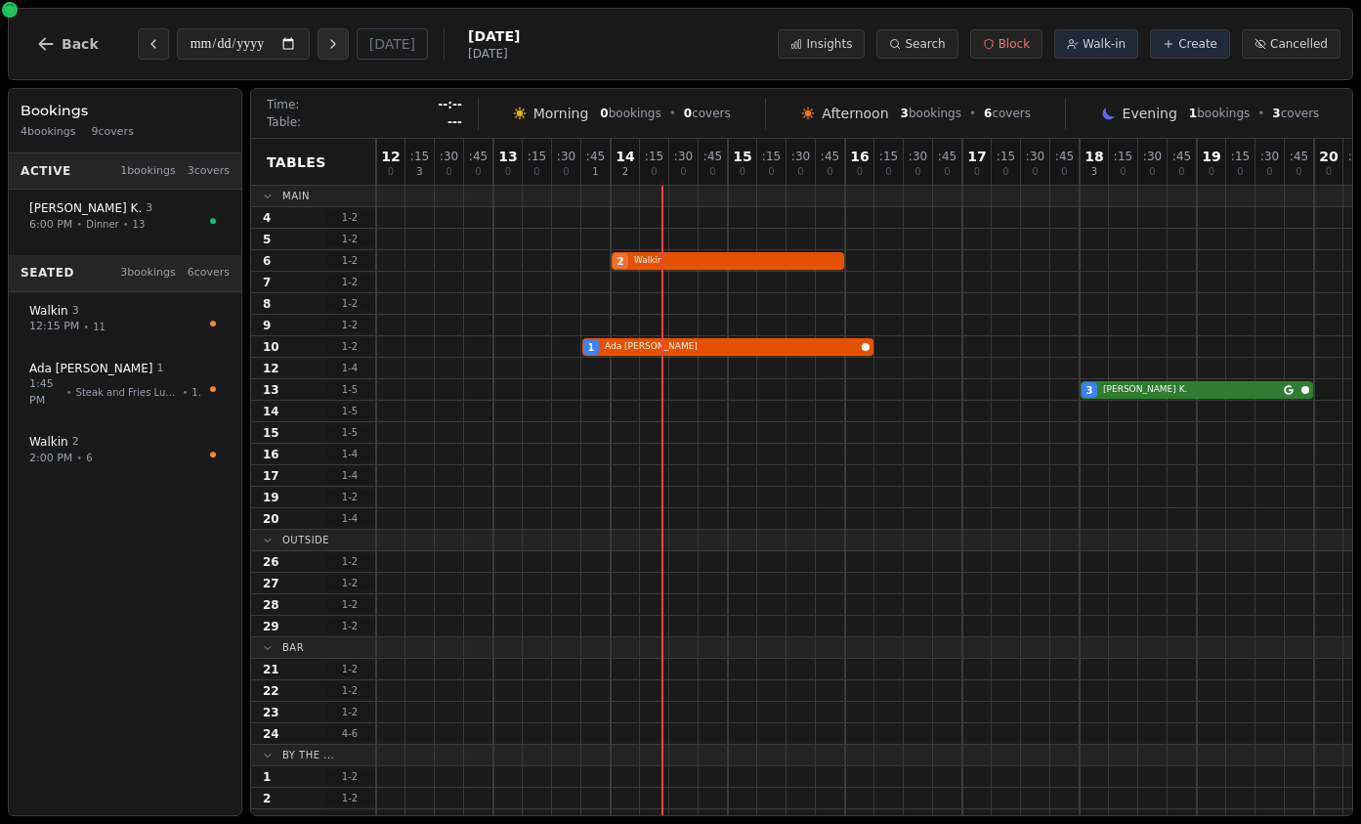
click at [339, 45] on icon "Next day" at bounding box center [333, 44] width 16 height 16
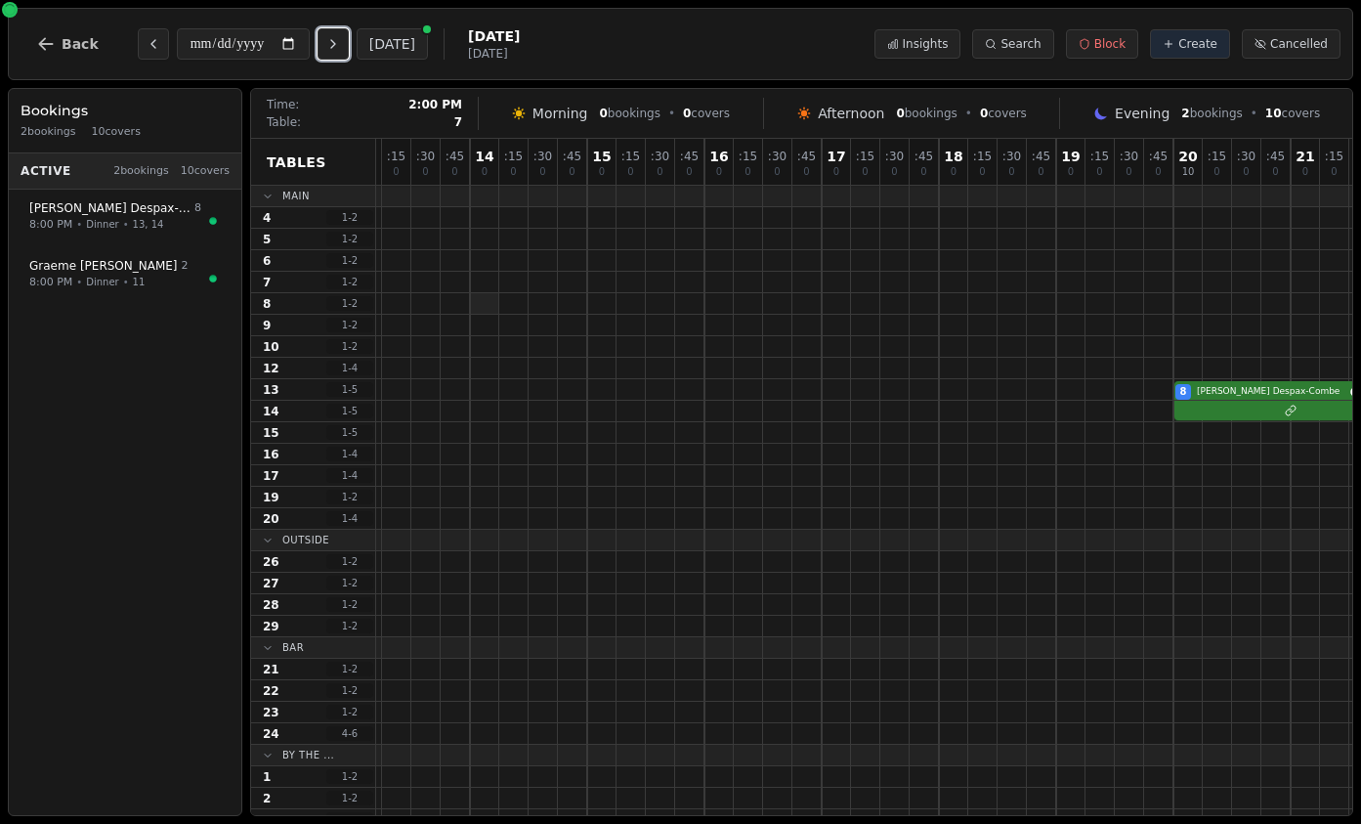
scroll to position [0, 372]
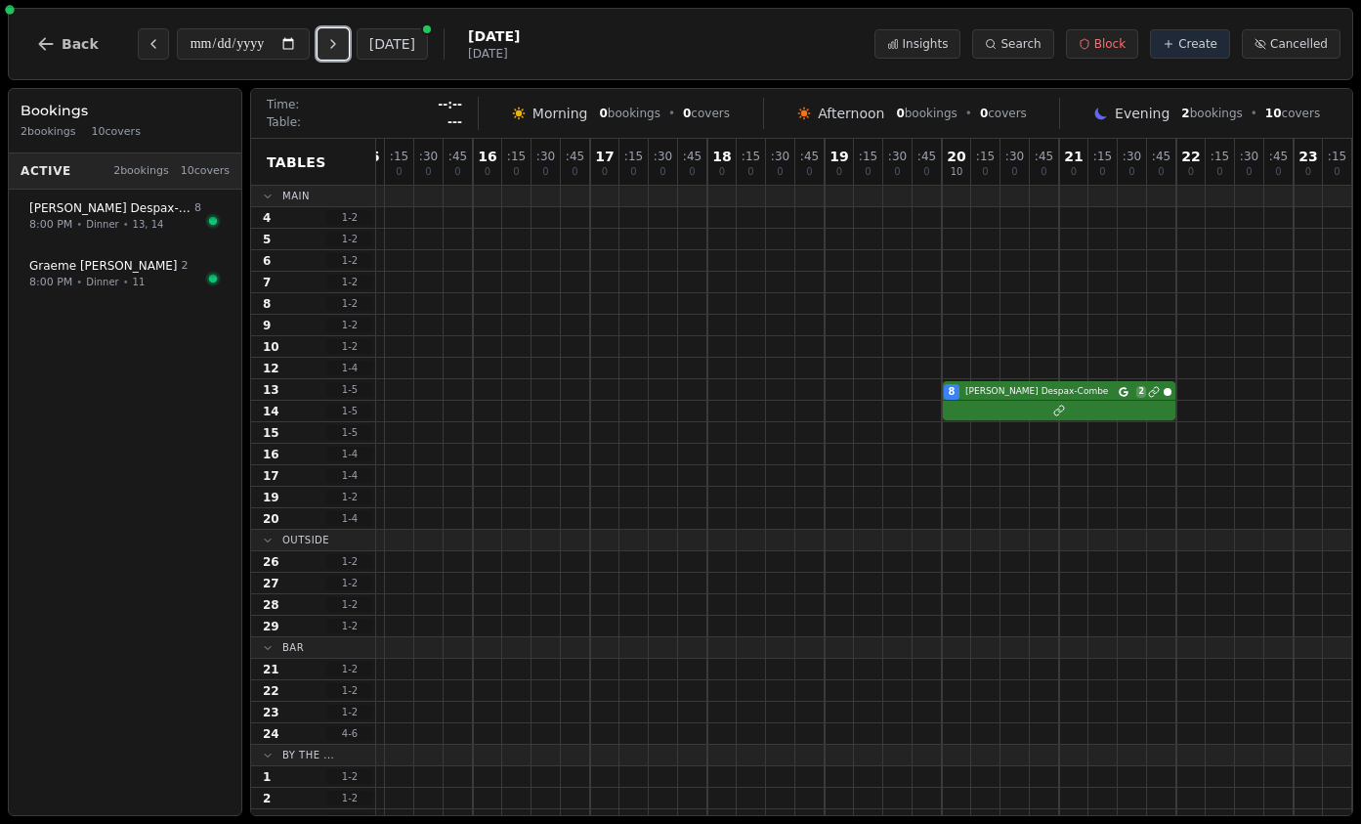
click at [336, 45] on icon "Next day" at bounding box center [333, 44] width 16 height 16
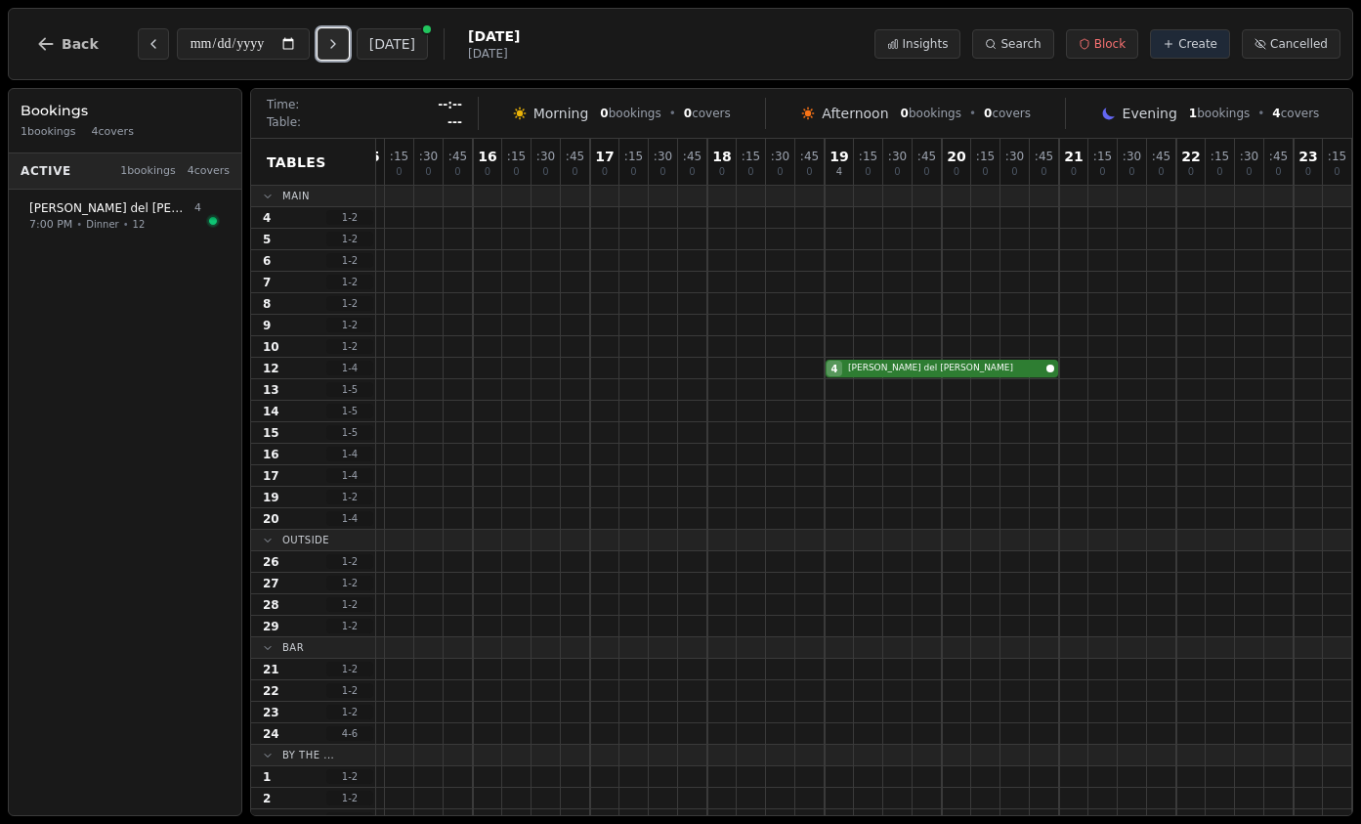
click at [336, 45] on icon "Next day" at bounding box center [333, 44] width 16 height 16
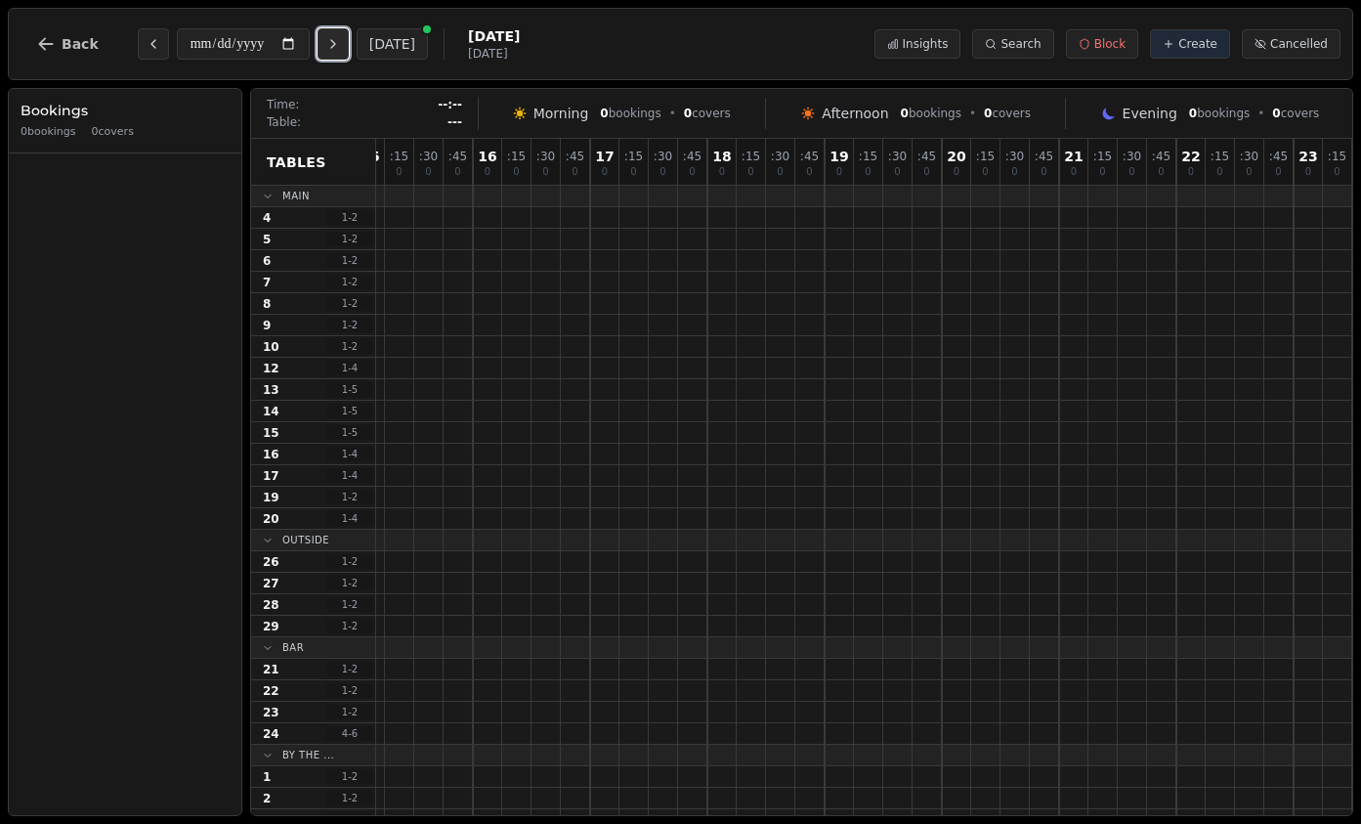
click at [336, 45] on icon "Next day" at bounding box center [333, 44] width 16 height 16
type input "**********"
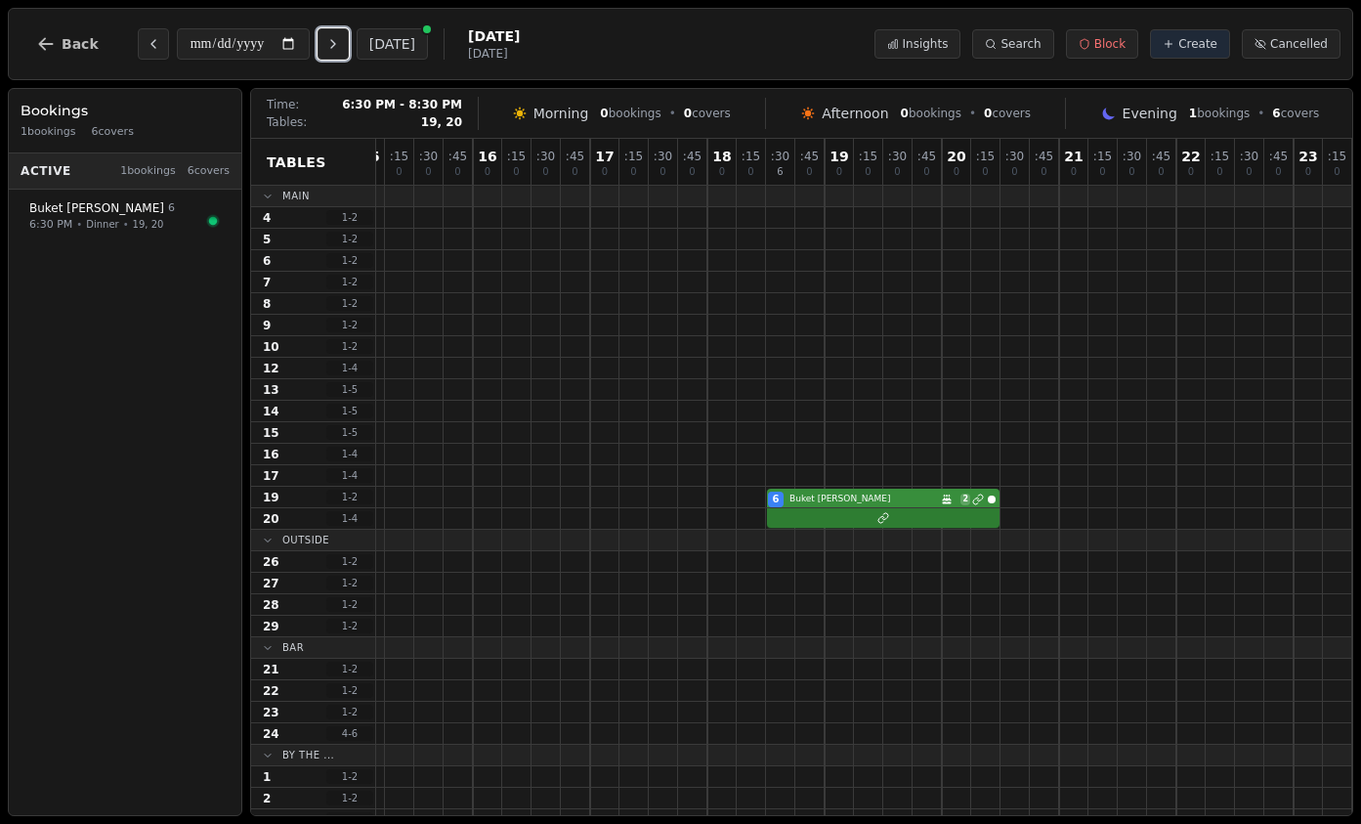
click at [819, 497] on div "6 Buket D’Urso Birthday celebration 2" at bounding box center [678, 497] width 1348 height 21
select select "****"
select select "*"
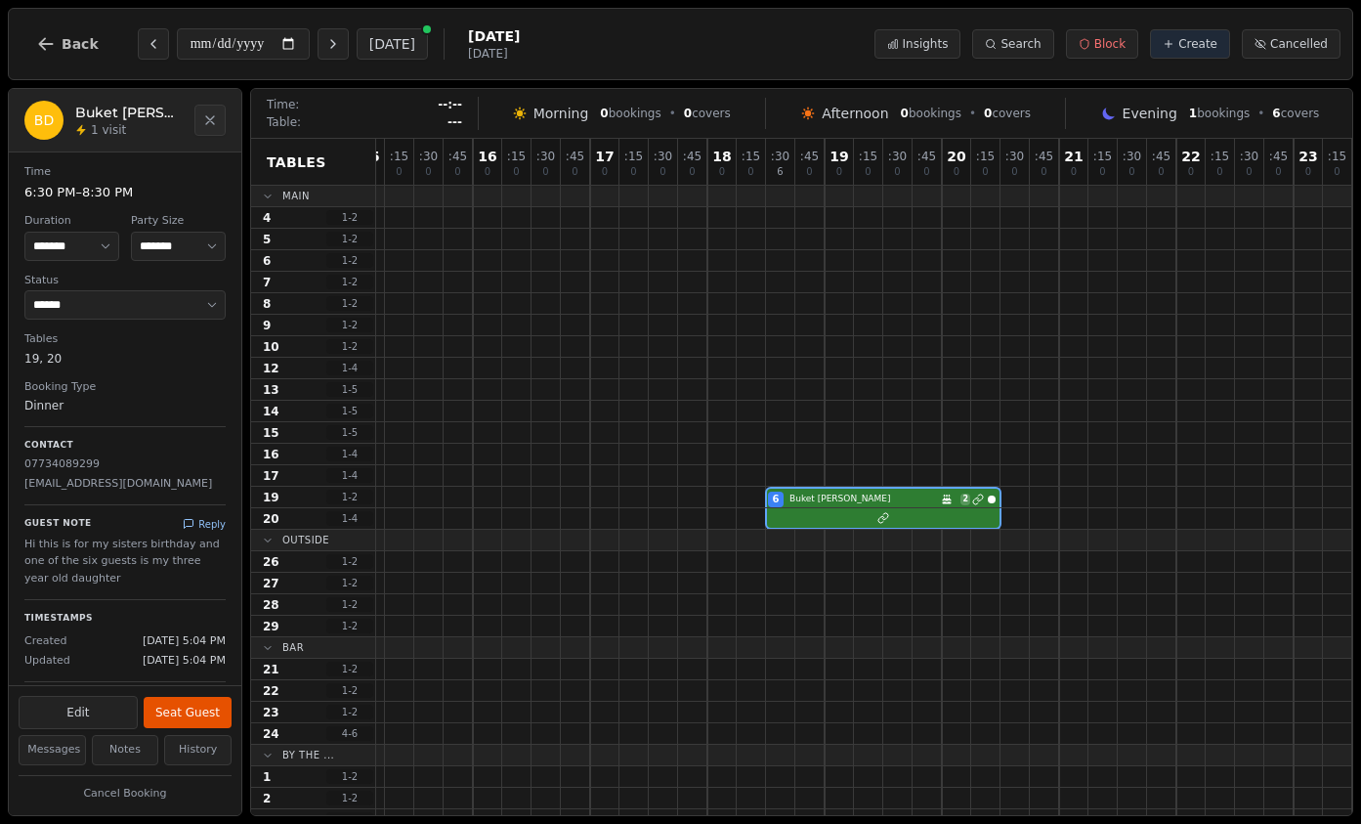
click at [212, 523] on button "Reply" at bounding box center [204, 524] width 43 height 15
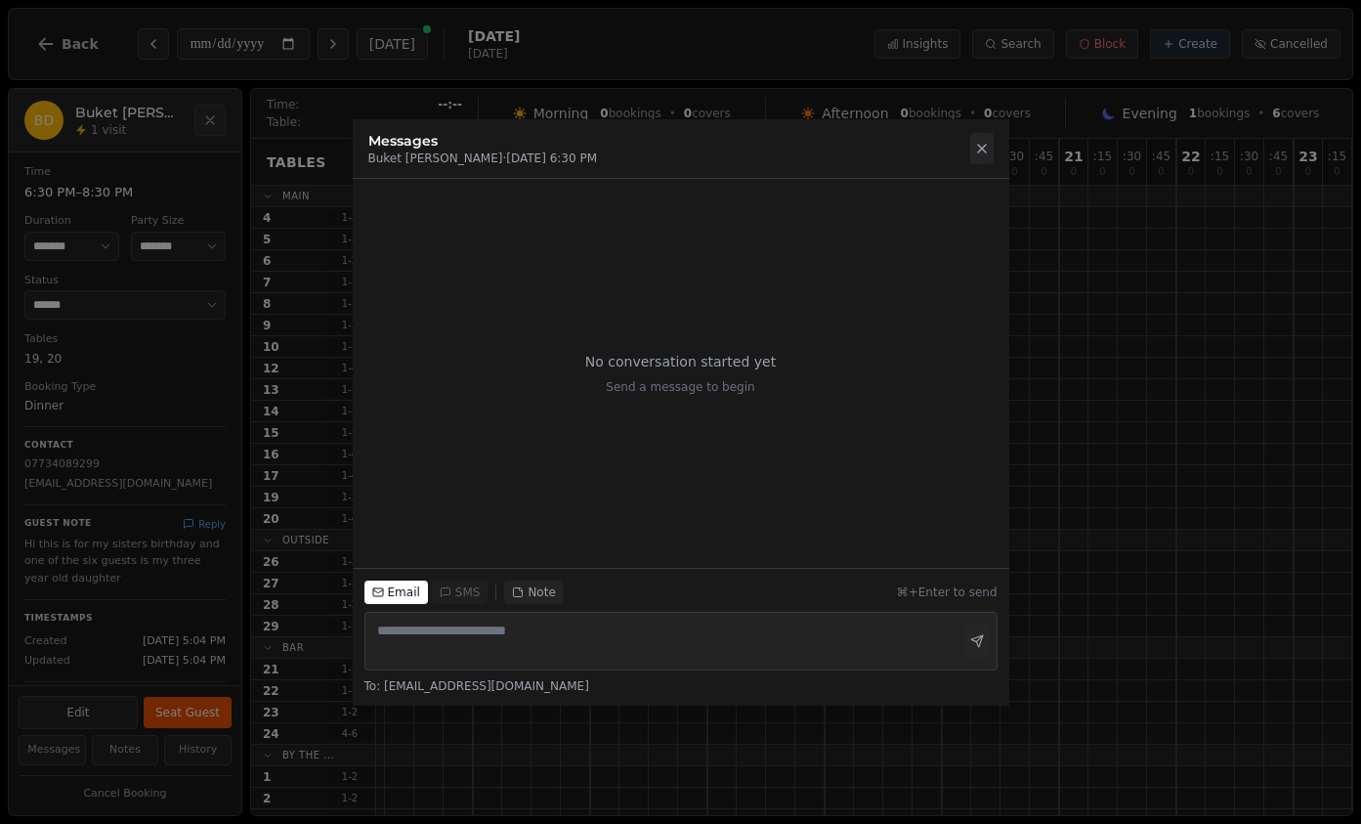
click at [988, 141] on button at bounding box center [981, 148] width 23 height 31
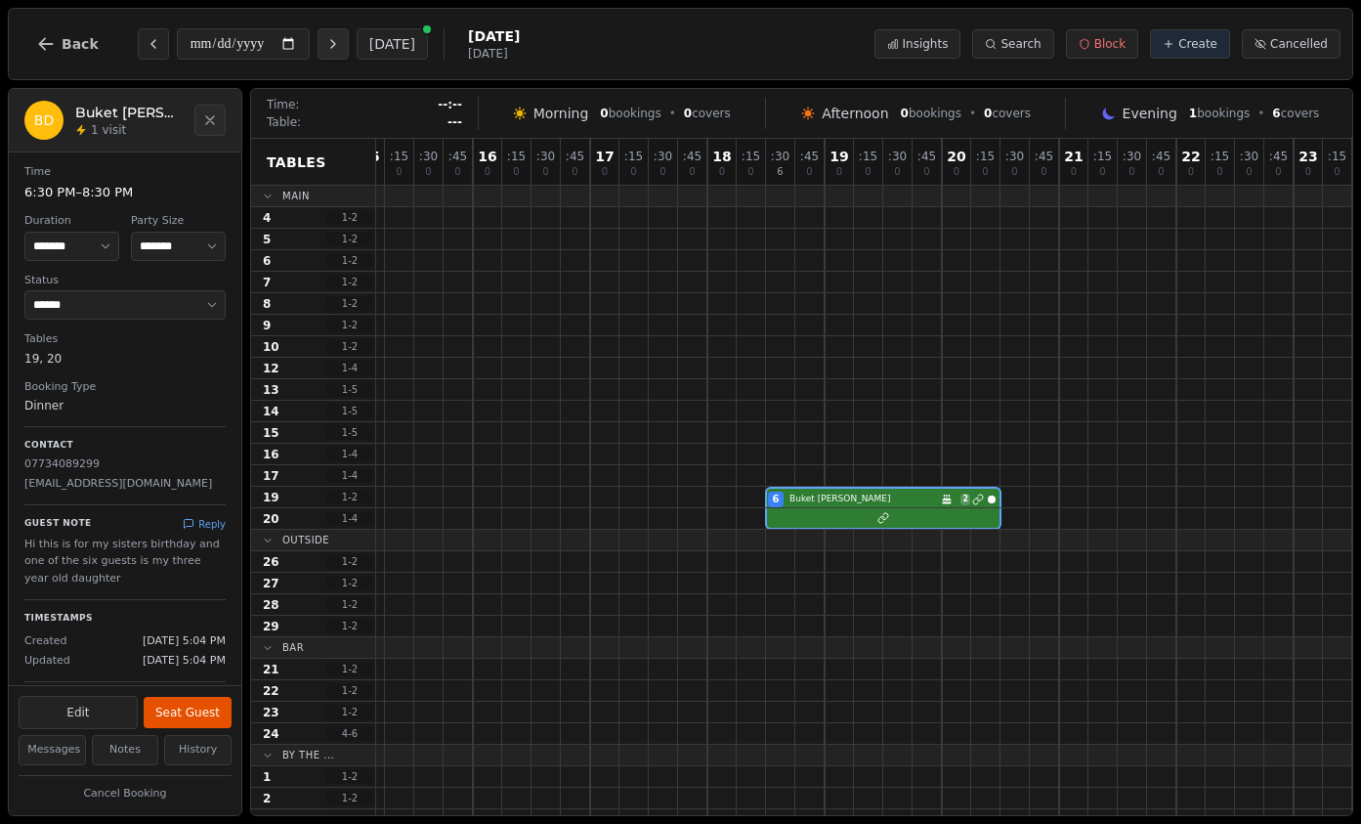
click at [341, 45] on icon "Next day" at bounding box center [333, 44] width 16 height 16
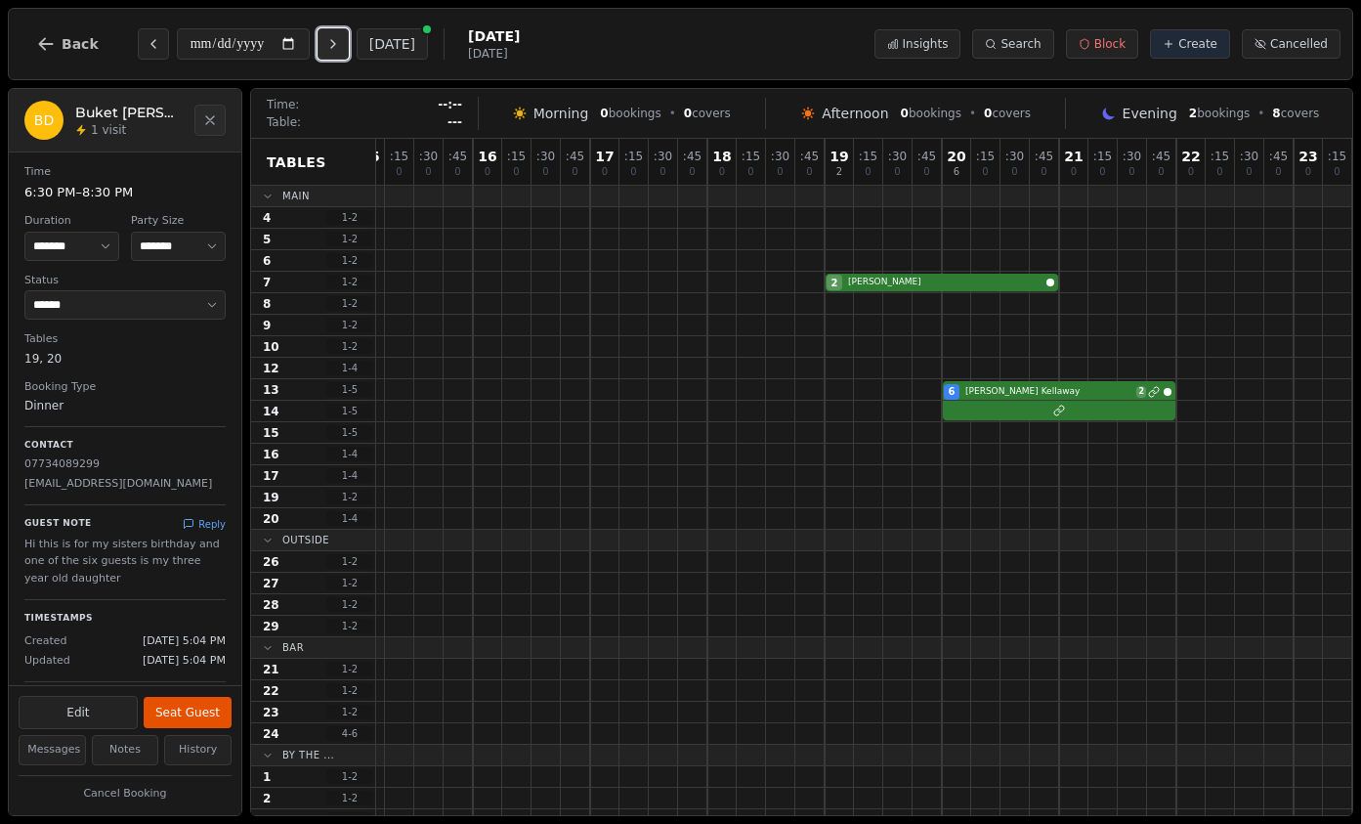
click at [341, 45] on icon "Next day" at bounding box center [333, 44] width 16 height 16
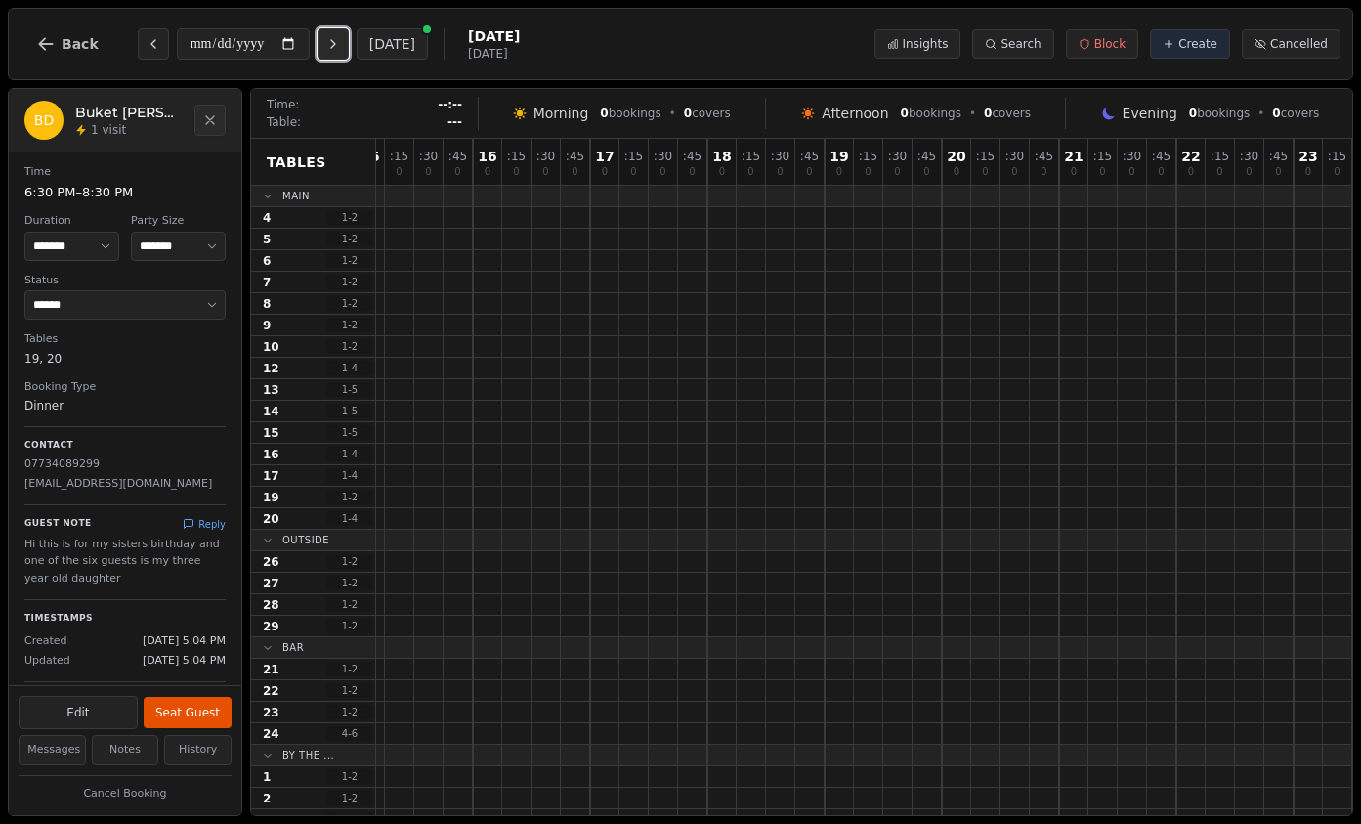
click at [341, 45] on icon "Next day" at bounding box center [333, 44] width 16 height 16
type input "**********"
click at [92, 58] on button "Back" at bounding box center [68, 44] width 94 height 47
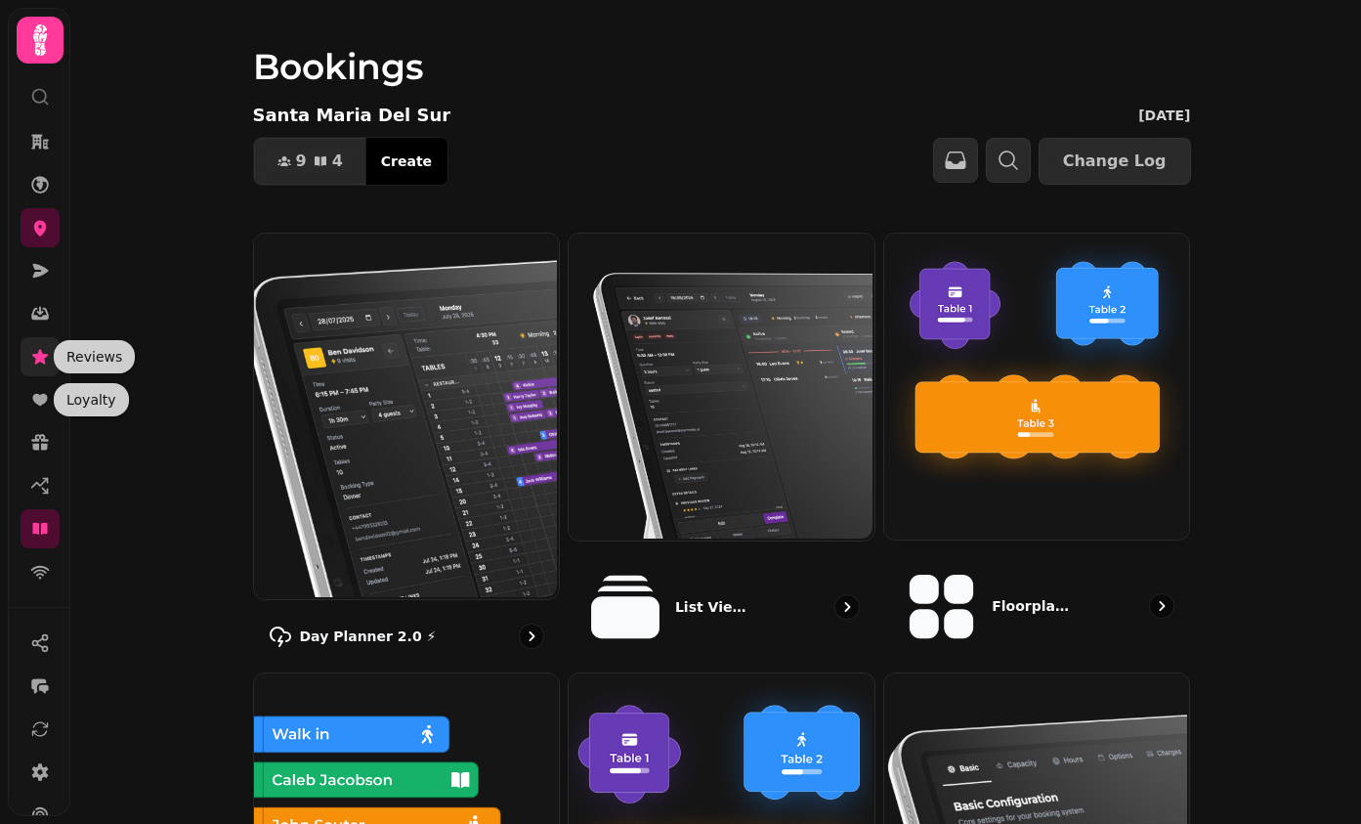
click at [35, 355] on icon at bounding box center [40, 356] width 16 height 15
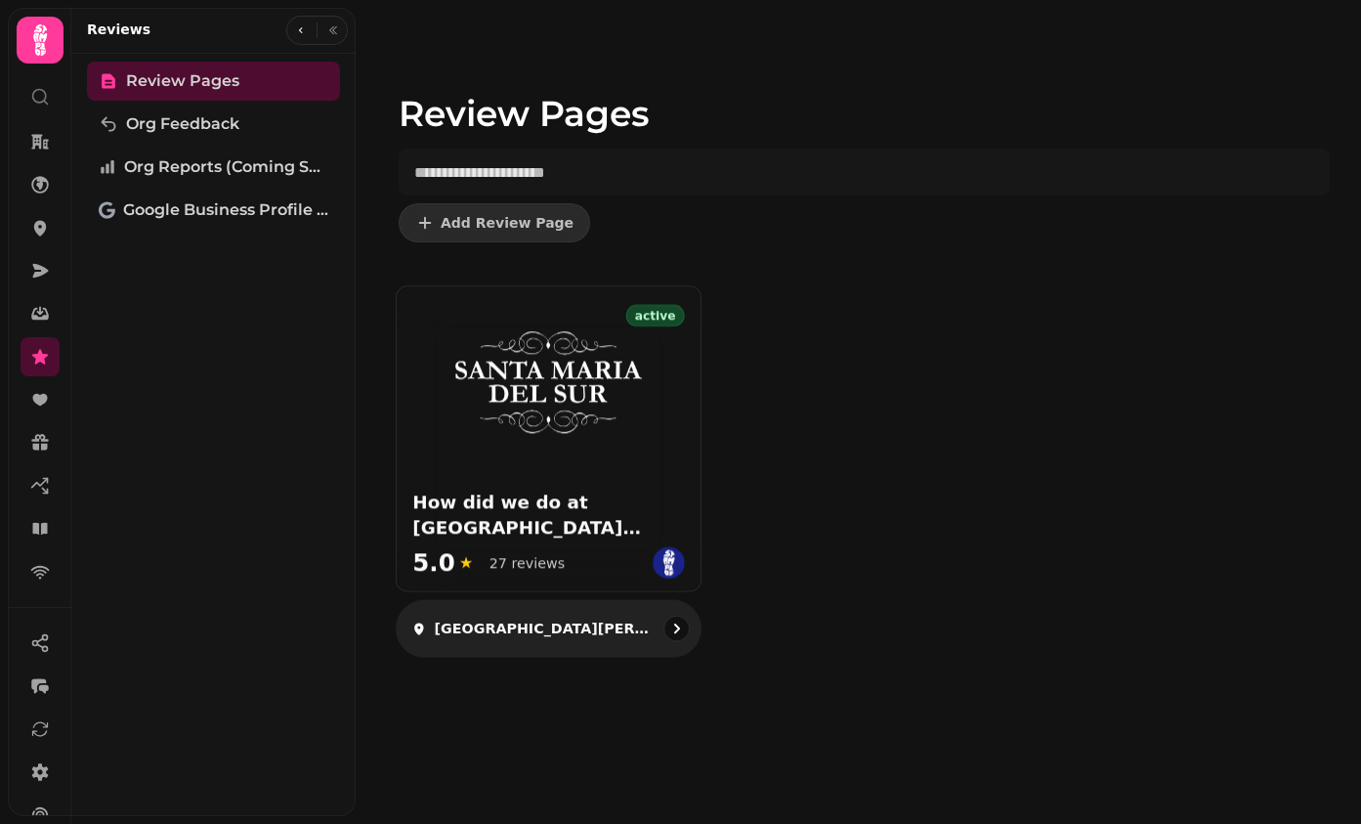
click at [619, 426] on img at bounding box center [548, 383] width 196 height 128
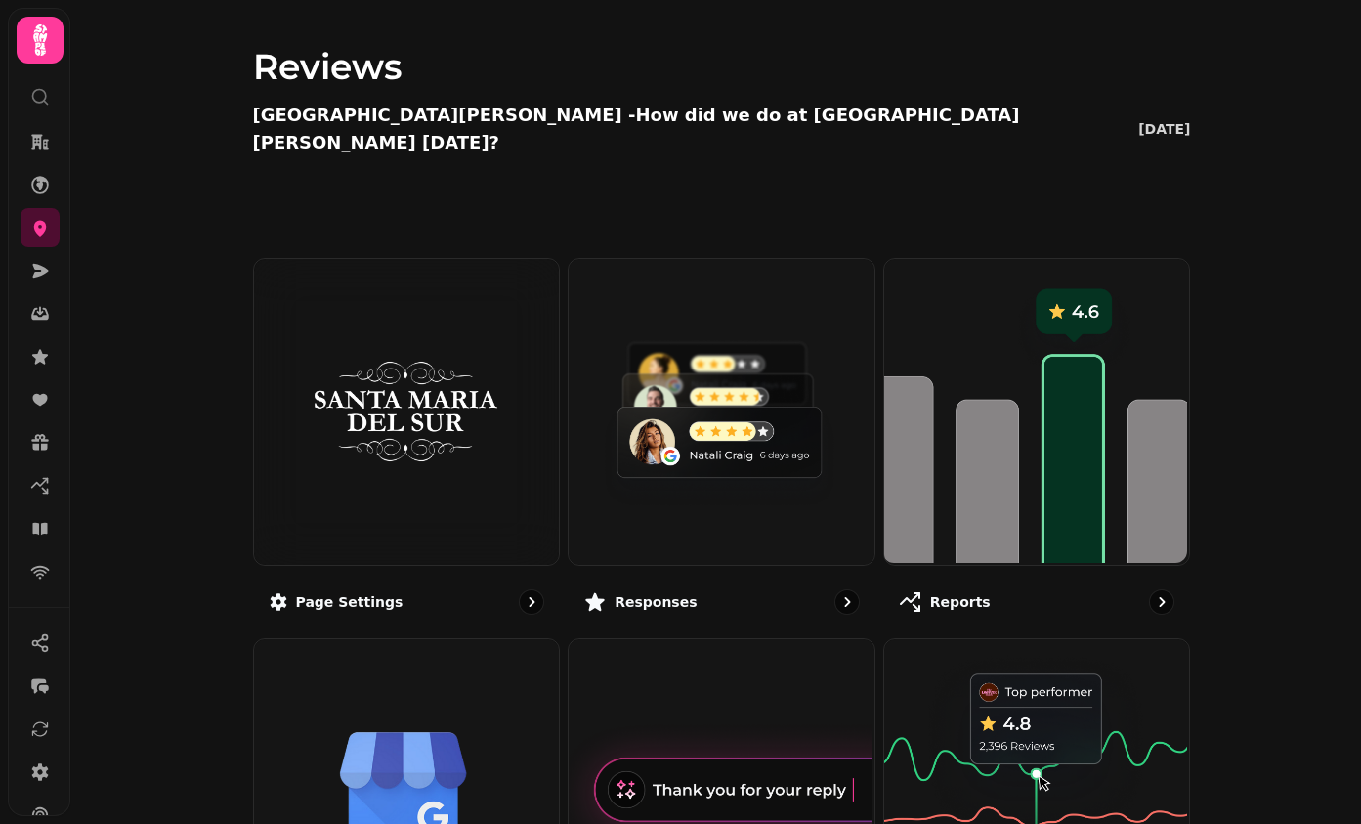
click at [619, 426] on img at bounding box center [720, 410] width 306 height 306
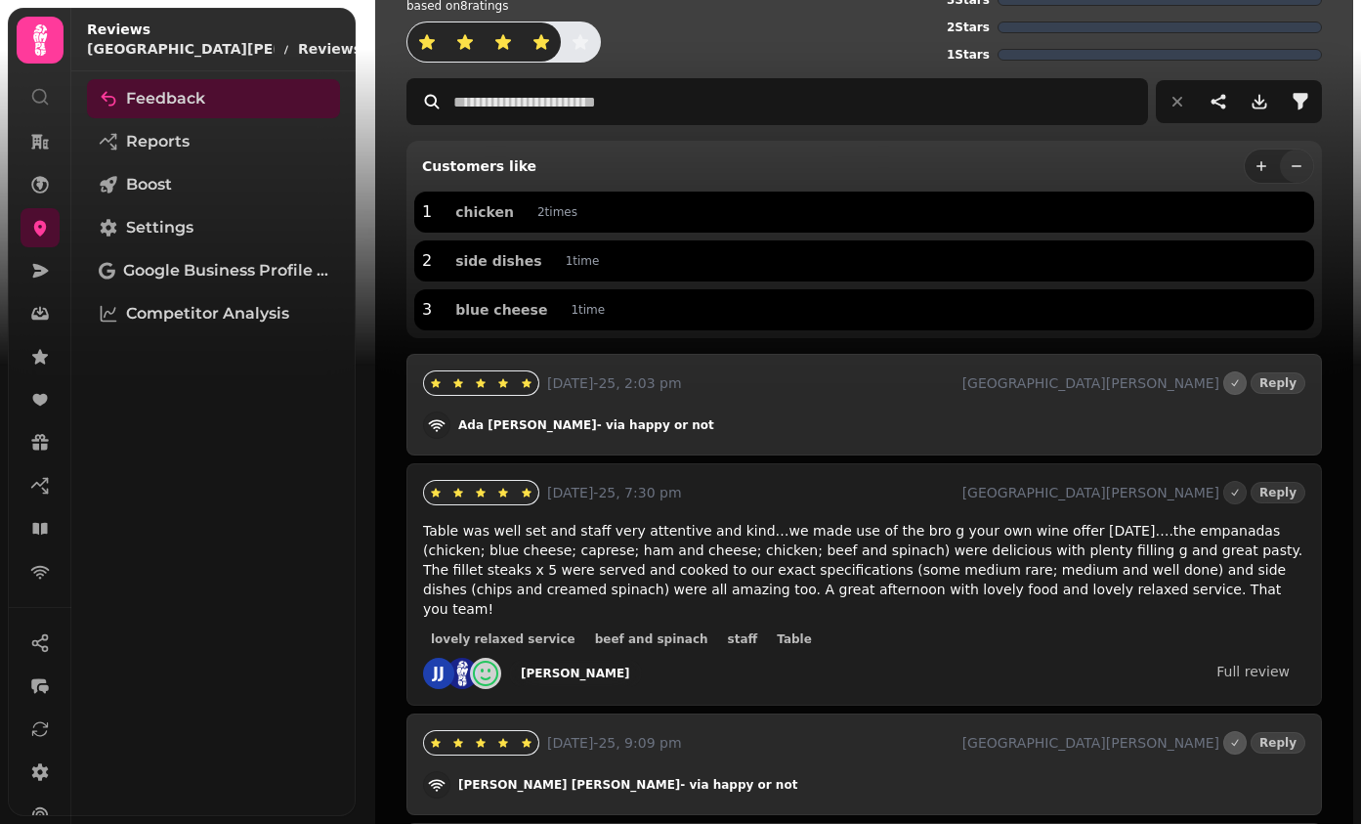
scroll to position [216, 0]
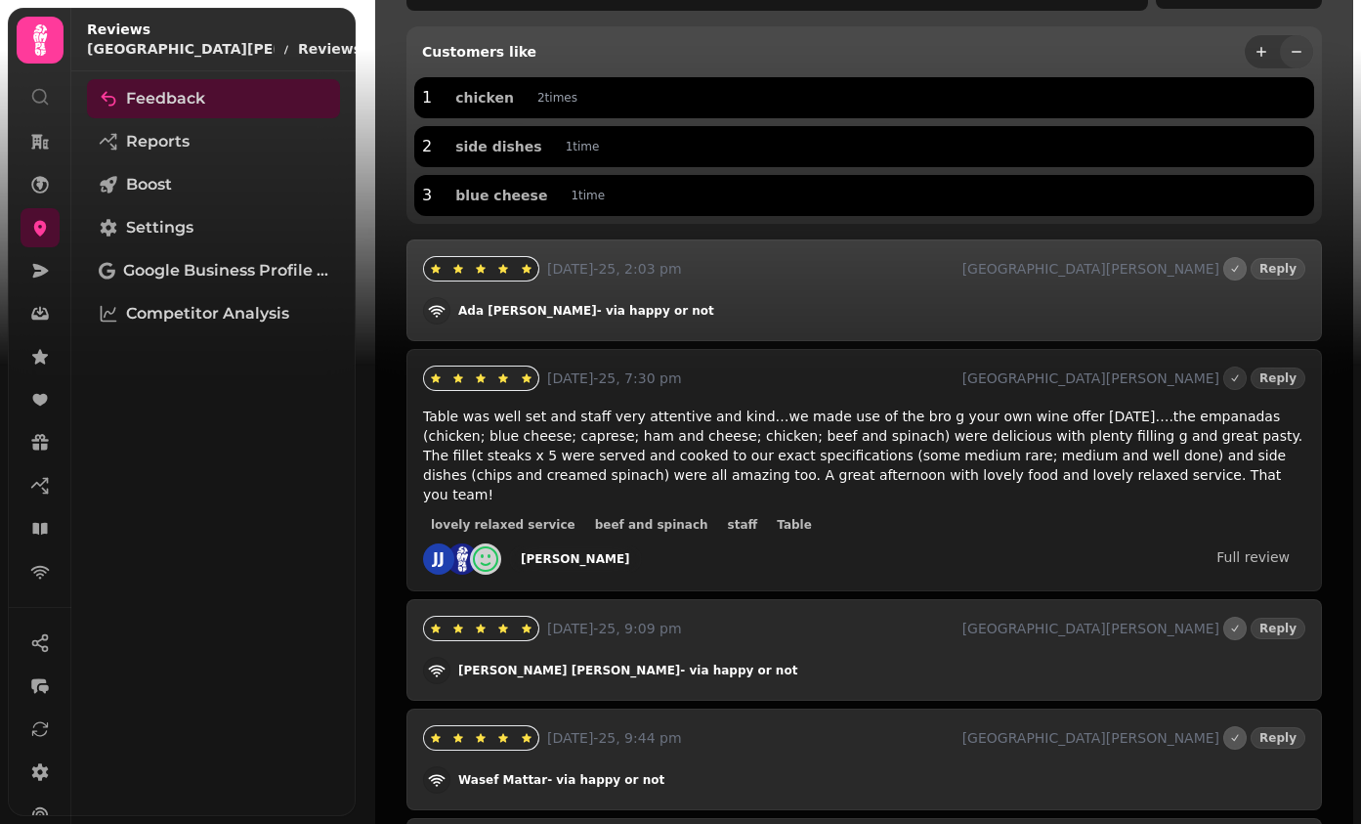
click at [386, 35] on icon "button" at bounding box center [392, 30] width 12 height 12
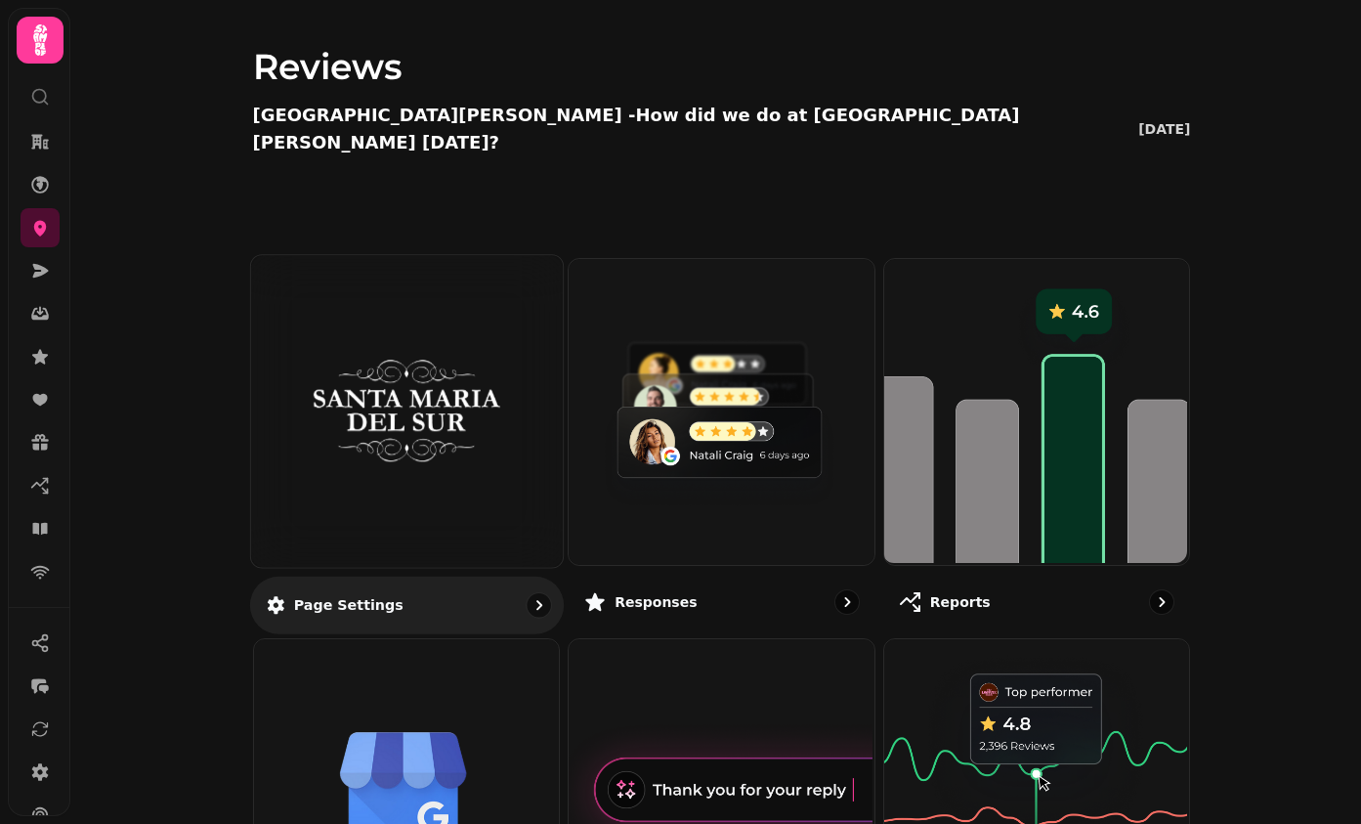
click at [428, 463] on div at bounding box center [406, 411] width 312 height 312
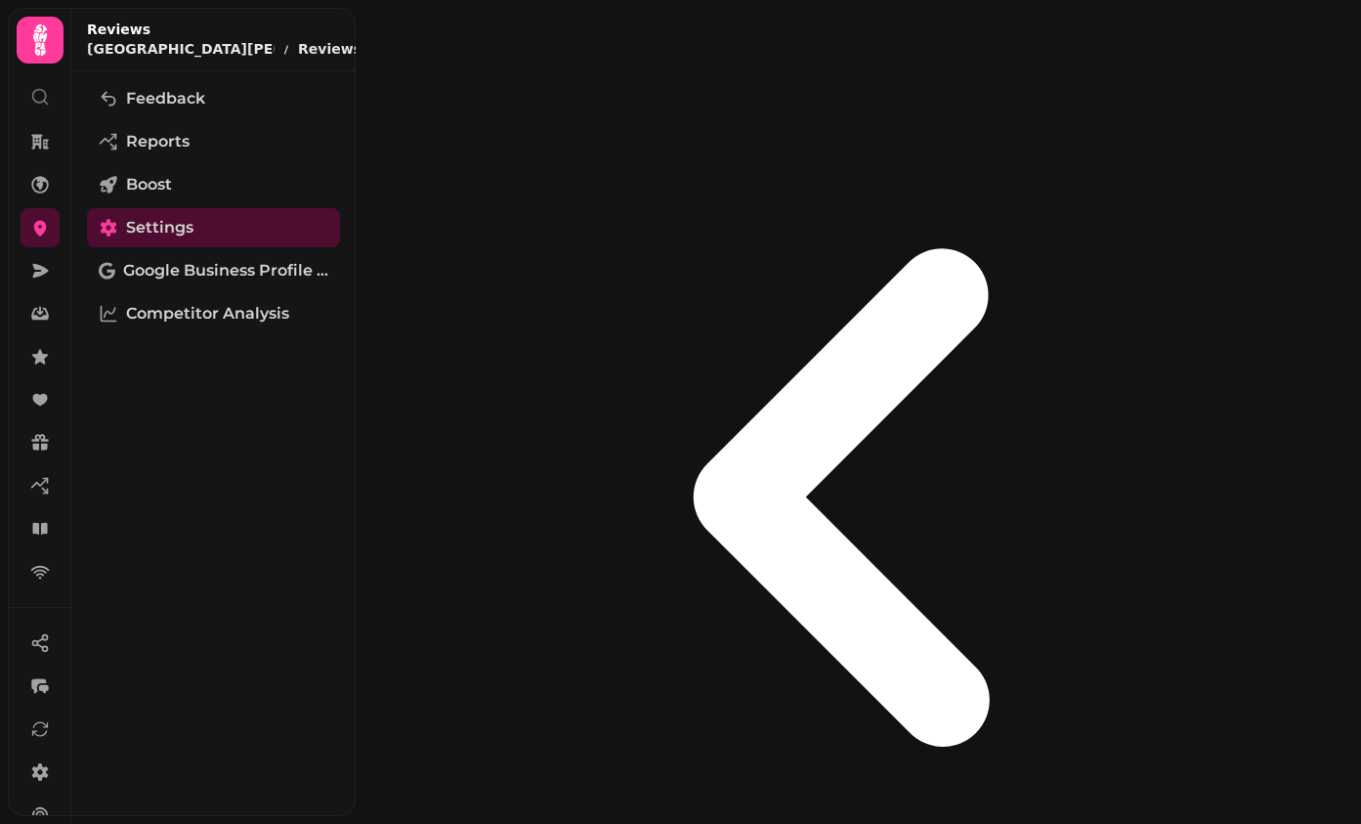
click at [380, 27] on button "button" at bounding box center [391, 30] width 23 height 23
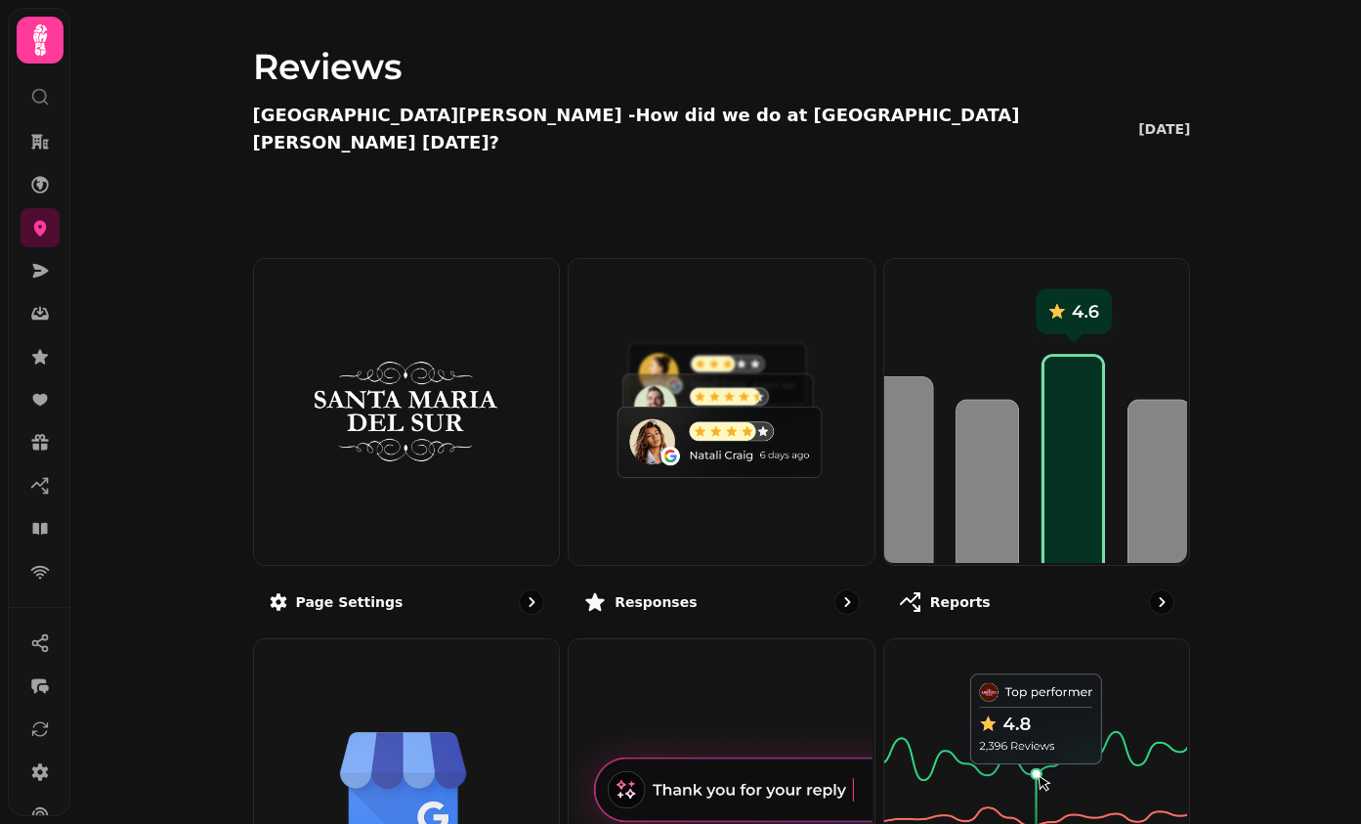
click at [561, 368] on div "Page settings Responses Reports Google Business Profile (Beta) Auto replies (Co…" at bounding box center [722, 824] width 938 height 1132
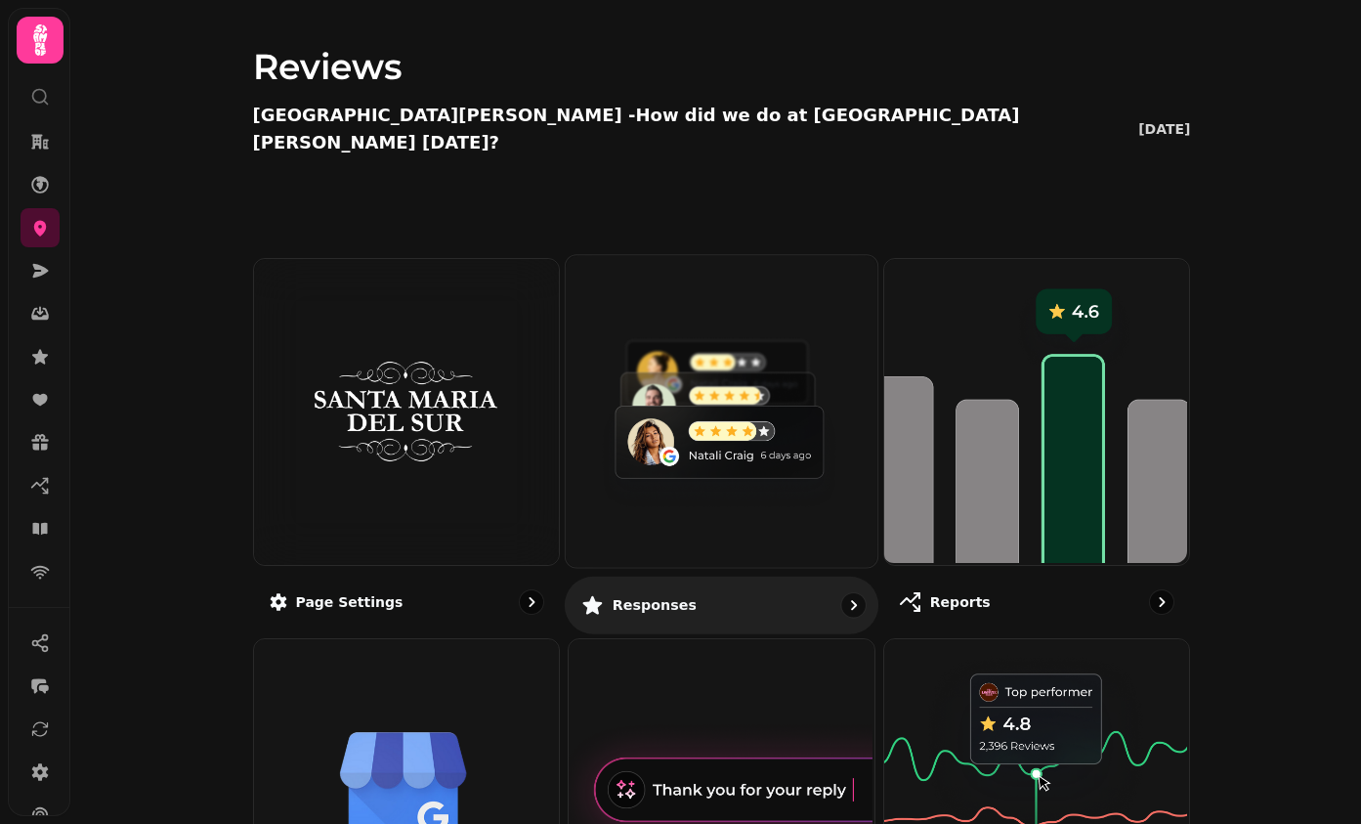
click at [672, 380] on img at bounding box center [720, 409] width 312 height 312
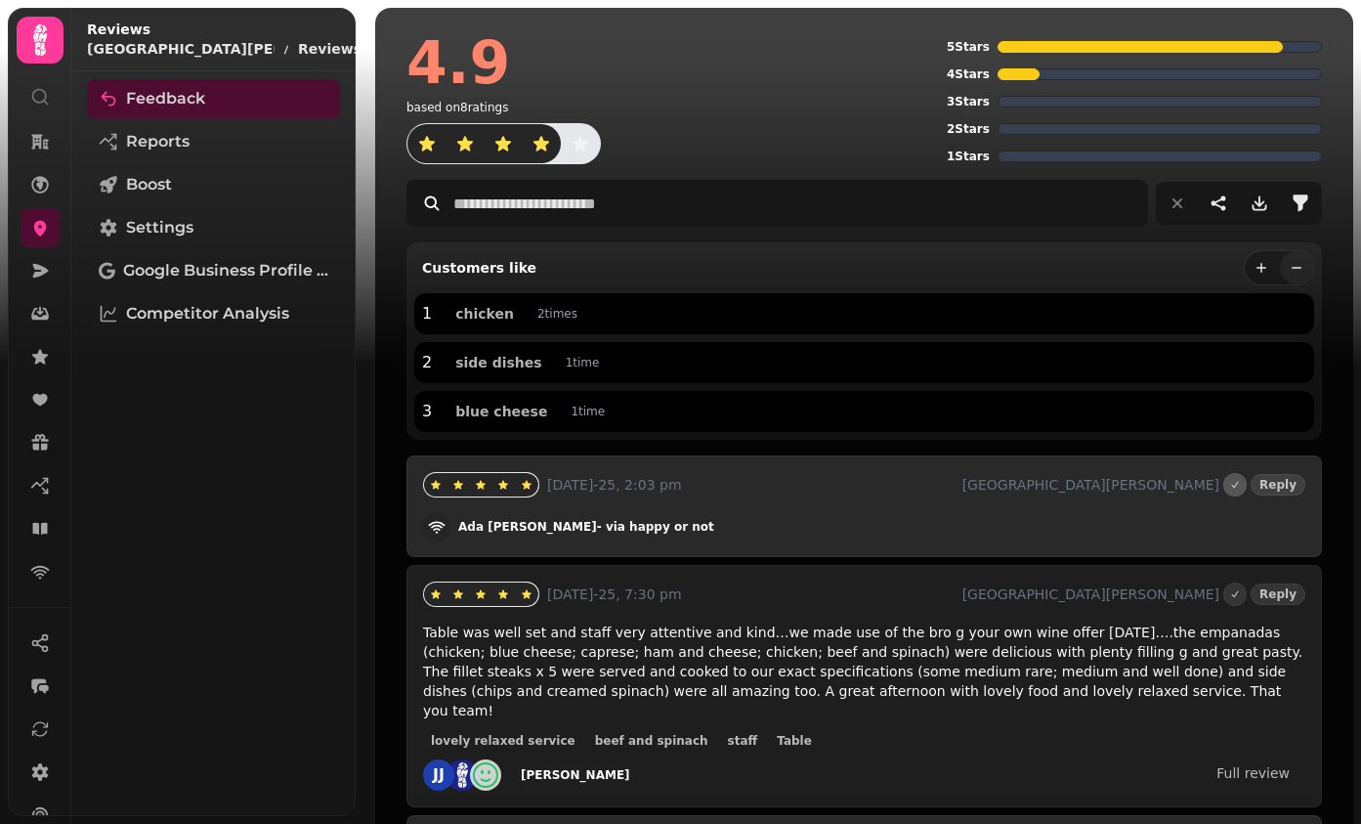
click at [386, 35] on icon "button" at bounding box center [392, 30] width 12 height 12
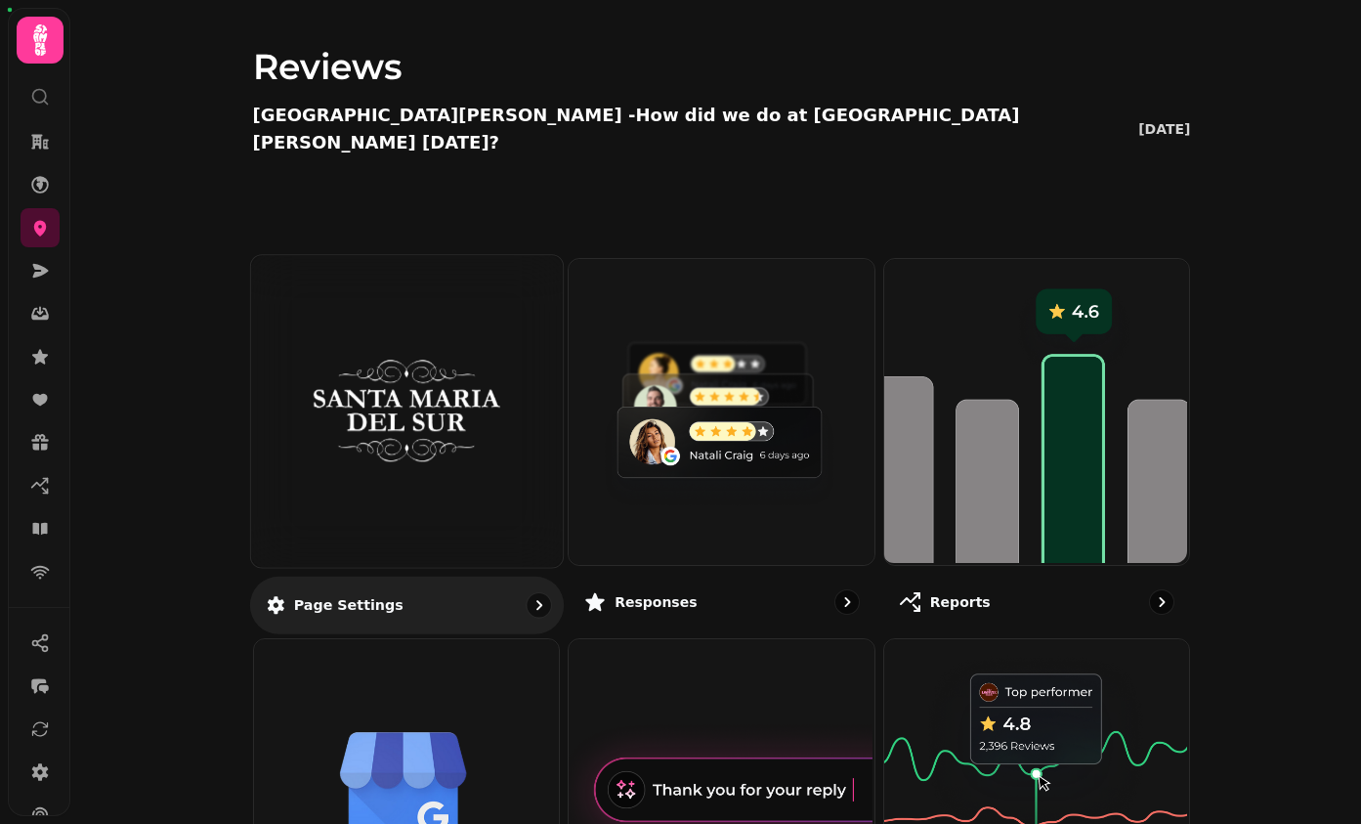
click at [506, 406] on img at bounding box center [406, 411] width 234 height 128
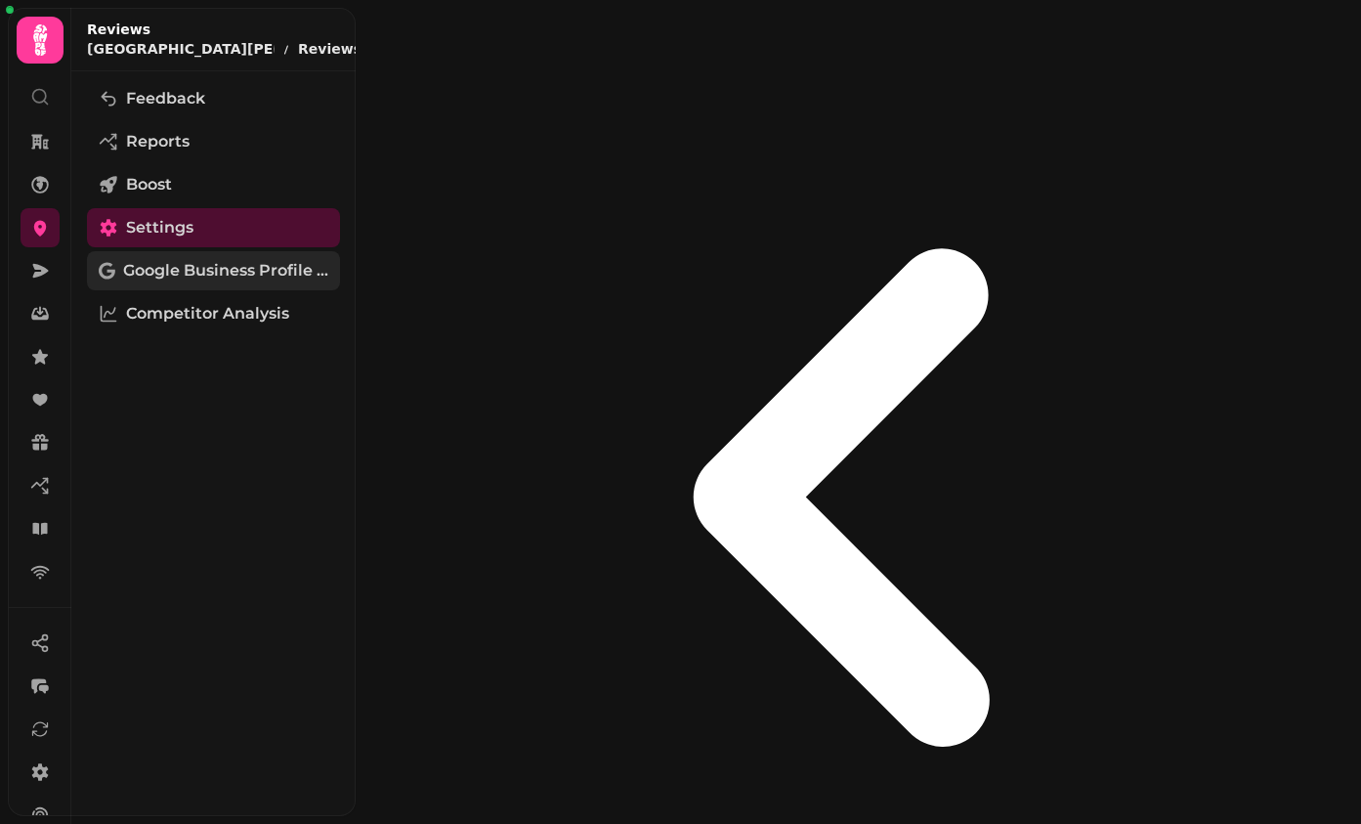
click at [277, 268] on span "Google Business Profile (Beta)" at bounding box center [225, 270] width 205 height 23
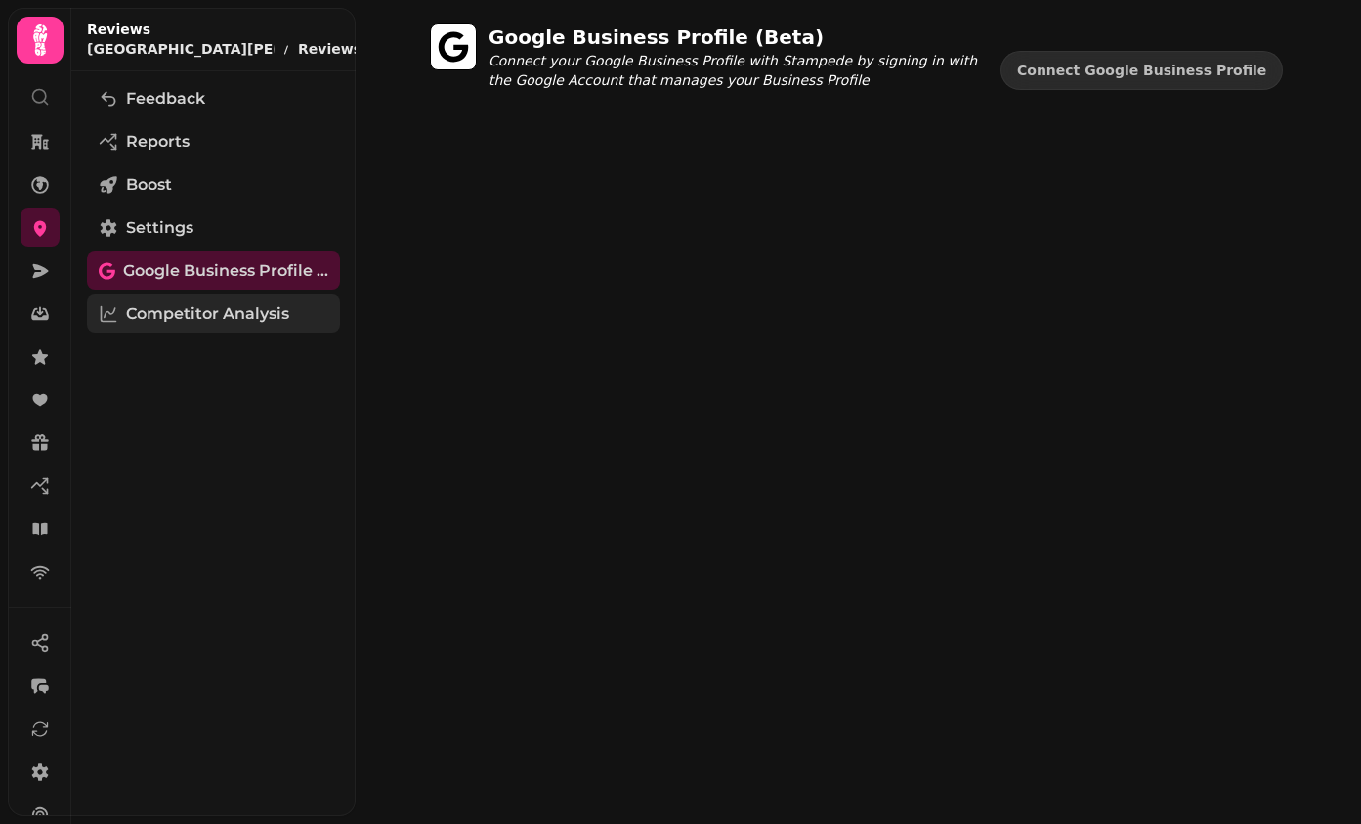
click at [255, 307] on span "Competitor Analysis" at bounding box center [207, 313] width 163 height 23
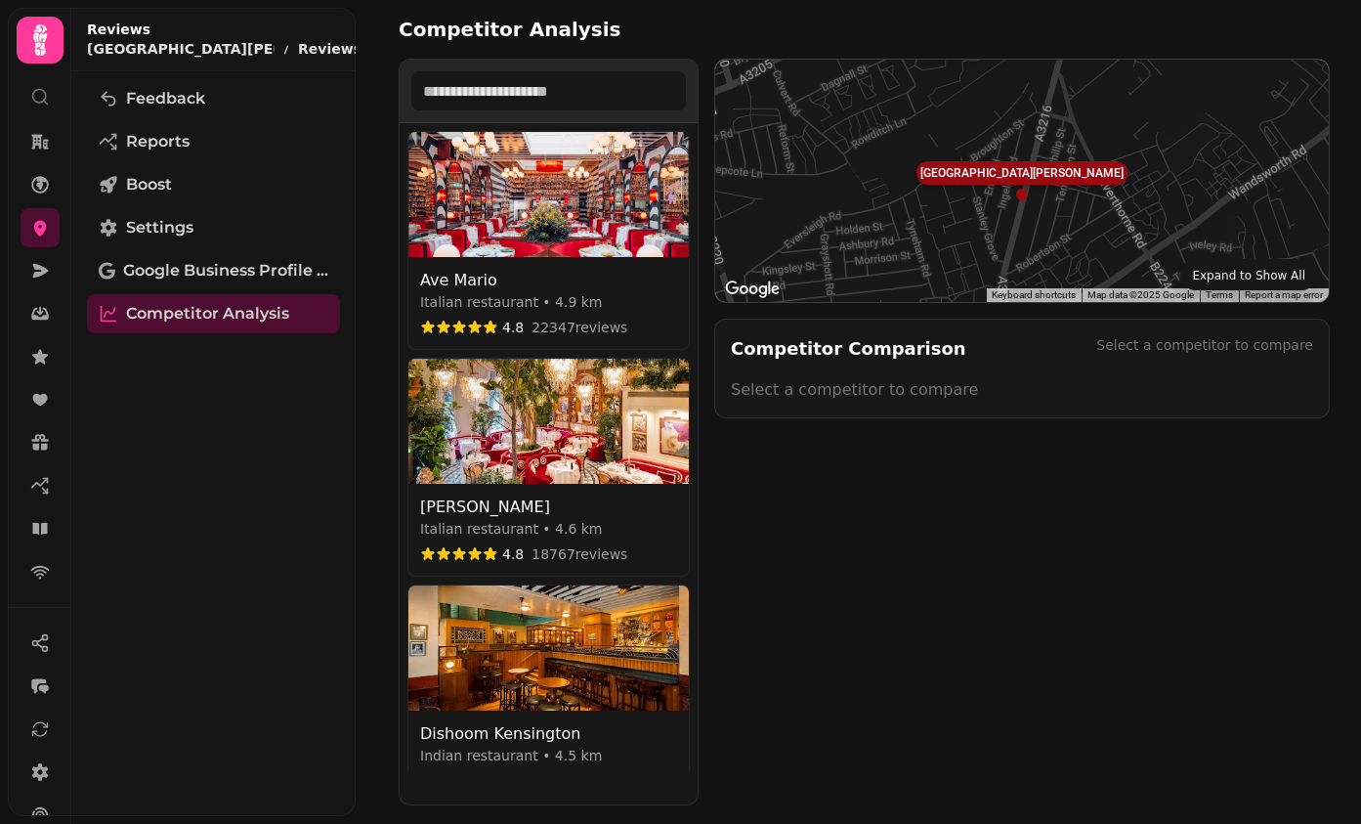
click at [576, 306] on div "Italian restaurant • 4.9 km" at bounding box center [548, 302] width 257 height 20
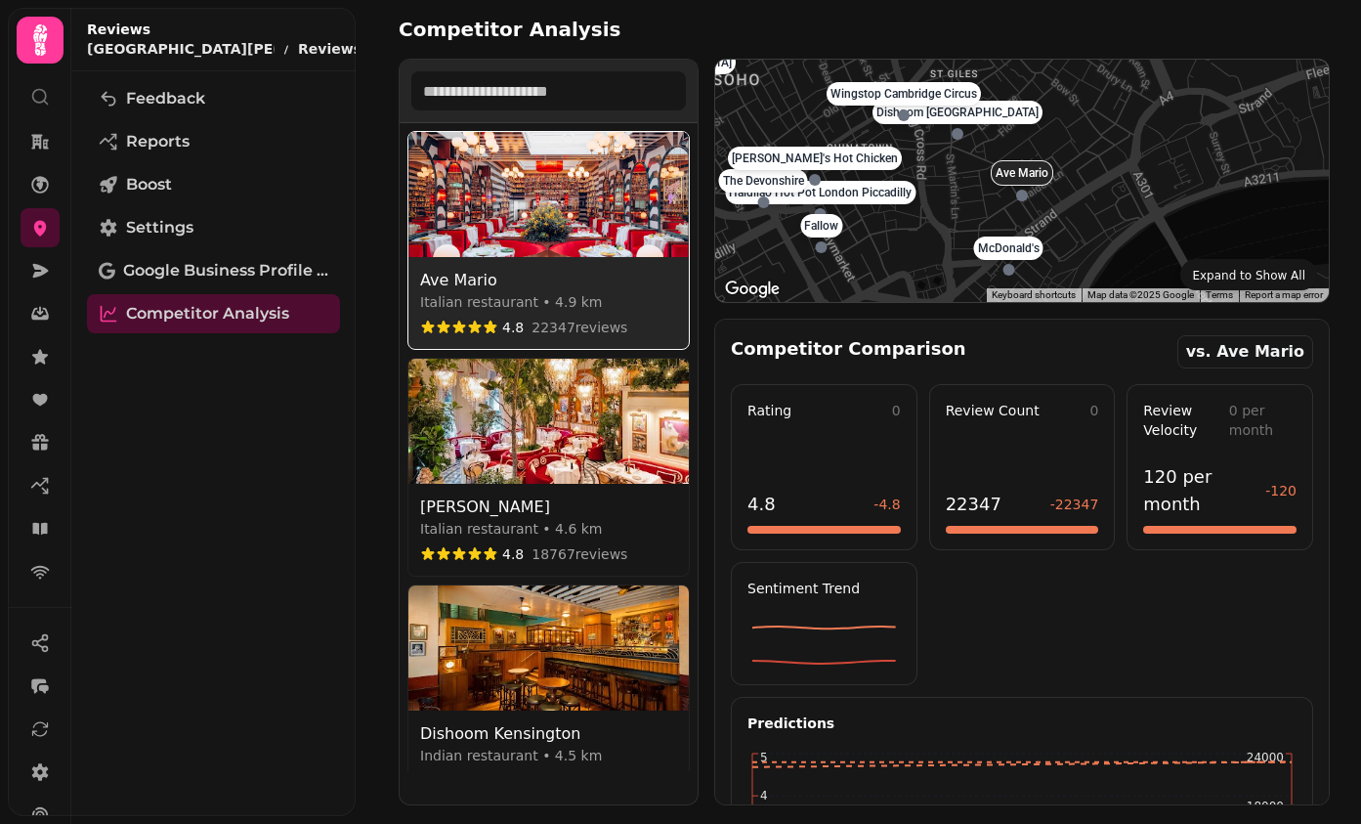
click at [619, 527] on div "Italian restaurant • 4.6 km" at bounding box center [548, 529] width 257 height 20
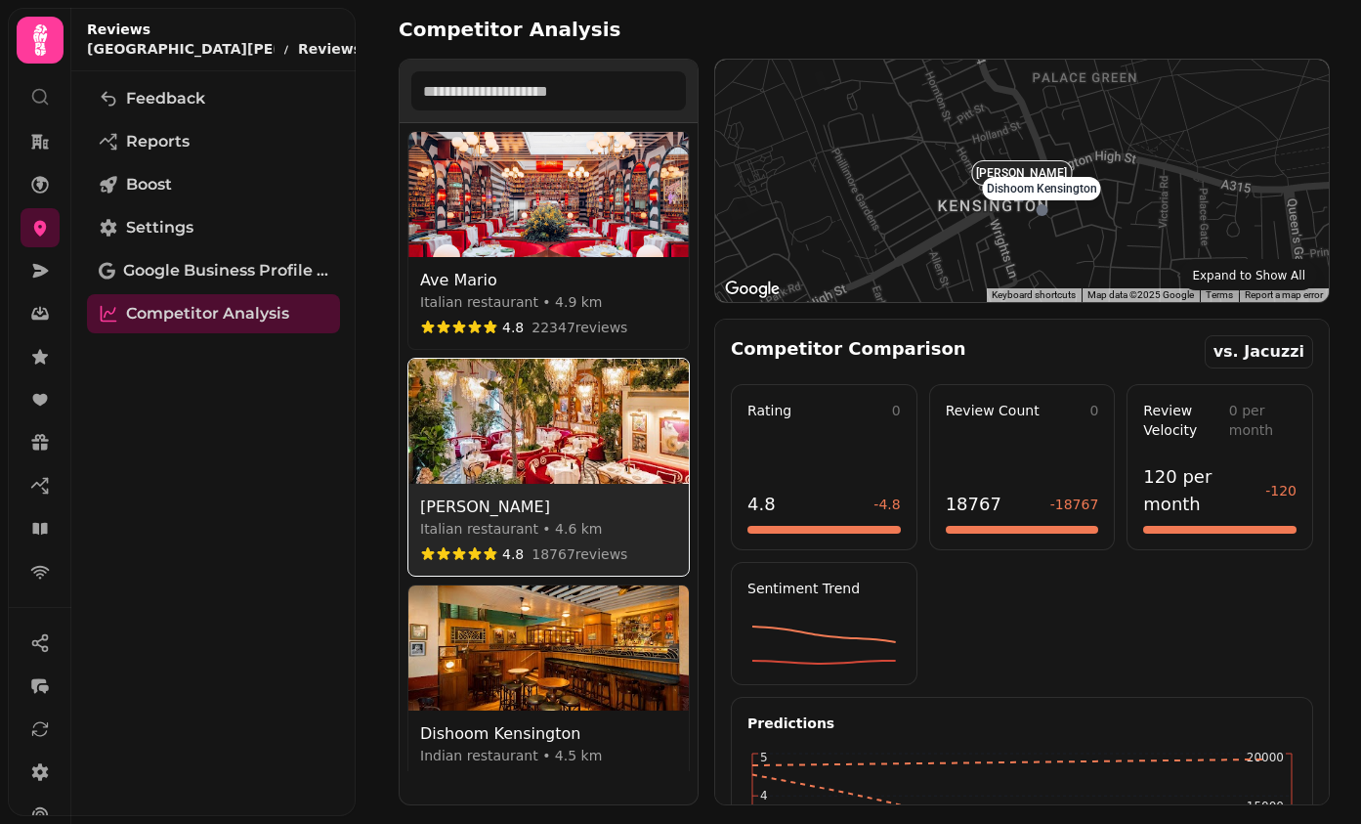
click at [626, 686] on img at bounding box center [548, 647] width 280 height 125
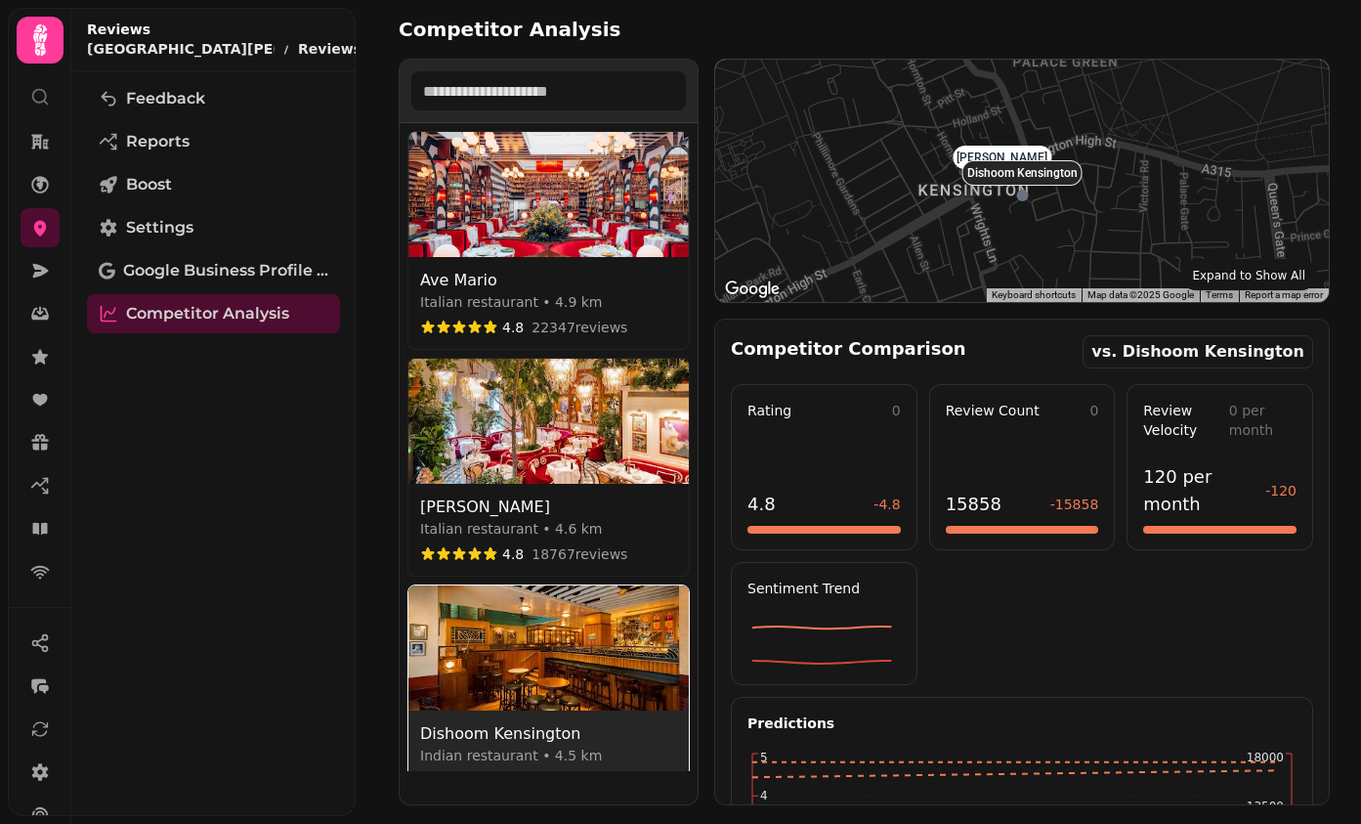
click at [380, 21] on button "button" at bounding box center [391, 30] width 23 height 23
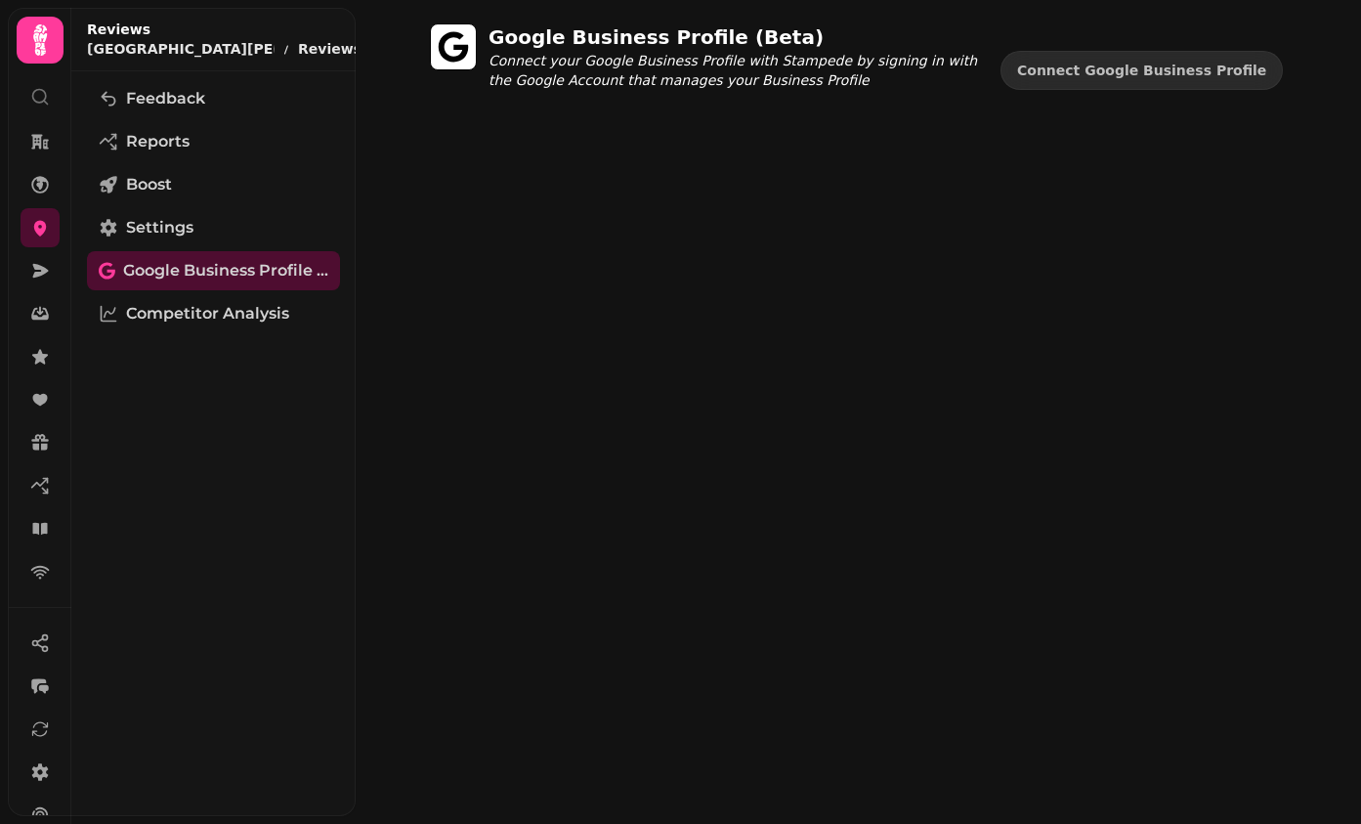
click at [418, 28] on icon "button" at bounding box center [424, 30] width 12 height 12
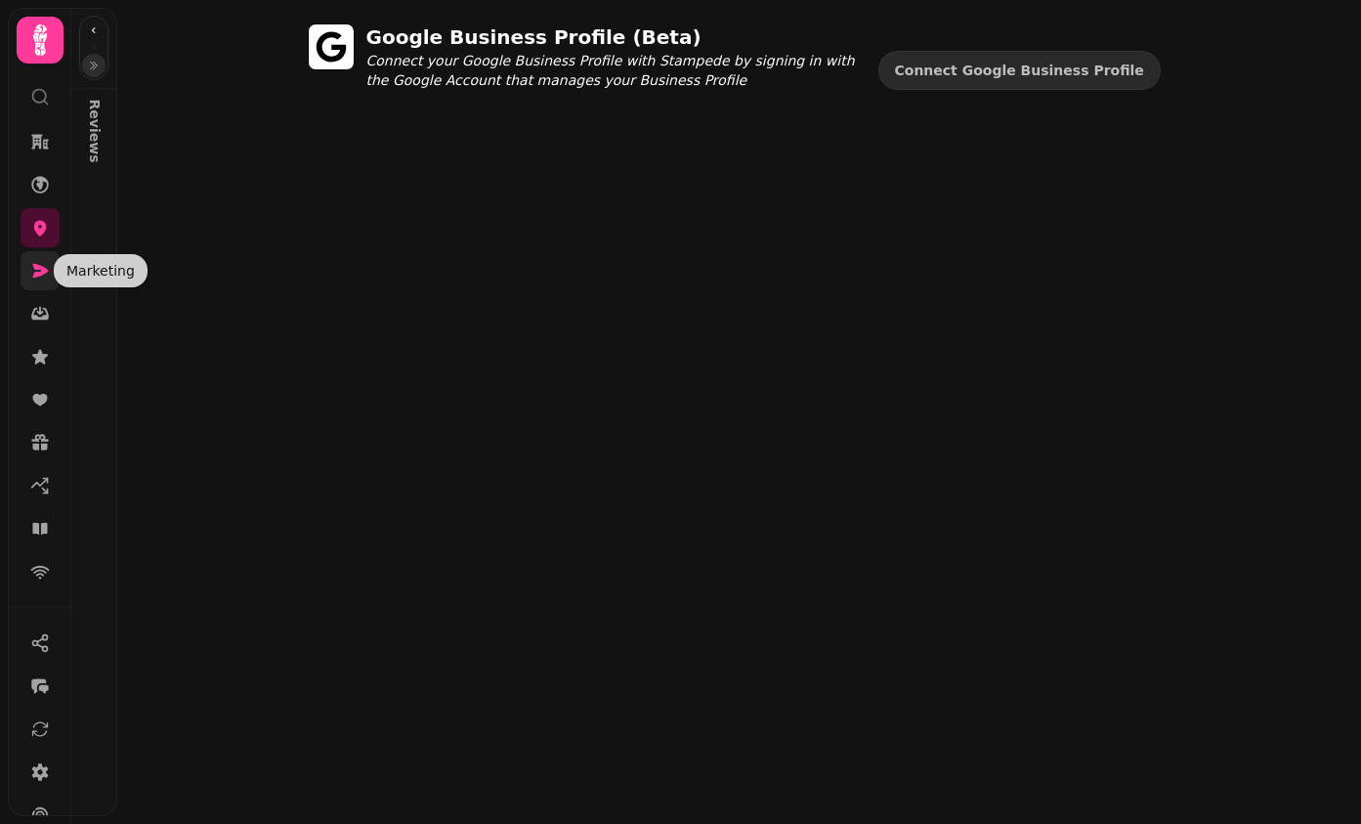
click at [34, 267] on icon at bounding box center [41, 271] width 16 height 14
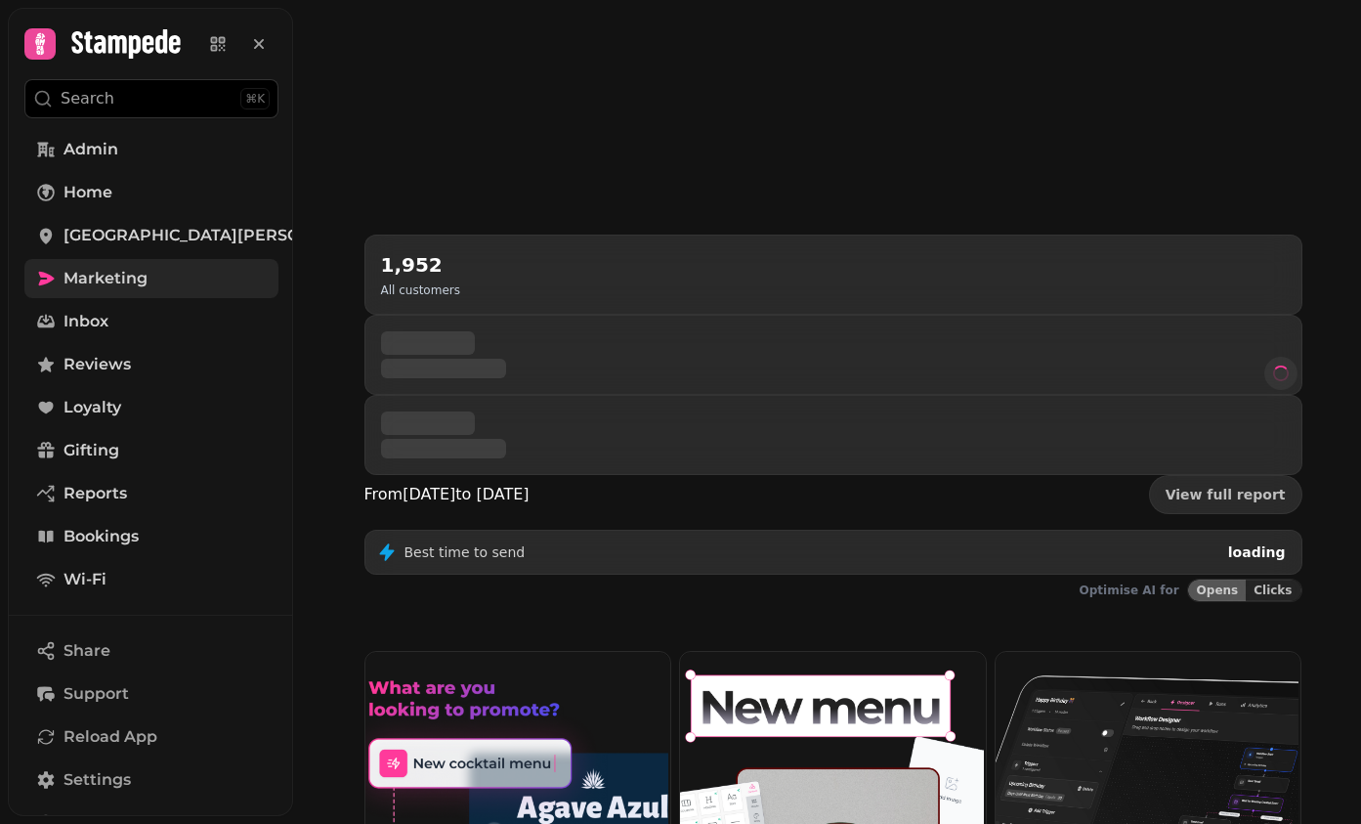
click at [34, 267] on link "Marketing" at bounding box center [151, 278] width 254 height 39
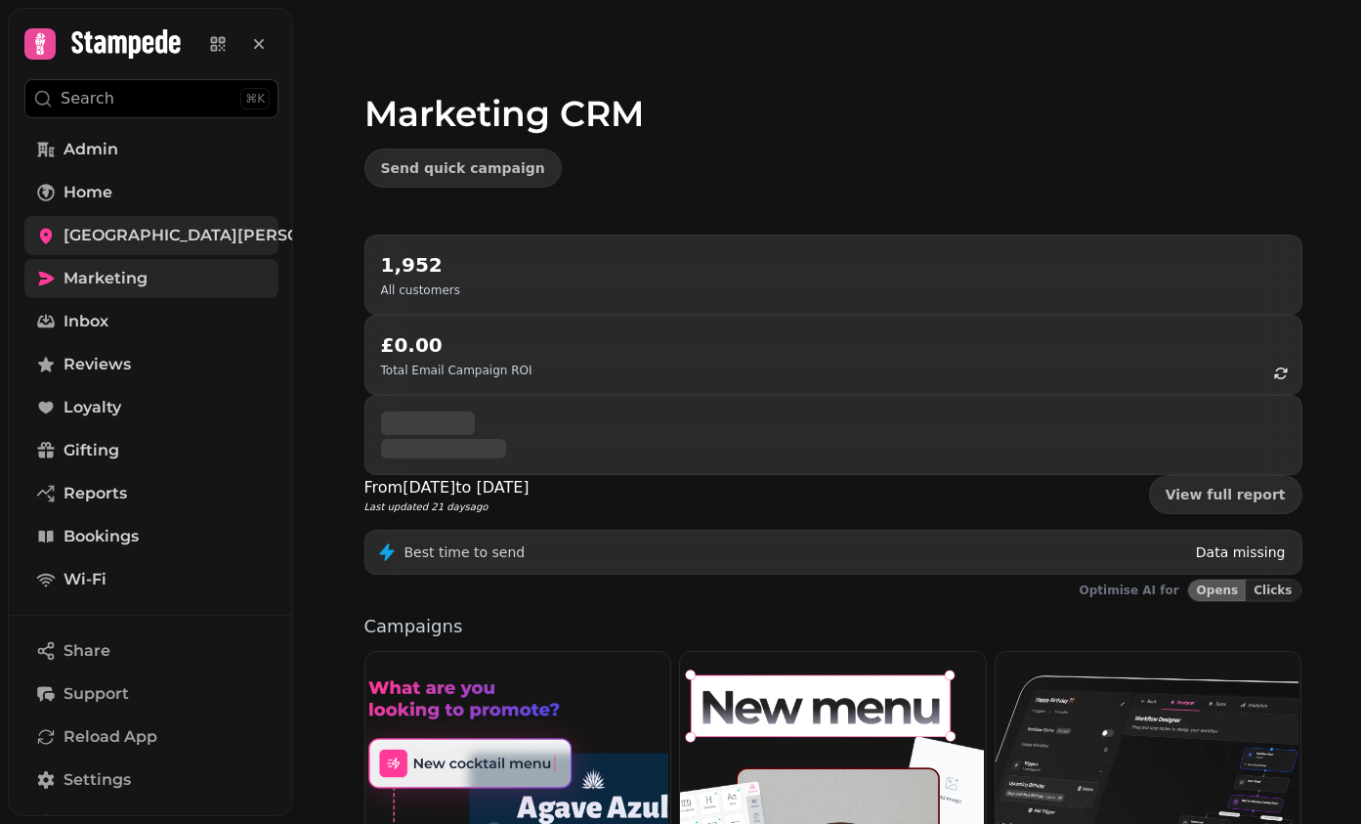
click at [79, 247] on link "Santa Maria del Sur" at bounding box center [151, 235] width 254 height 39
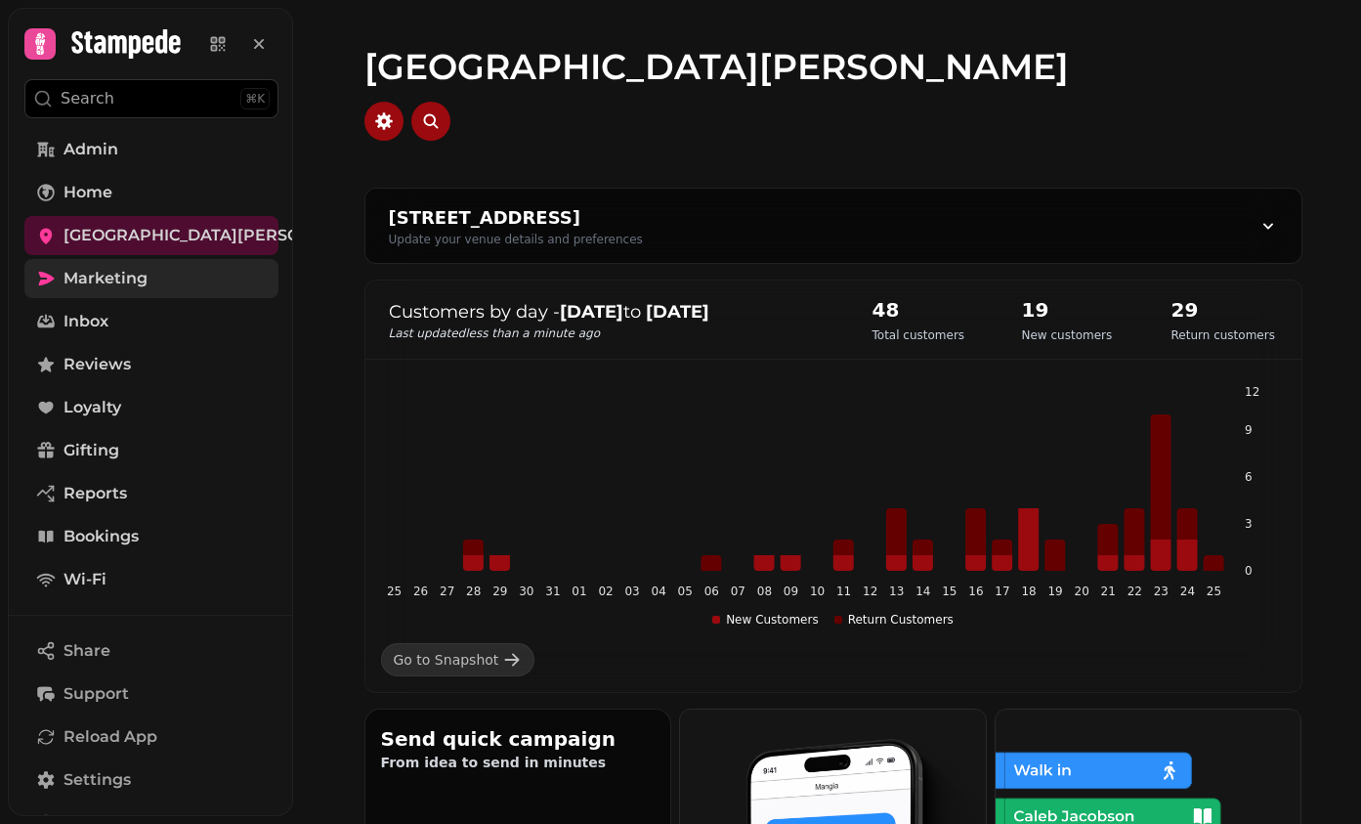
click at [70, 296] on link "Marketing" at bounding box center [151, 278] width 254 height 39
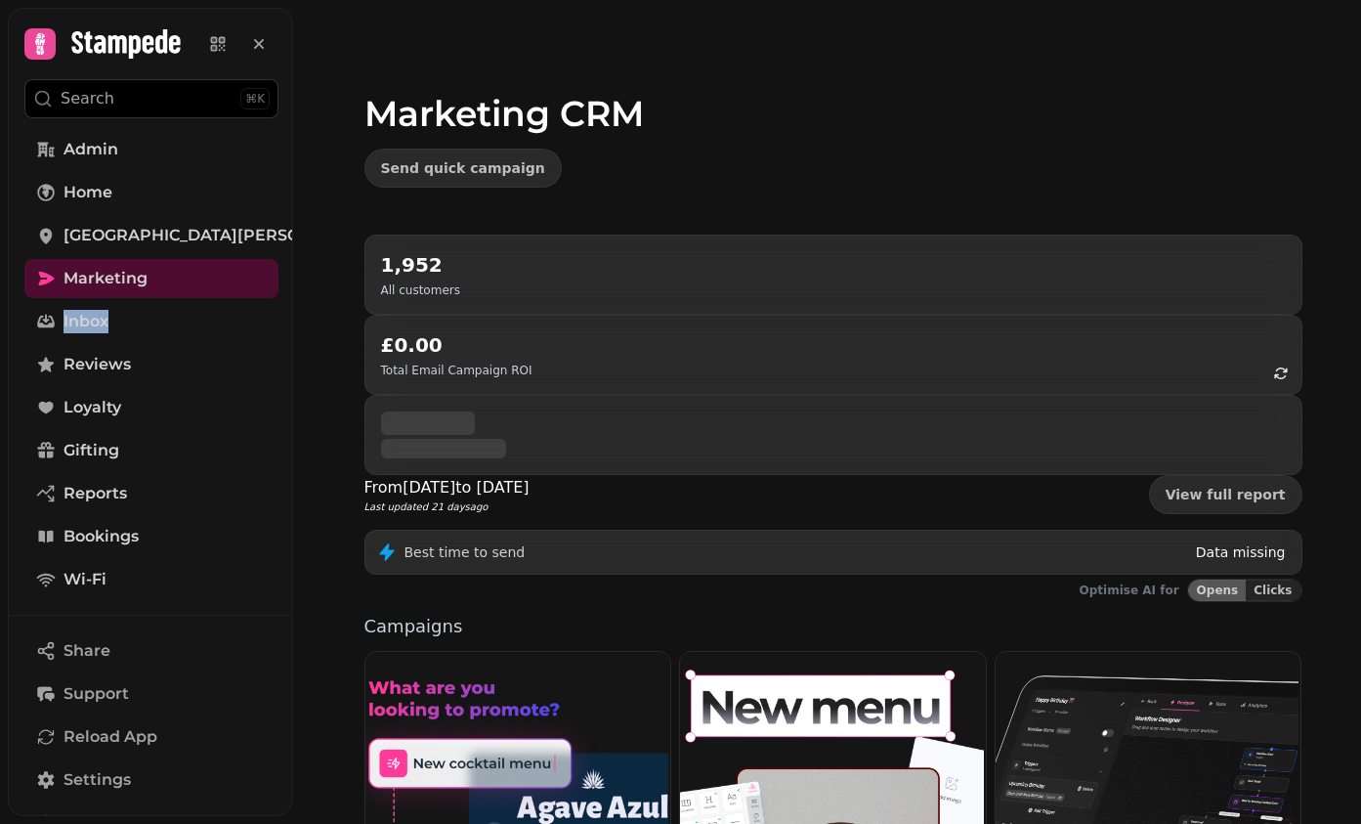
click at [320, 296] on video at bounding box center [680, 244] width 1361 height 489
click at [11, 363] on nav "Admin Home Santa Maria del Sur Marketing Inbox Reviews Loyalty Gifting Reports …" at bounding box center [151, 364] width 285 height 469
click at [44, 232] on icon at bounding box center [46, 237] width 13 height 16
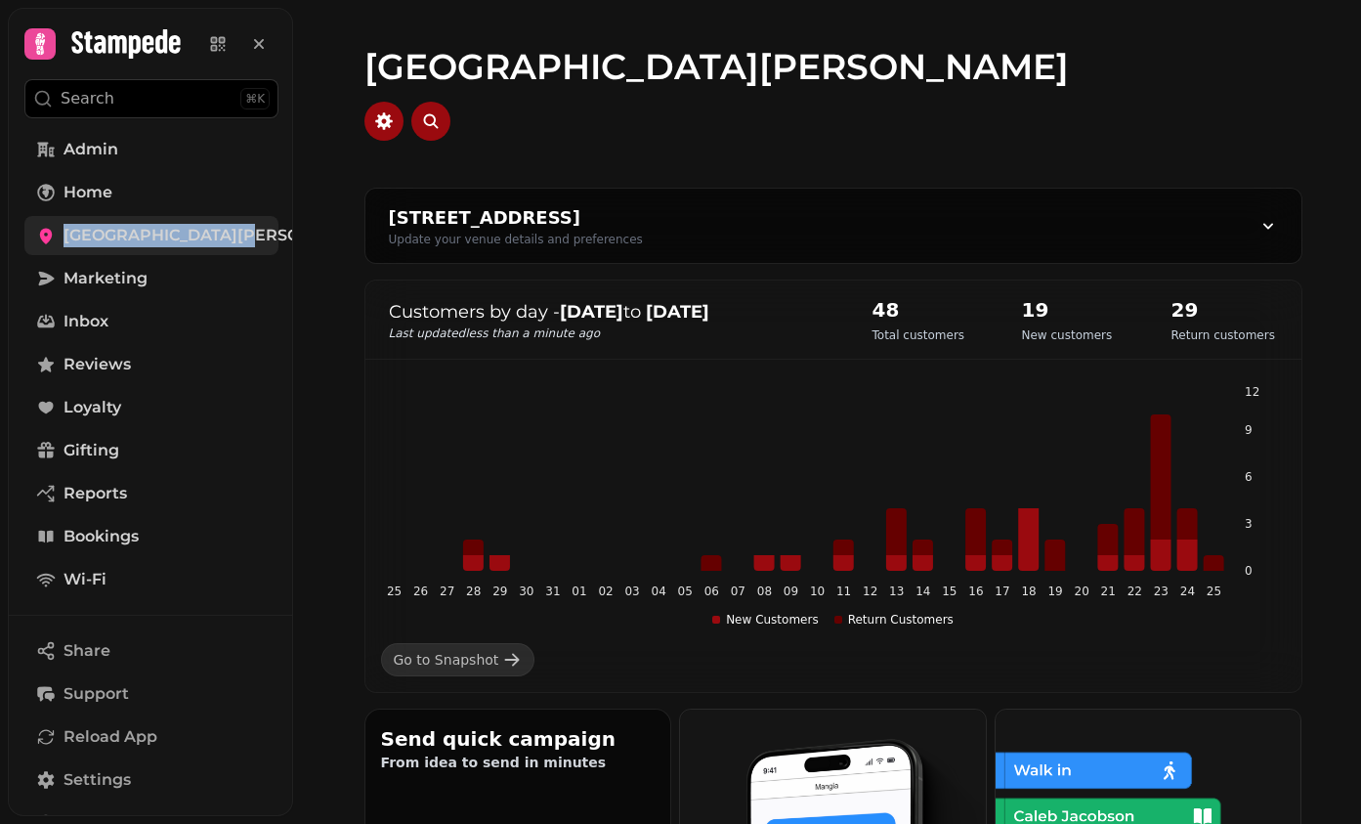
click at [46, 249] on link "Santa Maria del Sur" at bounding box center [151, 235] width 254 height 39
click at [15, 255] on nav "Admin Home Santa Maria del Sur Marketing Inbox Reviews Loyalty Gifting Reports …" at bounding box center [151, 364] width 285 height 469
click at [152, 242] on span "Santa Maria del Sur" at bounding box center [220, 235] width 313 height 23
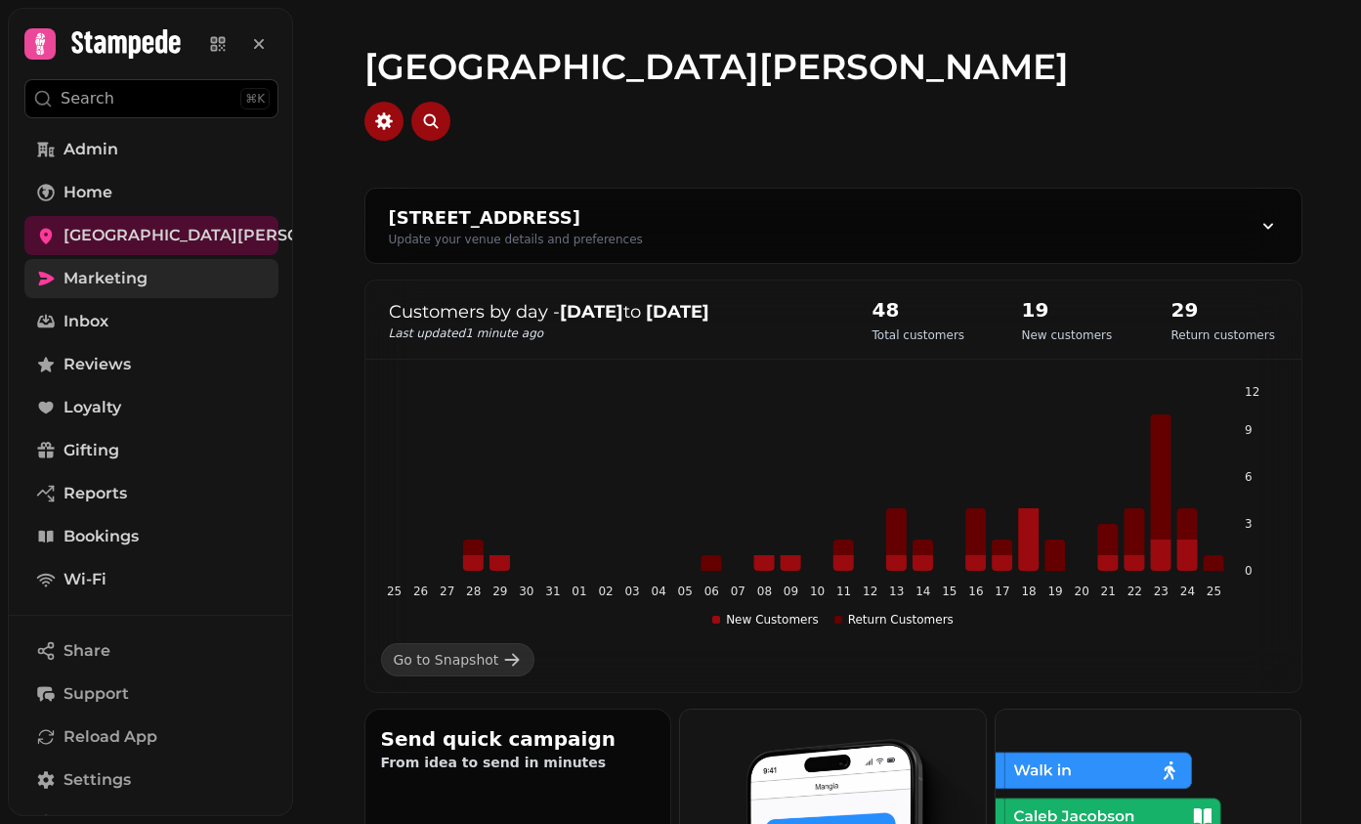
click at [130, 282] on span "Marketing" at bounding box center [106, 278] width 84 height 23
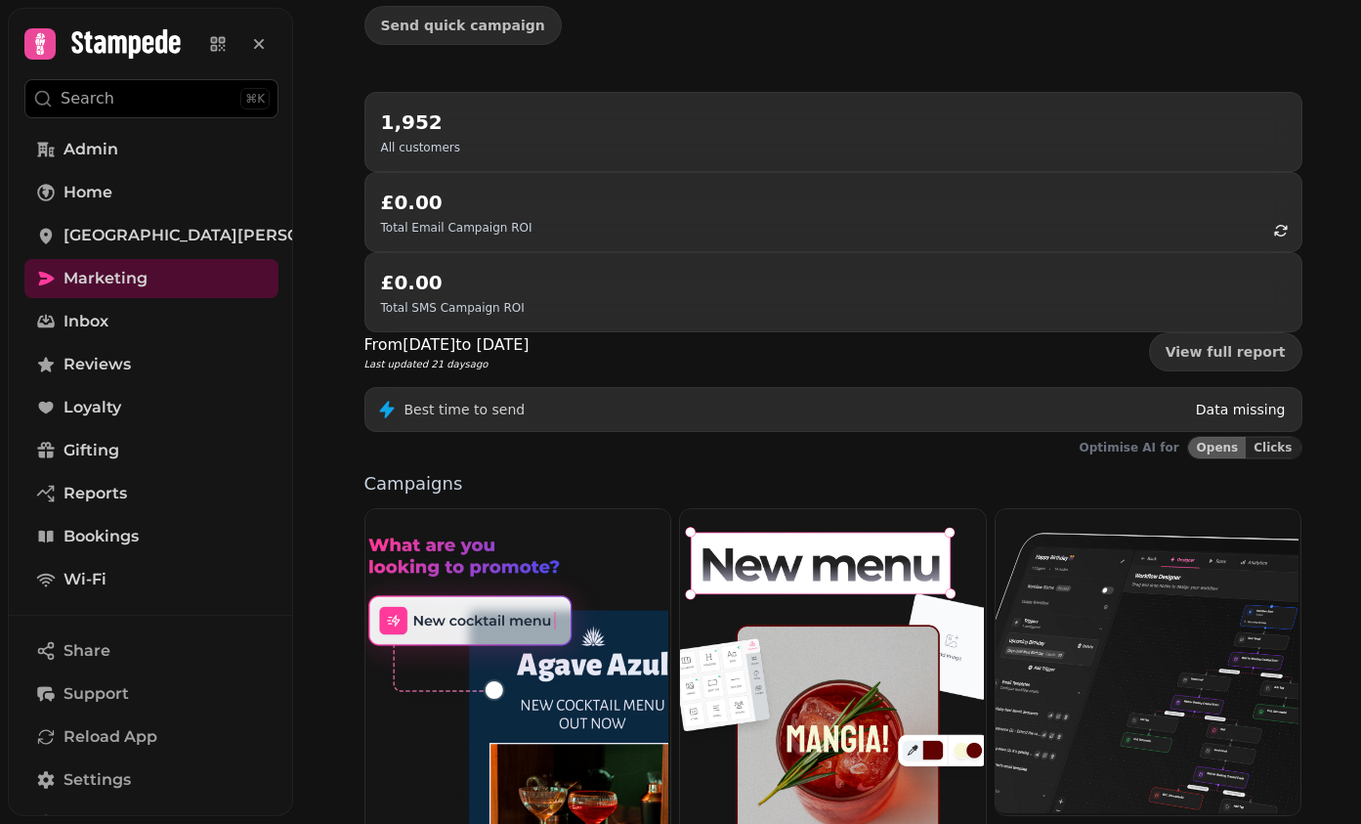
scroll to position [83, 0]
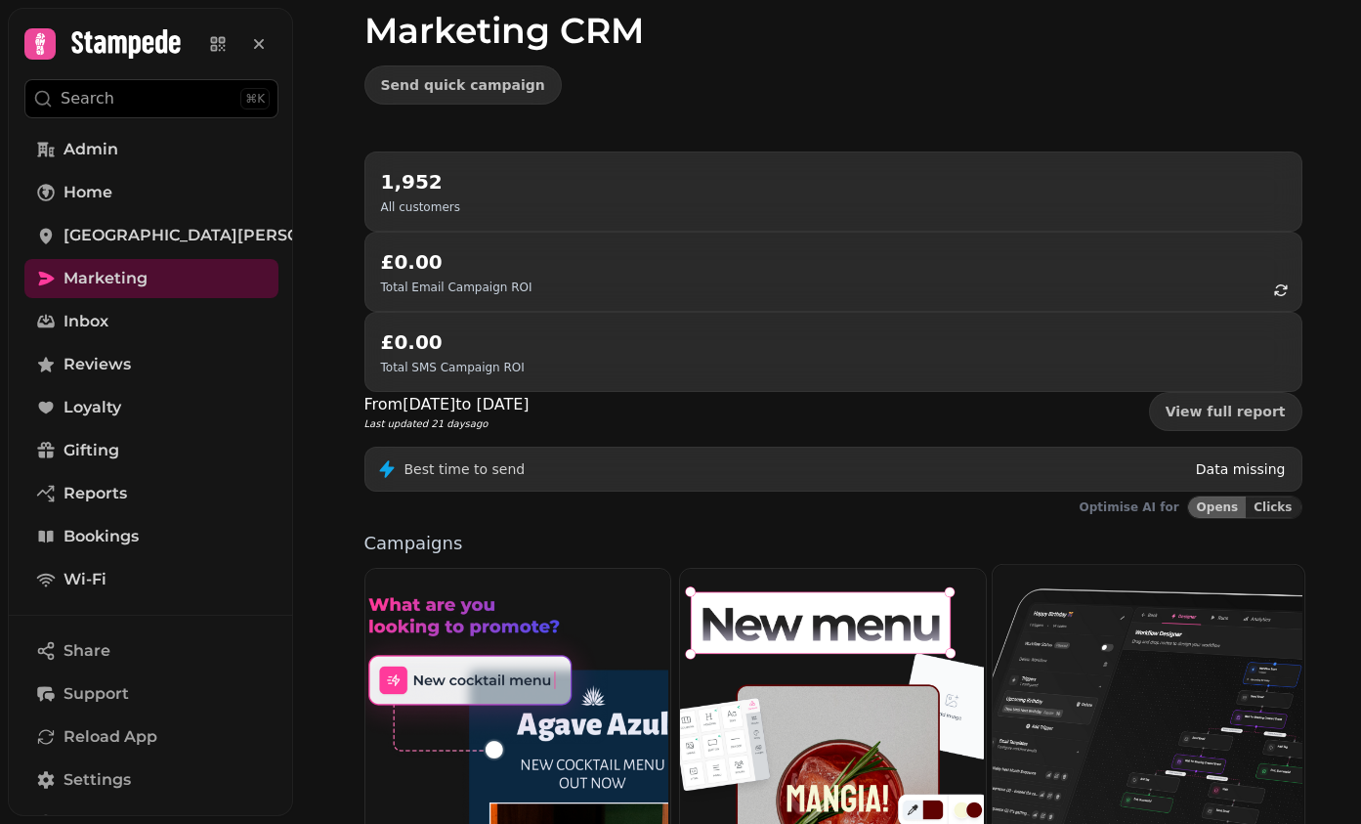
click at [1067, 563] on img at bounding box center [1147, 719] width 312 height 312
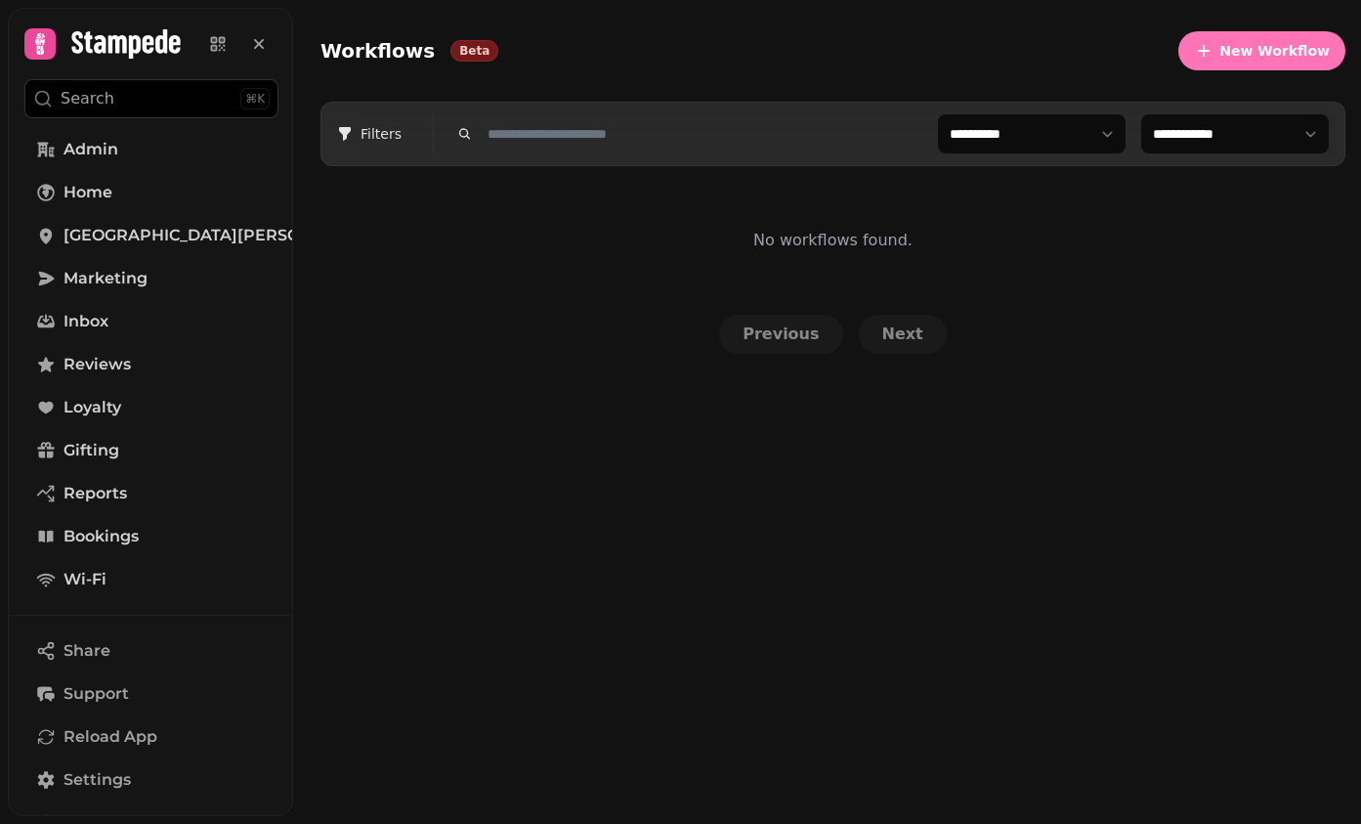
click at [1269, 44] on span "New Workflow" at bounding box center [1274, 51] width 110 height 14
select select "***"
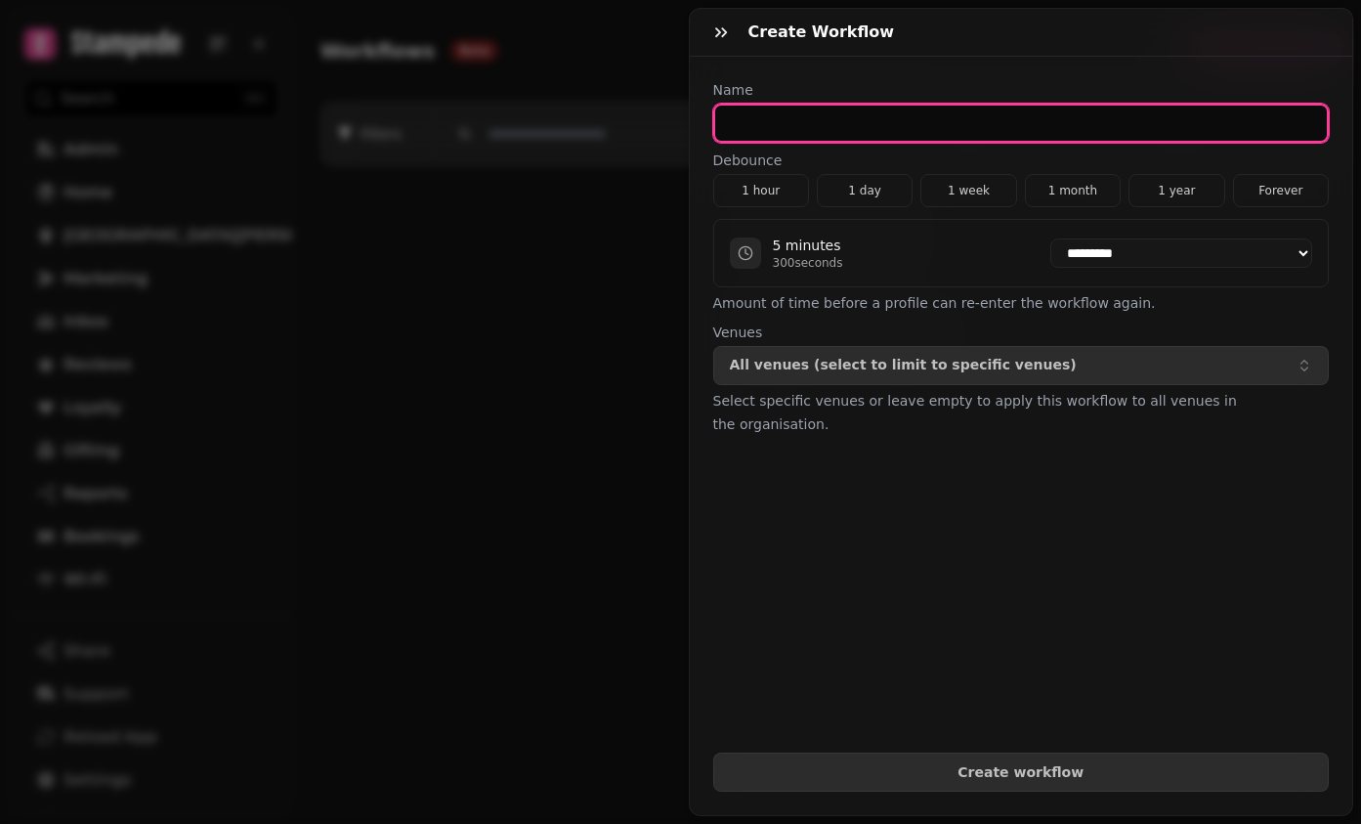
click at [1081, 116] on input "text" at bounding box center [1021, 123] width 617 height 39
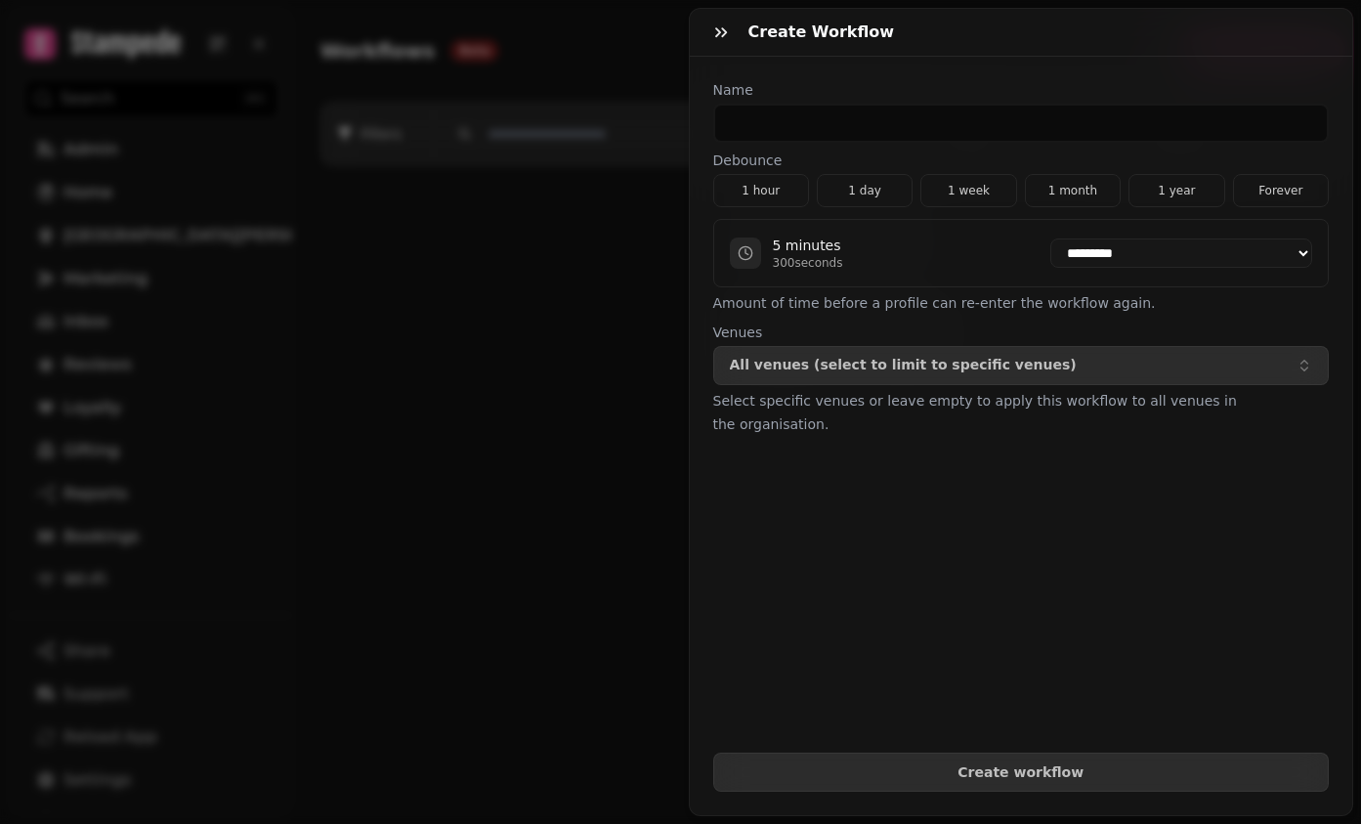
click at [1021, 72] on div "**********" at bounding box center [1021, 436] width 663 height 758
click at [714, 16] on button "button" at bounding box center [721, 32] width 39 height 39
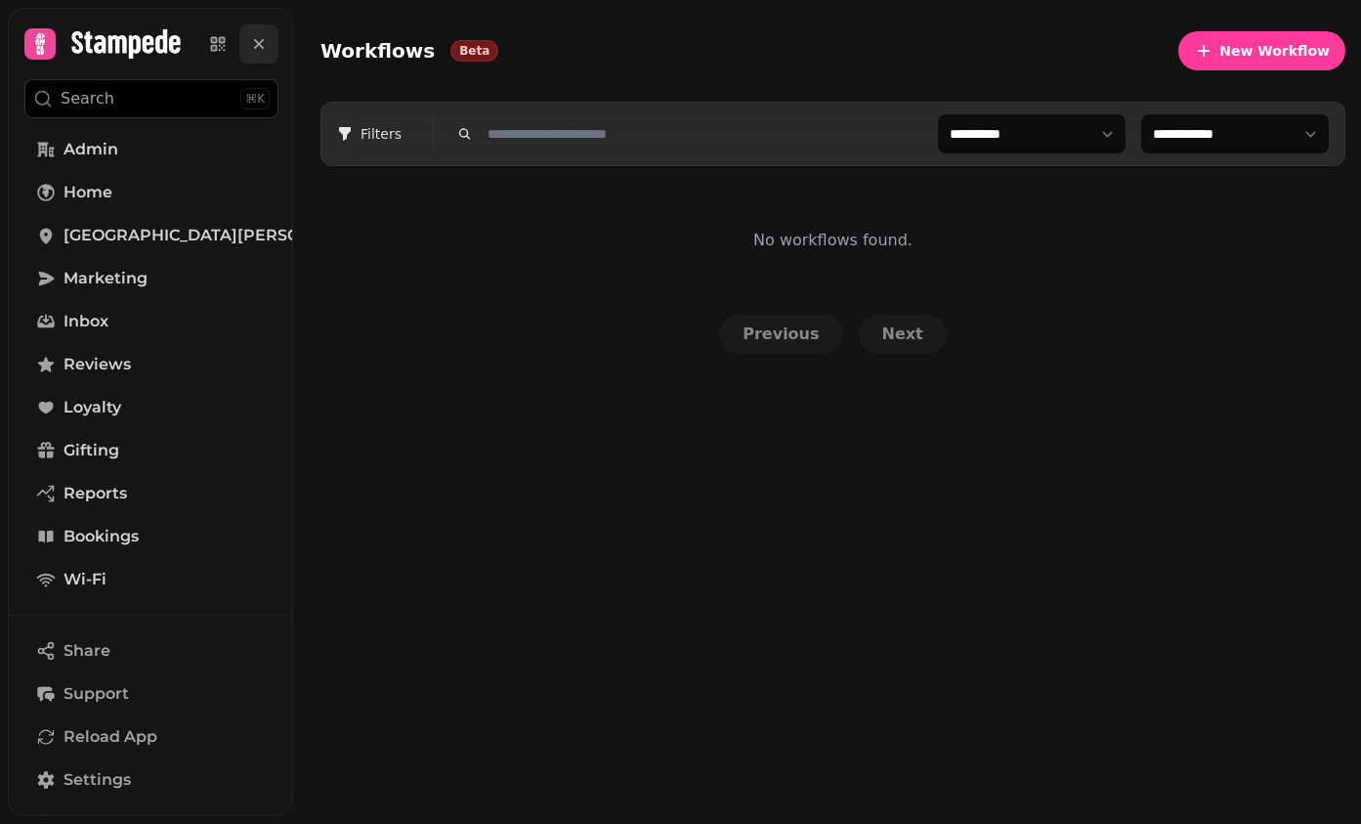
click at [269, 37] on button at bounding box center [258, 43] width 39 height 39
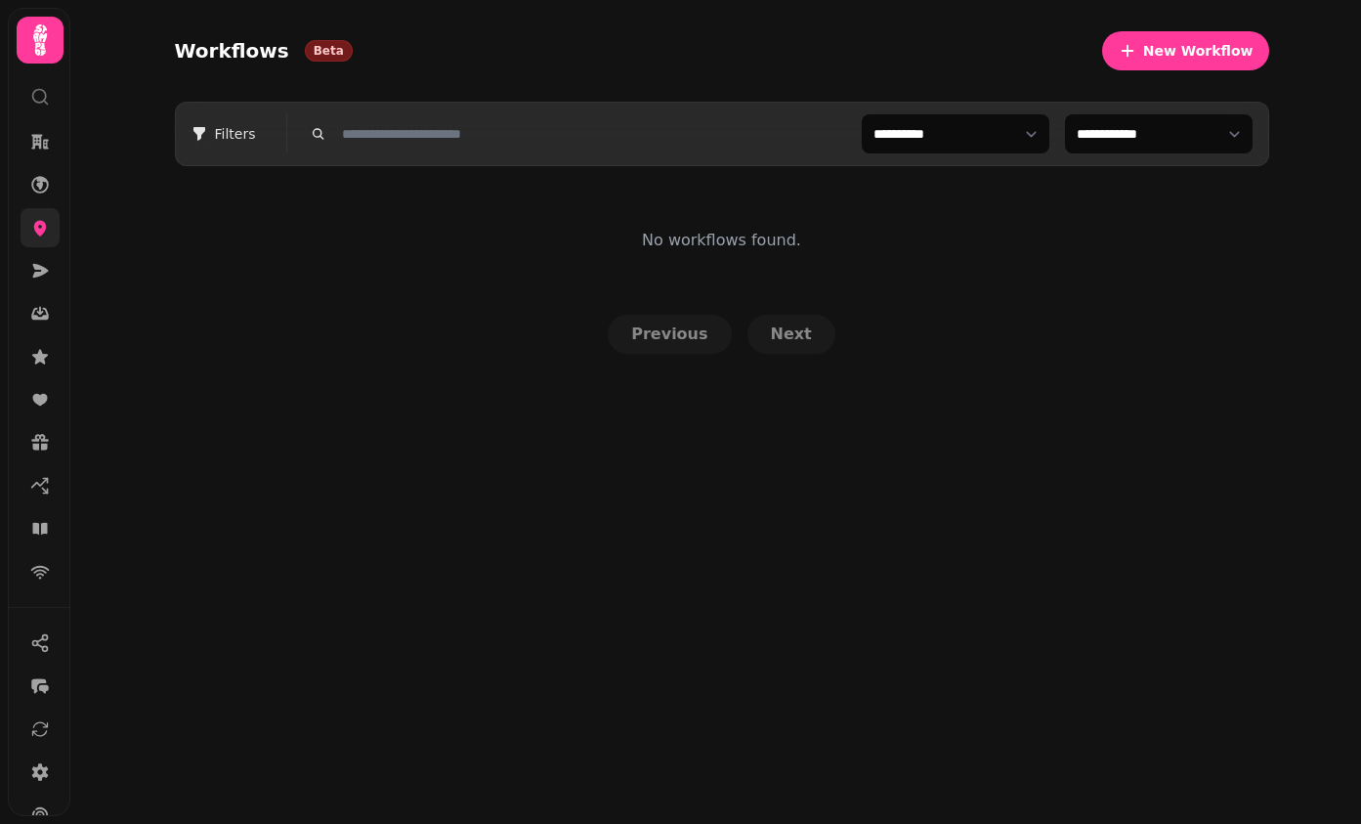
click at [47, 243] on link at bounding box center [40, 227] width 39 height 39
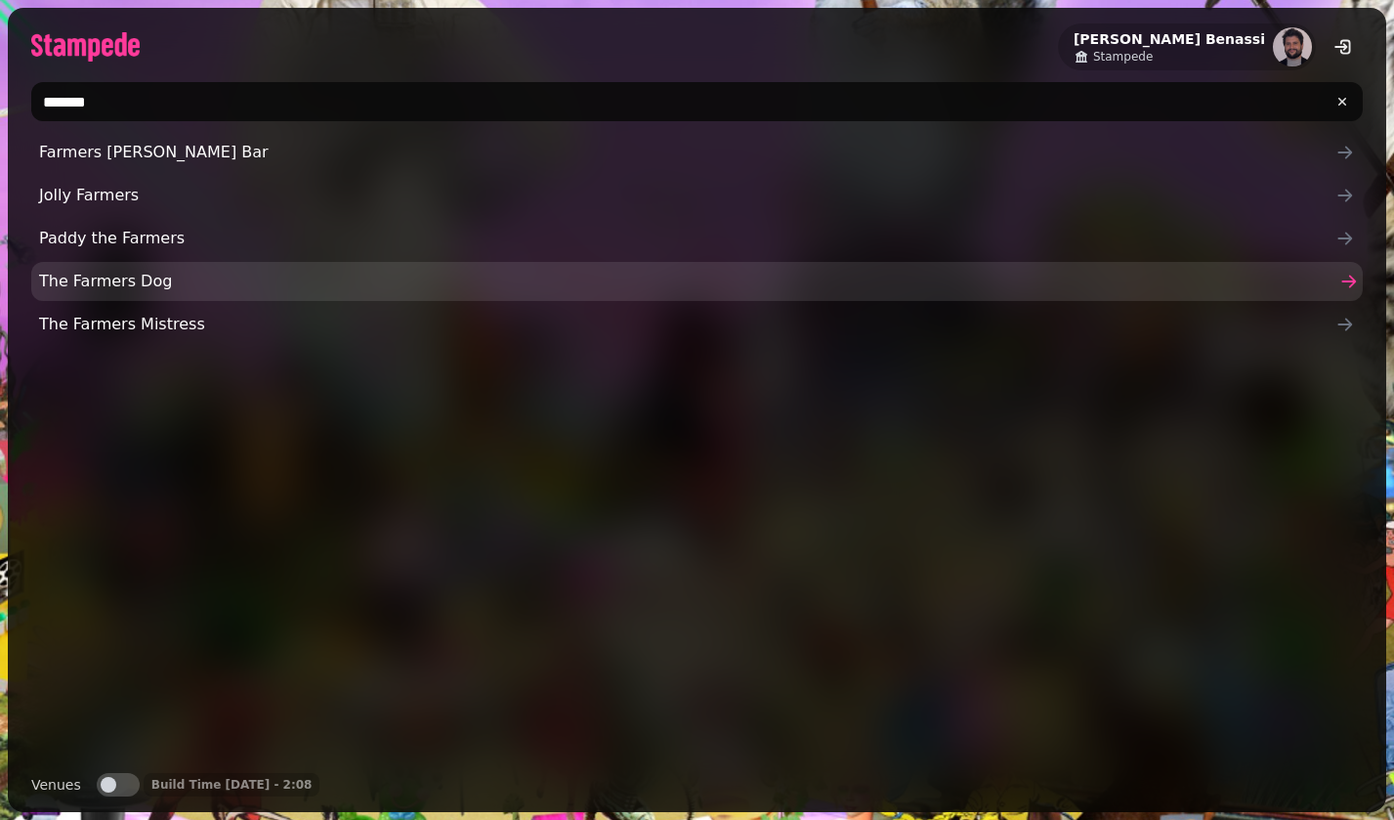
type input "*******"
click at [235, 273] on span "The Farmers Dog" at bounding box center [687, 281] width 1297 height 23
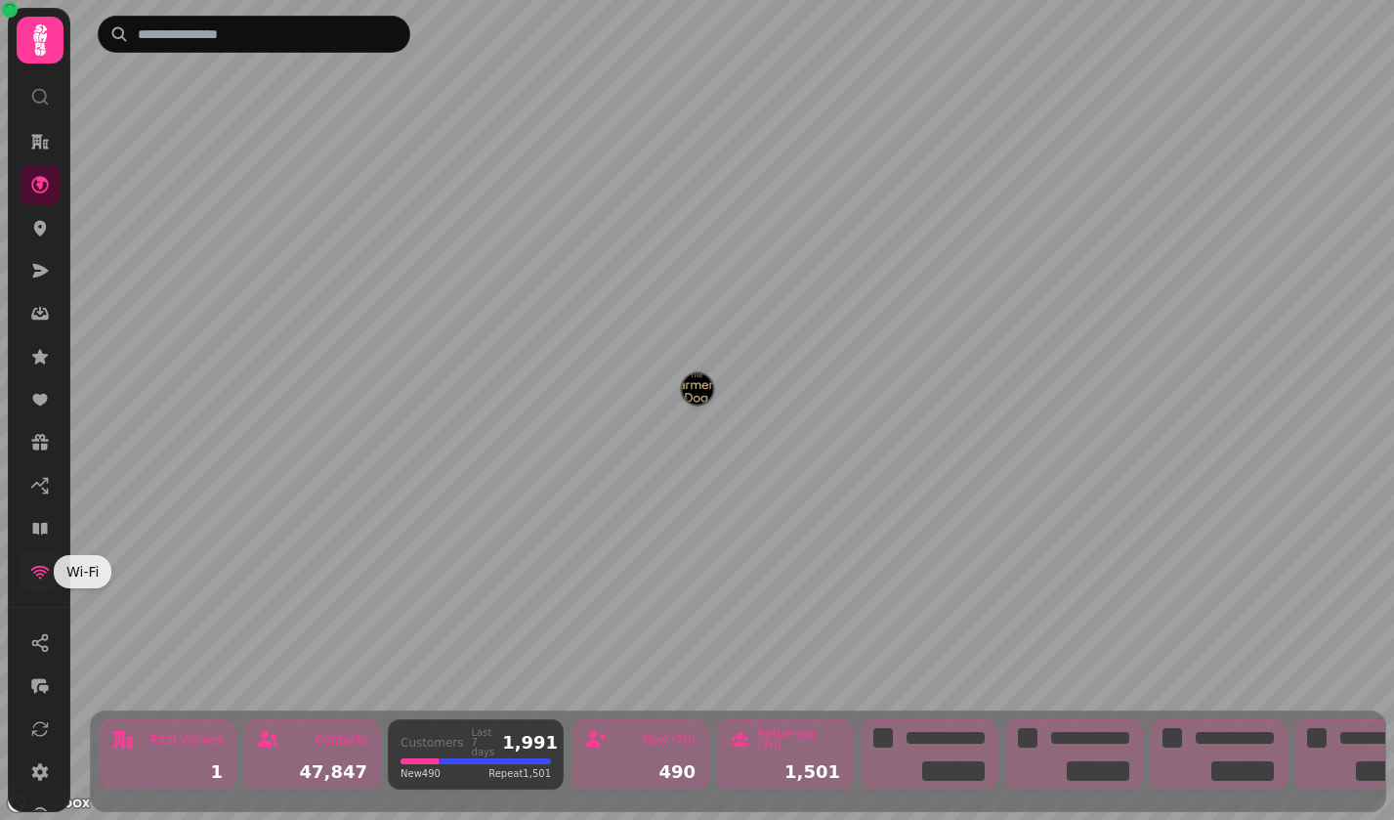
click at [48, 580] on icon at bounding box center [40, 572] width 20 height 20
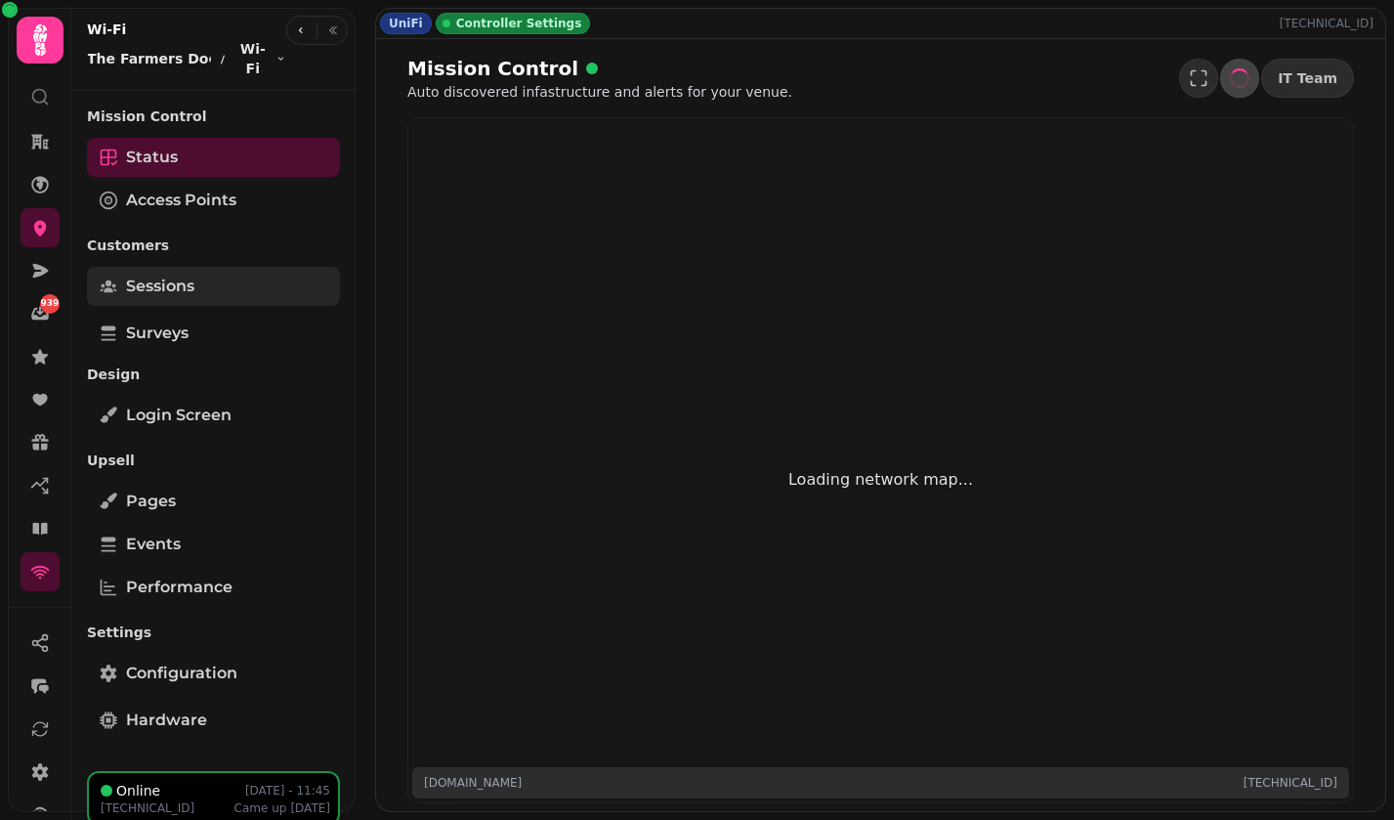
click at [214, 277] on link "Sessions" at bounding box center [213, 286] width 253 height 39
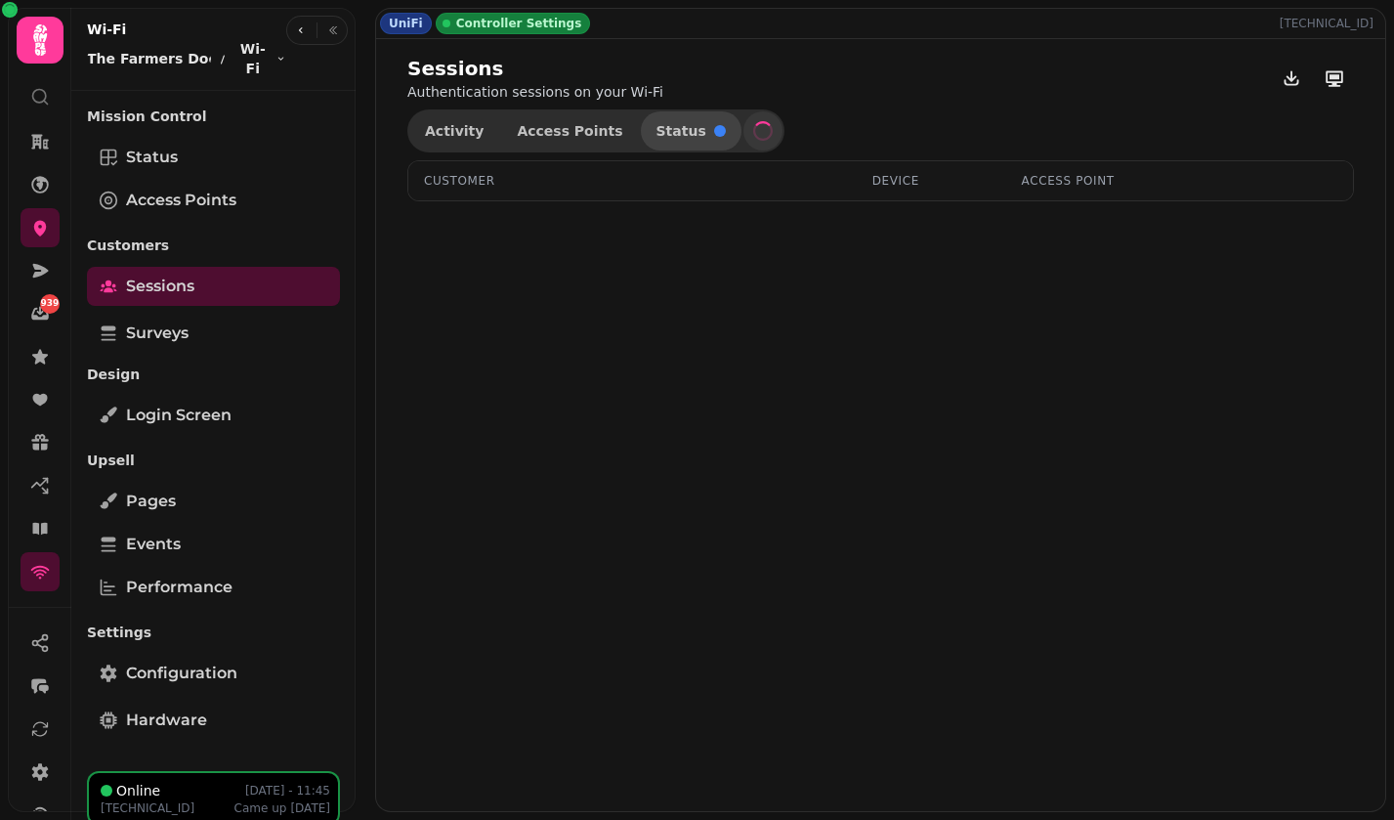
click at [677, 135] on span "Status" at bounding box center [691, 131] width 69 height 14
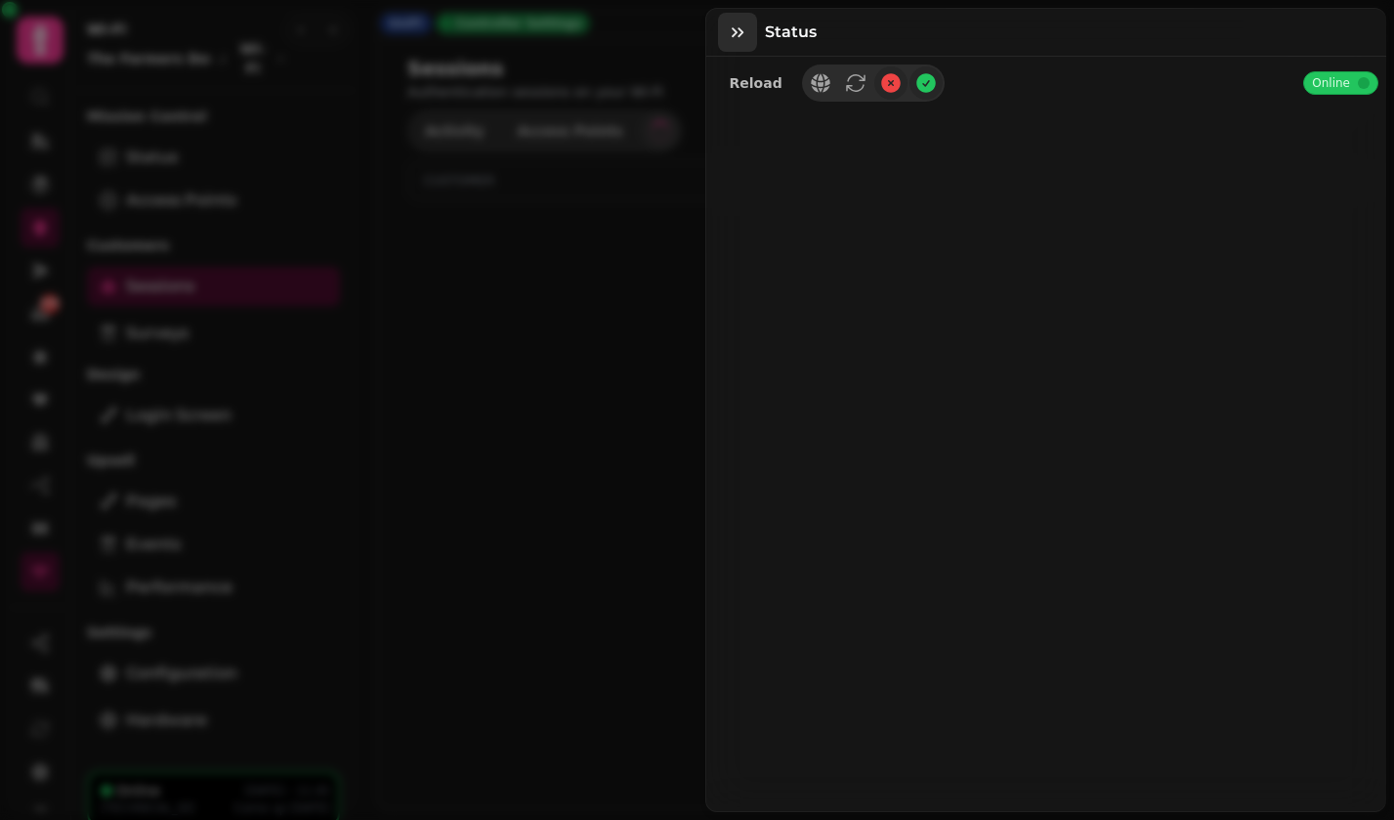
click at [741, 35] on icon "button" at bounding box center [738, 32] width 20 height 20
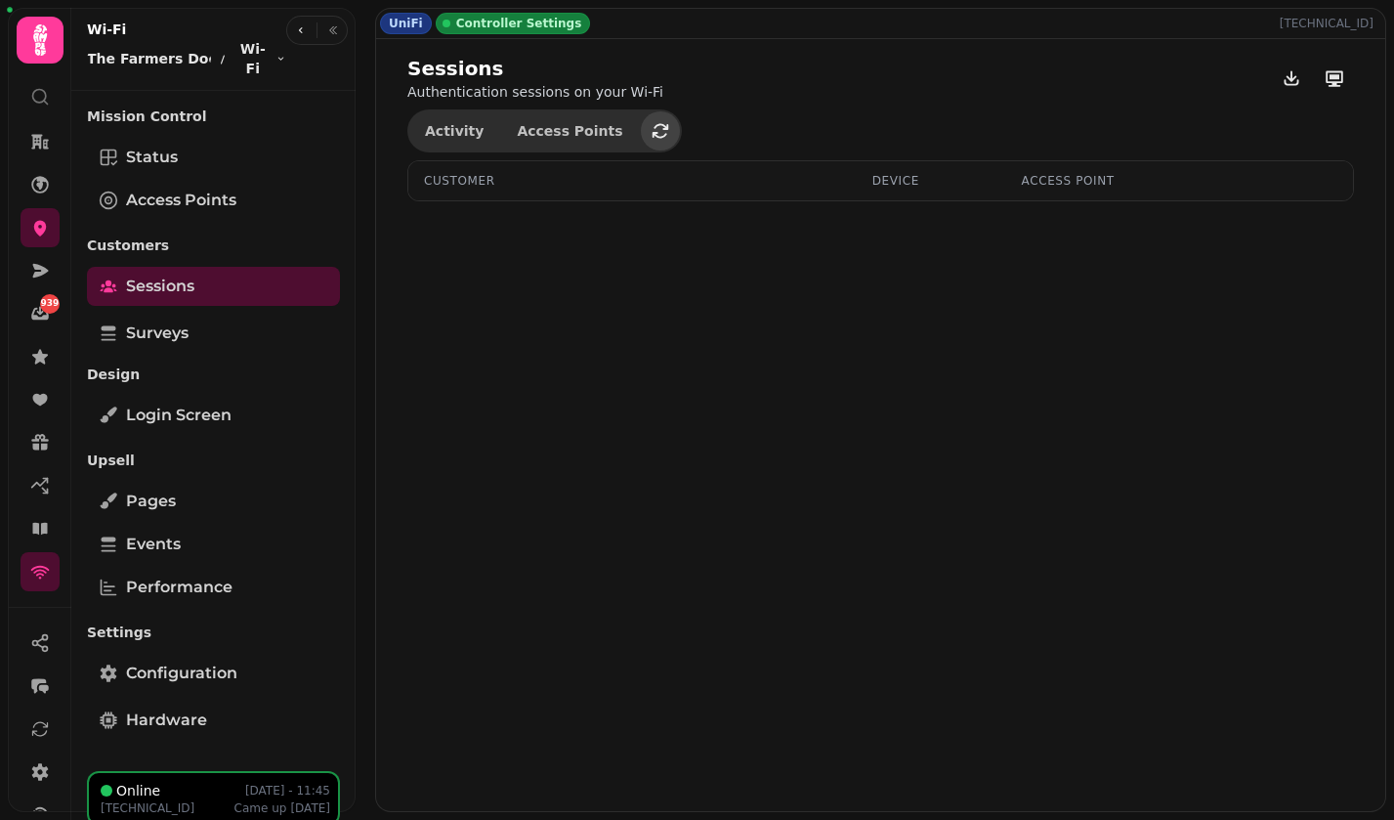
click at [651, 130] on icon "button" at bounding box center [661, 131] width 20 height 20
click at [229, 189] on span "Access Points" at bounding box center [181, 200] width 110 height 23
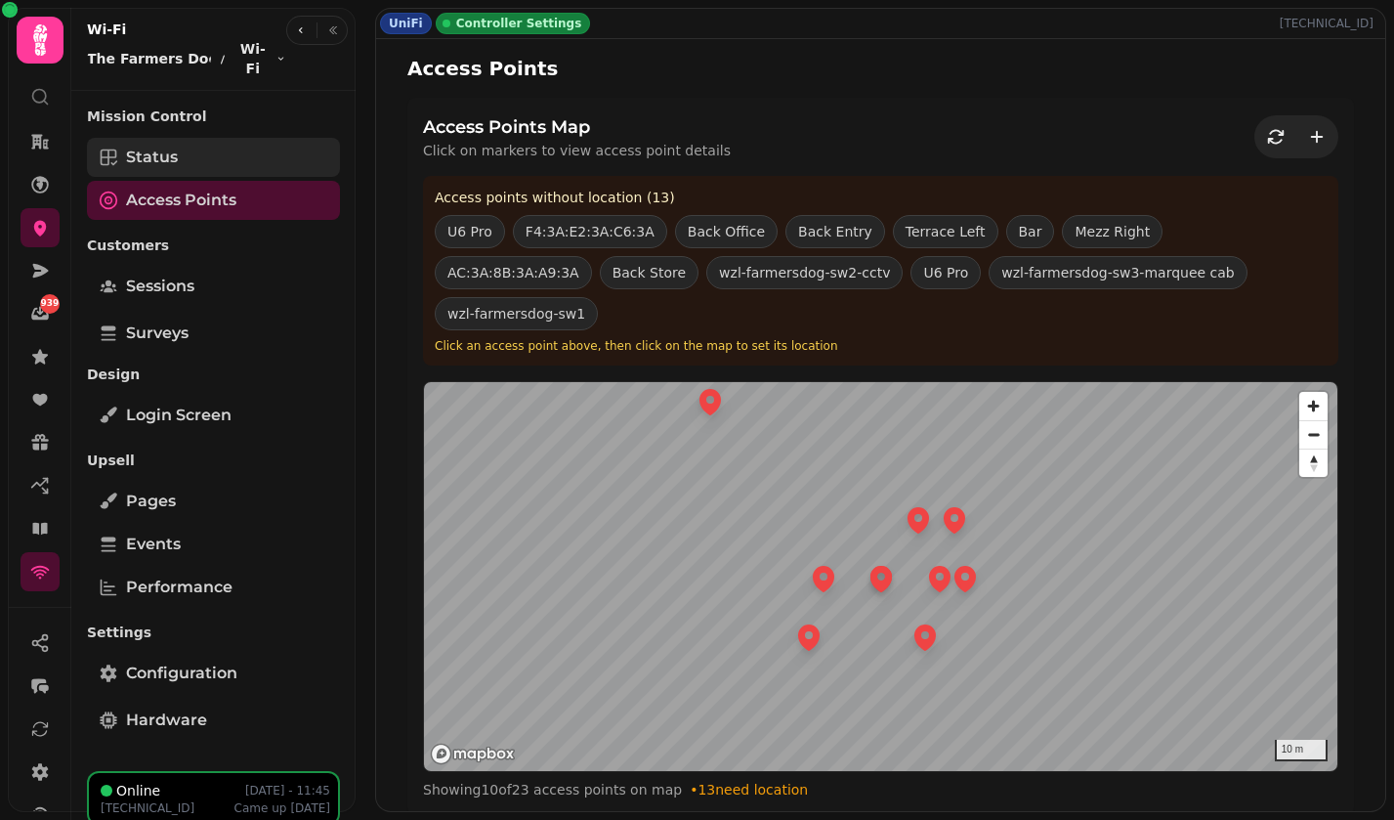
click at [220, 142] on link "Status" at bounding box center [213, 157] width 253 height 39
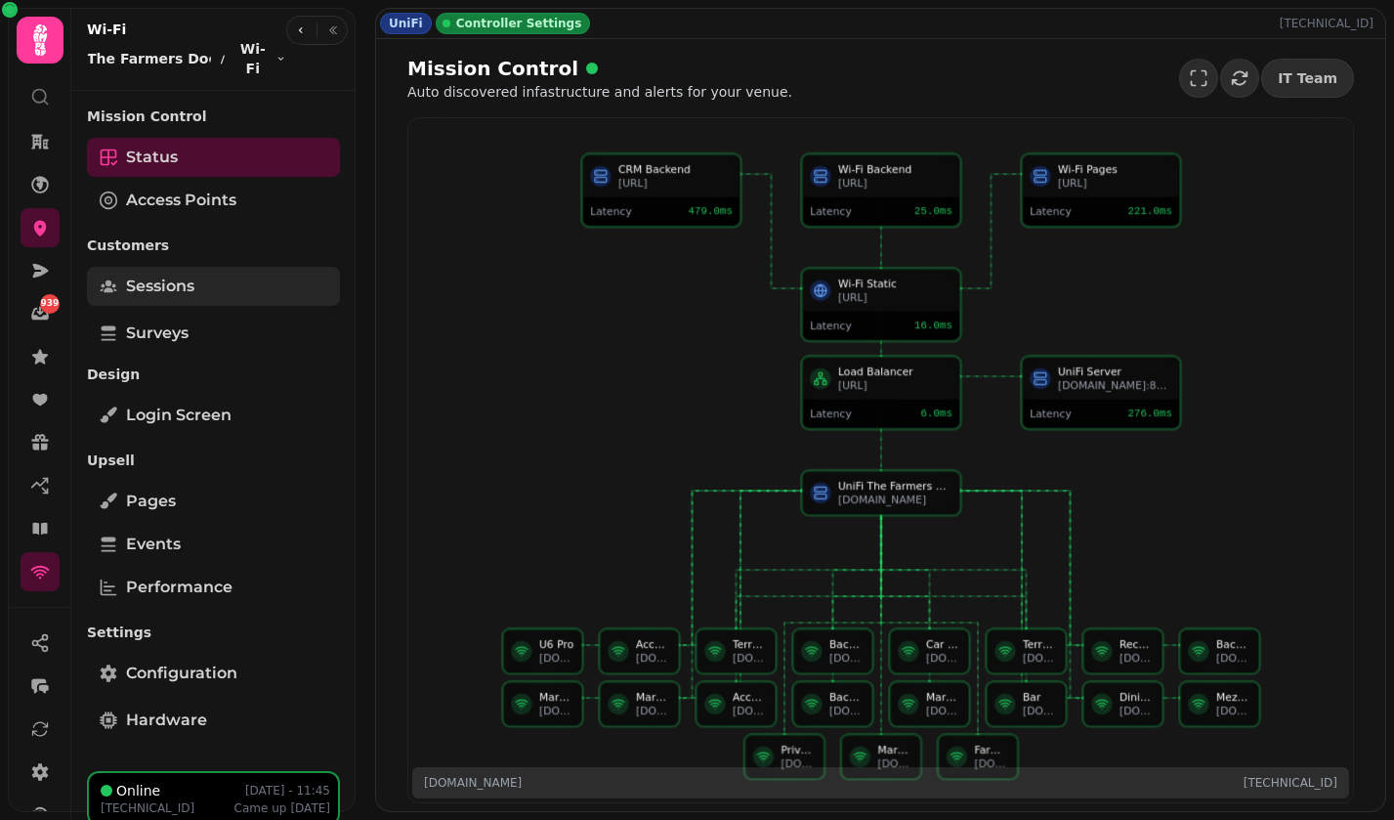
click at [183, 278] on span "Sessions" at bounding box center [160, 286] width 68 height 23
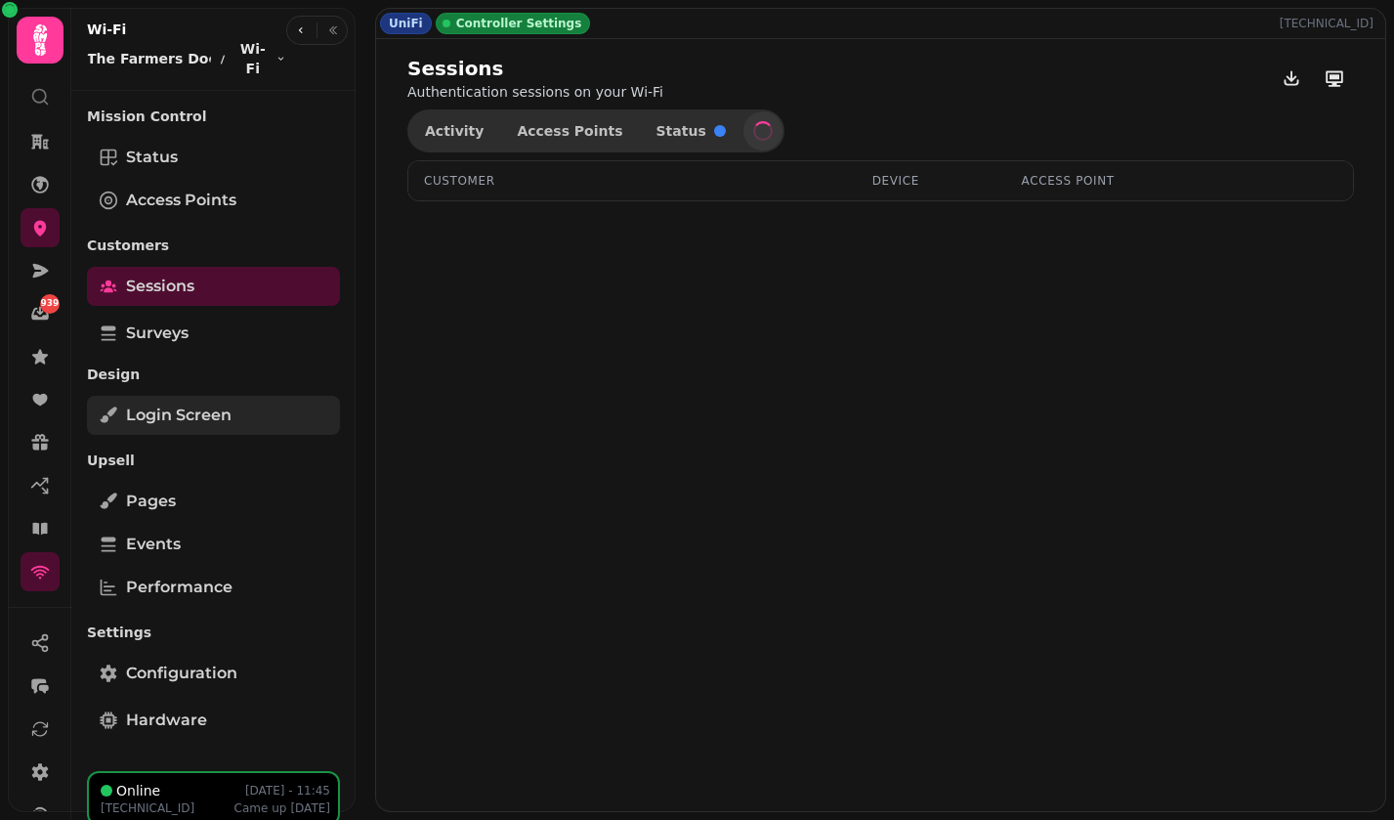
click at [193, 404] on span "Login screen" at bounding box center [179, 415] width 106 height 23
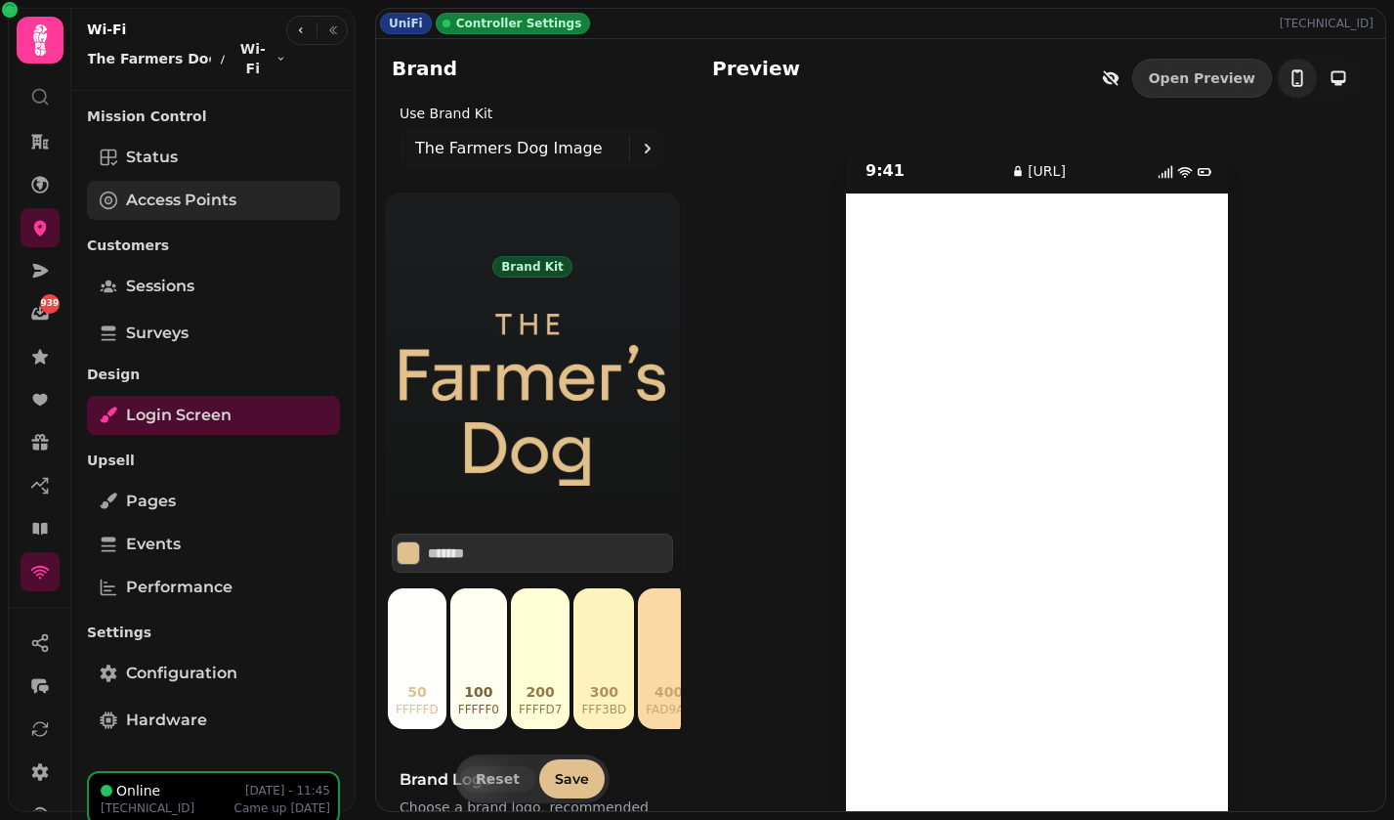
click at [251, 181] on link "Access Points" at bounding box center [213, 200] width 253 height 39
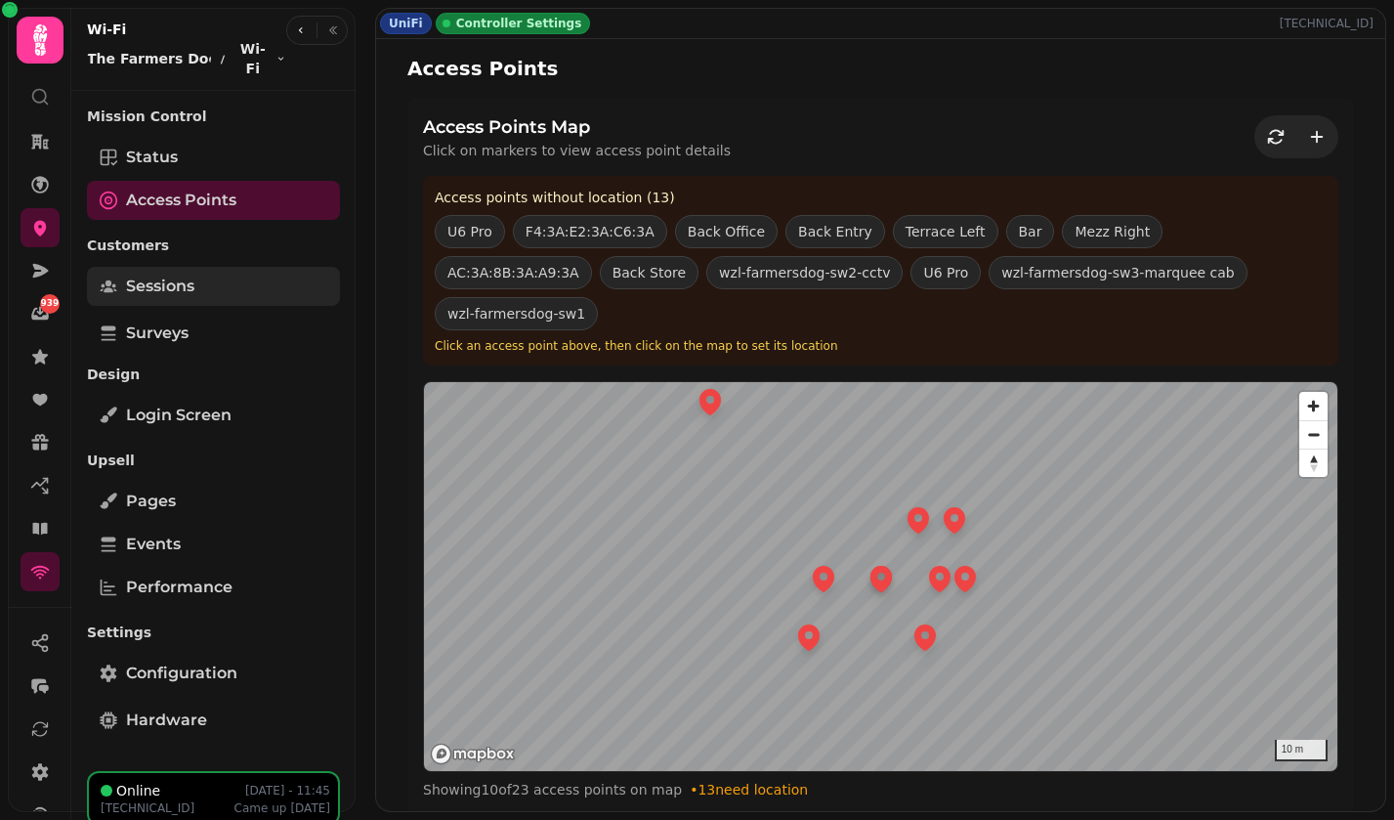
click at [218, 267] on link "Sessions" at bounding box center [213, 286] width 253 height 39
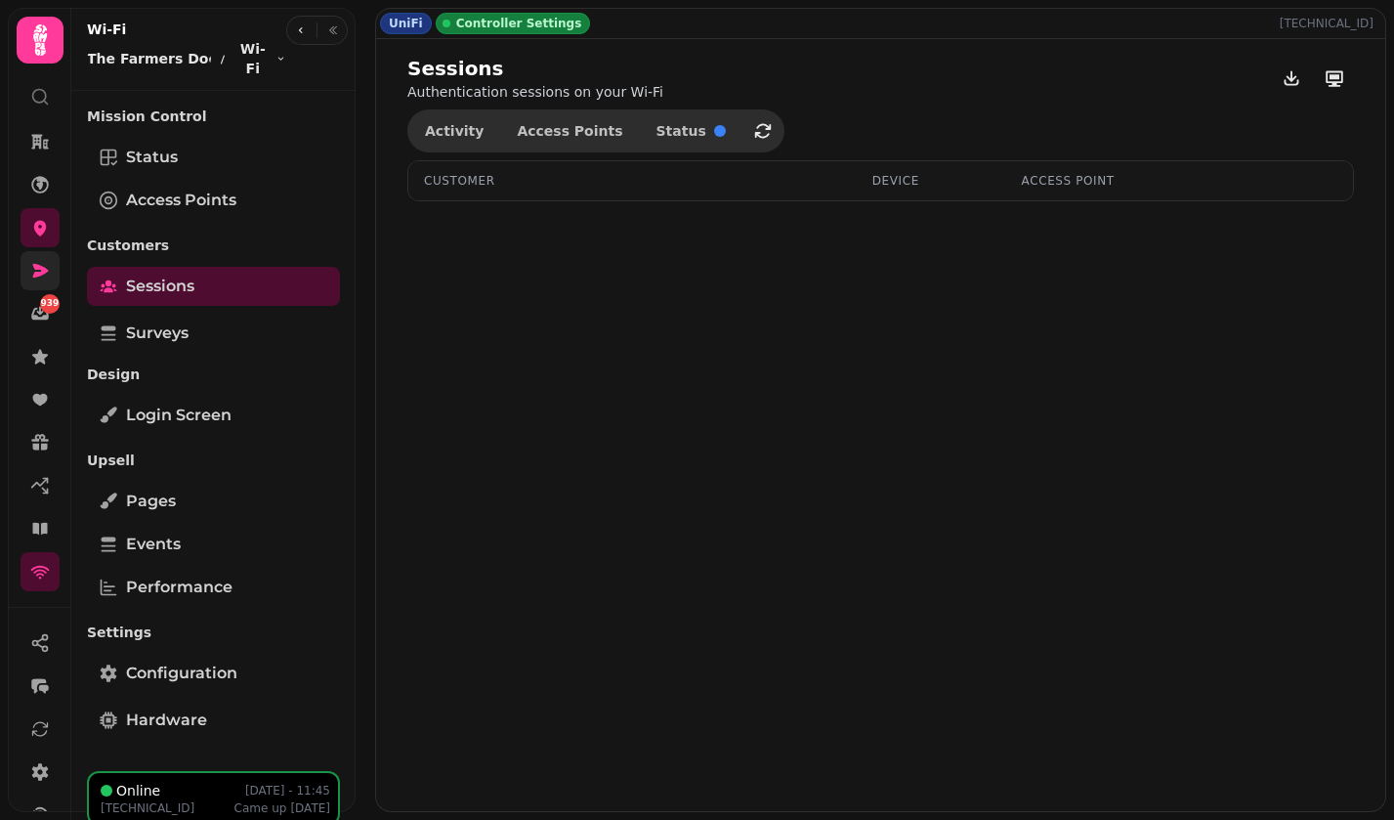
click at [51, 278] on link at bounding box center [40, 270] width 39 height 39
click at [40, 272] on icon at bounding box center [41, 271] width 16 height 14
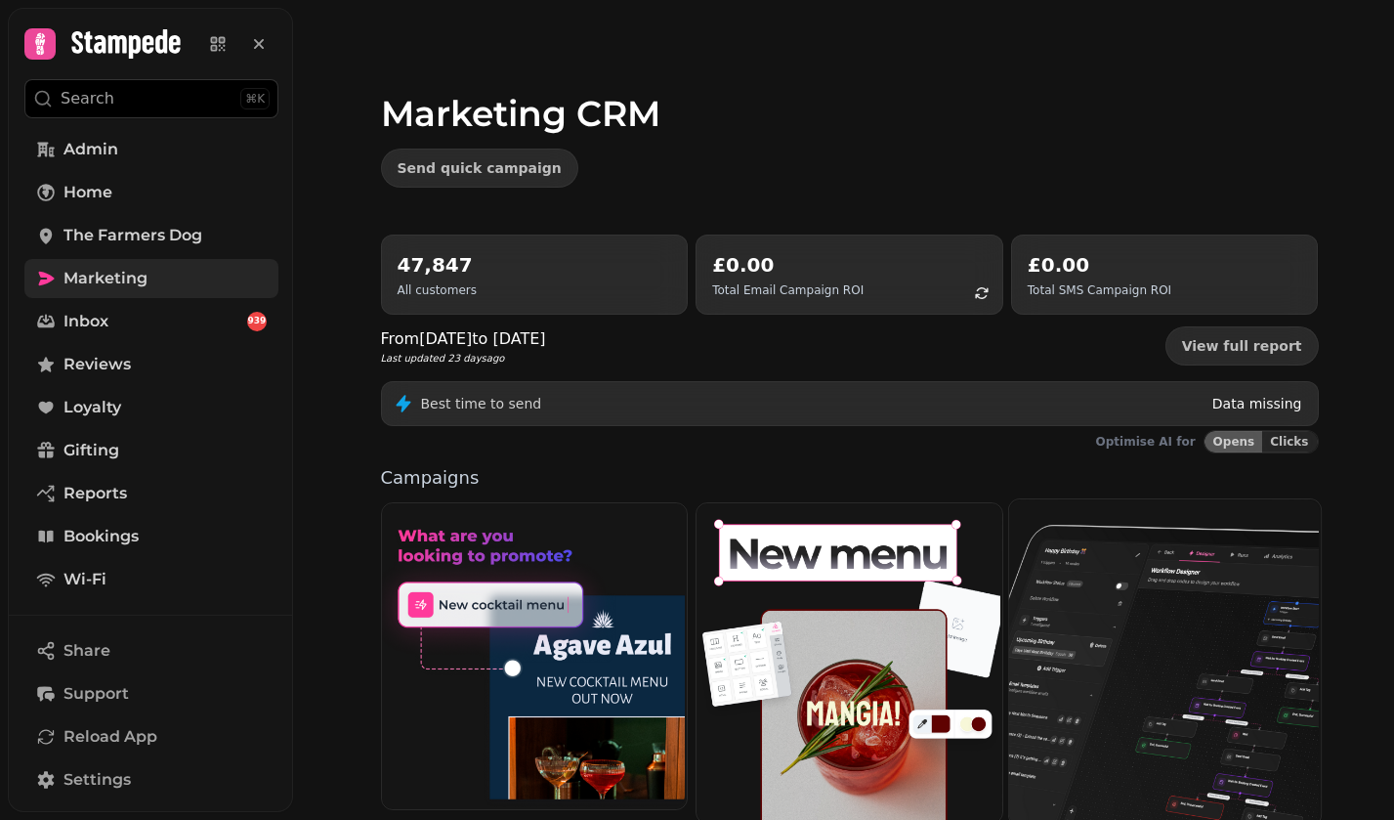
click at [1184, 636] on img at bounding box center [1163, 659] width 312 height 325
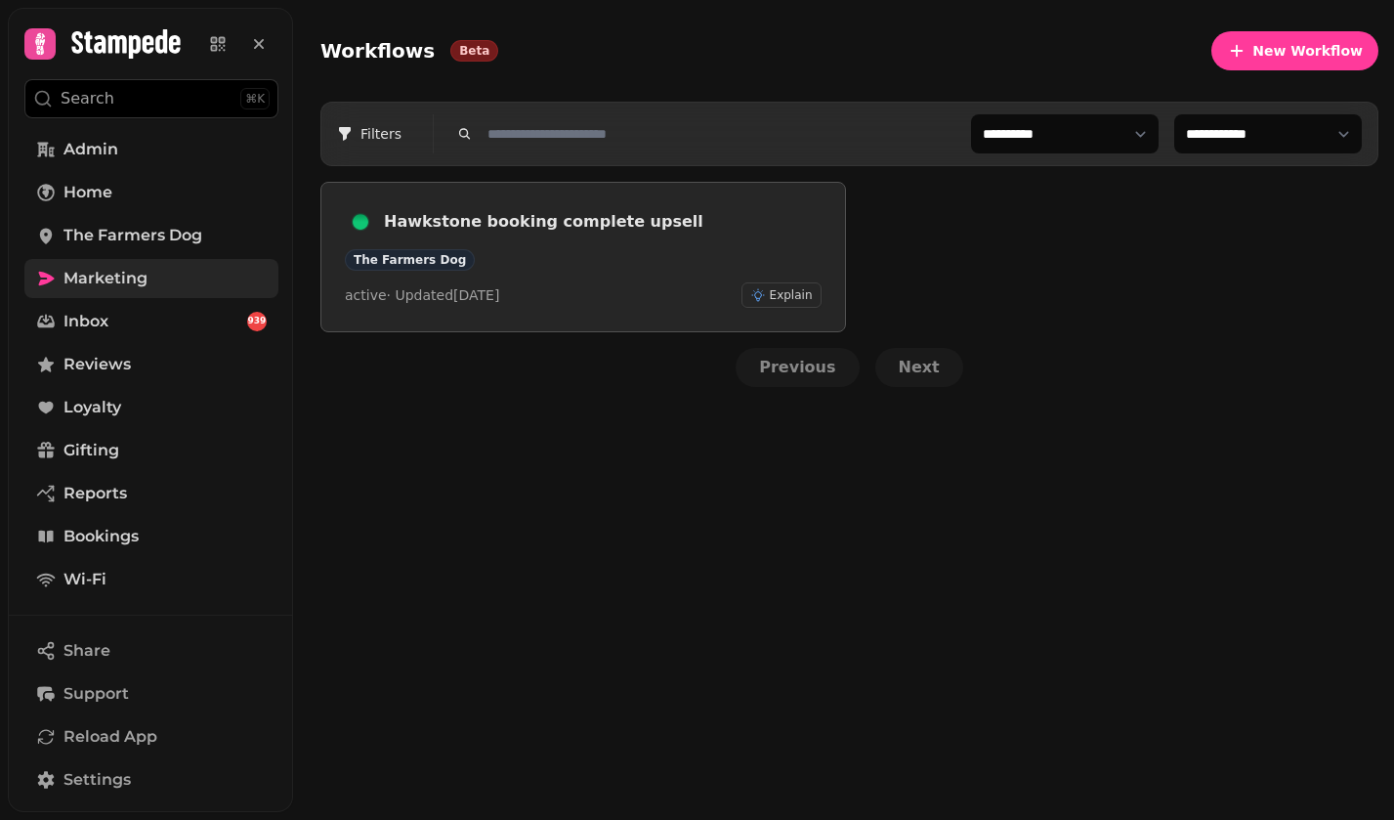
click at [700, 259] on div "The Farmers Dog" at bounding box center [583, 259] width 477 height 21
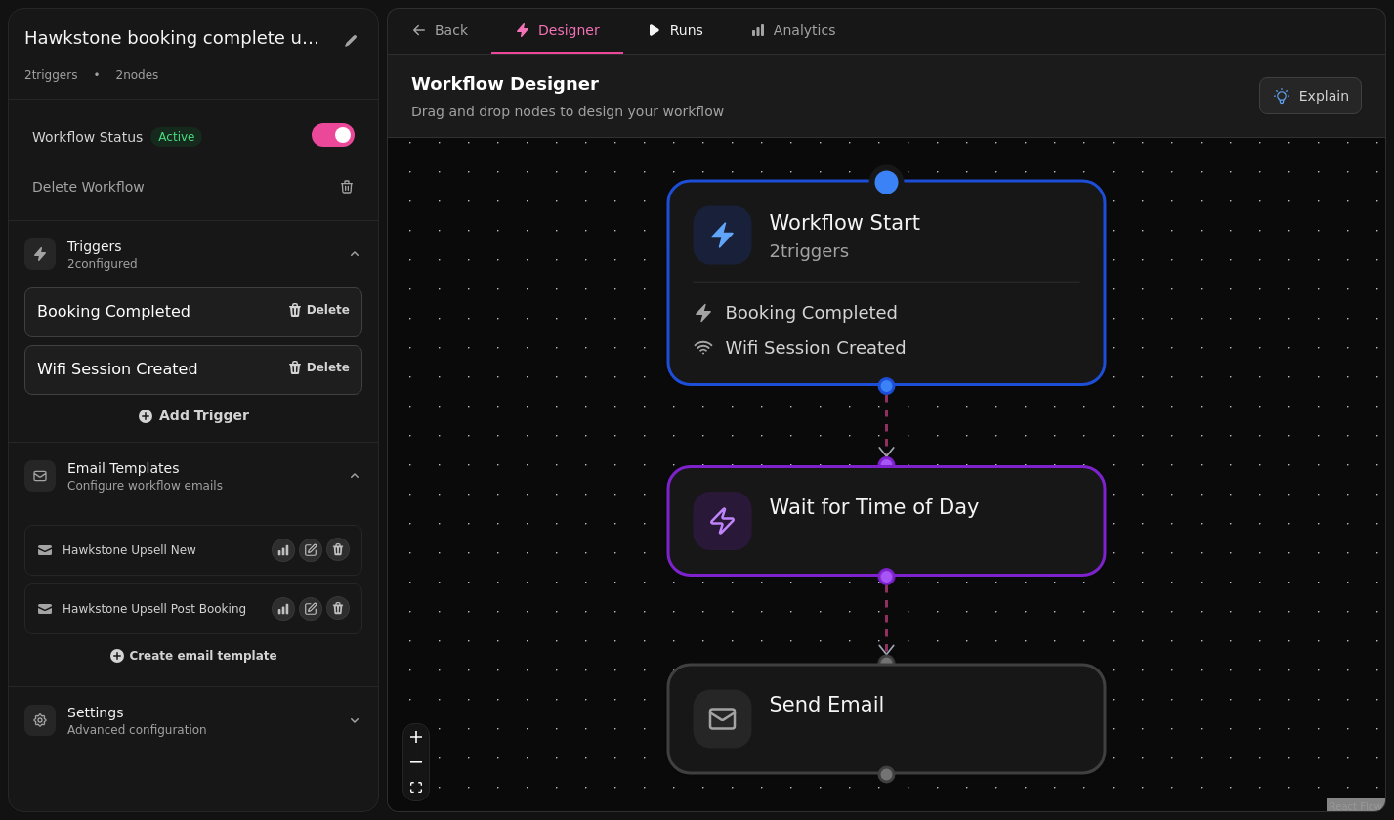
click at [650, 27] on icon "button" at bounding box center [655, 30] width 10 height 12
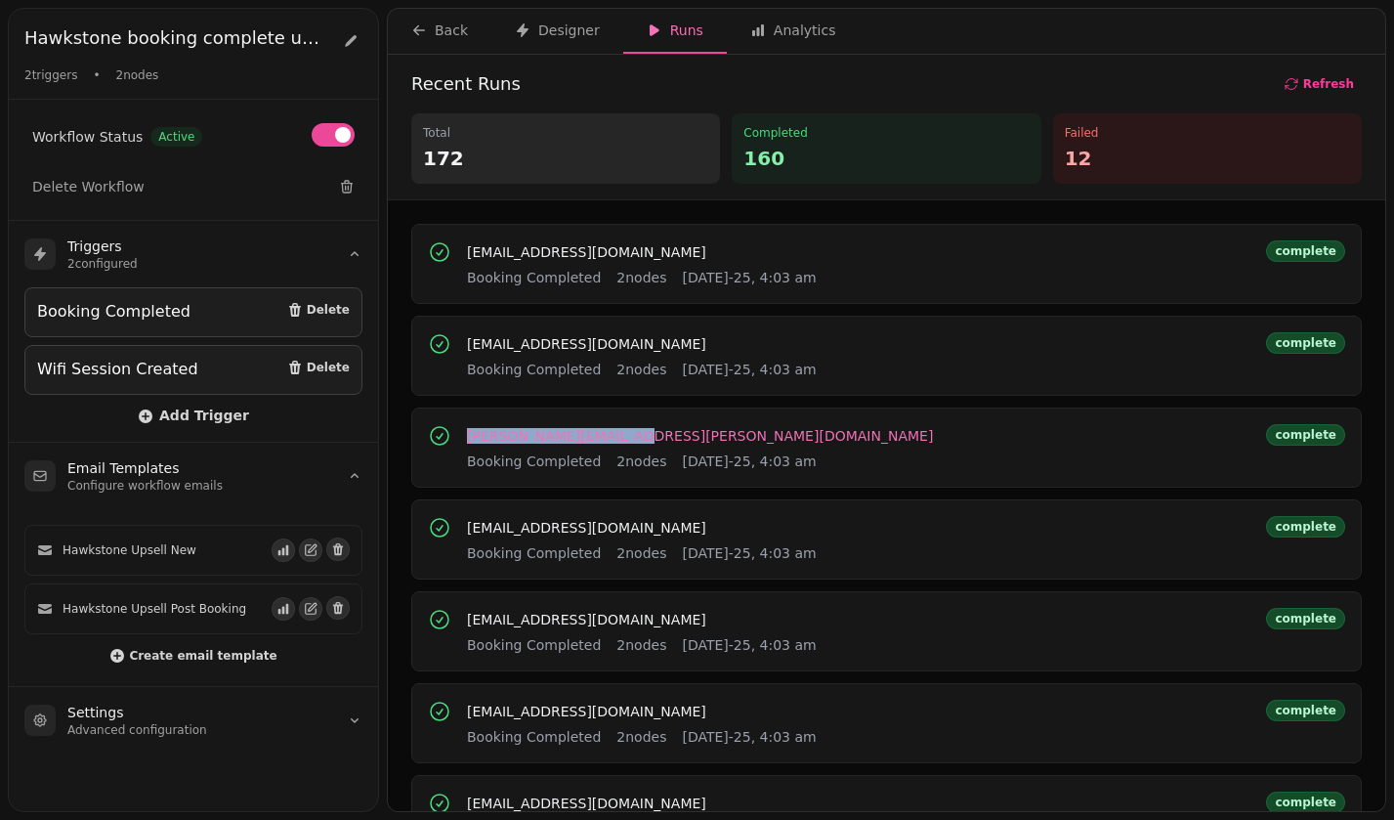
copy span "[PERSON_NAME][EMAIL_ADDRESS][PERSON_NAME][DOMAIN_NAME]"
drag, startPoint x: 662, startPoint y: 432, endPoint x: 478, endPoint y: 426, distance: 183.8
click at [478, 426] on div "[PERSON_NAME][EMAIL_ADDRESS][PERSON_NAME][DOMAIN_NAME] Booking Completed 2 node…" at bounding box center [700, 447] width 466 height 47
click at [453, 27] on div "Back" at bounding box center [439, 31] width 57 height 20
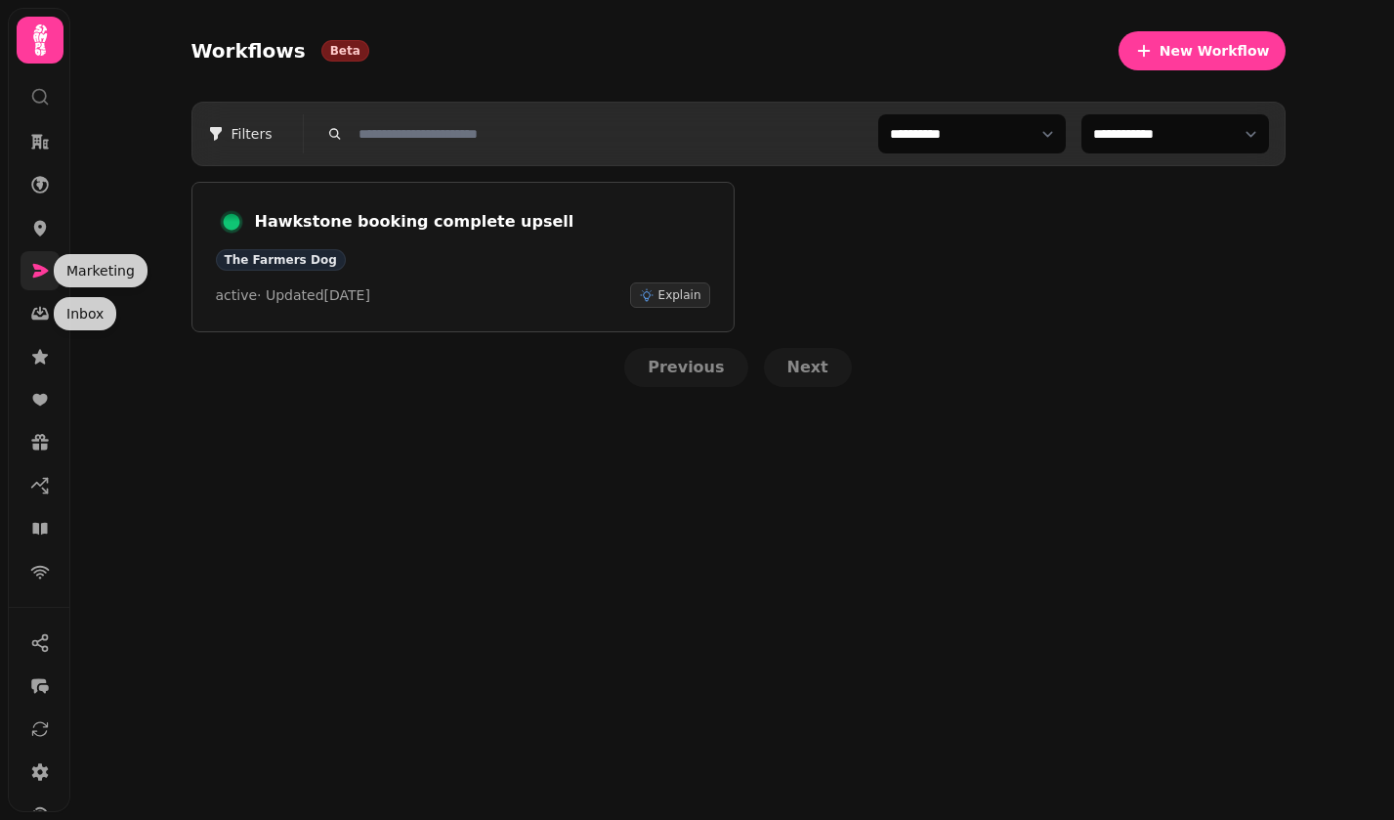
click at [43, 272] on icon at bounding box center [41, 271] width 16 height 14
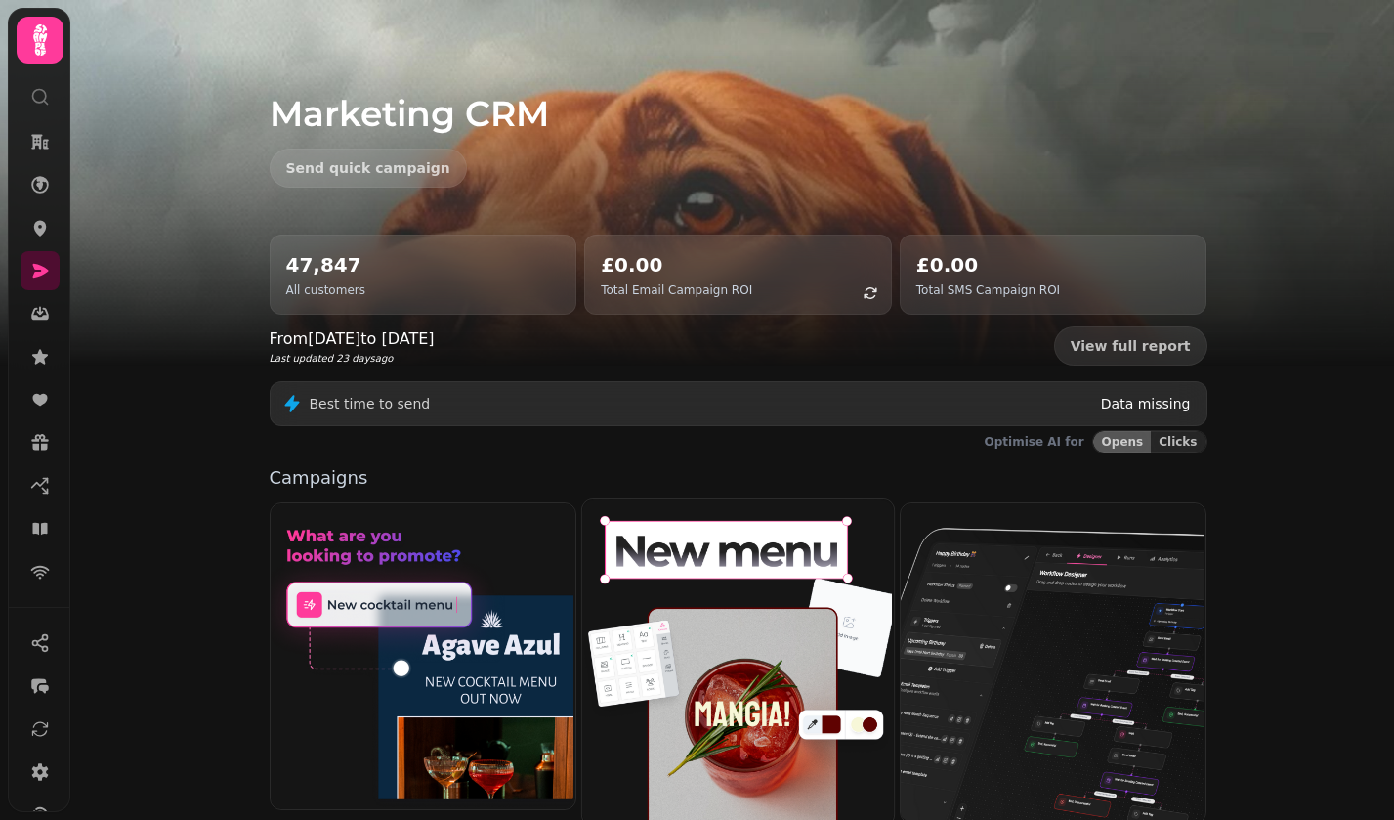
click at [746, 657] on img at bounding box center [736, 659] width 312 height 325
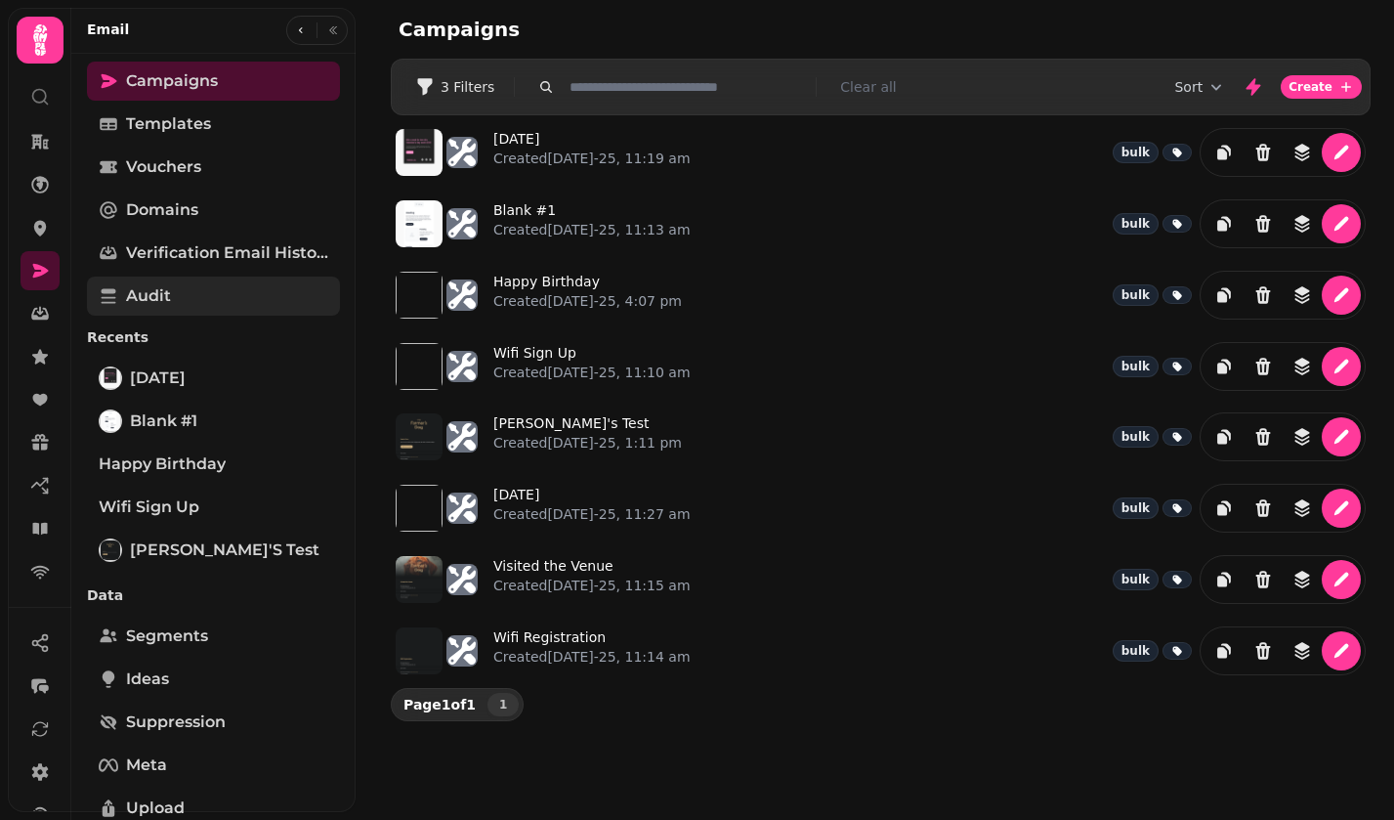
click at [216, 297] on link "Audit" at bounding box center [213, 296] width 253 height 39
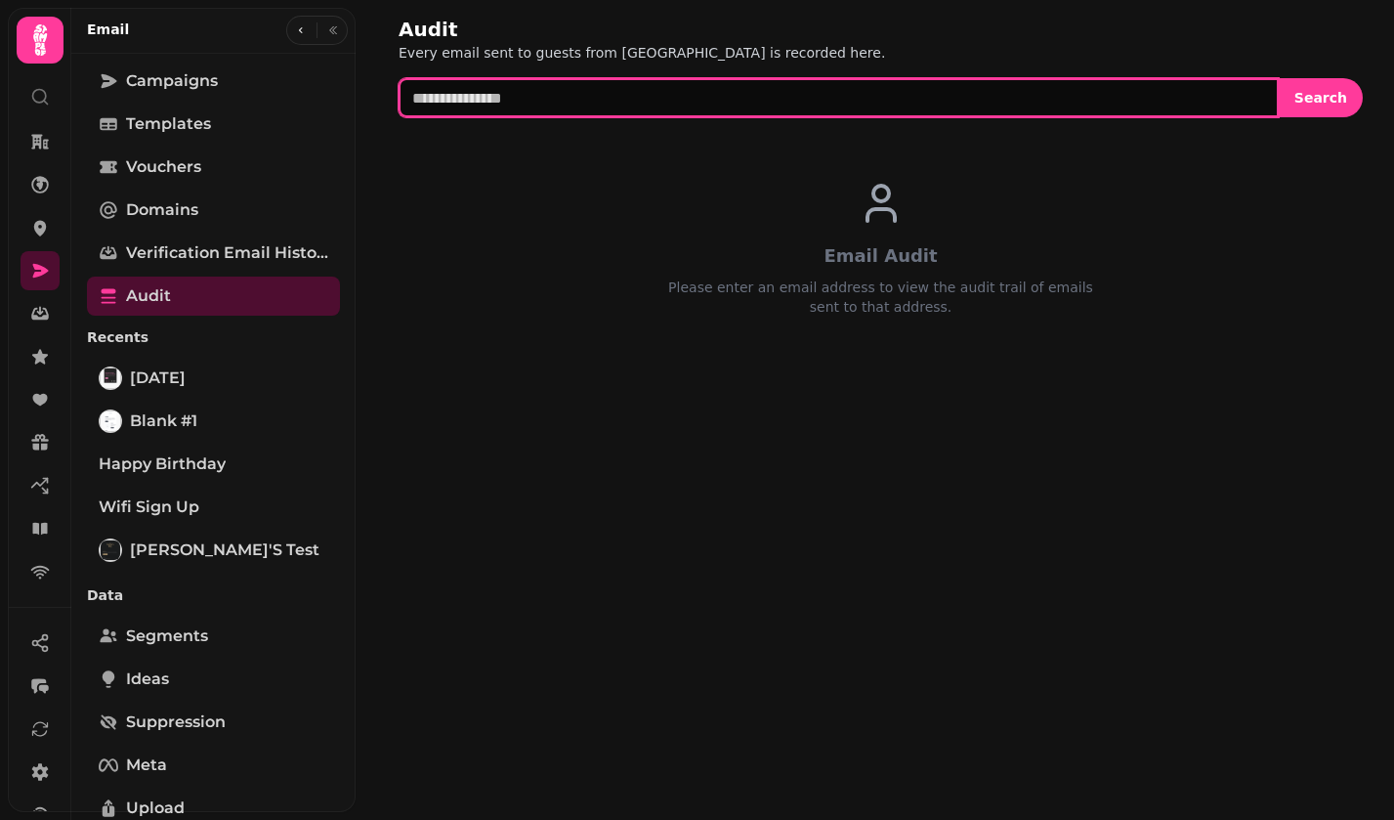
click at [587, 97] on input "text" at bounding box center [839, 97] width 880 height 39
paste input "**********"
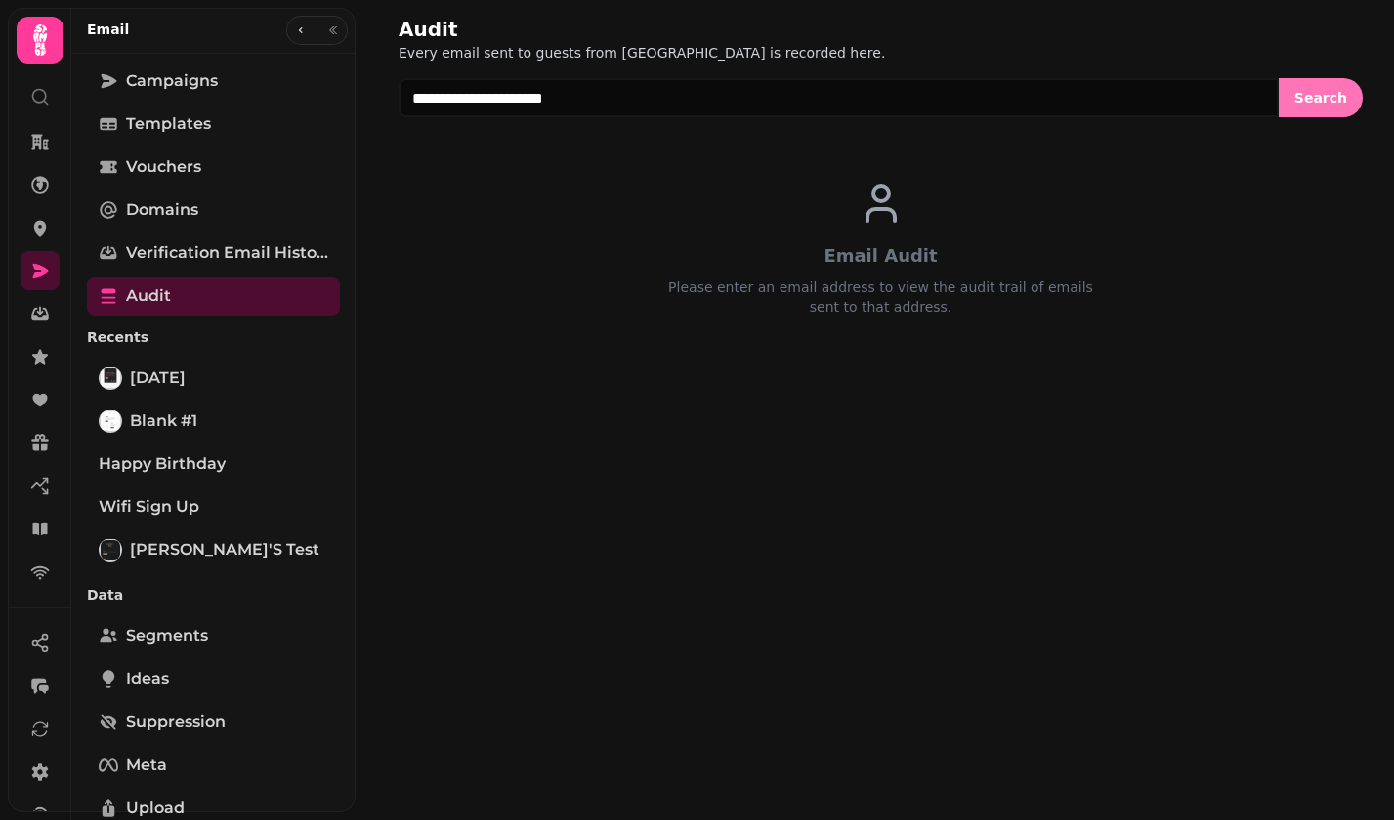
click at [1330, 96] on span "Search" at bounding box center [1321, 98] width 53 height 14
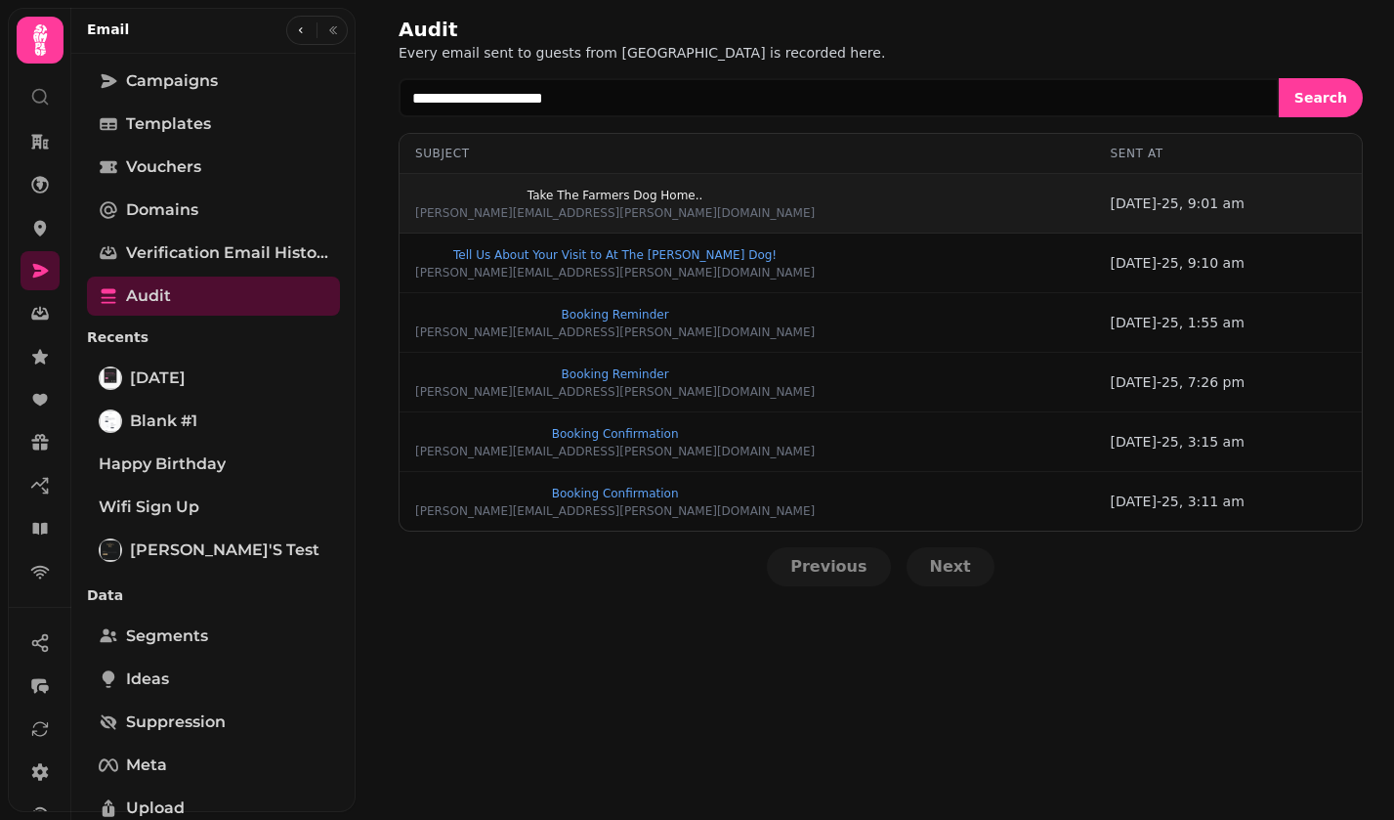
click at [533, 198] on span "Take The Farmers Dog Home.." at bounding box center [615, 196] width 400 height 12
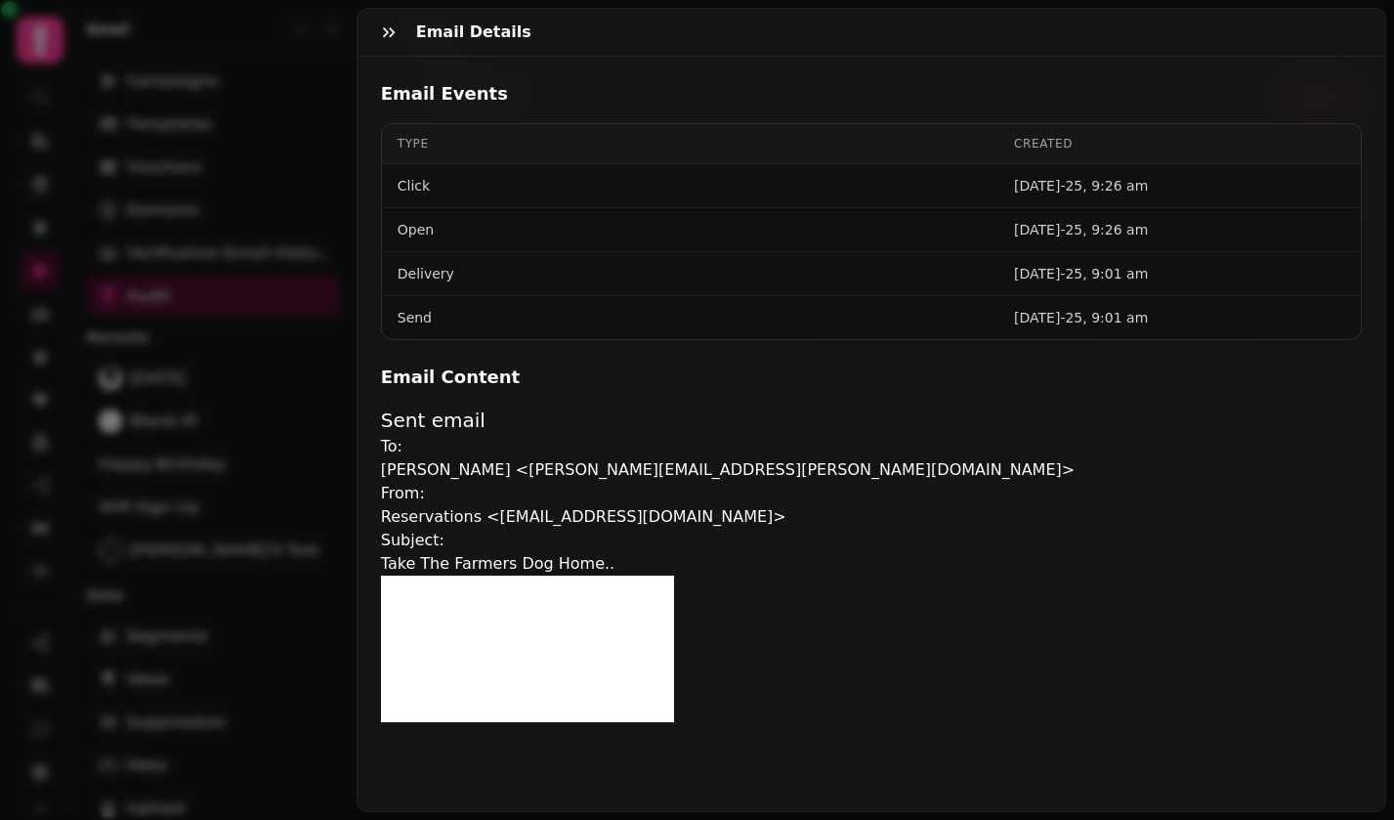
scroll to position [453, 0]
click at [389, 36] on icon "button" at bounding box center [389, 32] width 20 height 20
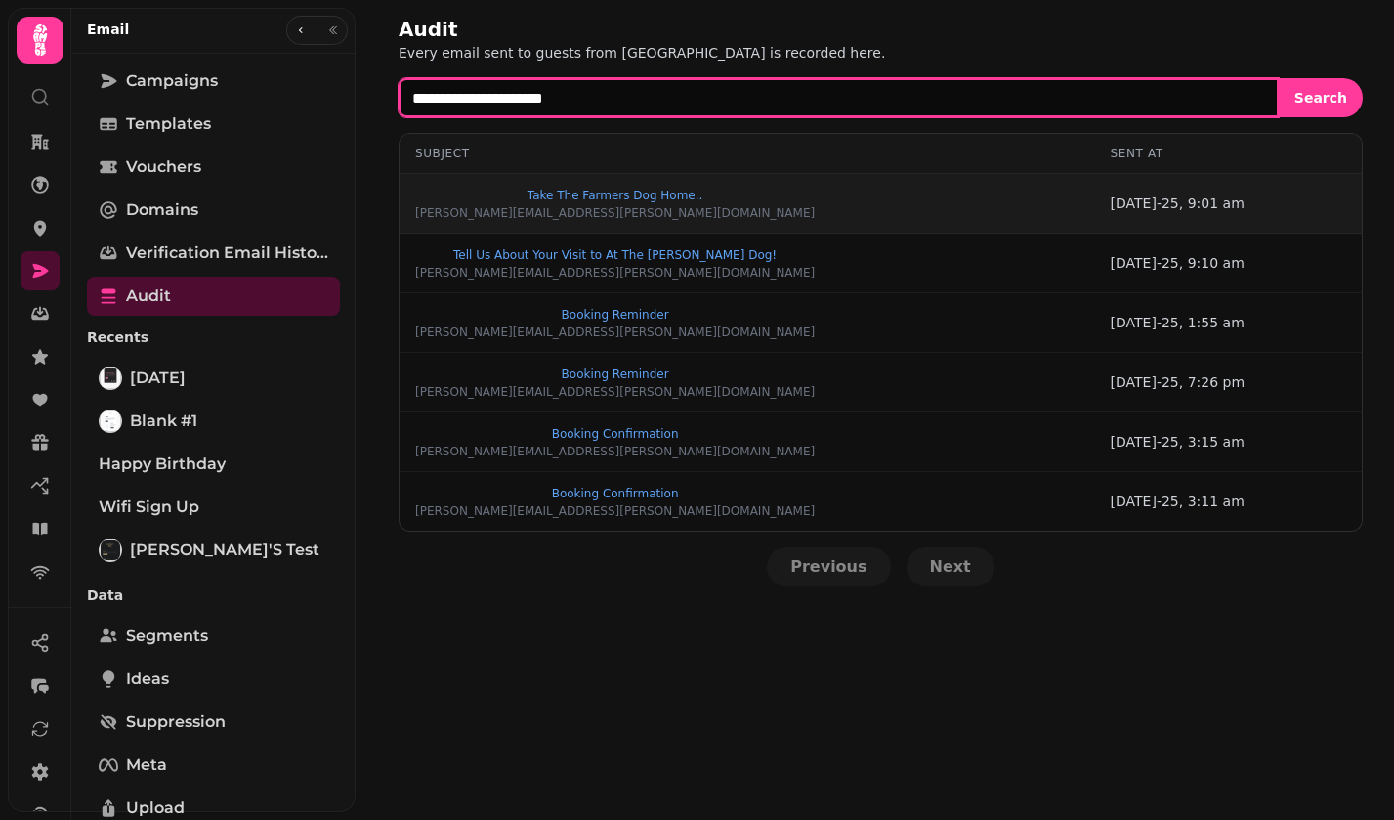
click at [571, 111] on input "**********" at bounding box center [839, 97] width 880 height 39
paste input "text"
type input "**********"
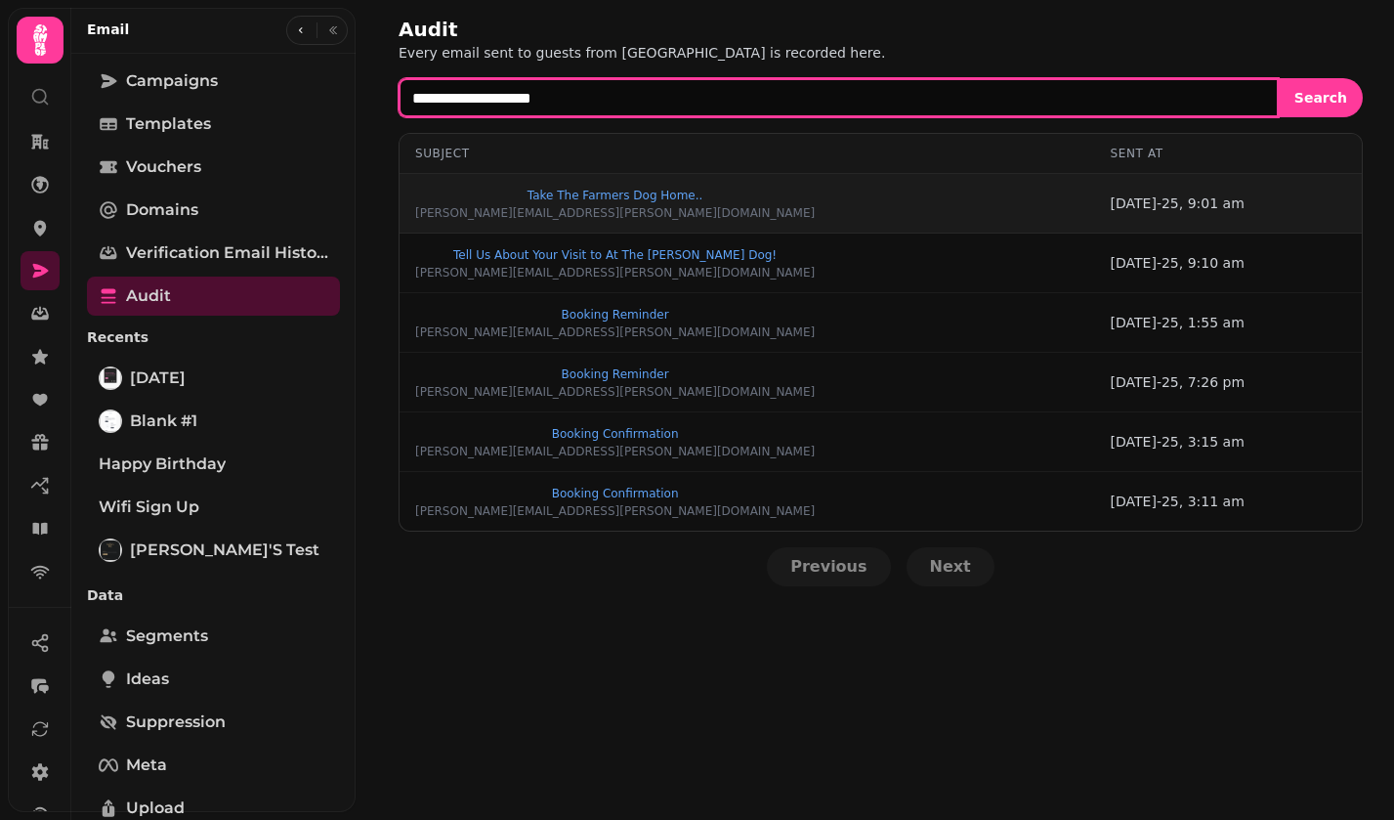
click at [1279, 78] on button "Search" at bounding box center [1321, 97] width 84 height 39
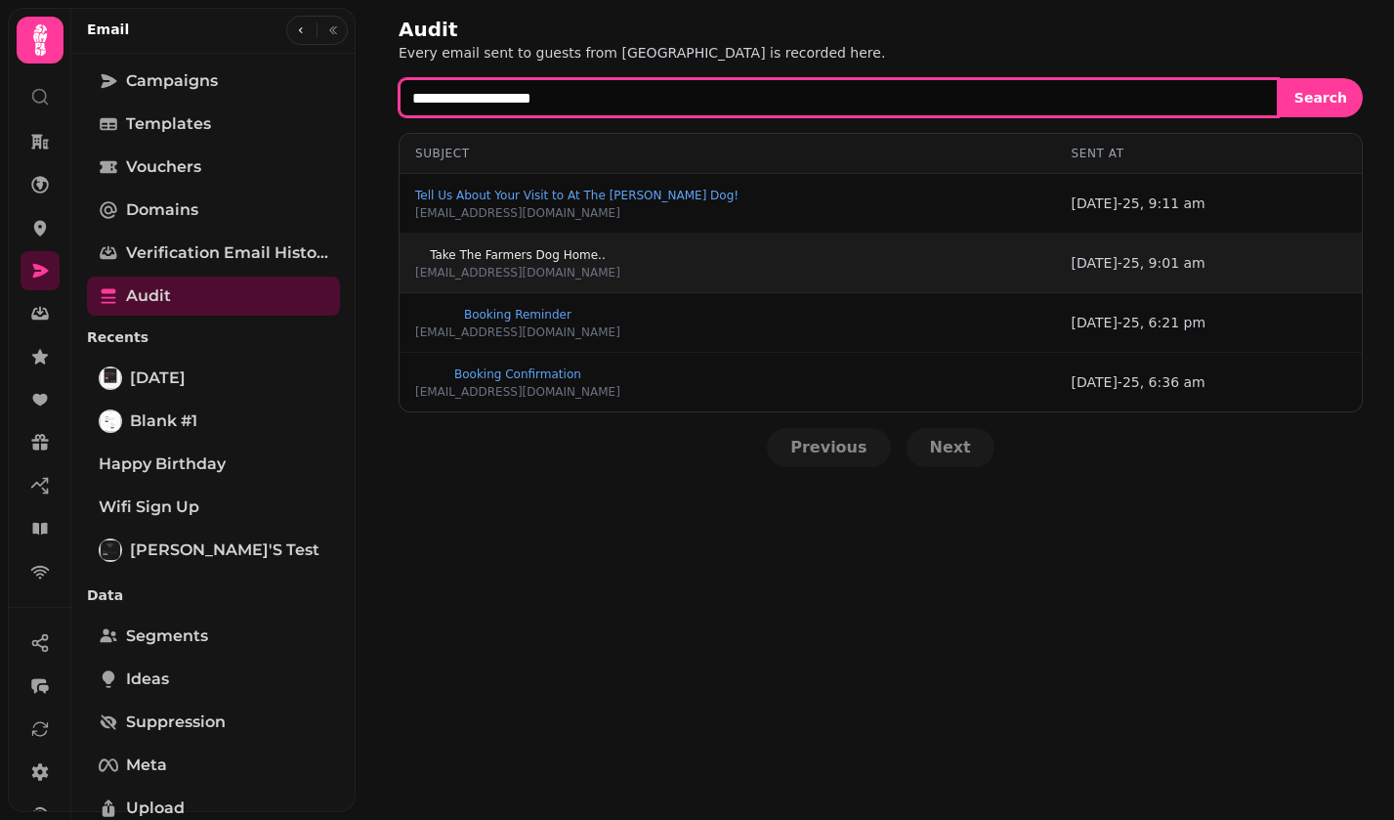
click at [543, 252] on span "Take The Farmers Dog Home.." at bounding box center [517, 255] width 205 height 12
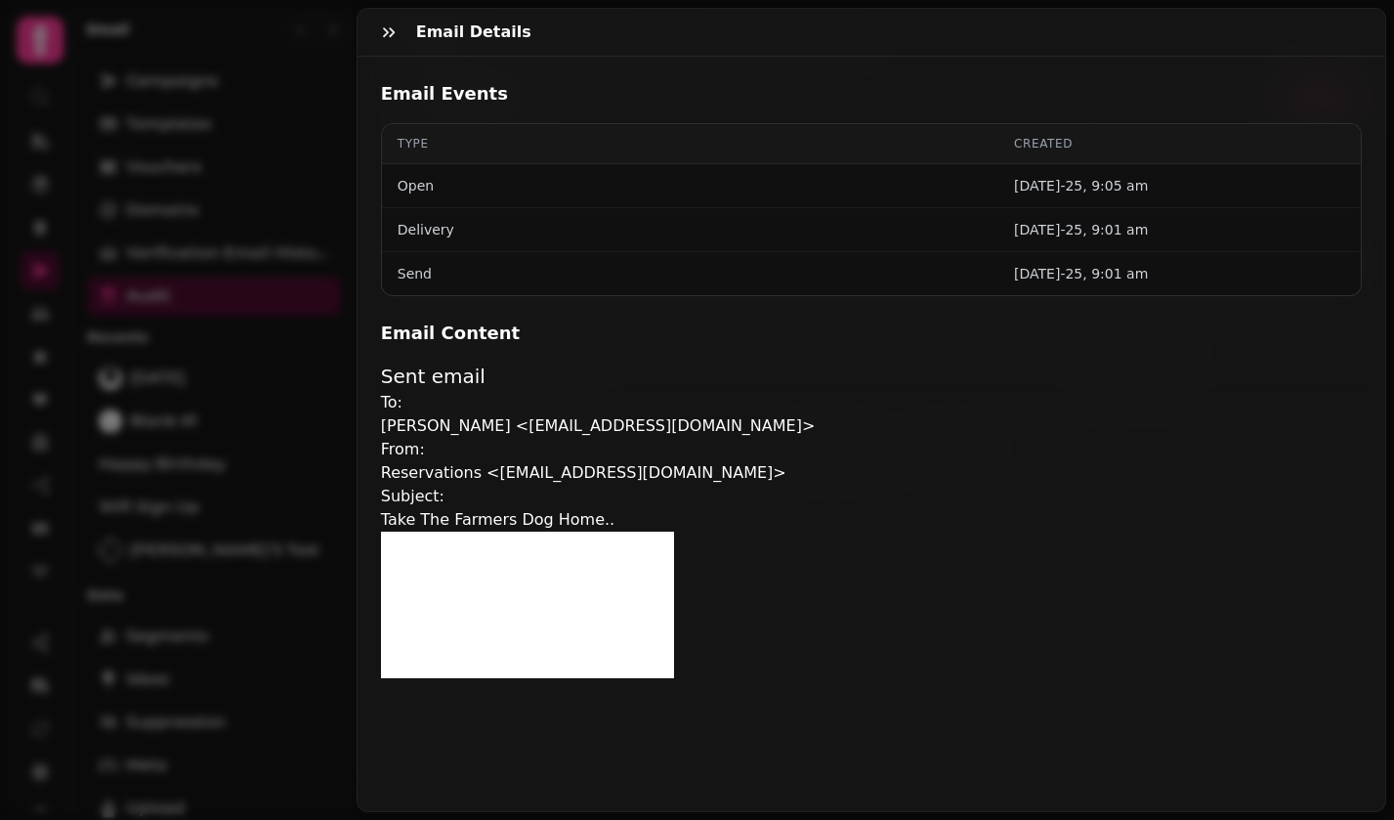
scroll to position [409, 0]
click at [391, 33] on icon "button" at bounding box center [389, 32] width 20 height 20
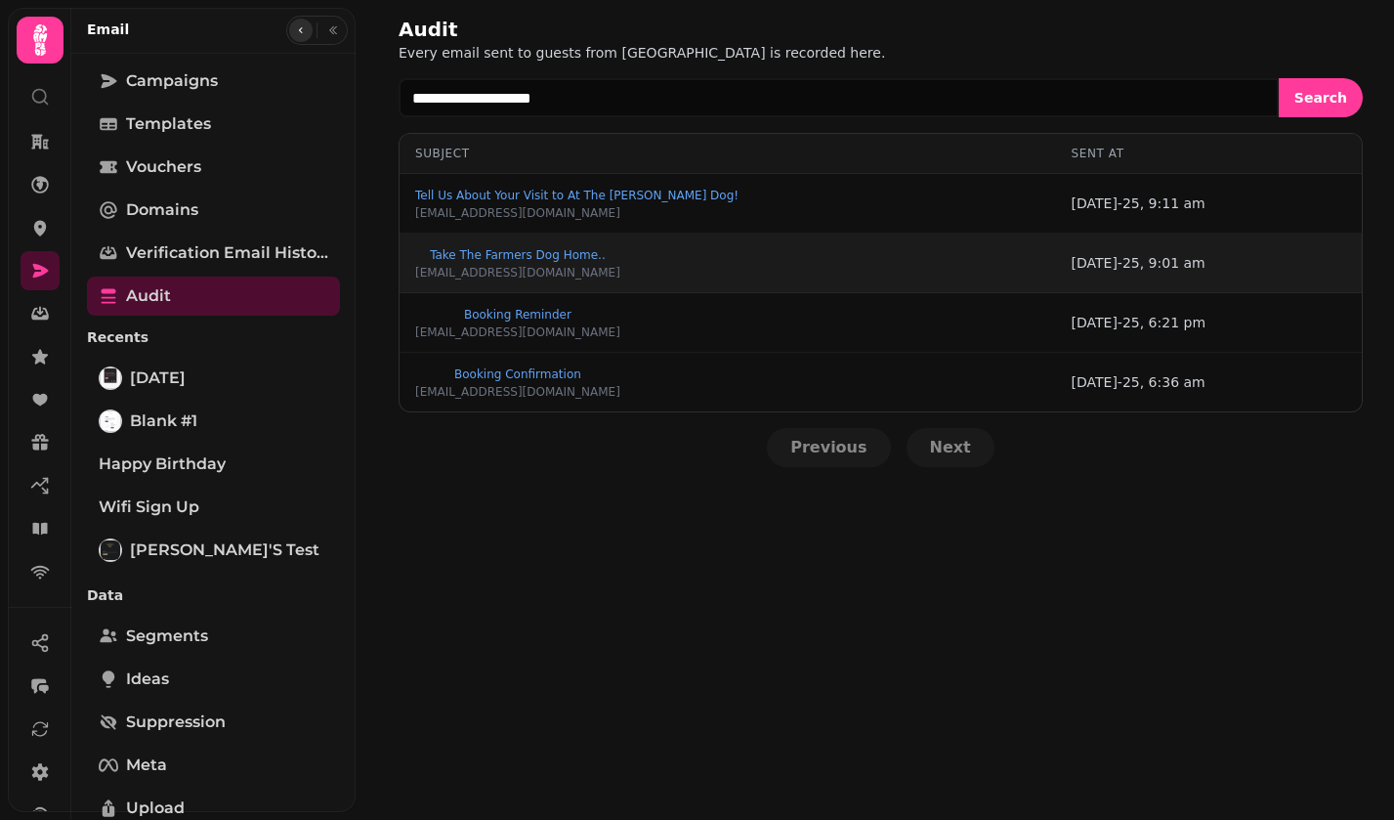
click at [293, 21] on button "button" at bounding box center [300, 30] width 23 height 23
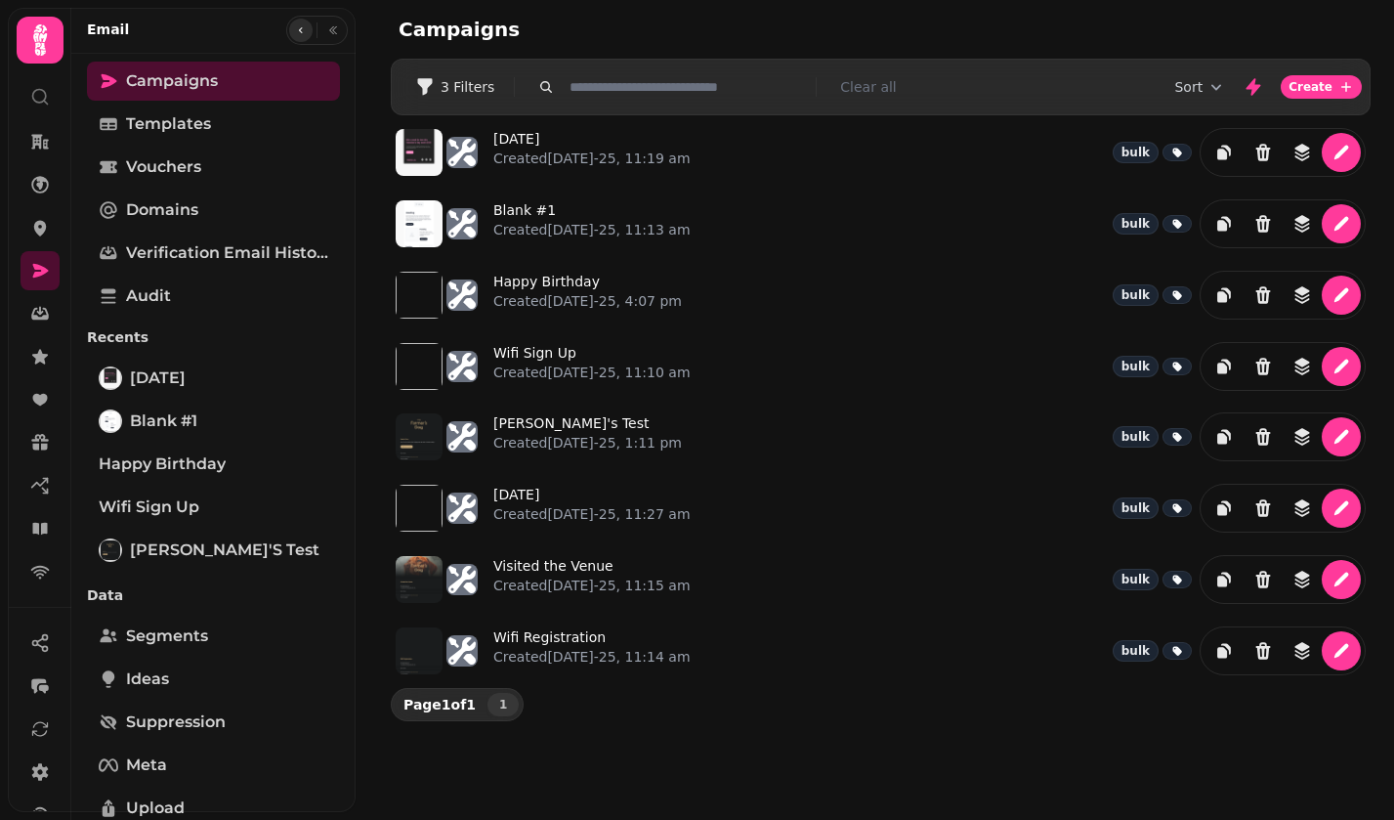
click at [293, 21] on button "button" at bounding box center [300, 30] width 23 height 23
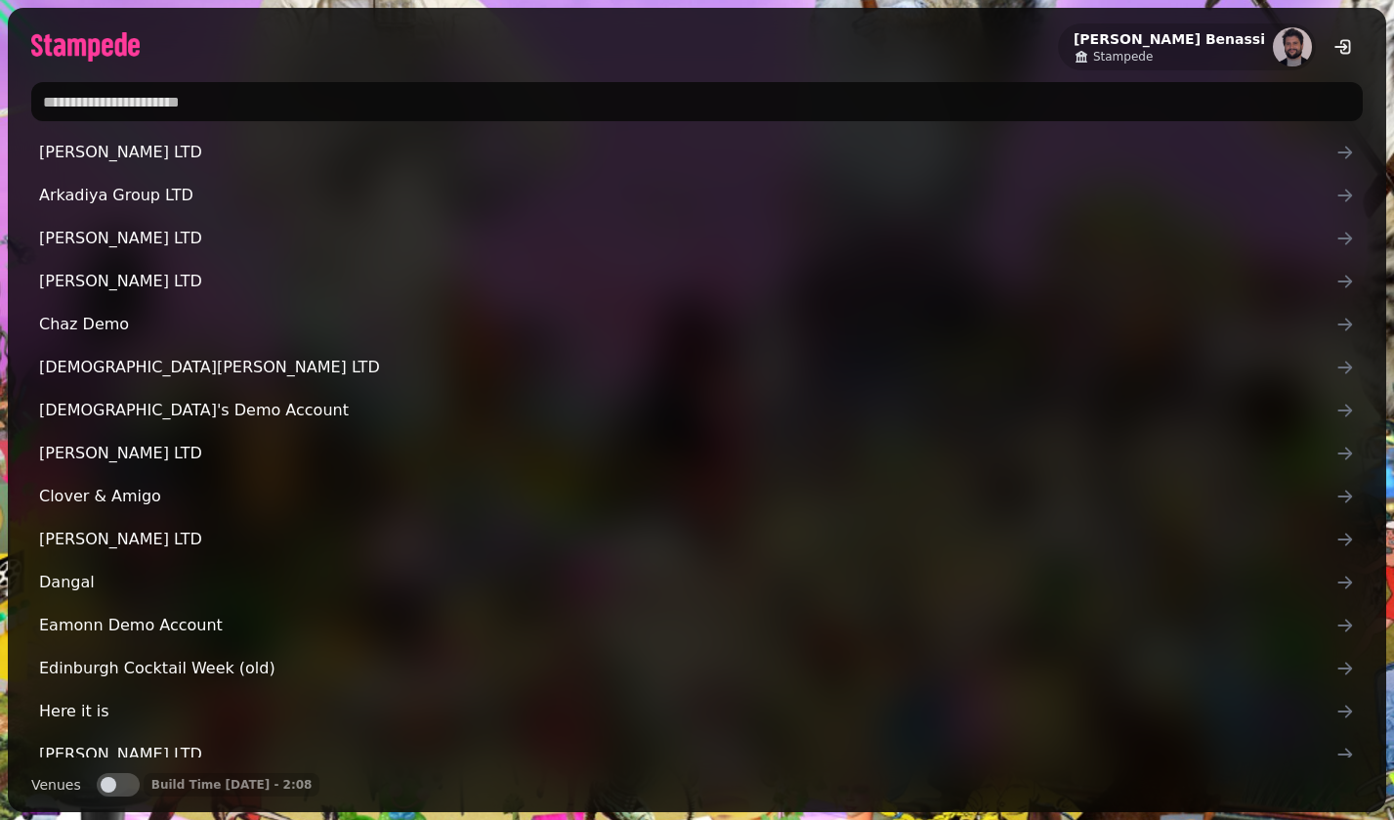
click at [465, 107] on input "text" at bounding box center [697, 101] width 1332 height 39
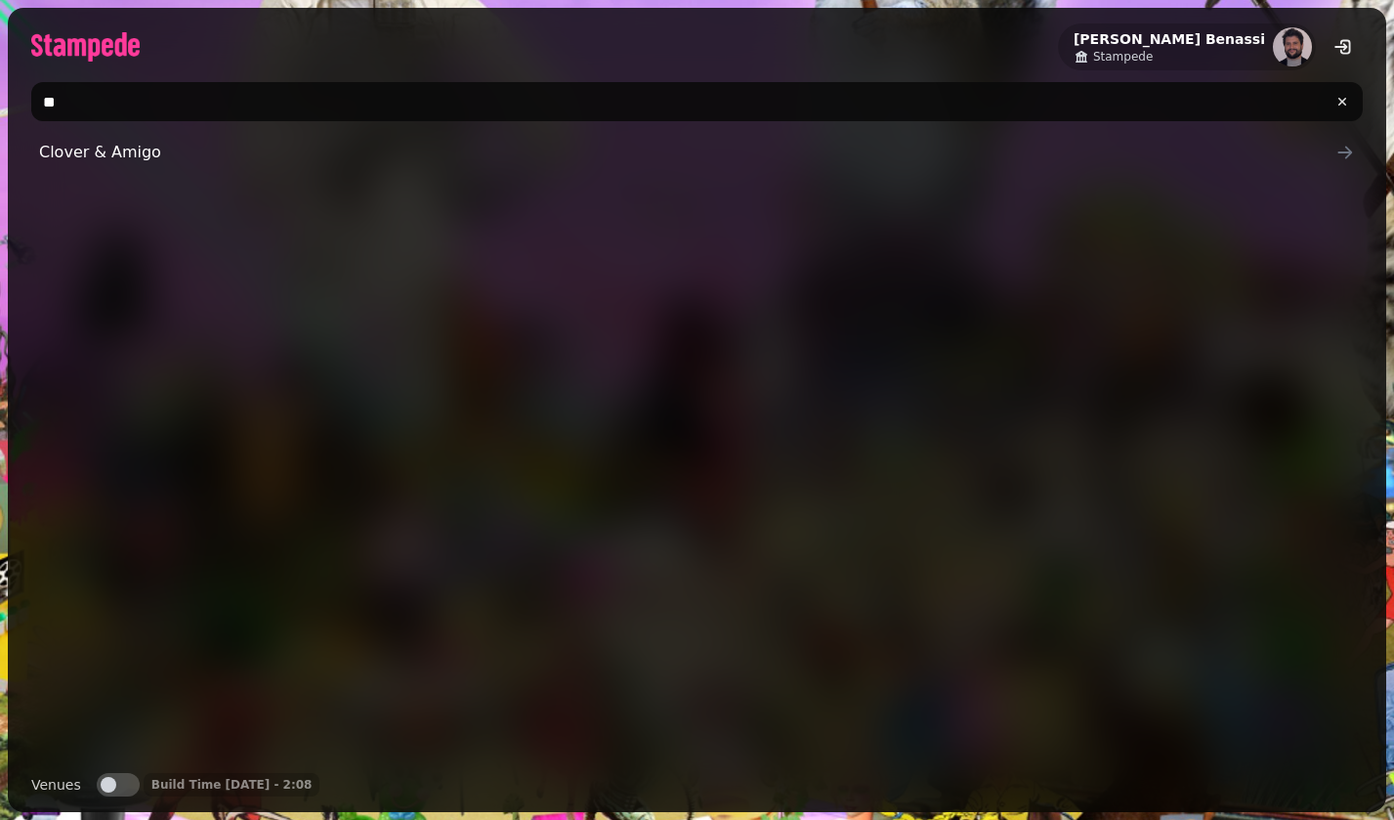
type input "*"
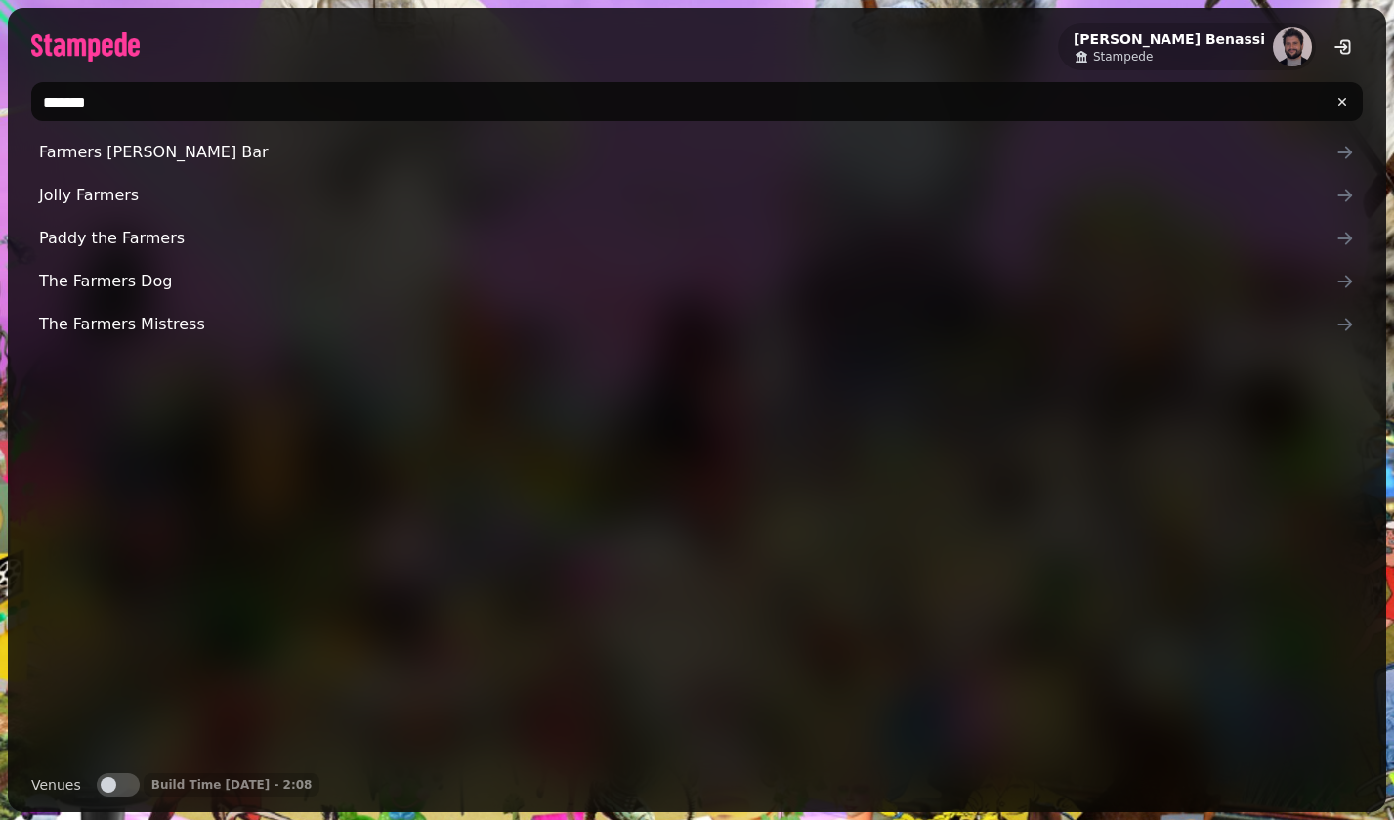
type input "*******"
click at [107, 378] on div "Farmers [PERSON_NAME] Farmers [PERSON_NAME] the Farmers The Farmers Dog The Far…" at bounding box center [697, 445] width 1332 height 624
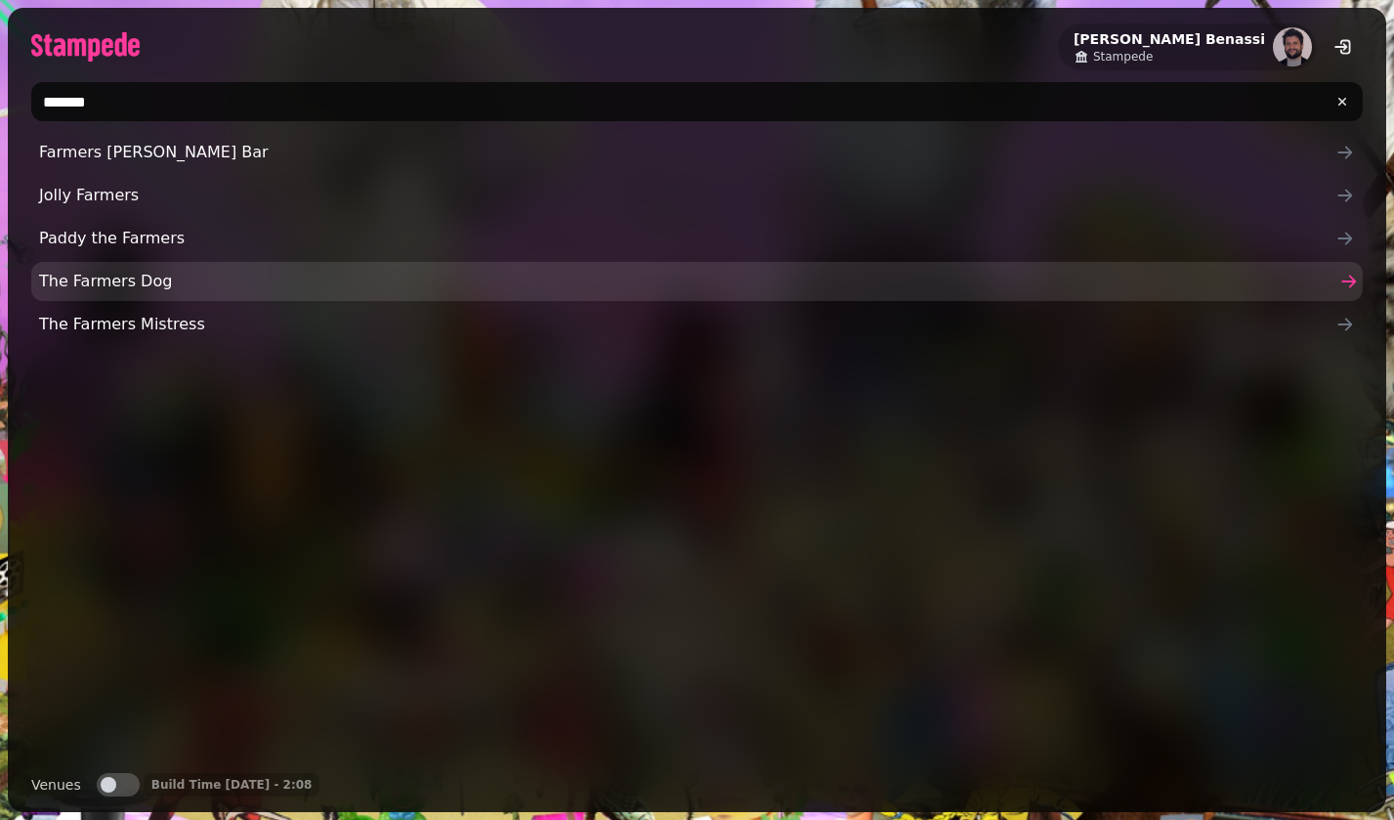
click at [144, 288] on span "The Farmers Dog" at bounding box center [687, 281] width 1297 height 23
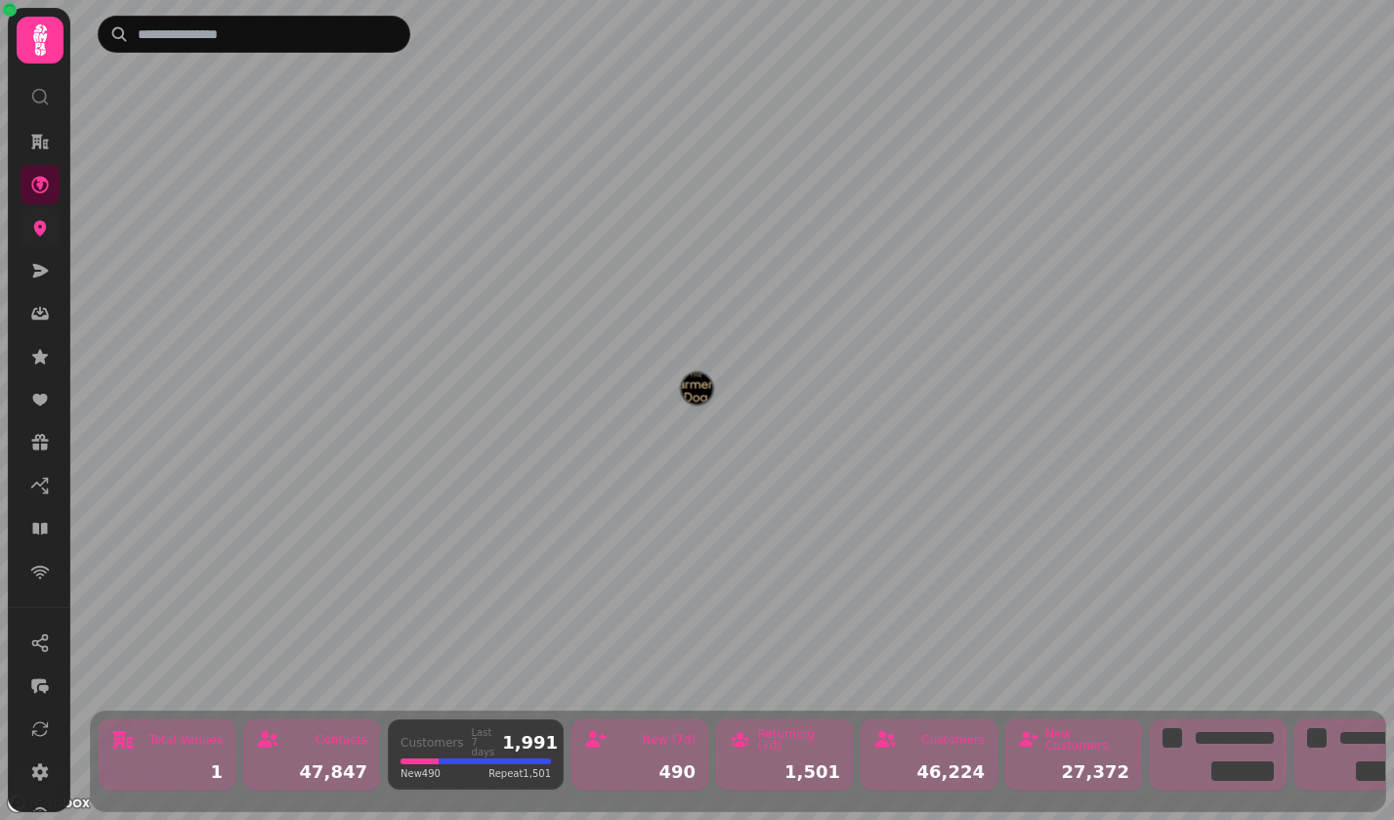
click at [52, 224] on link at bounding box center [40, 227] width 39 height 39
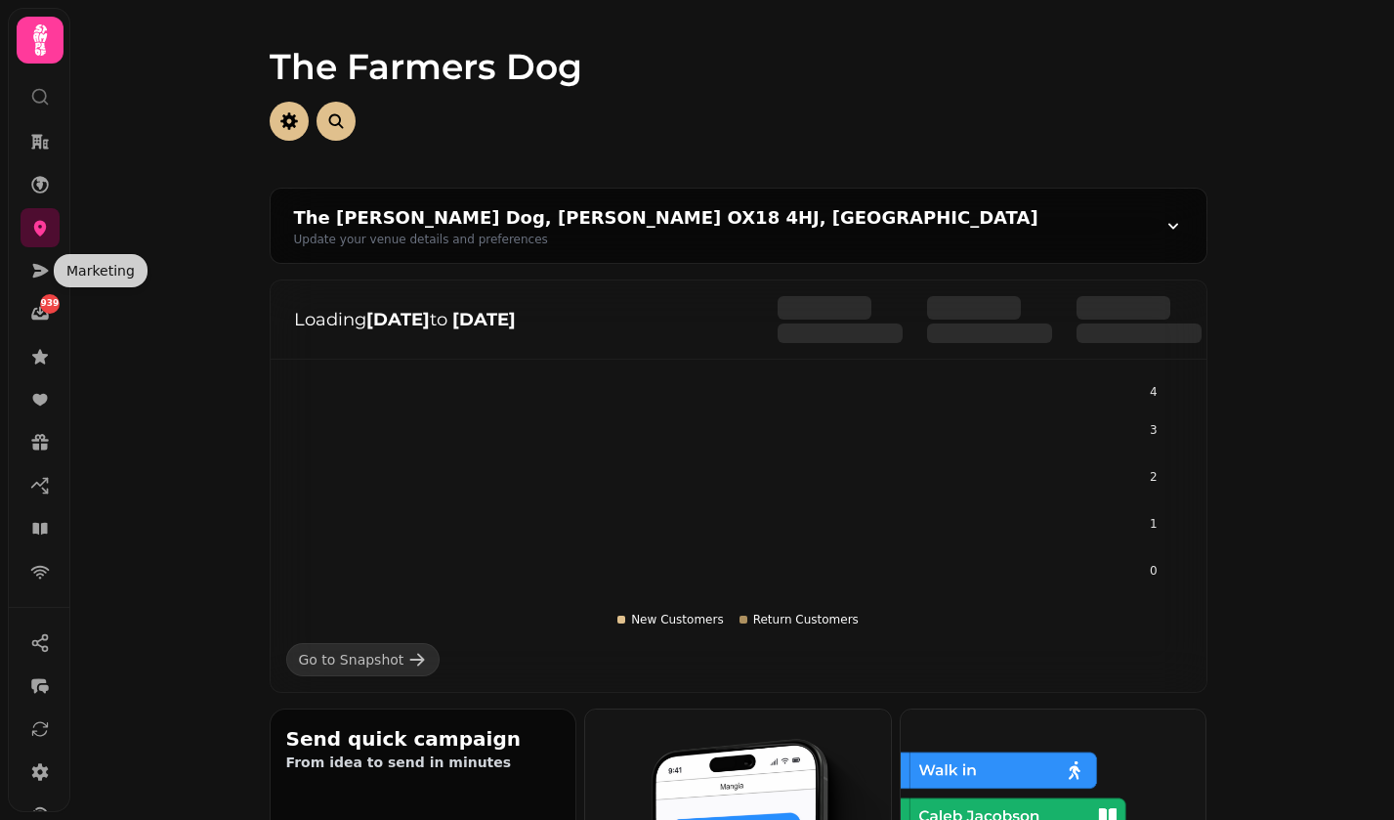
click at [56, 262] on div "Marketing Marketing" at bounding box center [101, 270] width 94 height 33
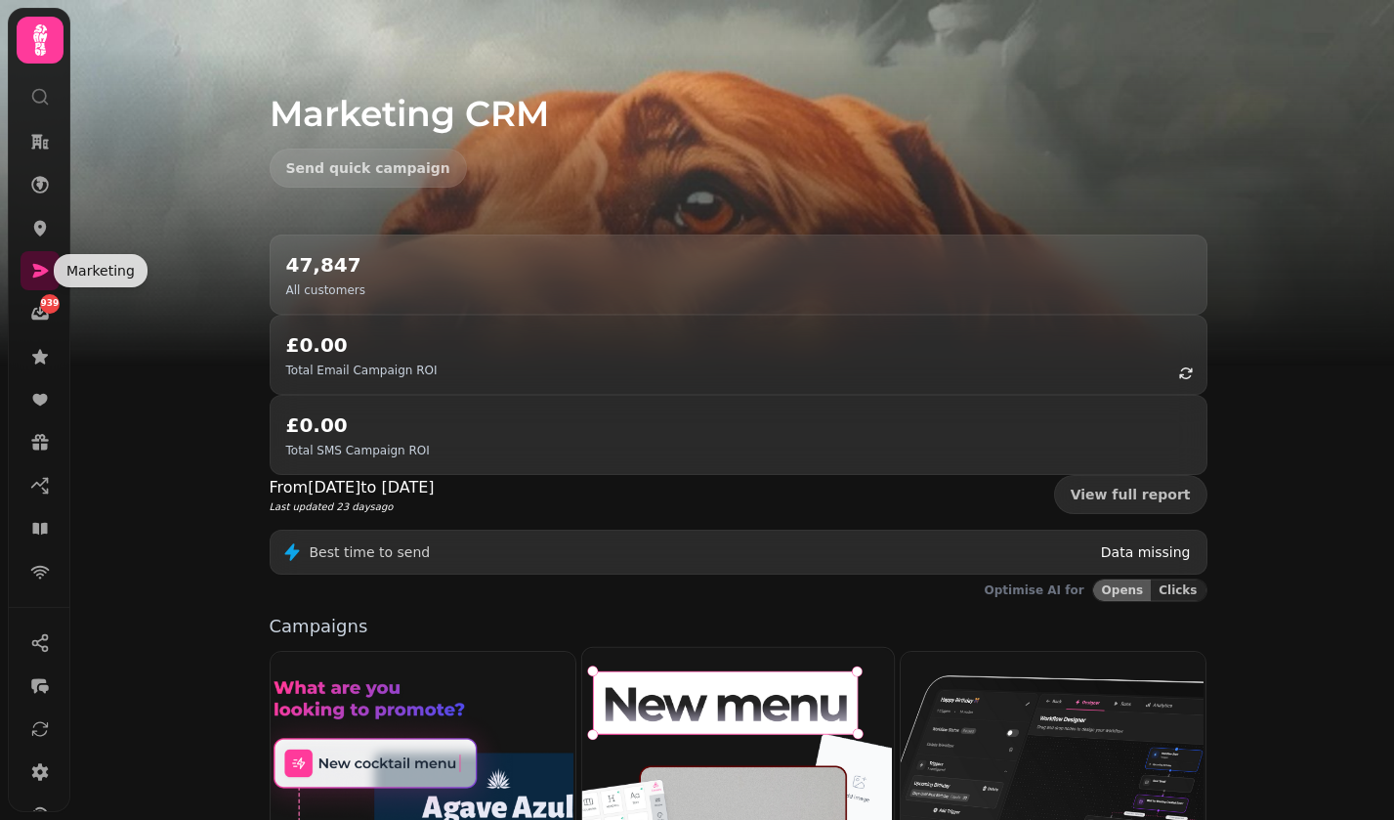
click at [873, 649] on img at bounding box center [736, 824] width 312 height 356
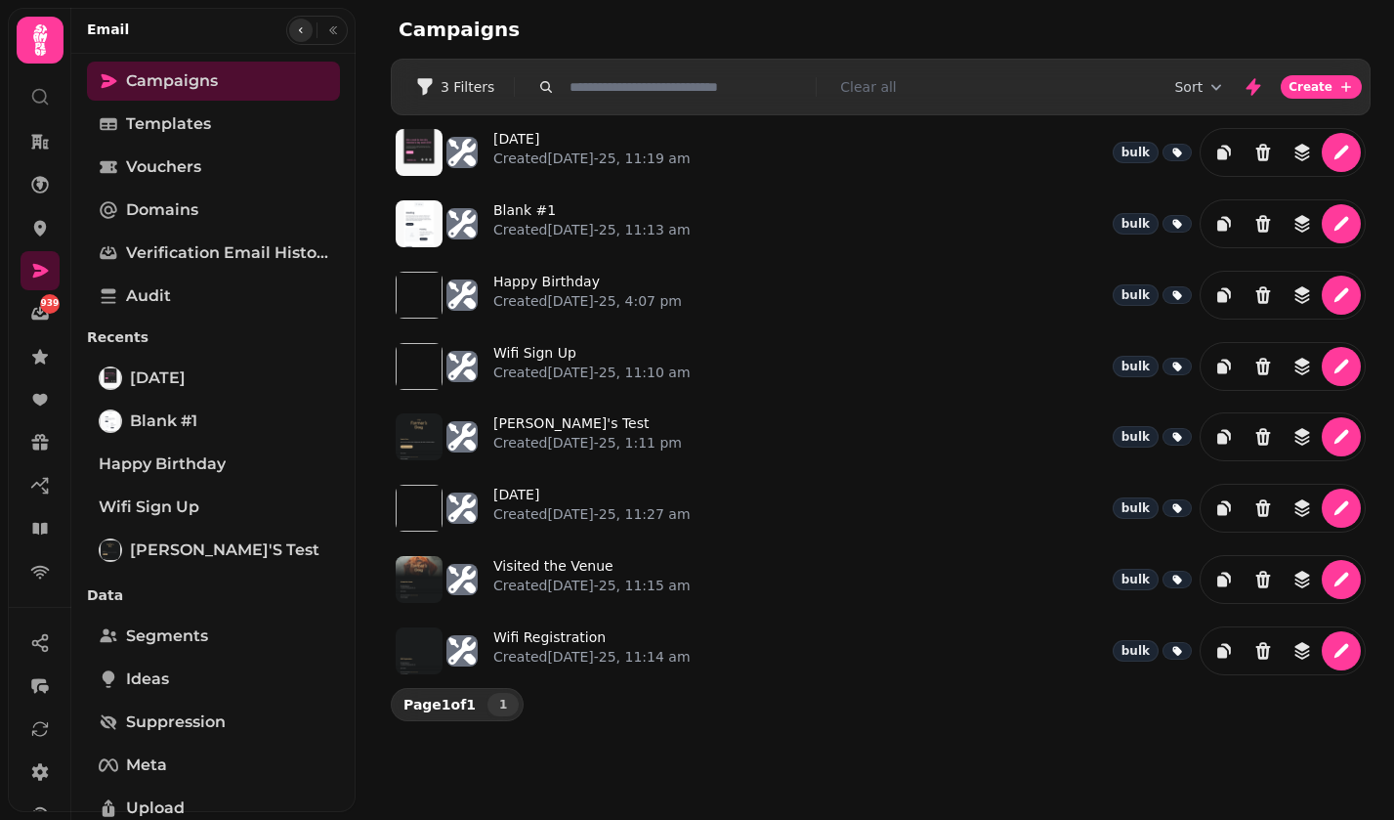
click at [299, 36] on button "button" at bounding box center [300, 30] width 23 height 23
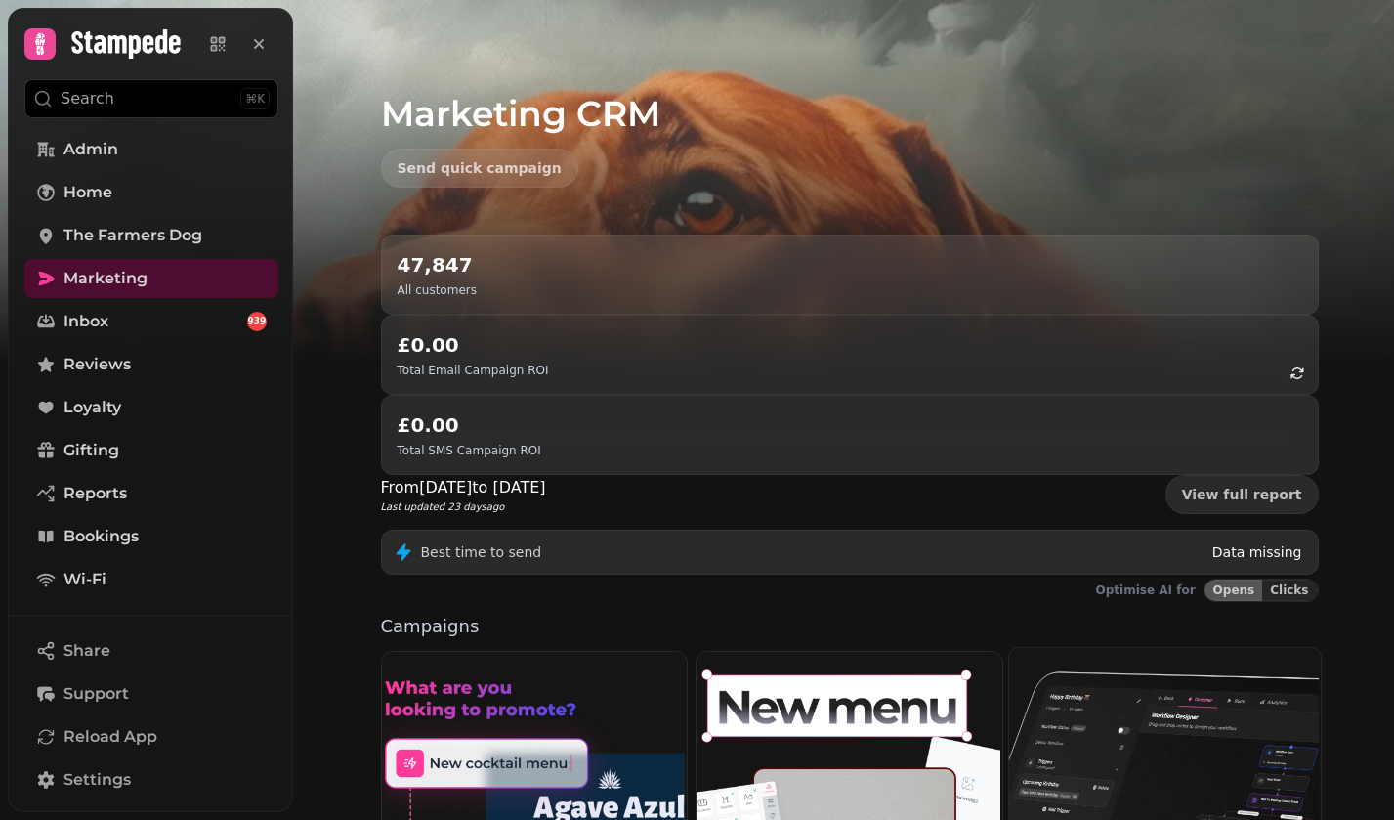
click at [1179, 646] on img at bounding box center [1163, 802] width 312 height 312
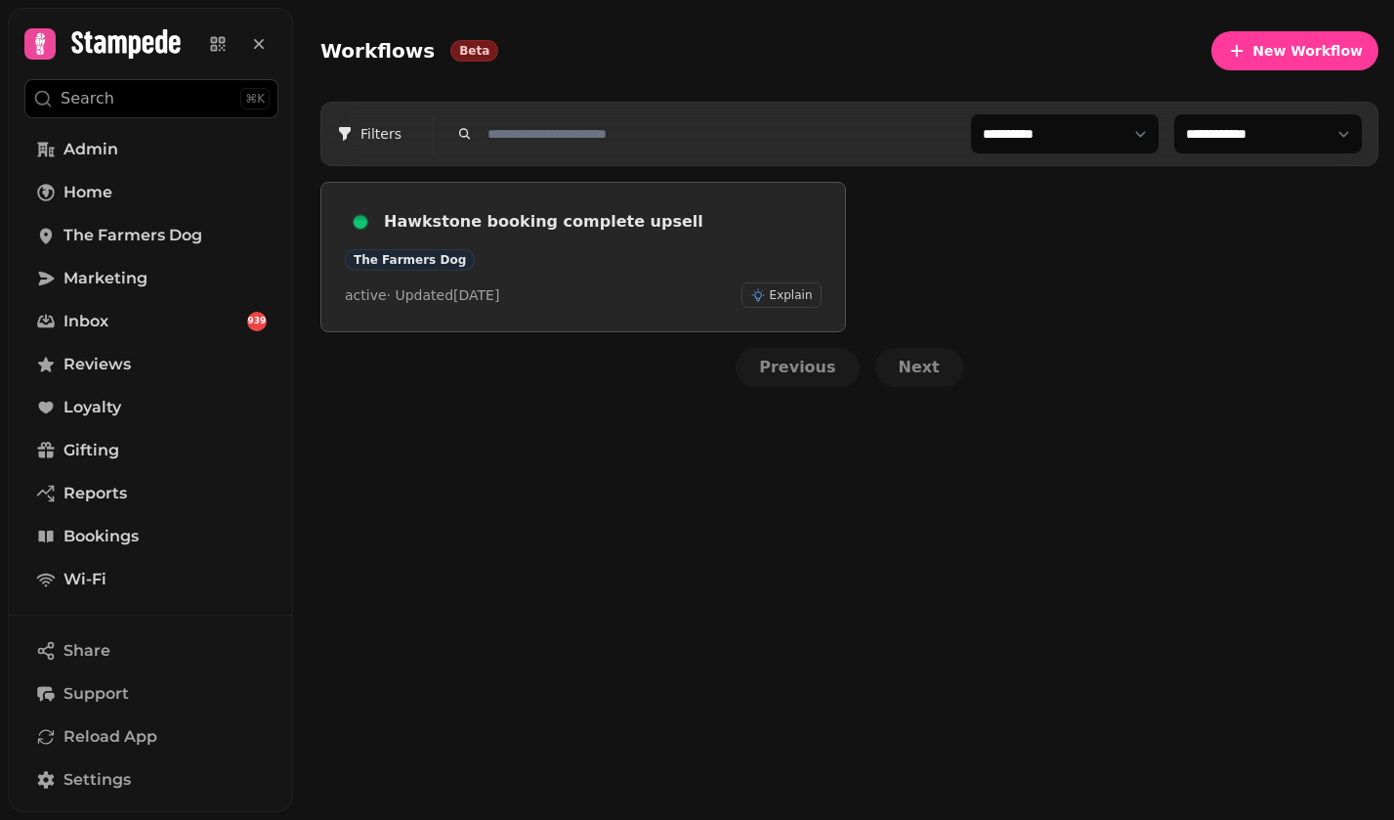
click at [616, 283] on div "active · Updated [DATE] Explain" at bounding box center [583, 294] width 477 height 25
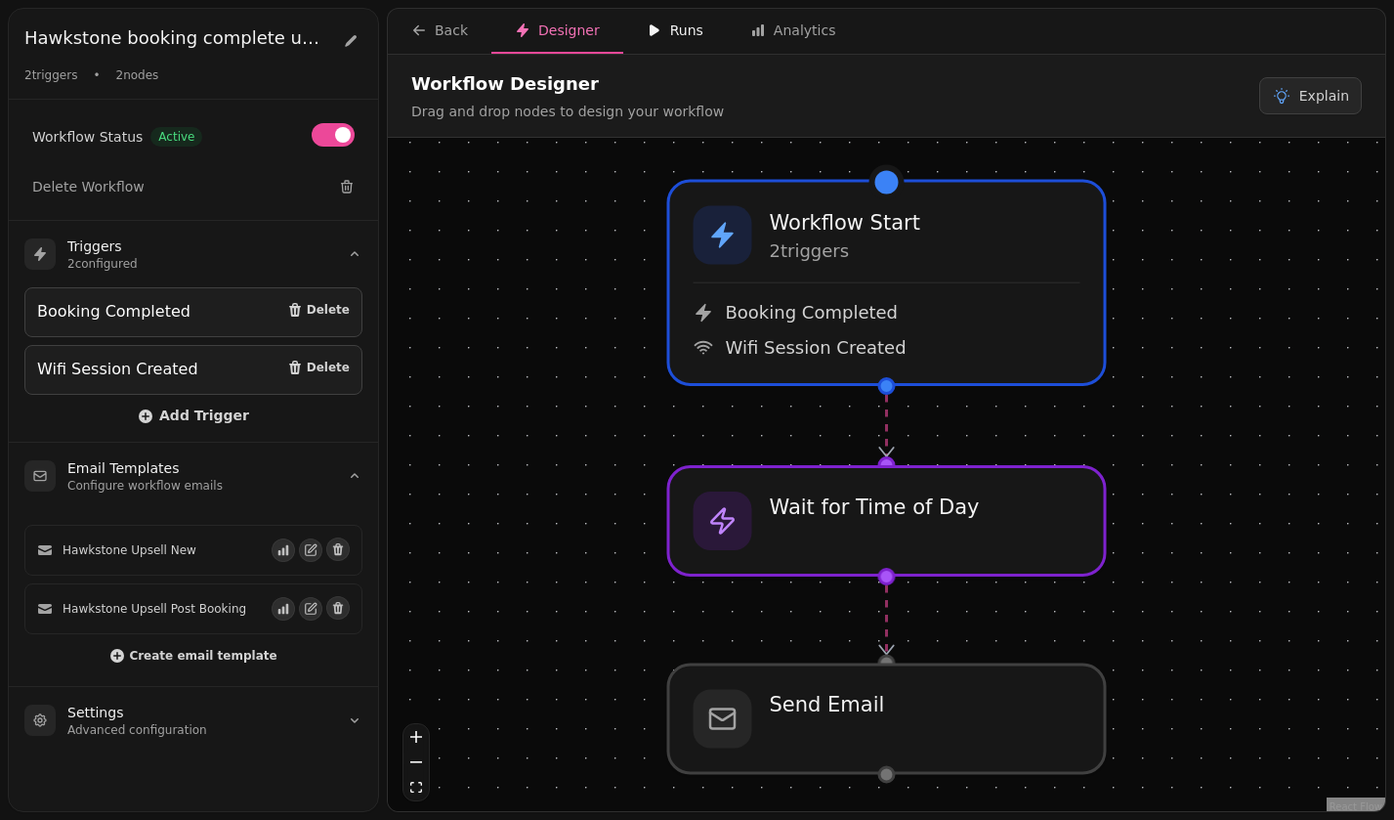
click at [648, 24] on icon "button" at bounding box center [655, 30] width 16 height 16
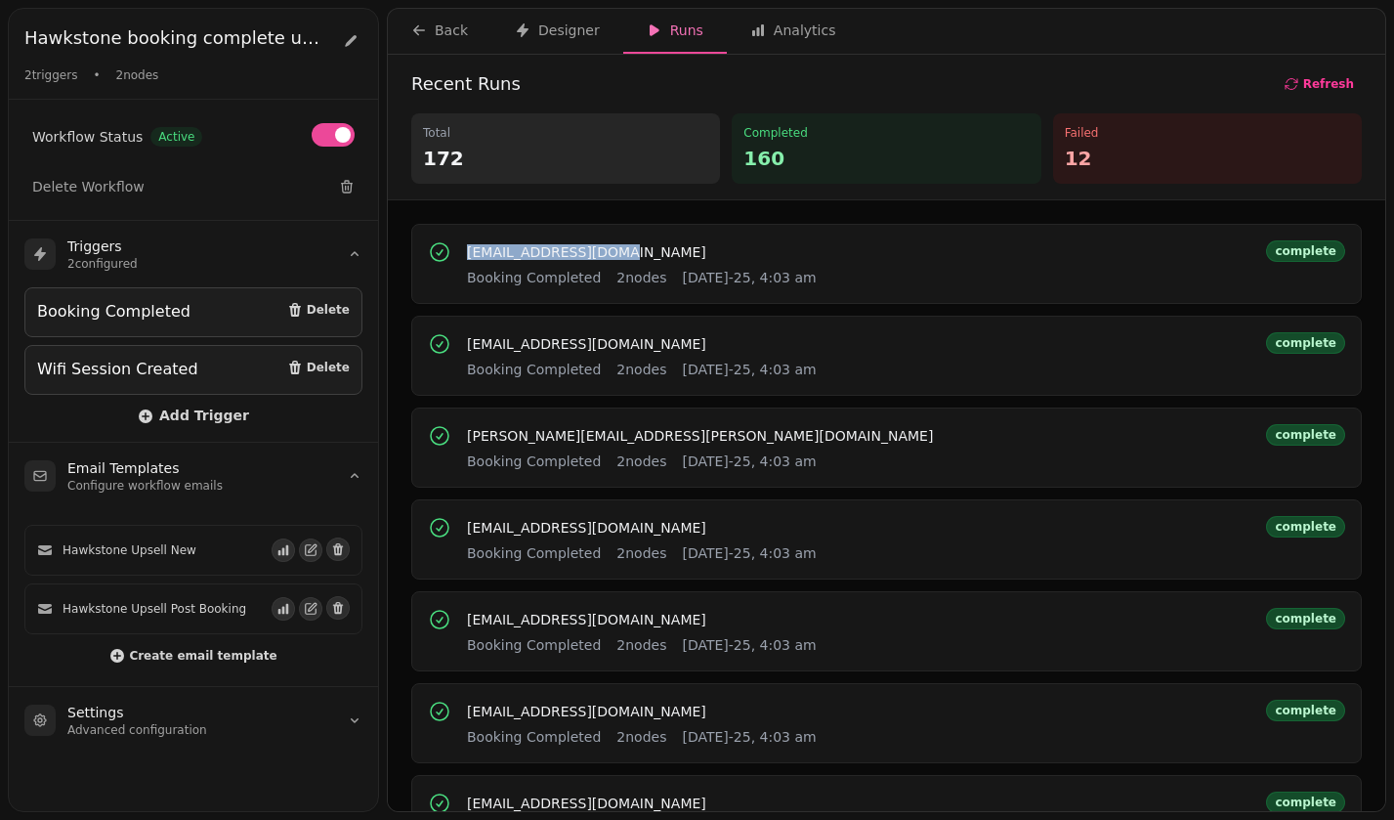
drag, startPoint x: 651, startPoint y: 248, endPoint x: 463, endPoint y: 258, distance: 187.9
click at [463, 258] on div "[EMAIL_ADDRESS][DOMAIN_NAME] Booking Completed 2 nodes [DATE]-25, 4:03 am compl…" at bounding box center [887, 263] width 918 height 47
copy span "[EMAIL_ADDRESS][DOMAIN_NAME]"
click at [900, 63] on div "Recent Runs Refresh Total 172 Completed 160 Failed 12" at bounding box center [887, 128] width 998 height 146
click at [431, 21] on div "Back" at bounding box center [439, 31] width 57 height 20
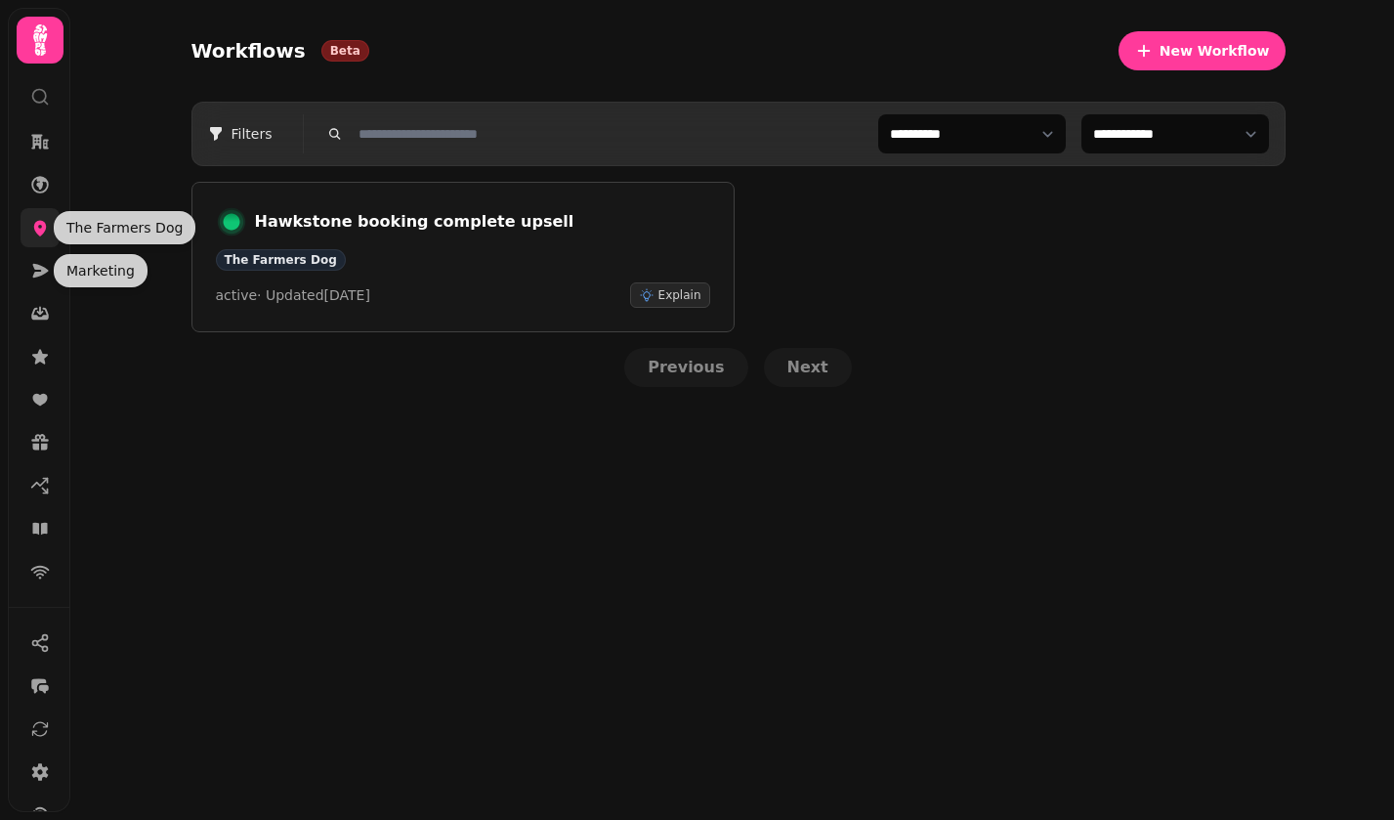
click at [35, 233] on icon at bounding box center [40, 228] width 20 height 20
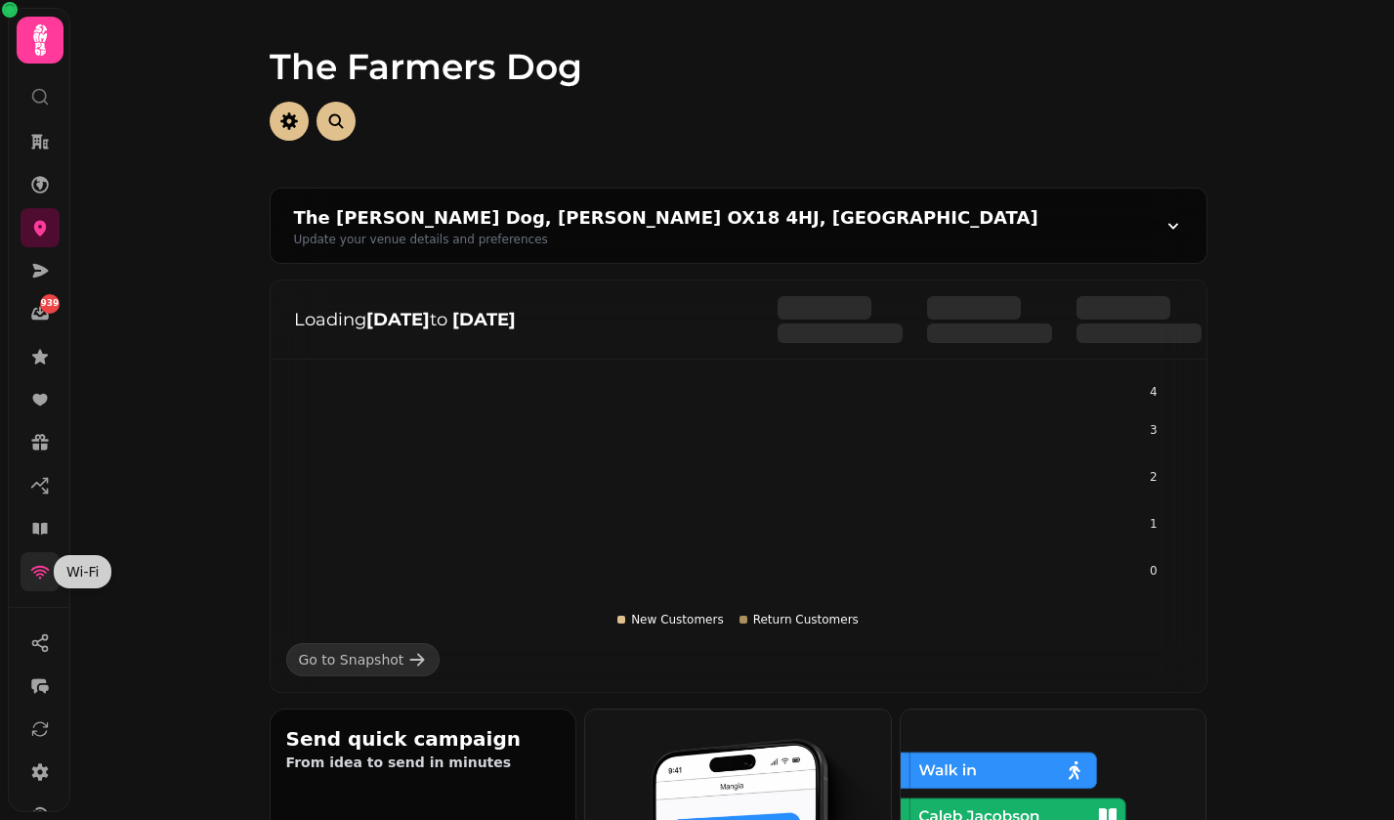
click at [35, 565] on icon at bounding box center [40, 572] width 20 height 20
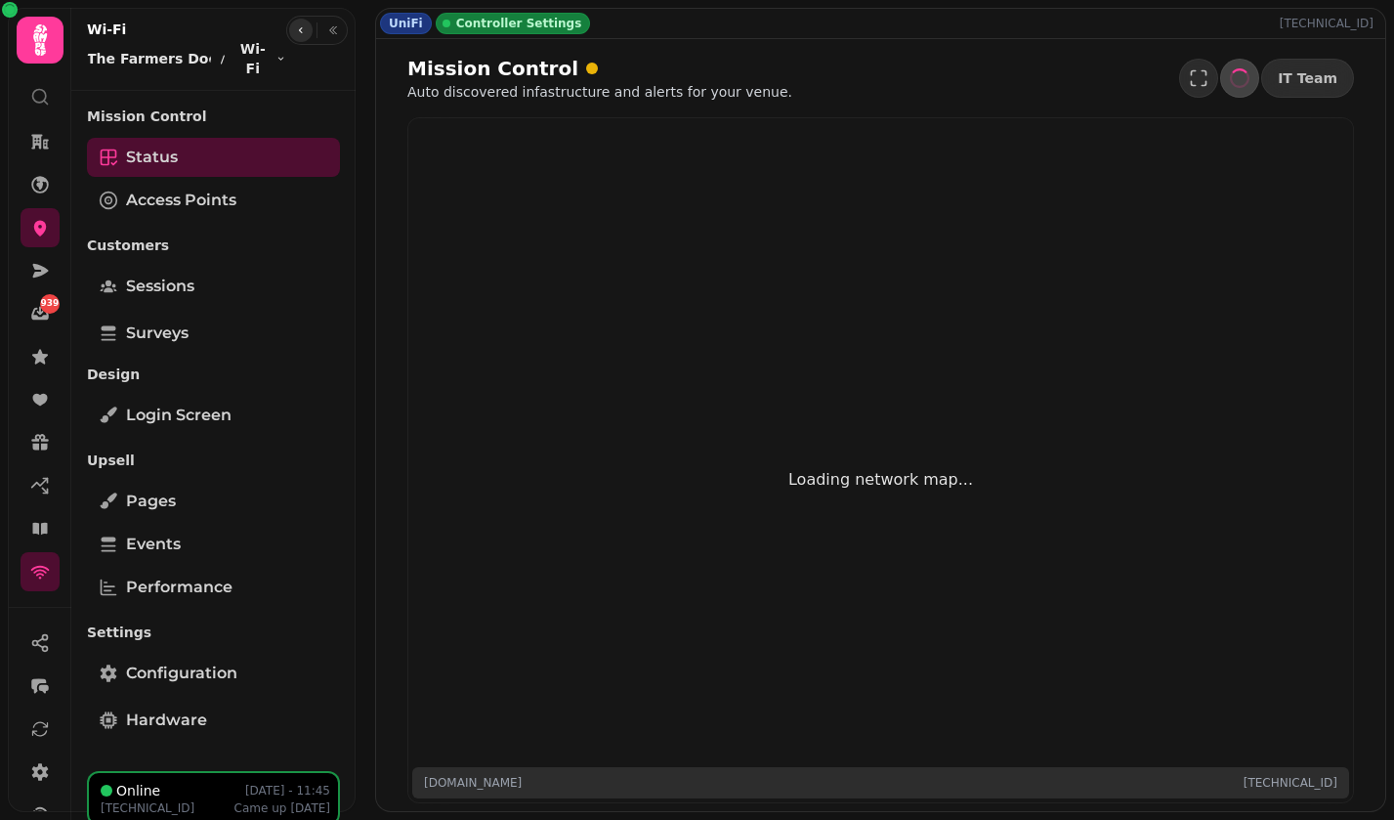
click at [308, 26] on button "button" at bounding box center [300, 30] width 23 height 23
